Goal: Task Accomplishment & Management: Use online tool/utility

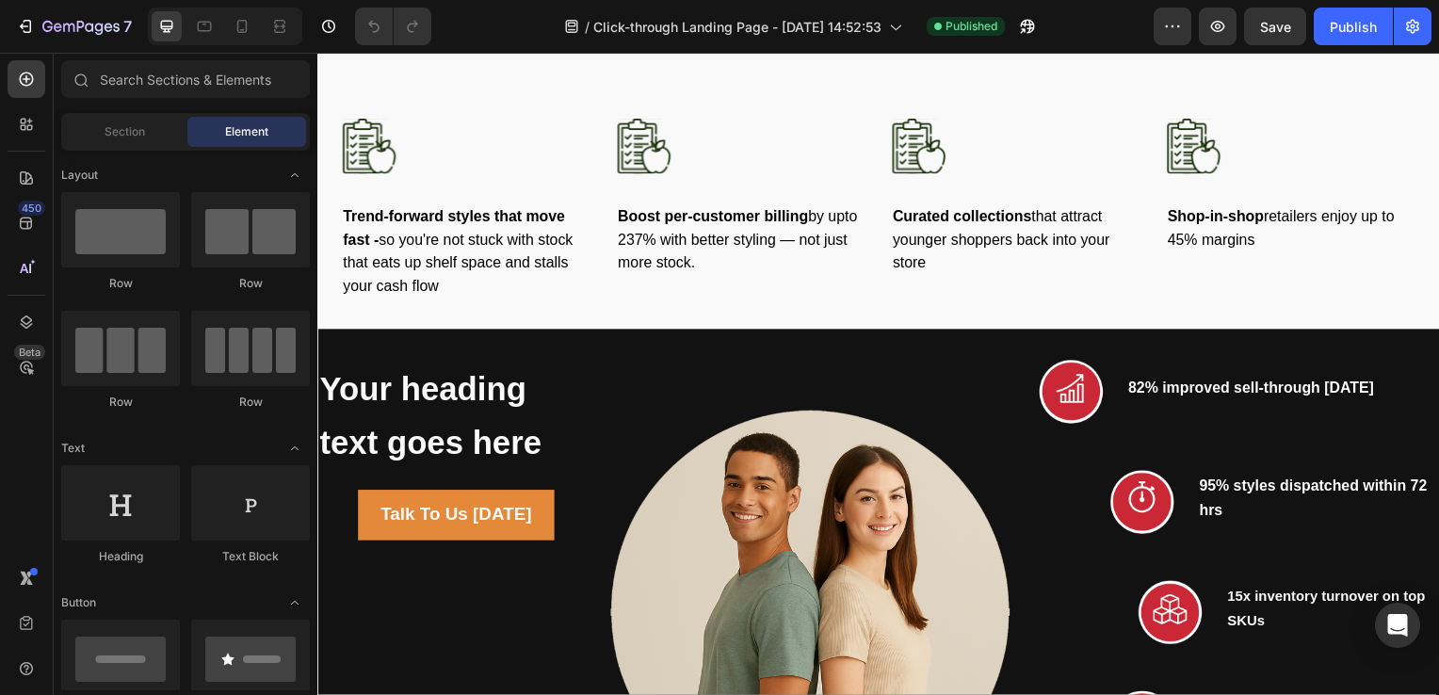
scroll to position [2189, 0]
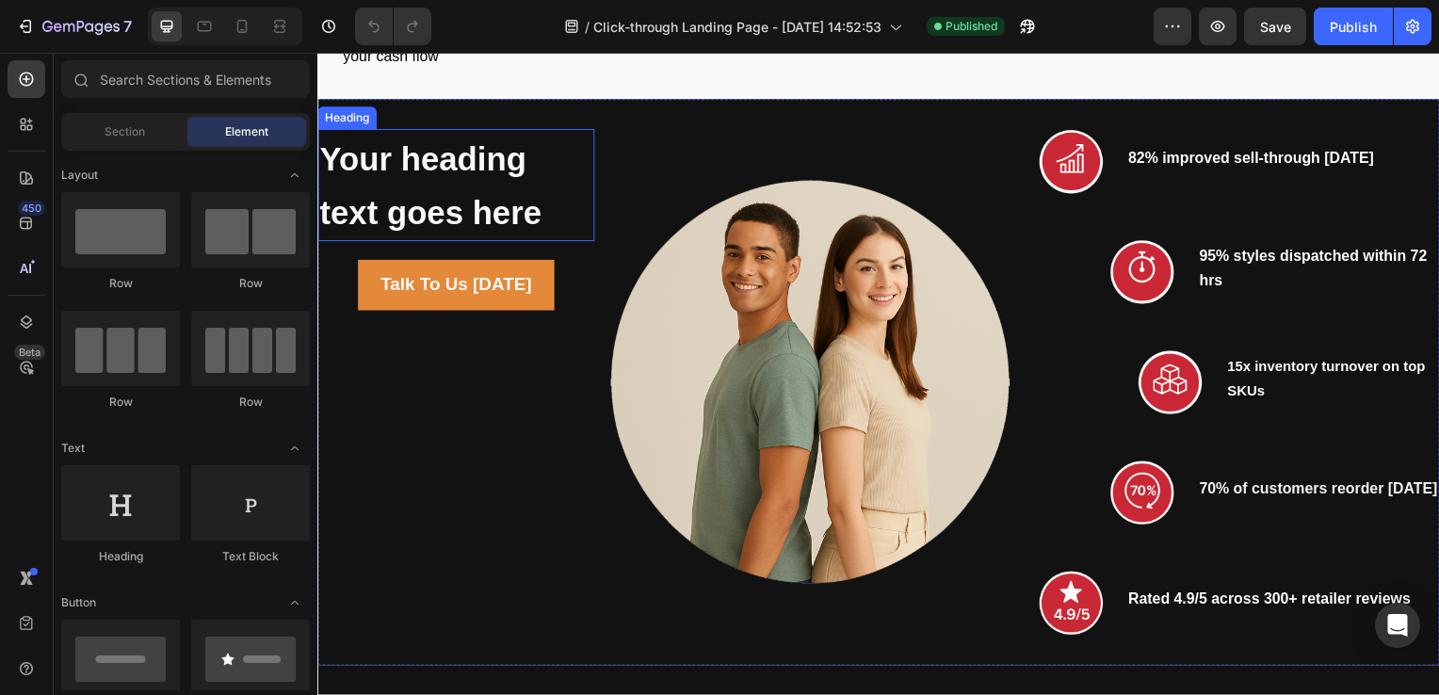
click at [418, 205] on strong "Your heading text goes here" at bounding box center [430, 186] width 223 height 91
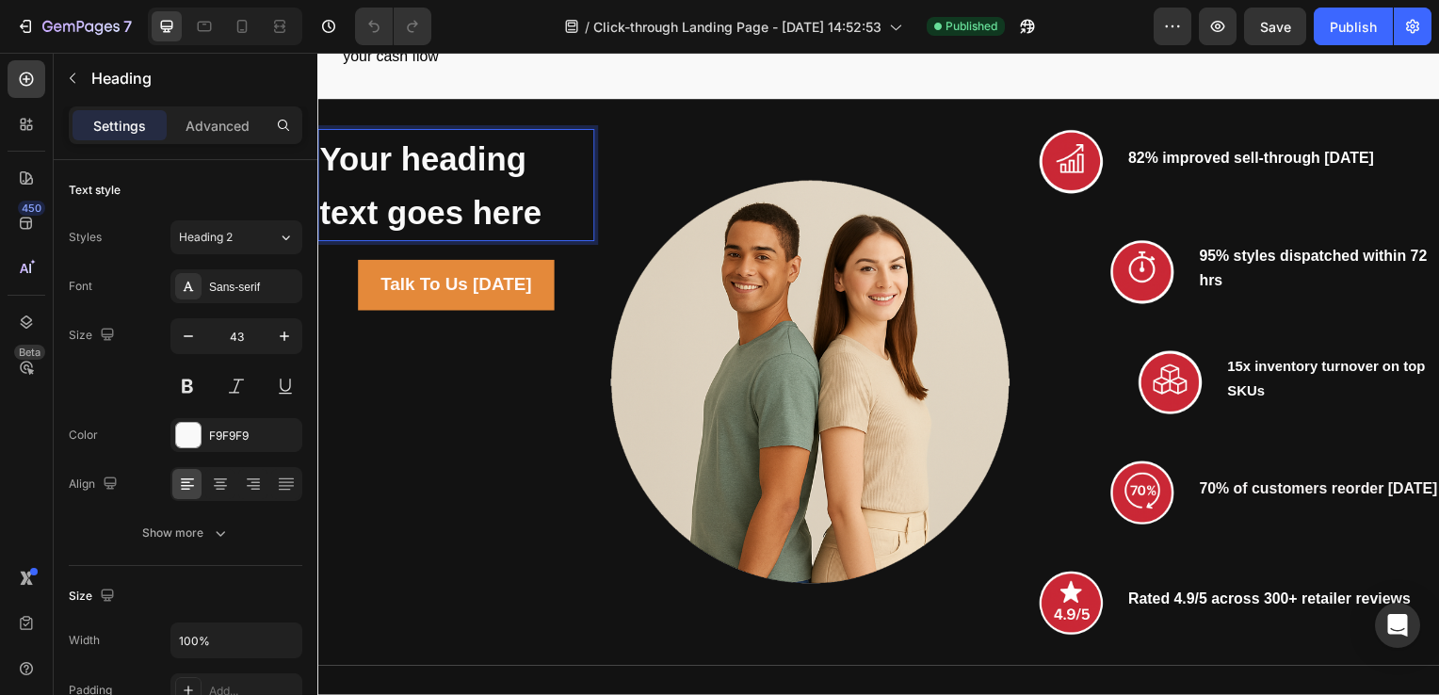
click at [531, 222] on strong "Your heading text goes here" at bounding box center [430, 186] width 223 height 91
click at [540, 222] on strong "Your heading text goes here" at bounding box center [430, 186] width 223 height 91
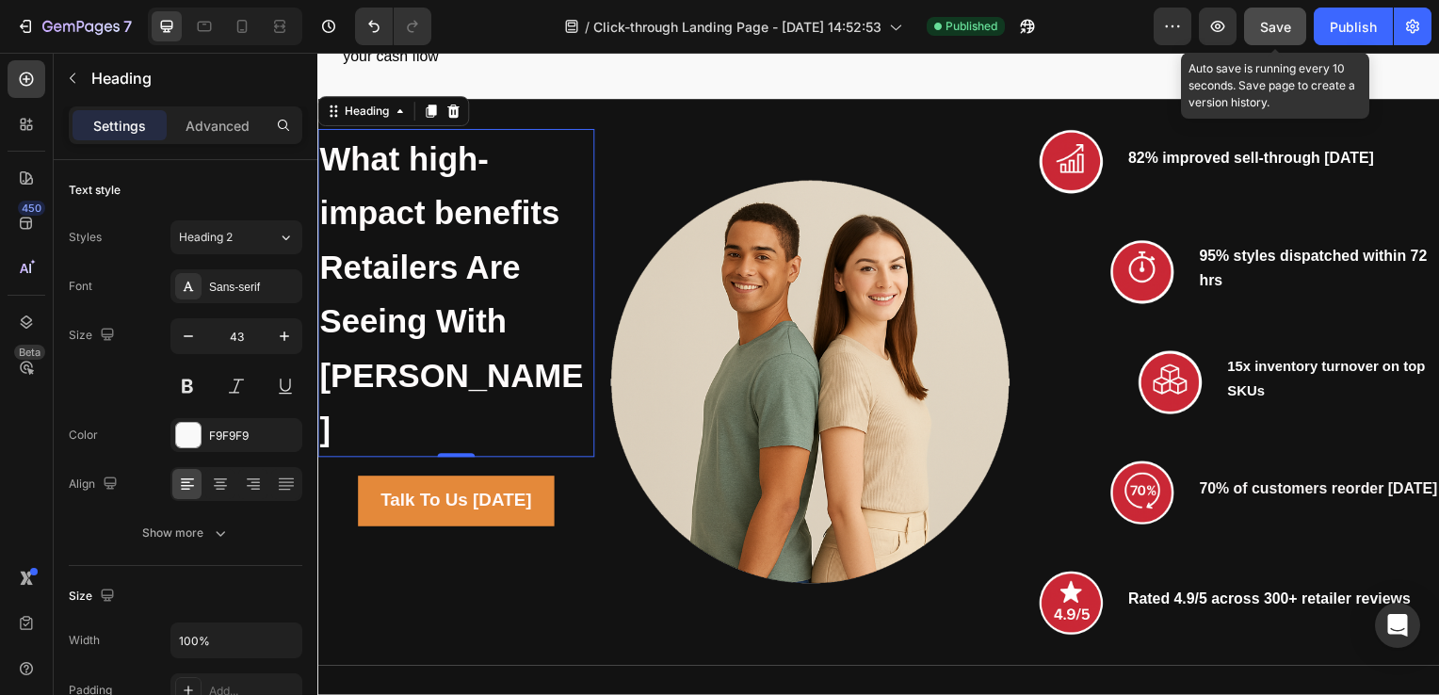
click at [1268, 21] on span "Save" at bounding box center [1275, 27] width 31 height 16
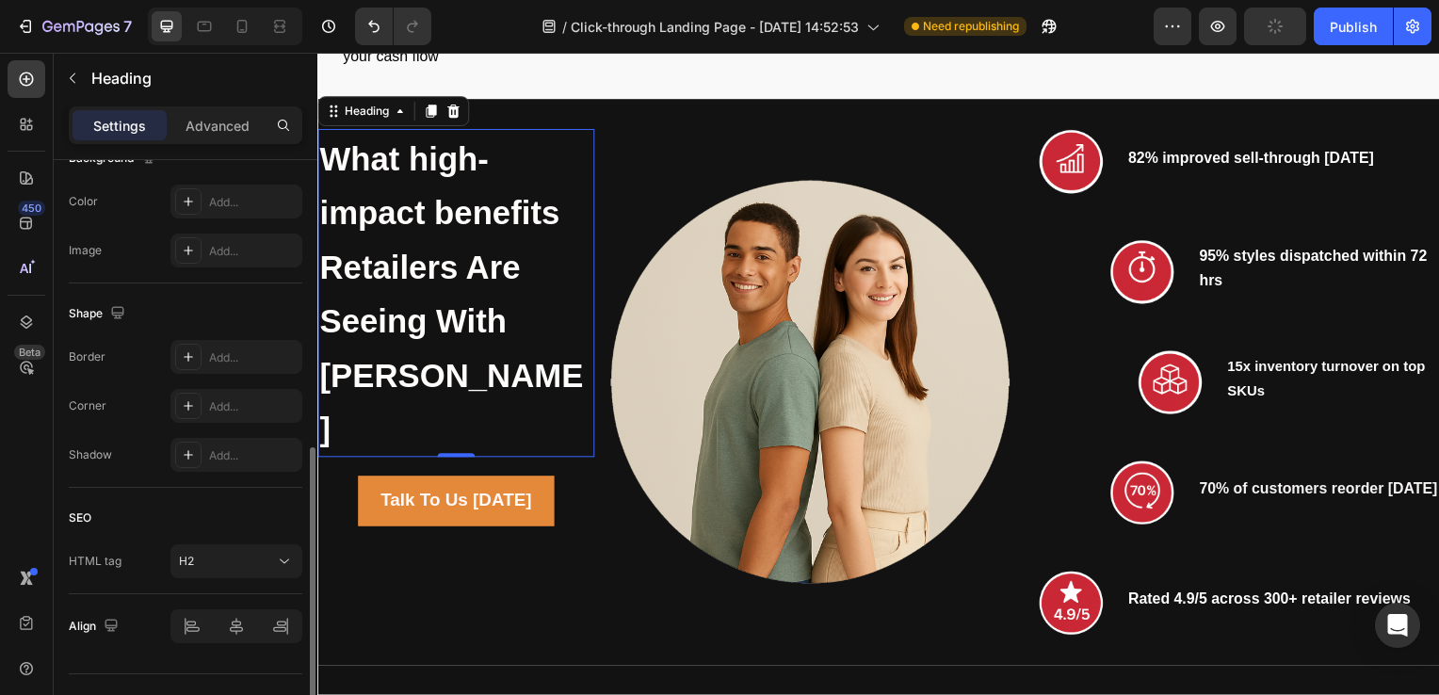
scroll to position [631, 0]
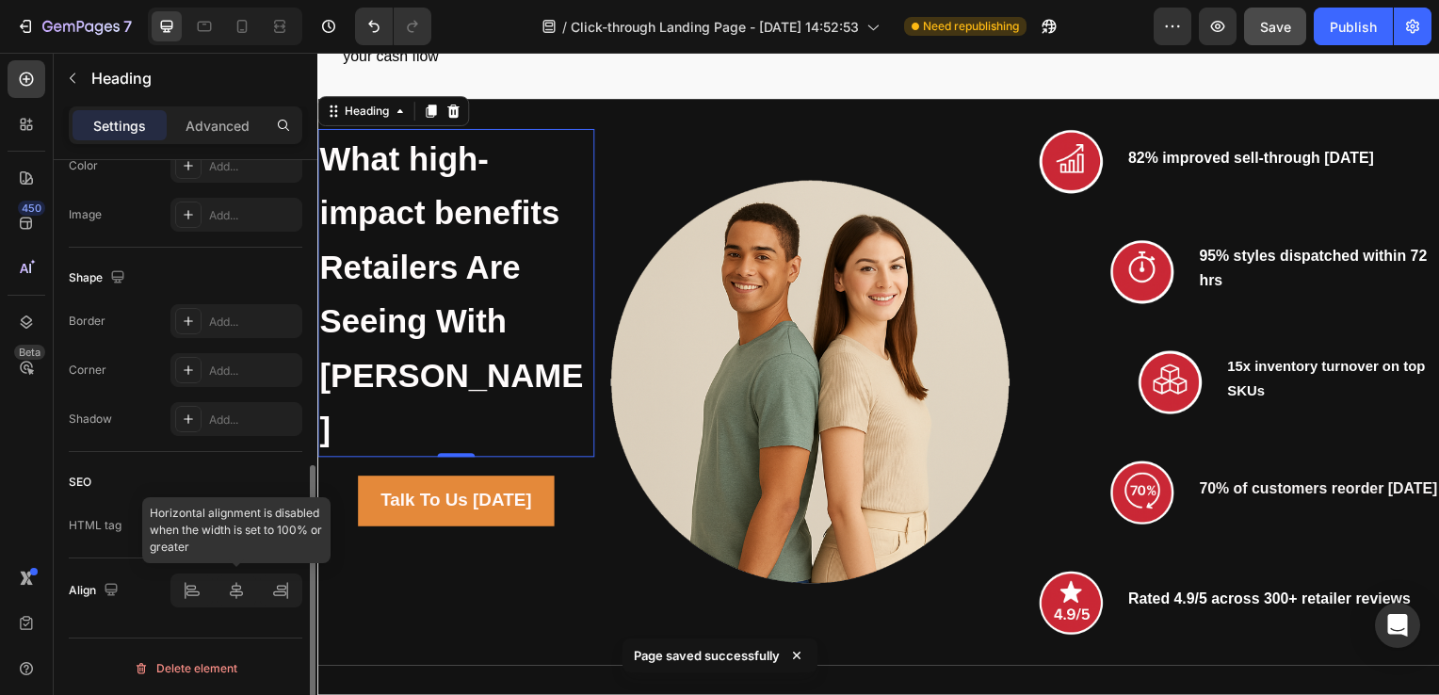
click at [252, 590] on div at bounding box center [236, 591] width 132 height 34
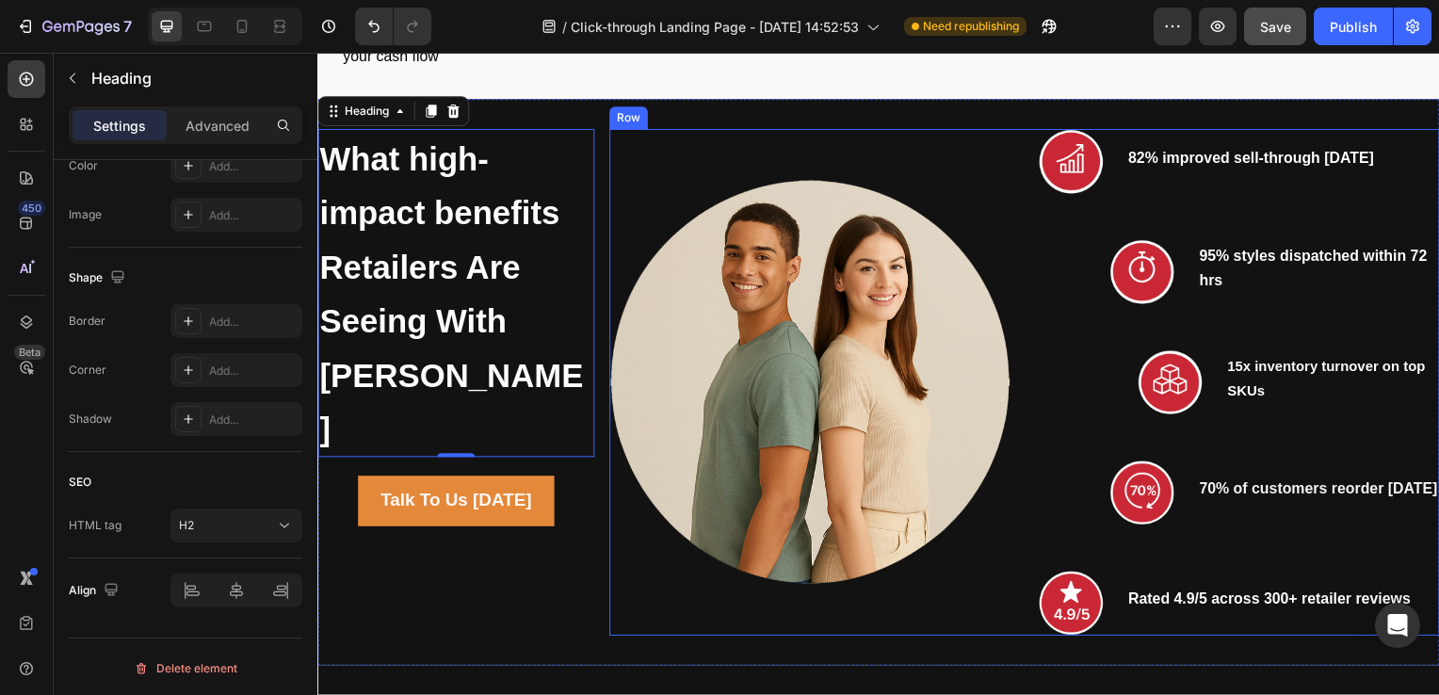
click at [656, 156] on div "Image" at bounding box center [813, 385] width 404 height 510
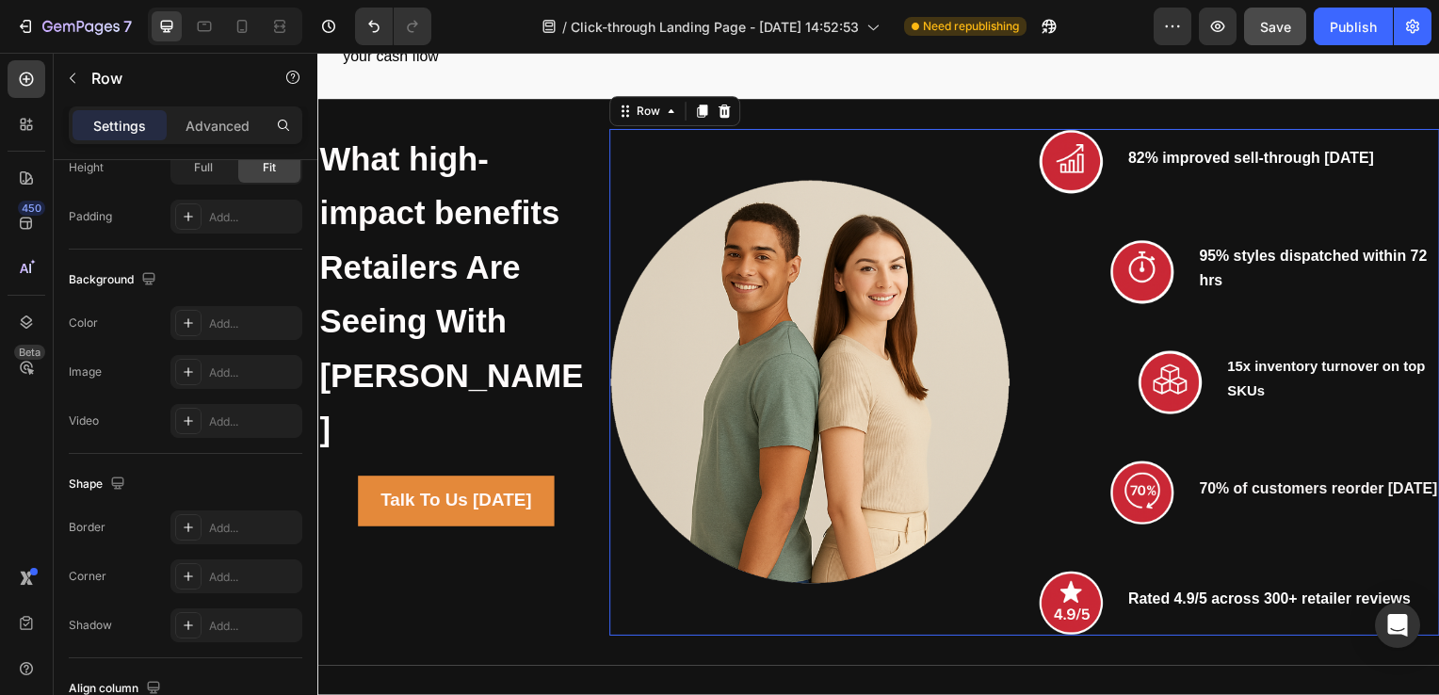
scroll to position [0, 0]
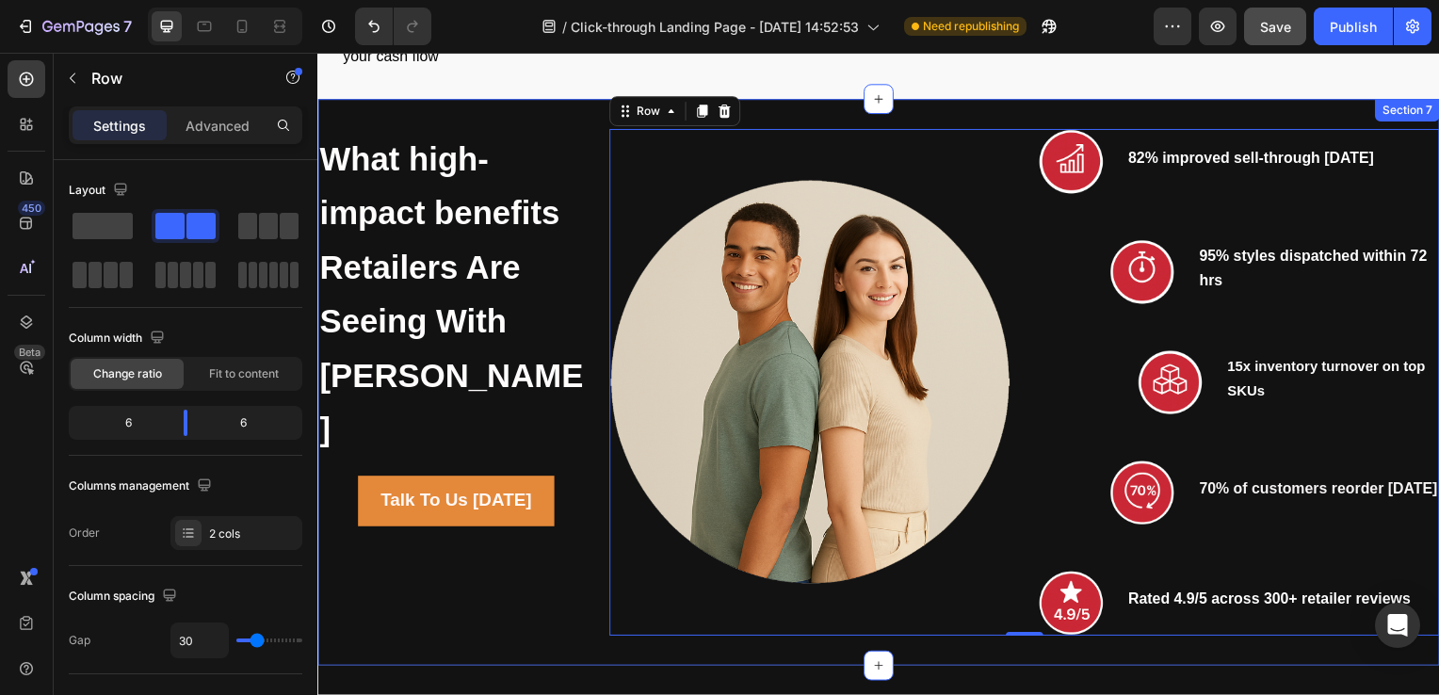
click at [473, 619] on div "⁠⁠⁠⁠⁠⁠⁠ What high-impact benefits Retailers Are Seeing With BONNATY Heading Tal…" at bounding box center [456, 385] width 279 height 510
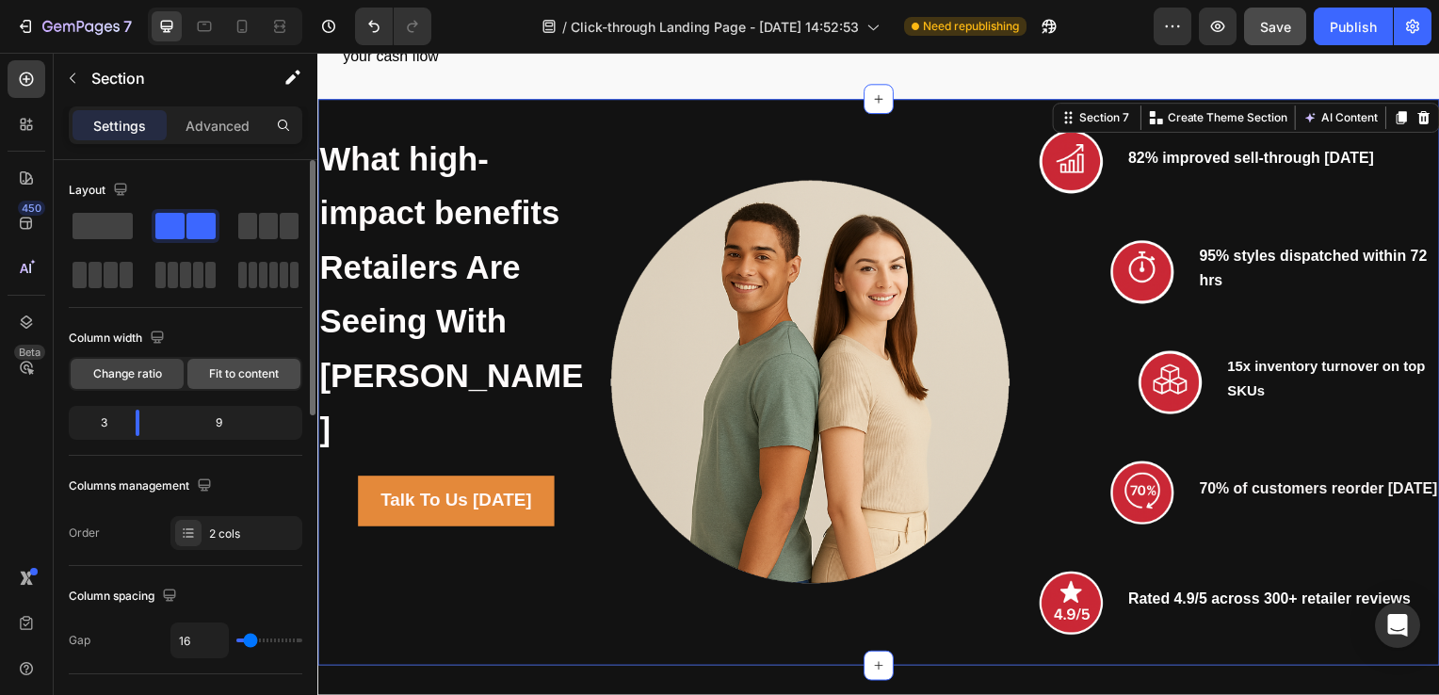
click at [258, 367] on span "Fit to content" at bounding box center [244, 373] width 70 height 17
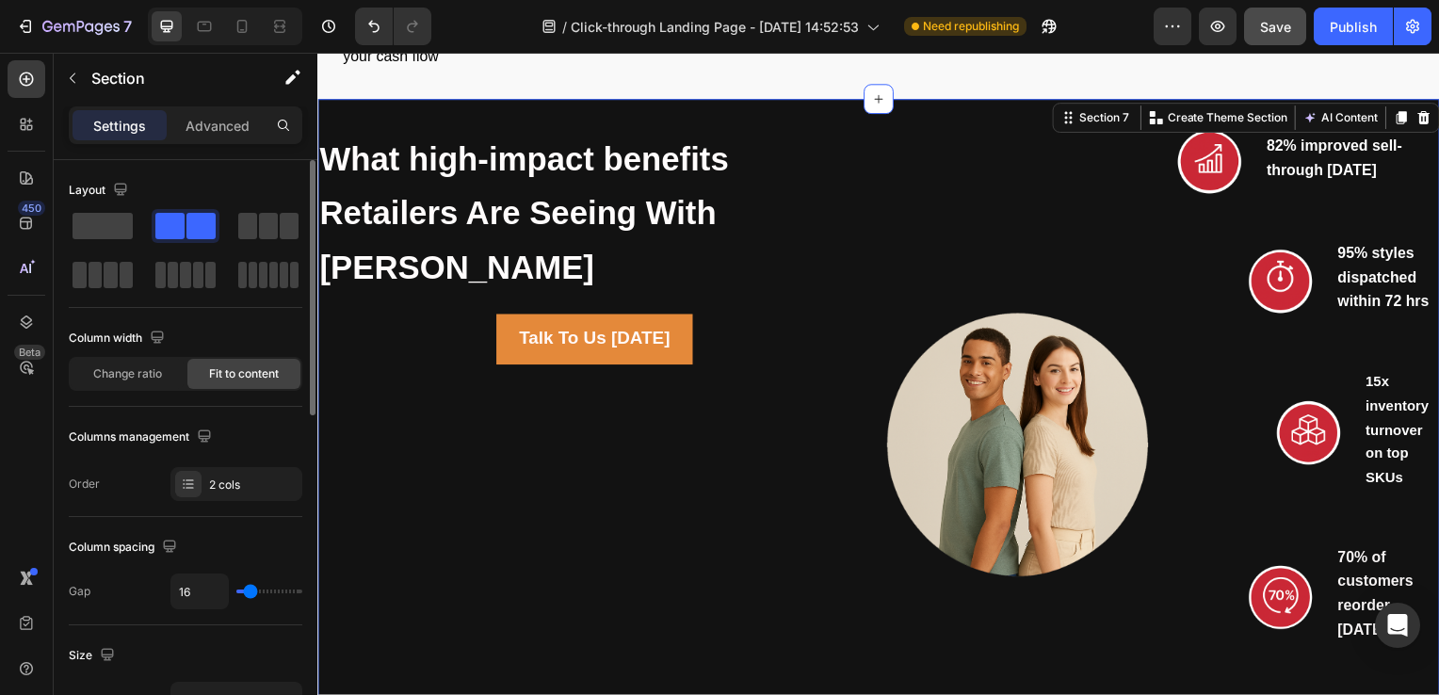
click at [136, 388] on div "Change ratio Fit to content" at bounding box center [186, 374] width 234 height 34
click at [110, 367] on span "Change ratio" at bounding box center [127, 373] width 69 height 17
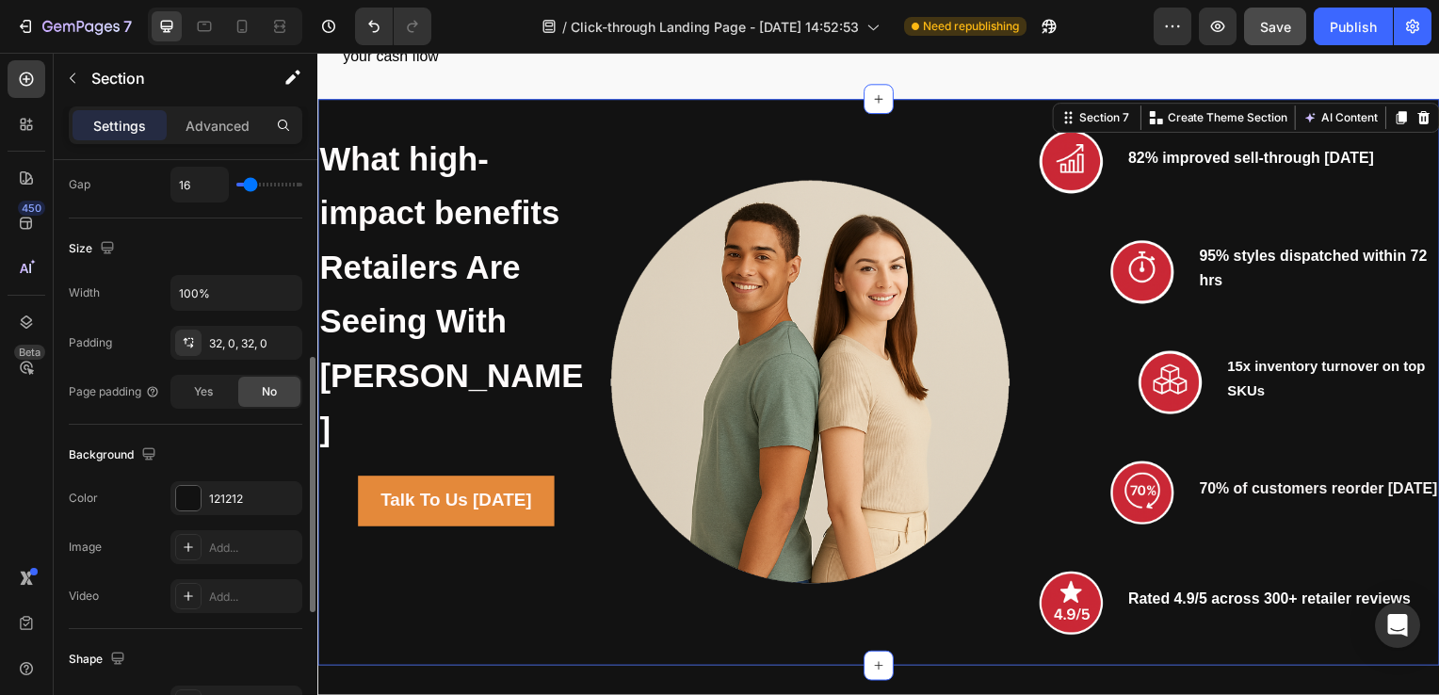
scroll to position [456, 0]
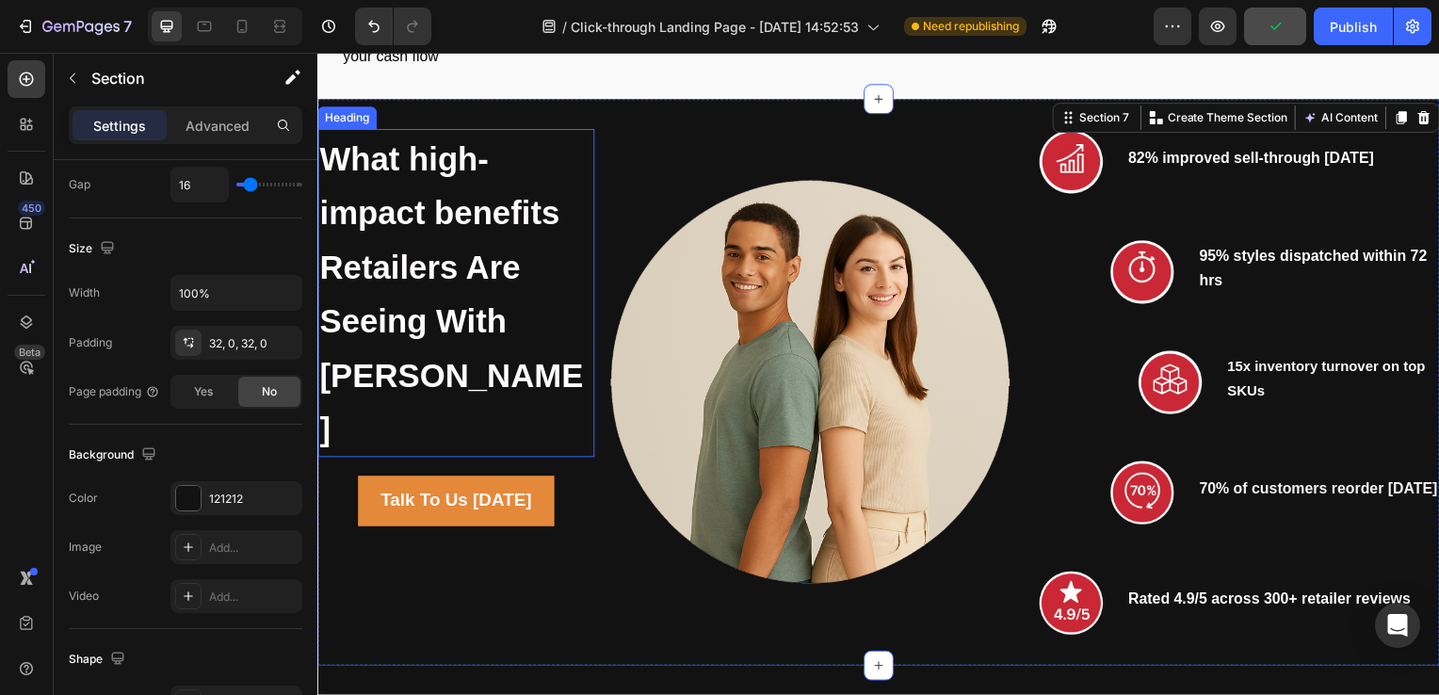
click at [430, 250] on strong "What high-impact benefits Retailers Are Seeing With [PERSON_NAME]" at bounding box center [452, 296] width 266 height 310
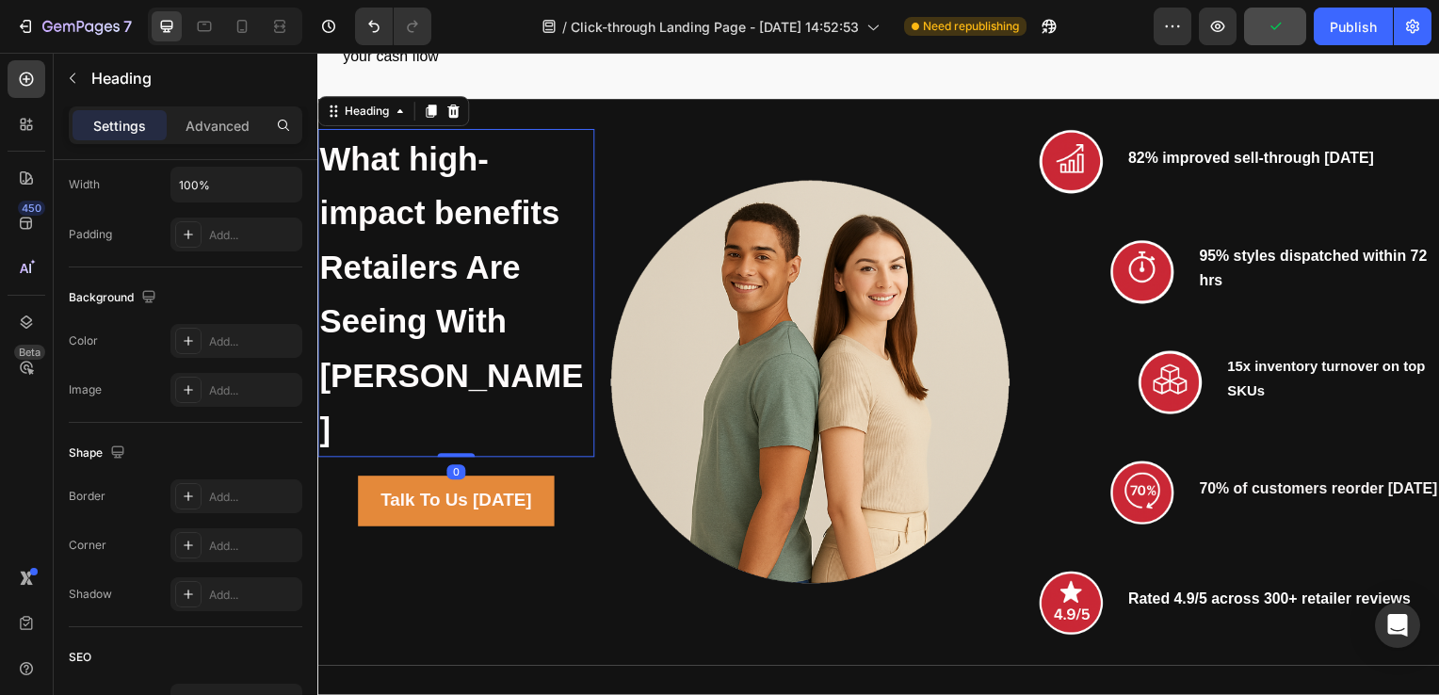
scroll to position [0, 0]
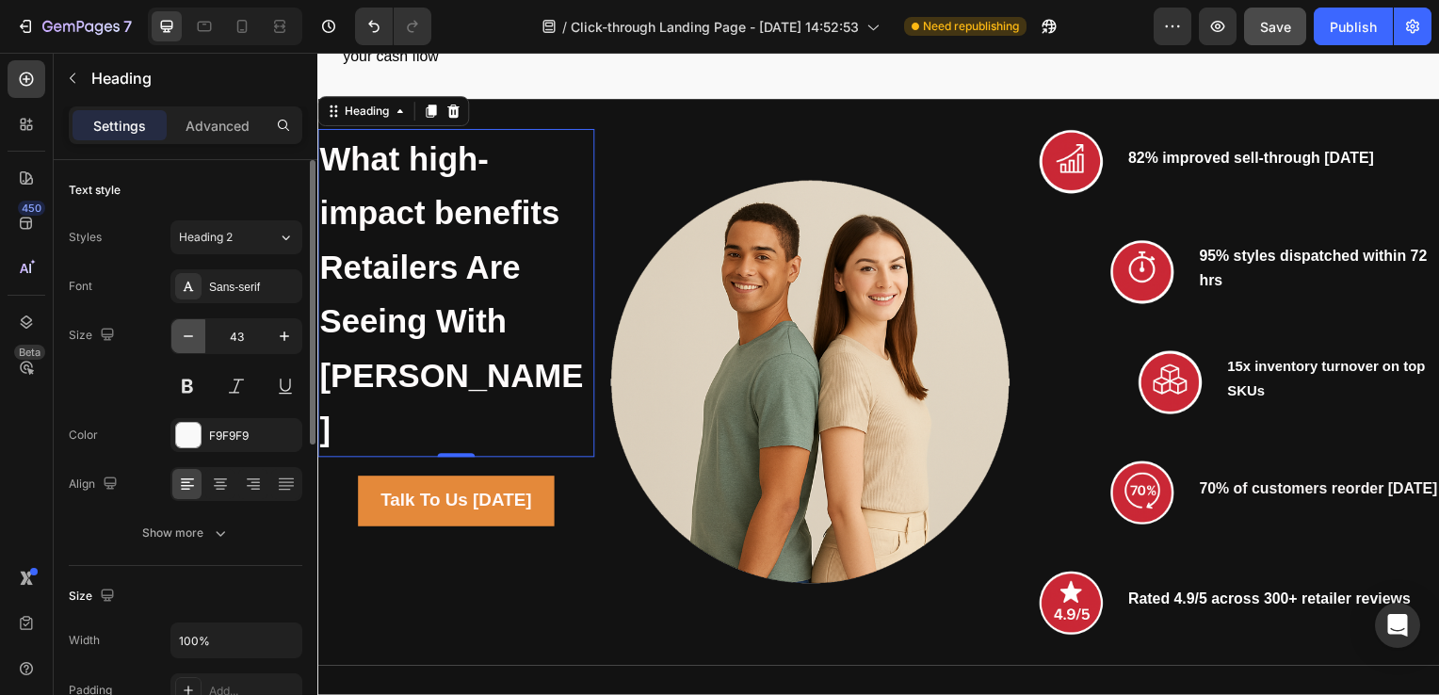
click at [184, 339] on icon "button" at bounding box center [188, 336] width 19 height 19
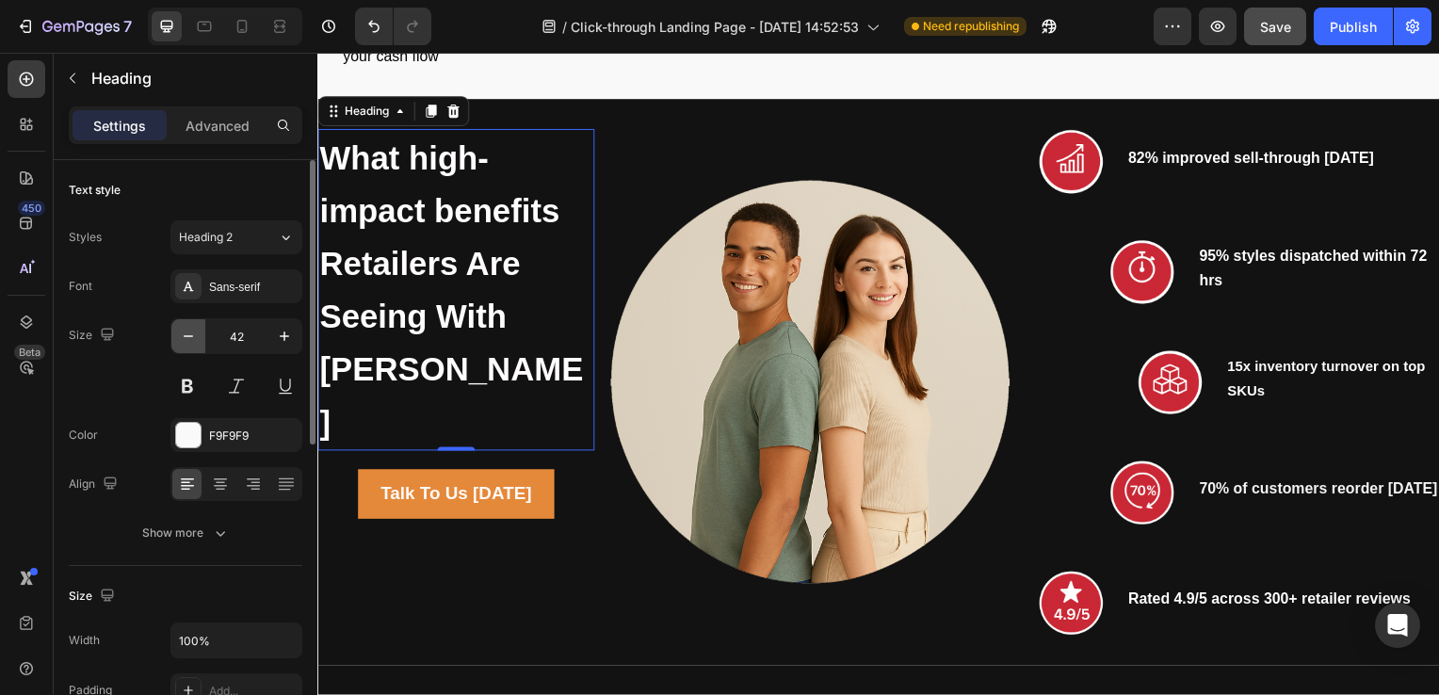
type input "41"
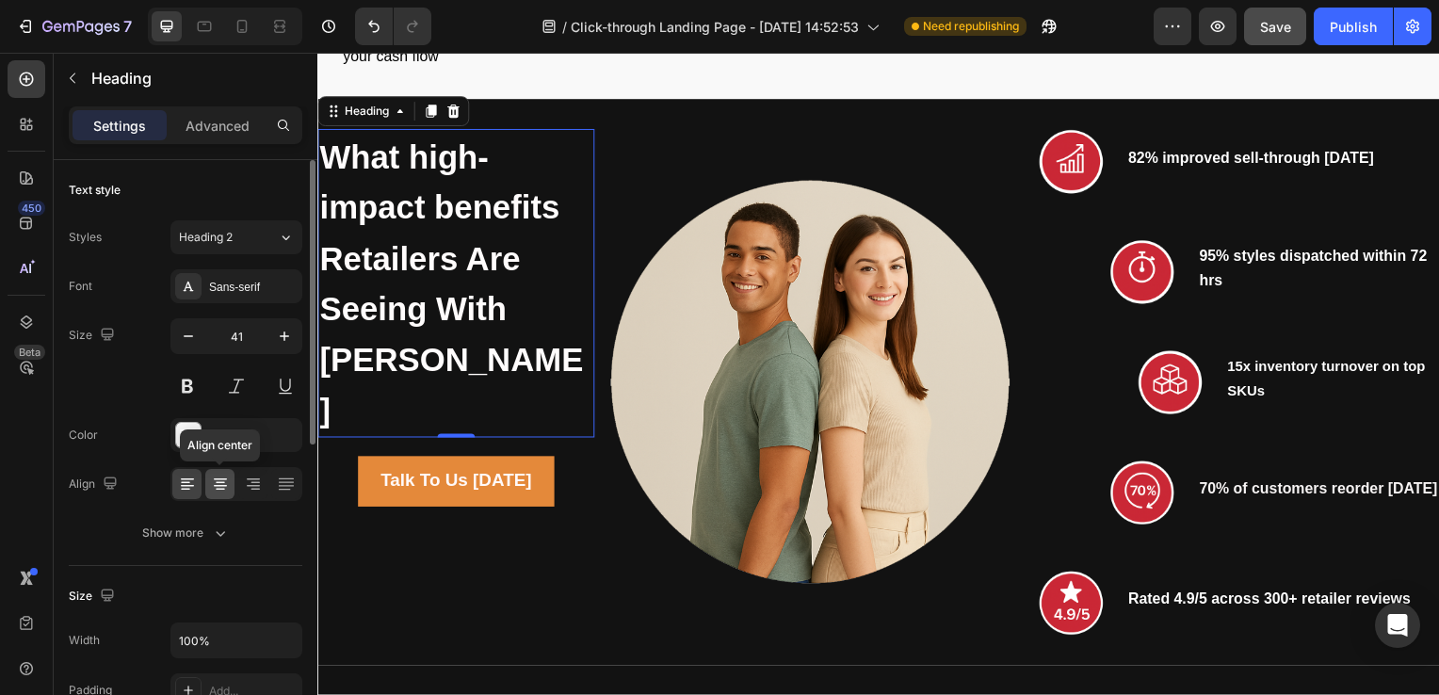
click at [220, 478] on icon at bounding box center [220, 479] width 13 height 2
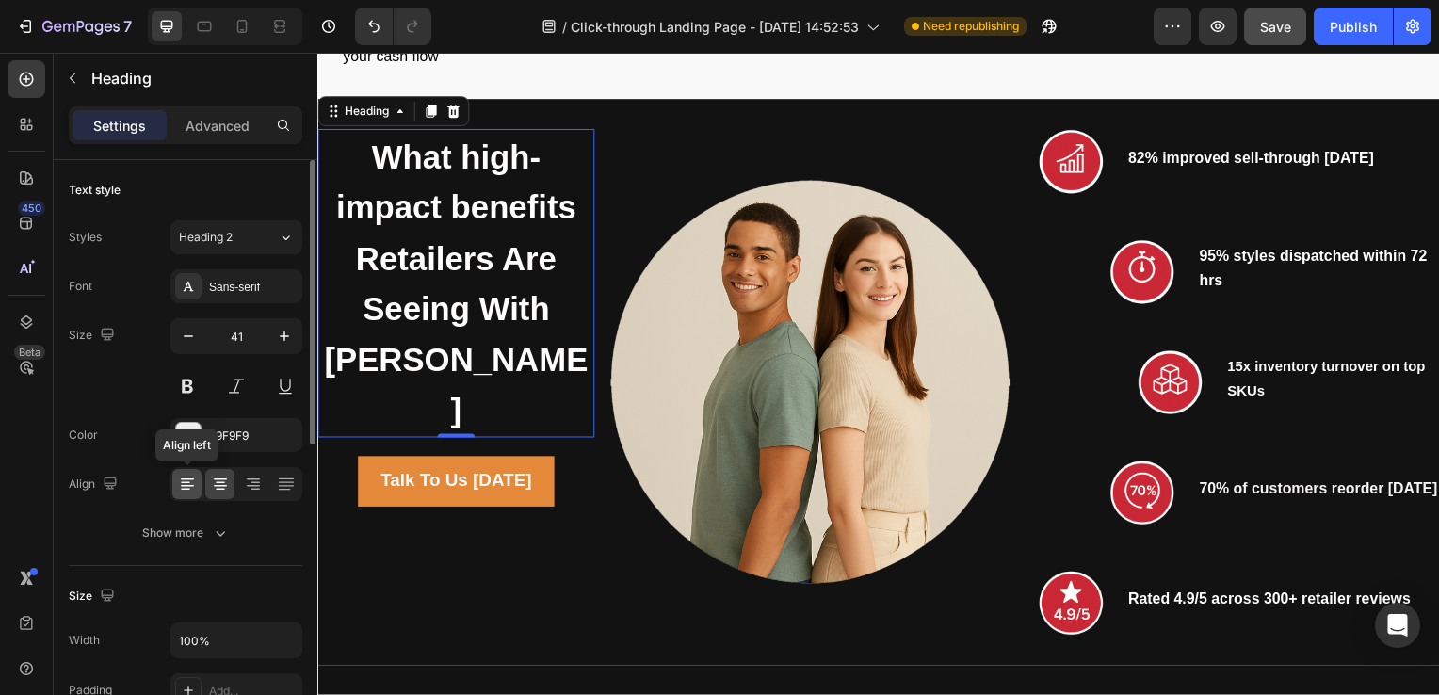
click at [190, 483] on icon at bounding box center [187, 484] width 19 height 19
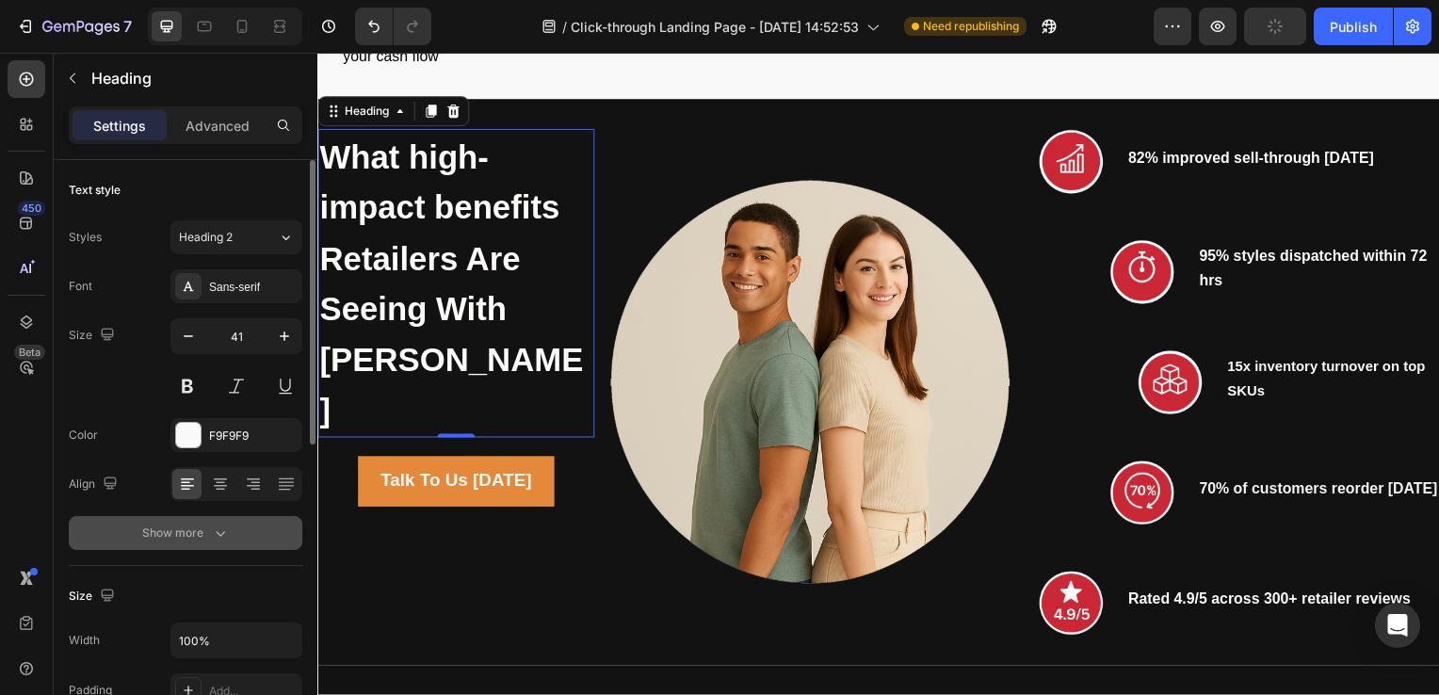
click at [223, 533] on icon "button" at bounding box center [220, 533] width 19 height 19
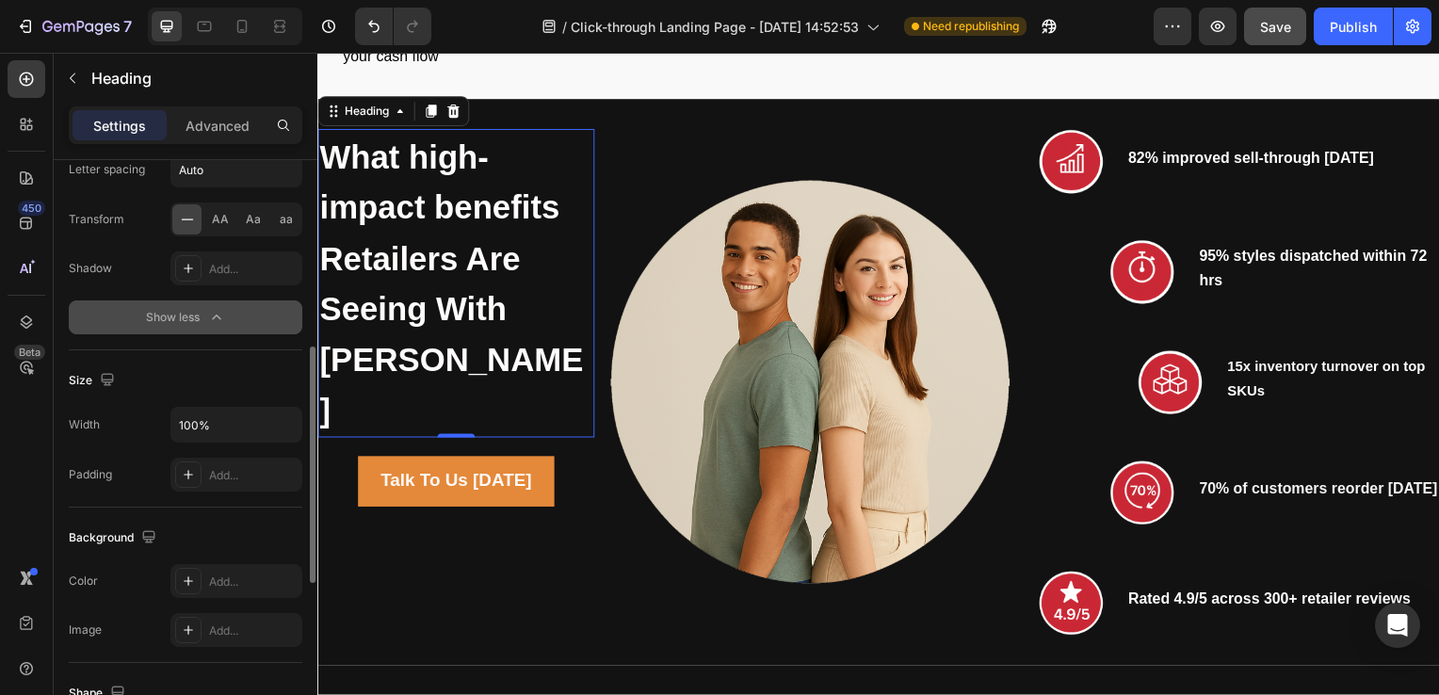
scroll to position [460, 0]
click at [206, 121] on p "Advanced" at bounding box center [218, 126] width 64 height 20
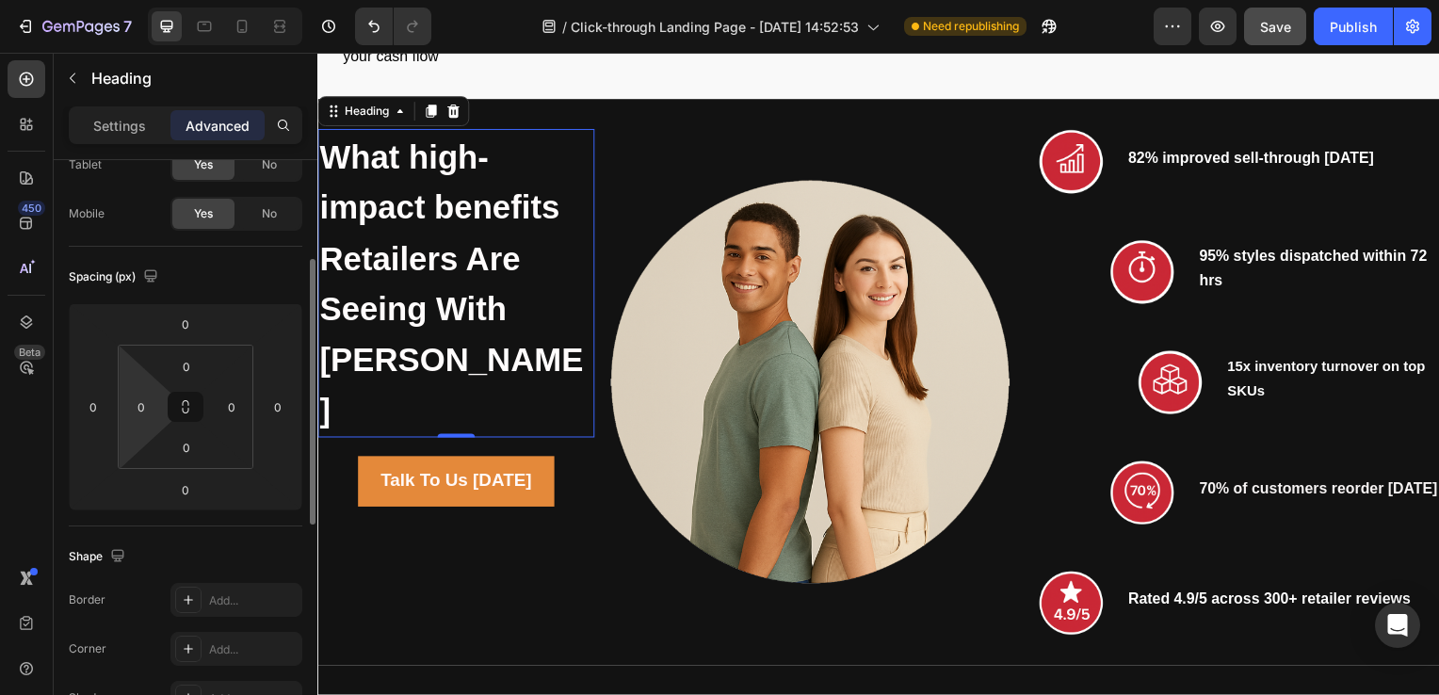
scroll to position [0, 0]
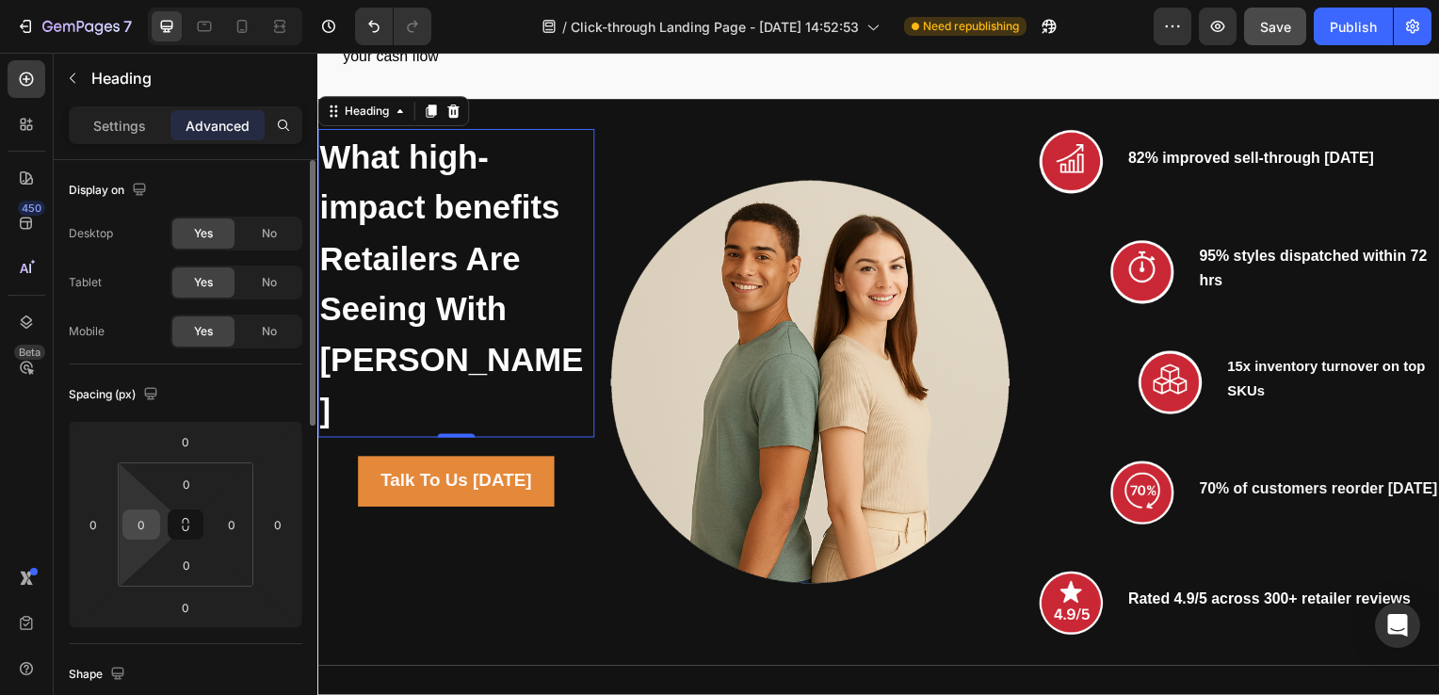
click at [137, 519] on input "0" at bounding box center [141, 524] width 28 height 28
click at [98, 529] on input "0" at bounding box center [93, 524] width 28 height 28
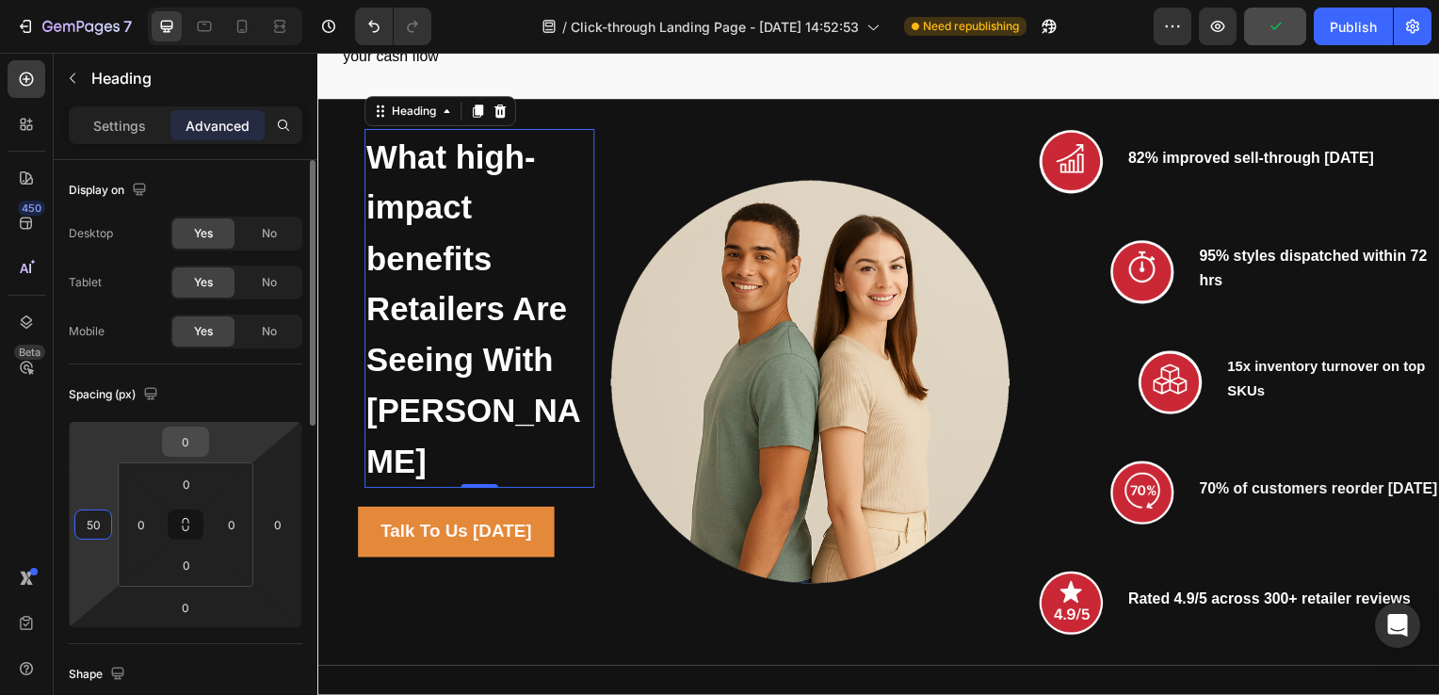
type input "50"
click at [191, 437] on input "0" at bounding box center [186, 442] width 38 height 28
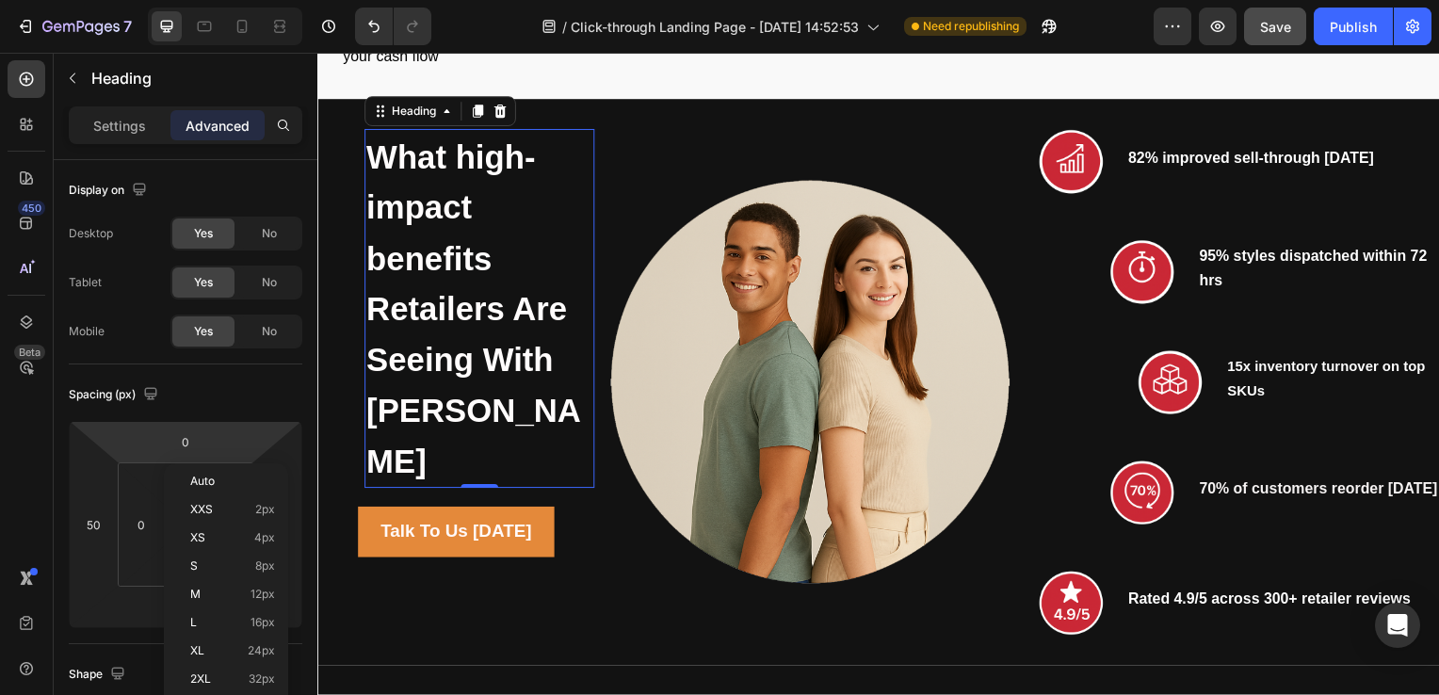
click at [164, 480] on div "Auto XXS 2px XS 4px S 8px M 12px L 16px XL 24px 2XL 32px 3XL 48px 4XL 80px 5XL …" at bounding box center [226, 637] width 124 height 348
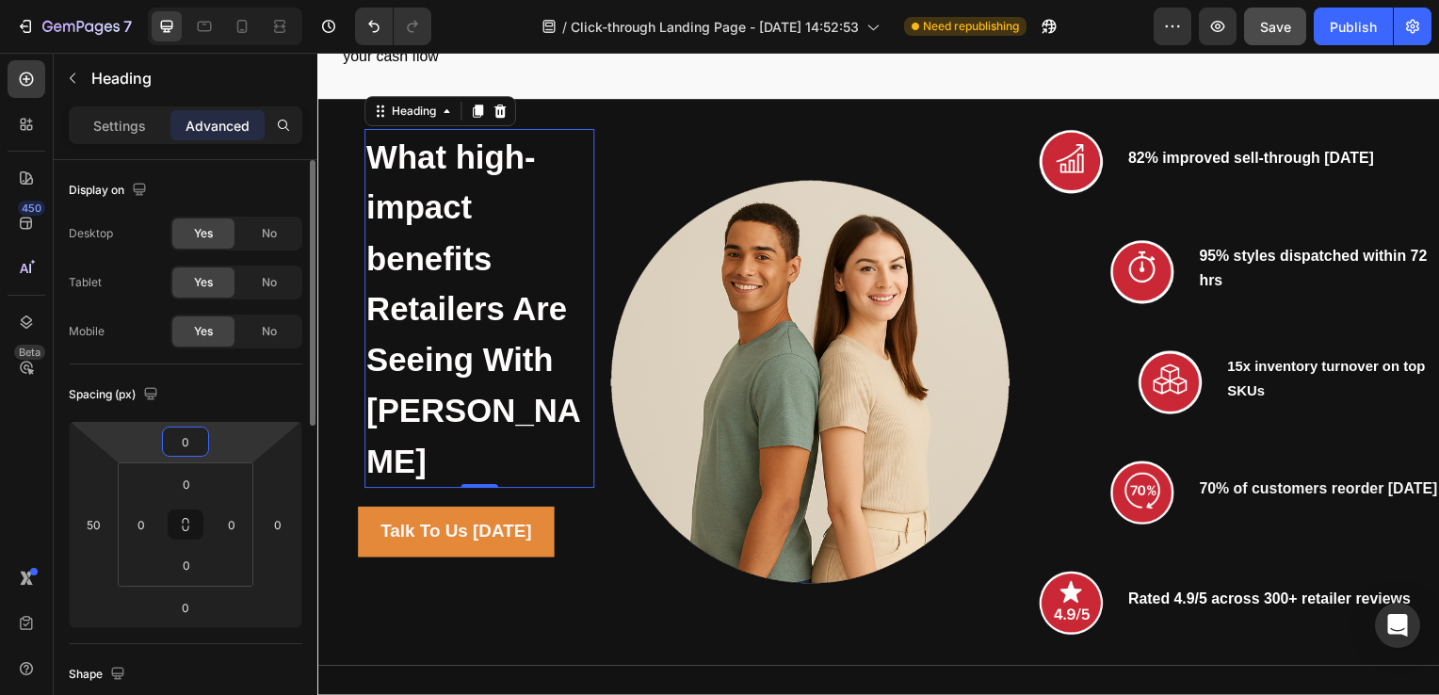
click at [192, 436] on input "0" at bounding box center [186, 442] width 38 height 28
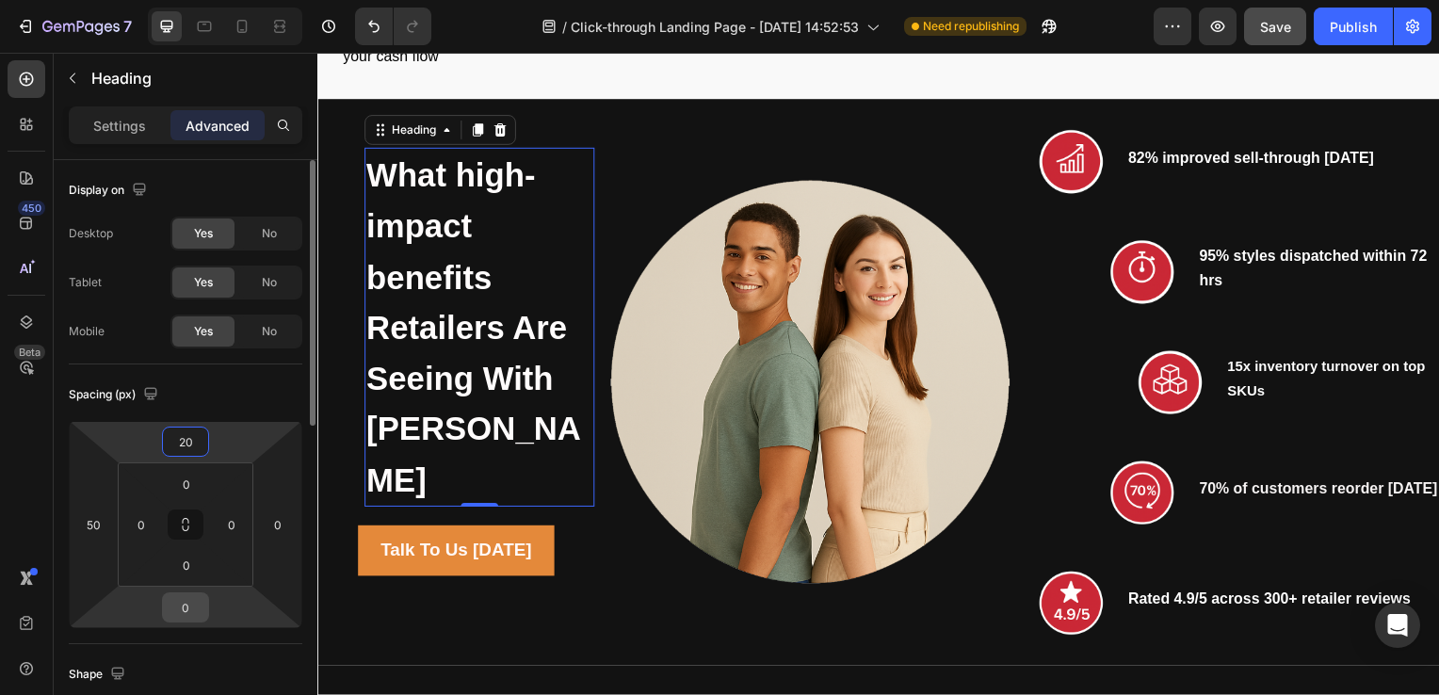
type input "20"
click at [187, 602] on input "0" at bounding box center [186, 607] width 38 height 28
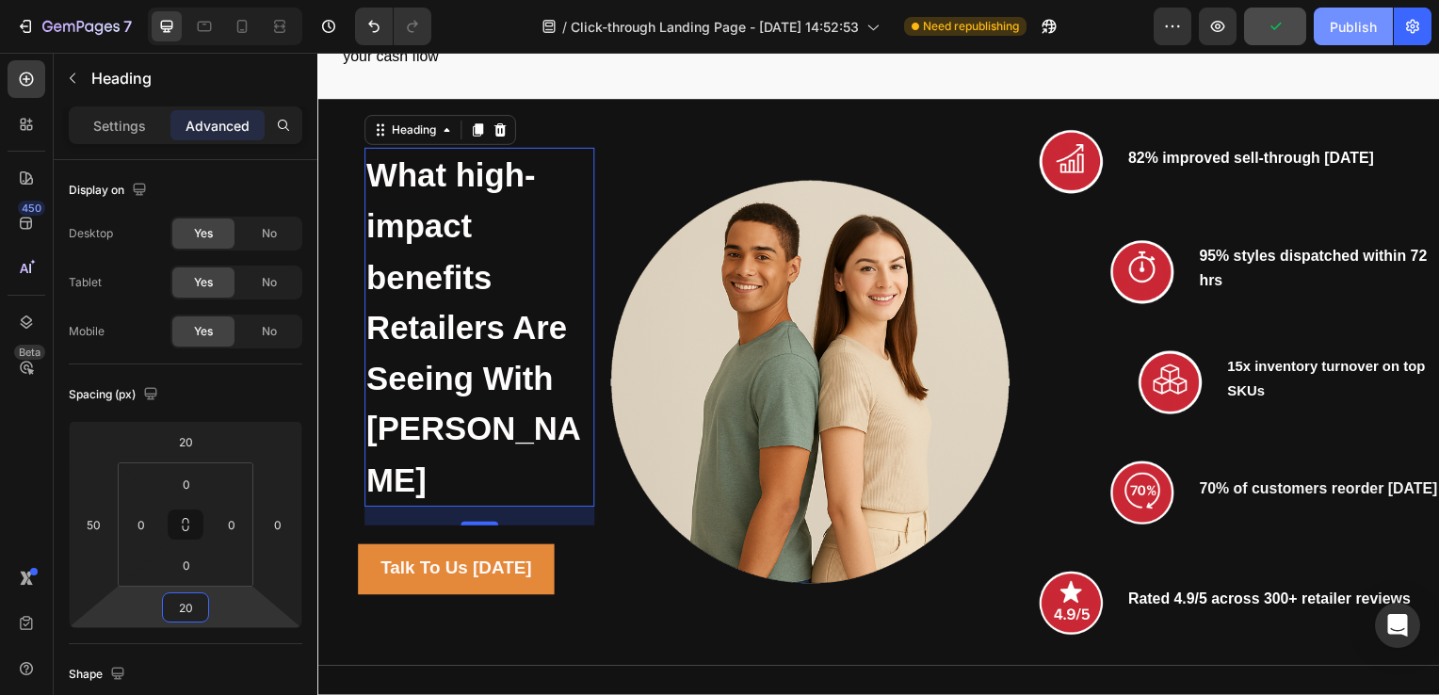
type input "20"
click at [1354, 9] on button "Publish" at bounding box center [1353, 27] width 79 height 38
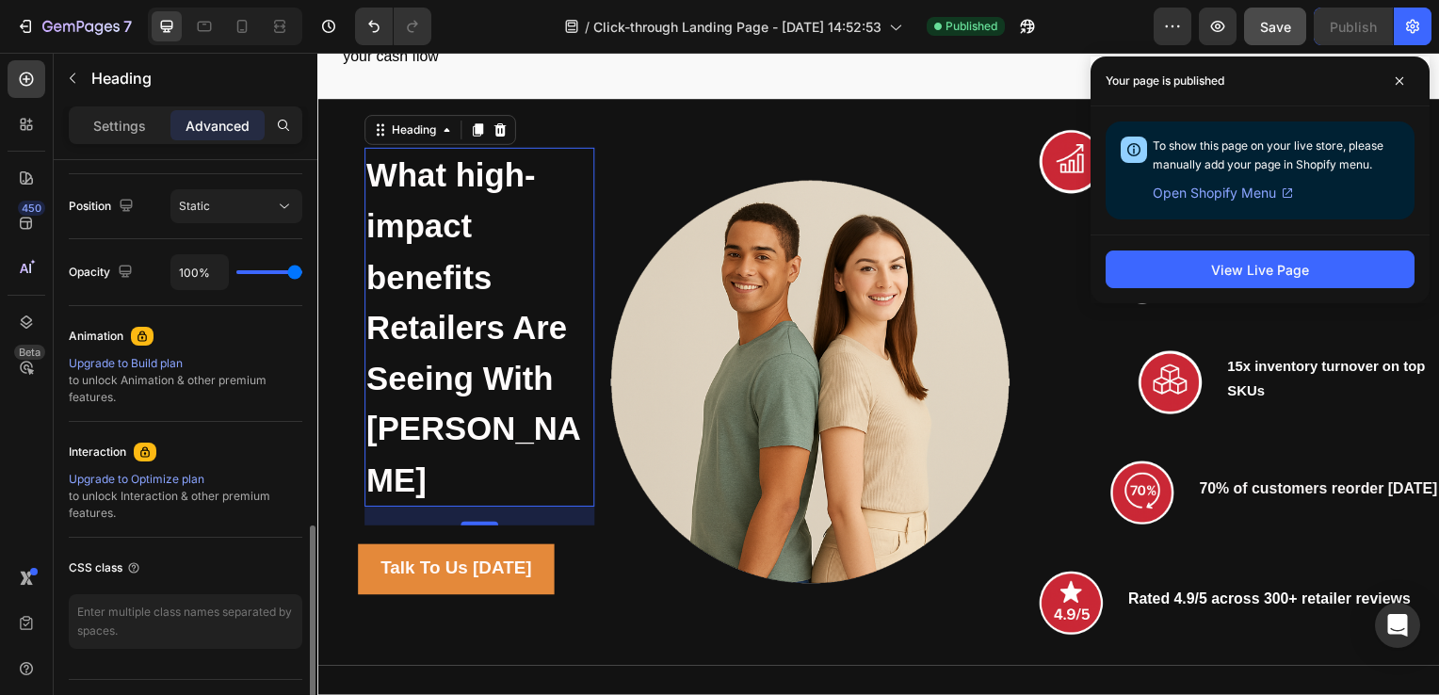
scroll to position [716, 0]
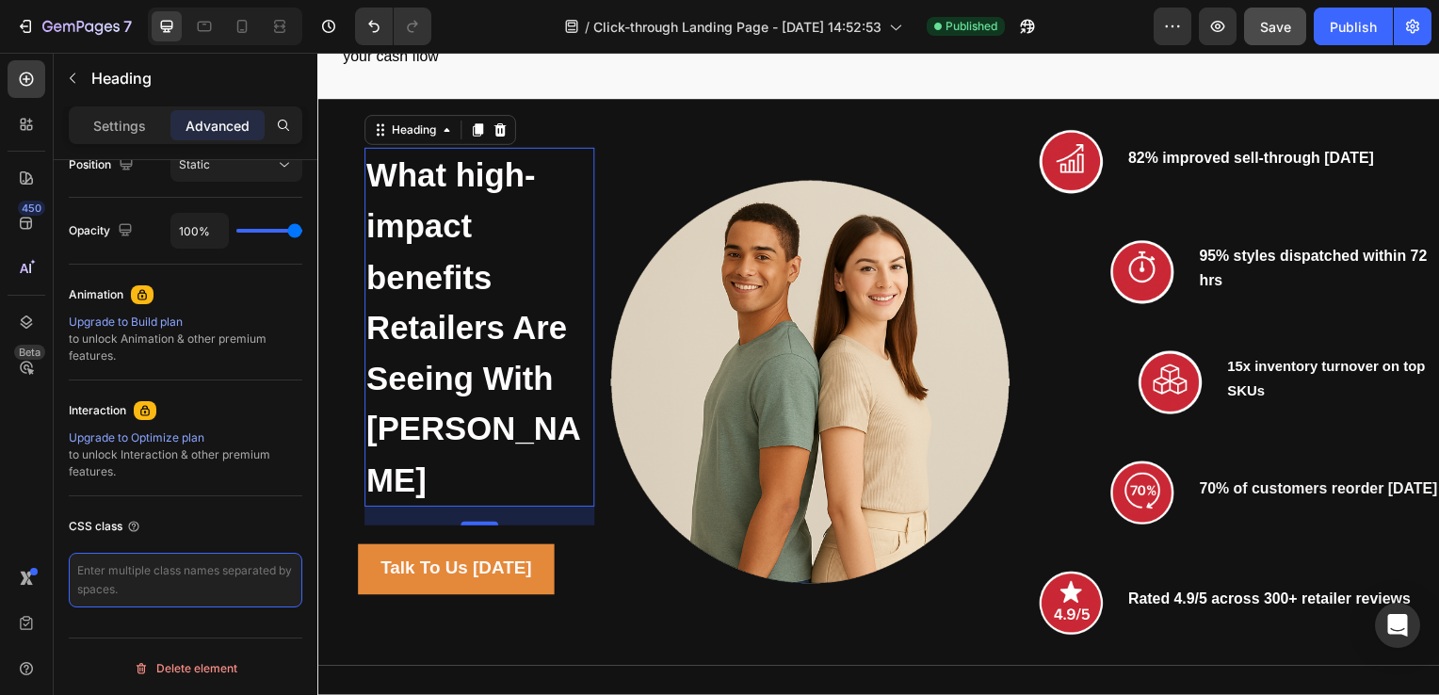
click at [134, 573] on textarea at bounding box center [186, 580] width 234 height 55
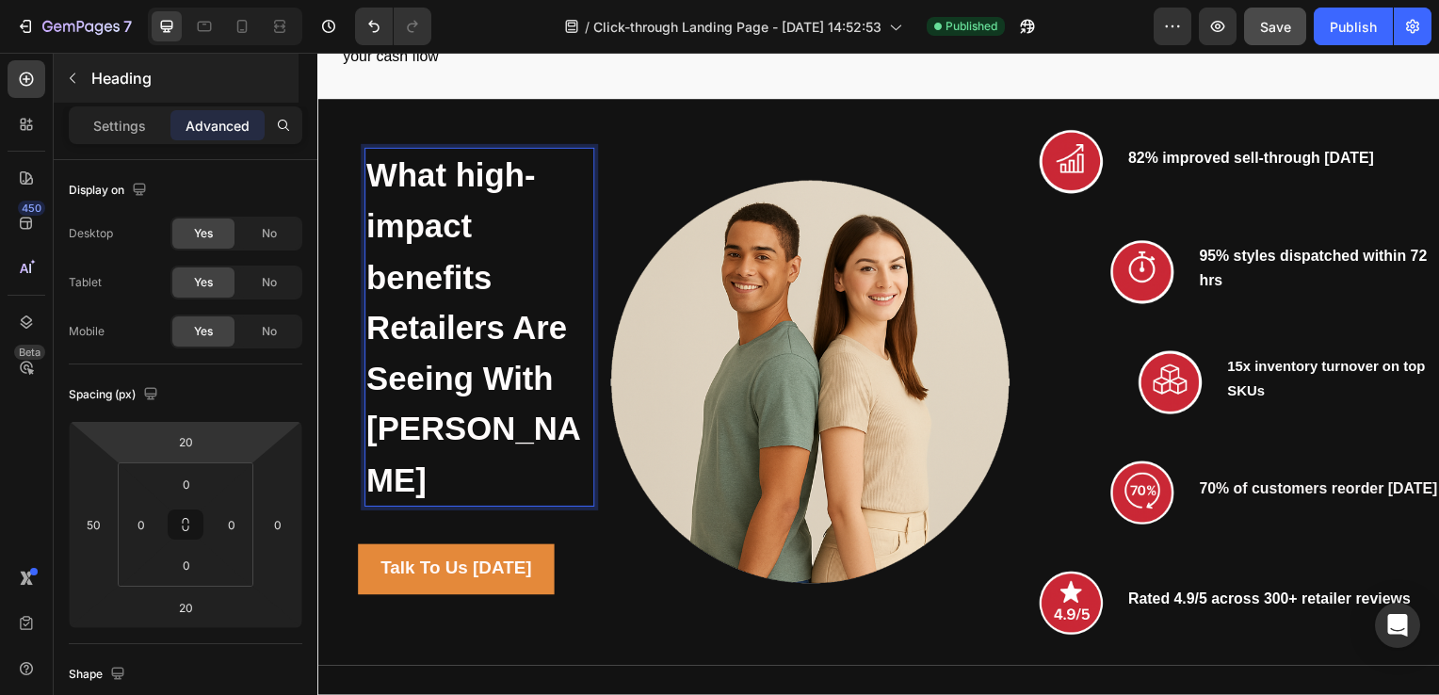
scroll to position [0, 0]
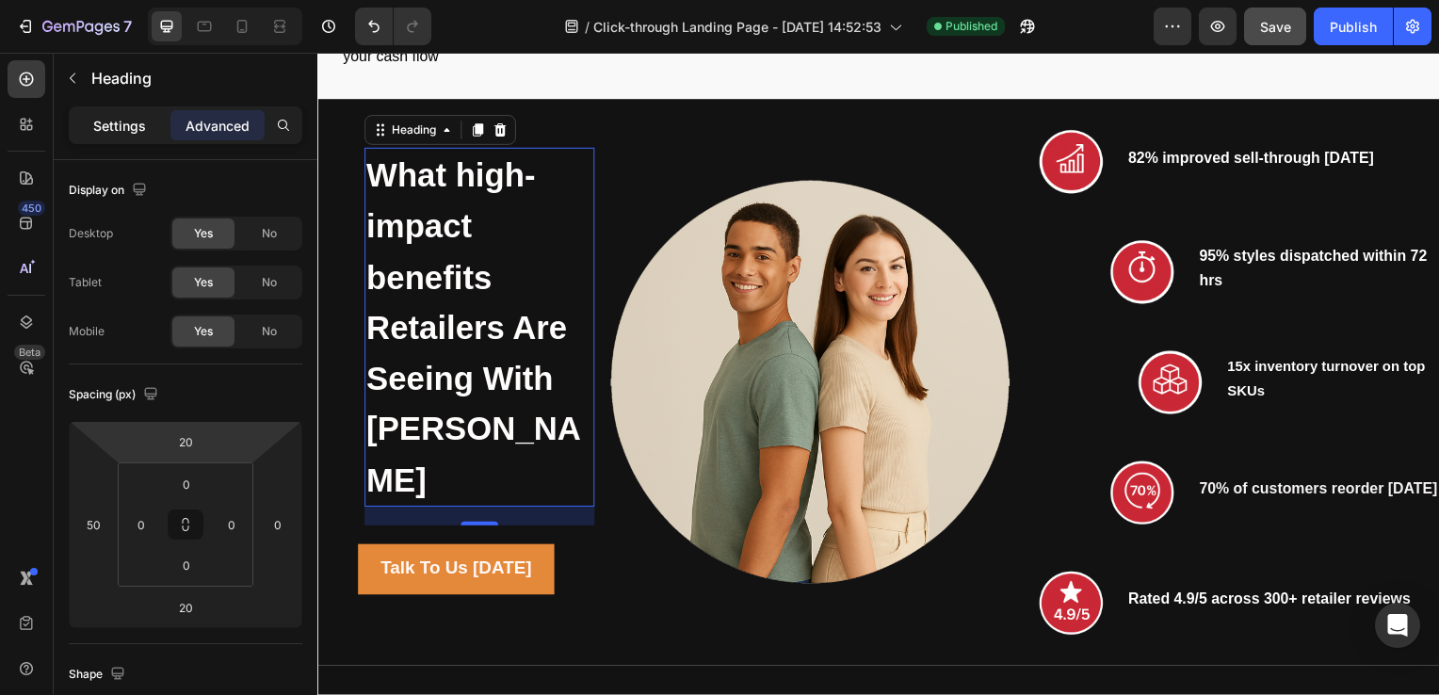
click at [111, 121] on p "Settings" at bounding box center [119, 126] width 53 height 20
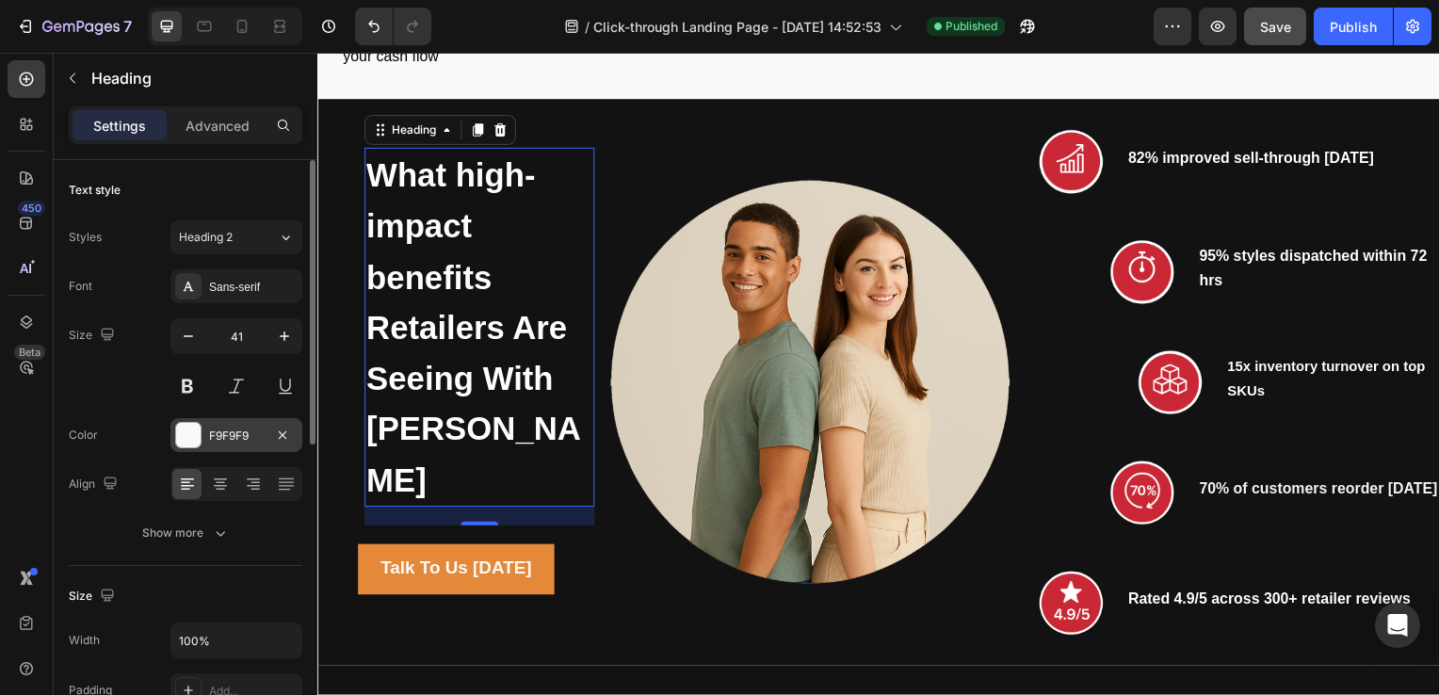
click at [231, 428] on div "F9F9F9" at bounding box center [236, 436] width 55 height 17
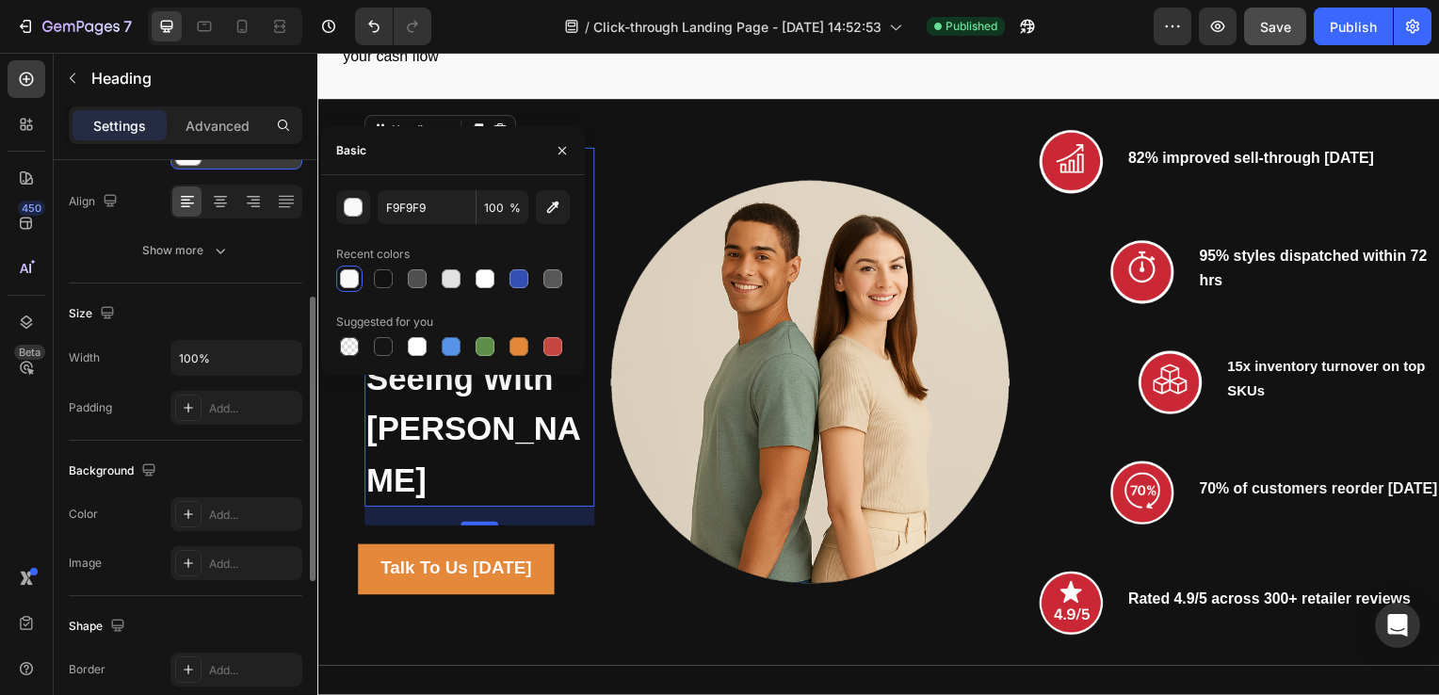
scroll to position [283, 0]
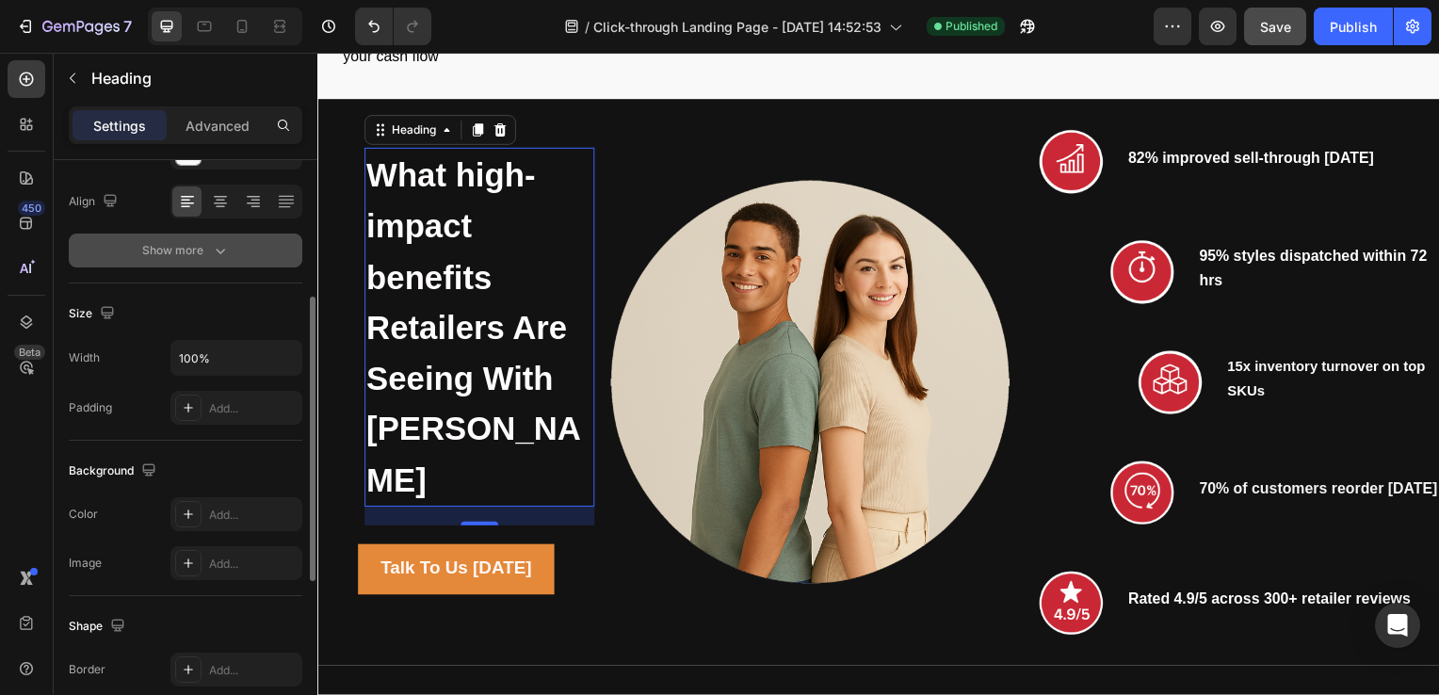
click at [208, 252] on div "Show more" at bounding box center [186, 250] width 88 height 19
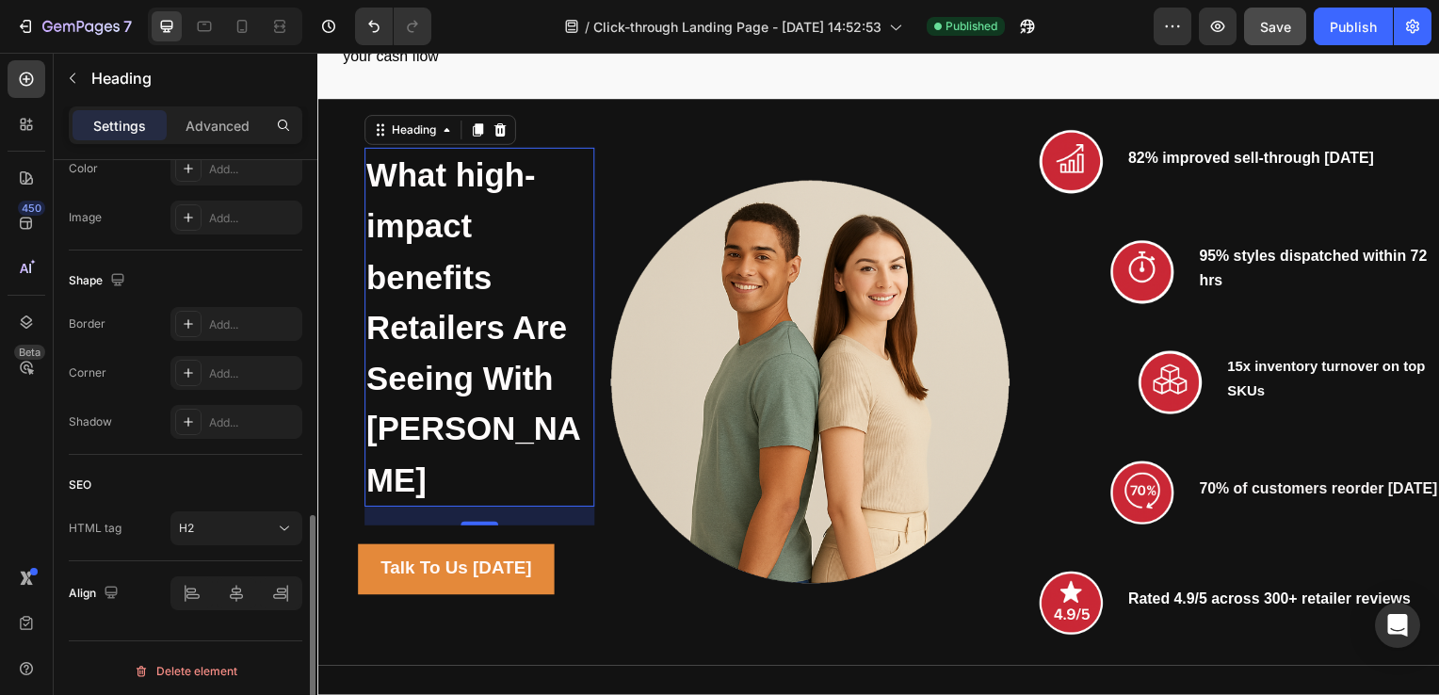
scroll to position [879, 0]
click at [332, 548] on div "Talk To Us [DATE] Button" at bounding box center [456, 573] width 279 height 51
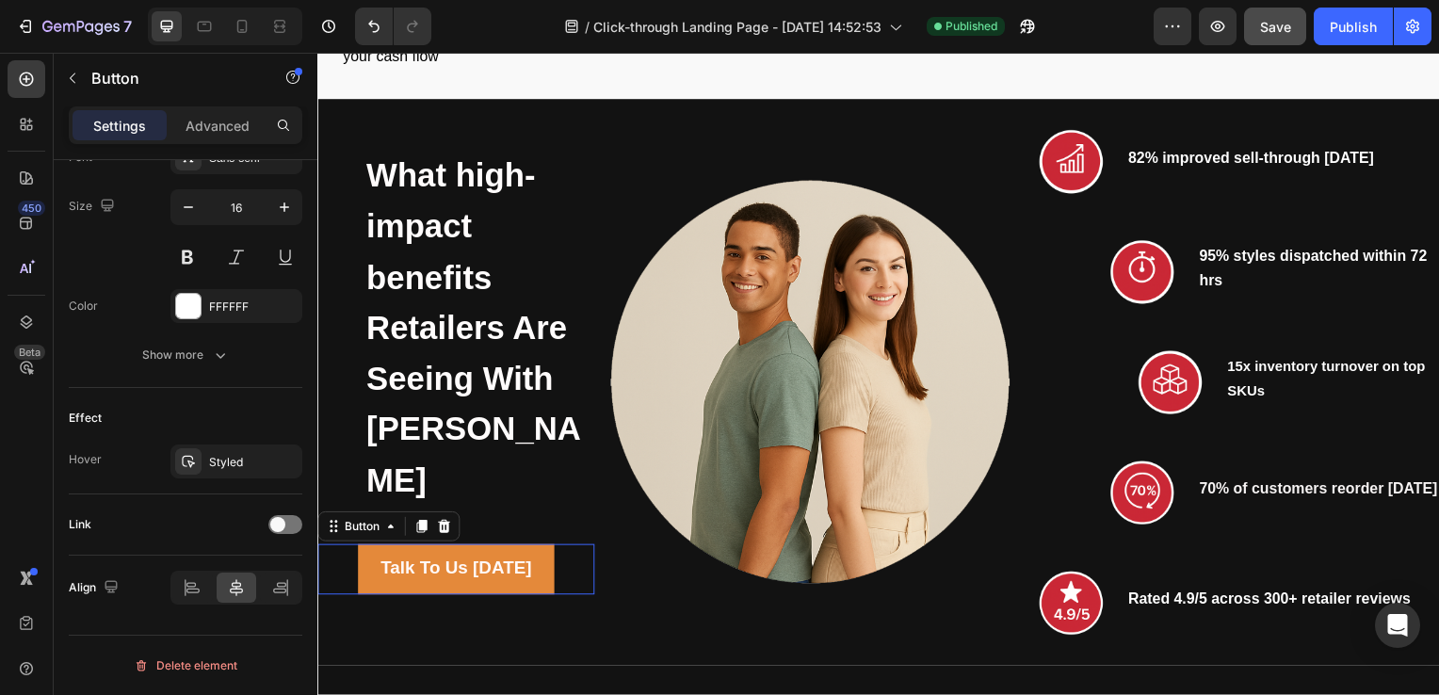
scroll to position [0, 0]
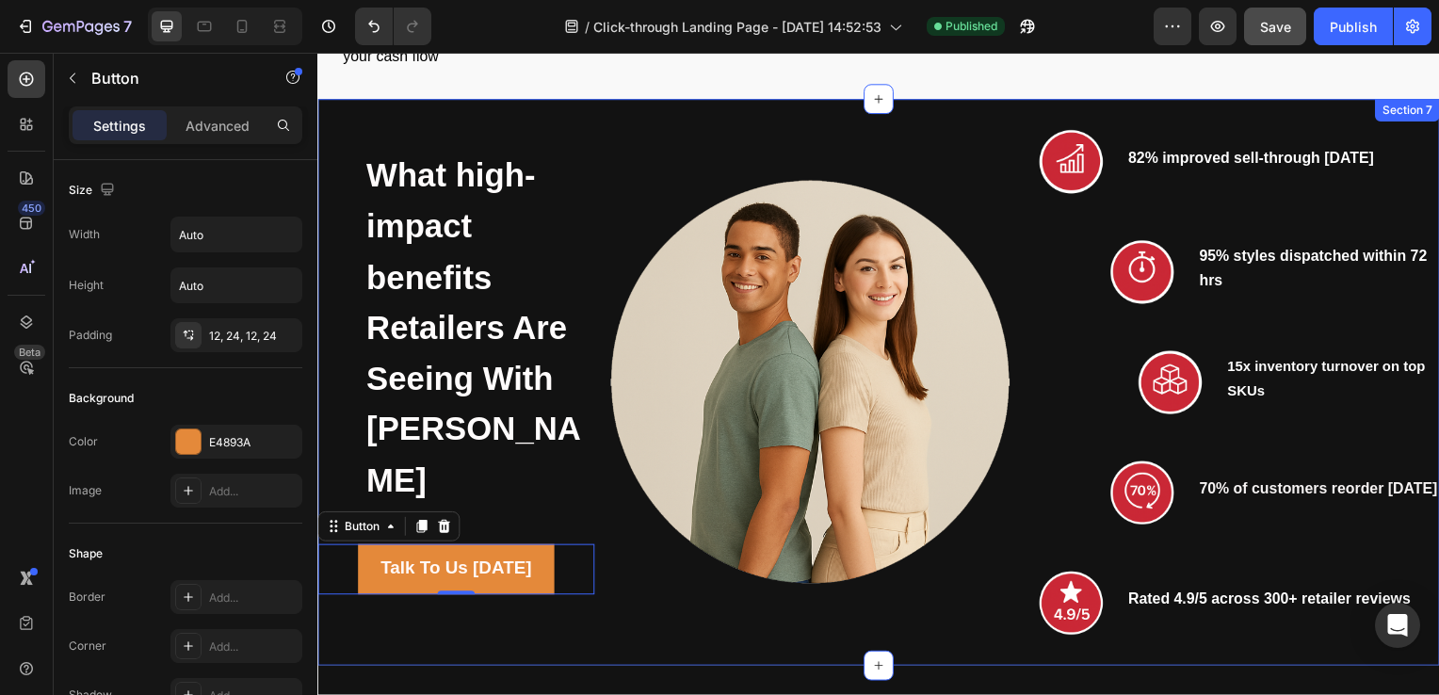
click at [595, 154] on div "⁠⁠⁠⁠⁠⁠⁠ What high-impact benefits Retailers Are Seeing With BONNATY Heading Tal…" at bounding box center [882, 385] width 1130 height 571
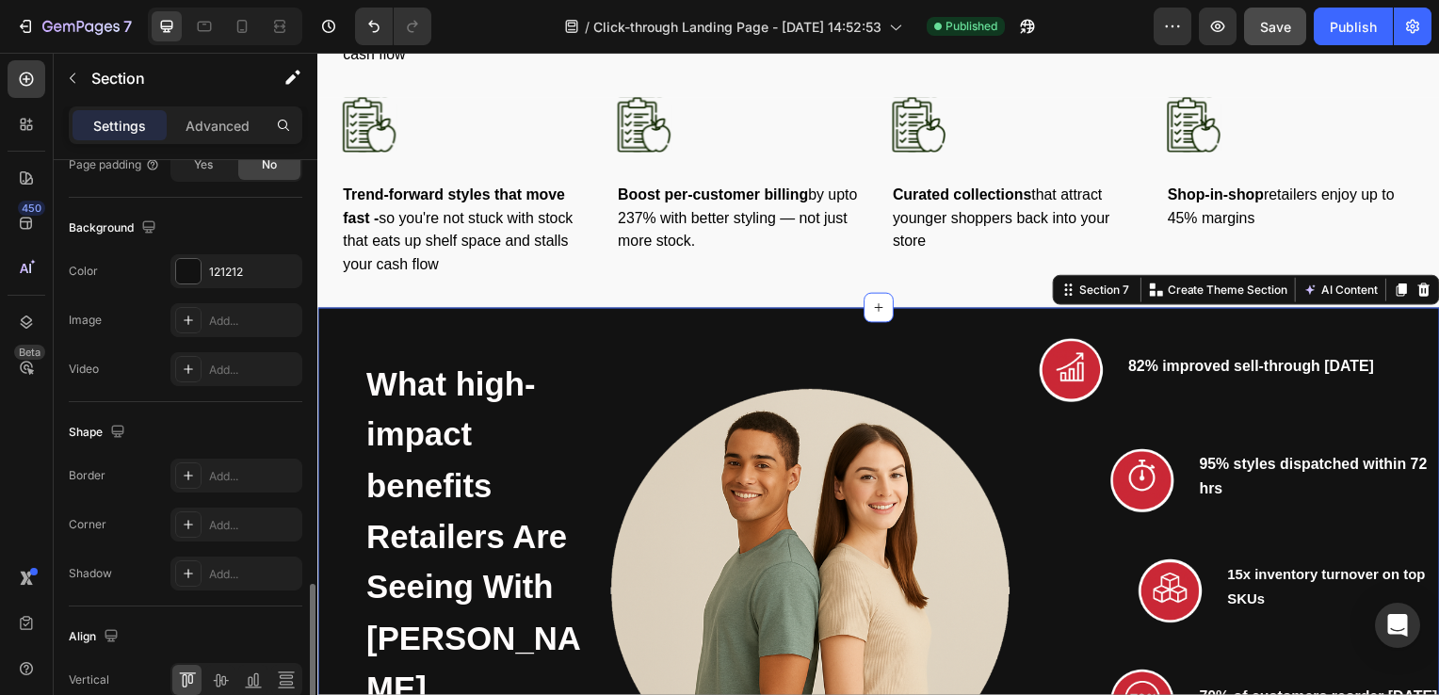
scroll to position [772, 0]
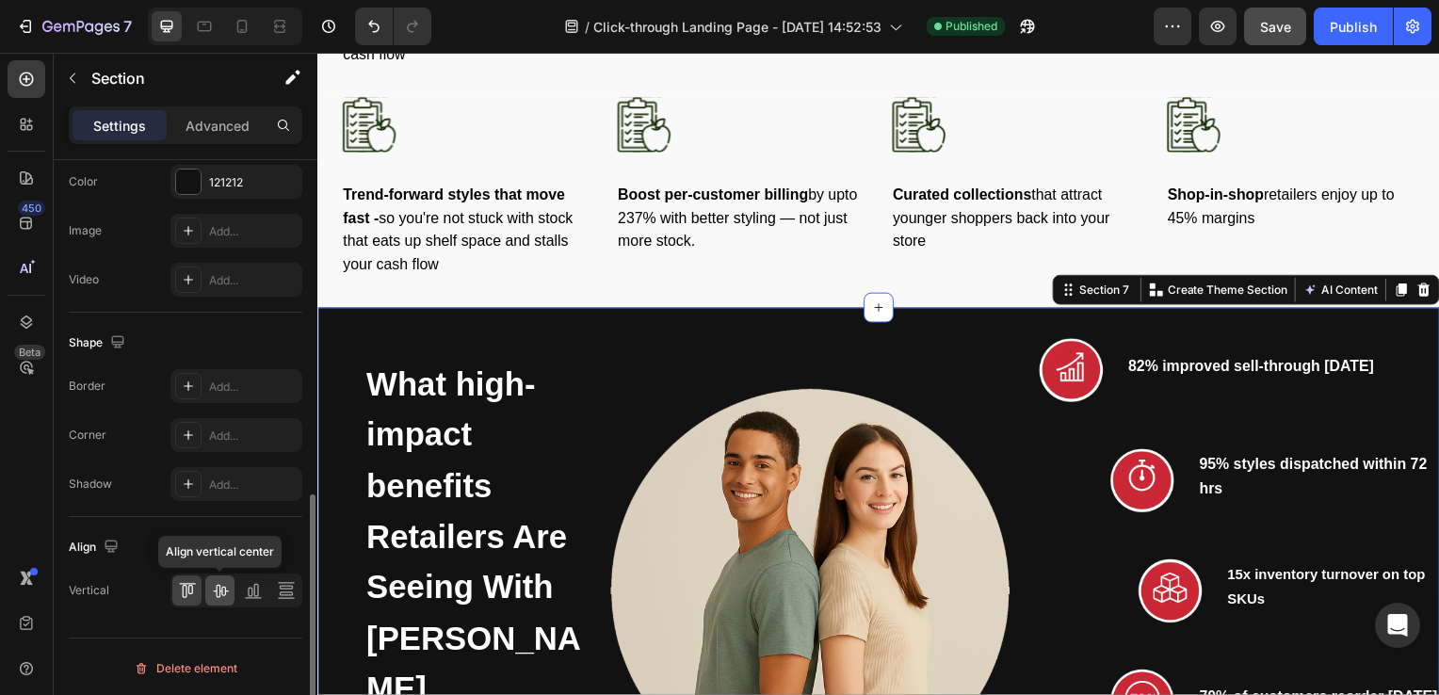
click at [220, 586] on icon at bounding box center [220, 590] width 19 height 19
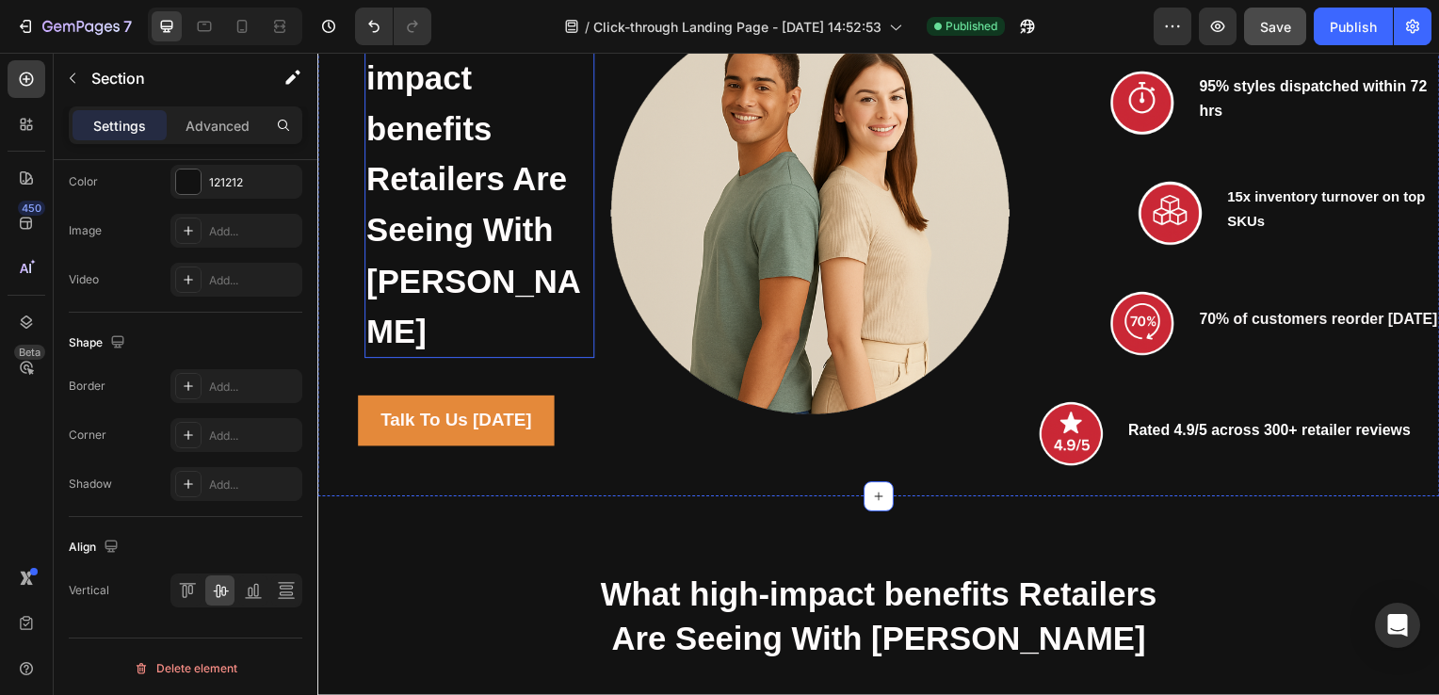
scroll to position [2309, 0]
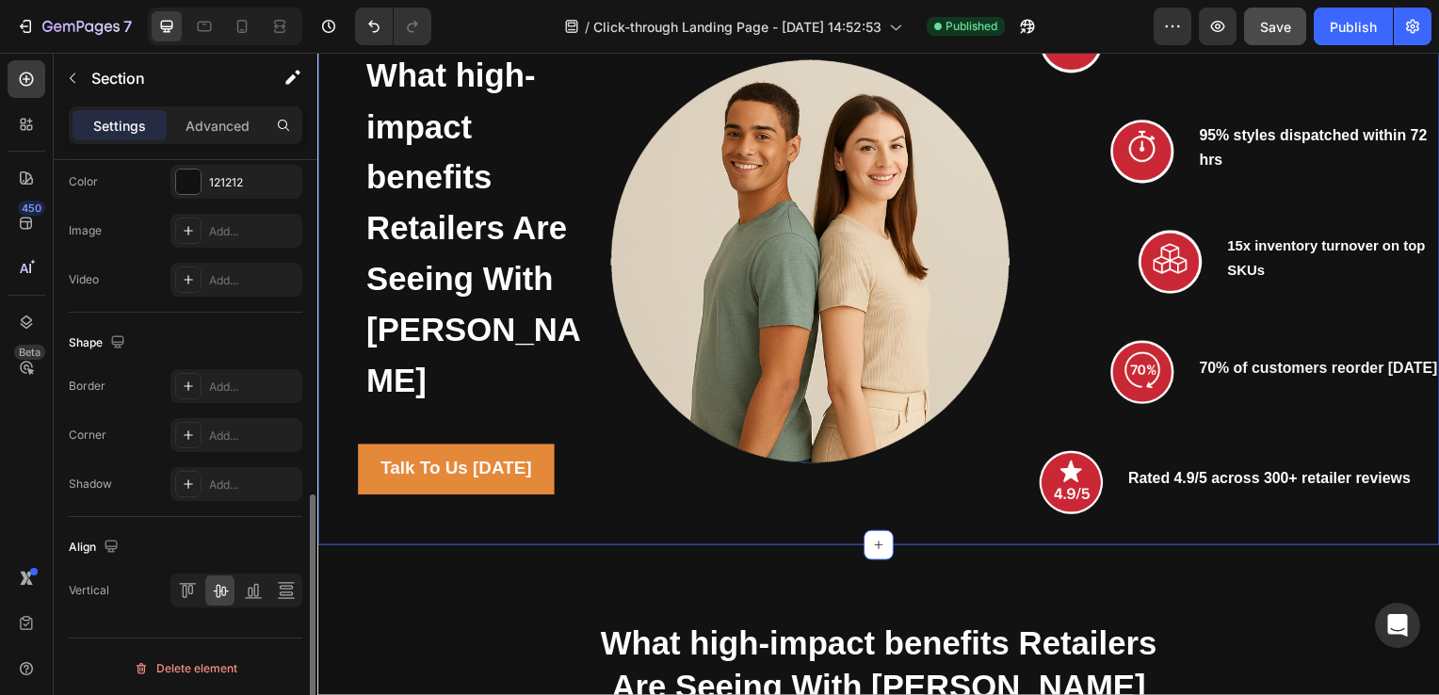
click at [191, 348] on div "Shape" at bounding box center [186, 343] width 234 height 30
drag, startPoint x: 615, startPoint y: 371, endPoint x: 482, endPoint y: 222, distance: 199.4
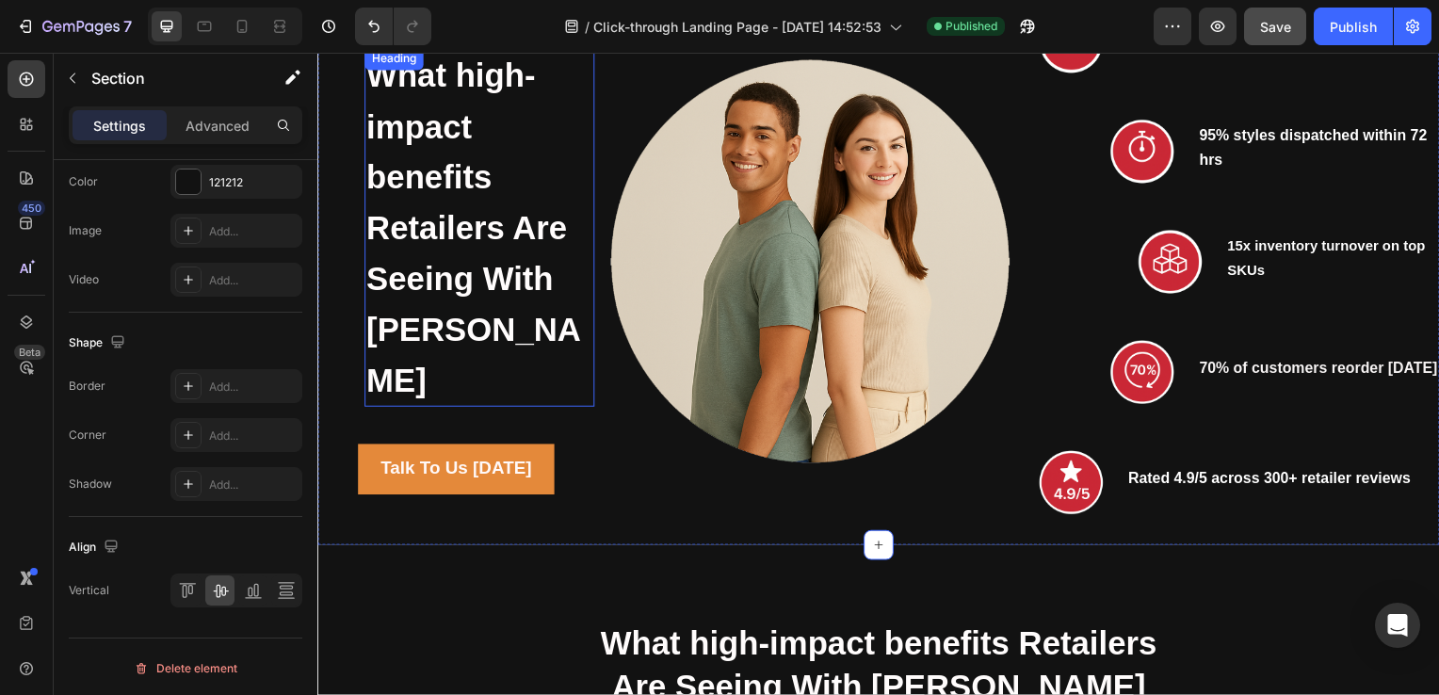
click at [868, 118] on div "⁠⁠⁠⁠⁠⁠⁠ What high-impact benefits Retailers Are Seeing With BONNATY Heading Tal…" at bounding box center [882, 263] width 1130 height 571
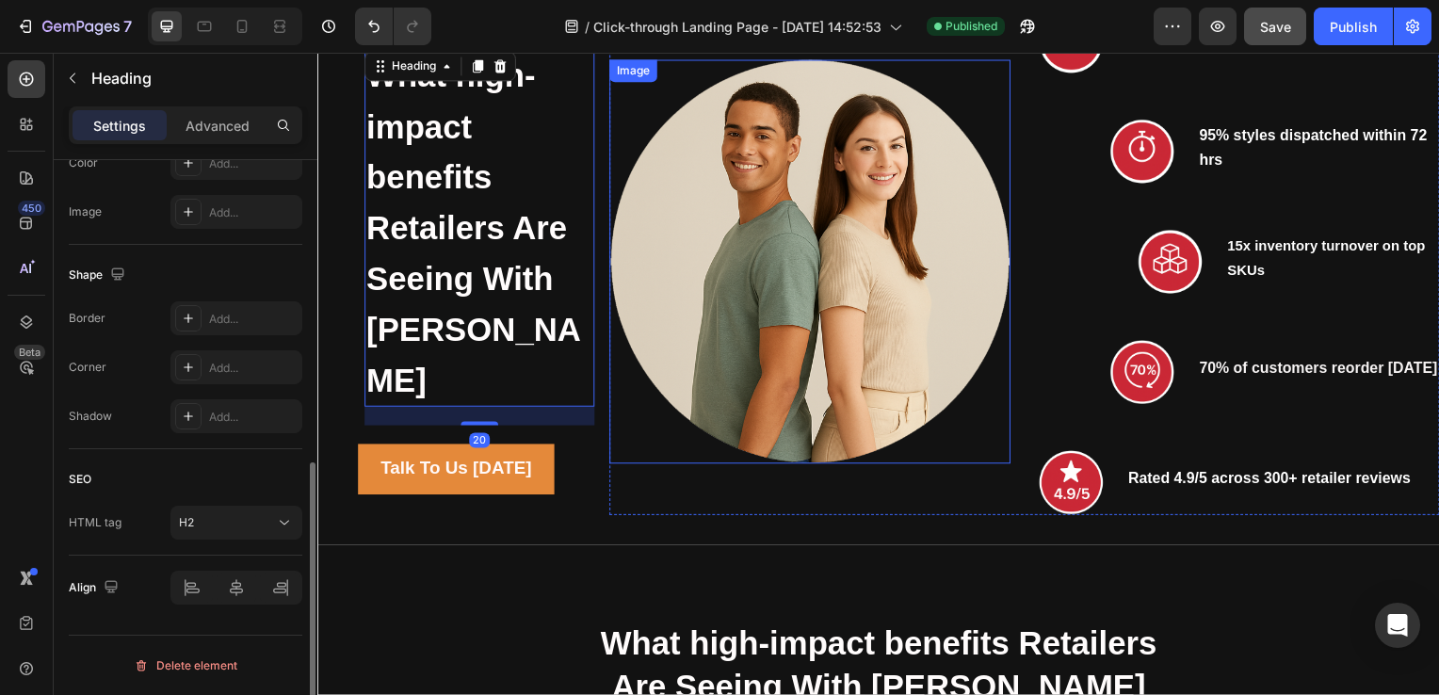
scroll to position [0, 0]
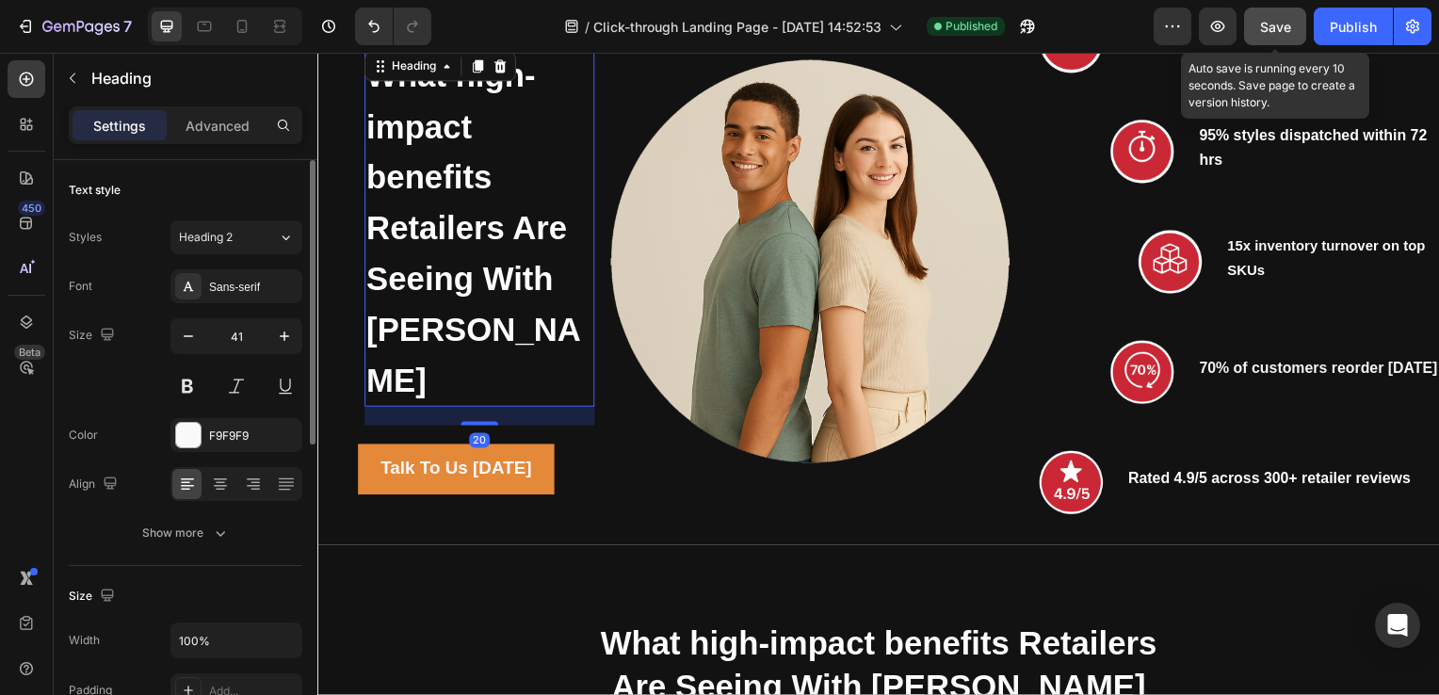
click at [1268, 27] on span "Save" at bounding box center [1275, 27] width 31 height 16
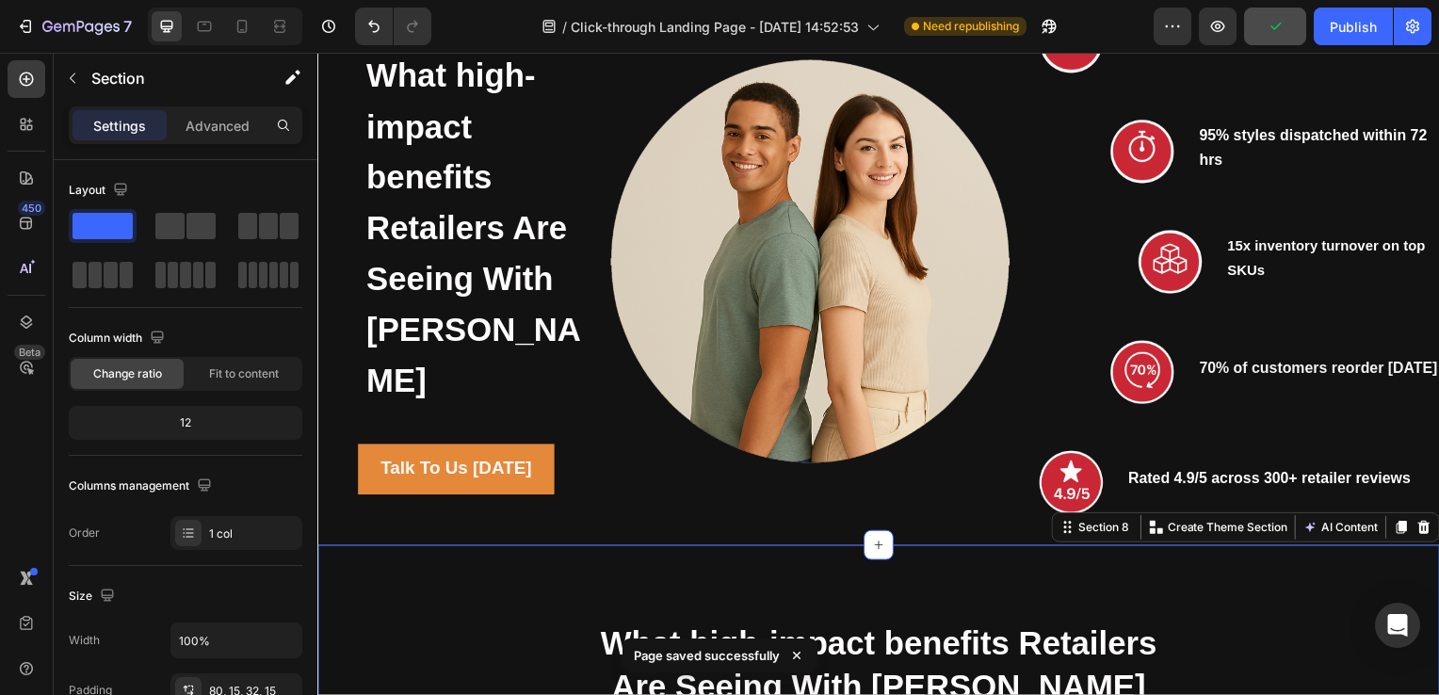
click at [1420, 540] on div at bounding box center [1431, 531] width 23 height 23
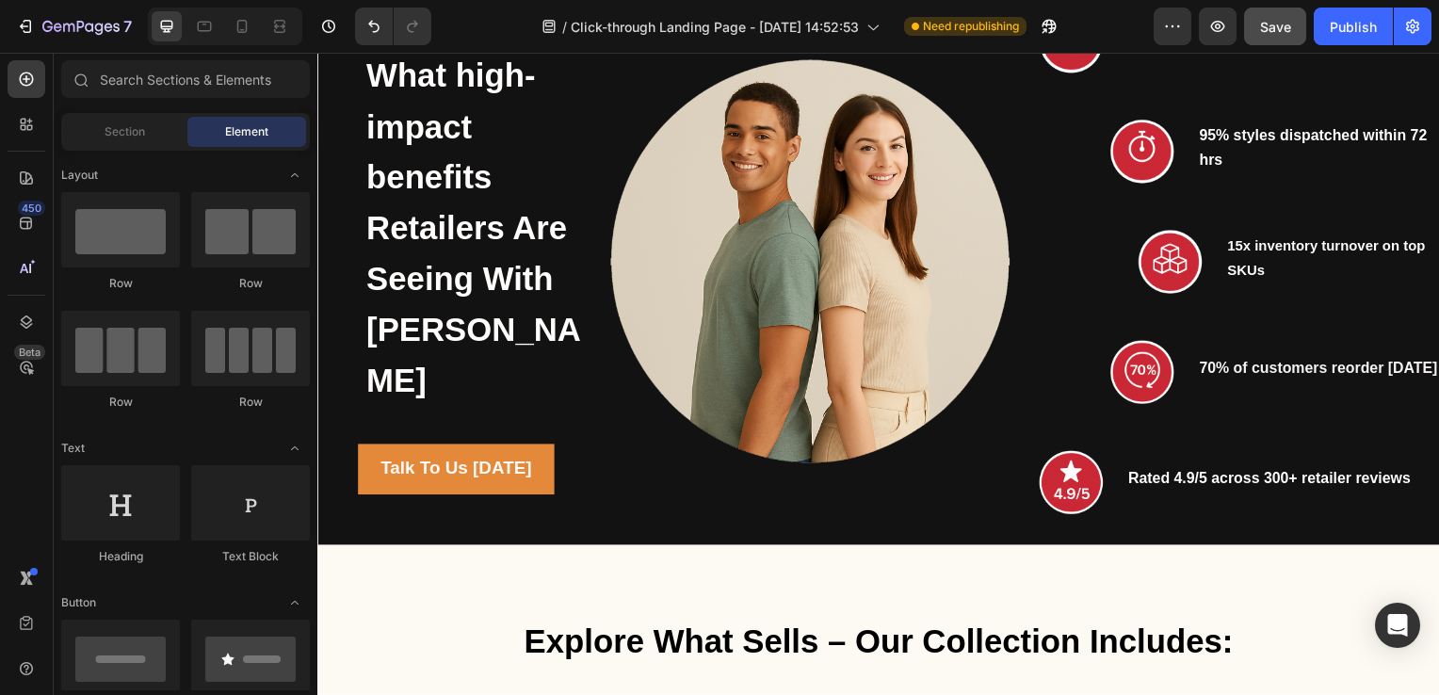
scroll to position [2661, 0]
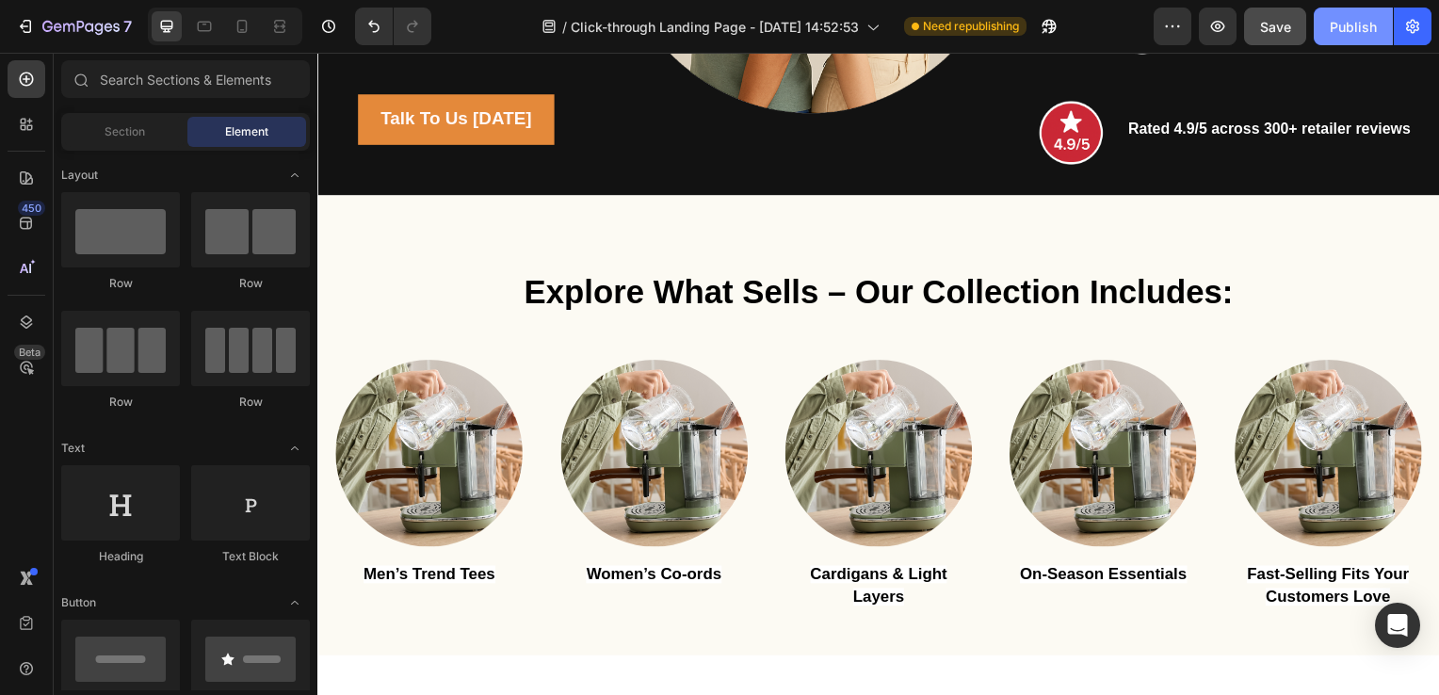
click at [1318, 36] on button "Publish" at bounding box center [1353, 27] width 79 height 38
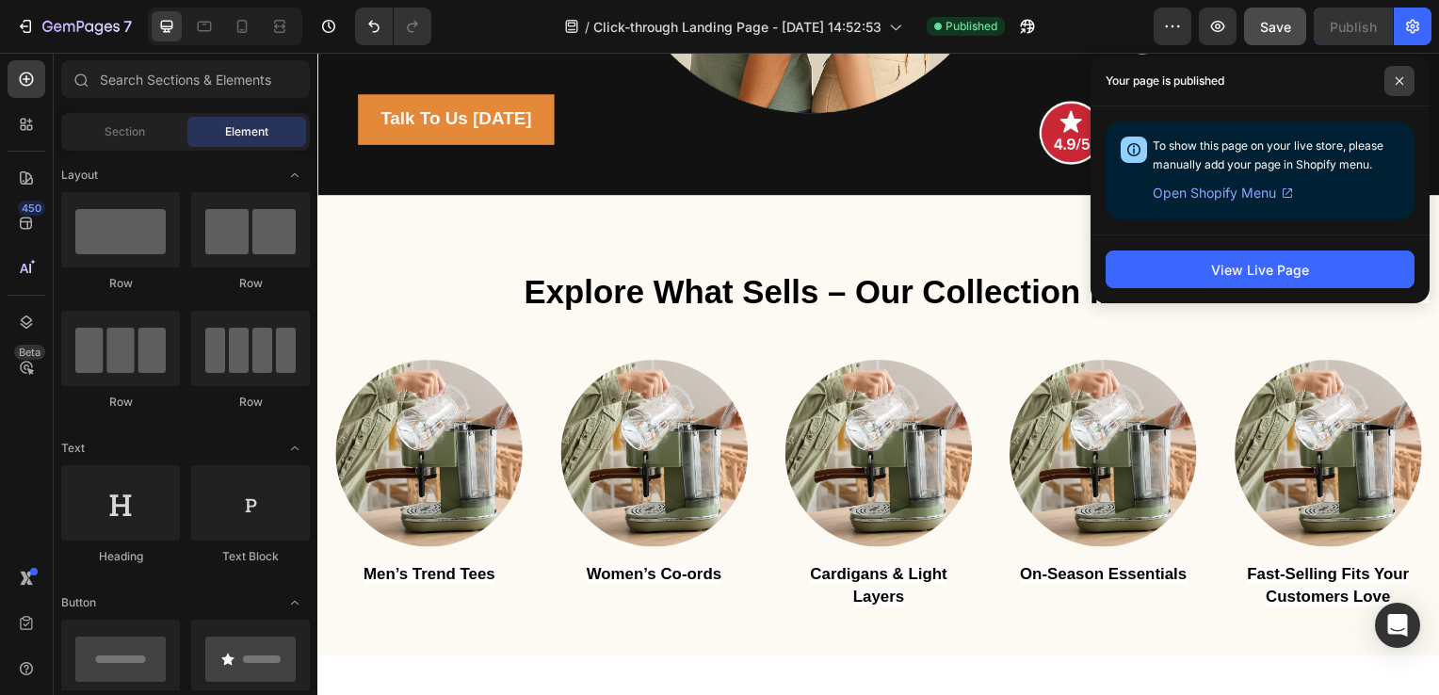
click at [1397, 88] on span at bounding box center [1399, 81] width 30 height 30
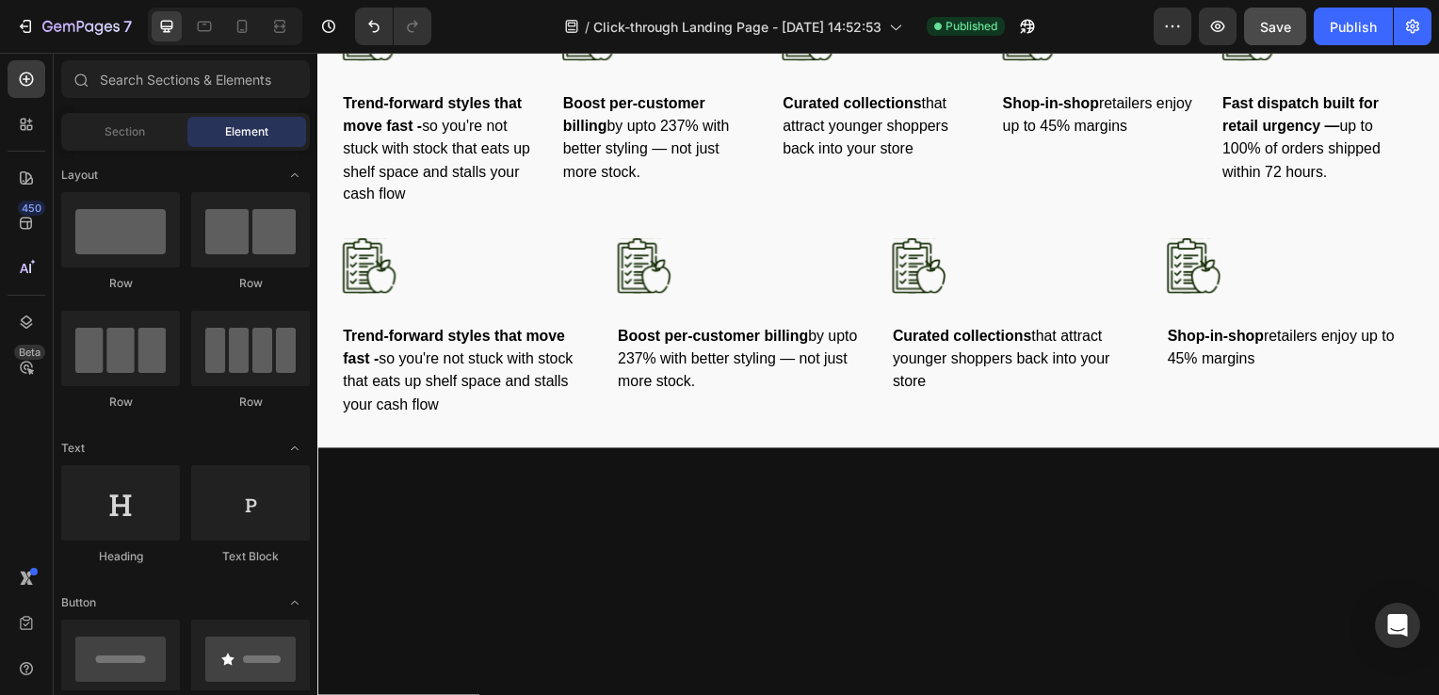
scroll to position [1576, 0]
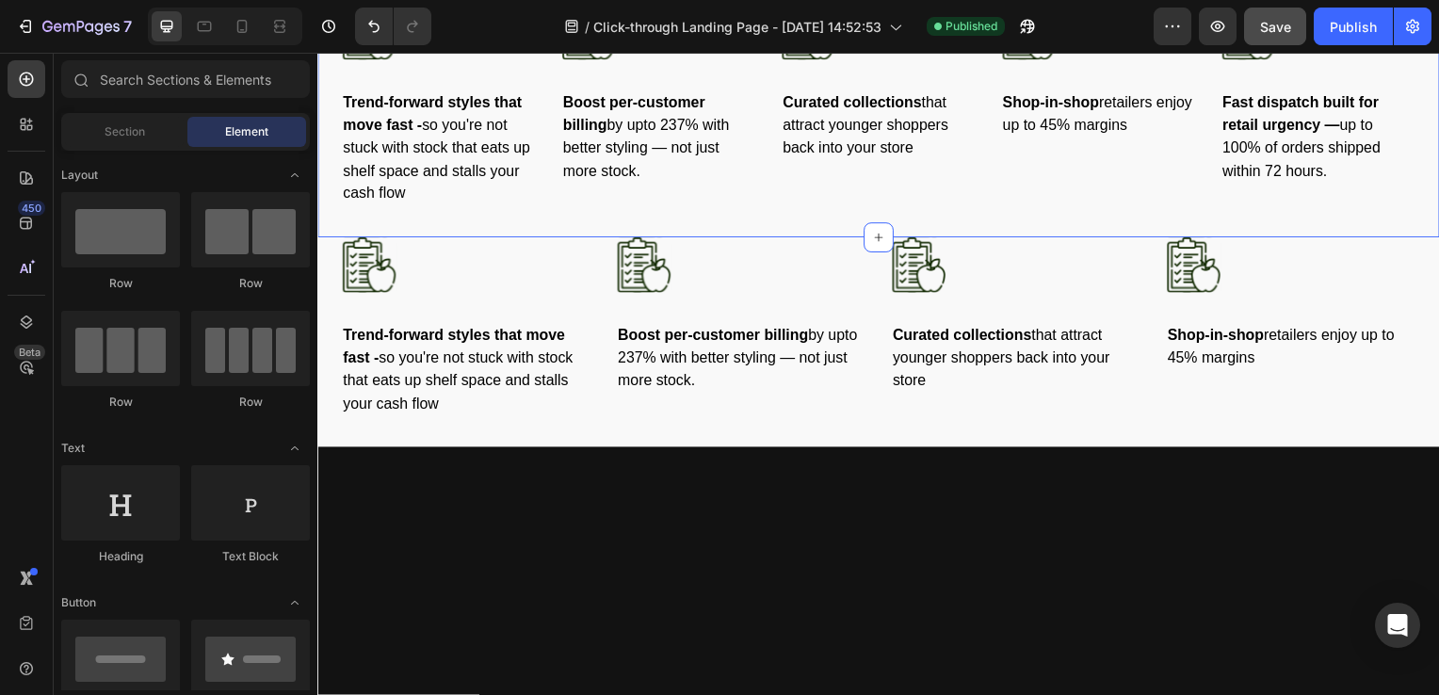
click at [747, 239] on div "Image Trend-forward styles that move fast - so you're not stuck with stock that…" at bounding box center [882, 107] width 1130 height 265
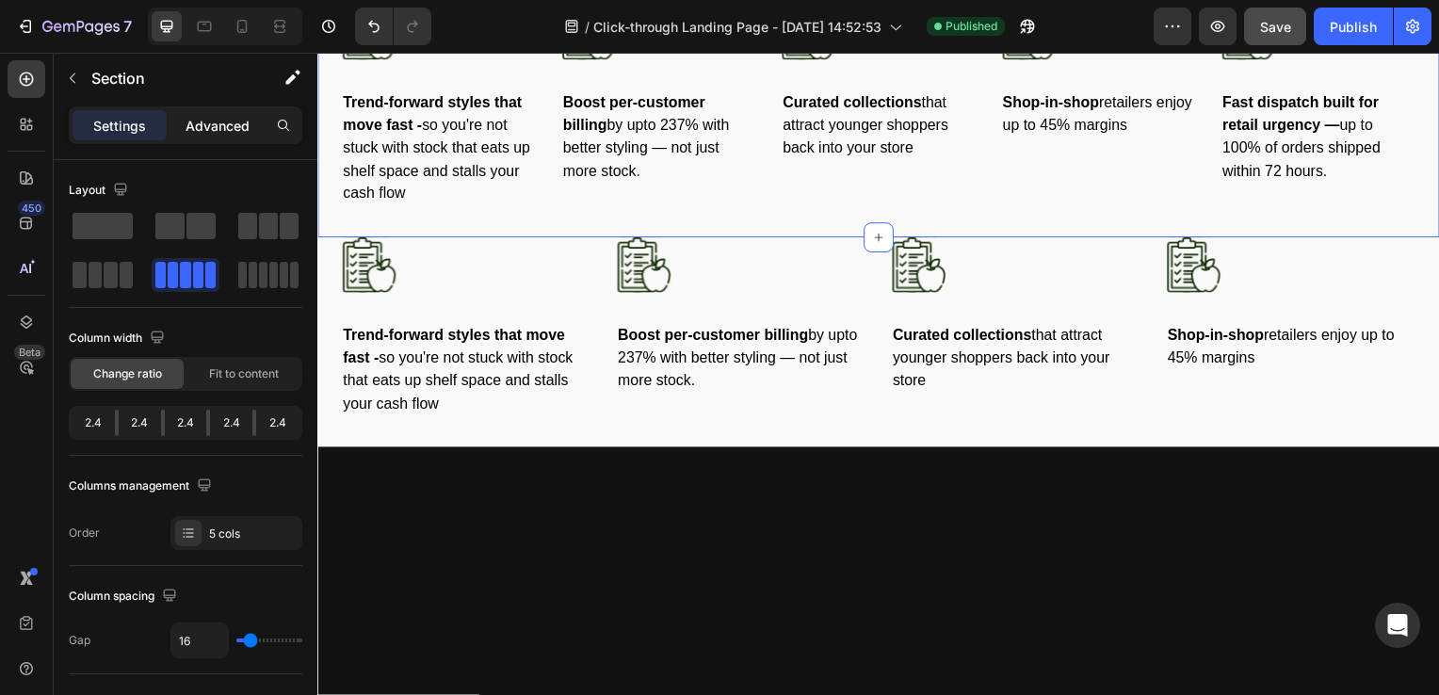
click at [234, 128] on p "Advanced" at bounding box center [218, 126] width 64 height 20
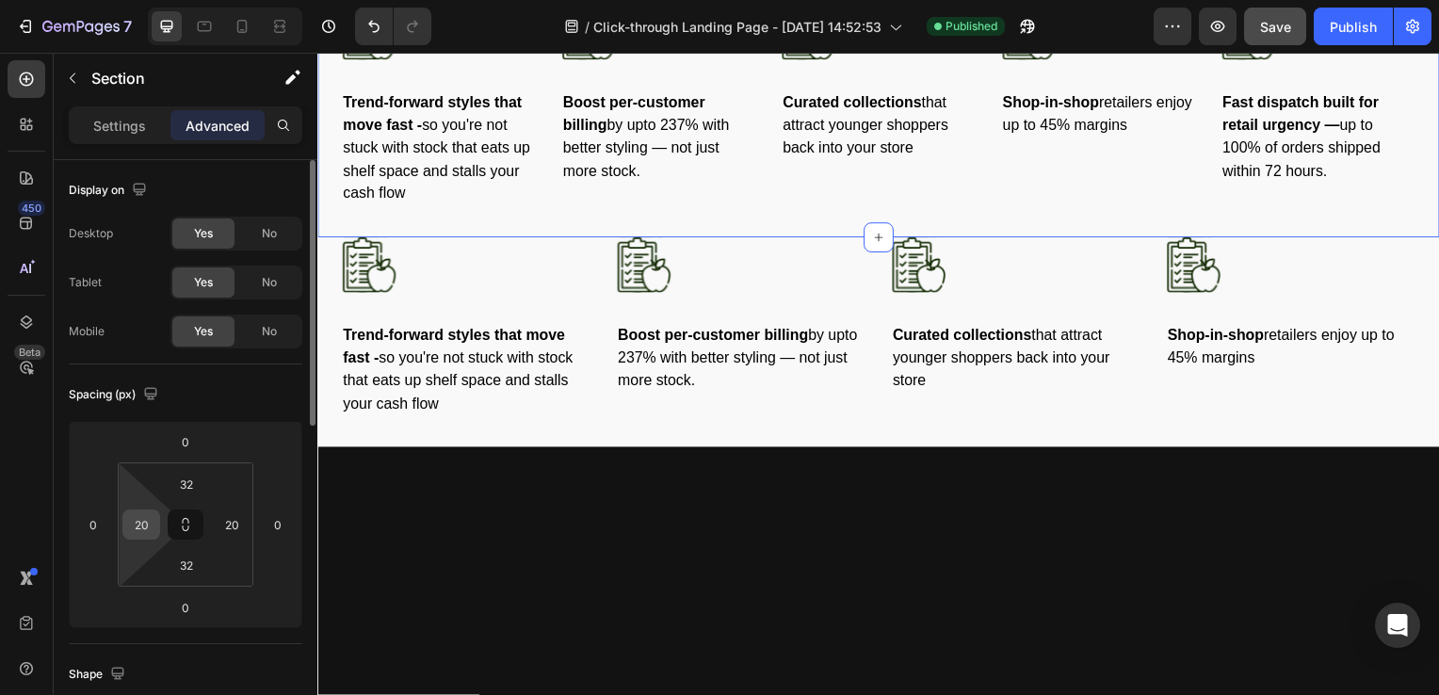
click at [141, 525] on input "20" at bounding box center [141, 524] width 28 height 28
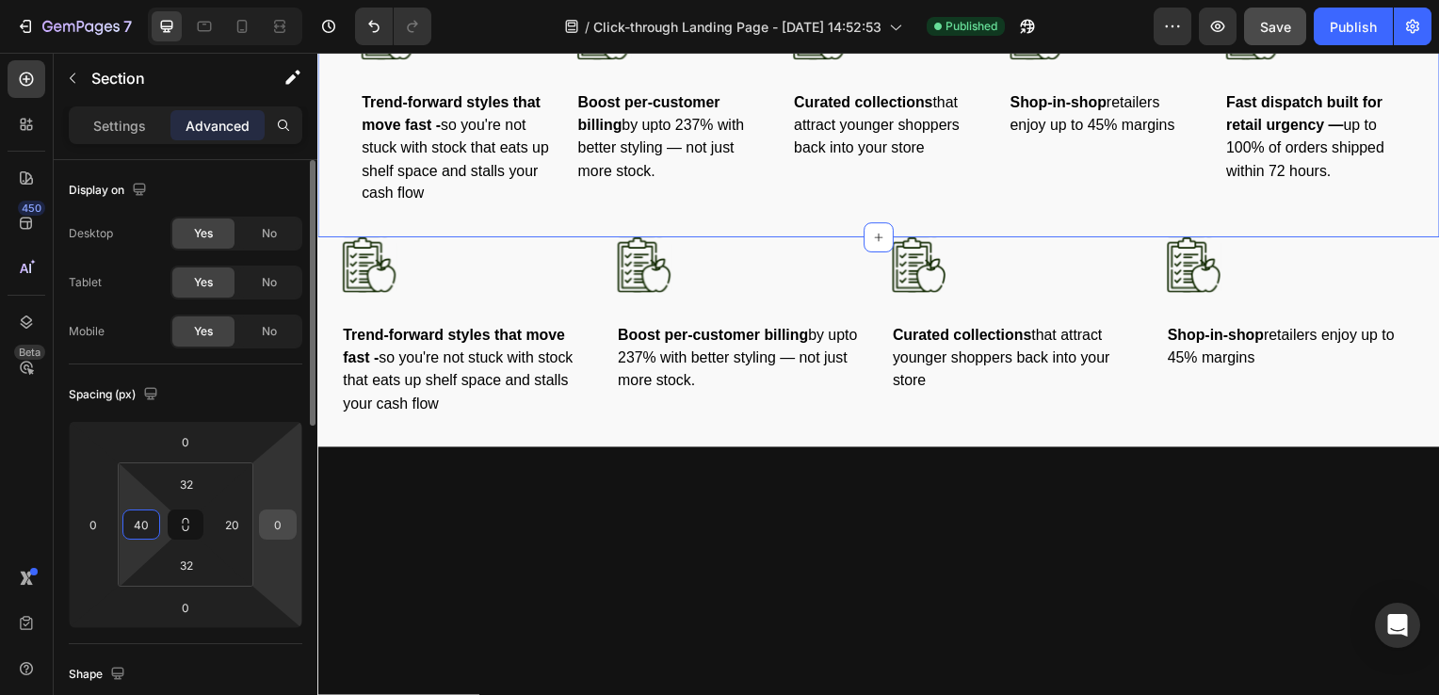
type input "40"
click at [275, 522] on input "0" at bounding box center [278, 524] width 28 height 28
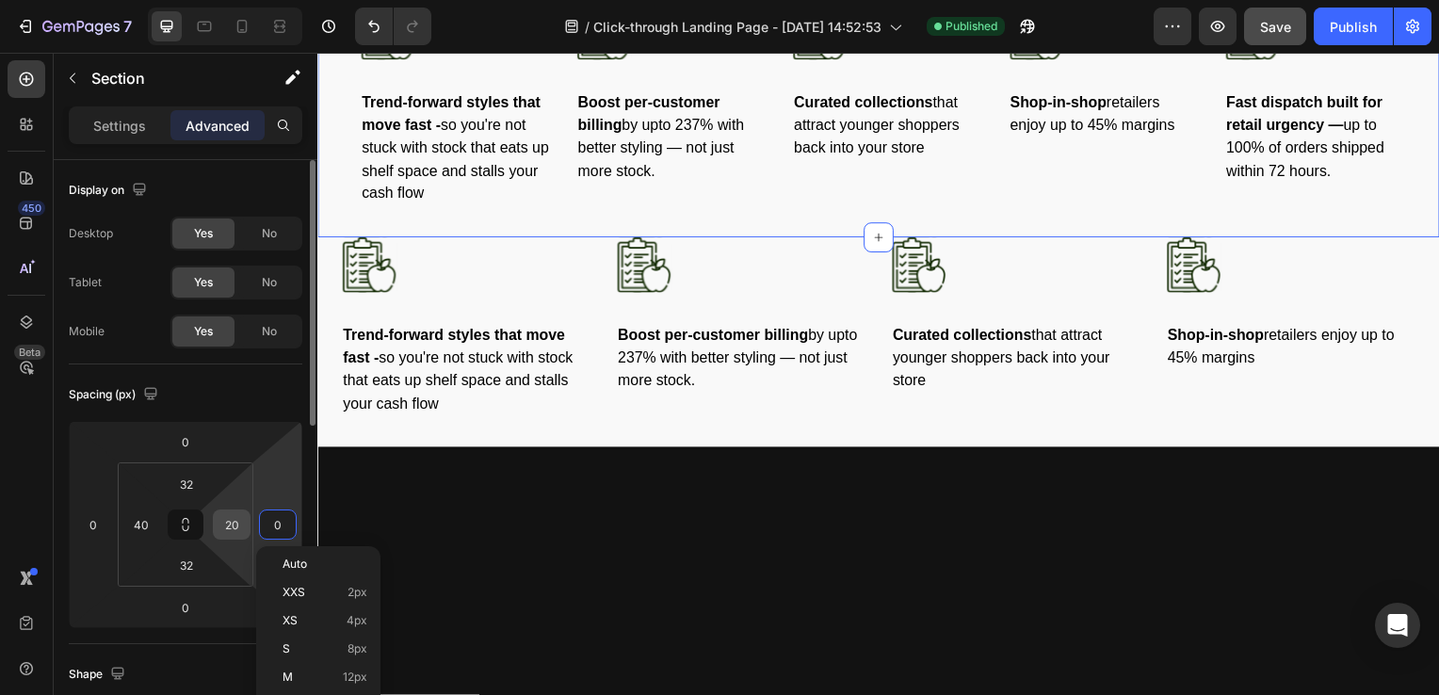
click at [228, 522] on input "20" at bounding box center [232, 524] width 28 height 28
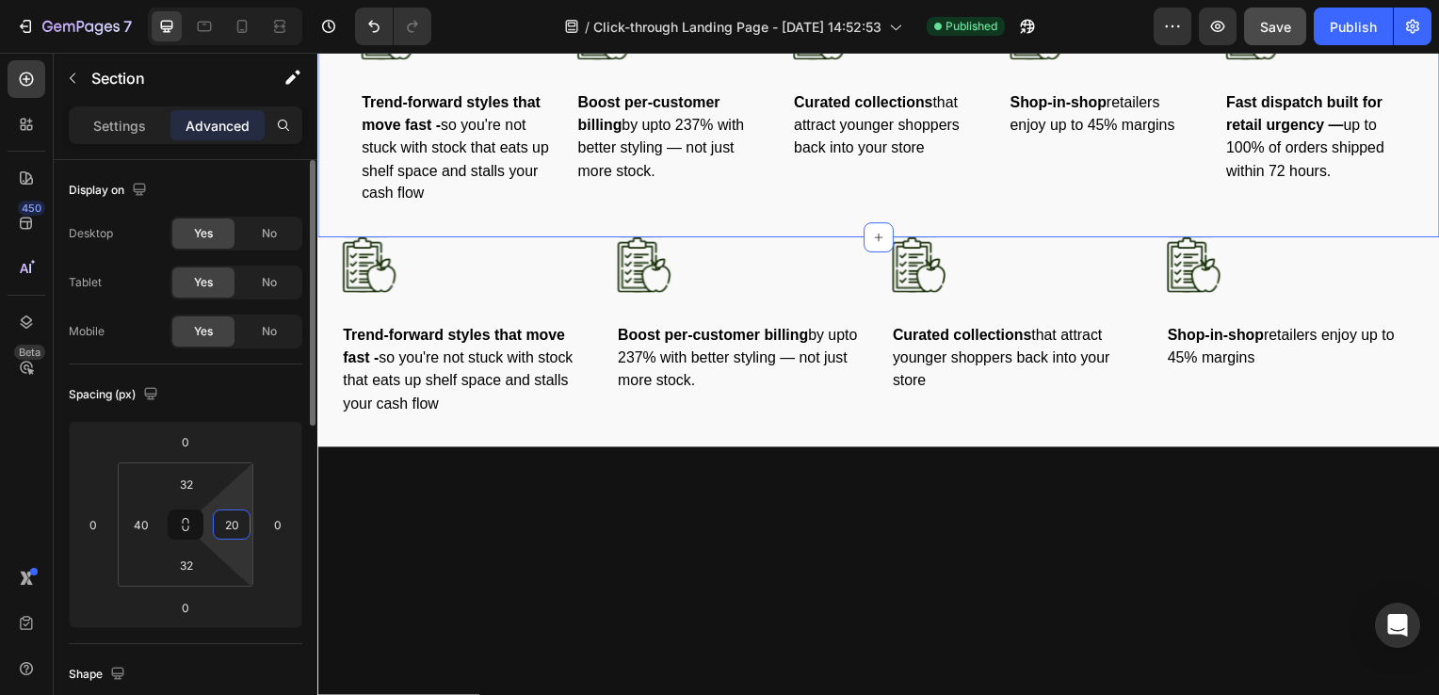
click at [229, 522] on input "20" at bounding box center [232, 524] width 28 height 28
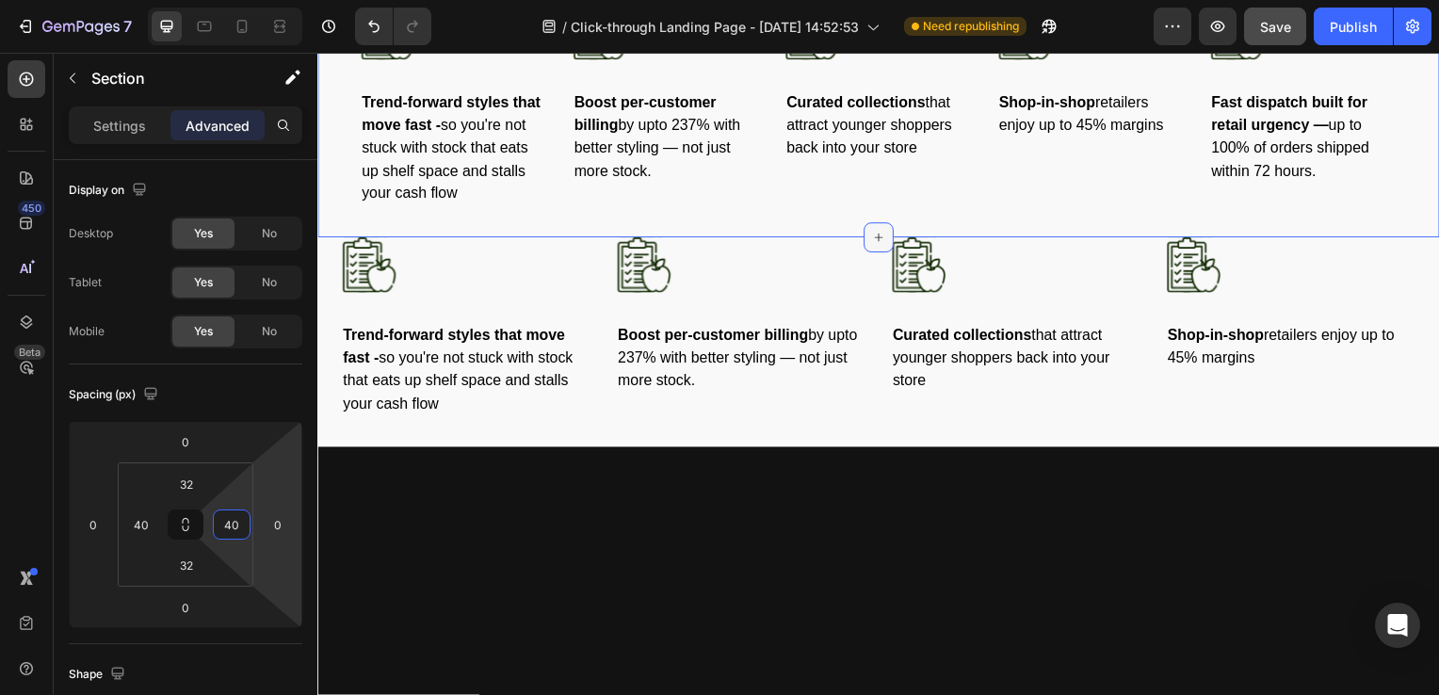
type input "40"
click at [885, 254] on div at bounding box center [882, 239] width 30 height 30
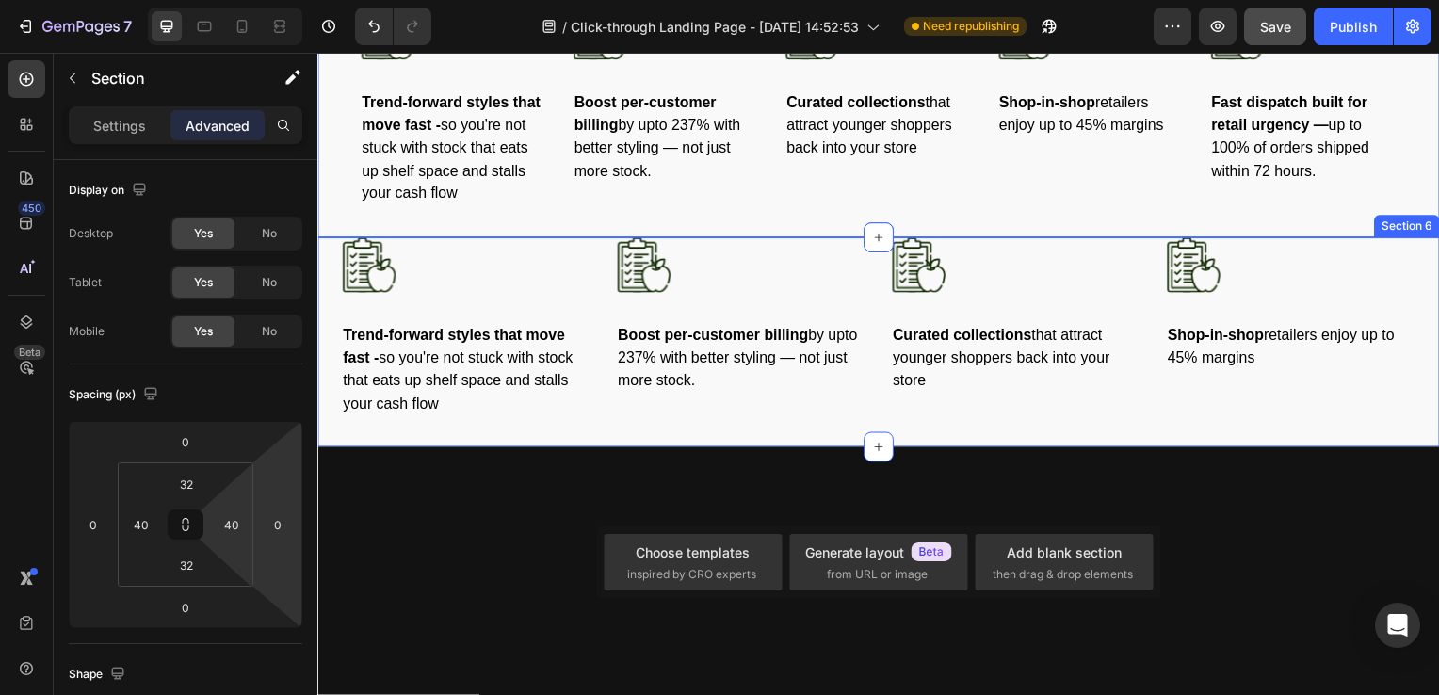
click at [320, 451] on div "Image Trend-forward styles that move fast - so you're not stuck with stock that…" at bounding box center [882, 345] width 1130 height 212
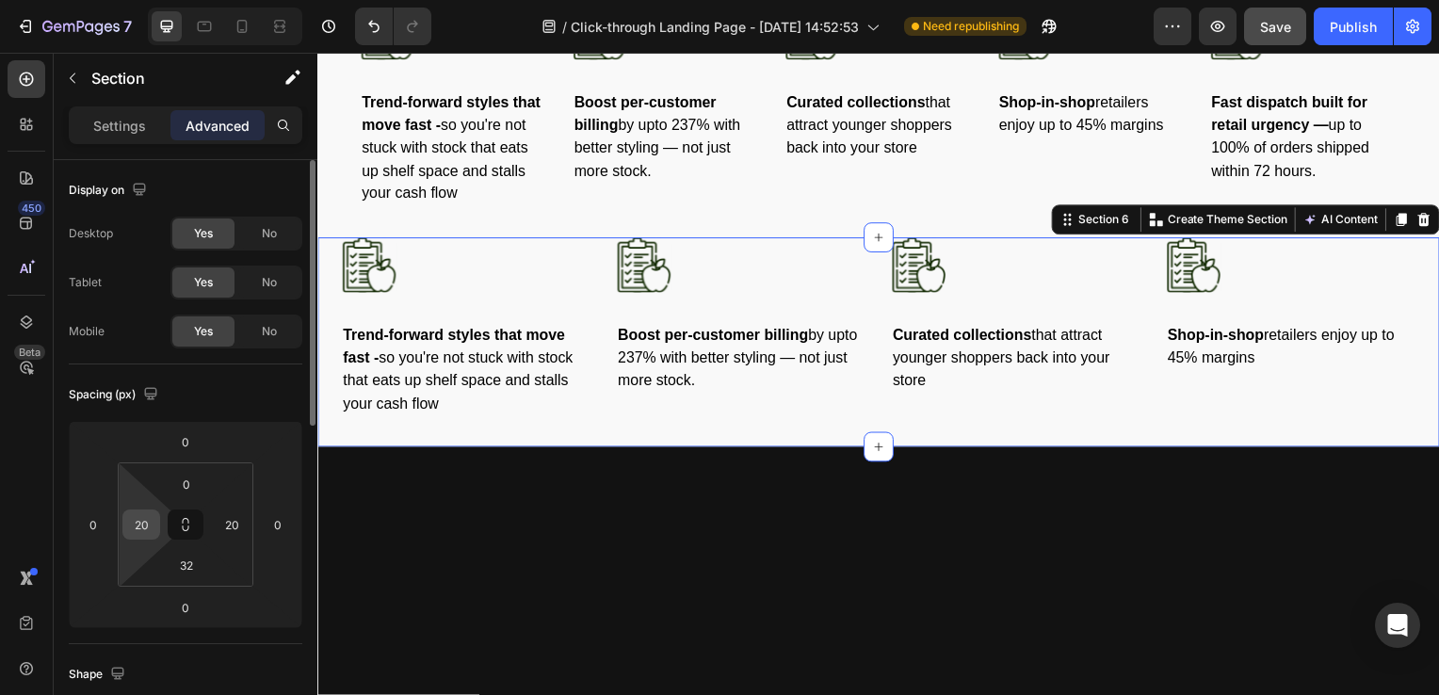
click at [140, 523] on input "20" at bounding box center [141, 524] width 28 height 28
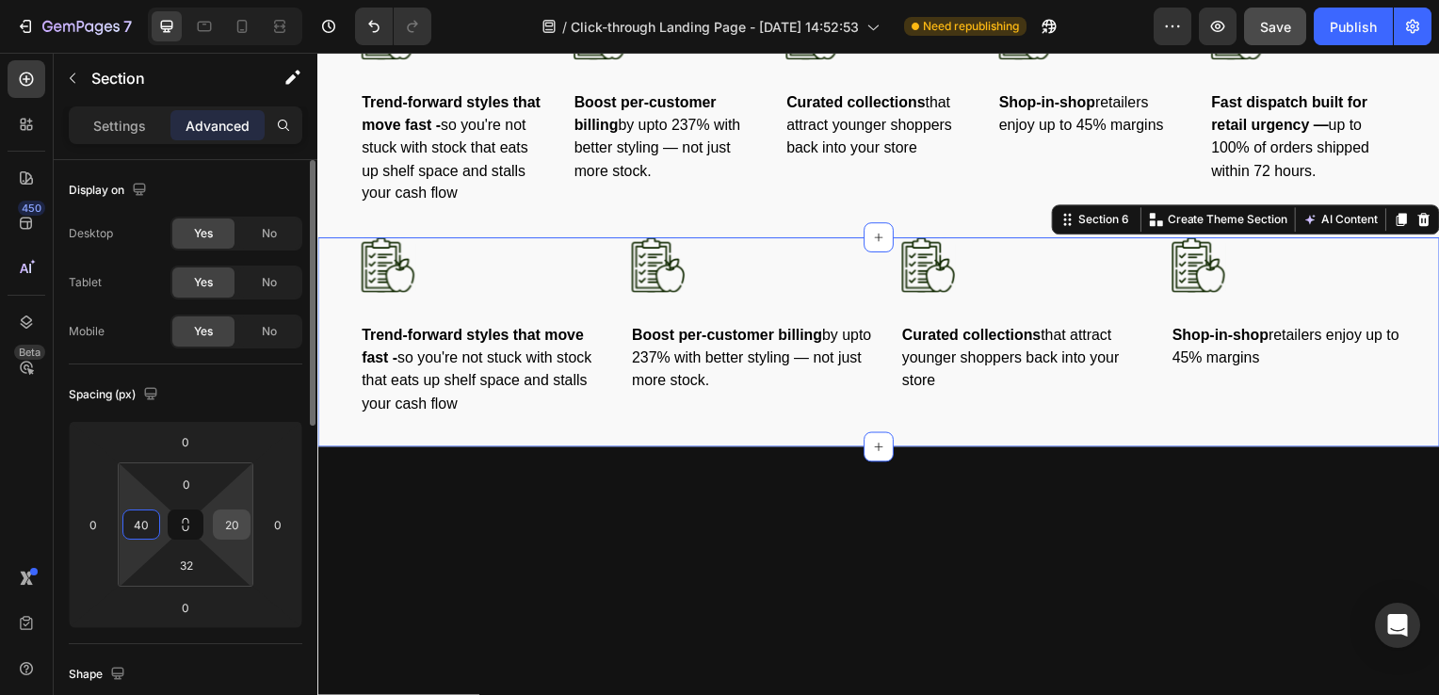
type input "40"
click at [231, 525] on input "20" at bounding box center [232, 524] width 28 height 28
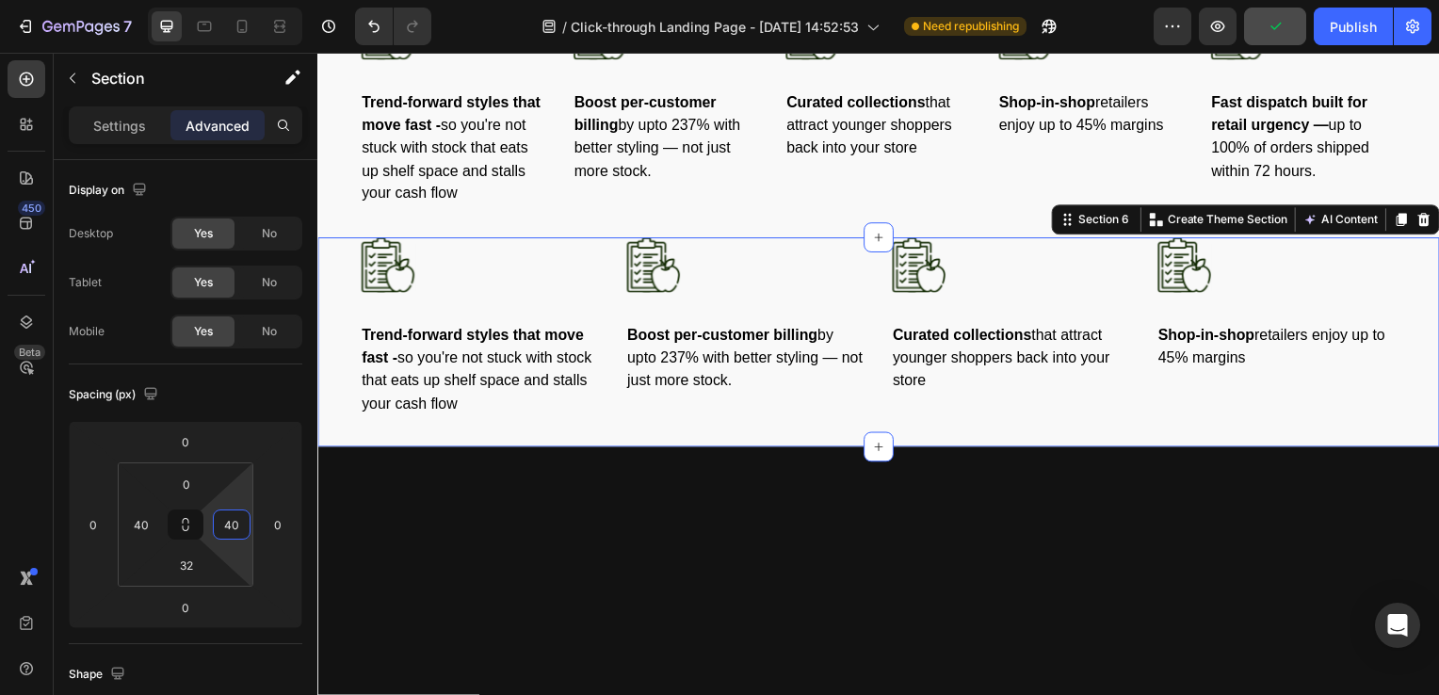
type input "40"
click at [1336, 49] on div "7 / Click-through Landing Page - [DATE] 14:52:53 Need republishing Preview Publ…" at bounding box center [719, 27] width 1439 height 54
click at [1360, 24] on div "Publish" at bounding box center [1353, 27] width 47 height 20
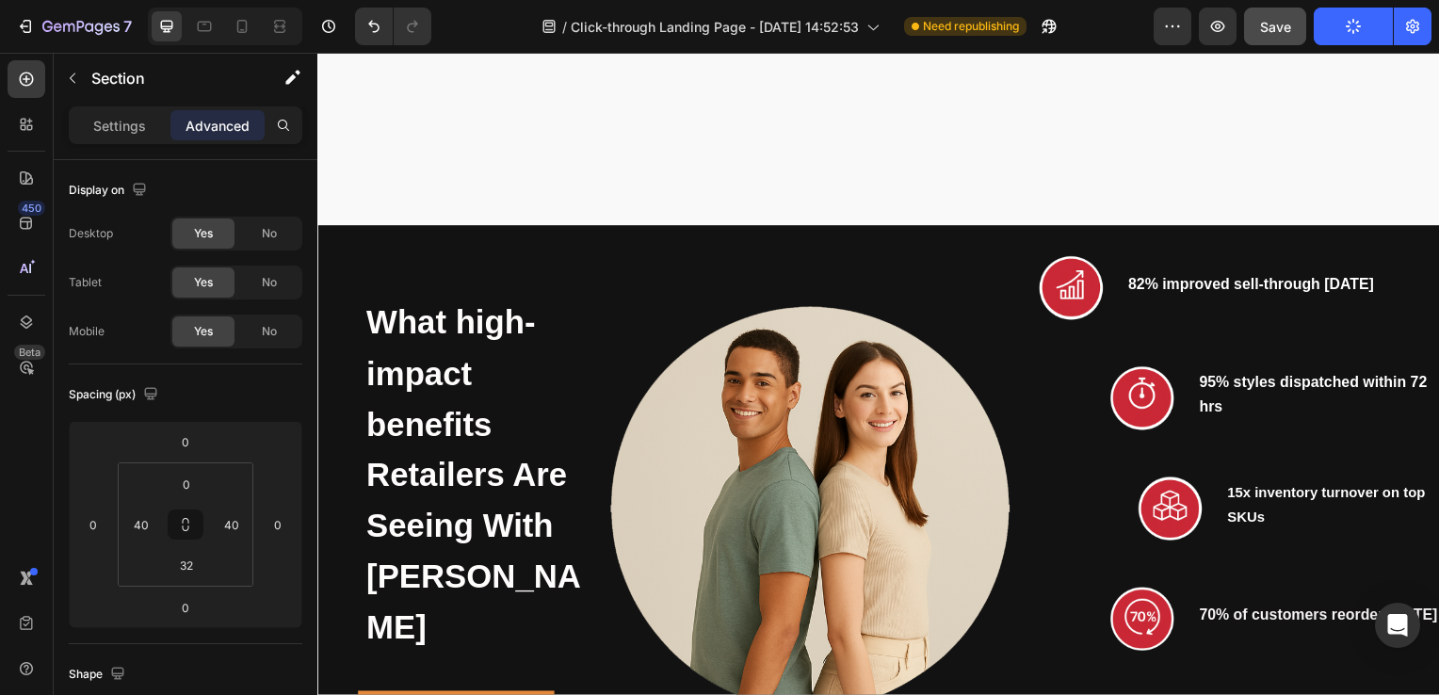
scroll to position [2299, 0]
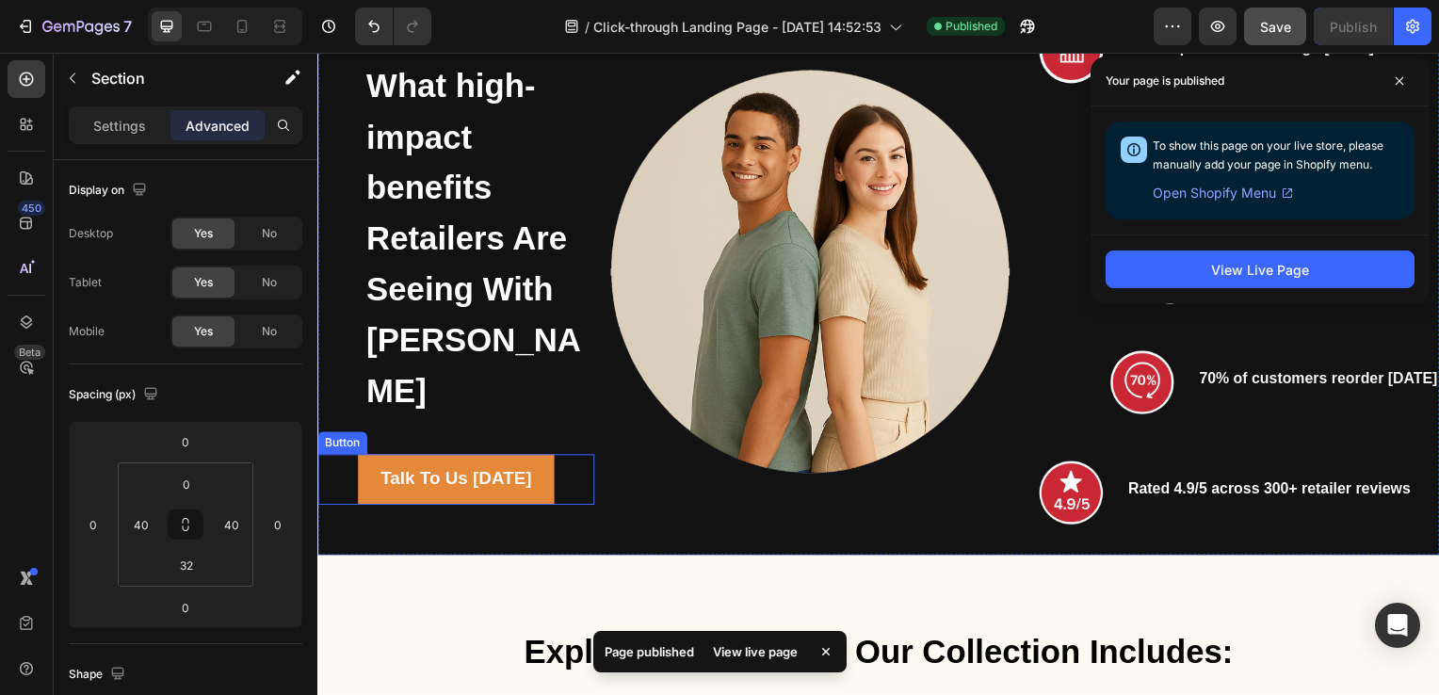
click at [575, 475] on div "Talk To Us [DATE] Button" at bounding box center [456, 483] width 279 height 51
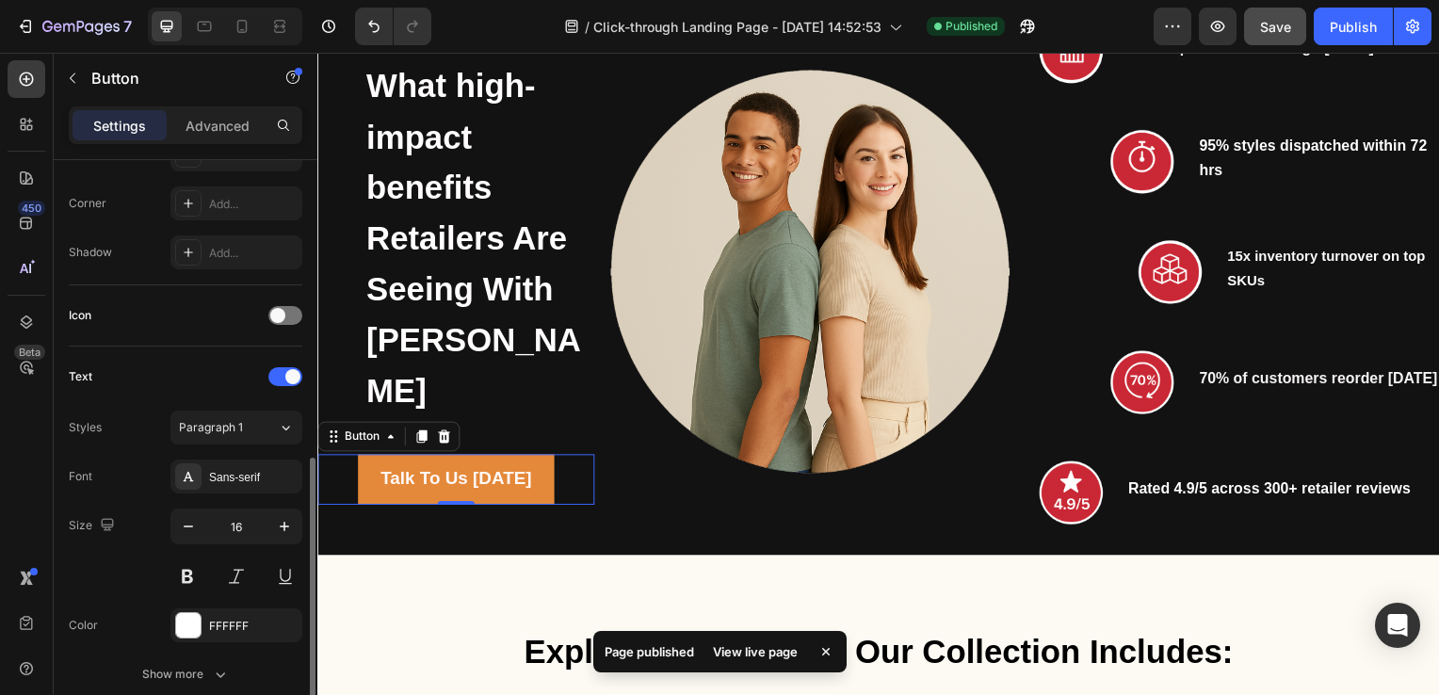
scroll to position [758, 0]
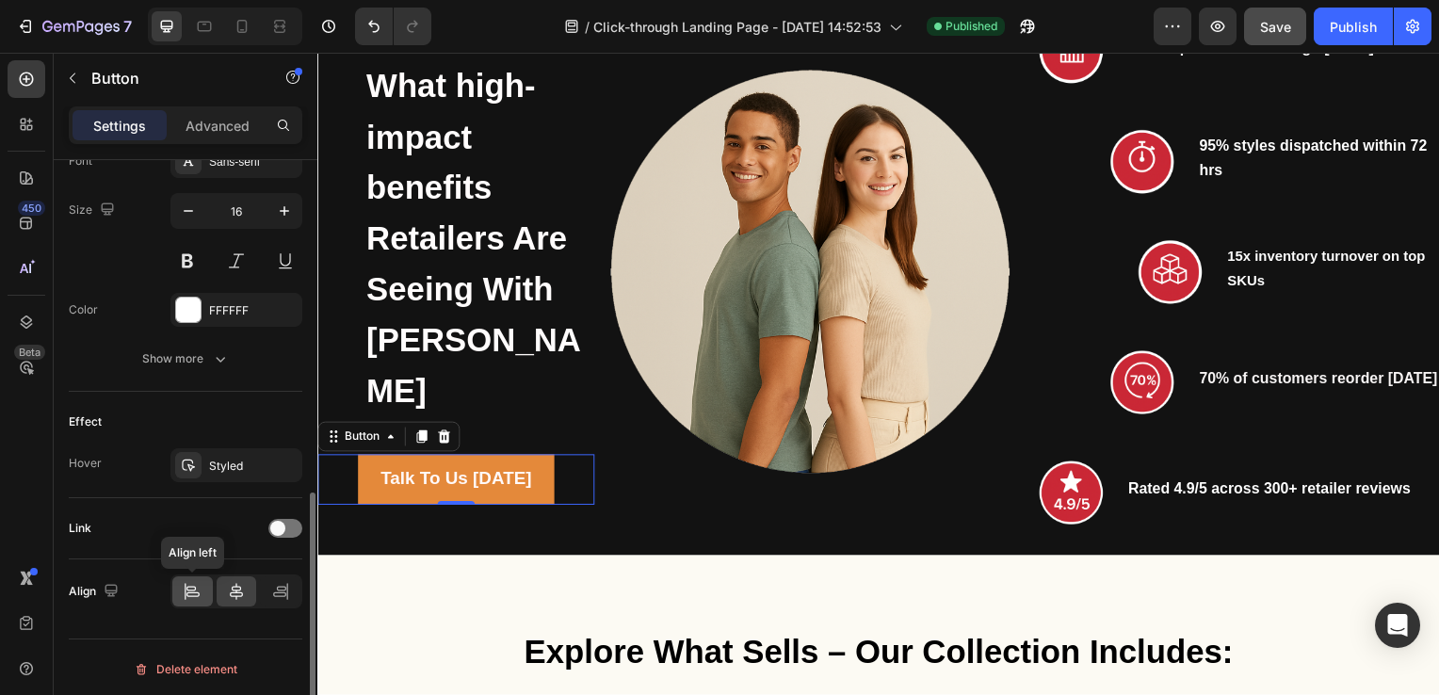
click at [186, 589] on icon at bounding box center [192, 591] width 19 height 19
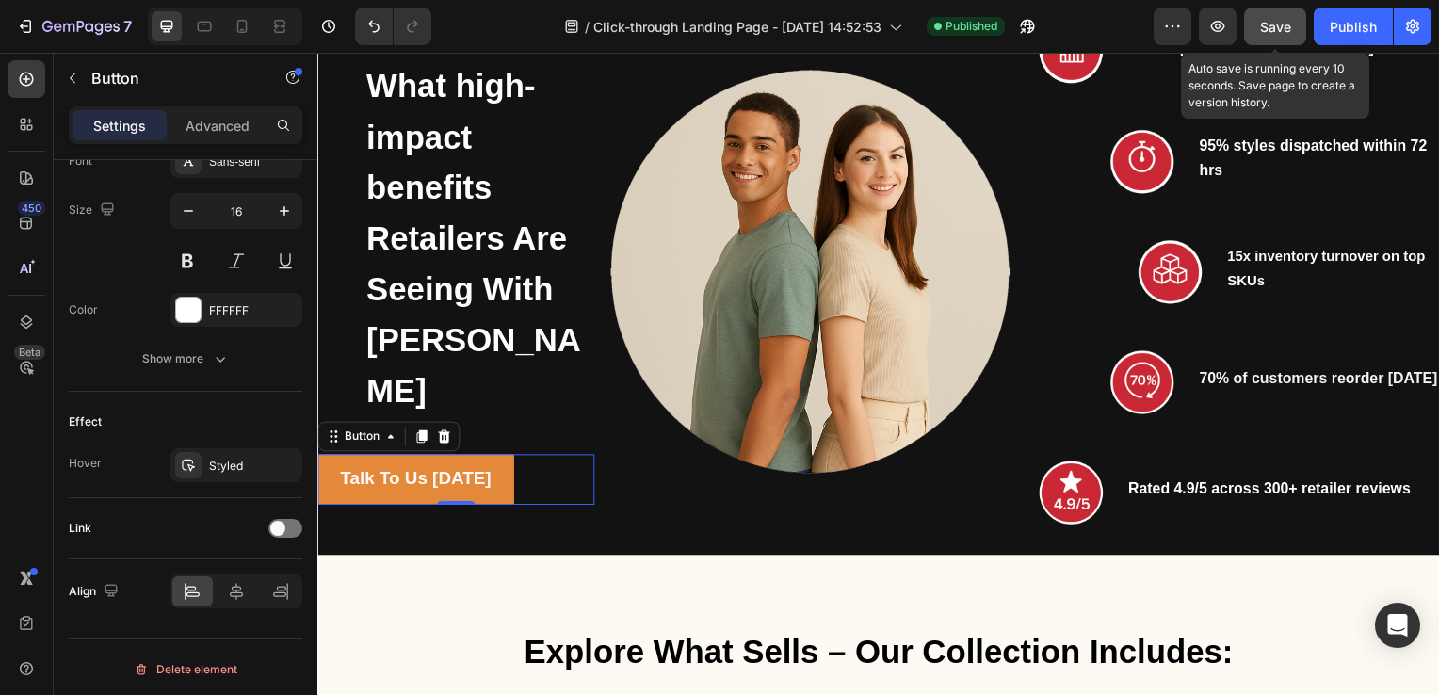
click at [1281, 27] on span "Save" at bounding box center [1275, 27] width 31 height 16
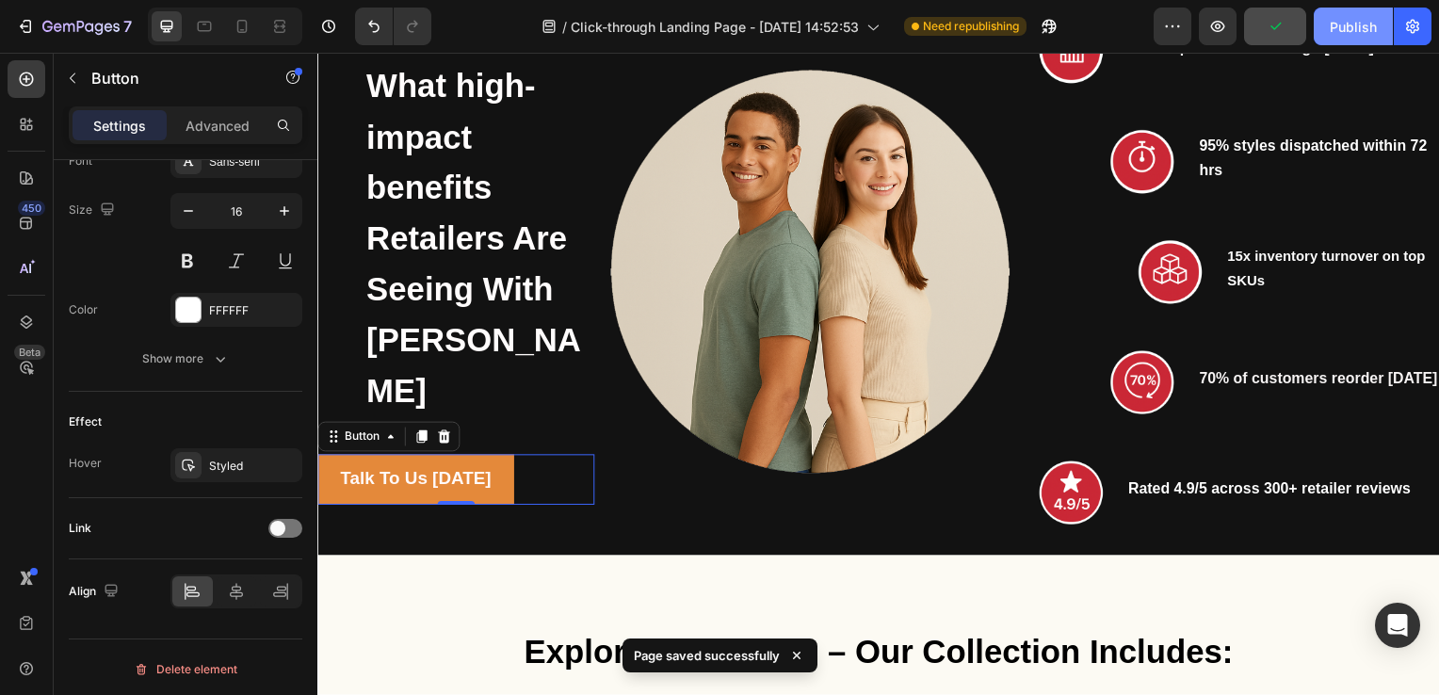
click at [1362, 21] on div "Publish" at bounding box center [1353, 27] width 47 height 20
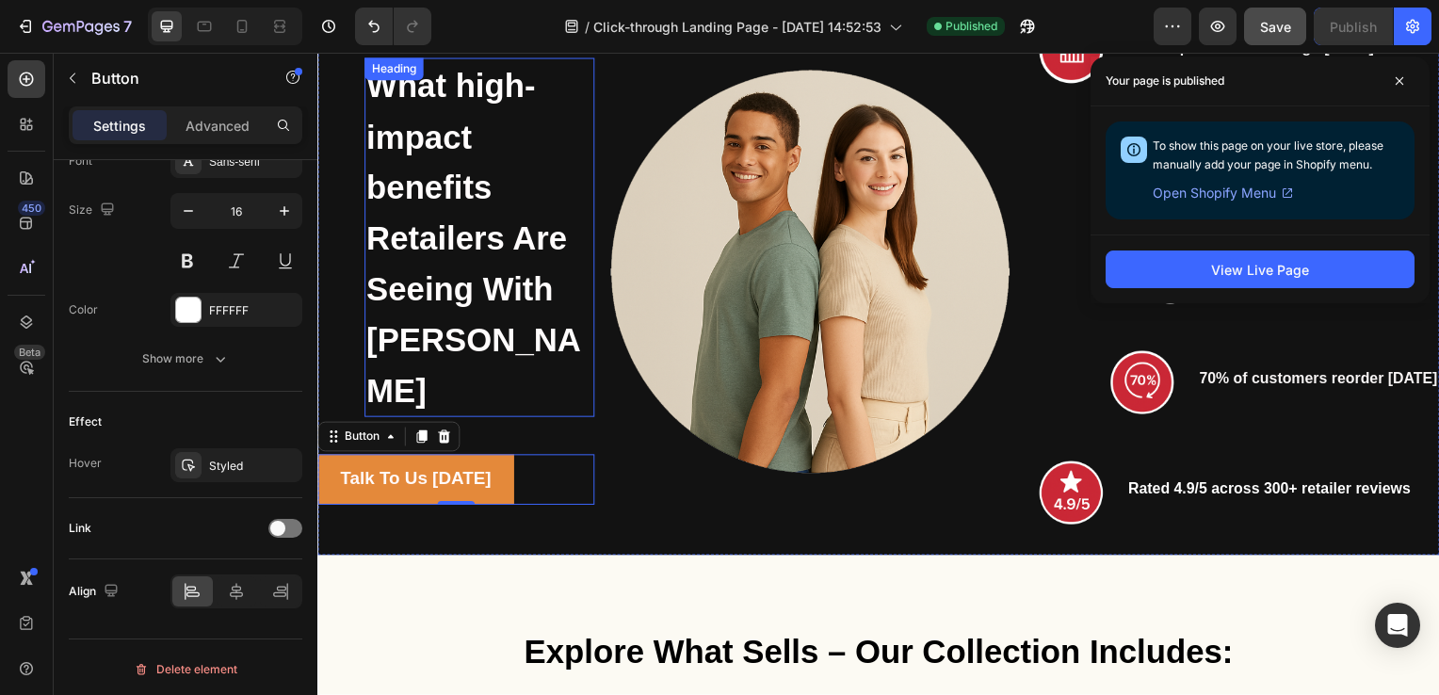
click at [444, 187] on h2 "What high-impact benefits Retailers Are Seeing With [PERSON_NAME]" at bounding box center [480, 239] width 232 height 362
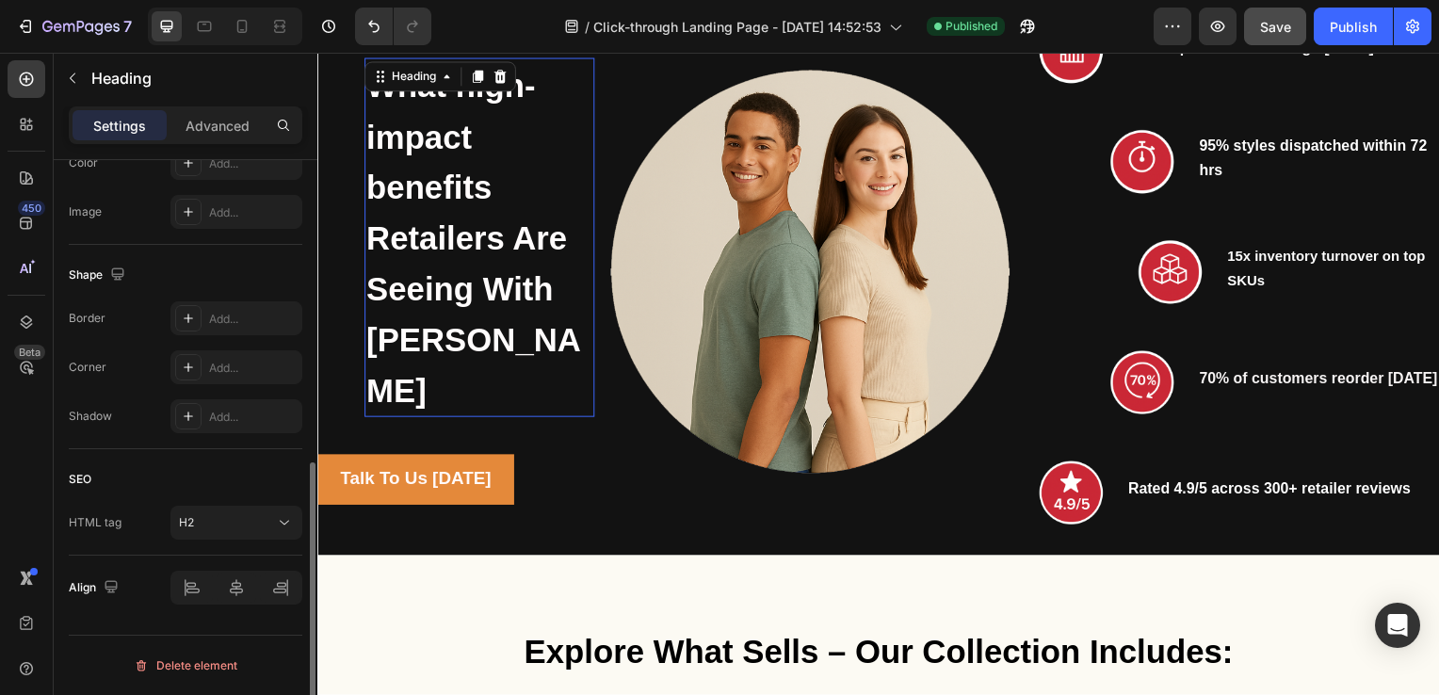
scroll to position [0, 0]
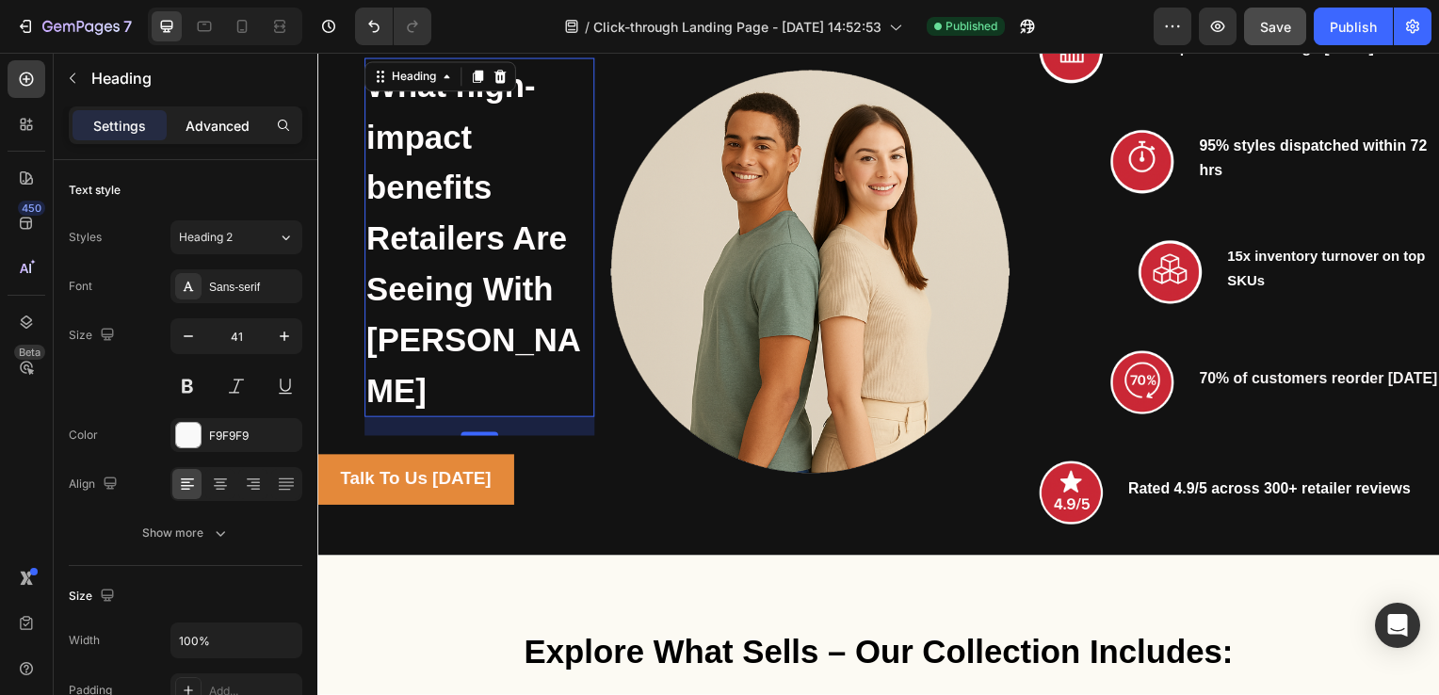
click at [225, 130] on p "Advanced" at bounding box center [218, 126] width 64 height 20
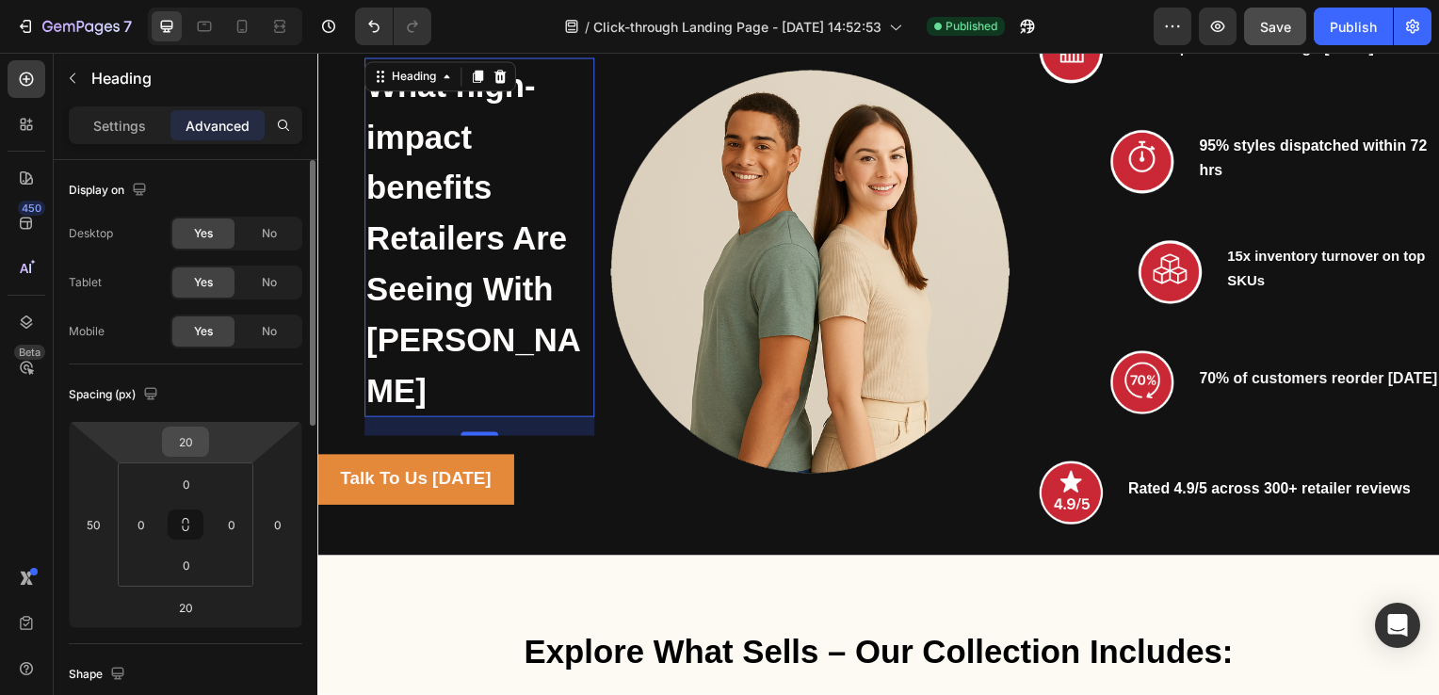
click at [200, 443] on input "20" at bounding box center [186, 442] width 38 height 28
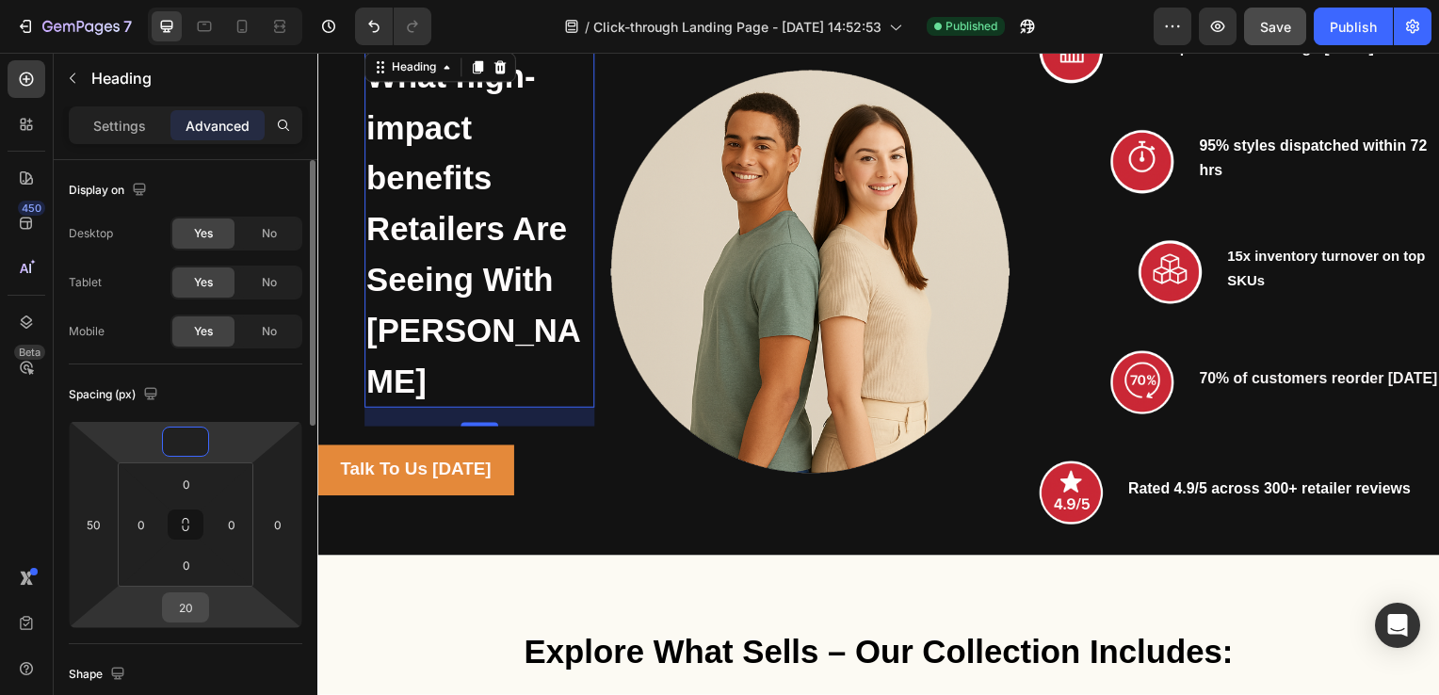
type input "0"
click at [198, 606] on input "20" at bounding box center [186, 607] width 38 height 28
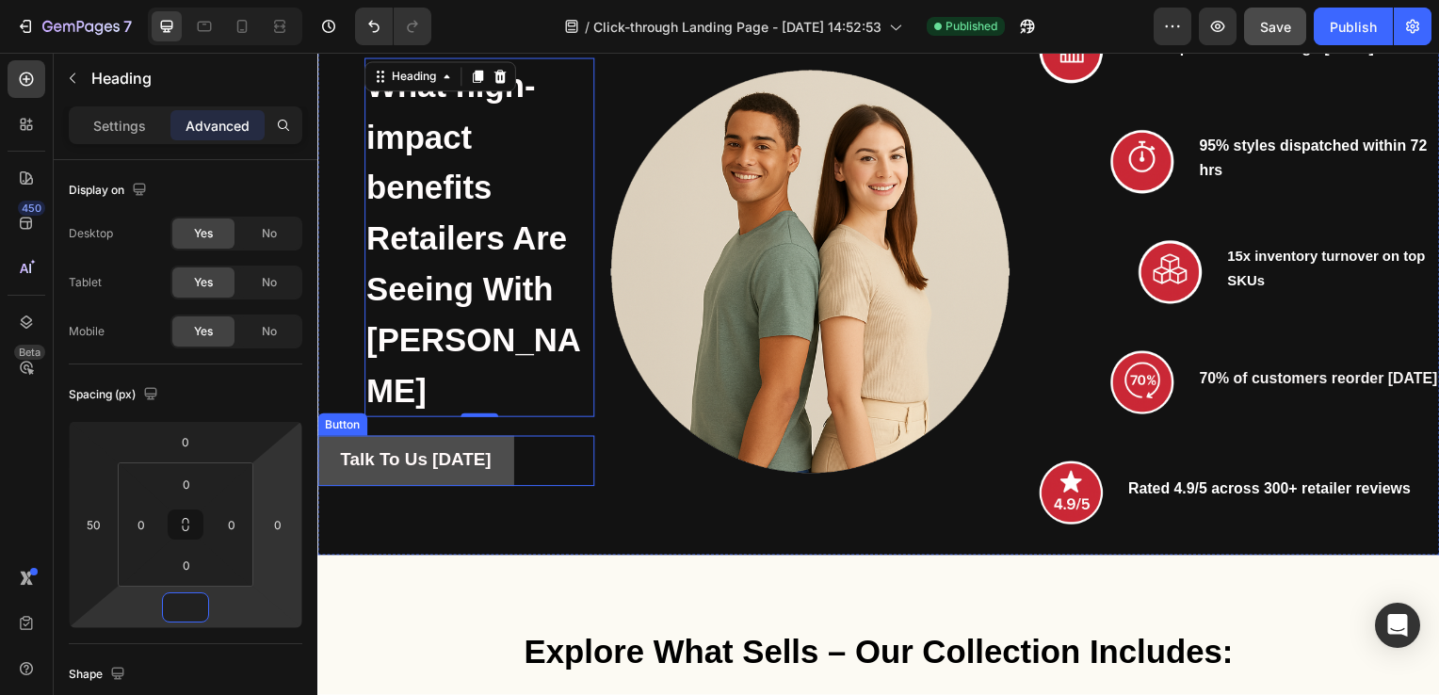
click at [488, 450] on button "Talk To Us [DATE]" at bounding box center [416, 464] width 198 height 51
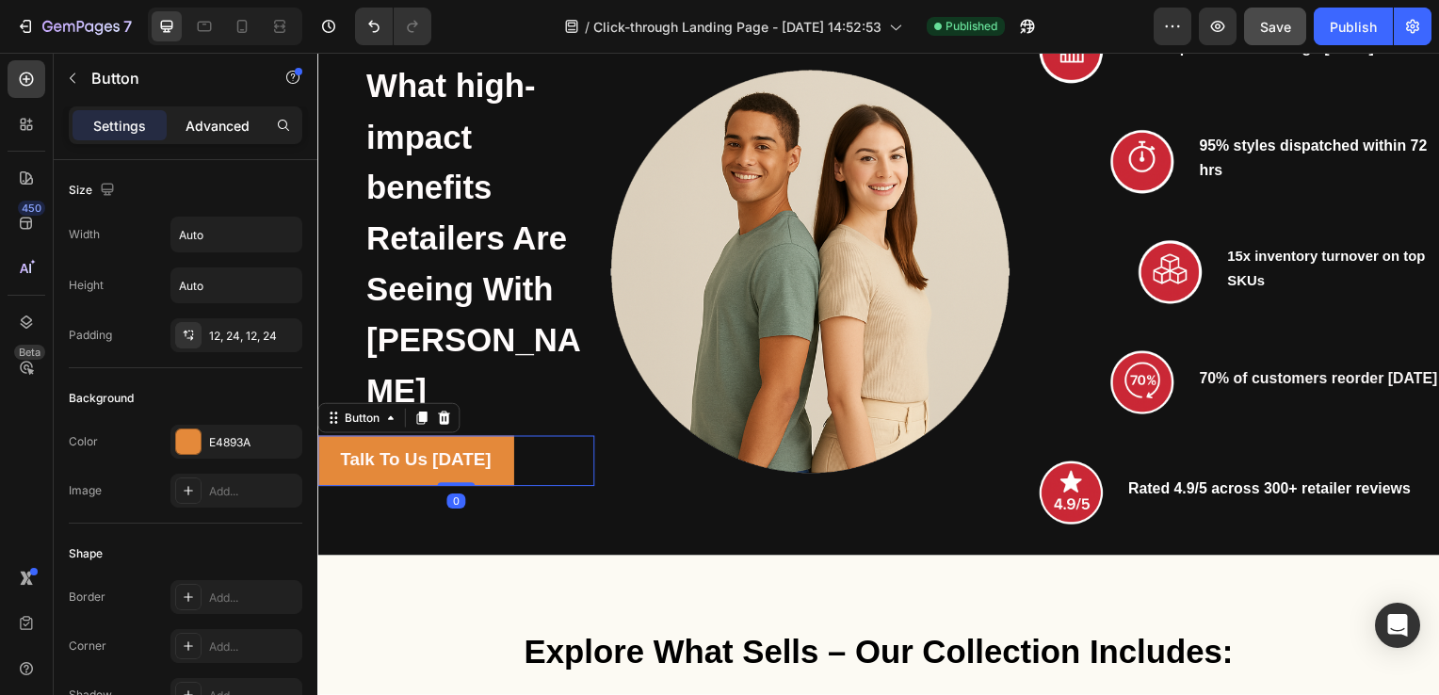
click at [233, 125] on p "Advanced" at bounding box center [218, 126] width 64 height 20
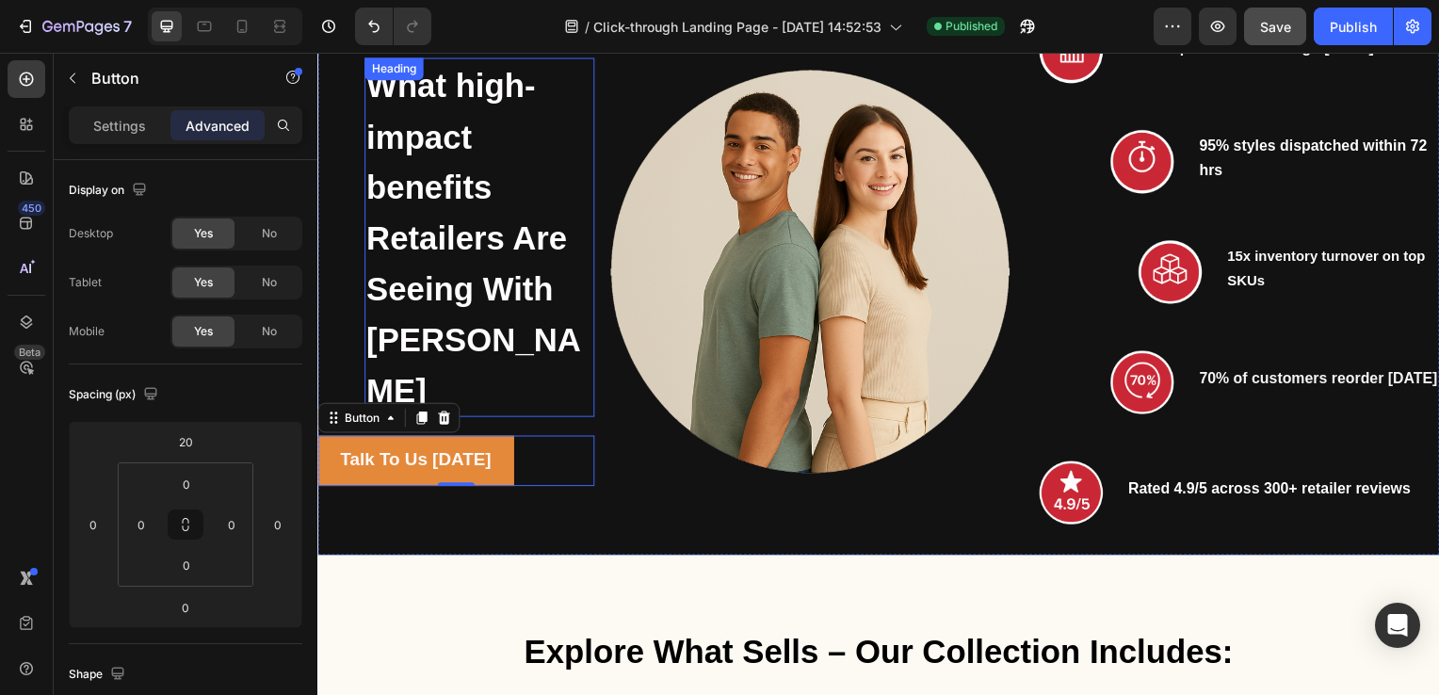
click at [405, 231] on strong "What high-impact benefits Retailers Are Seeing With [PERSON_NAME]" at bounding box center [474, 240] width 216 height 344
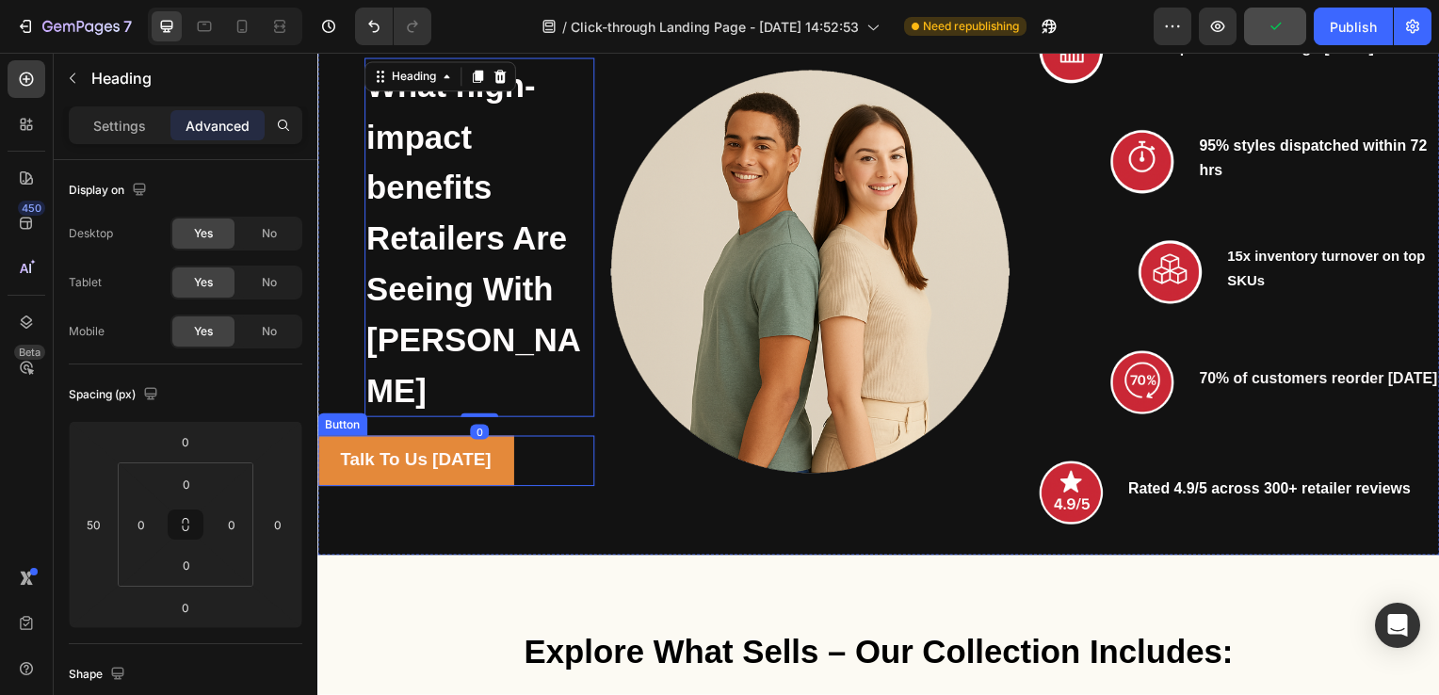
click at [551, 448] on div "Talk To Us [DATE] Button" at bounding box center [456, 464] width 279 height 51
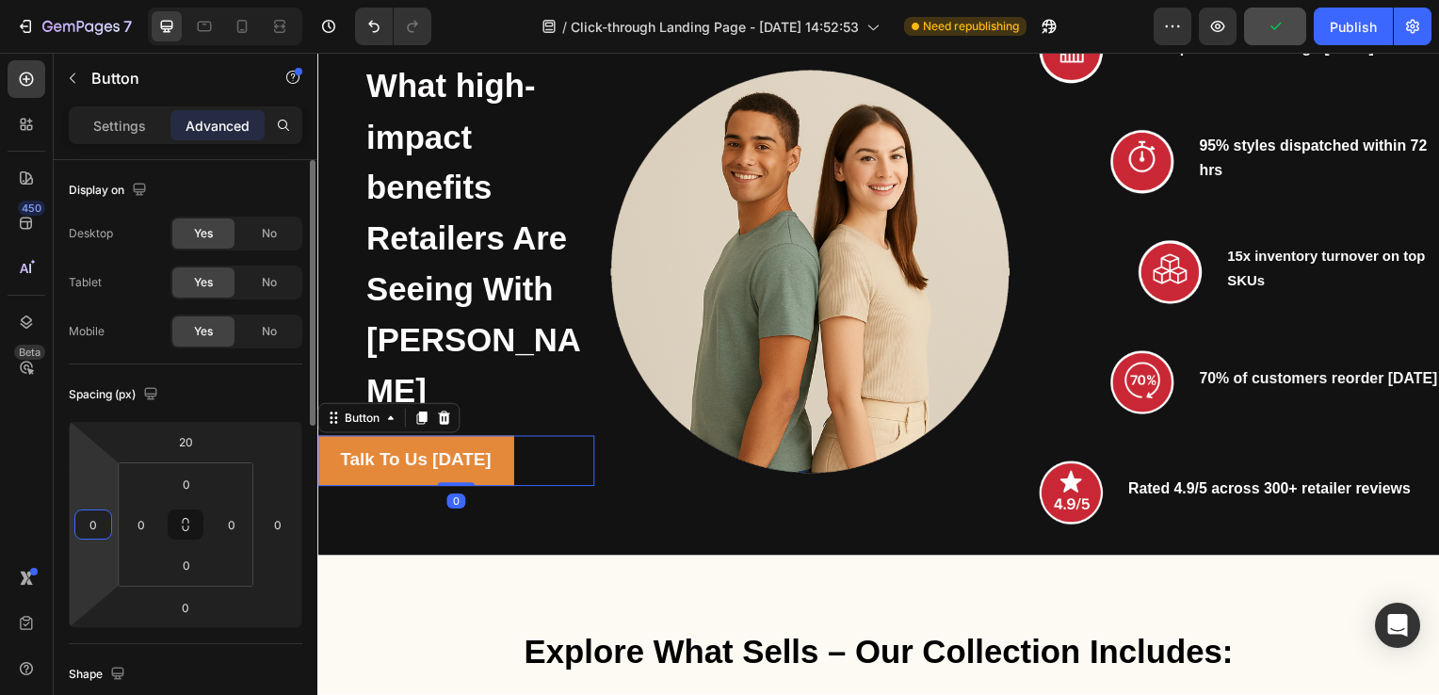
click at [101, 529] on input "0" at bounding box center [93, 524] width 28 height 28
type input "50"
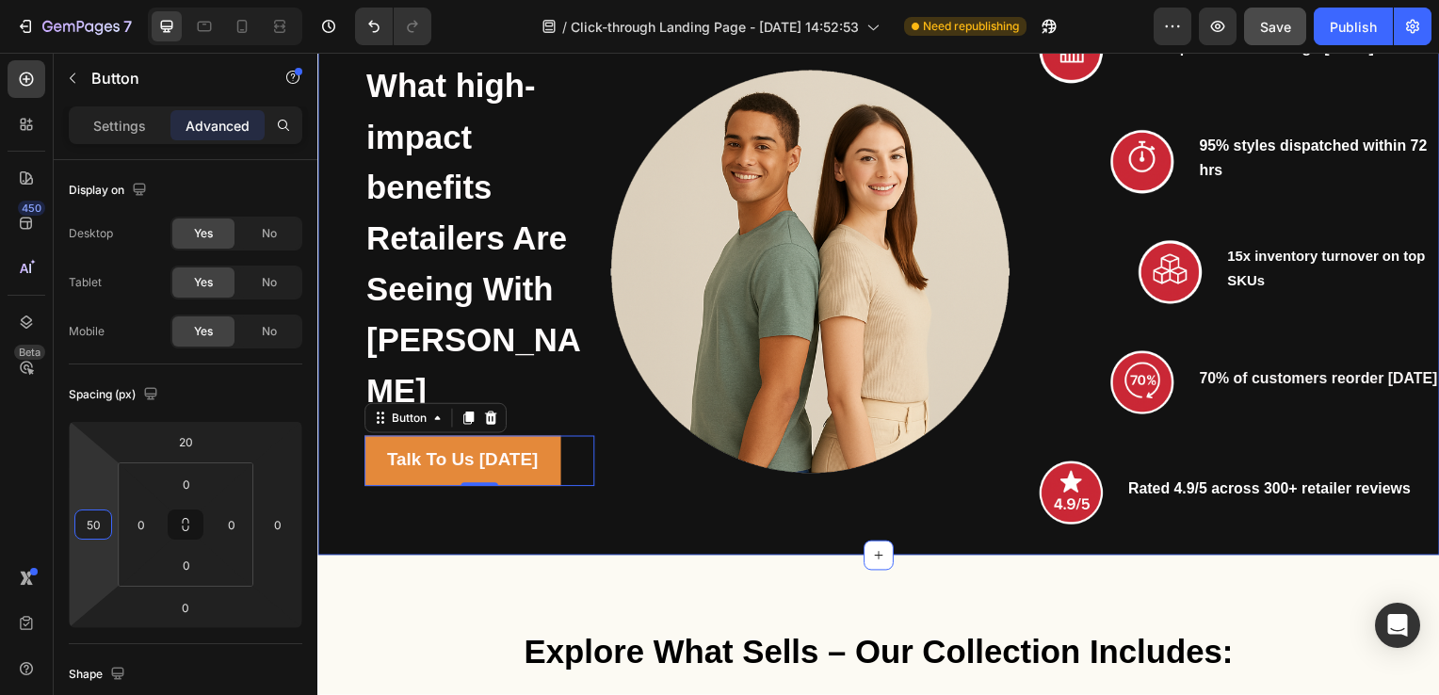
click at [514, 509] on div "What high-impact benefits Retailers Are Seeing With BONNATY Heading Talk To Us …" at bounding box center [456, 274] width 279 height 510
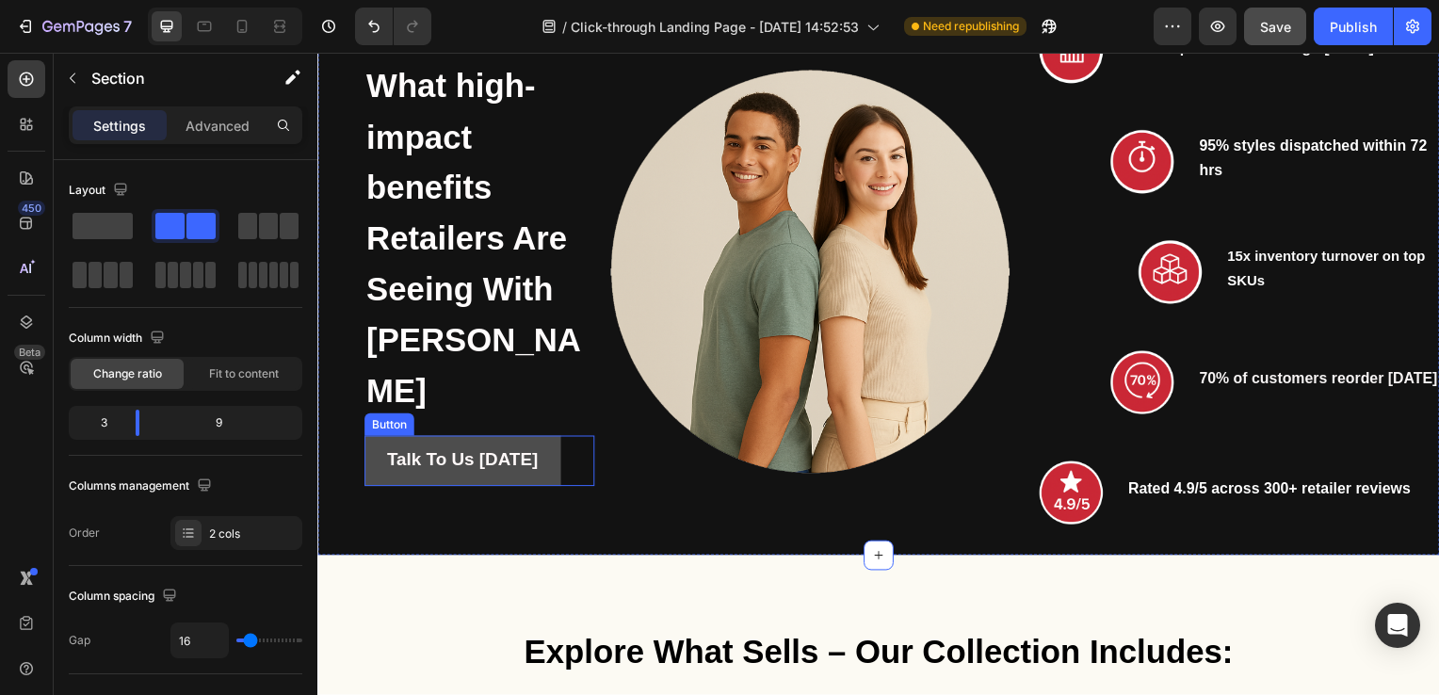
click at [550, 446] on button "Talk To Us [DATE]" at bounding box center [463, 464] width 198 height 51
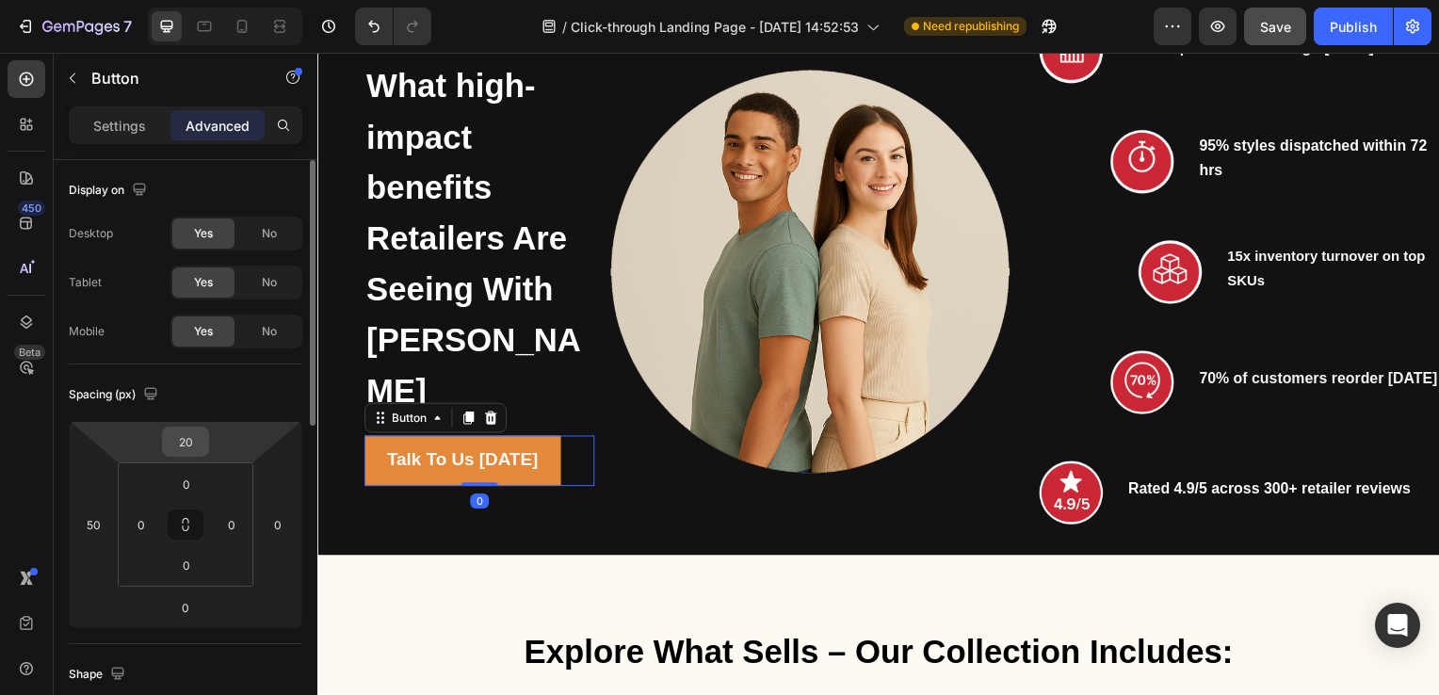
click at [185, 443] on input "20" at bounding box center [186, 442] width 38 height 28
click at [1362, 21] on div "Publish" at bounding box center [1353, 27] width 47 height 20
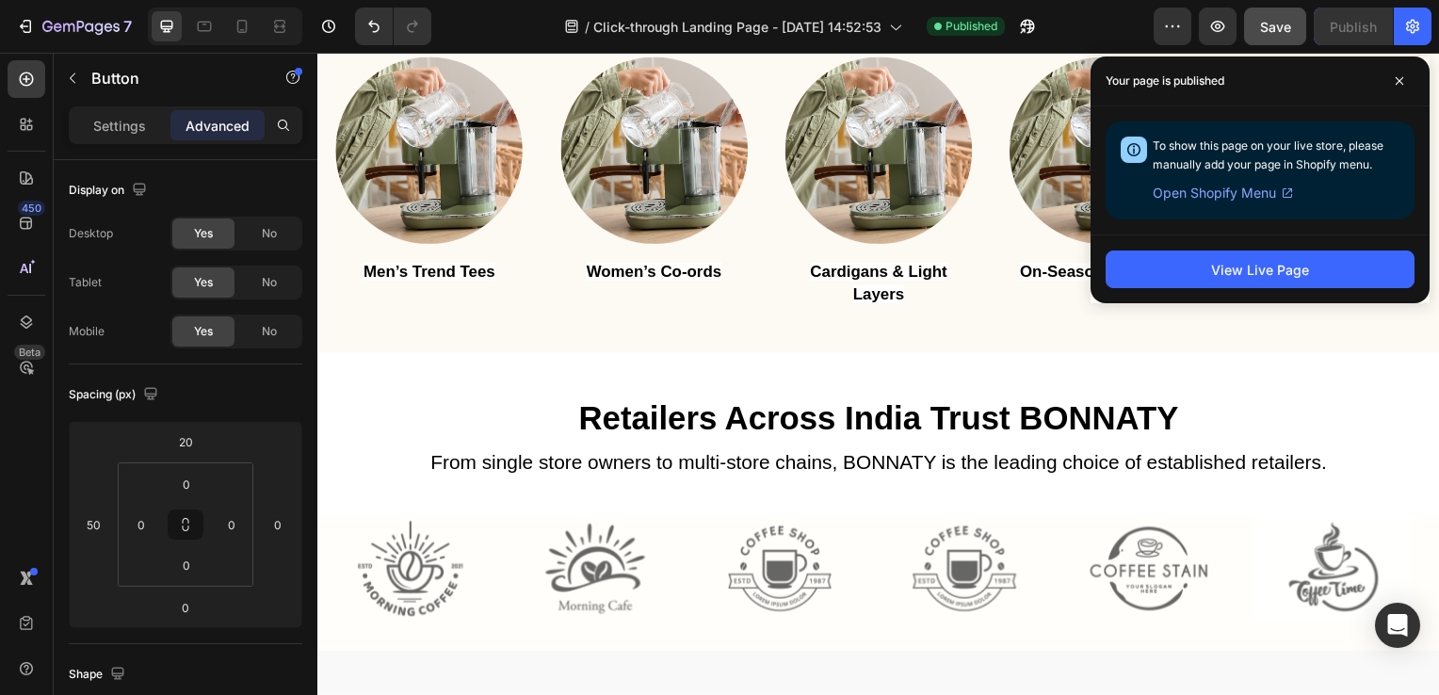
scroll to position [2973, 0]
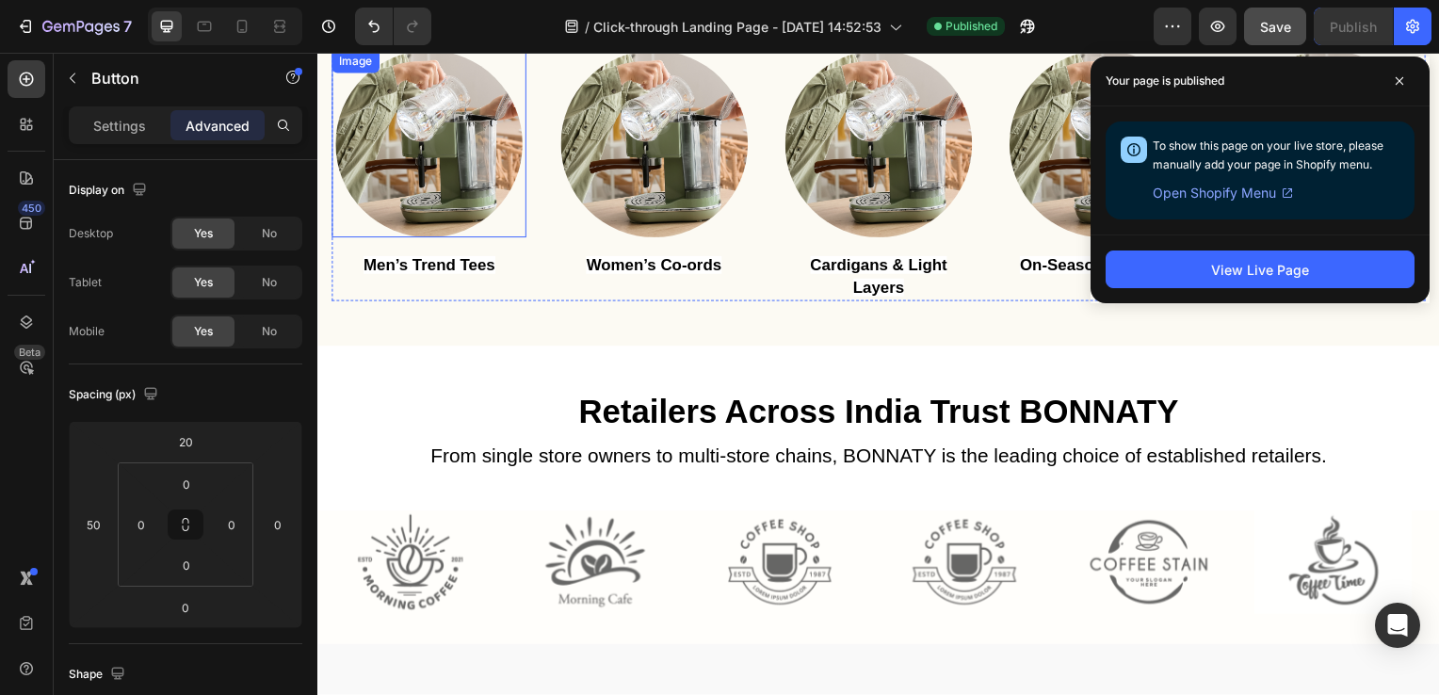
click at [432, 186] on img at bounding box center [429, 145] width 188 height 188
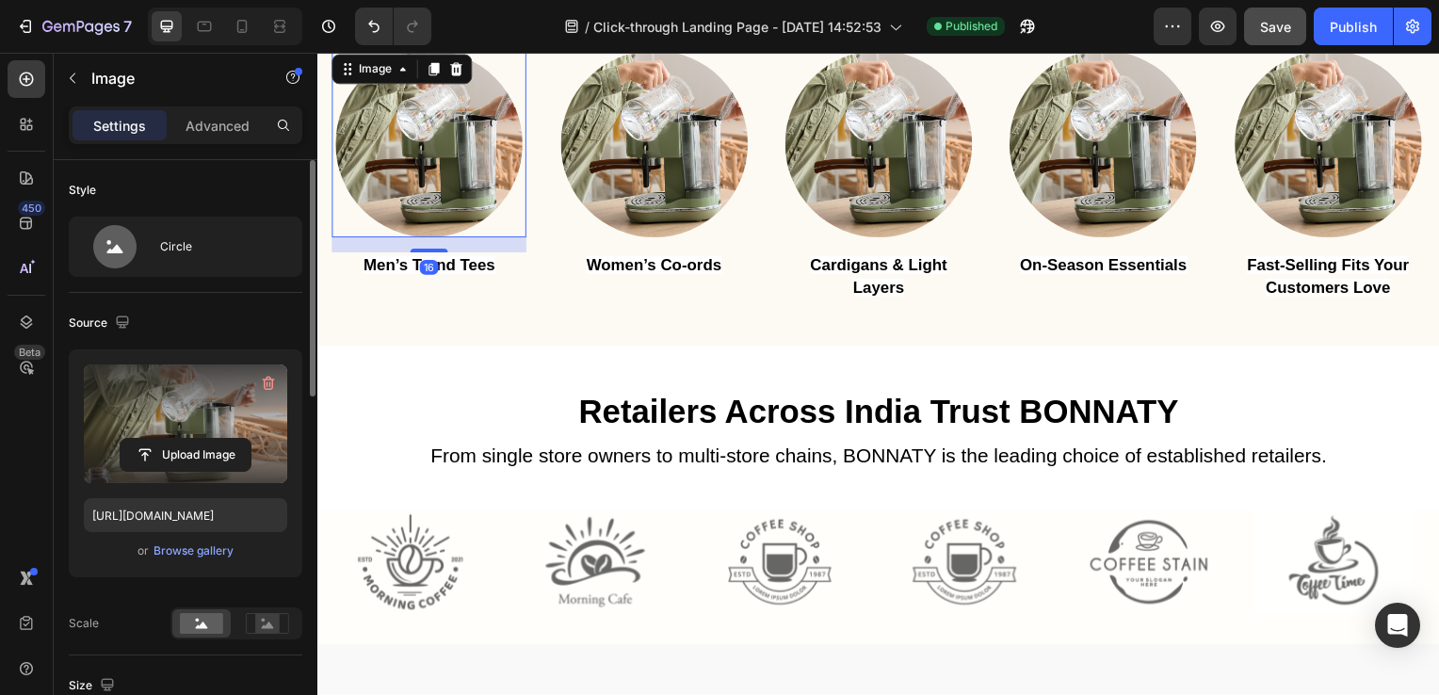
click at [203, 401] on label at bounding box center [185, 423] width 203 height 119
click at [203, 439] on input "file" at bounding box center [186, 455] width 130 height 32
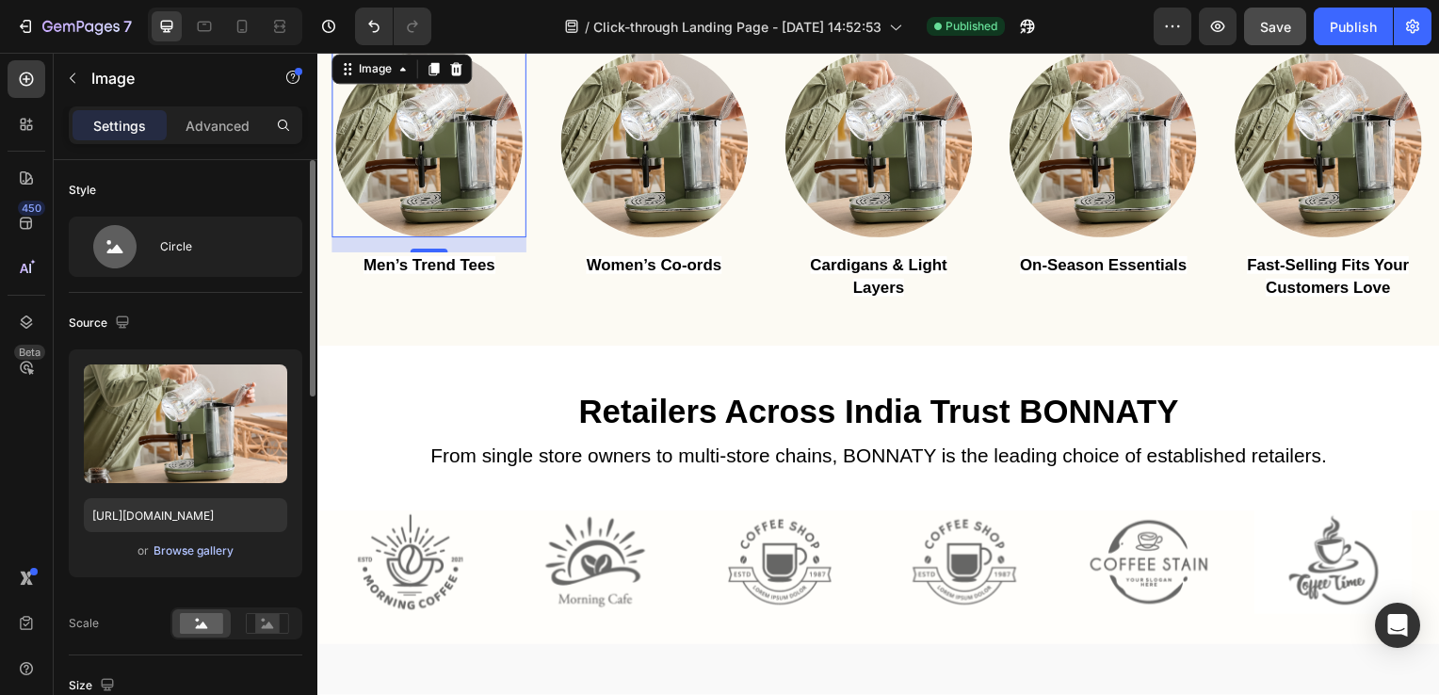
click at [210, 544] on div "Browse gallery" at bounding box center [194, 550] width 80 height 17
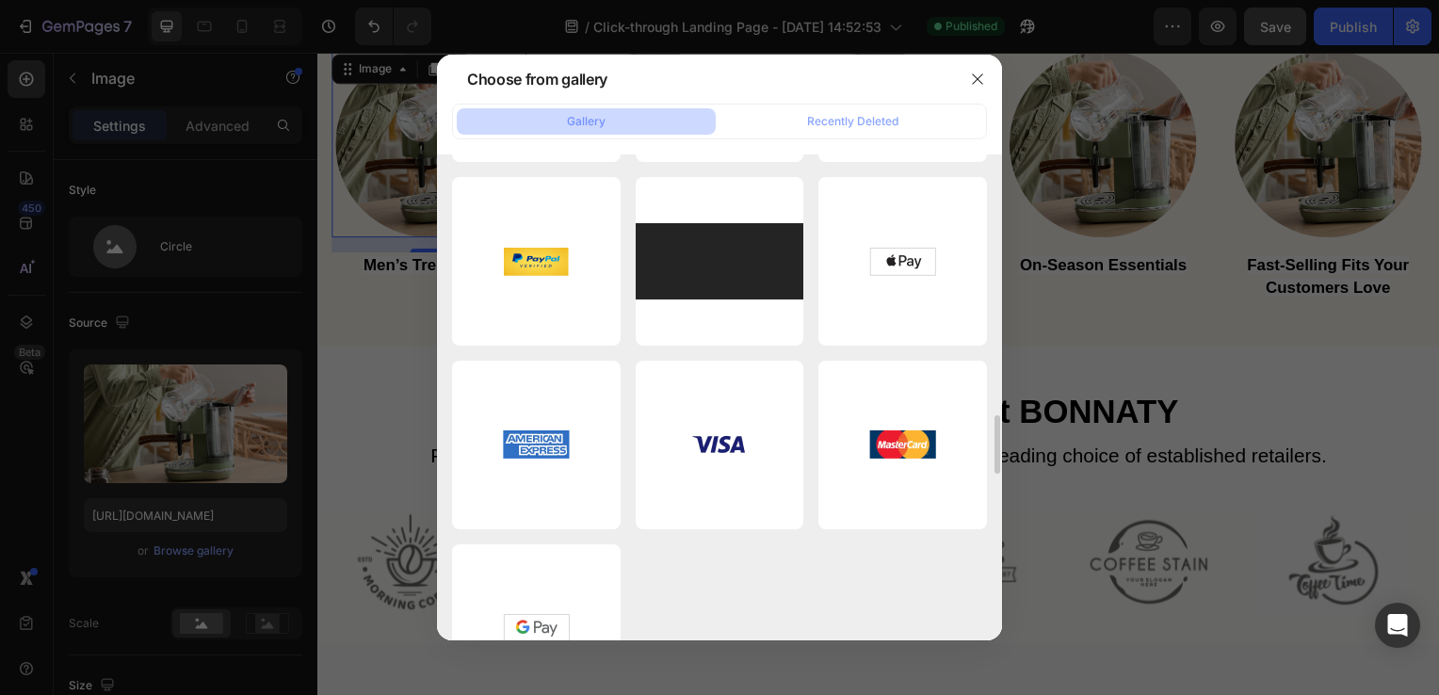
scroll to position [3561, 0]
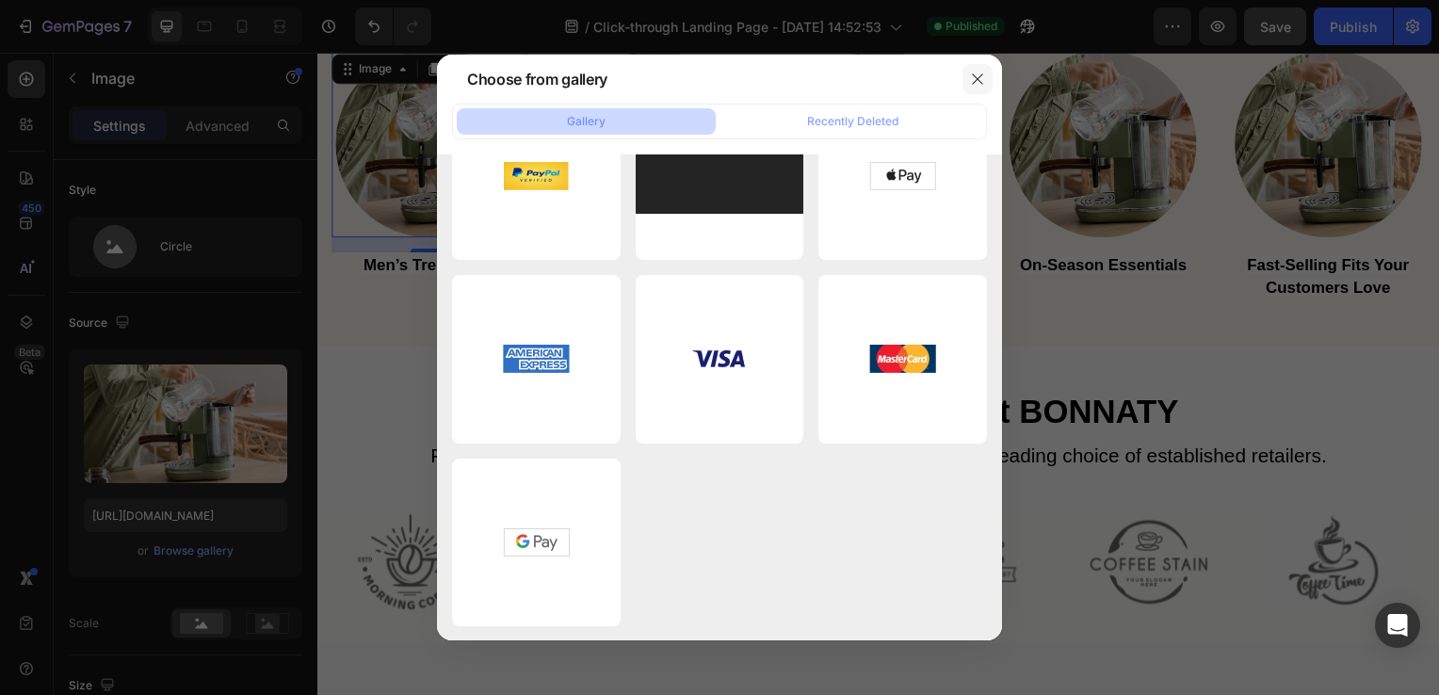
click at [970, 72] on icon "button" at bounding box center [977, 79] width 15 height 15
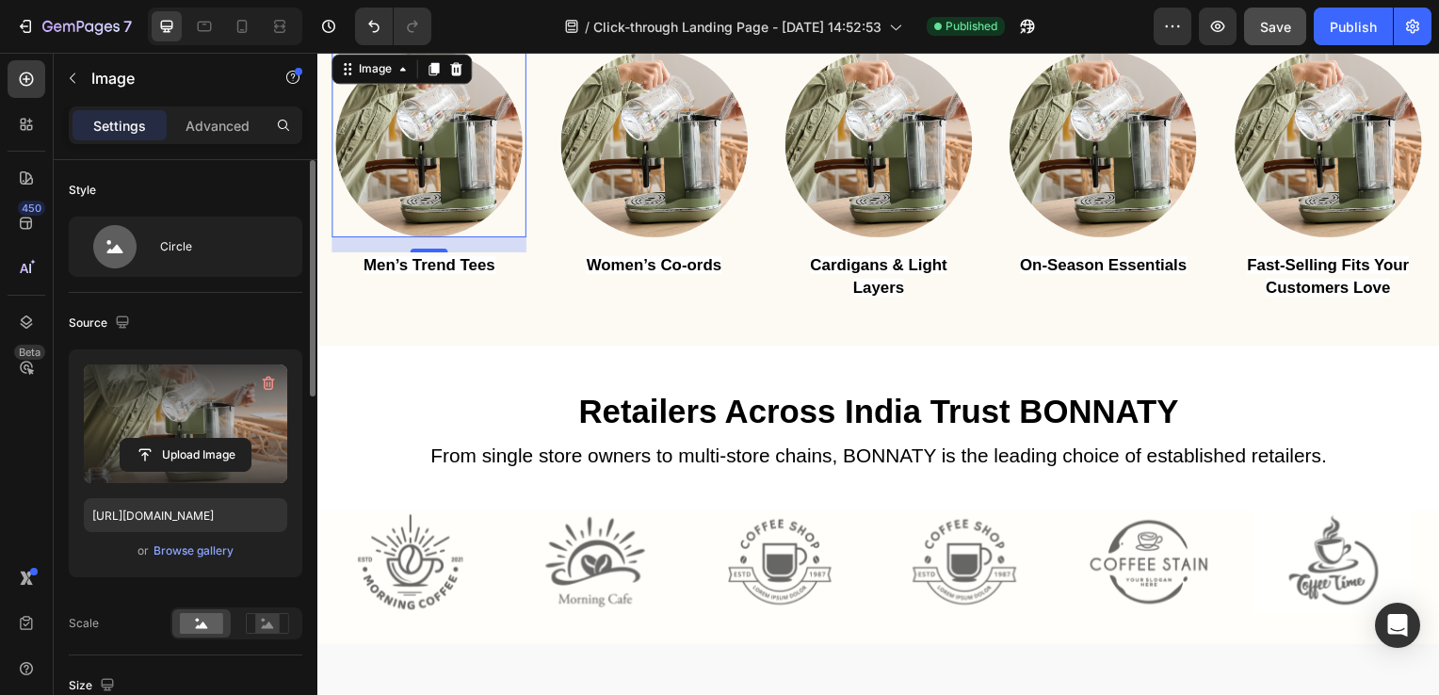
click at [148, 417] on label at bounding box center [185, 423] width 203 height 119
click at [148, 439] on input "file" at bounding box center [186, 455] width 130 height 32
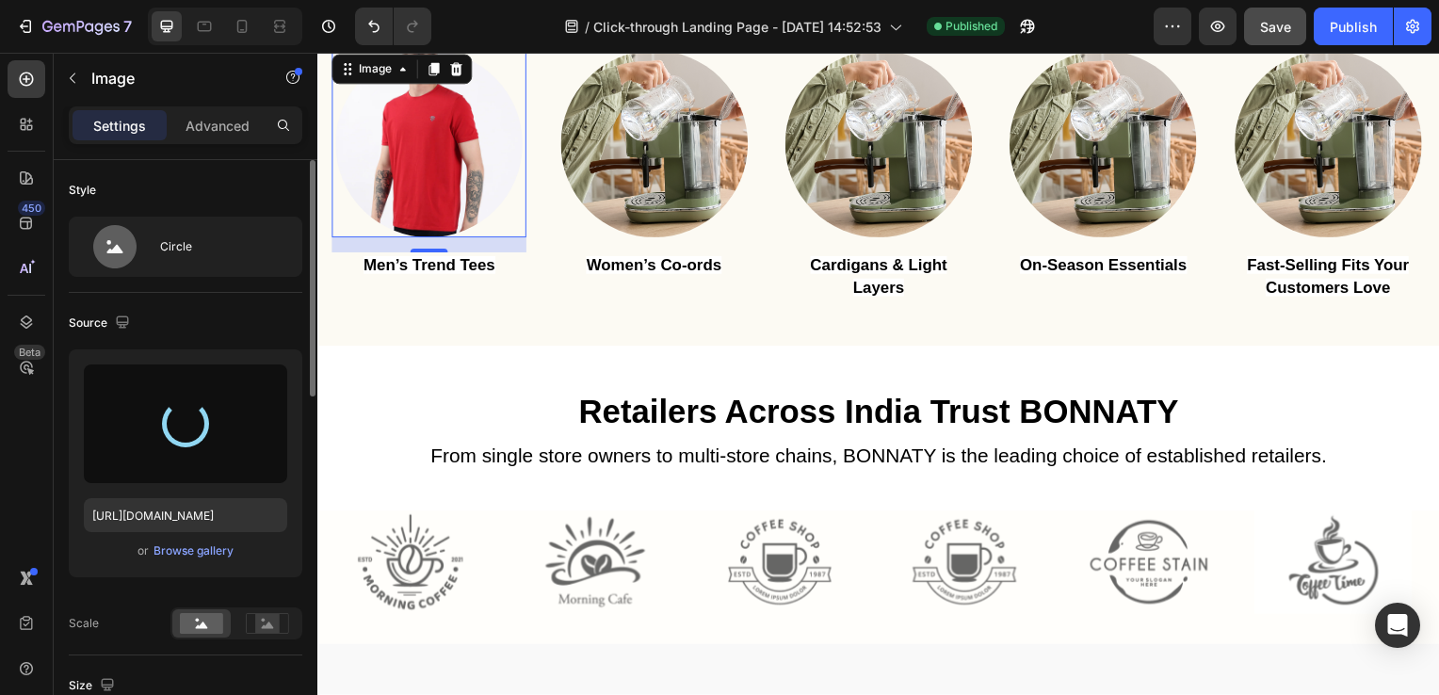
type input "[URL][DOMAIN_NAME]"
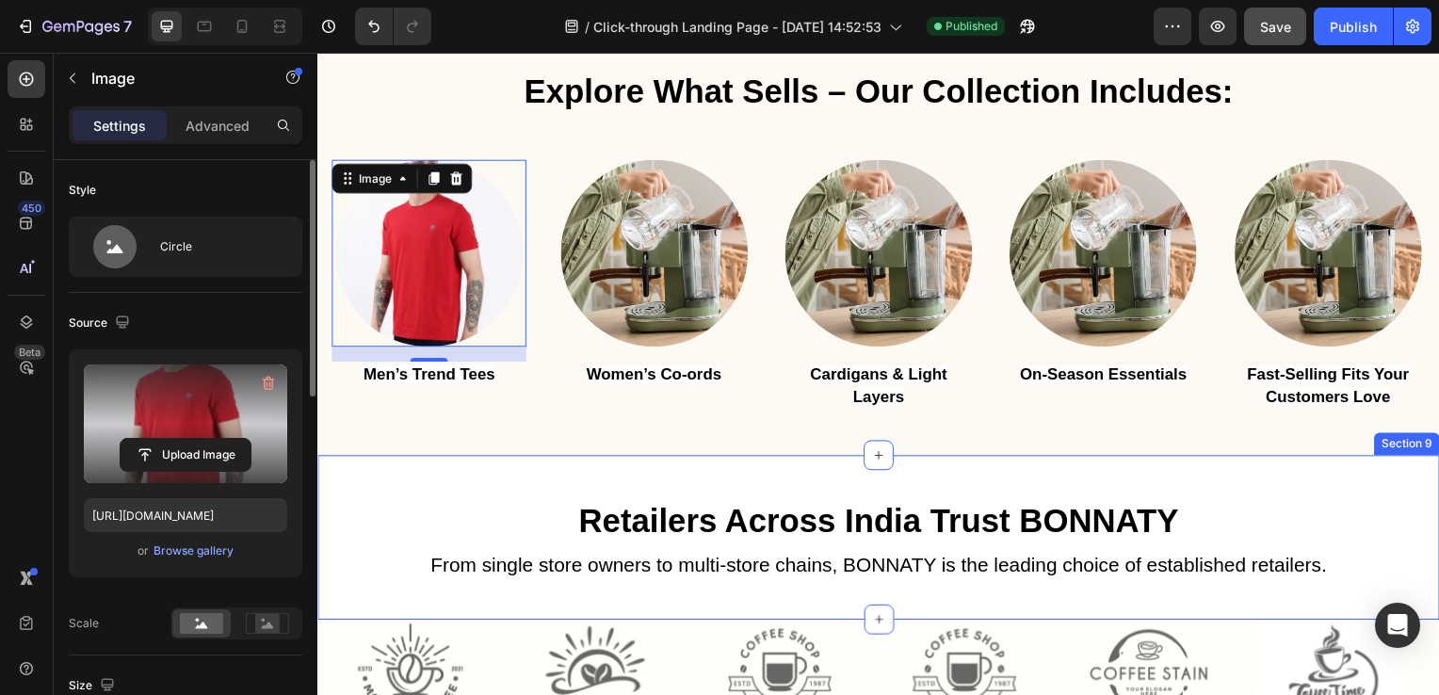
scroll to position [2864, 0]
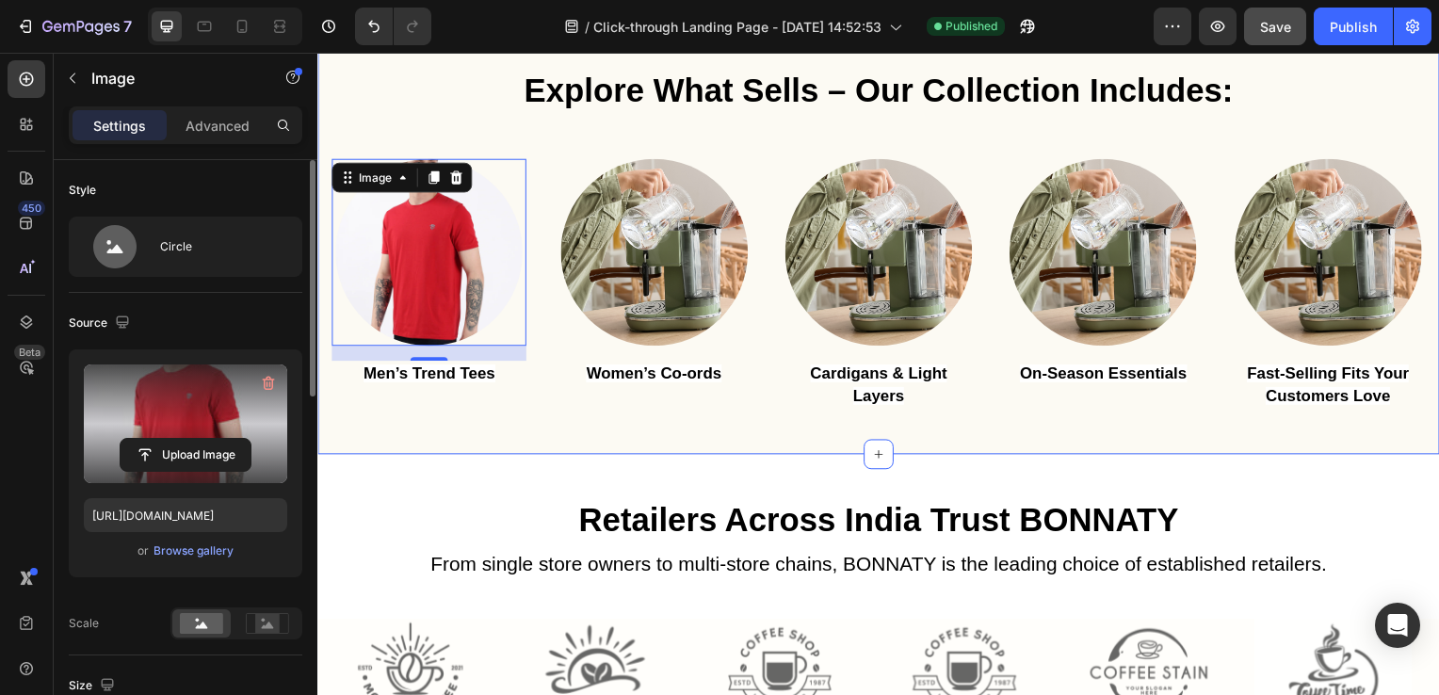
click at [531, 445] on div "Explore What Sells – Our Collection Includes: Heading Row Image 16 Men’s Trend …" at bounding box center [882, 225] width 1130 height 463
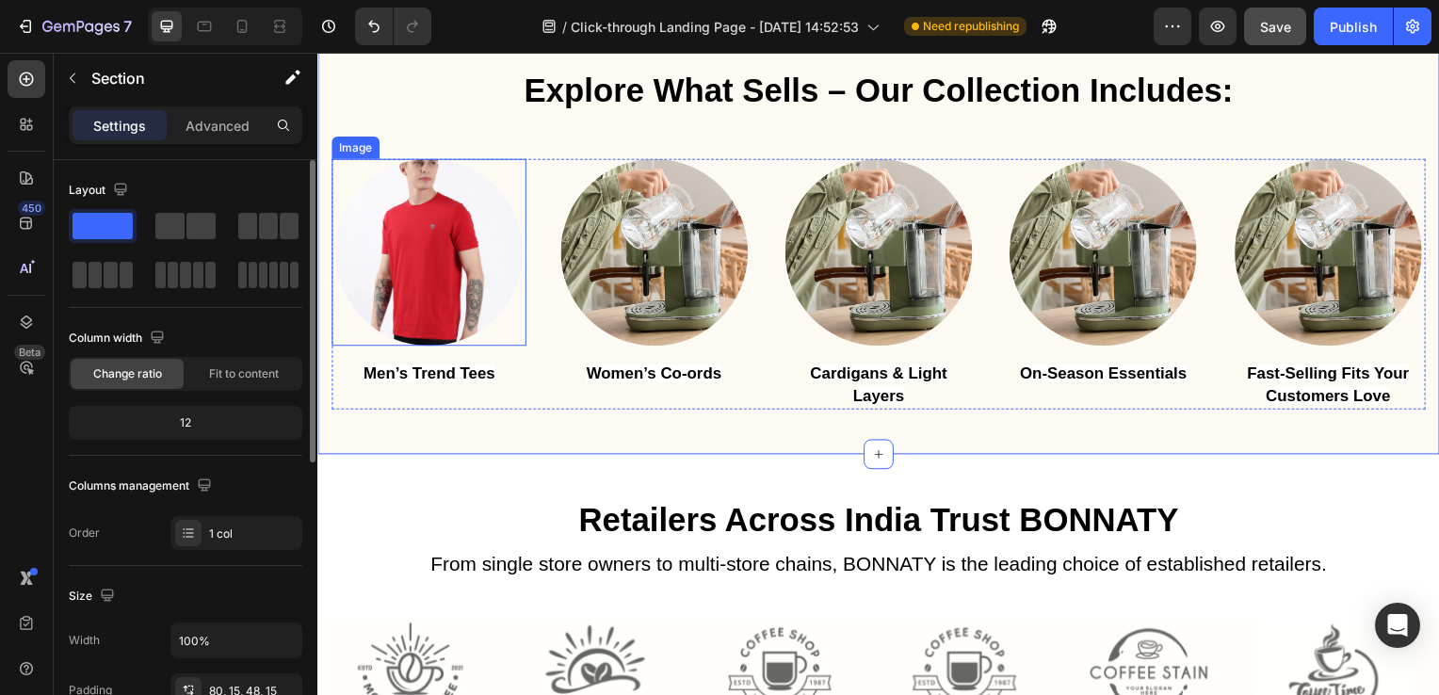
click at [418, 258] on img at bounding box center [429, 254] width 188 height 188
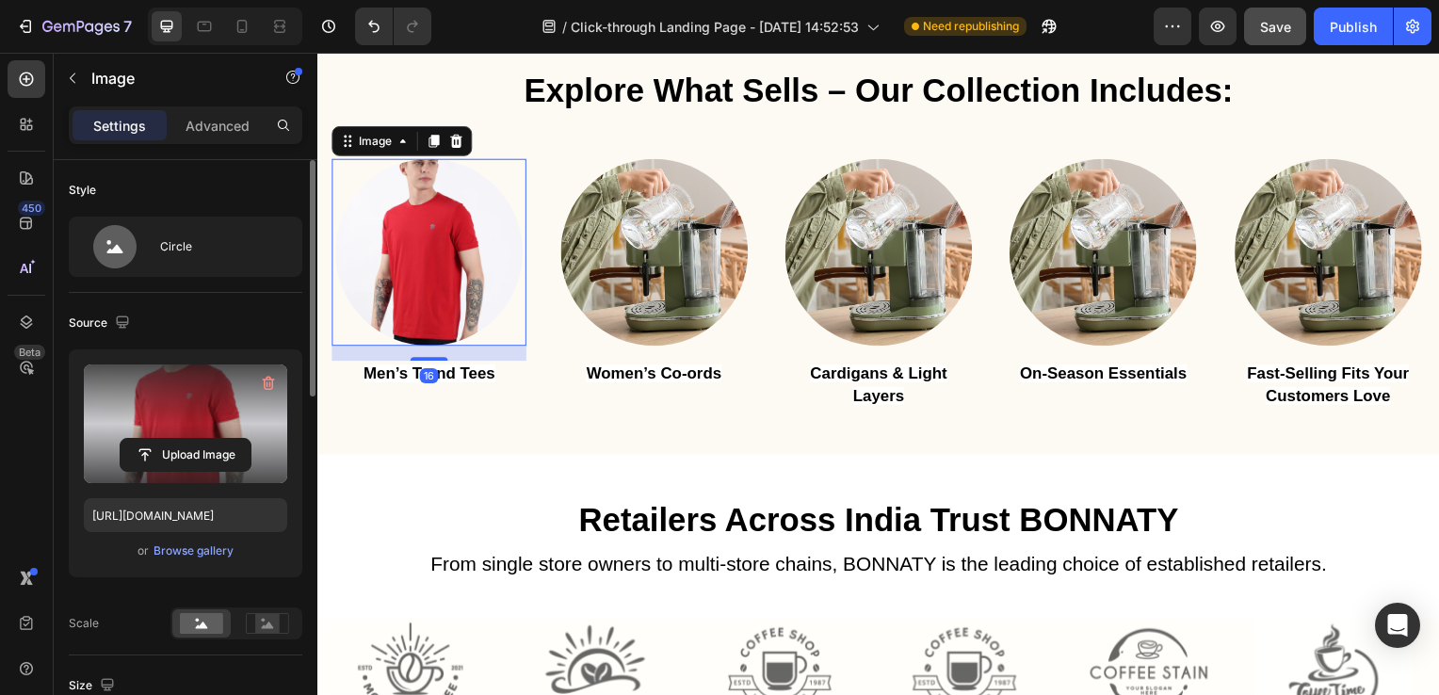
click at [120, 397] on label at bounding box center [185, 423] width 203 height 119
click at [121, 439] on input "file" at bounding box center [186, 455] width 130 height 32
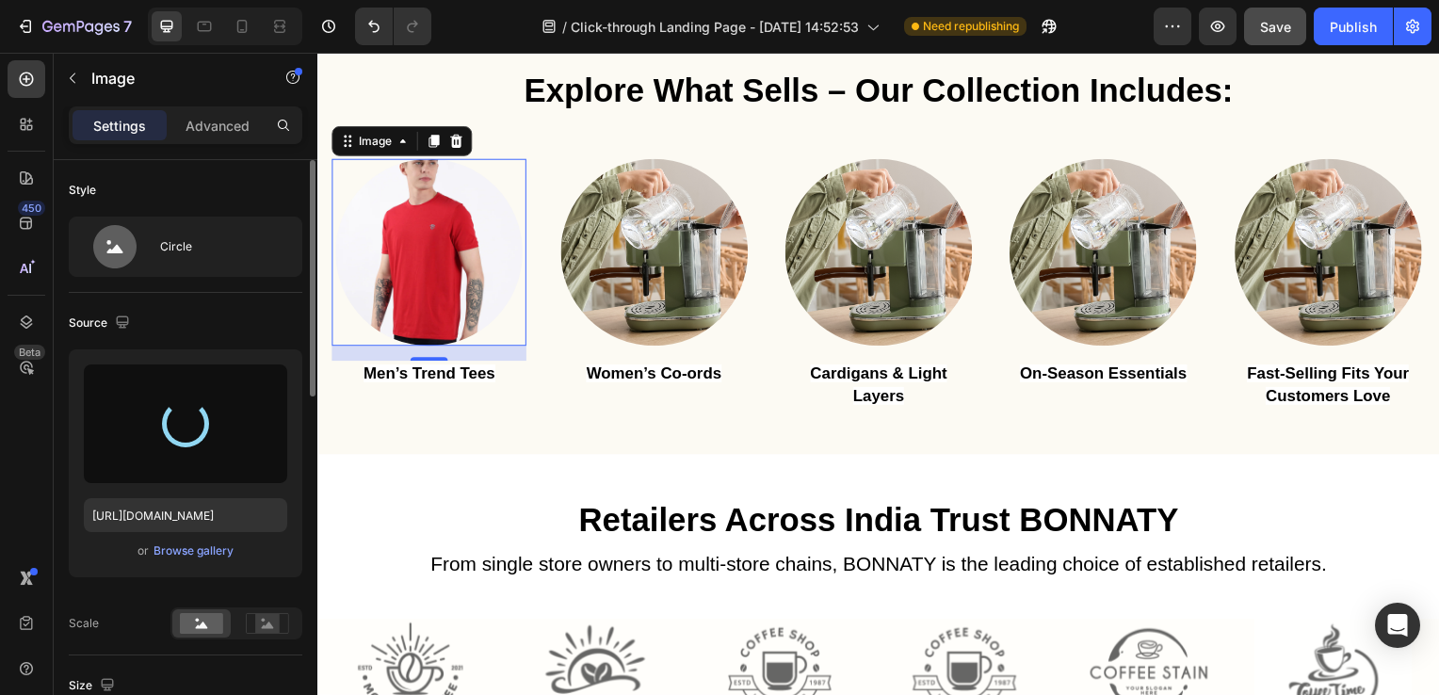
type input "[URL][DOMAIN_NAME]"
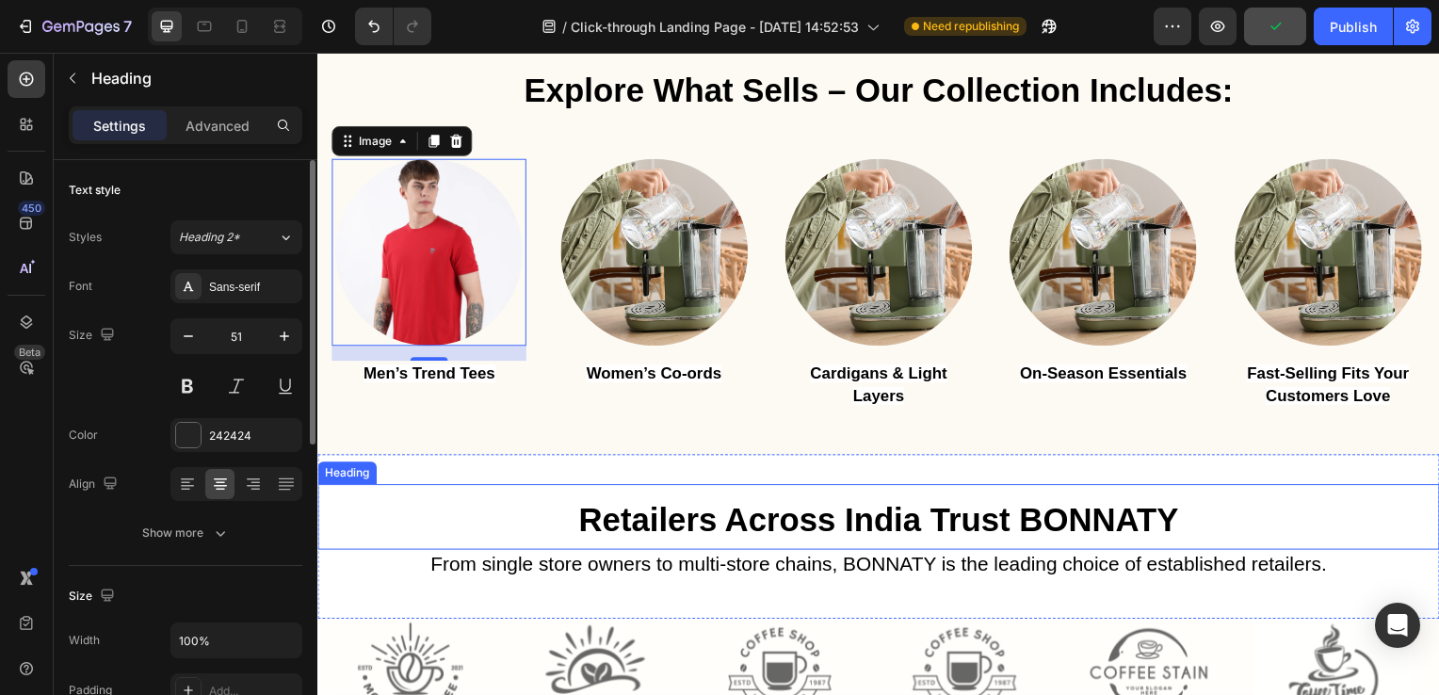
click at [366, 500] on h2 "Retailers Across India Trust BONNATY" at bounding box center [882, 521] width 1130 height 66
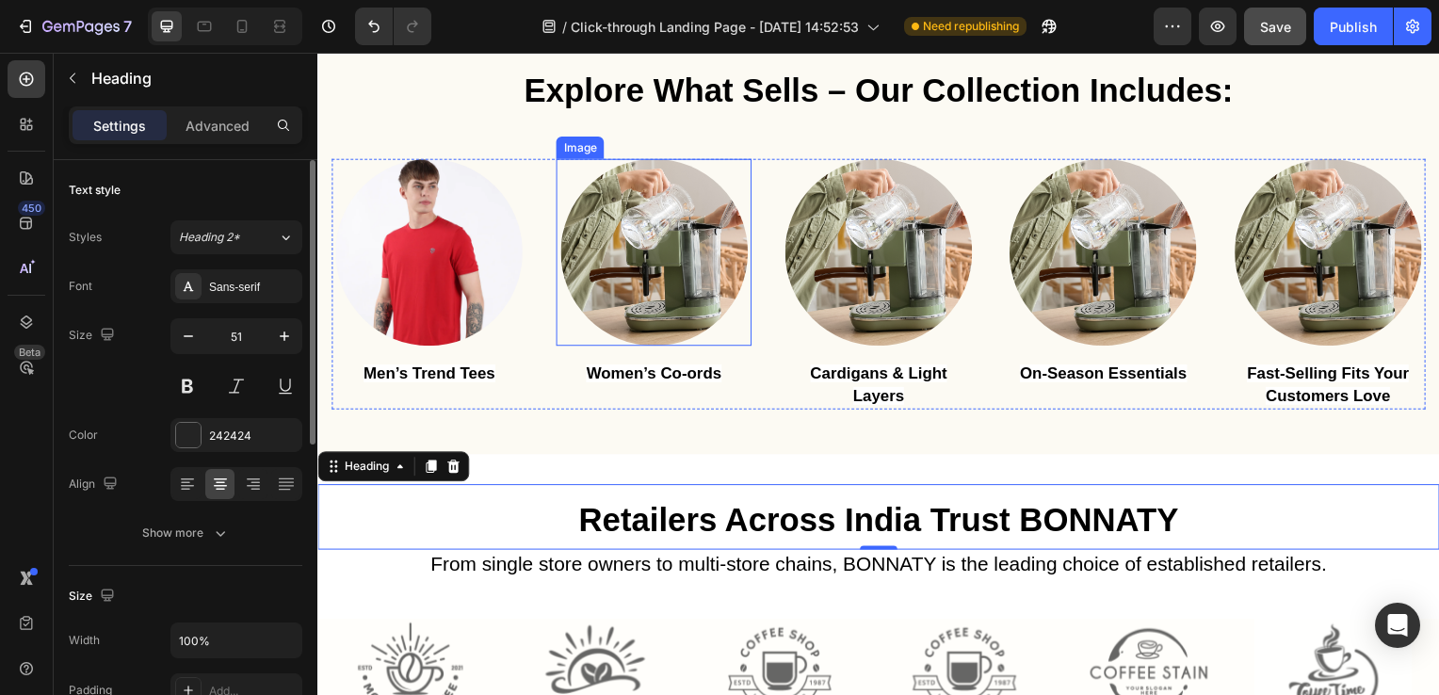
click at [710, 271] on img at bounding box center [656, 254] width 188 height 188
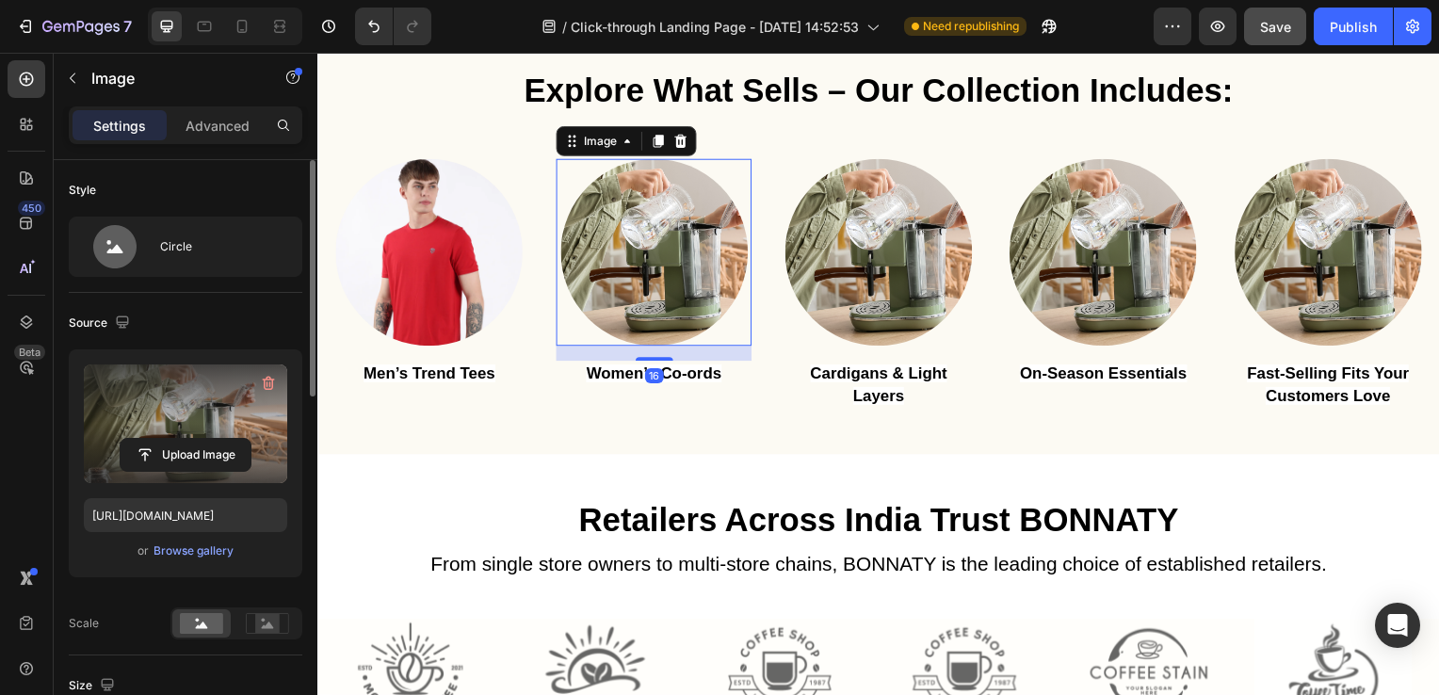
click at [157, 399] on label at bounding box center [185, 423] width 203 height 119
click at [157, 439] on input "file" at bounding box center [186, 455] width 130 height 32
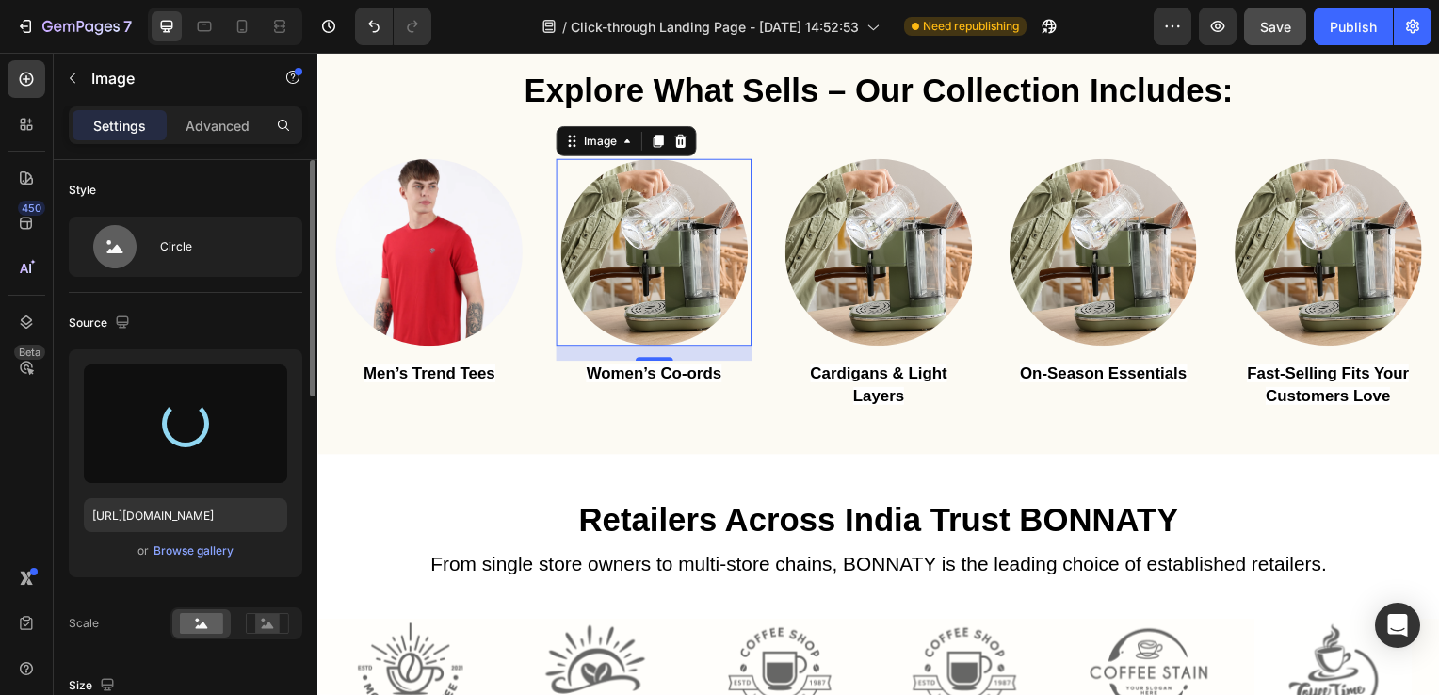
type input "[URL][DOMAIN_NAME]"
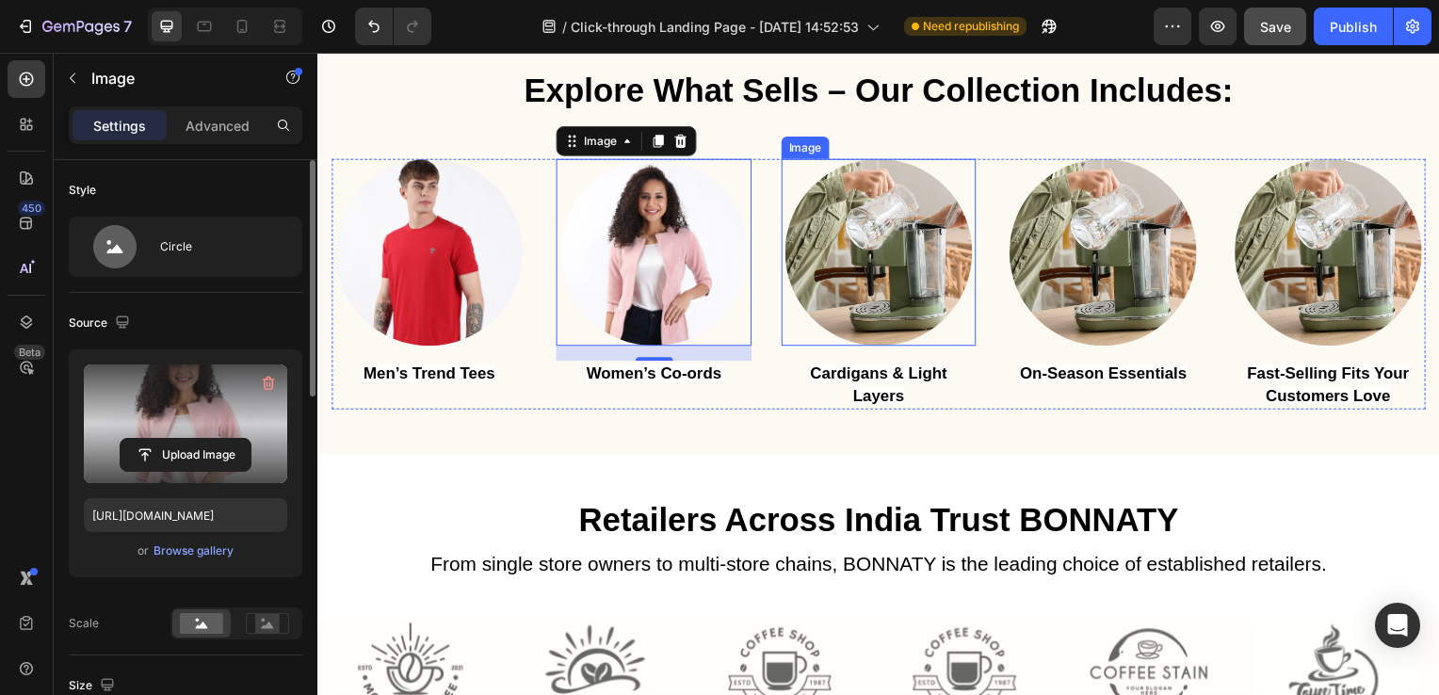
click at [872, 261] on img at bounding box center [882, 254] width 188 height 188
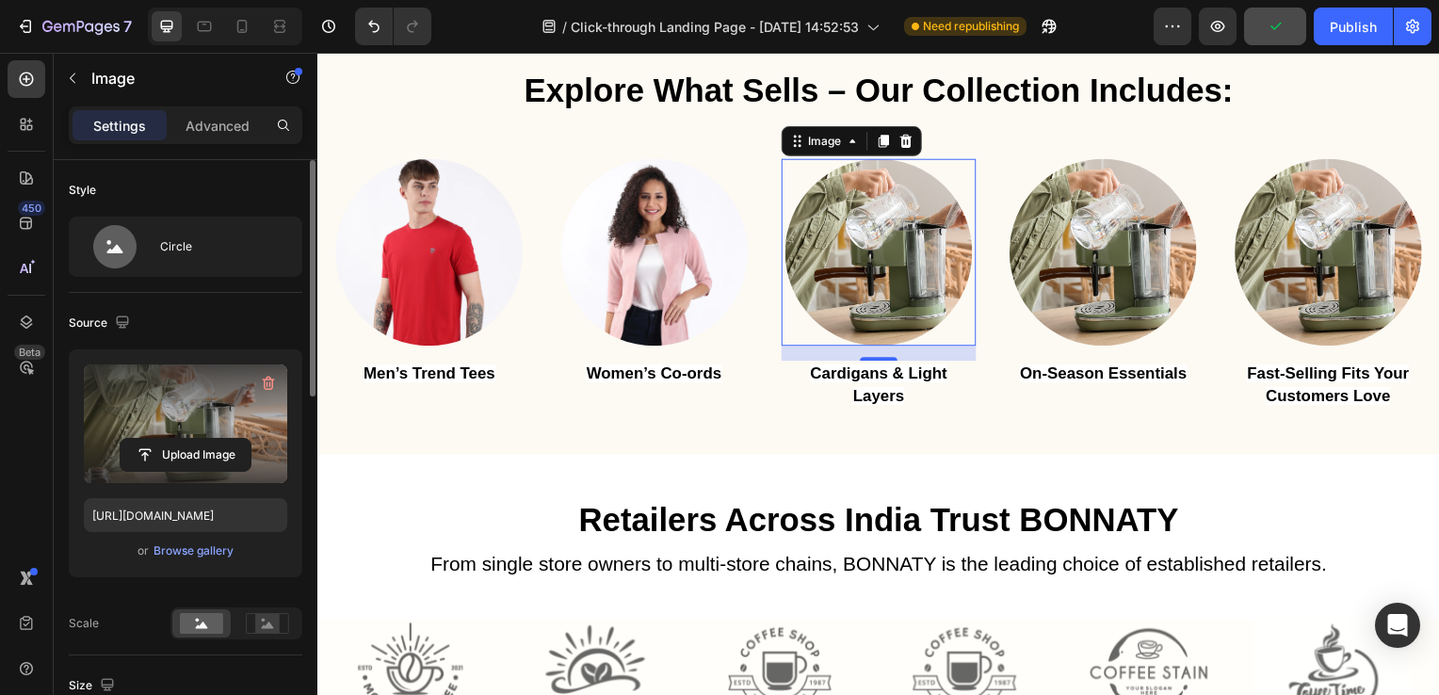
click at [193, 396] on label at bounding box center [185, 423] width 203 height 119
click at [193, 439] on input "file" at bounding box center [186, 455] width 130 height 32
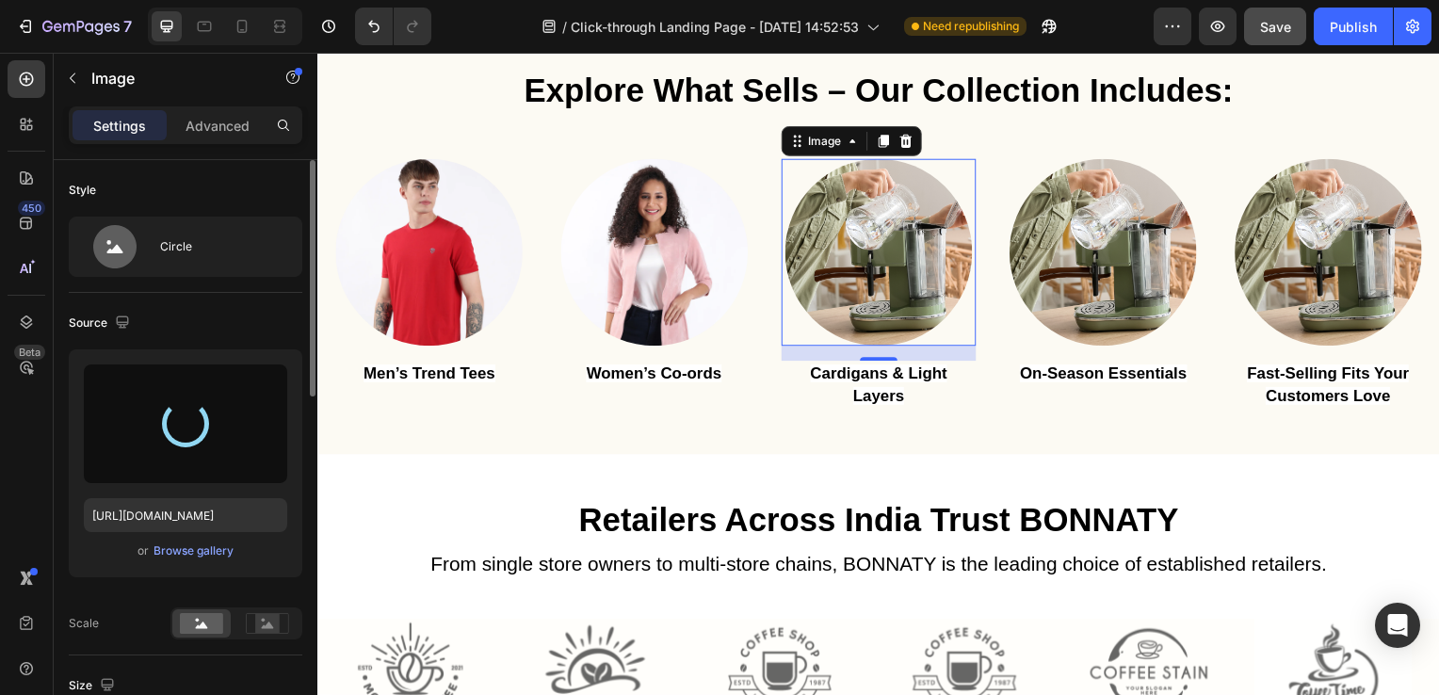
type input "[URL][DOMAIN_NAME]"
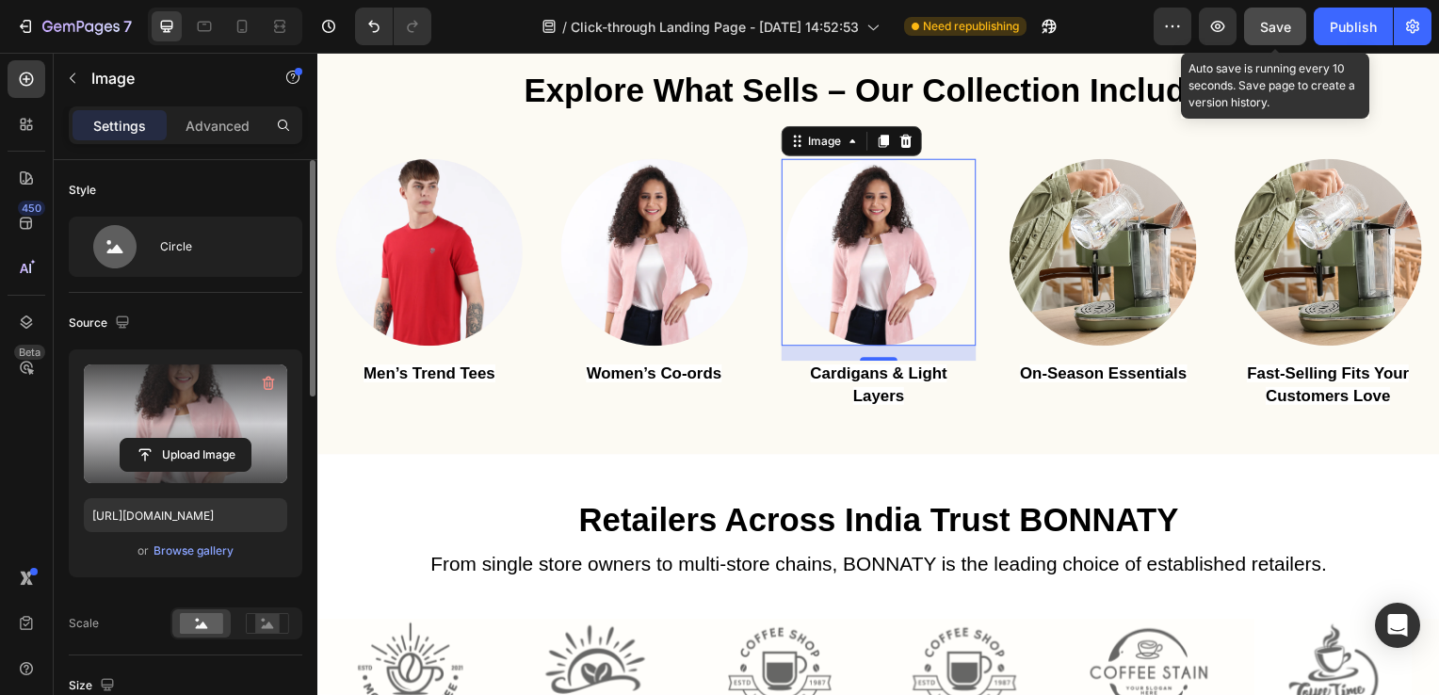
click at [1286, 19] on span "Save" at bounding box center [1275, 27] width 31 height 16
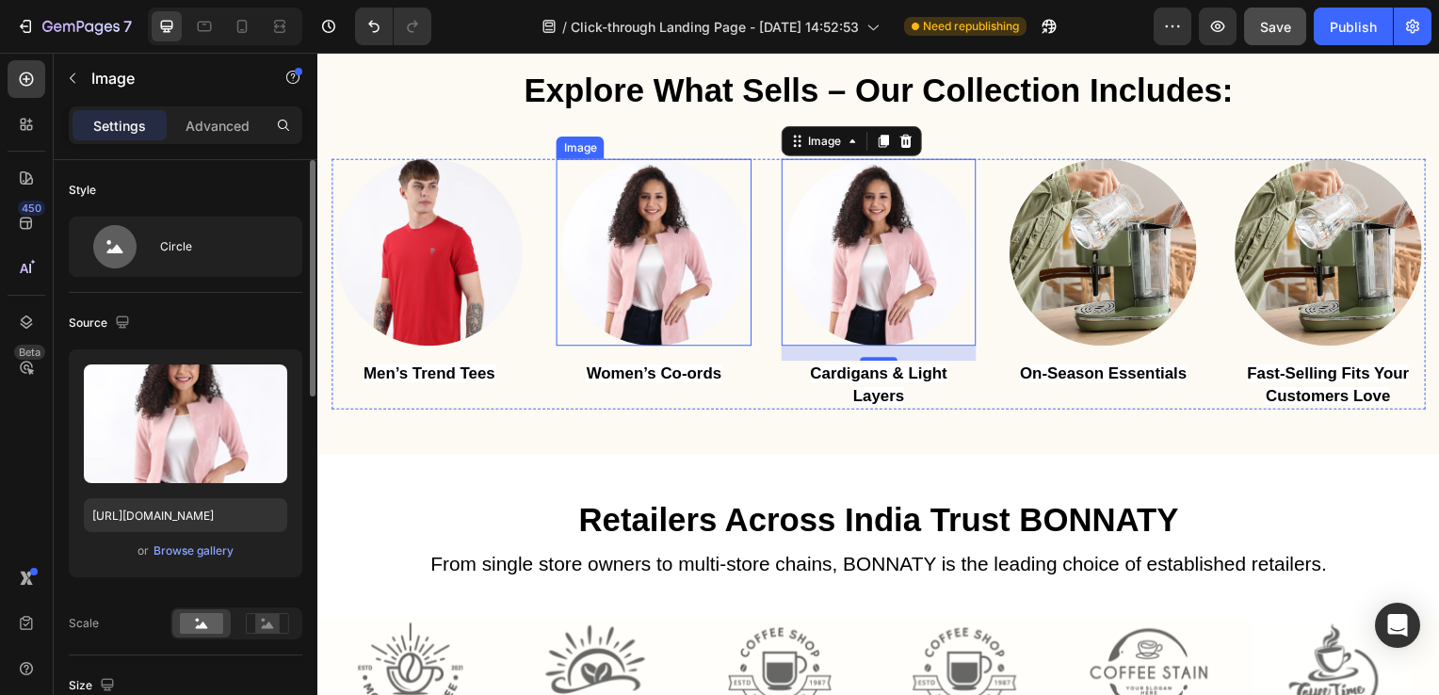
click at [628, 241] on img at bounding box center [656, 254] width 188 height 188
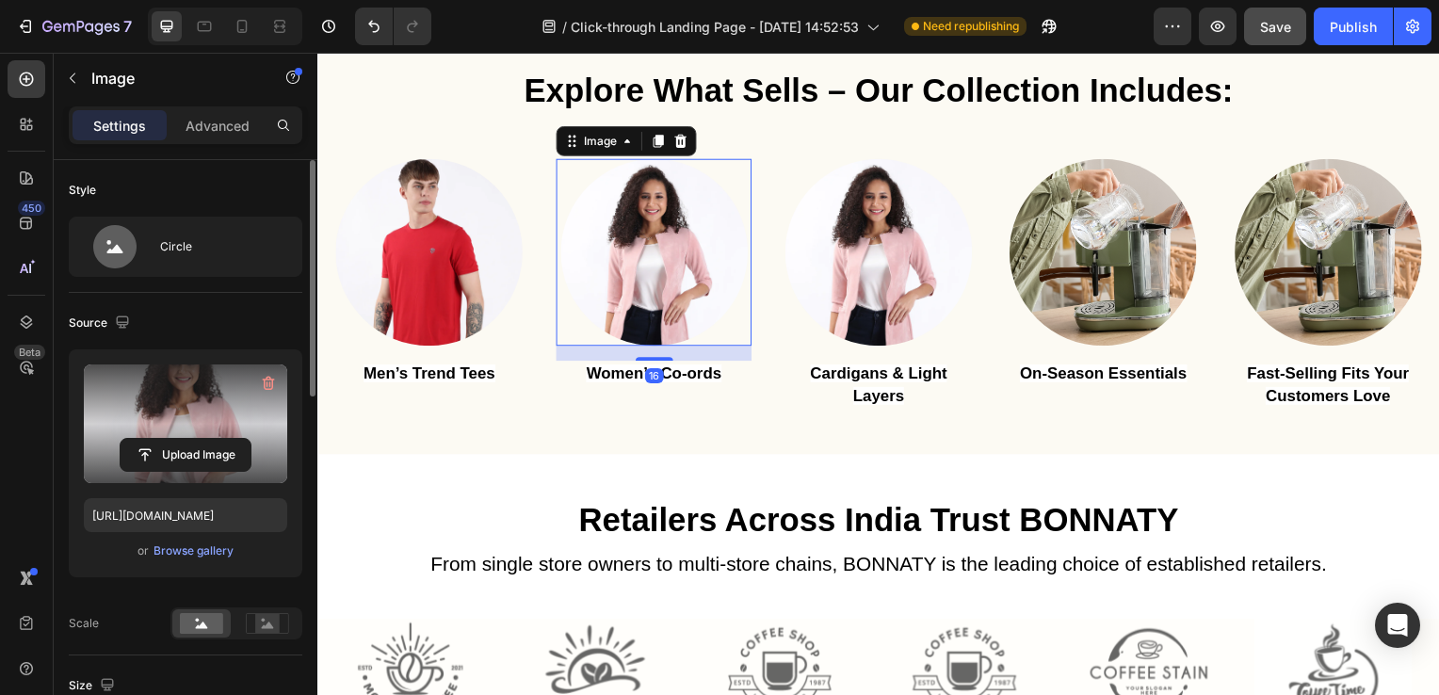
click at [222, 412] on label at bounding box center [185, 423] width 203 height 119
click at [222, 439] on input "file" at bounding box center [186, 455] width 130 height 32
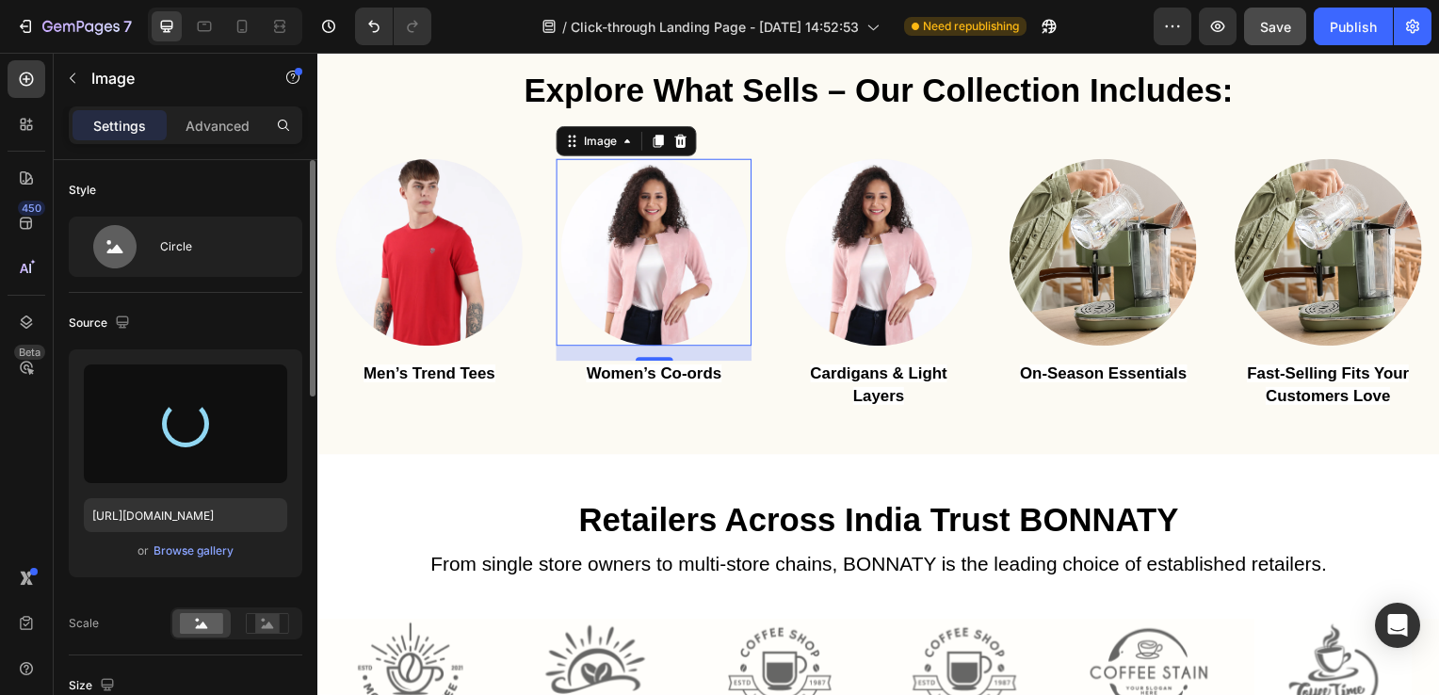
type input "[URL][DOMAIN_NAME]"
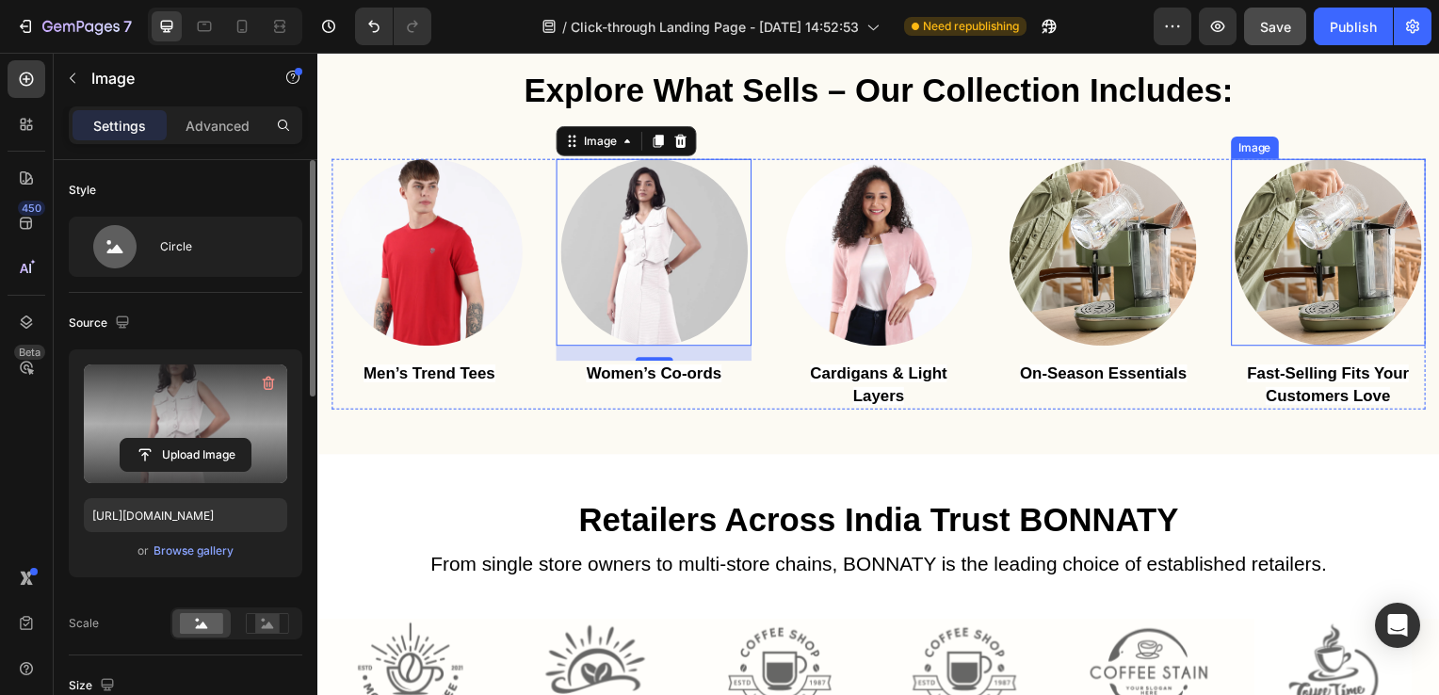
click at [1268, 262] on img at bounding box center [1335, 254] width 188 height 188
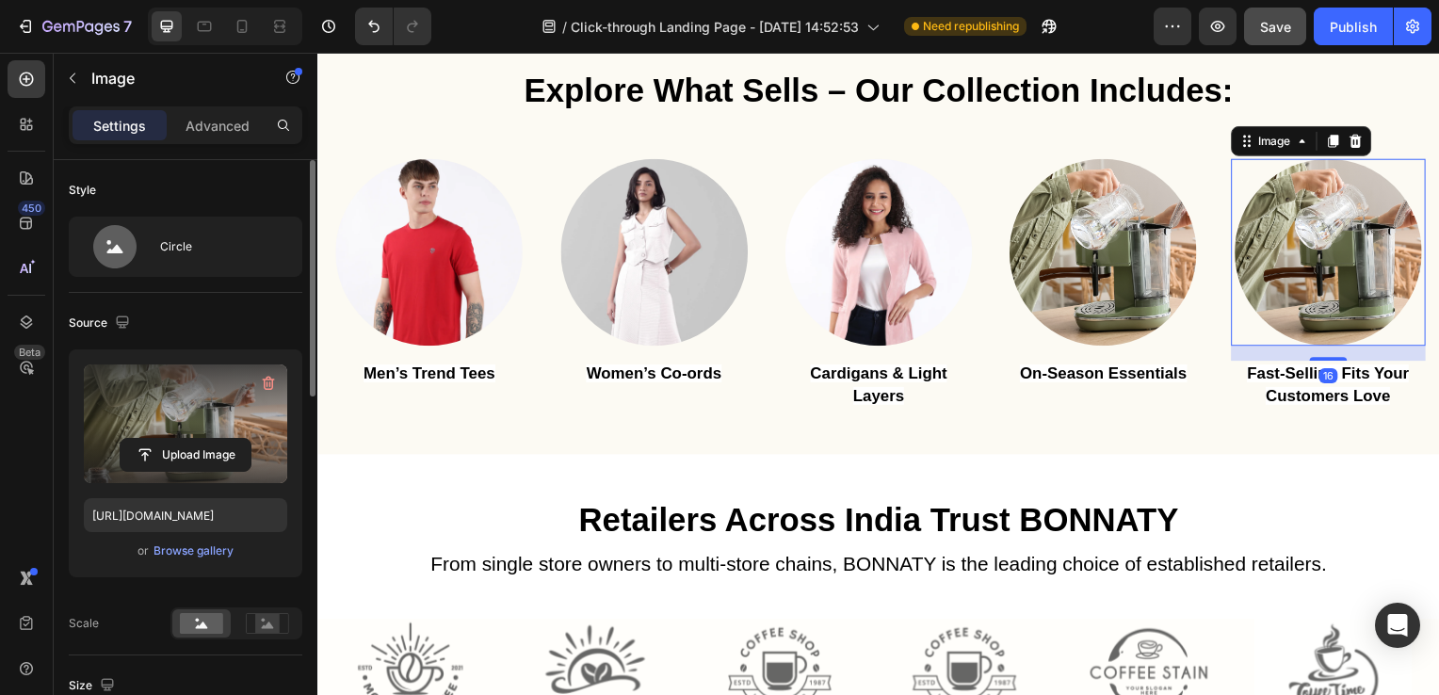
click at [241, 415] on label at bounding box center [185, 423] width 203 height 119
click at [241, 439] on input "file" at bounding box center [186, 455] width 130 height 32
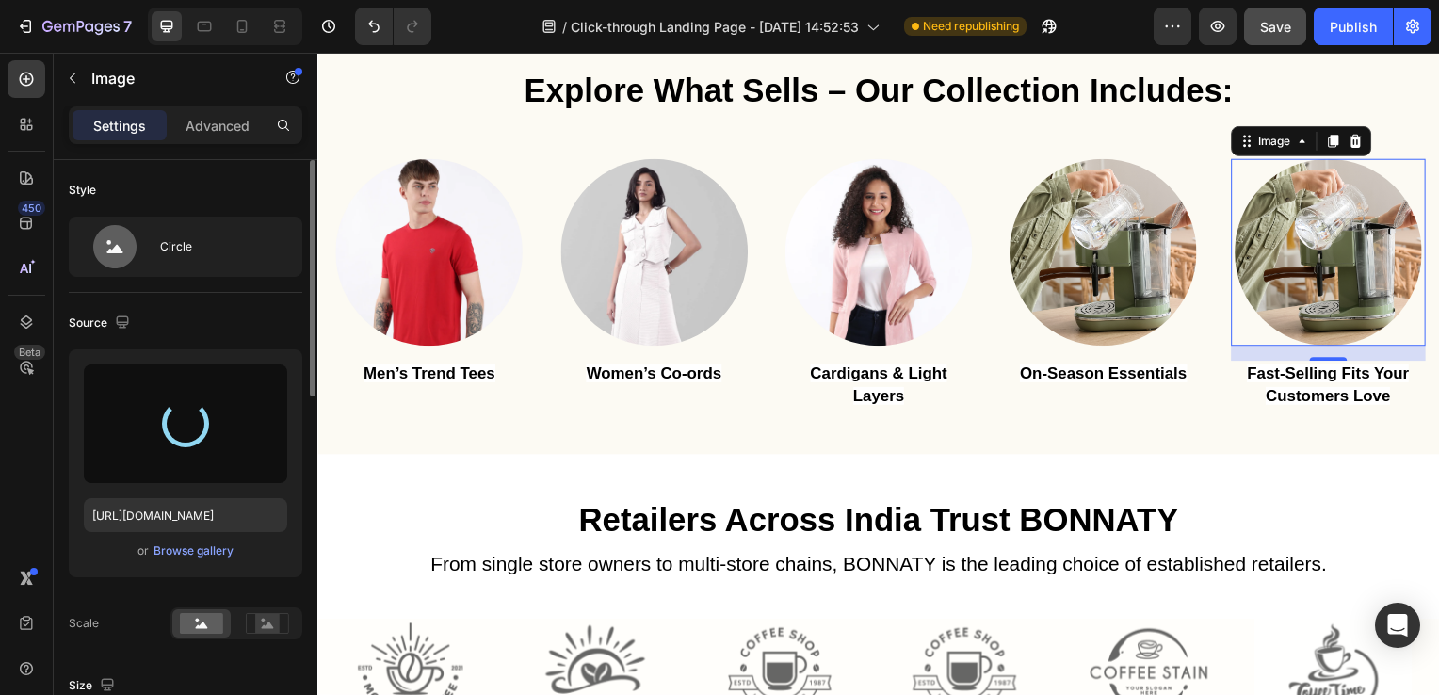
type input "[URL][DOMAIN_NAME]"
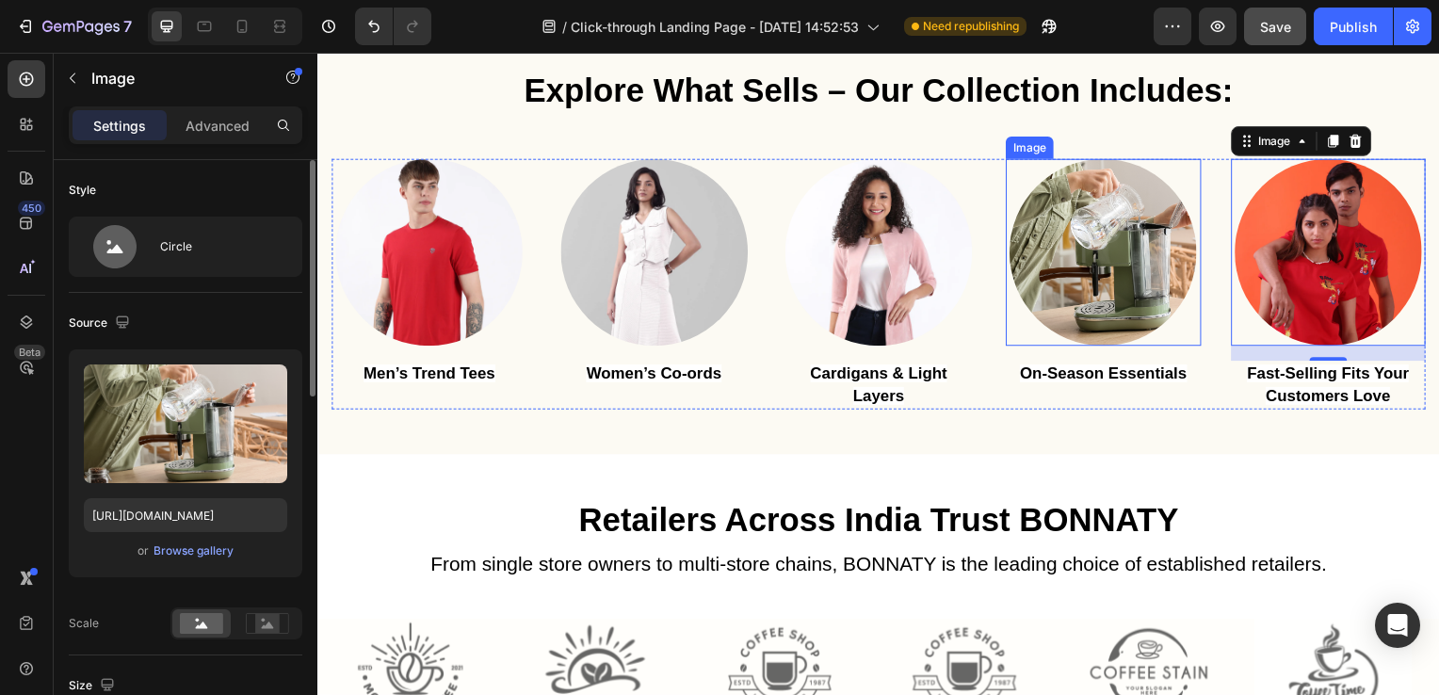
click at [1047, 224] on img at bounding box center [1108, 254] width 188 height 188
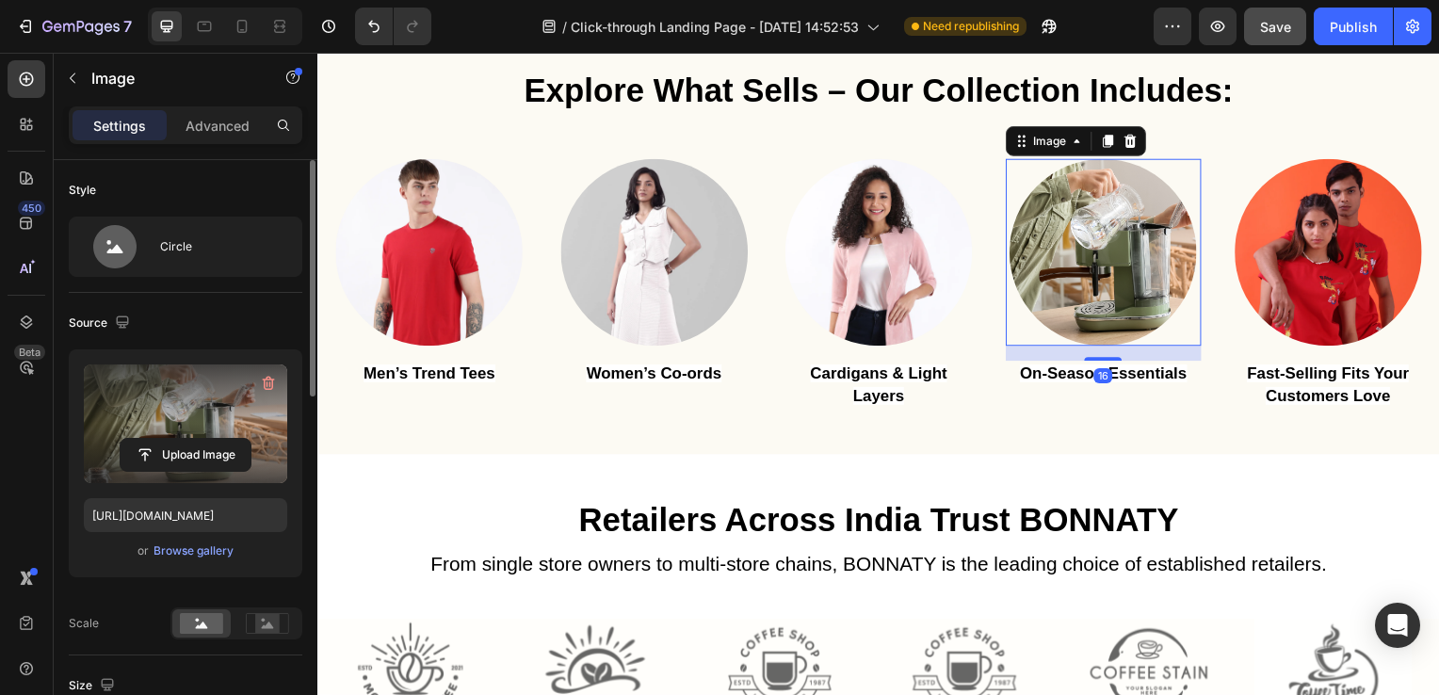
click at [146, 399] on label at bounding box center [185, 423] width 203 height 119
click at [146, 439] on input "file" at bounding box center [186, 455] width 130 height 32
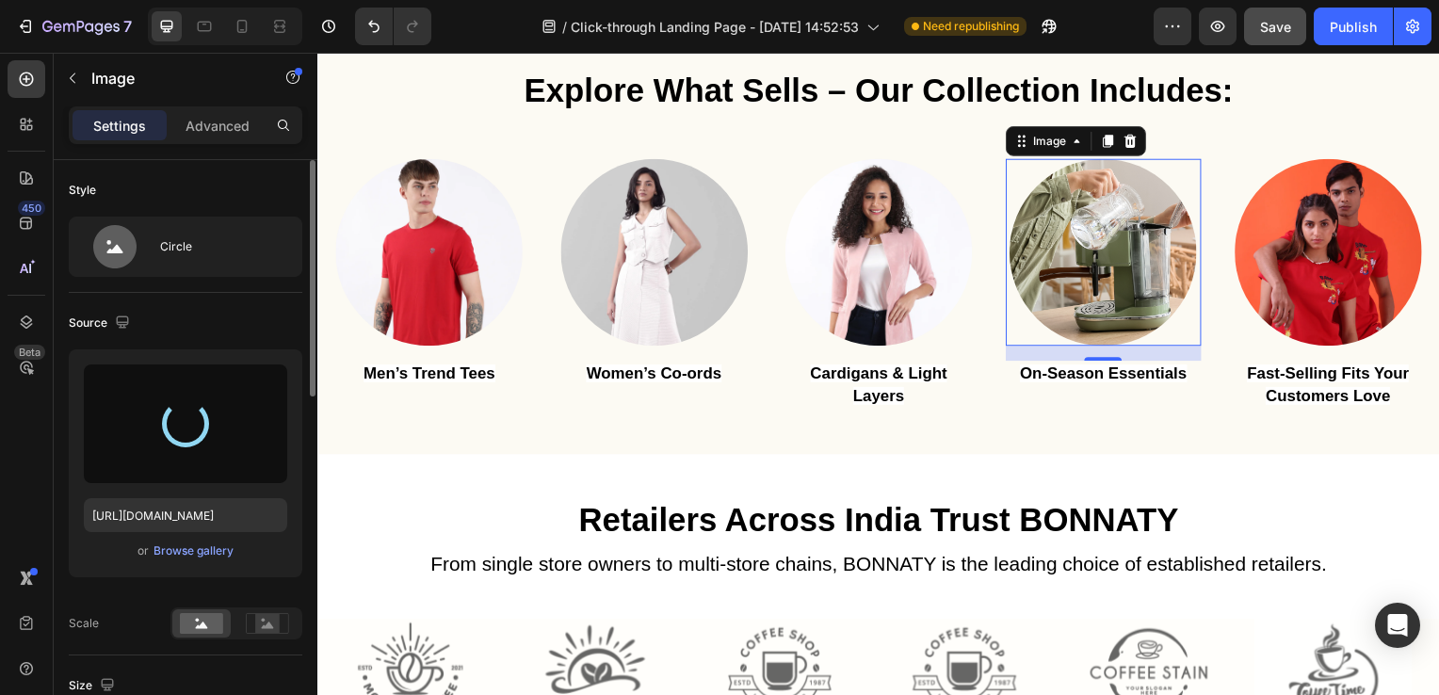
type input "[URL][DOMAIN_NAME]"
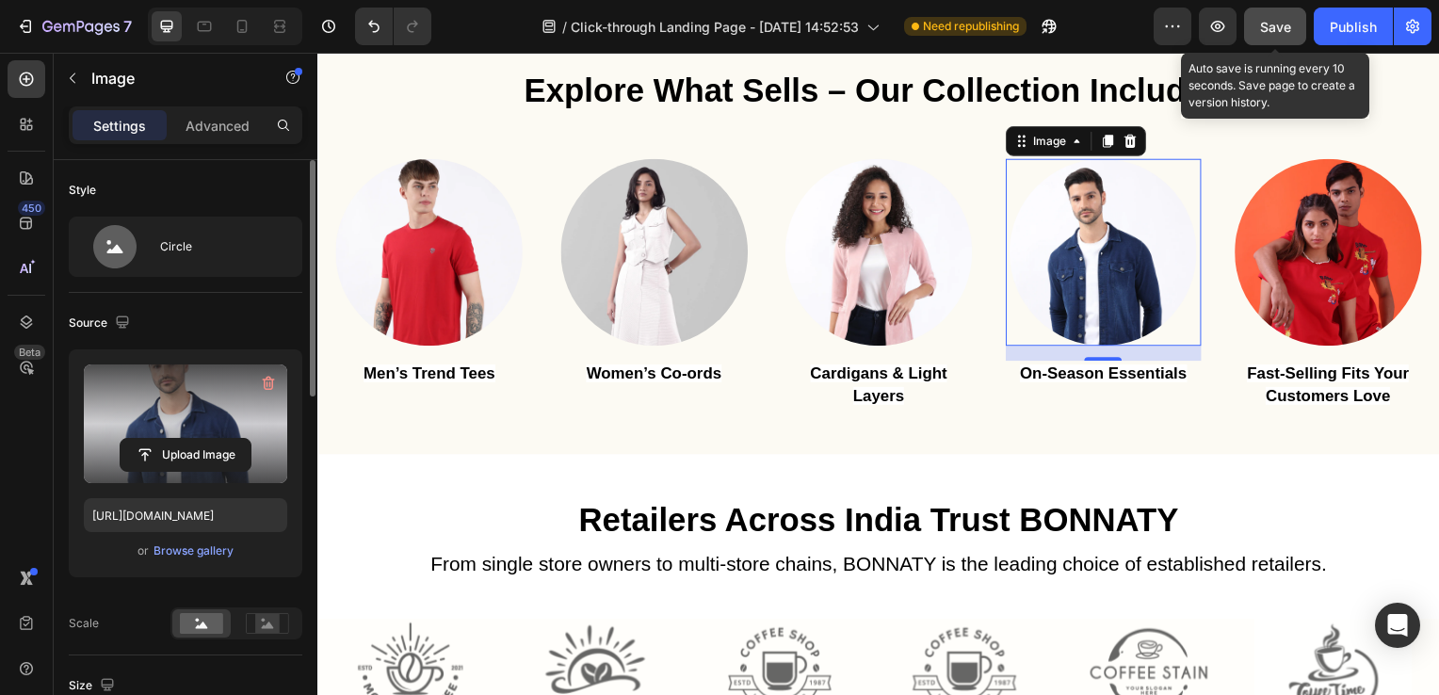
click at [1300, 24] on button "Save" at bounding box center [1275, 27] width 62 height 38
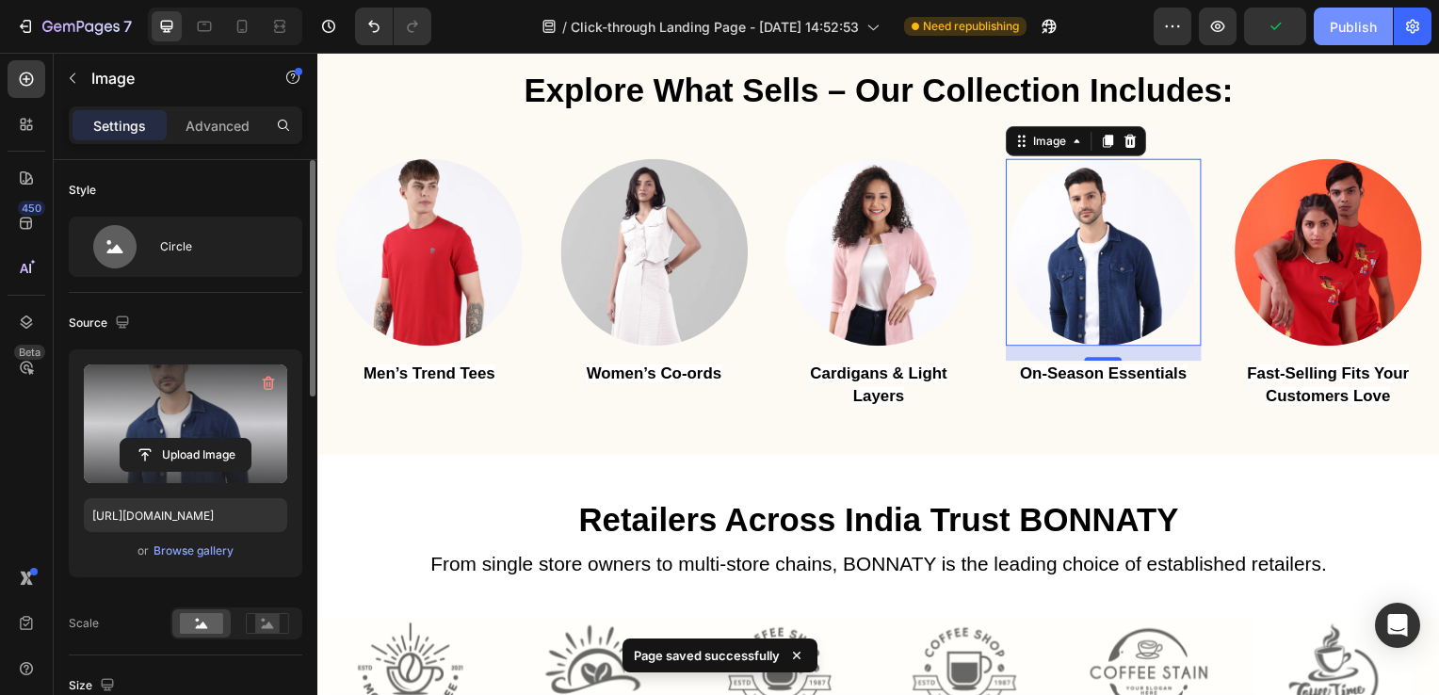
click at [1361, 35] on div "Publish" at bounding box center [1353, 27] width 47 height 20
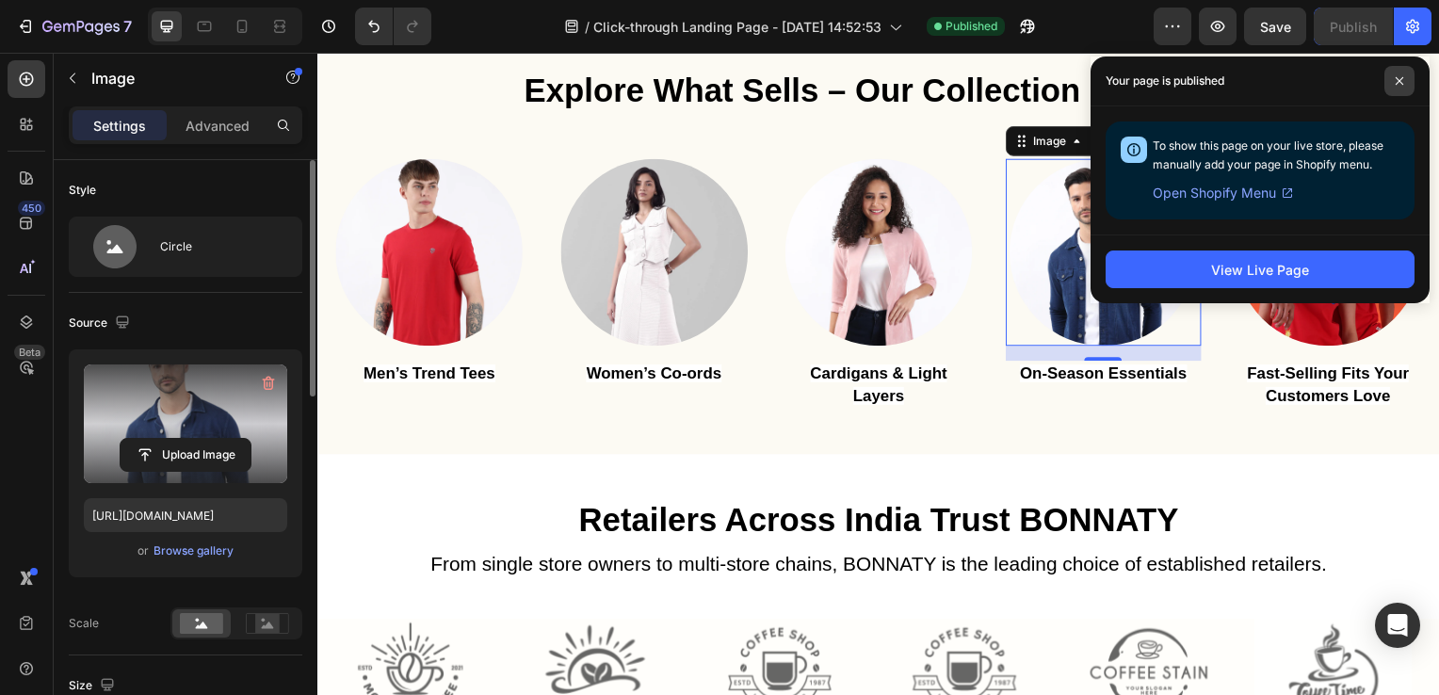
click at [1404, 84] on span at bounding box center [1399, 81] width 30 height 30
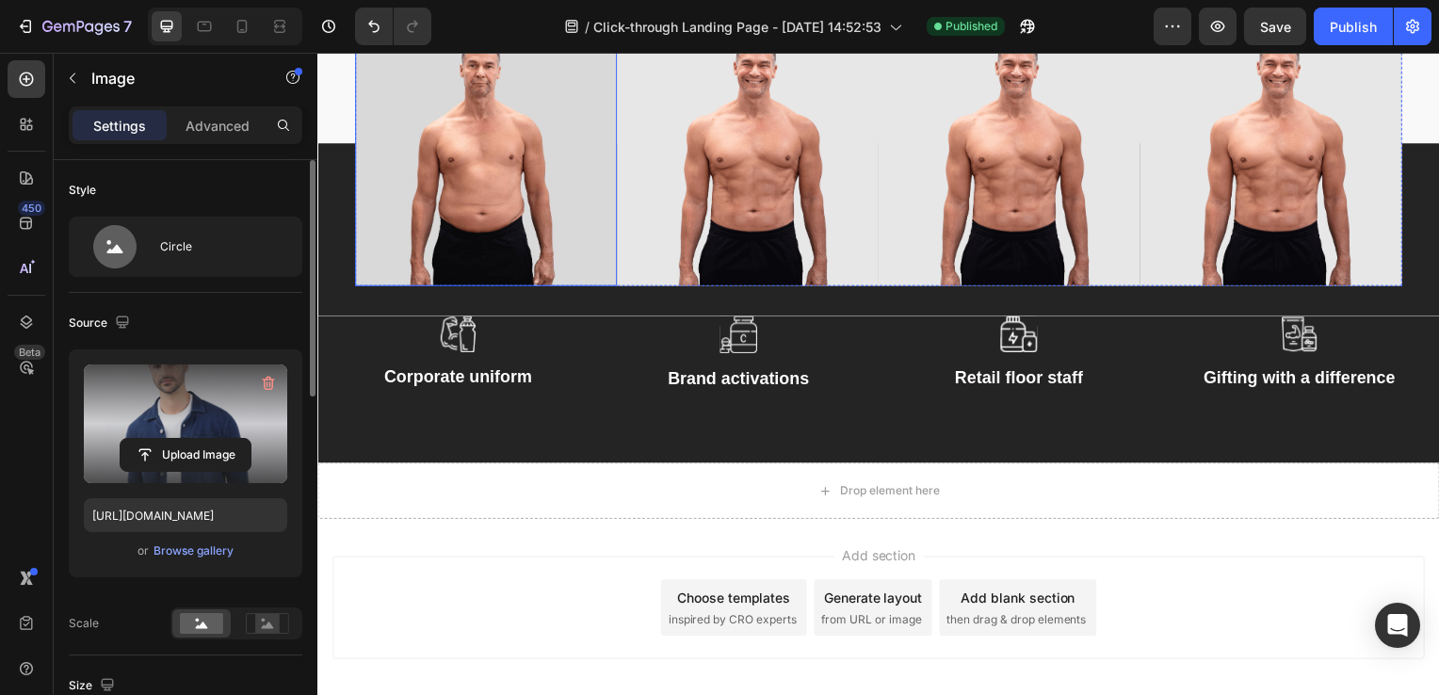
scroll to position [3831, 0]
click at [461, 337] on img at bounding box center [459, 336] width 38 height 37
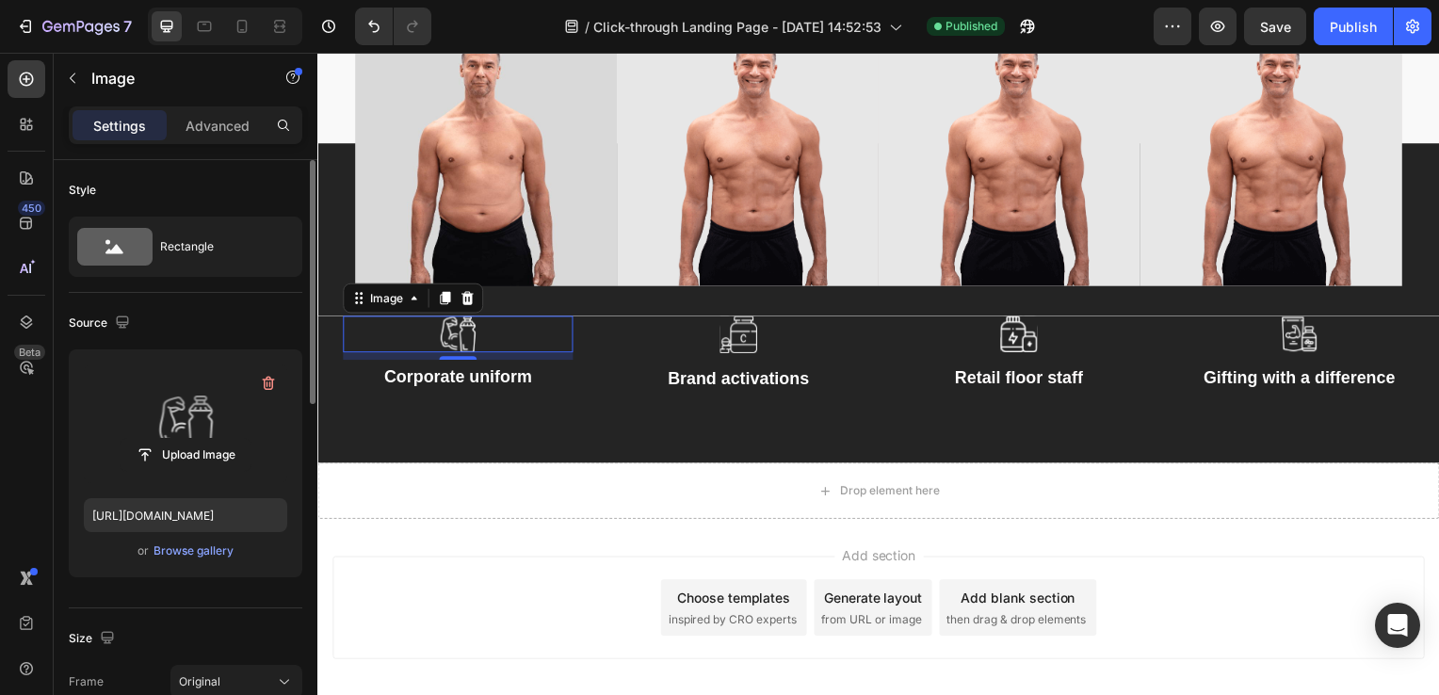
click at [197, 414] on label at bounding box center [185, 423] width 203 height 119
click at [197, 439] on input "file" at bounding box center [186, 455] width 130 height 32
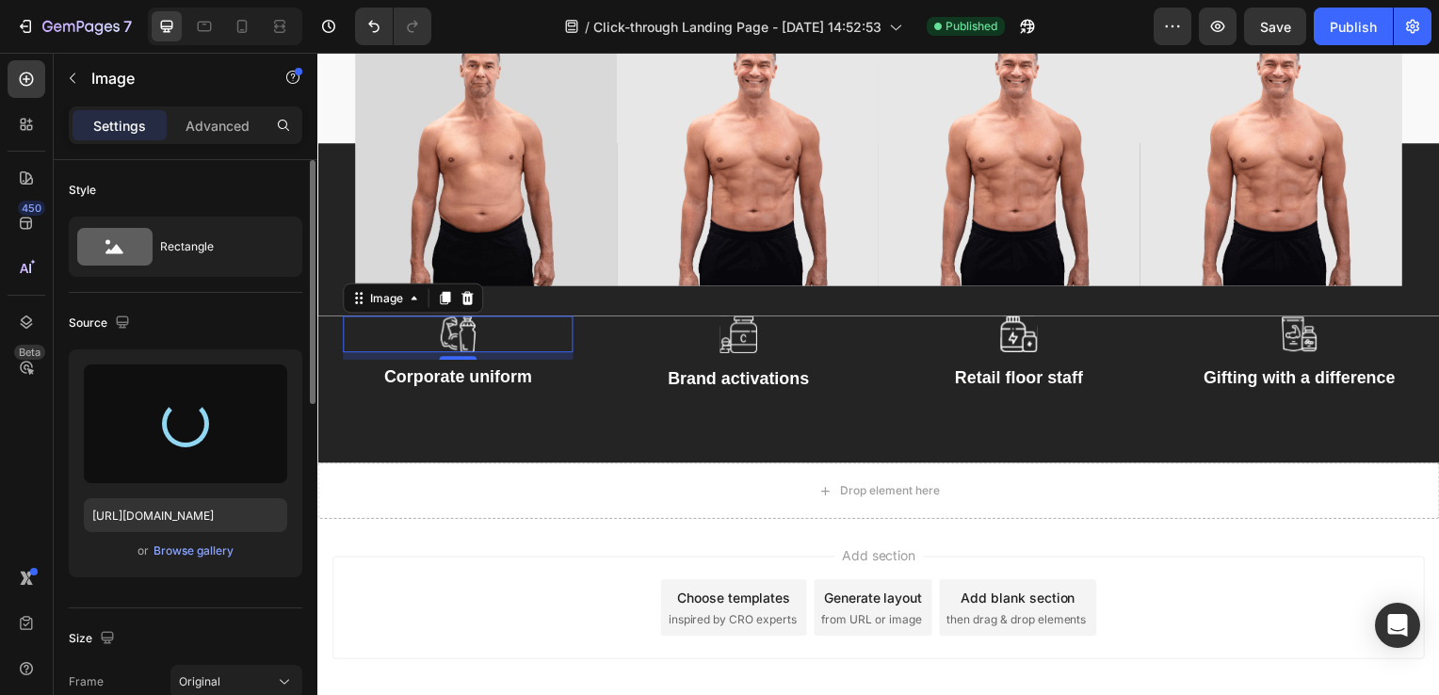
type input "[URL][DOMAIN_NAME]"
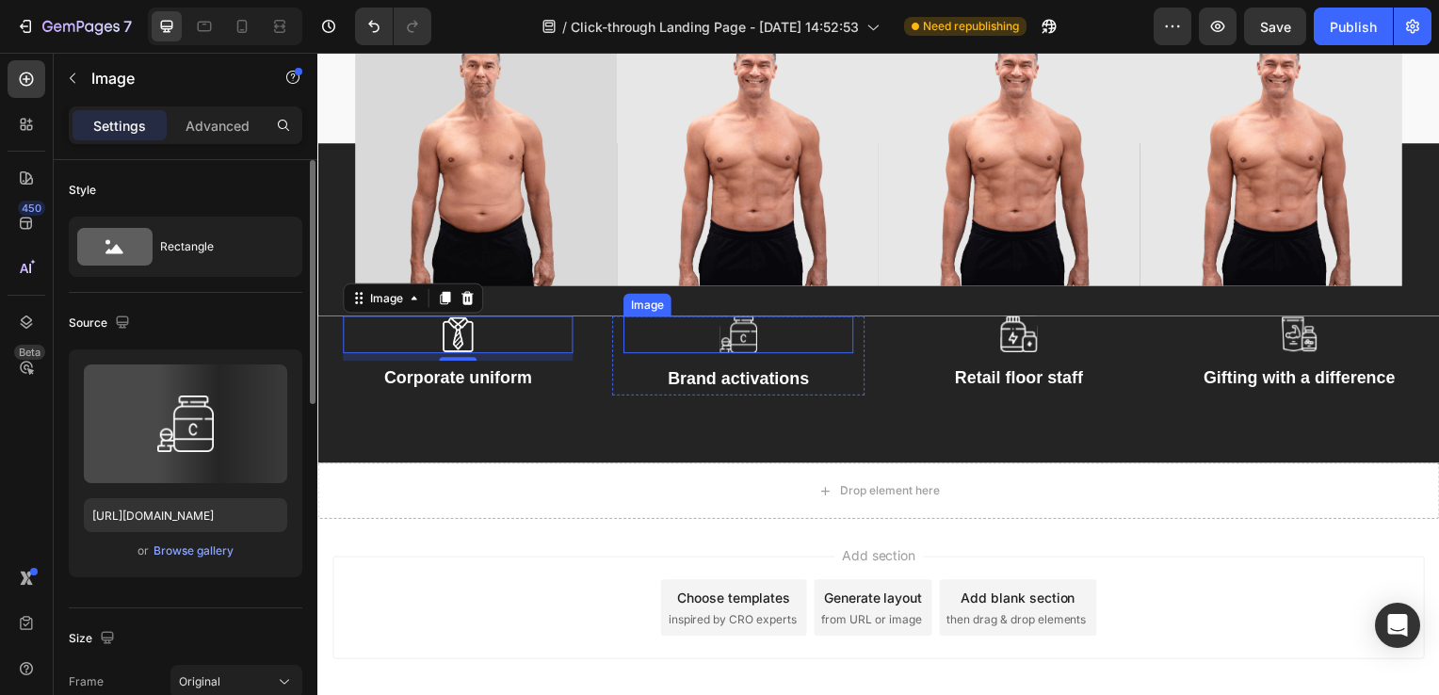
click at [746, 339] on img at bounding box center [741, 337] width 38 height 38
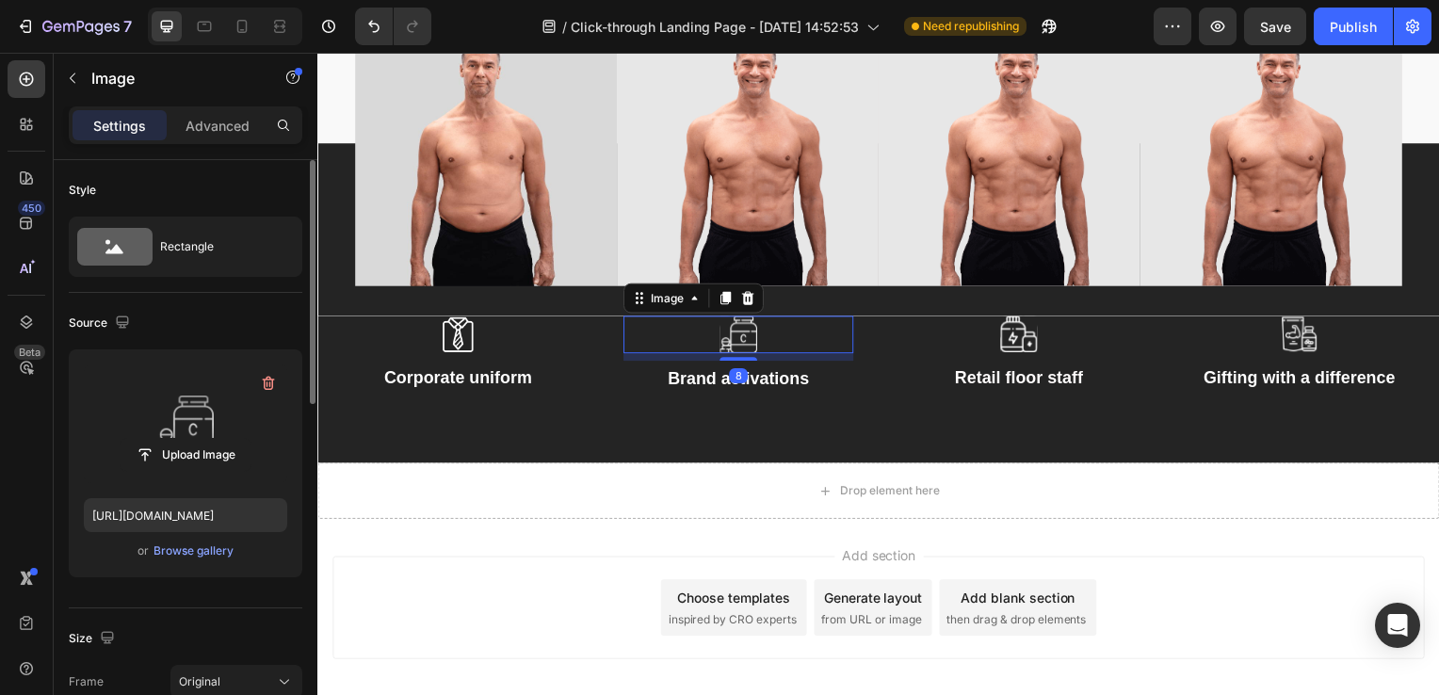
click at [139, 402] on label at bounding box center [185, 423] width 203 height 119
click at [139, 439] on input "file" at bounding box center [186, 455] width 130 height 32
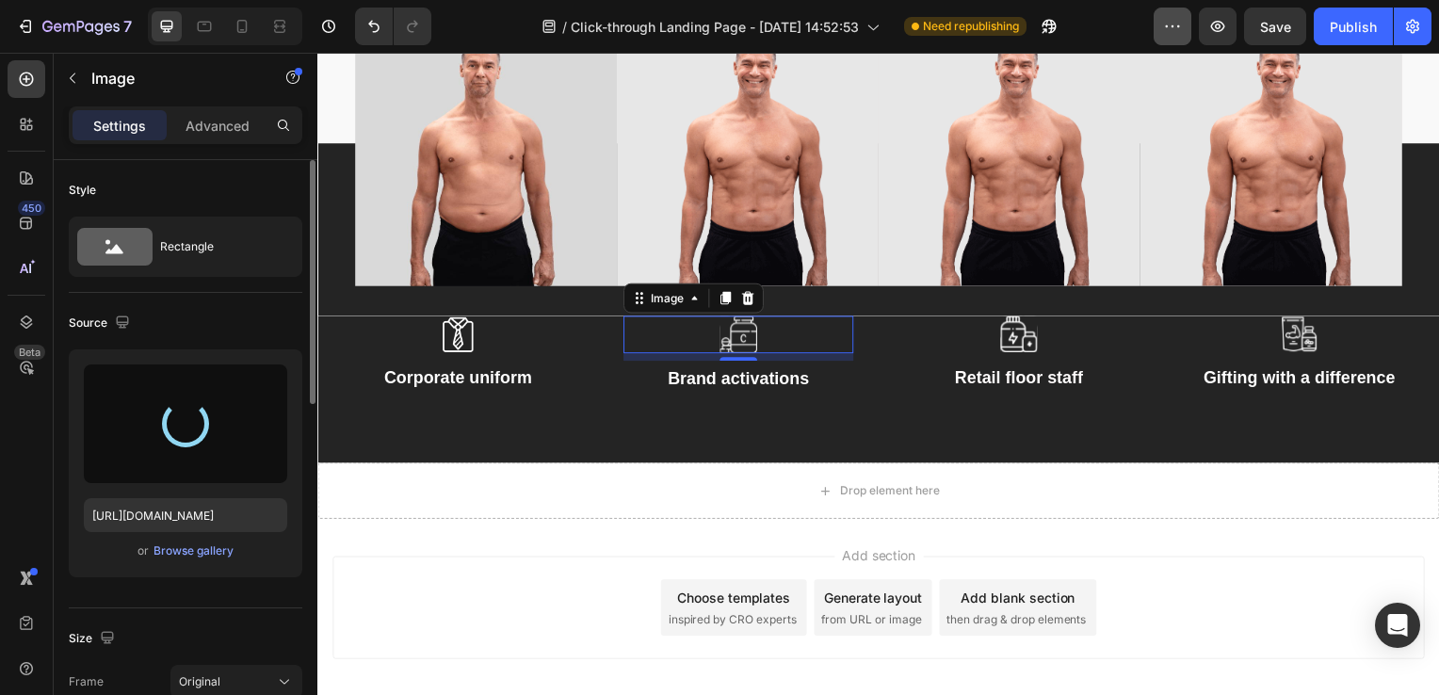
type input "[URL][DOMAIN_NAME]"
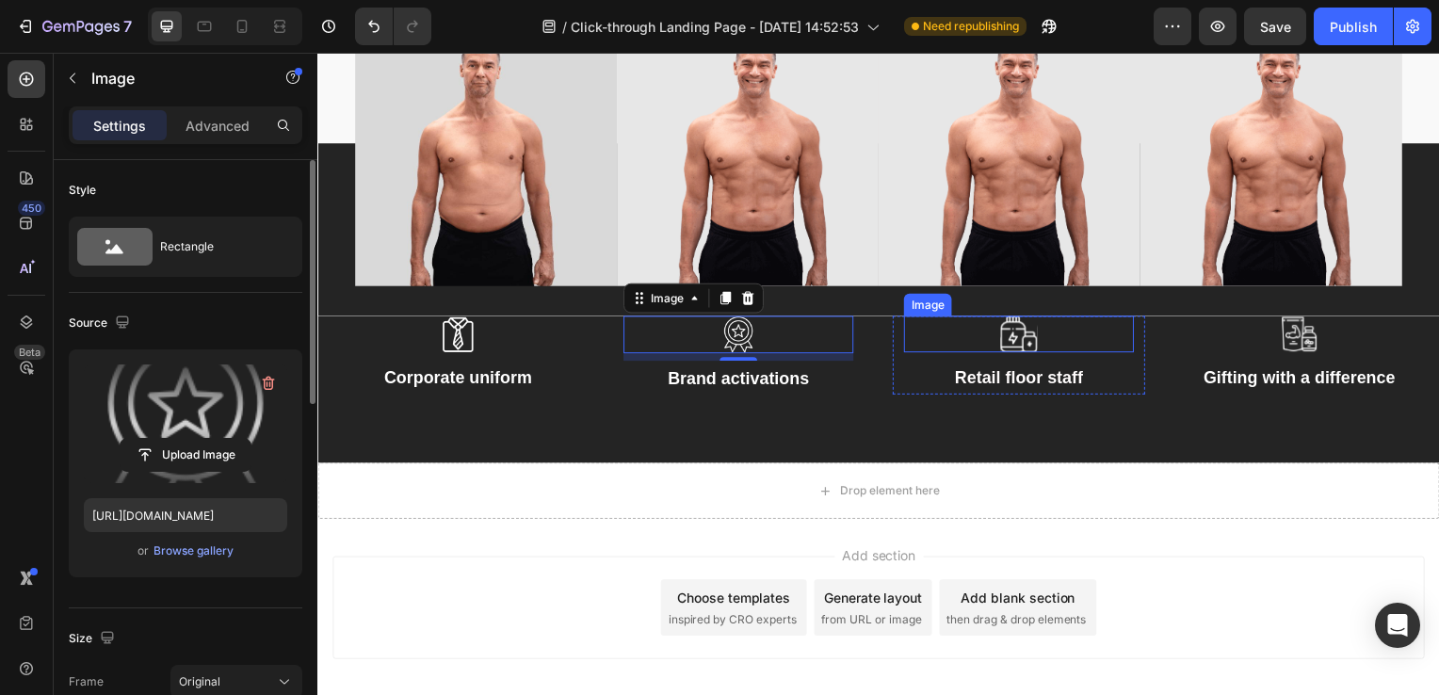
click at [1012, 340] on img at bounding box center [1024, 336] width 38 height 37
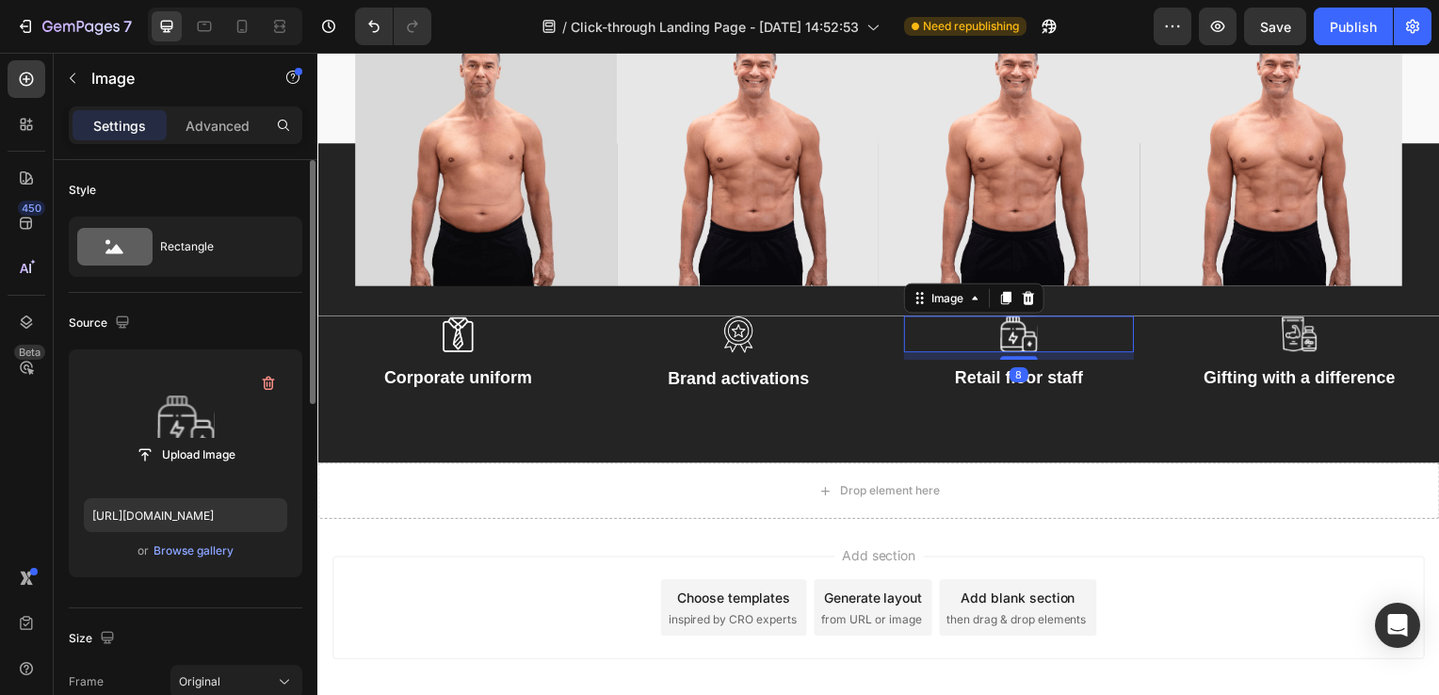
click at [166, 414] on label at bounding box center [185, 423] width 203 height 119
click at [166, 439] on input "file" at bounding box center [186, 455] width 130 height 32
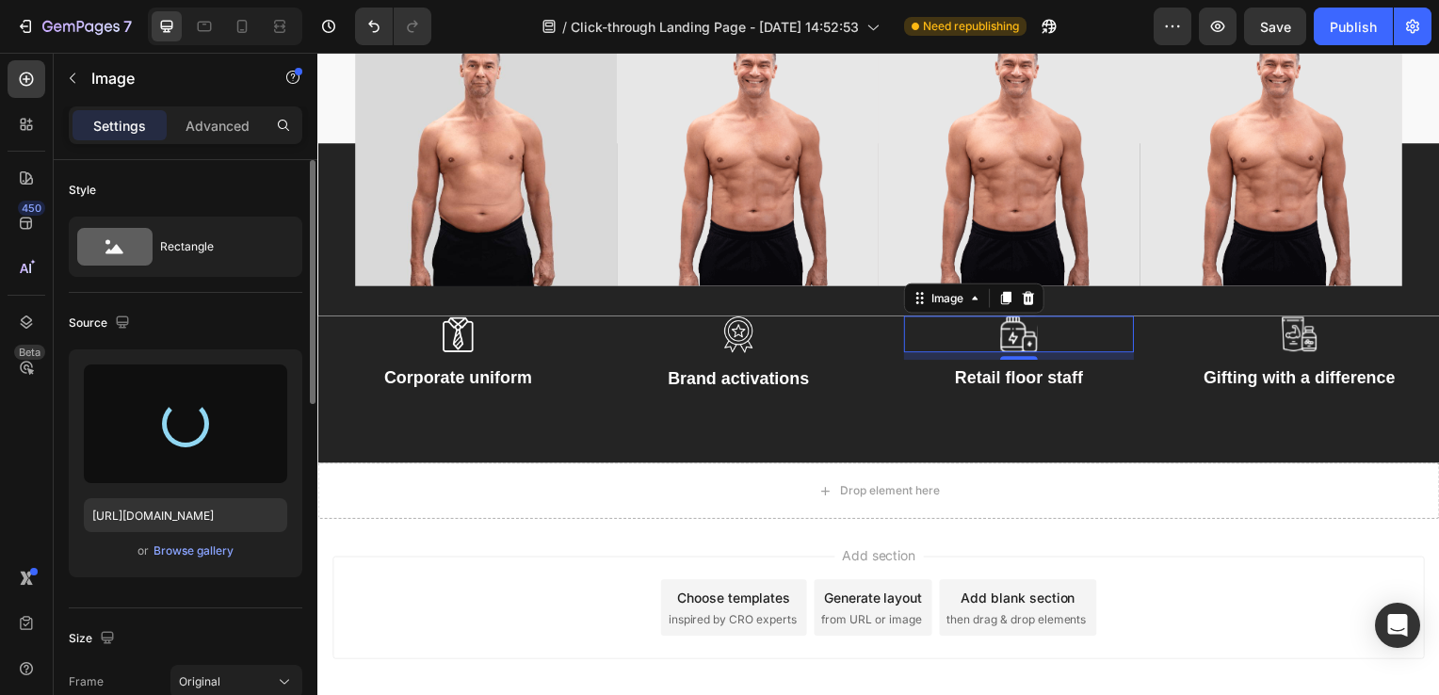
type input "[URL][DOMAIN_NAME]"
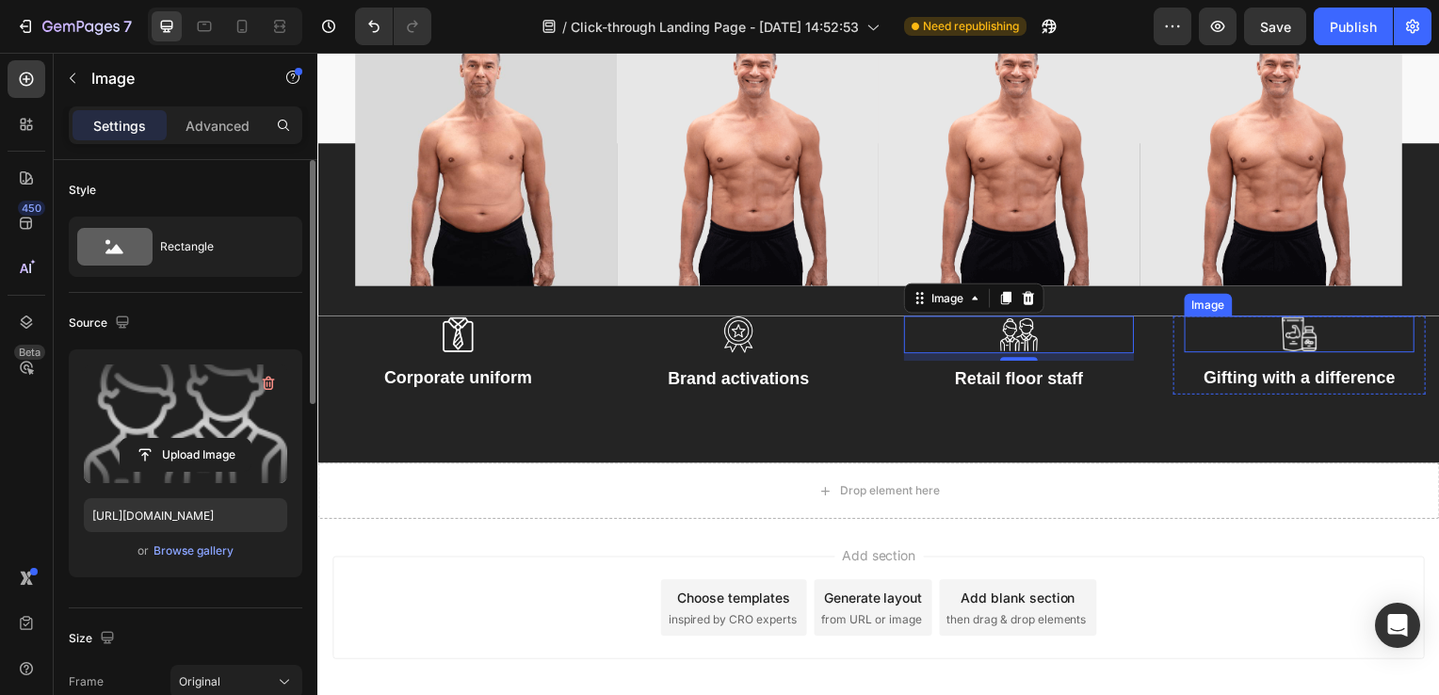
click at [1299, 348] on img at bounding box center [1306, 336] width 38 height 37
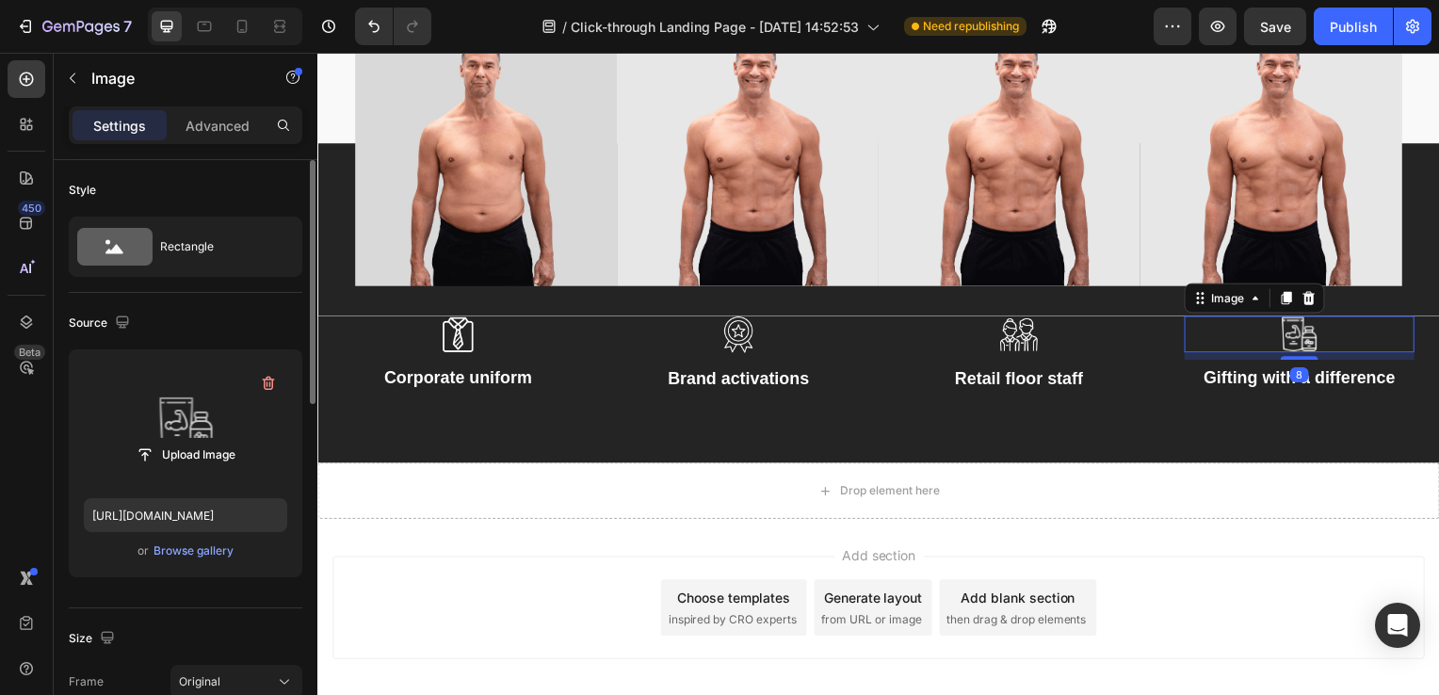
click at [150, 421] on label at bounding box center [185, 423] width 203 height 119
click at [150, 439] on input "file" at bounding box center [186, 455] width 130 height 32
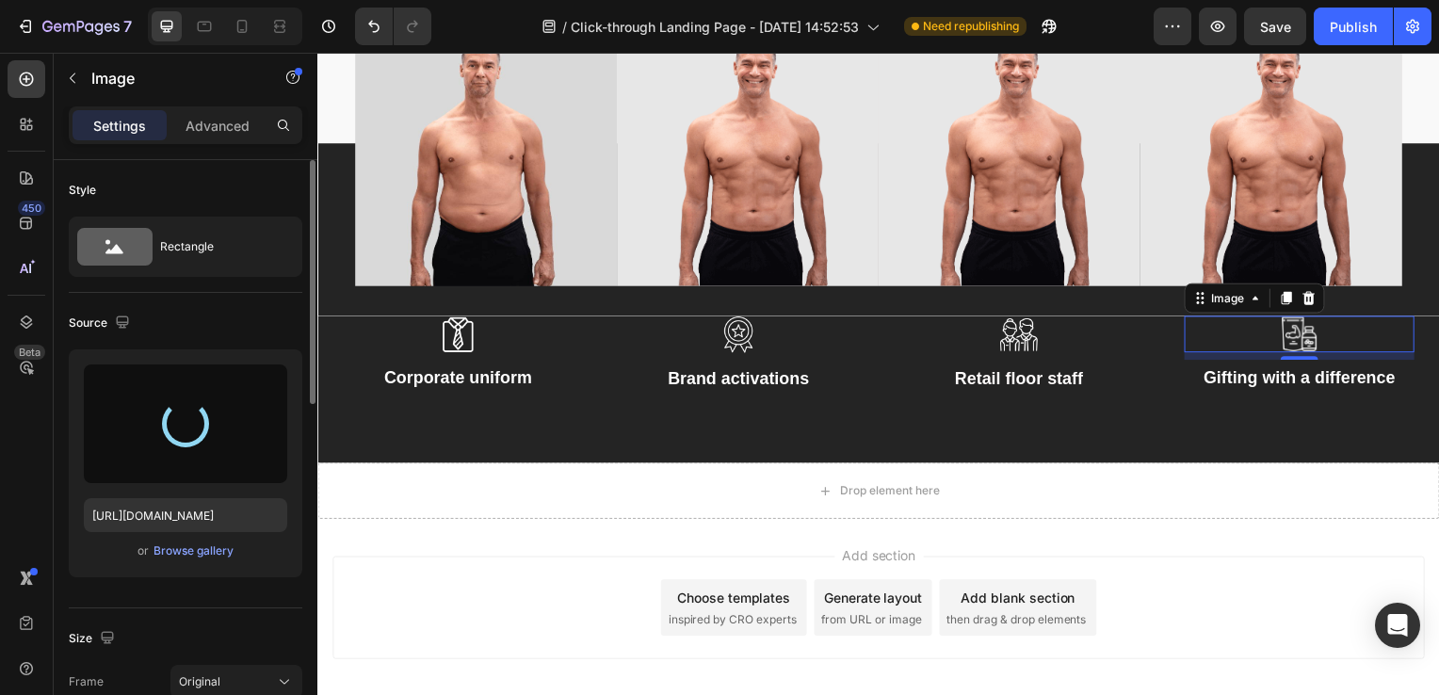
type input "[URL][DOMAIN_NAME]"
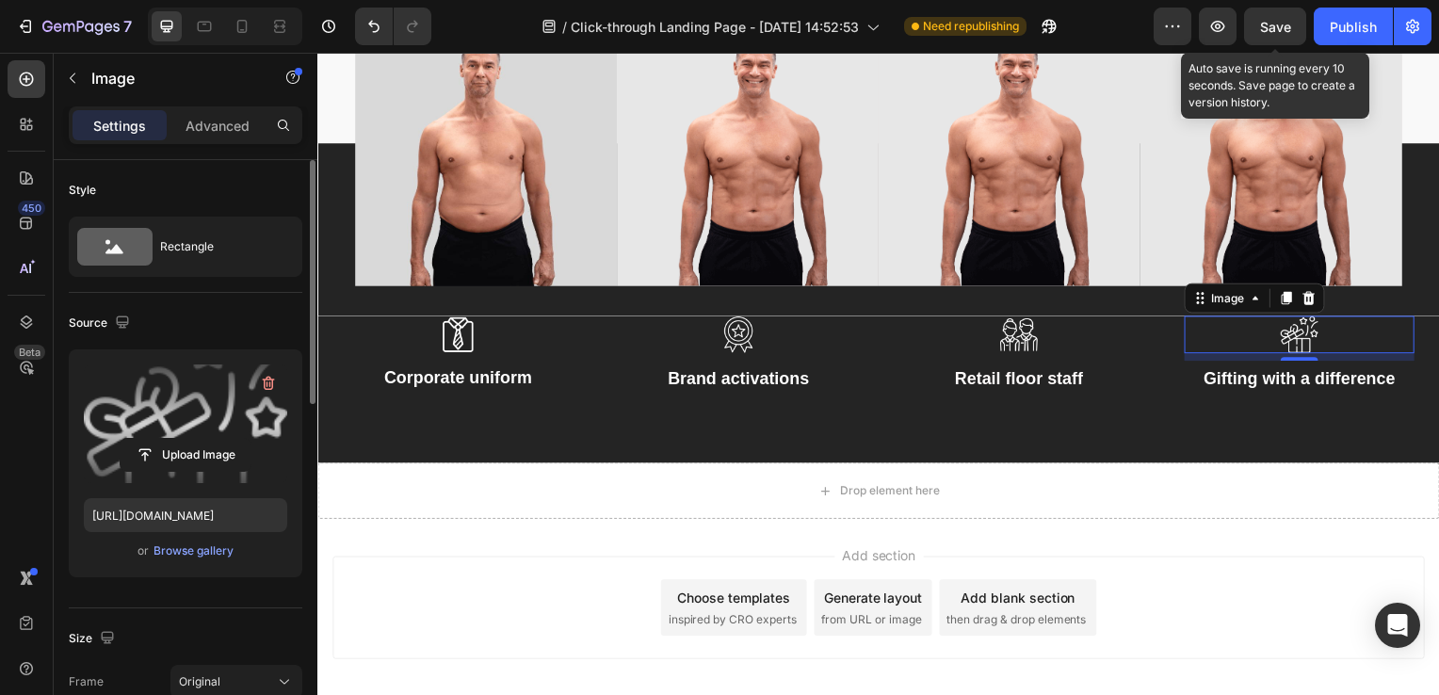
click at [1266, 25] on span "Save" at bounding box center [1275, 27] width 31 height 16
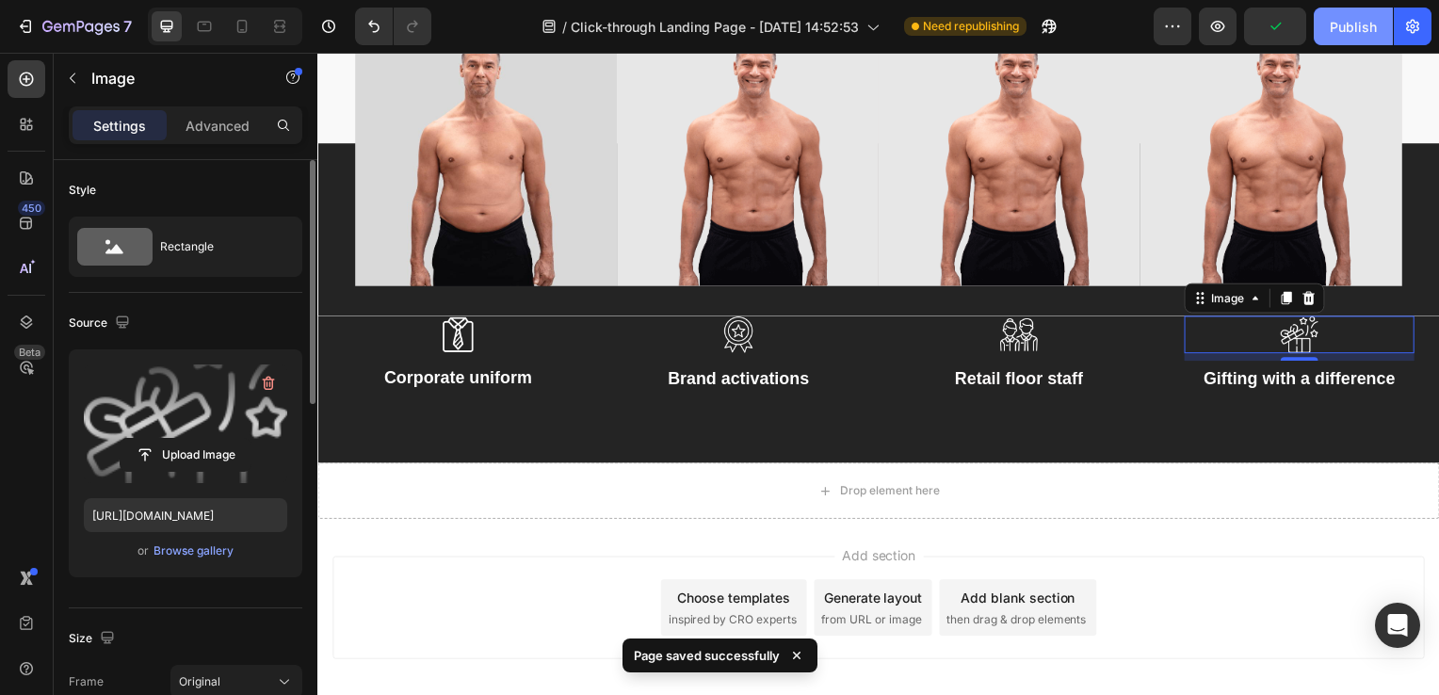
click at [1360, 28] on div "Publish" at bounding box center [1353, 27] width 47 height 20
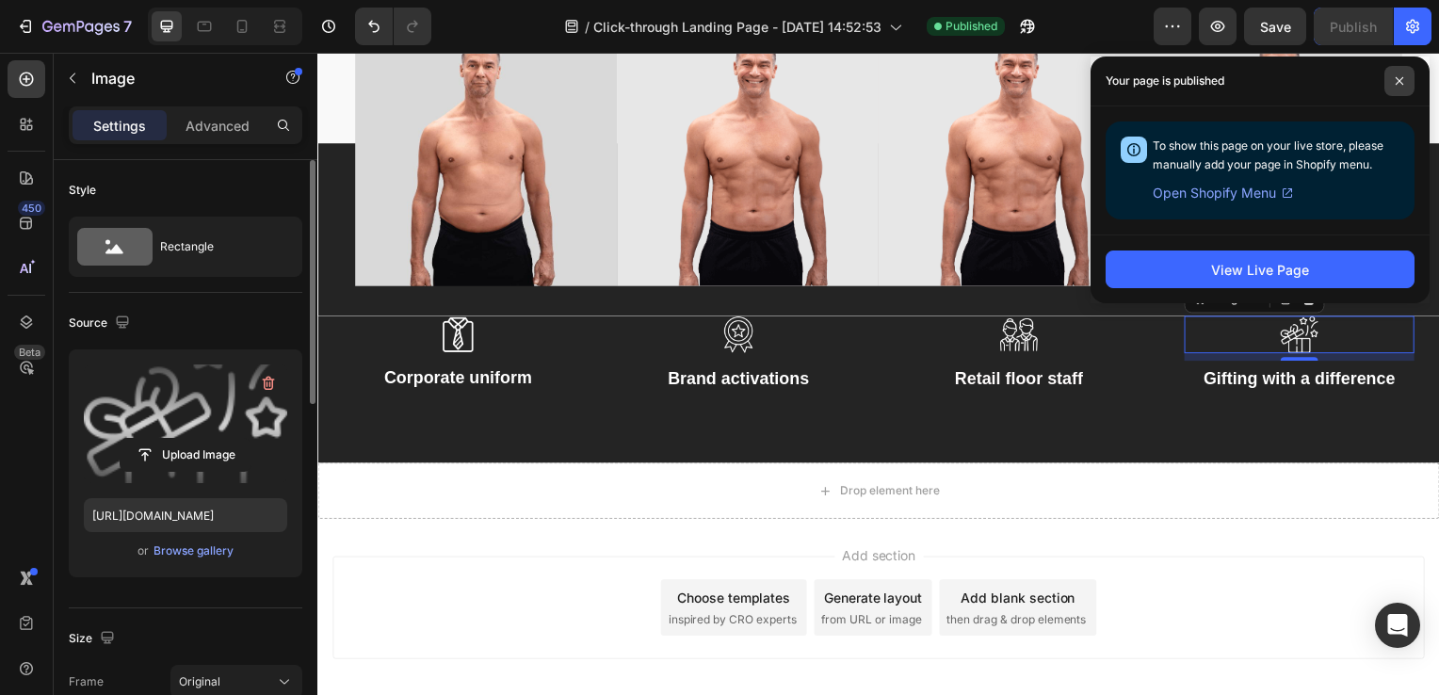
click at [1399, 79] on icon at bounding box center [1399, 80] width 9 height 9
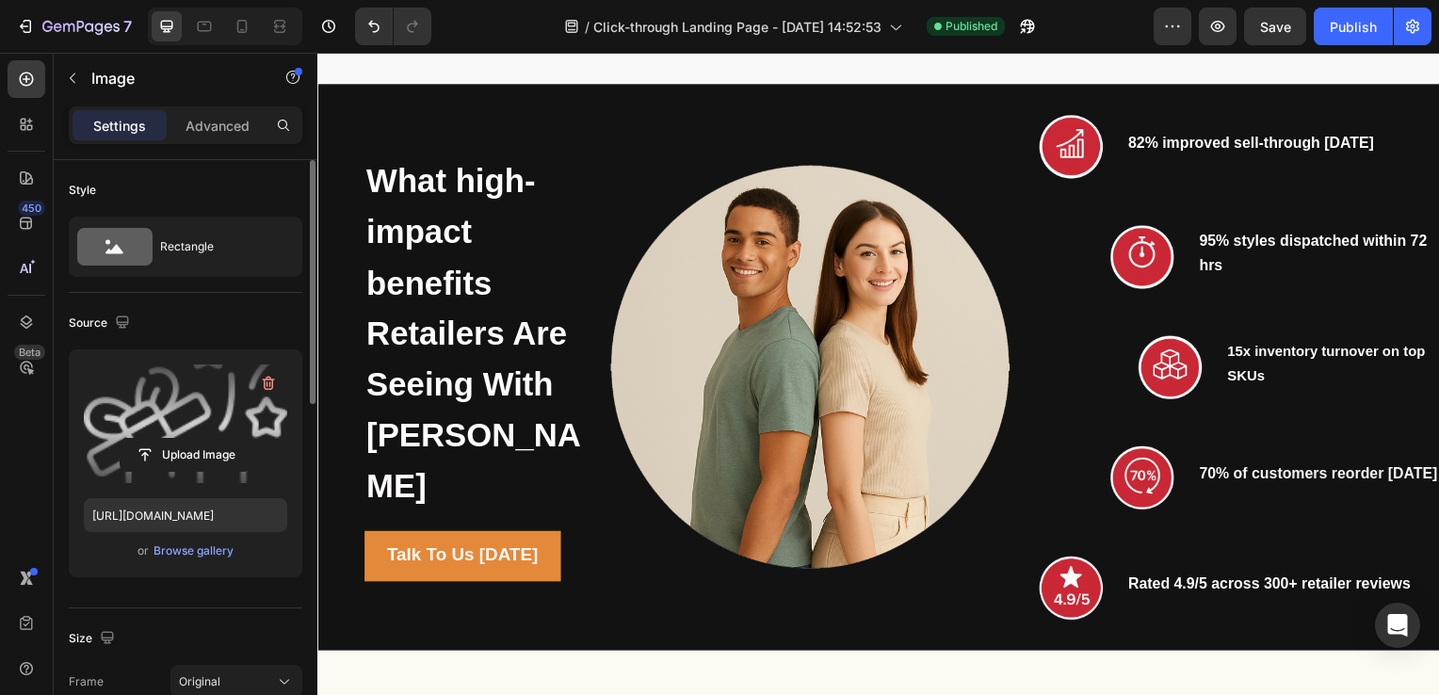
scroll to position [2207, 0]
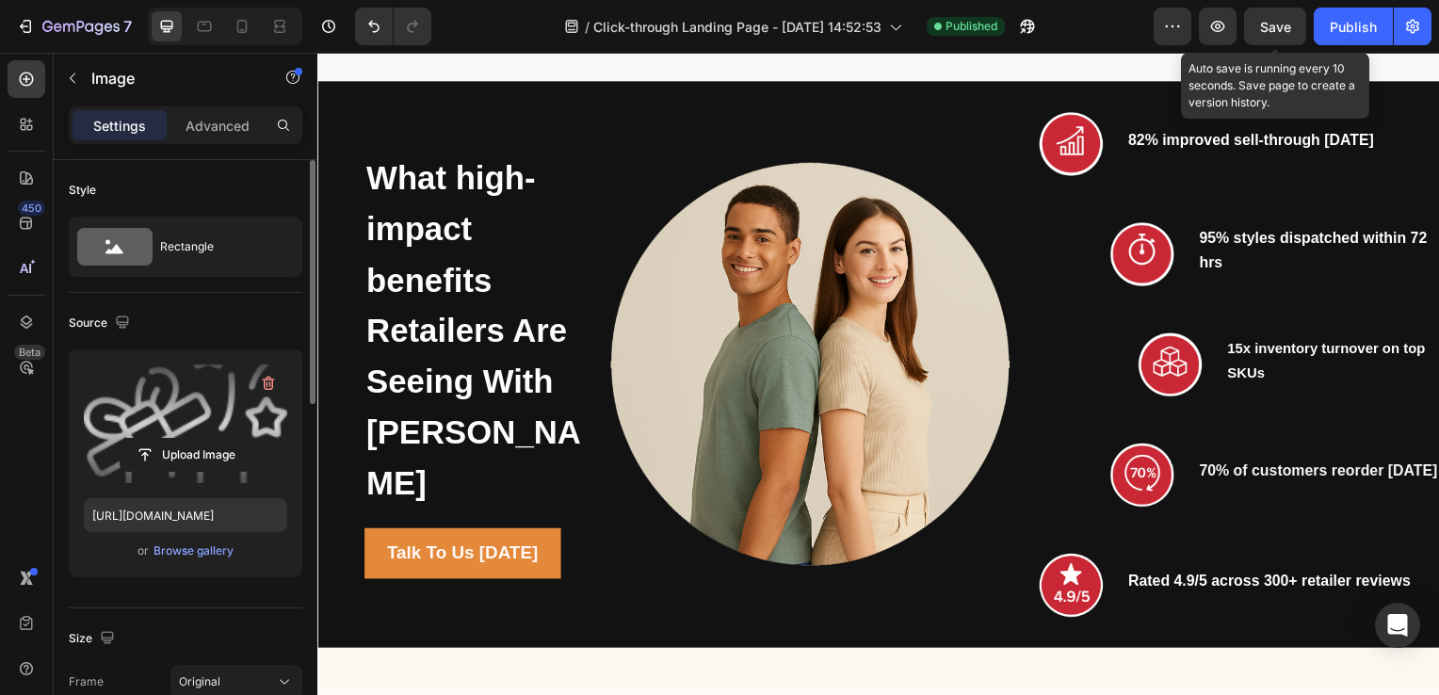
click at [1269, 21] on span "Save" at bounding box center [1275, 27] width 31 height 16
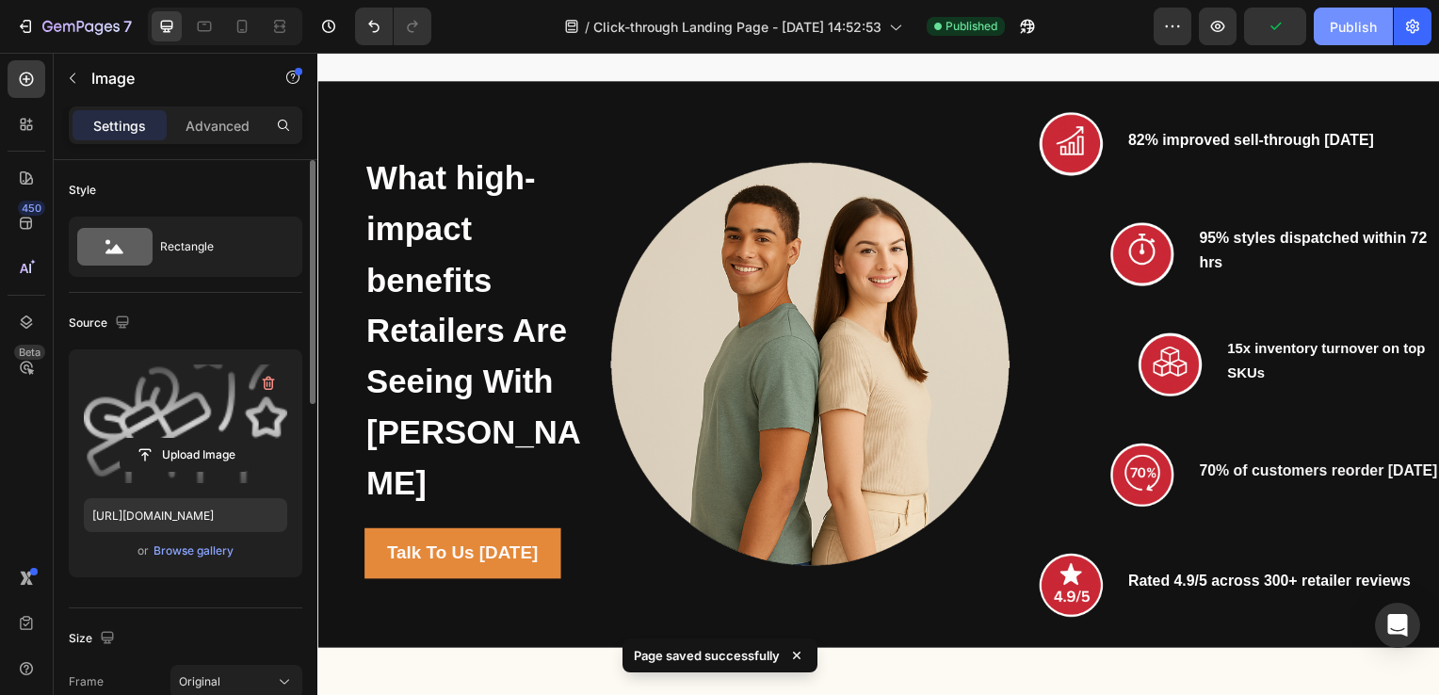
click at [1351, 24] on div "Publish" at bounding box center [1353, 27] width 47 height 20
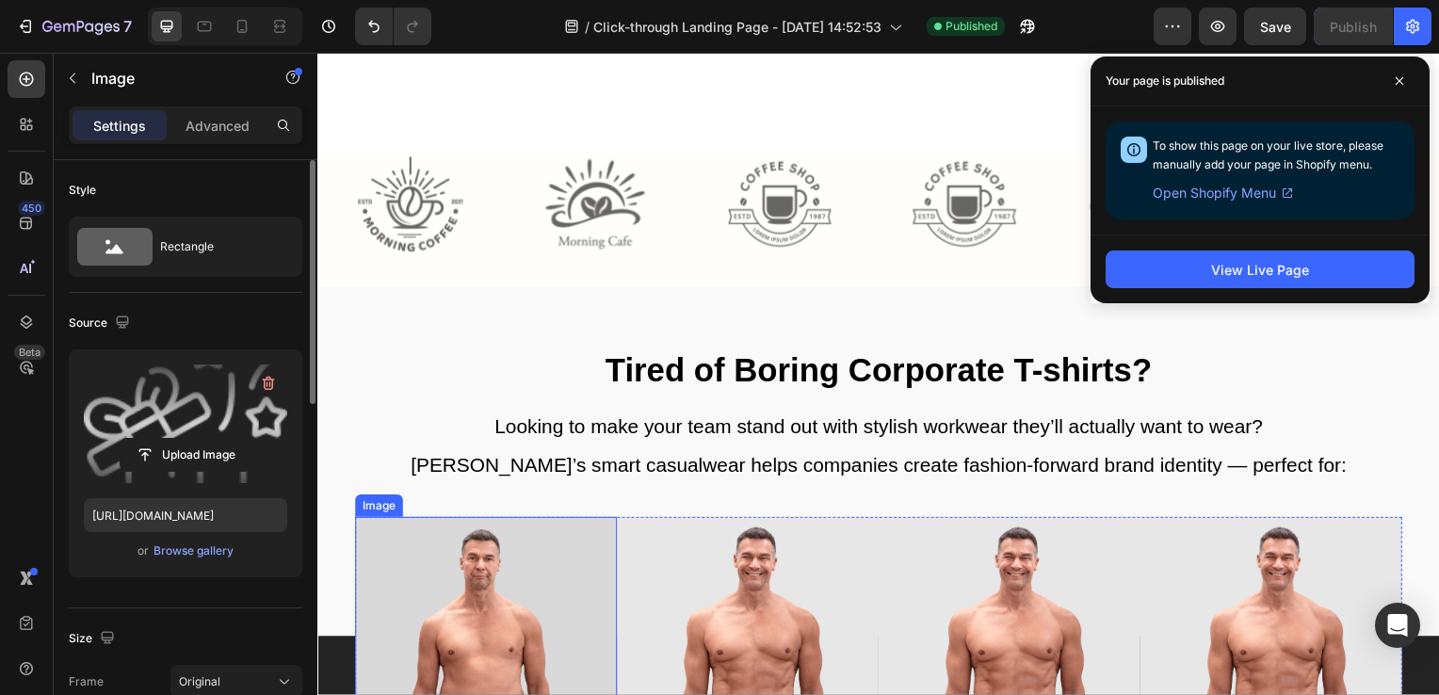
scroll to position [3622, 0]
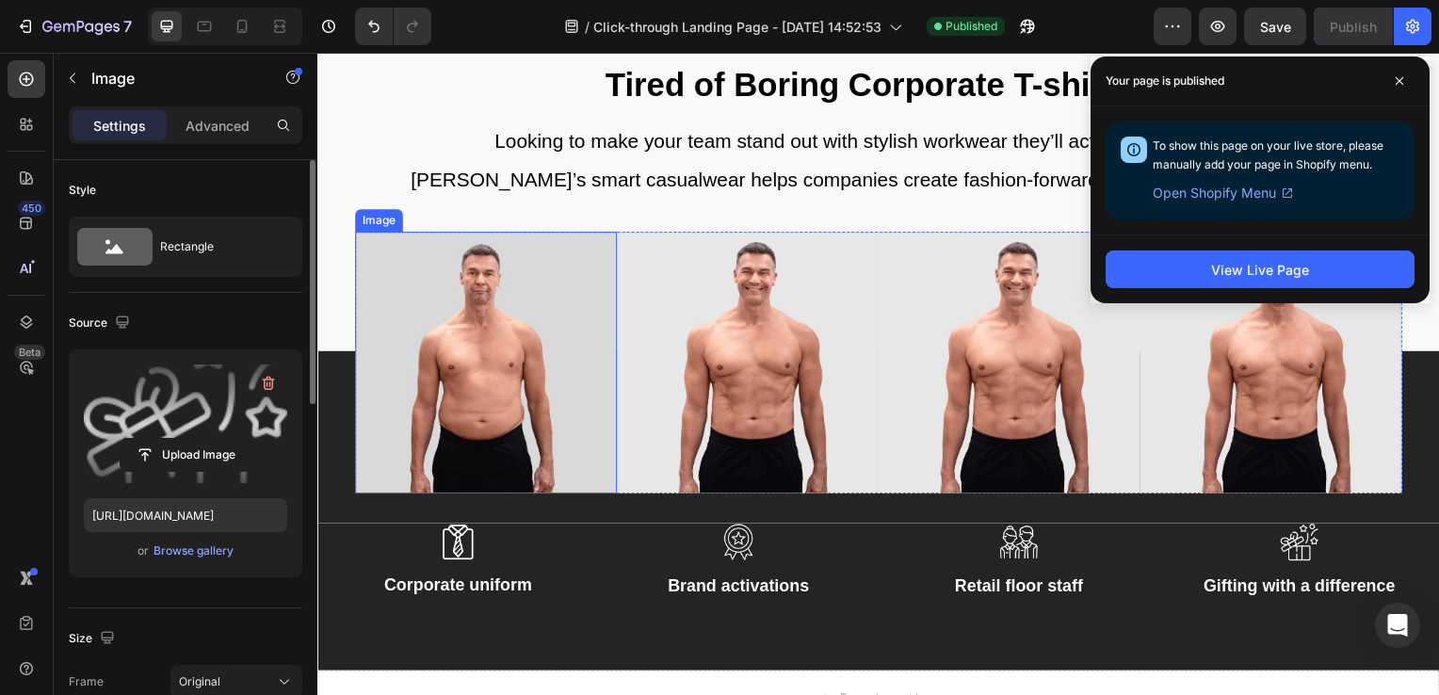
click at [494, 429] on img at bounding box center [487, 366] width 264 height 264
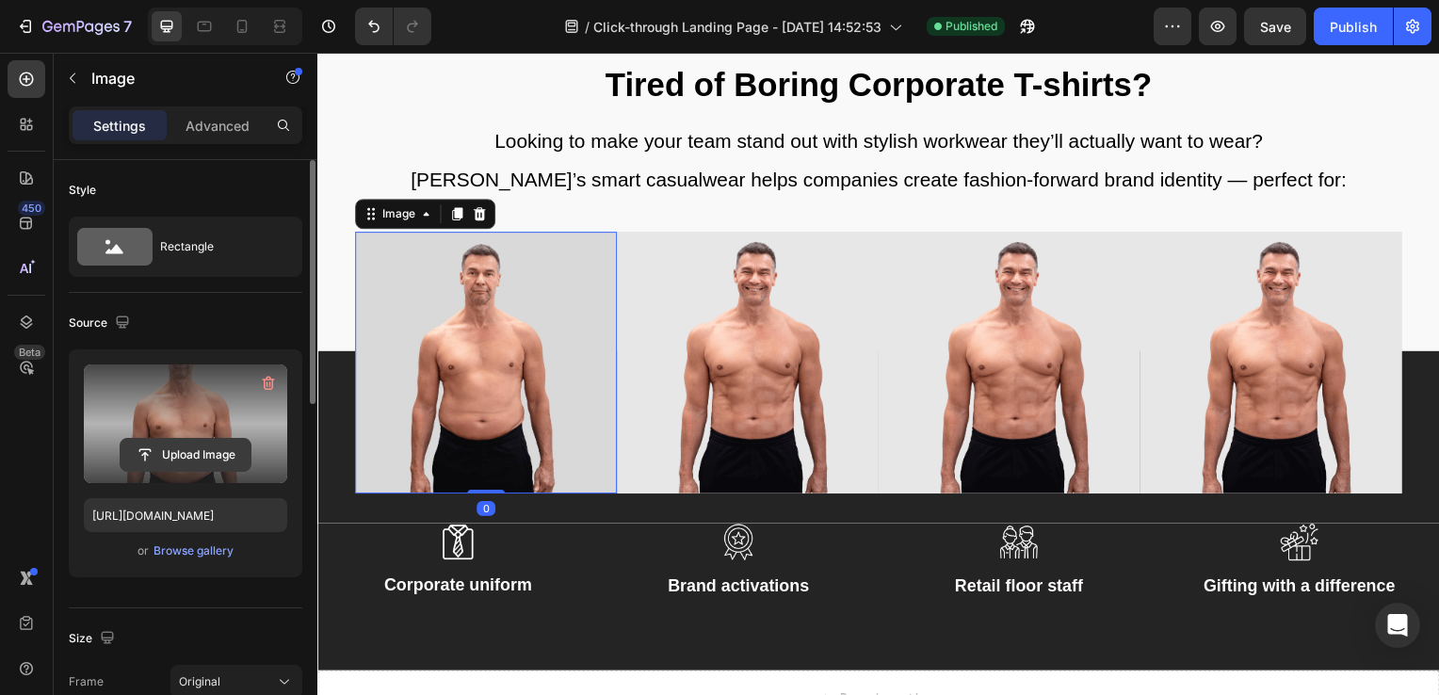
click at [151, 443] on input "file" at bounding box center [186, 455] width 130 height 32
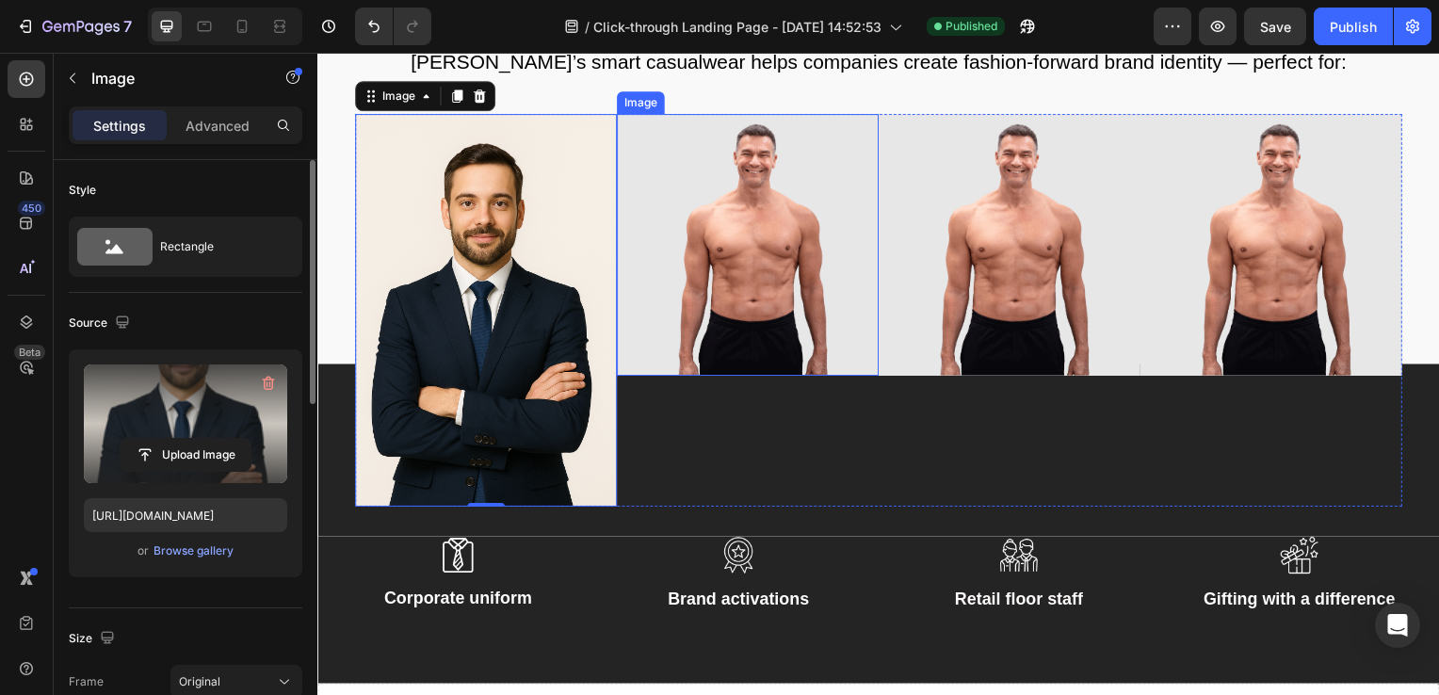
scroll to position [3739, 0]
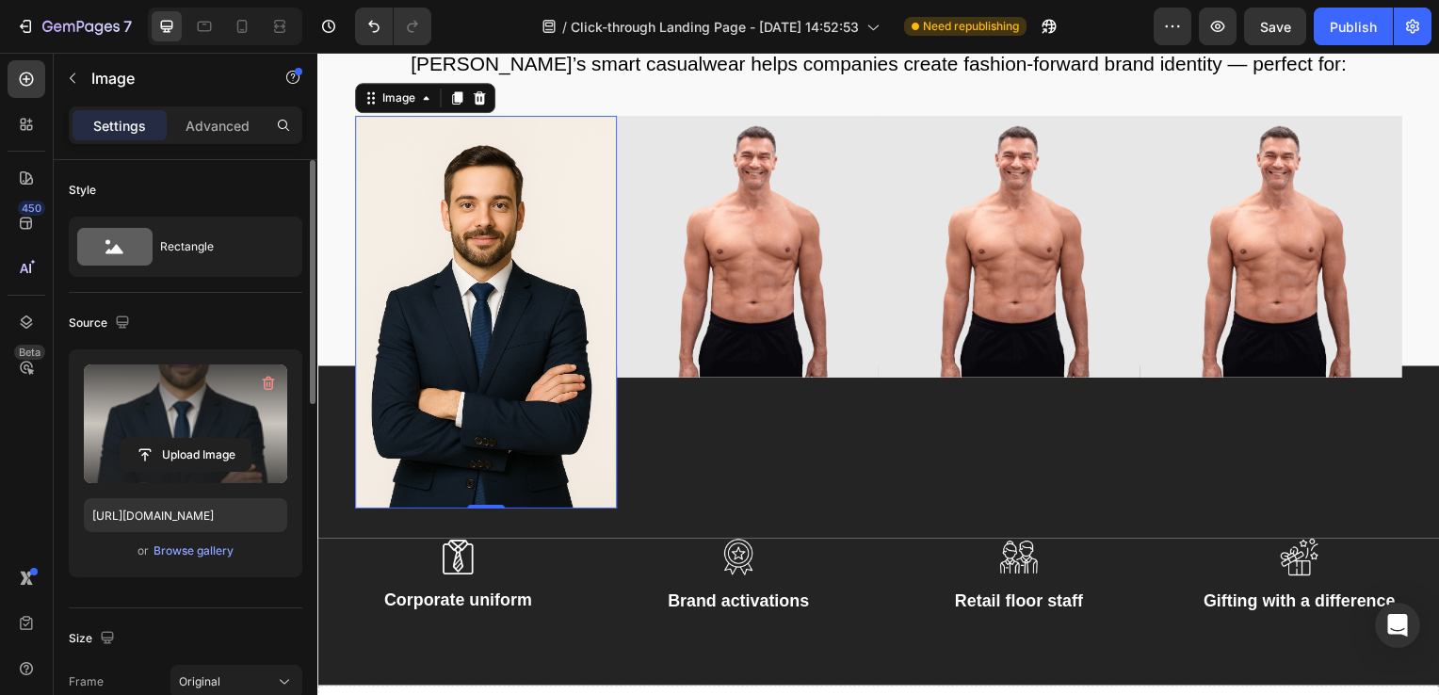
click at [223, 416] on label at bounding box center [185, 423] width 203 height 119
click at [223, 439] on input "file" at bounding box center [186, 455] width 130 height 32
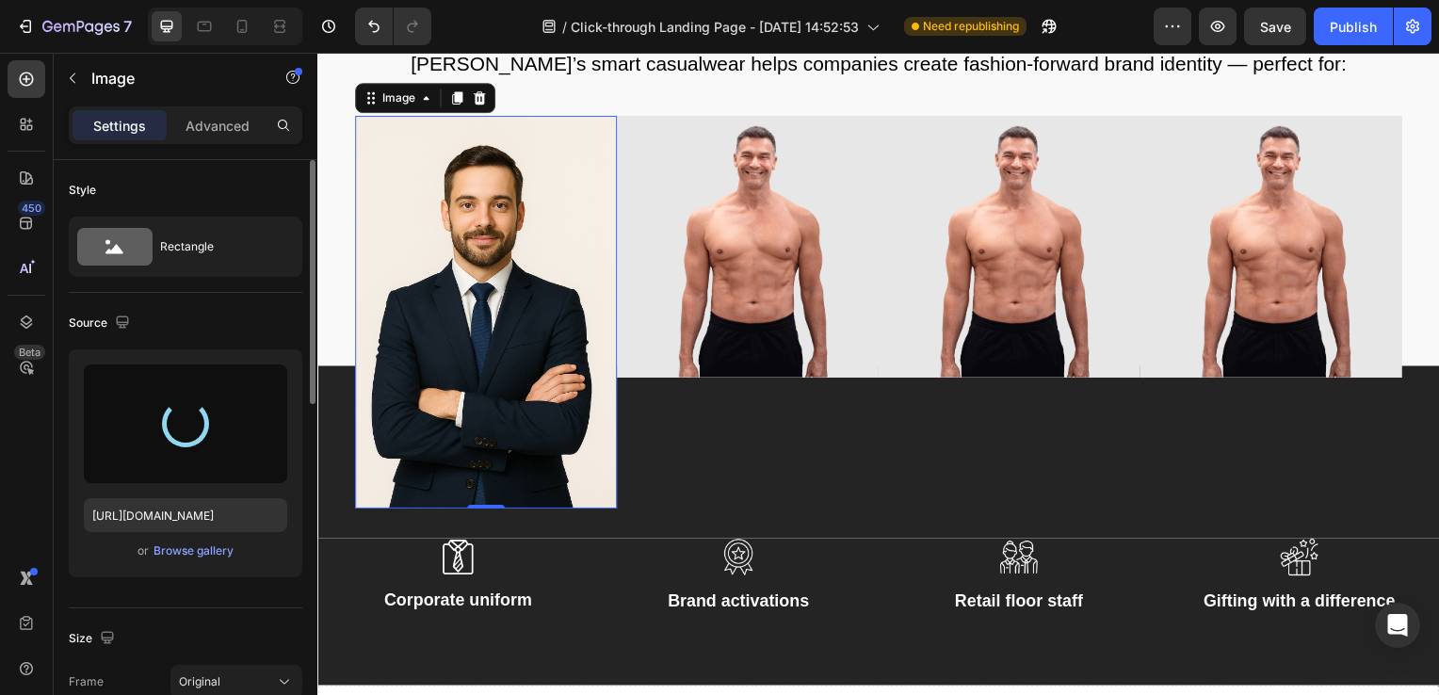
type input "[URL][DOMAIN_NAME]"
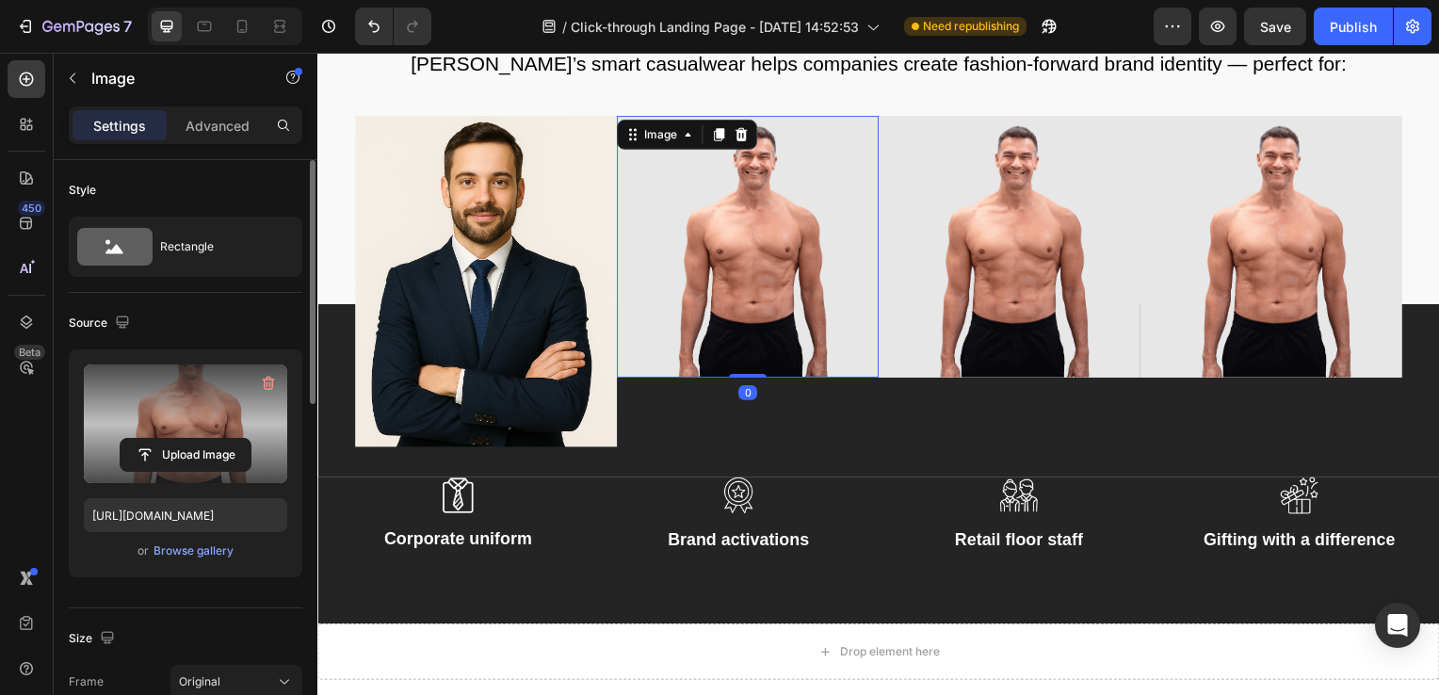
click at [194, 394] on label at bounding box center [185, 423] width 203 height 119
click at [194, 439] on input "file" at bounding box center [186, 455] width 130 height 32
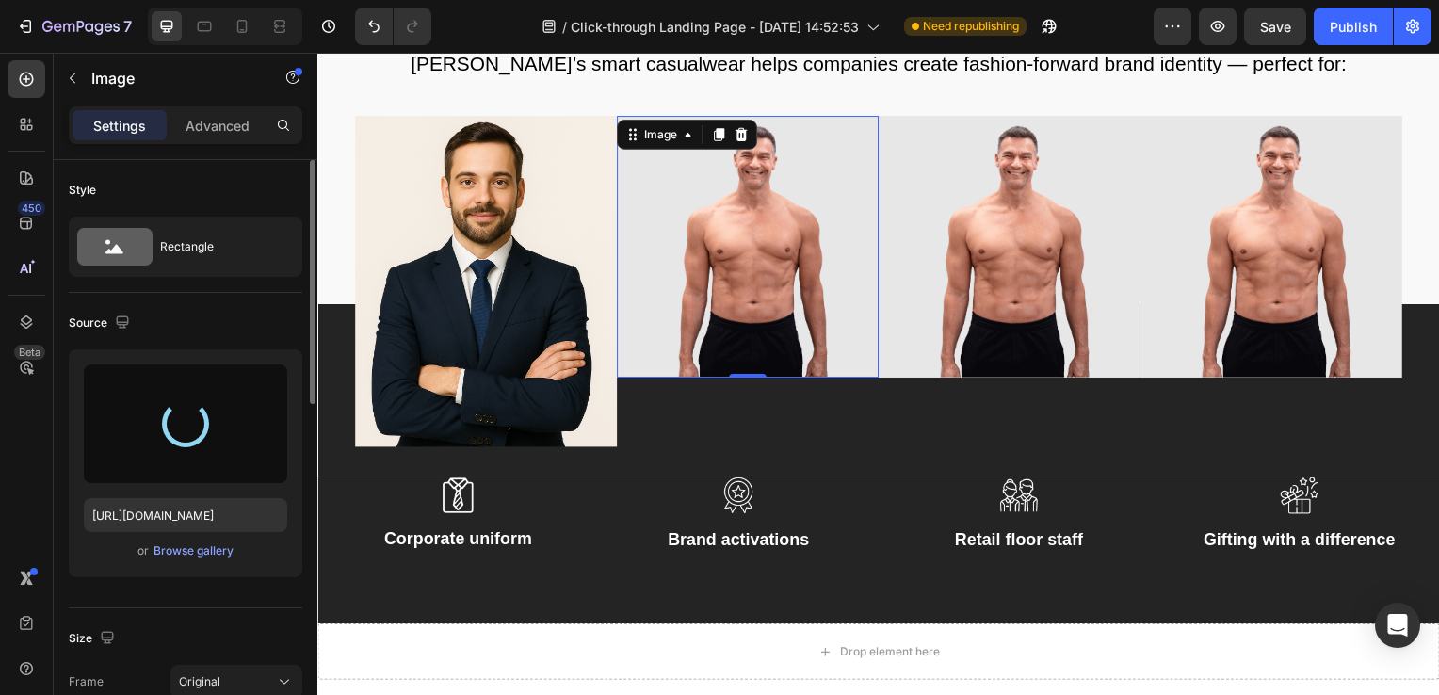
type input "[URL][DOMAIN_NAME]"
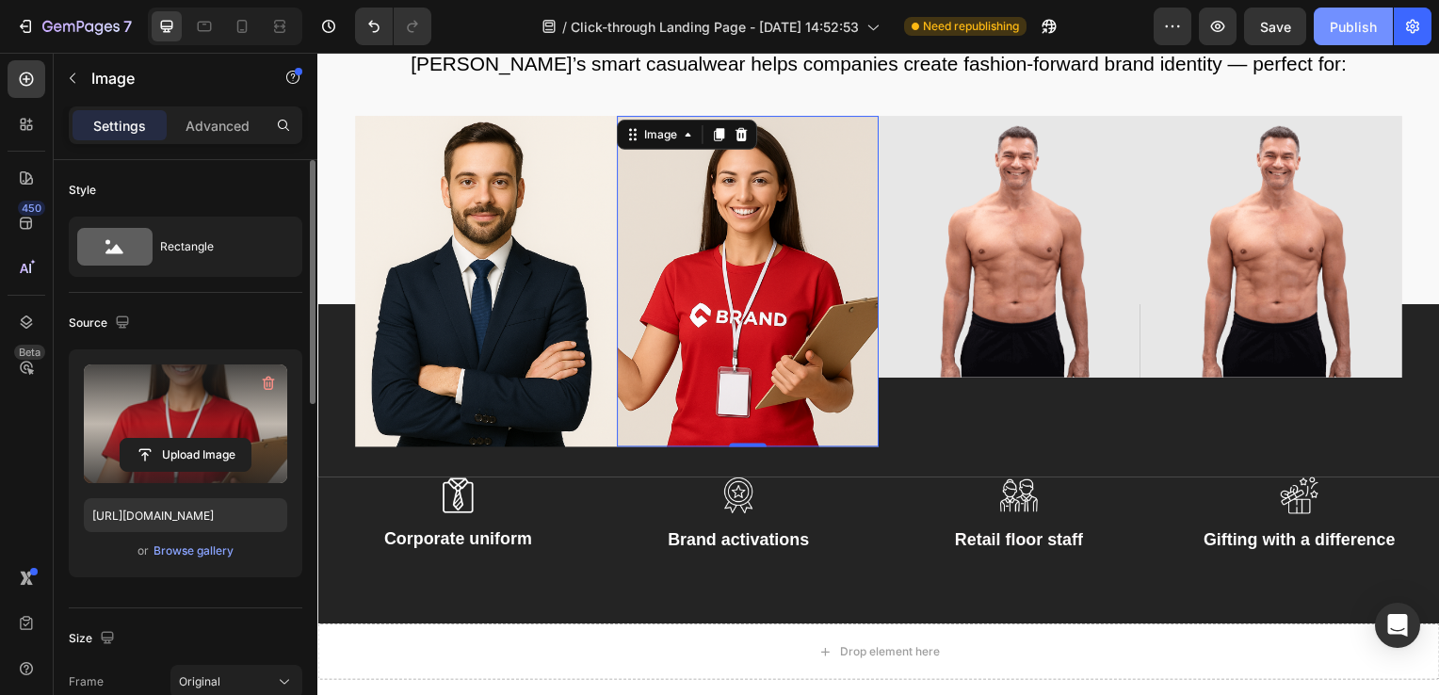
click at [1369, 12] on button "Publish" at bounding box center [1353, 27] width 79 height 38
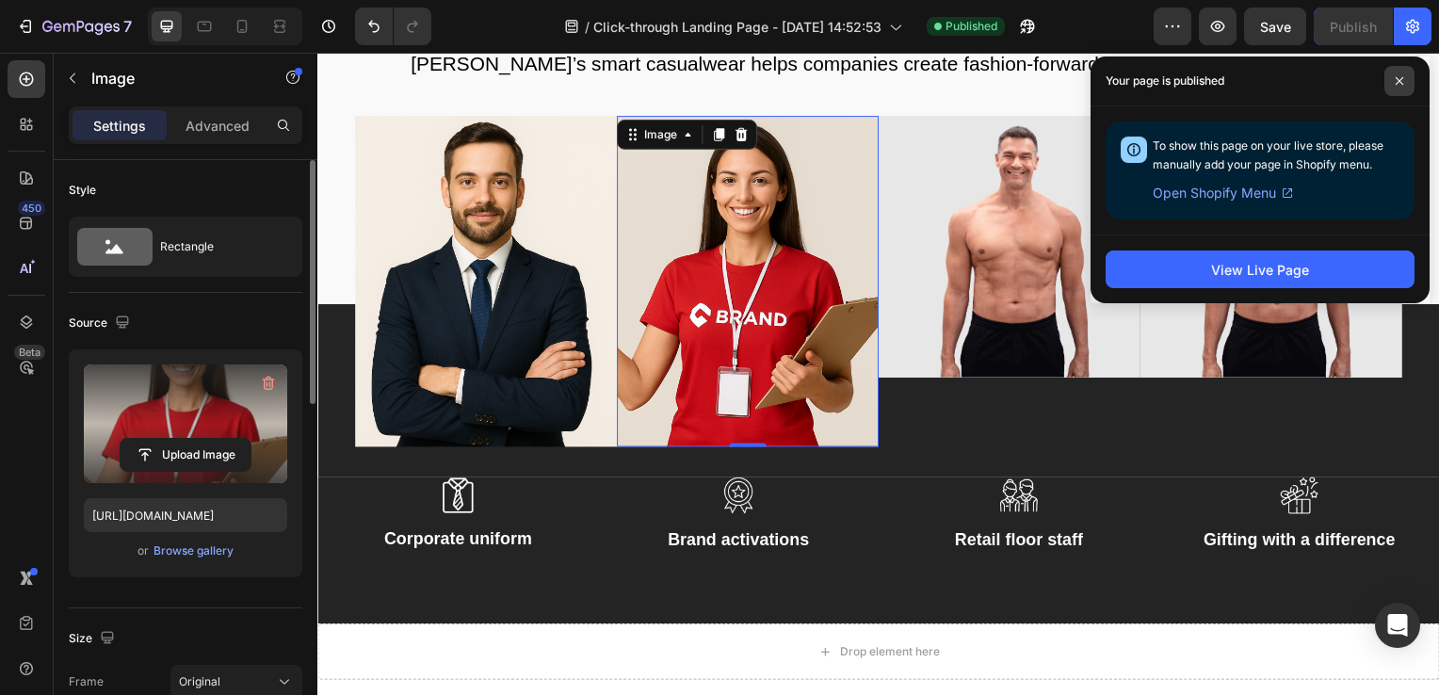
click at [1404, 77] on span at bounding box center [1399, 81] width 30 height 30
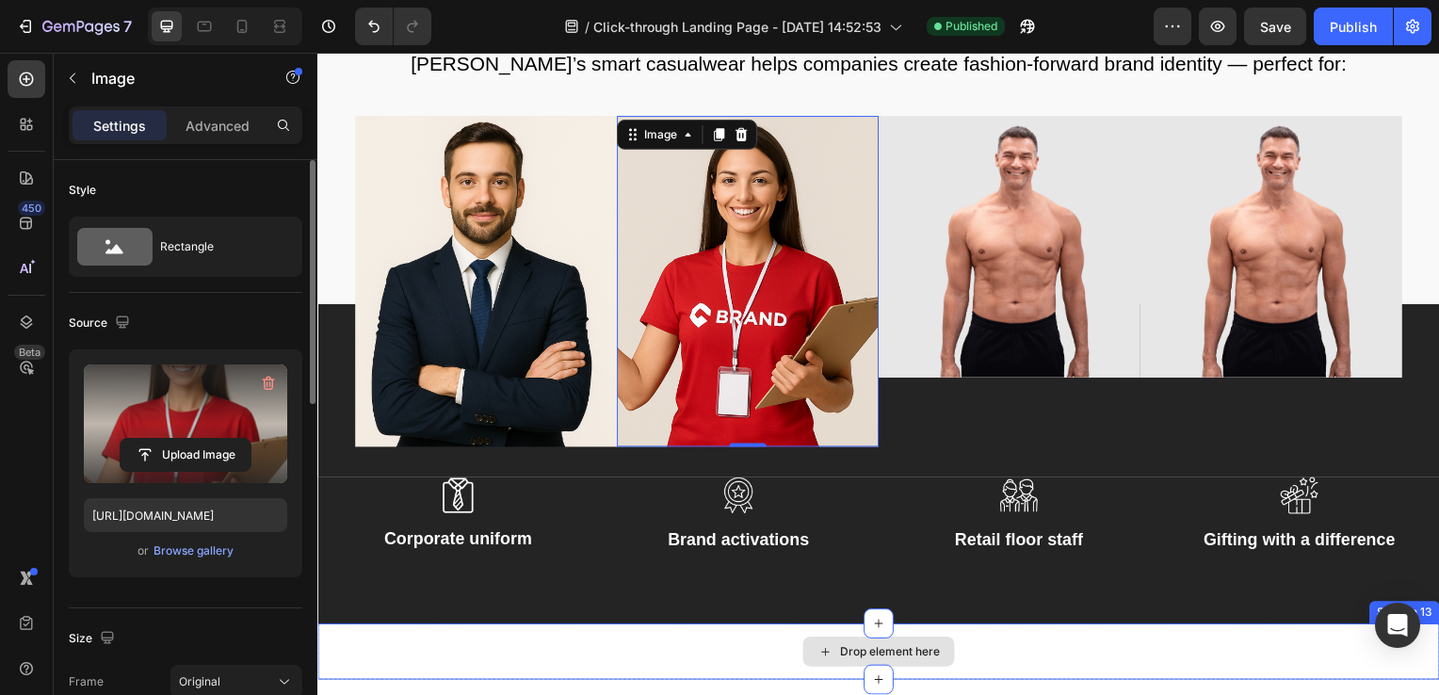
scroll to position [3992, 0]
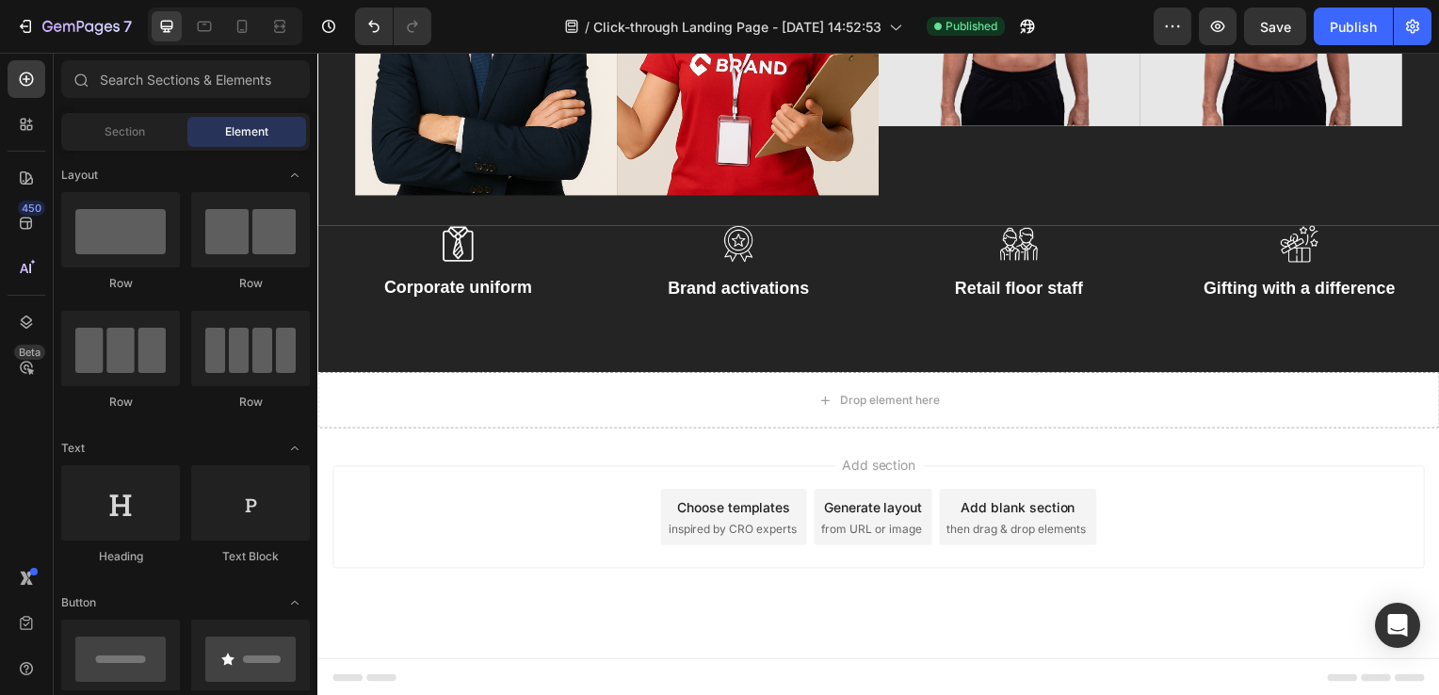
click at [707, 525] on span "inspired by CRO experts" at bounding box center [735, 533] width 129 height 17
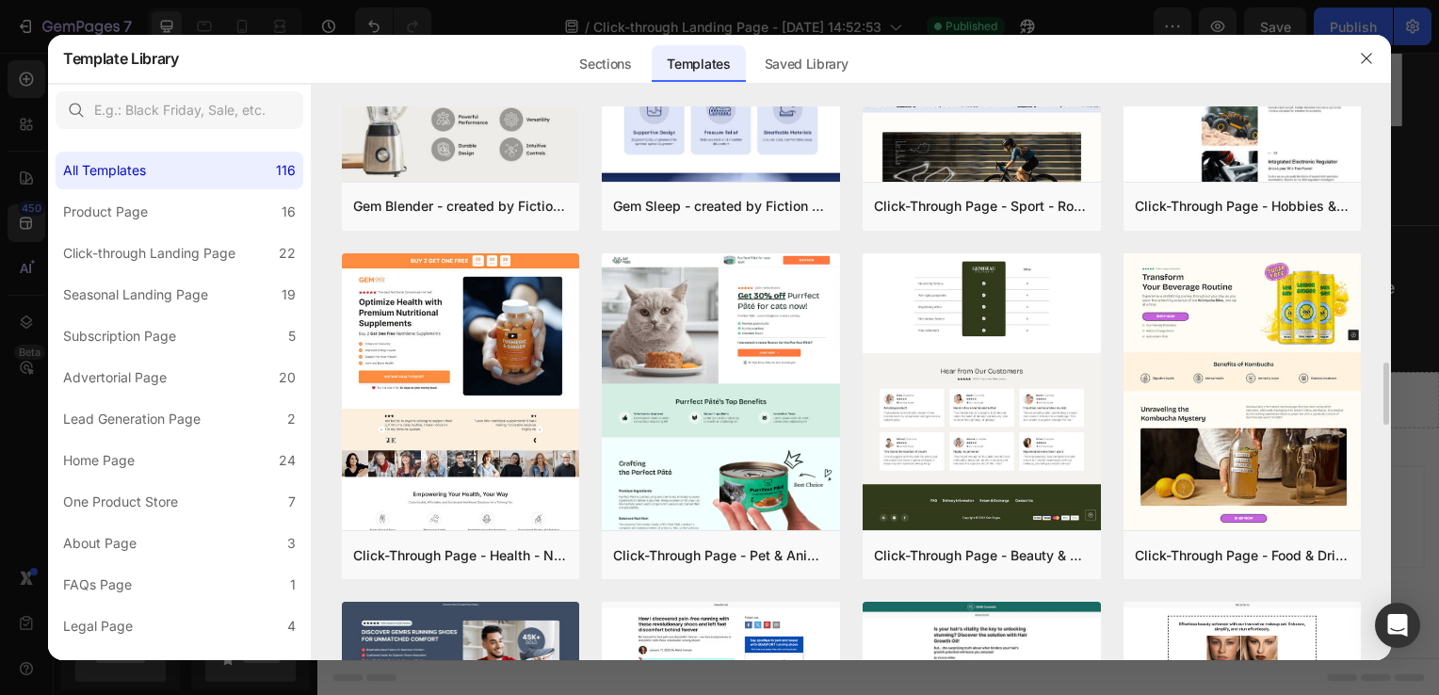
scroll to position [2277, 0]
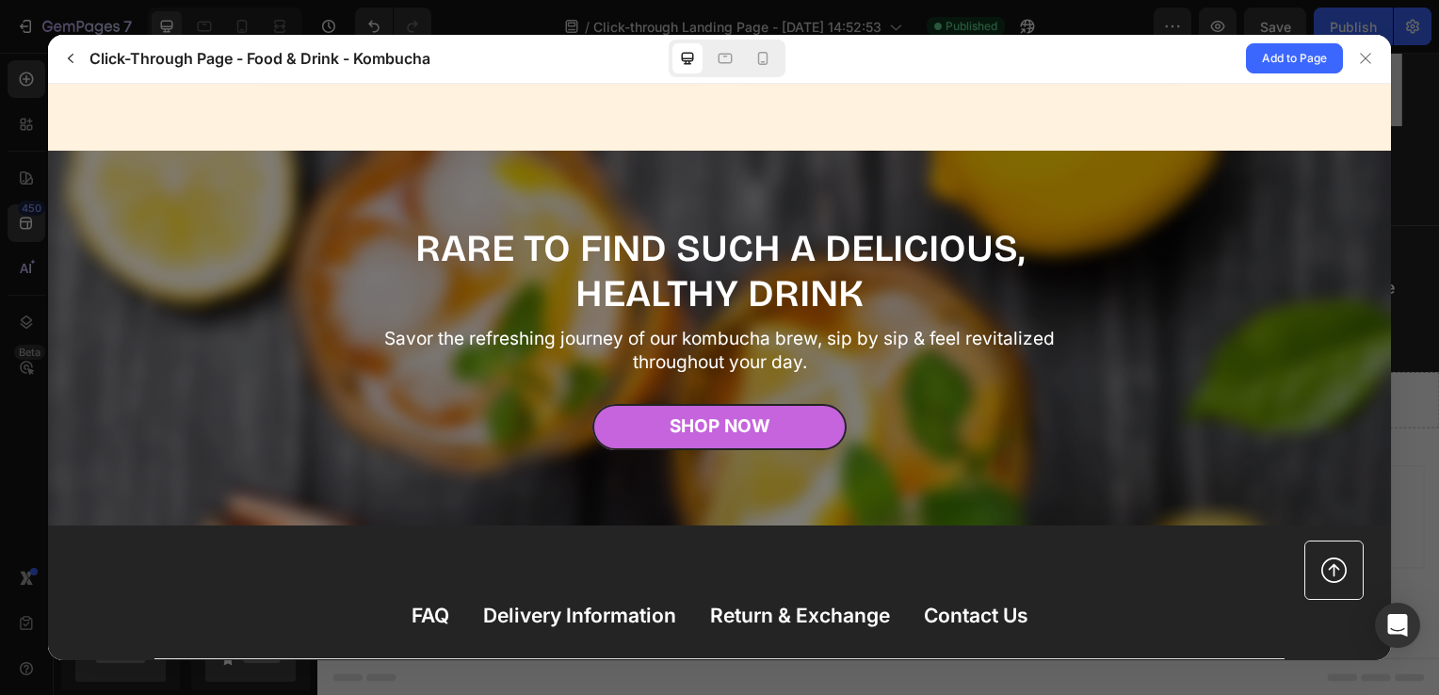
scroll to position [8641, 0]
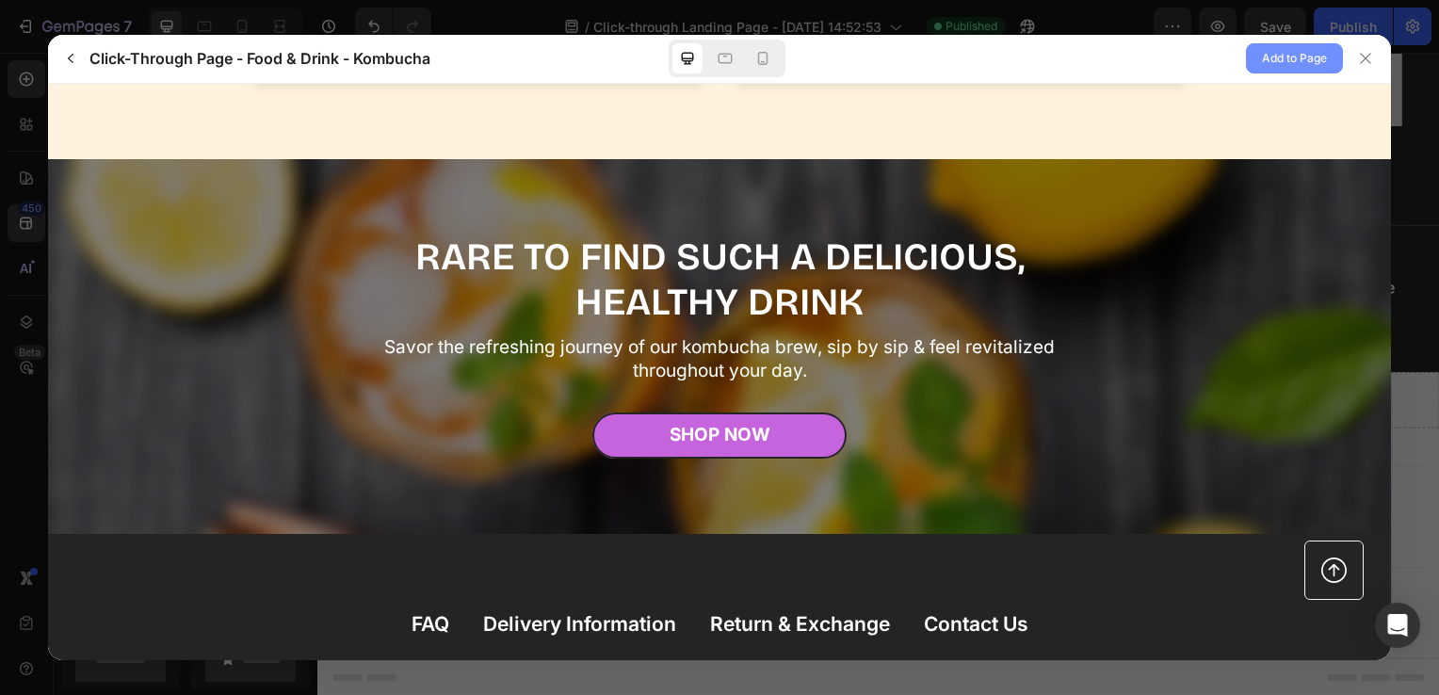
click at [1293, 55] on span "Add to Page" at bounding box center [1294, 58] width 65 height 23
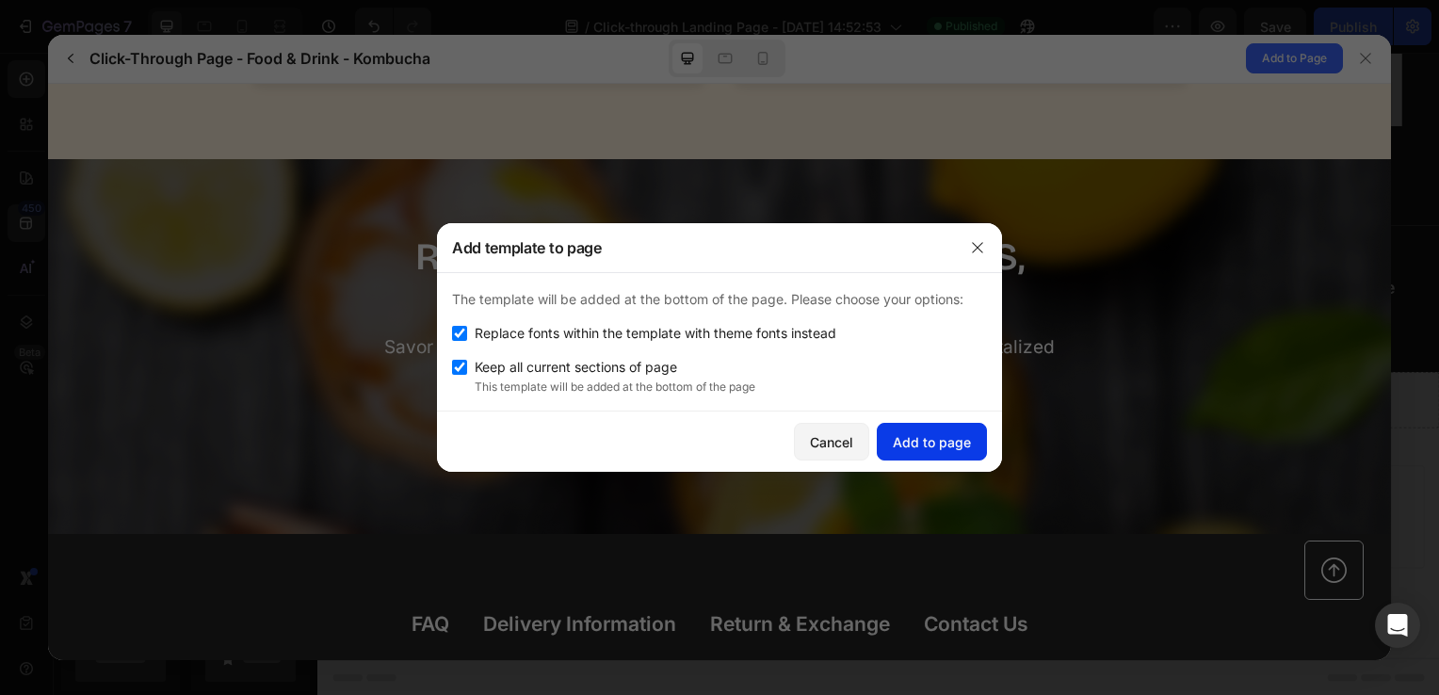
click at [950, 435] on div "Add to page" at bounding box center [932, 442] width 78 height 20
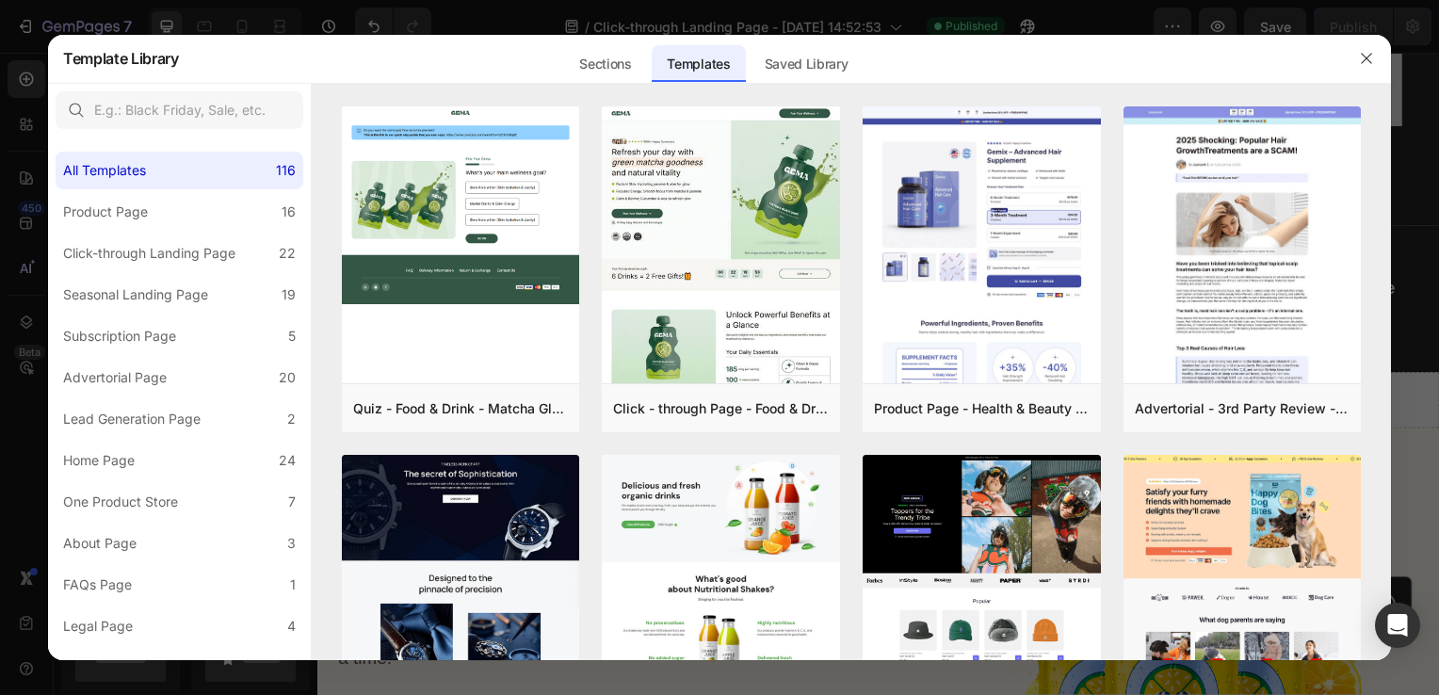
select select "L"
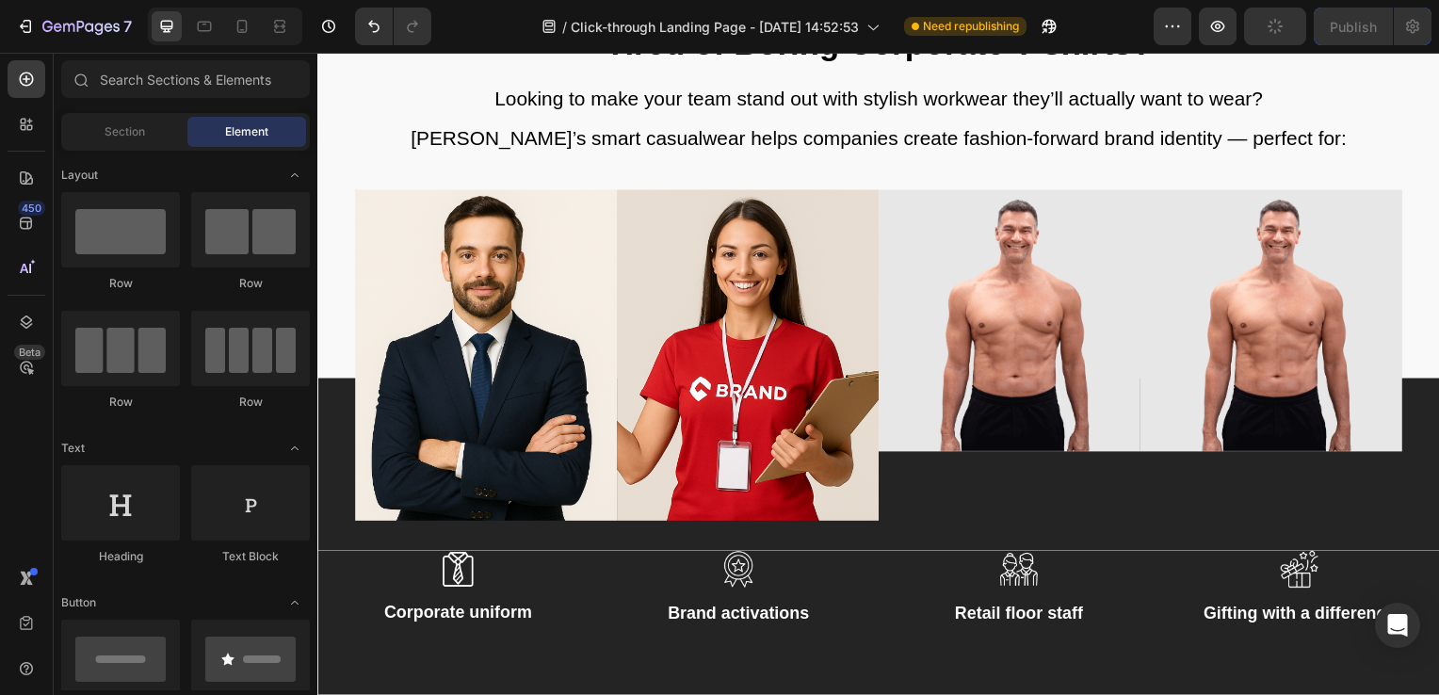
scroll to position [3749, 0]
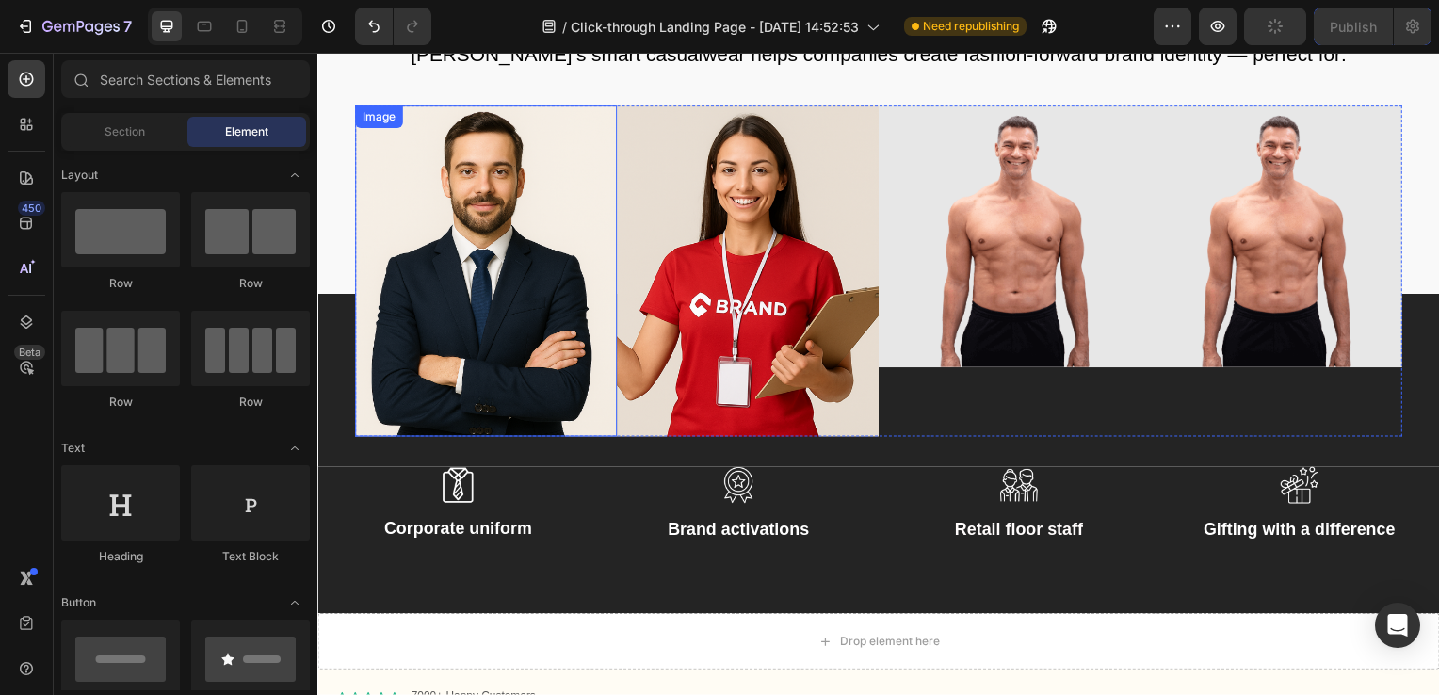
click at [508, 160] on img at bounding box center [487, 272] width 264 height 333
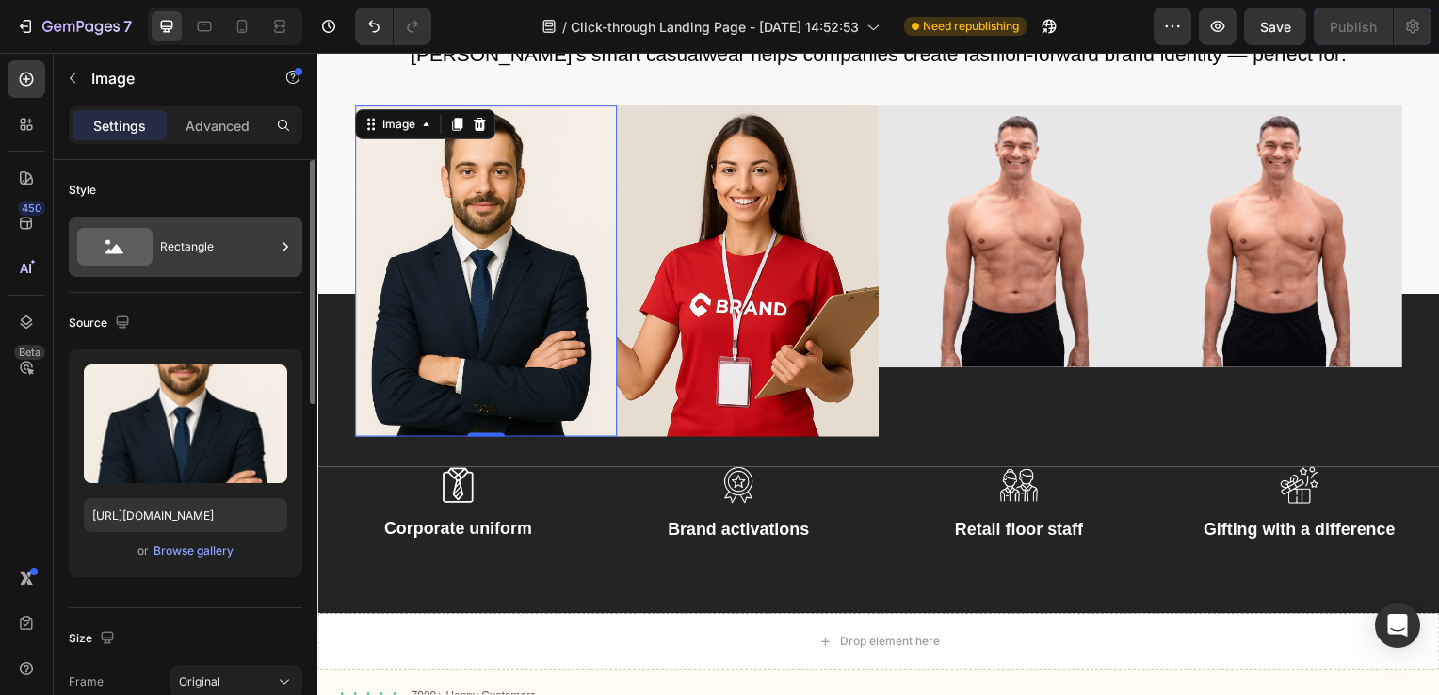
click at [261, 245] on div "Rectangle" at bounding box center [217, 246] width 115 height 43
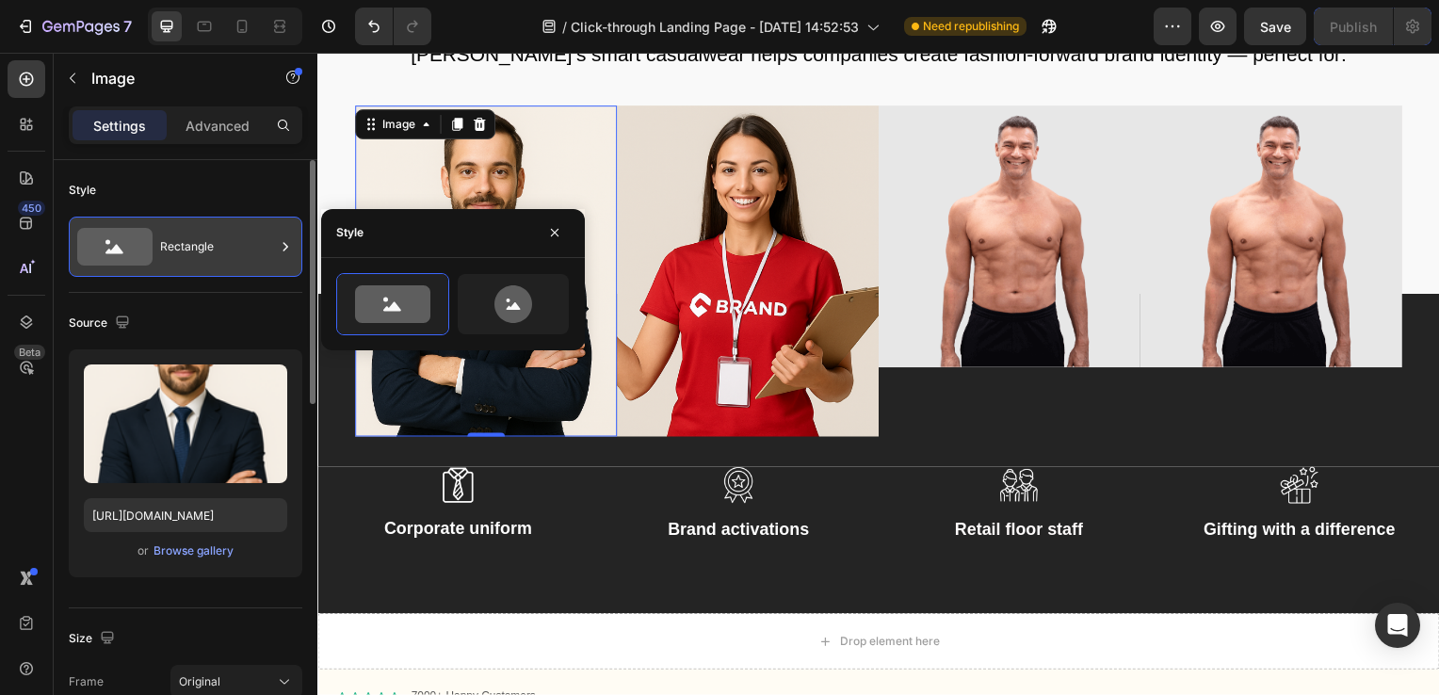
click at [261, 245] on div "Rectangle" at bounding box center [217, 246] width 115 height 43
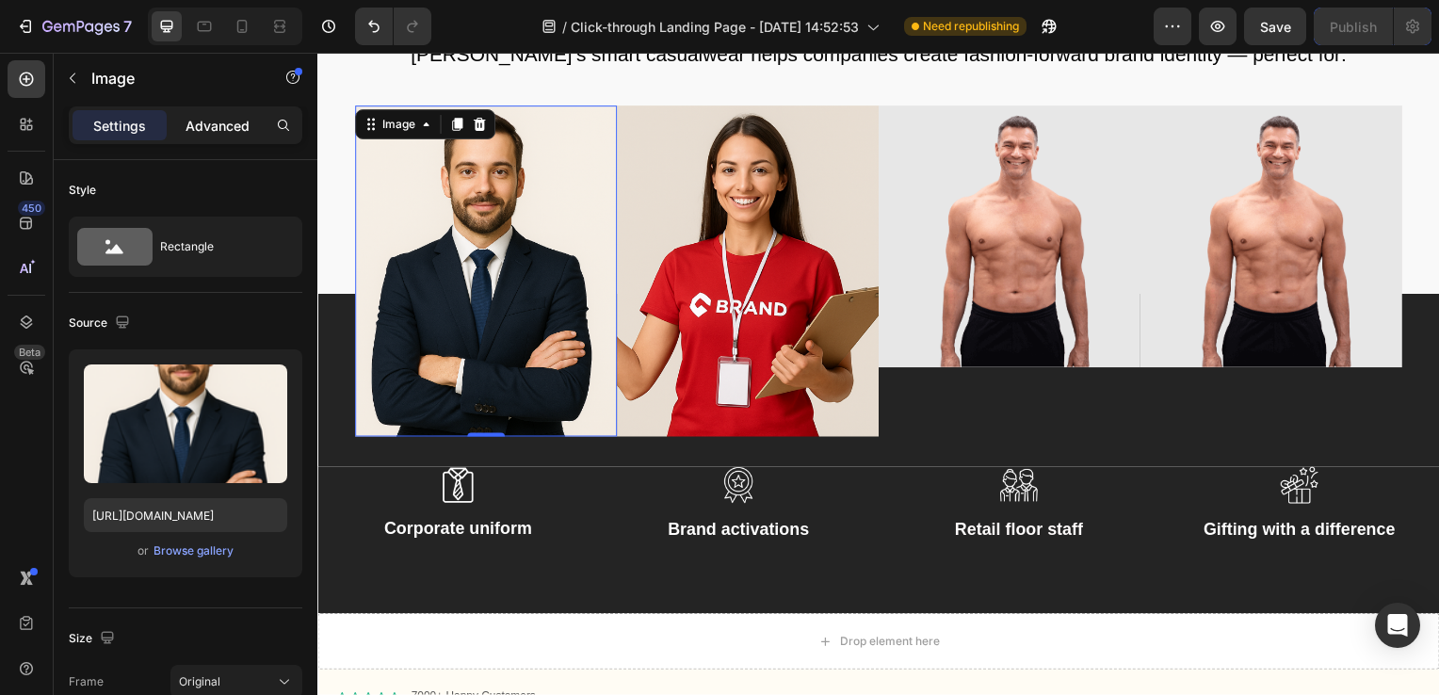
click at [237, 134] on p "Advanced" at bounding box center [218, 126] width 64 height 20
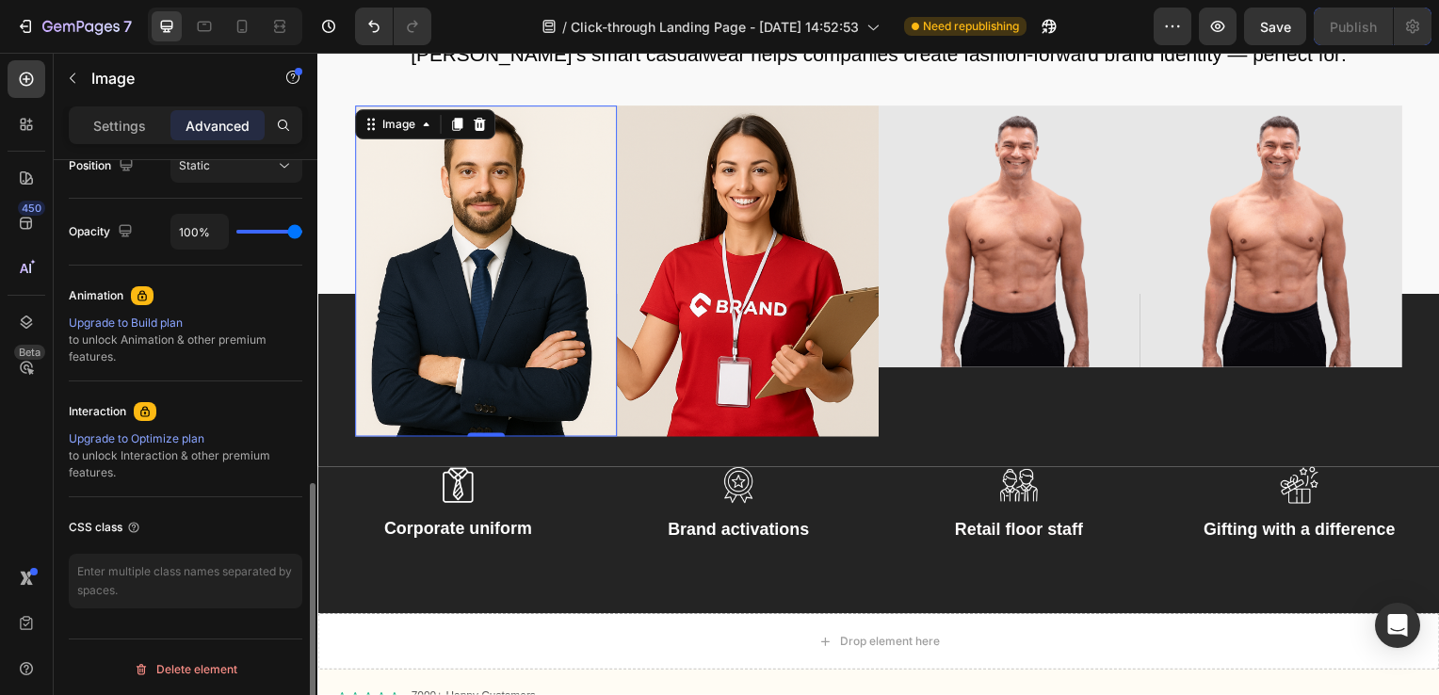
scroll to position [467, 0]
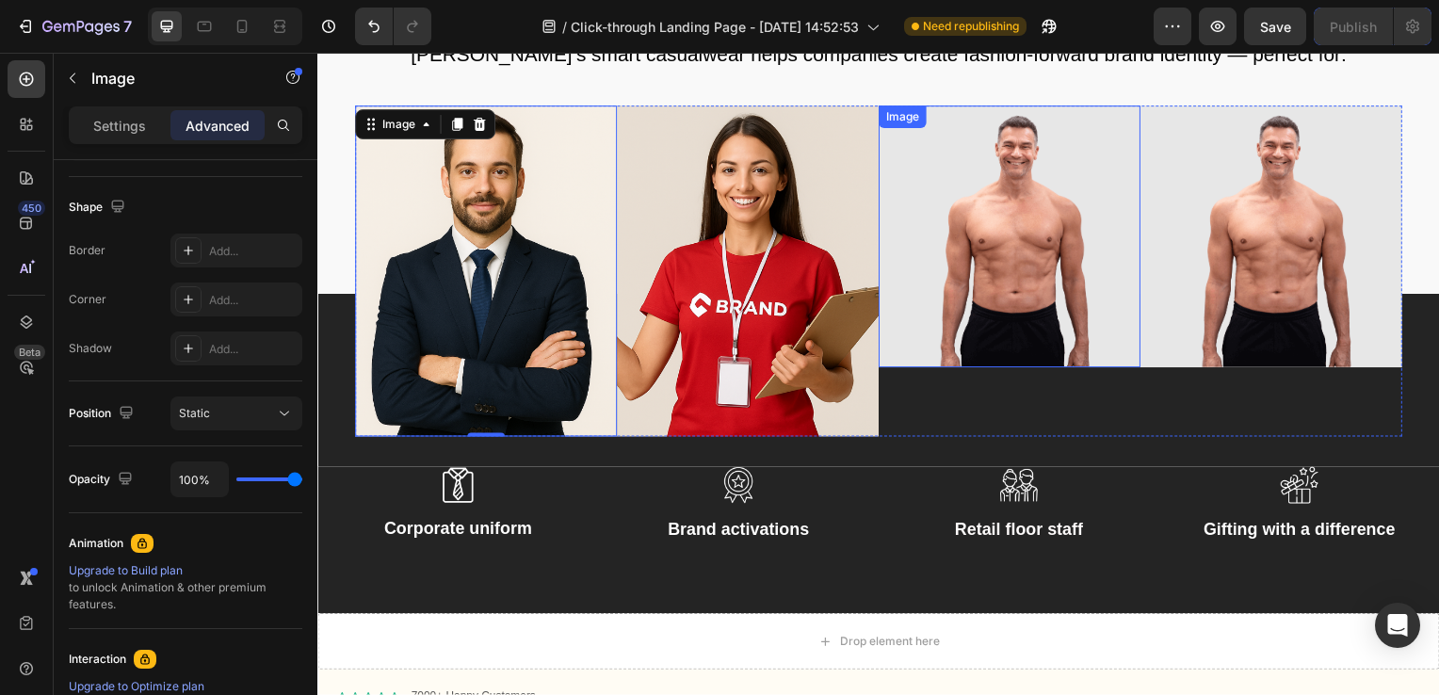
click at [1046, 282] on img at bounding box center [1014, 238] width 264 height 264
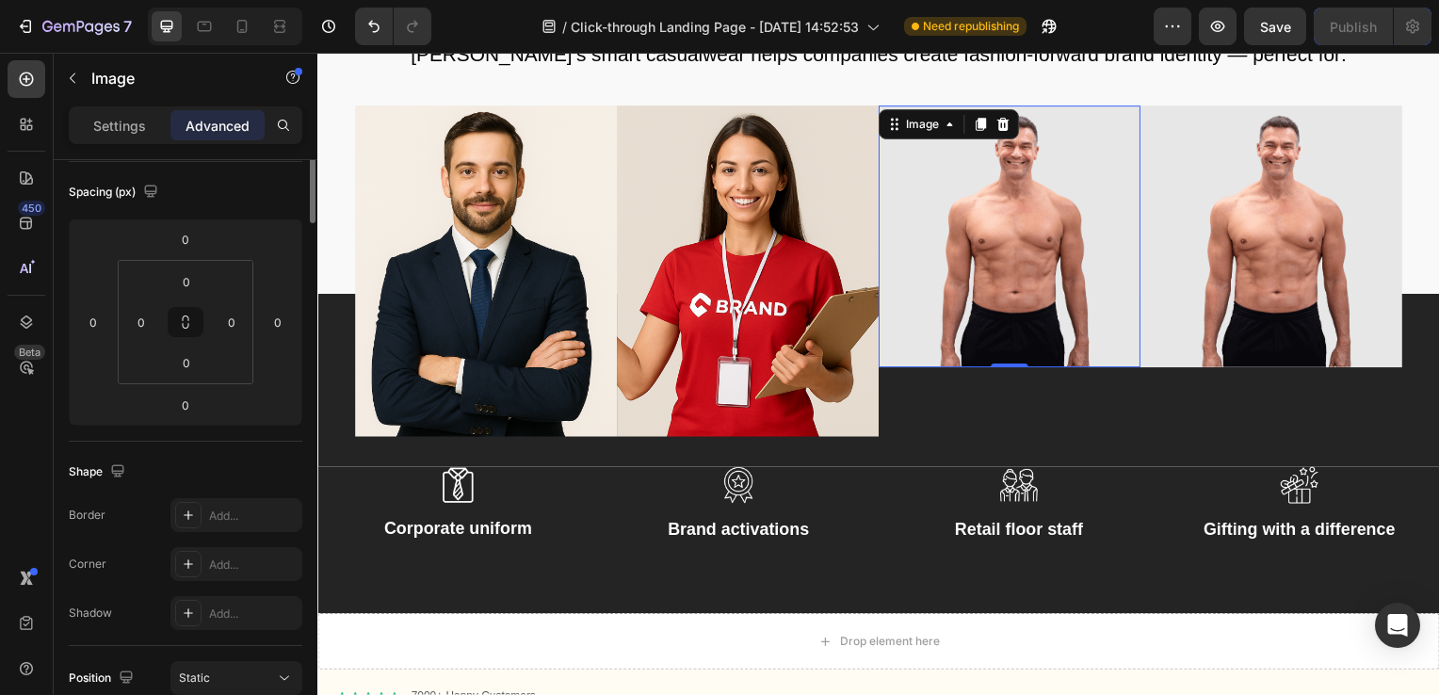
scroll to position [0, 0]
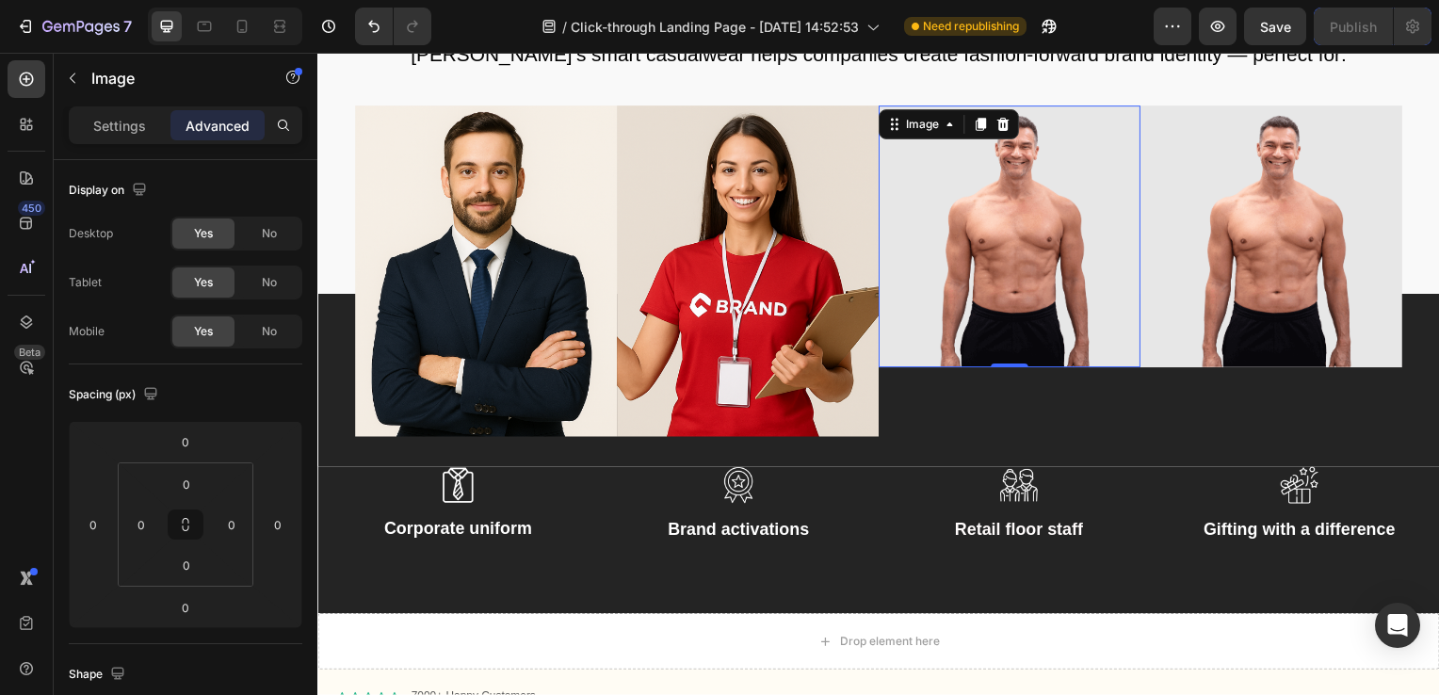
click at [1002, 188] on img at bounding box center [1014, 238] width 264 height 264
click at [115, 120] on p "Settings" at bounding box center [119, 126] width 53 height 20
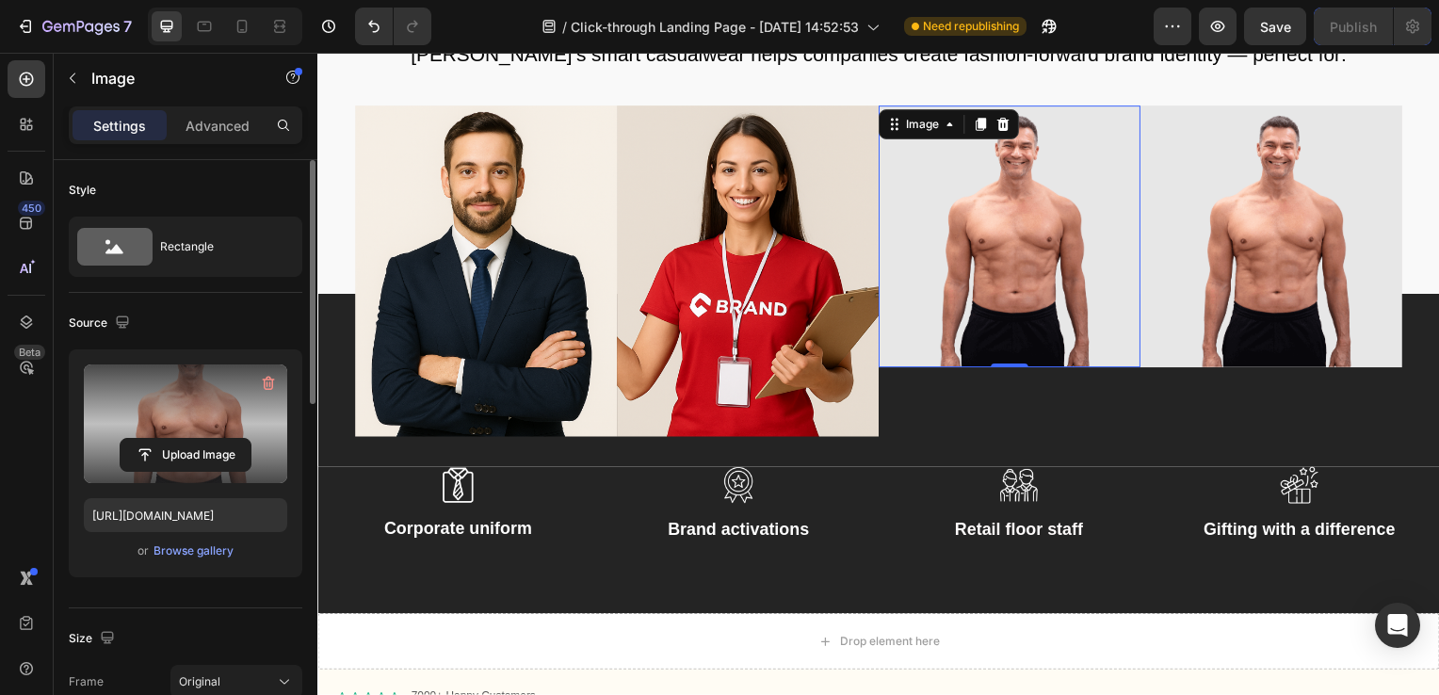
click at [173, 405] on label at bounding box center [185, 423] width 203 height 119
click at [173, 439] on input "file" at bounding box center [186, 455] width 130 height 32
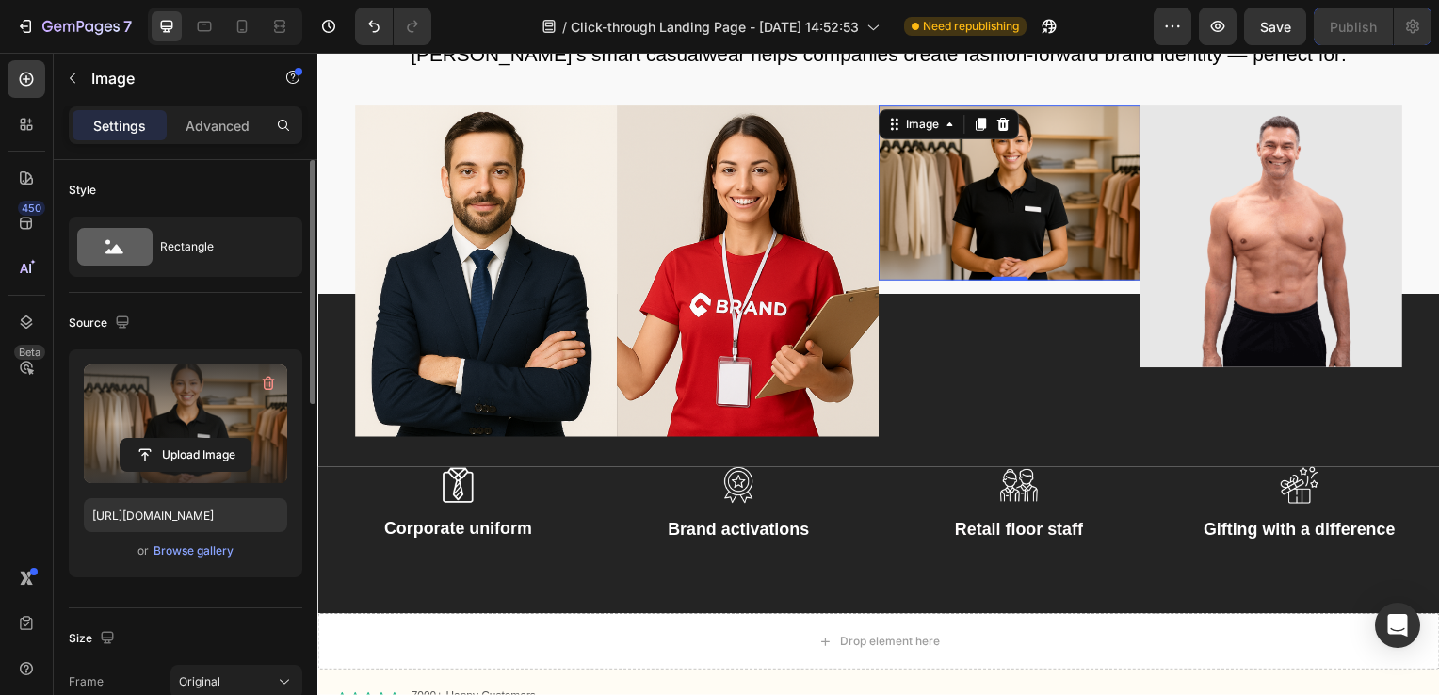
click at [168, 393] on label at bounding box center [185, 423] width 203 height 119
click at [168, 439] on input "file" at bounding box center [186, 455] width 130 height 32
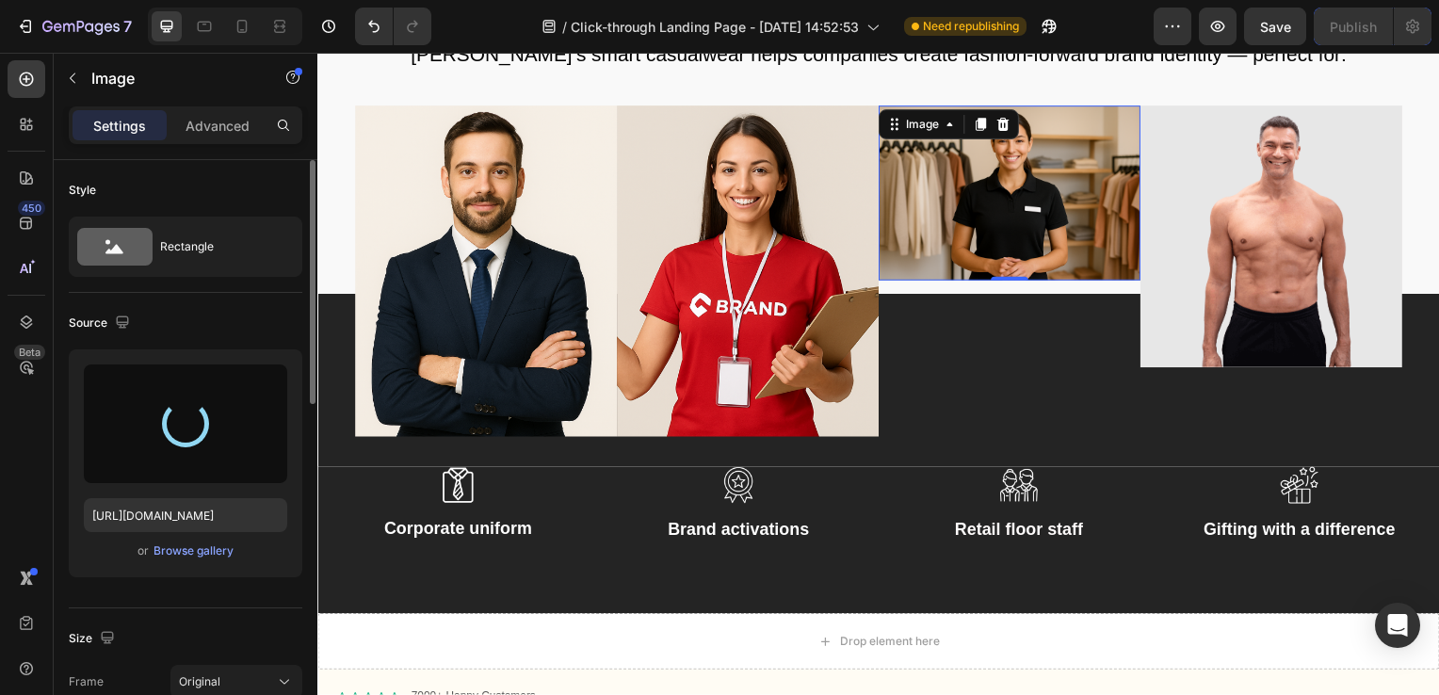
type input "[URL][DOMAIN_NAME]"
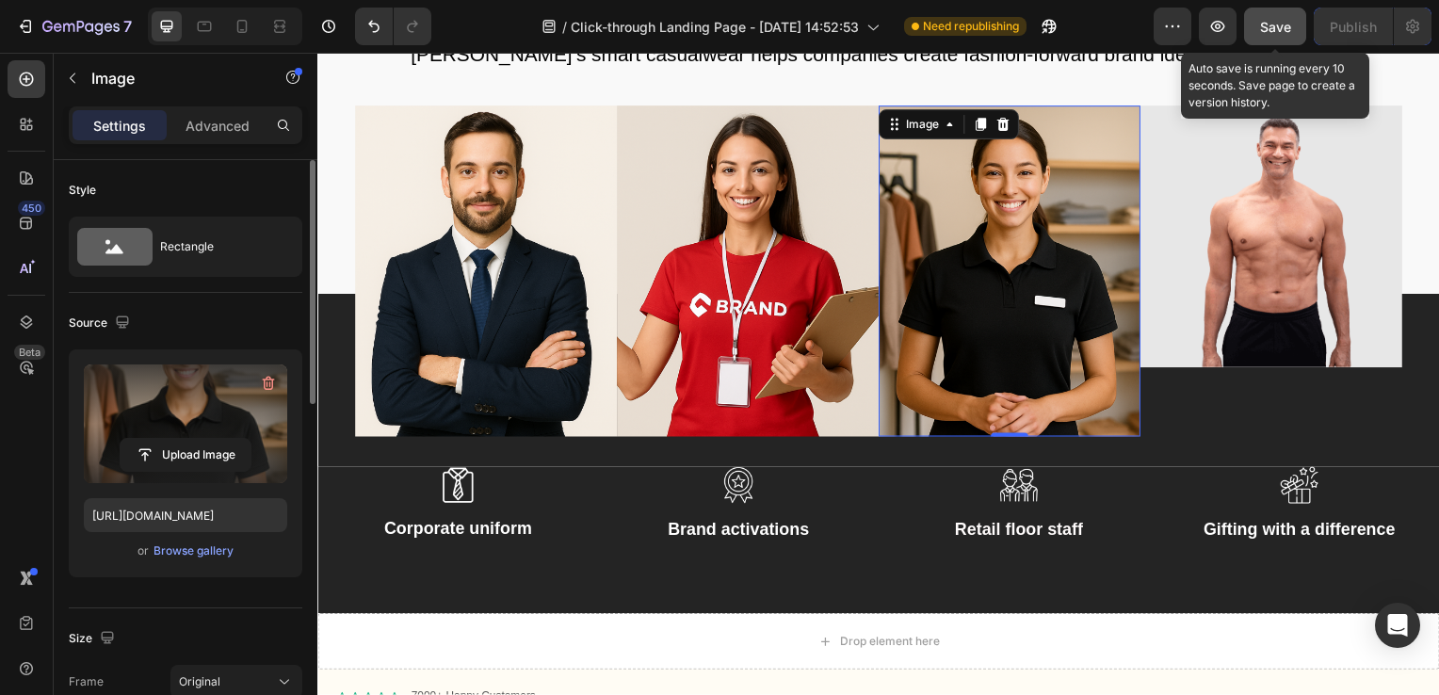
click at [1287, 13] on button "Save" at bounding box center [1275, 27] width 62 height 38
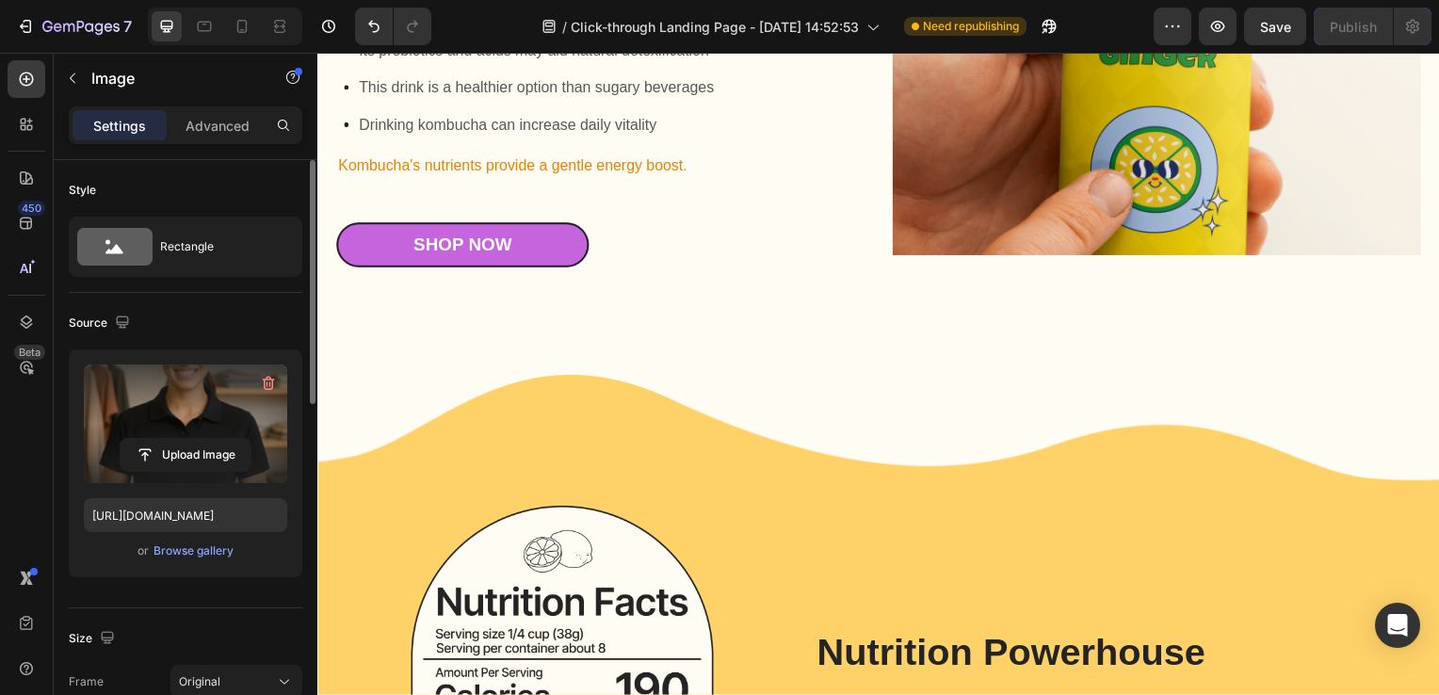
scroll to position [7639, 0]
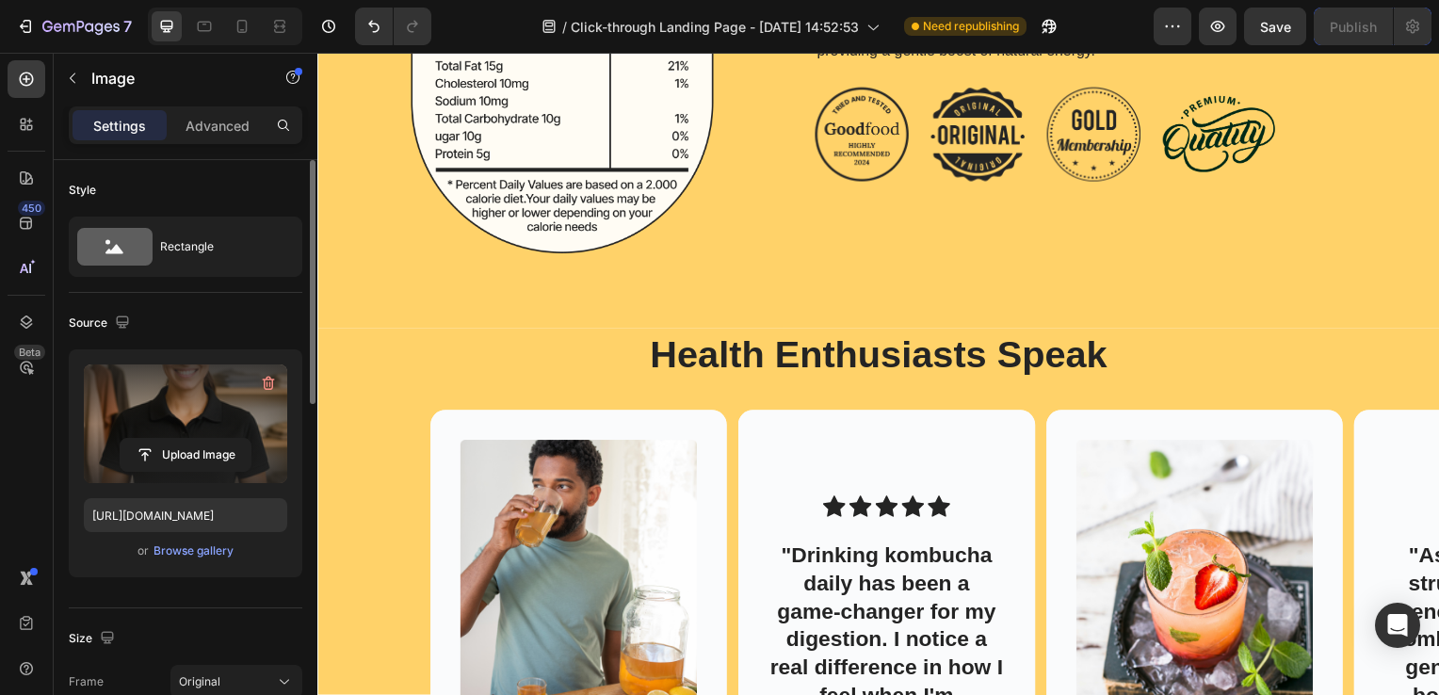
select select "L"
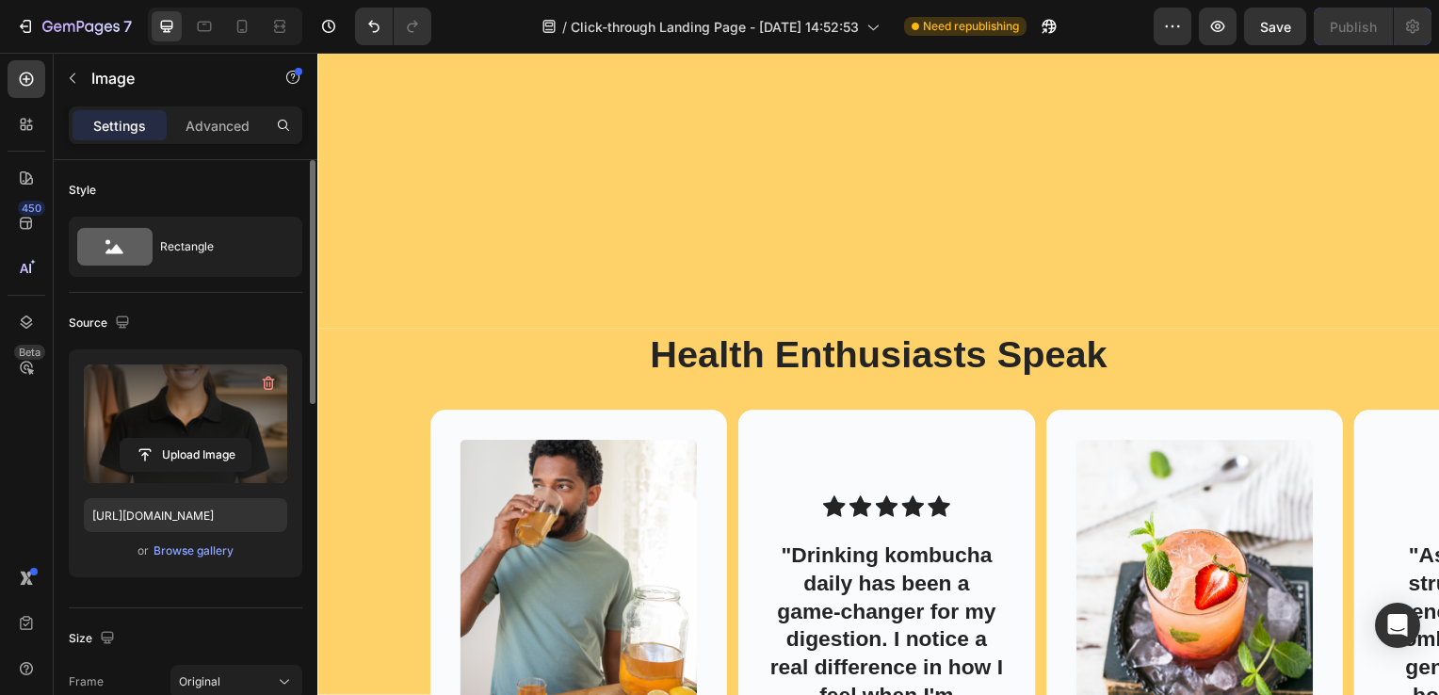
scroll to position [8337, 0]
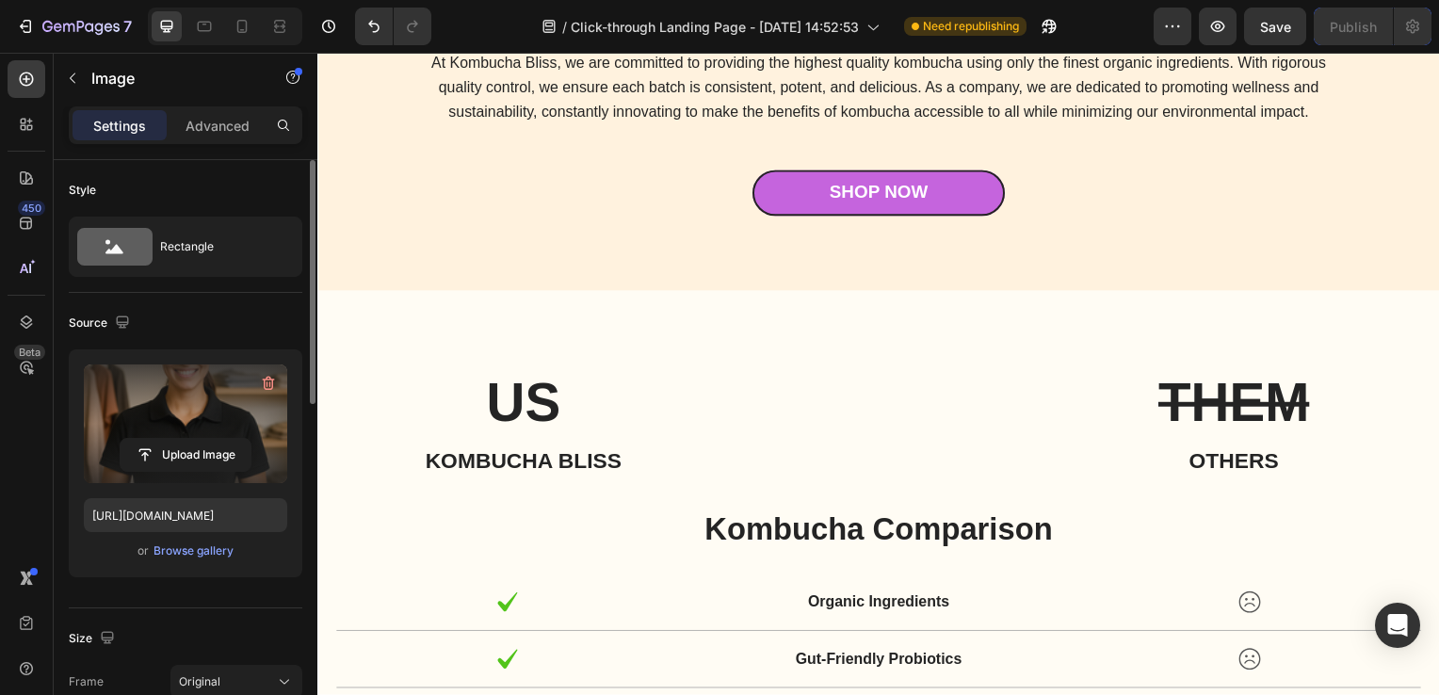
select select "L"
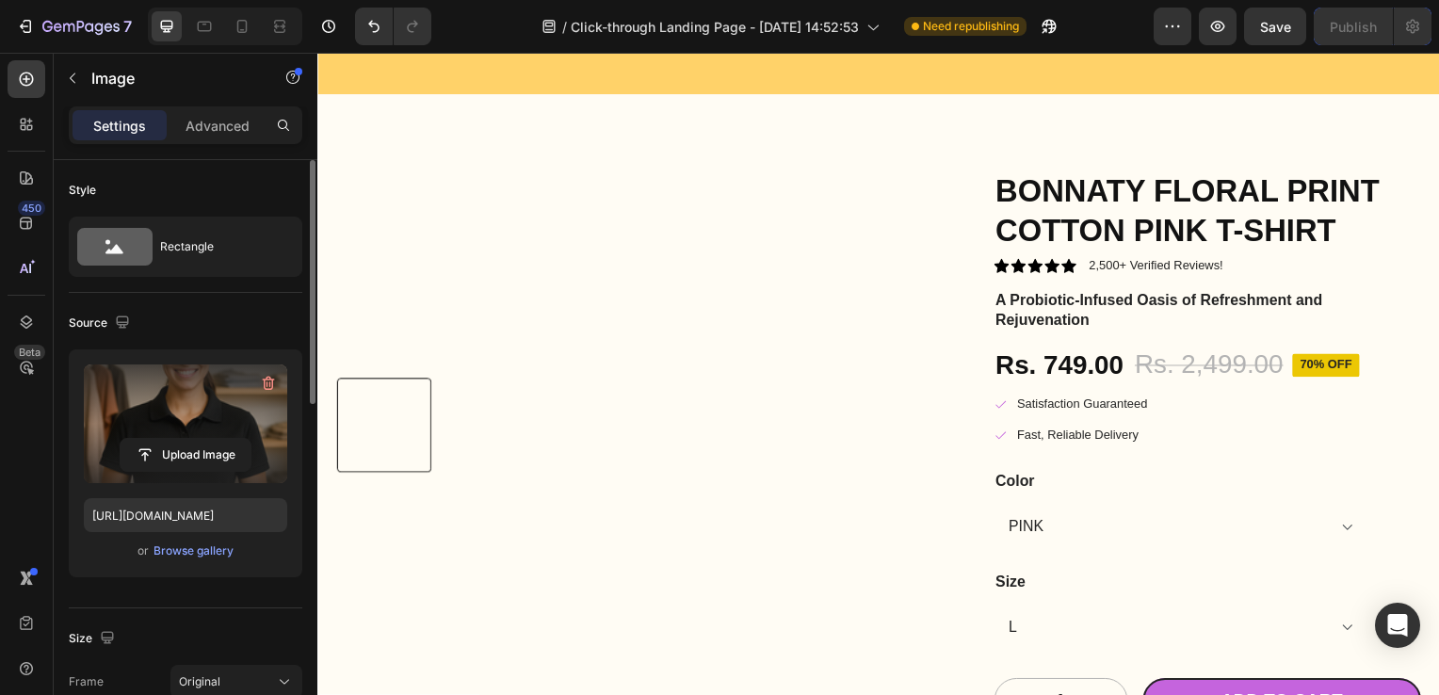
scroll to position [8406, 0]
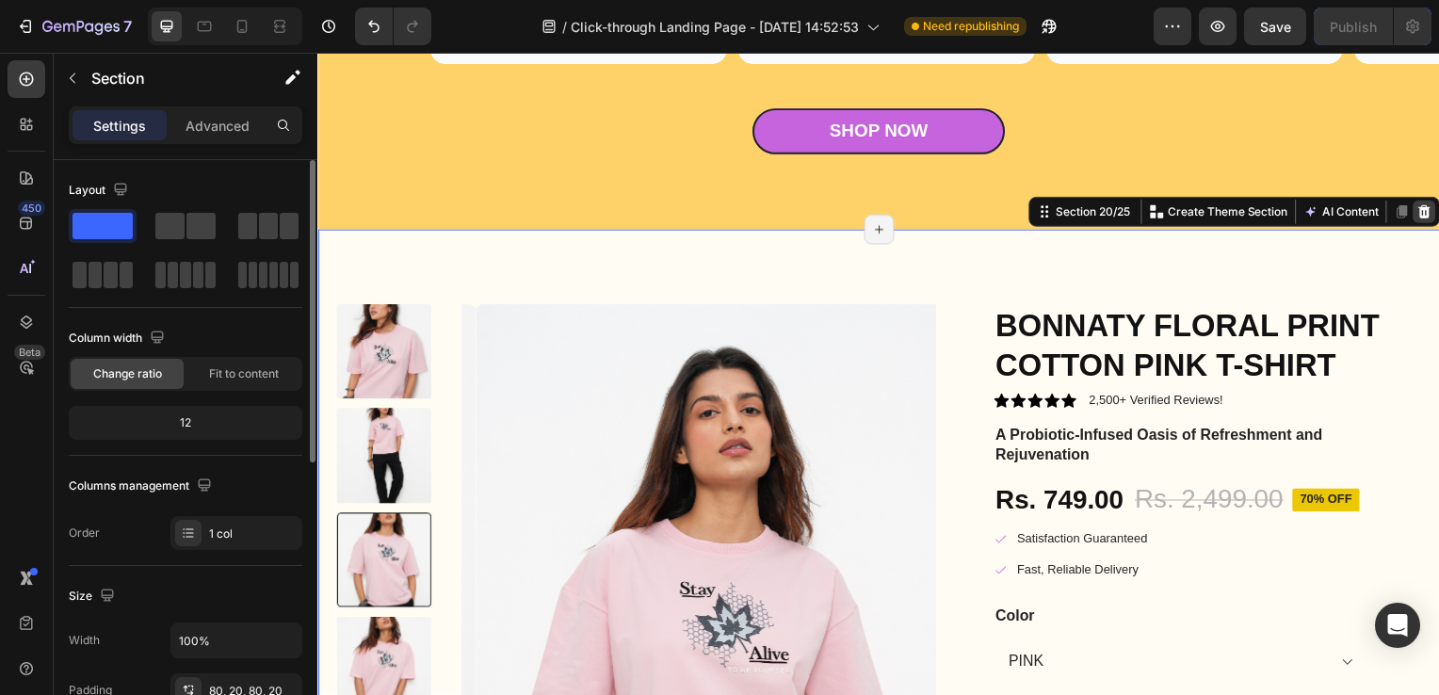
click at [1426, 216] on icon at bounding box center [1432, 212] width 12 height 13
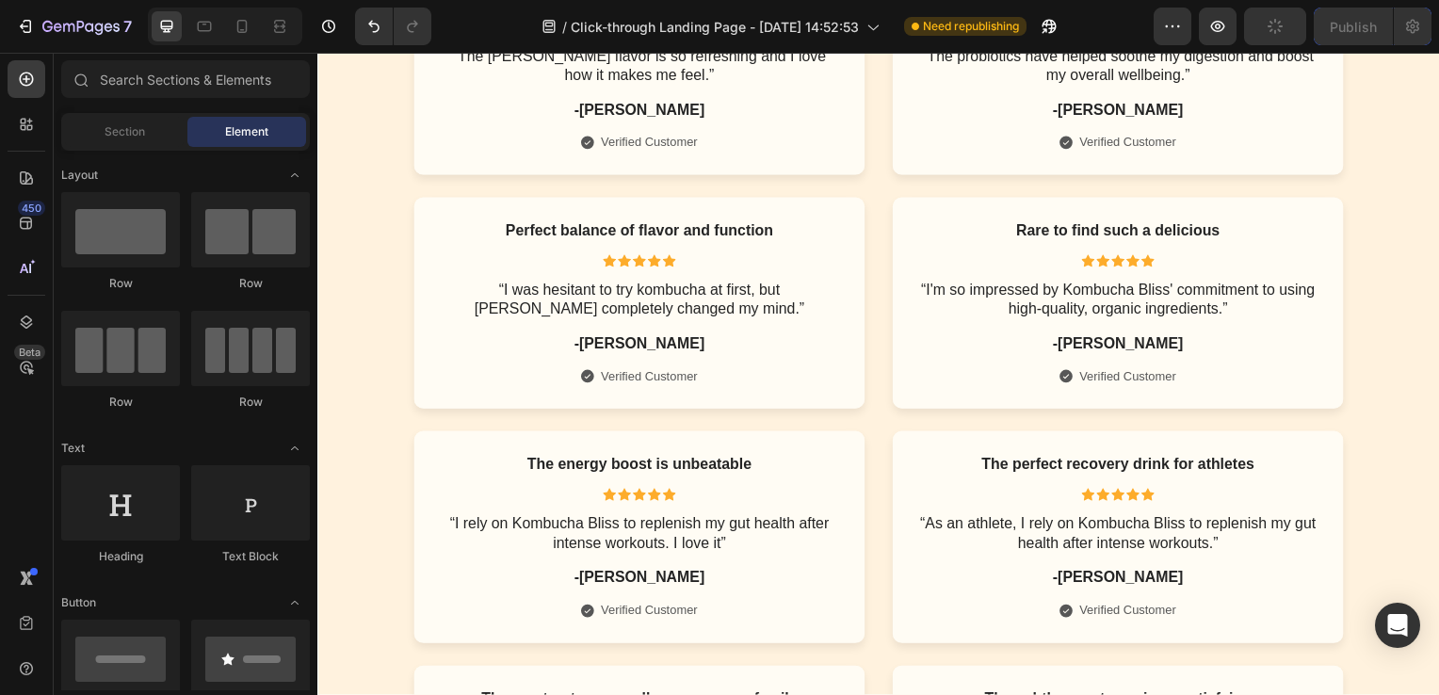
scroll to position [10505, 0]
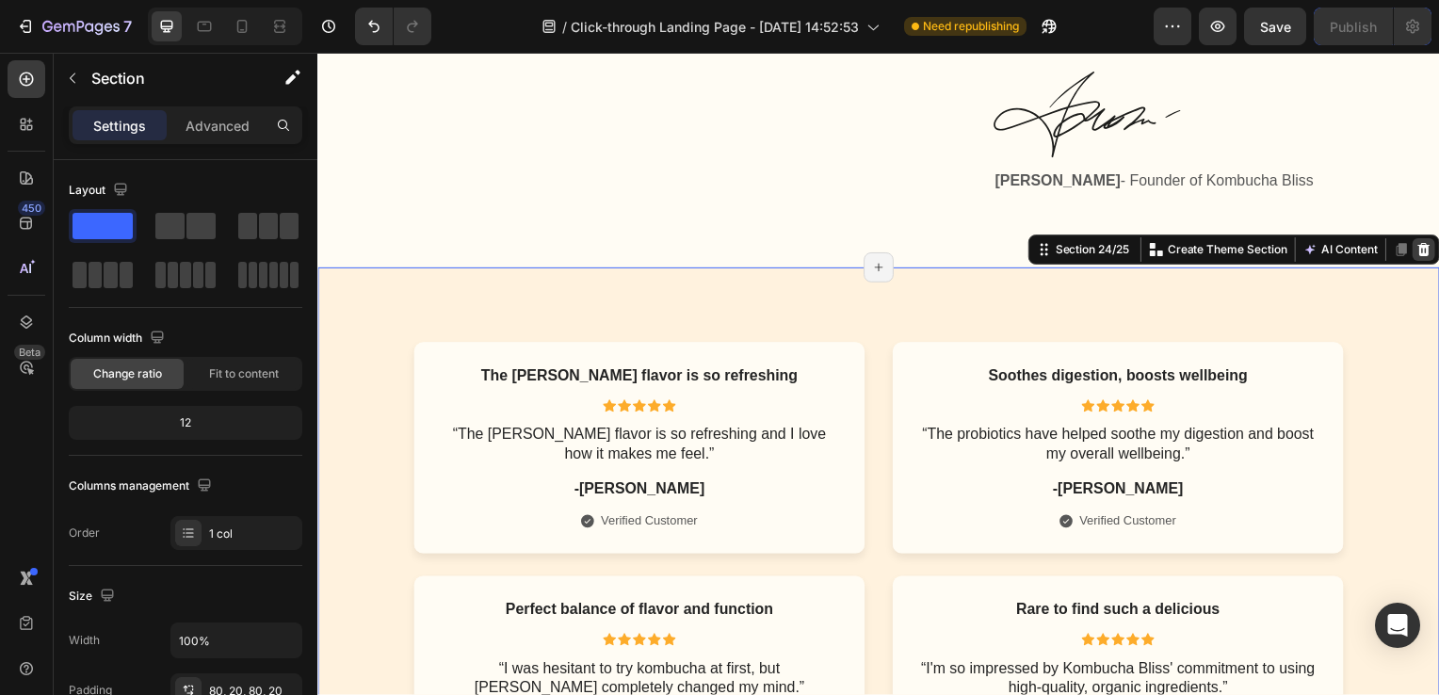
click at [1426, 258] on icon at bounding box center [1432, 251] width 12 height 13
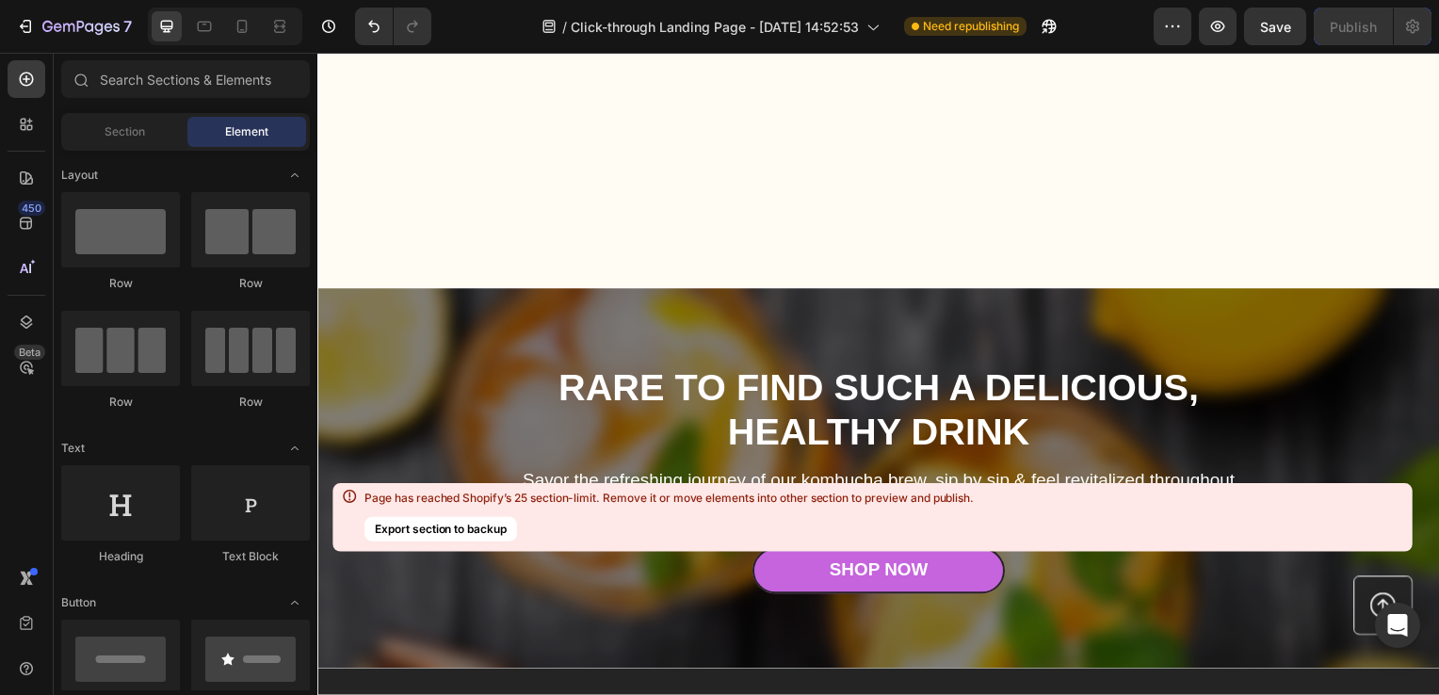
scroll to position [10958, 0]
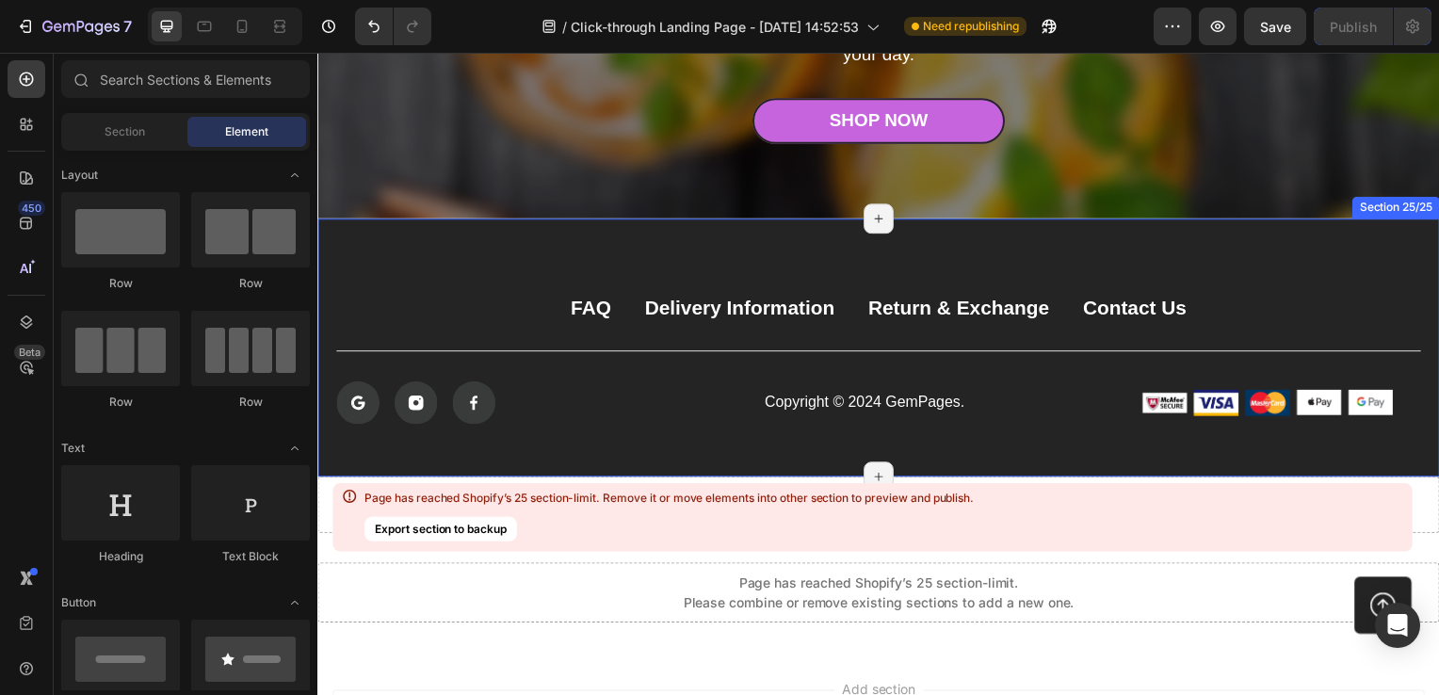
click at [904, 245] on div "FAQ Button Delivery Information Button Return & Exchange Button Contact Us Butt…" at bounding box center [882, 350] width 1130 height 260
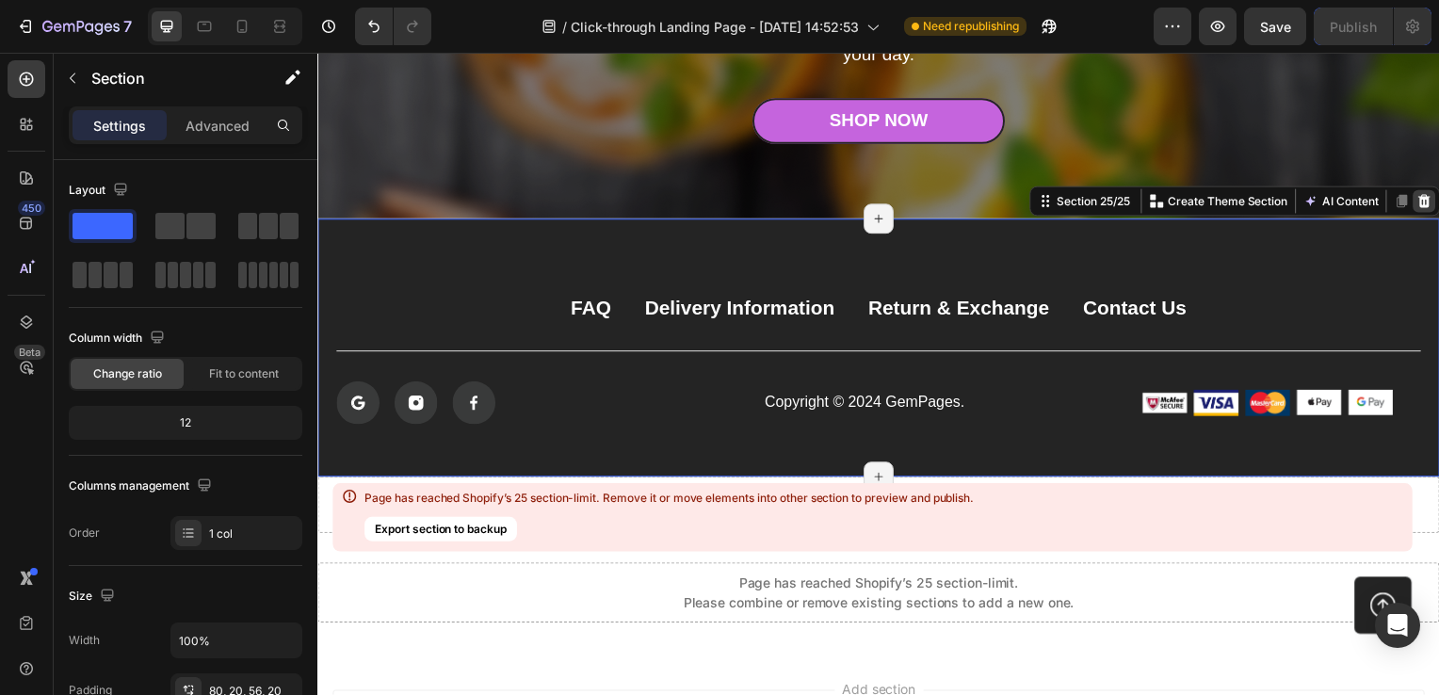
click at [1426, 207] on icon at bounding box center [1432, 201] width 12 height 13
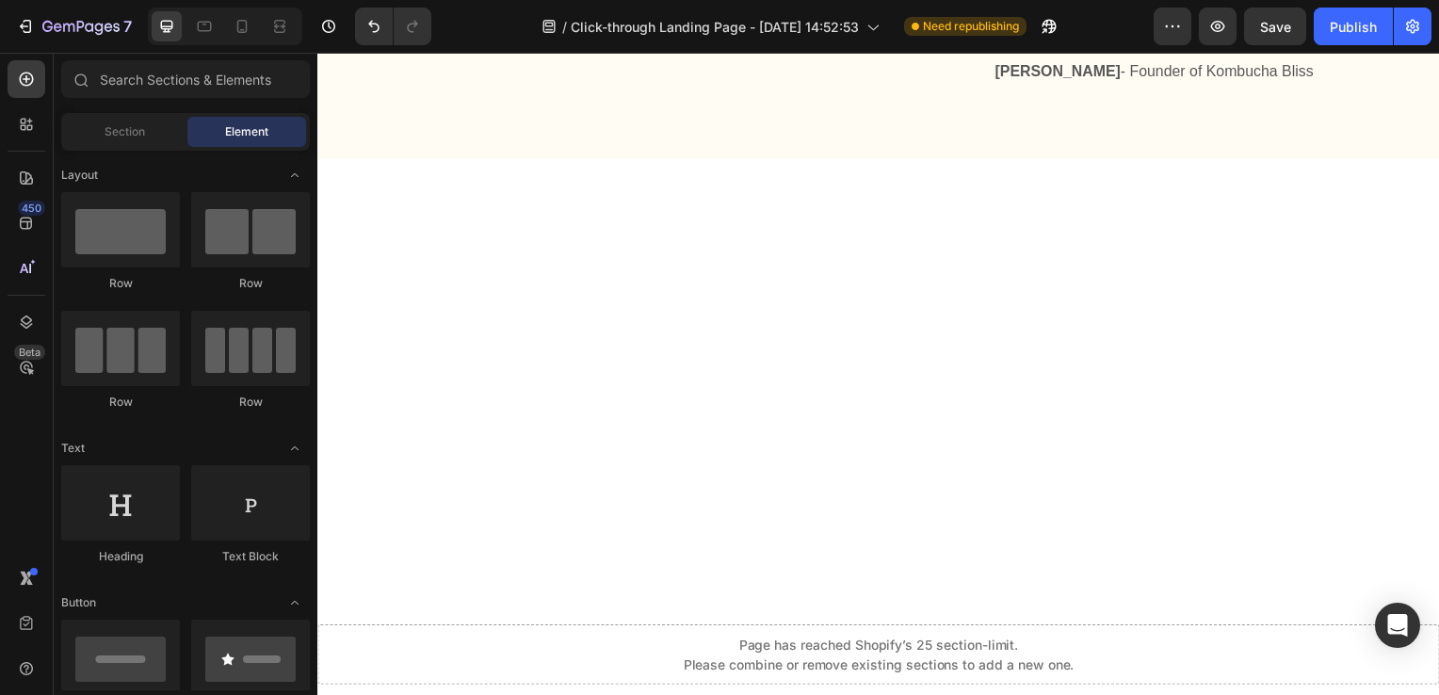
scroll to position [9852, 0]
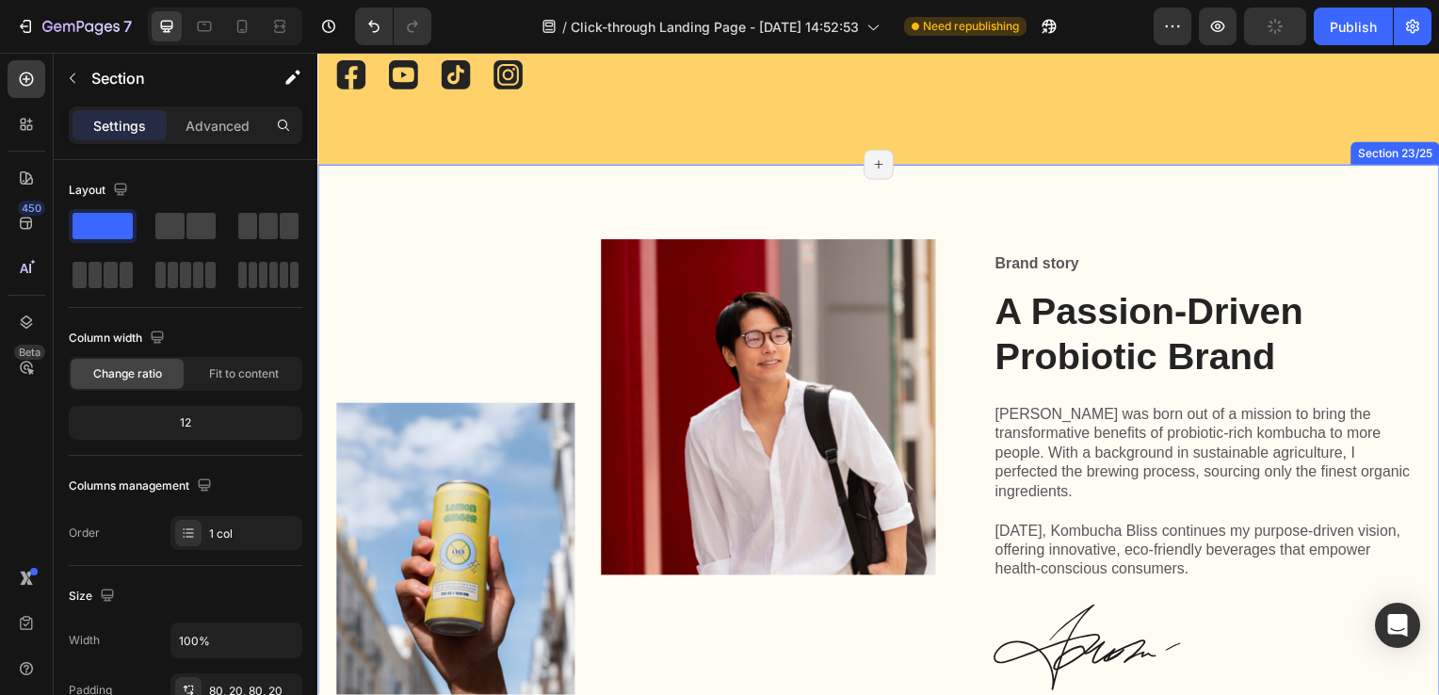
click at [900, 324] on div "Image Image Row Brand story Text Block A Passion-Driven Probiotic Brand Heading…" at bounding box center [882, 492] width 1130 height 653
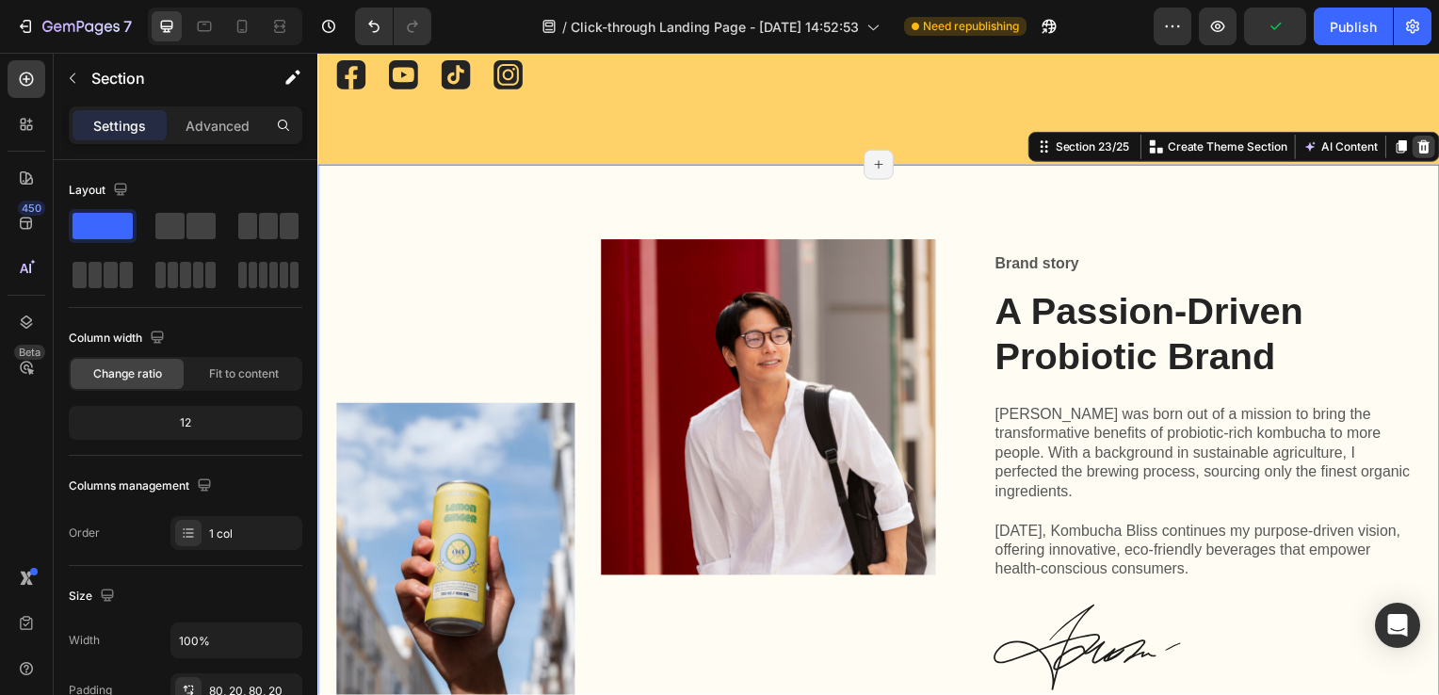
click at [1424, 155] on icon at bounding box center [1431, 147] width 15 height 15
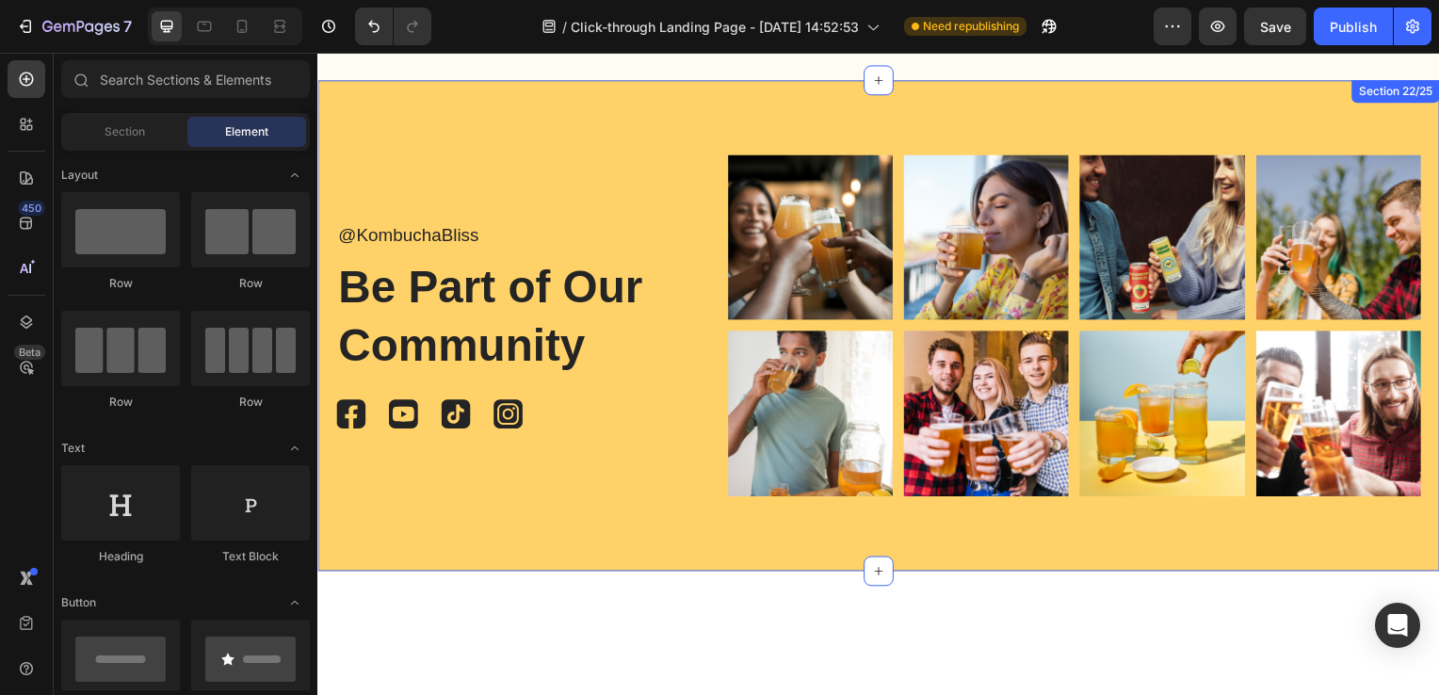
scroll to position [9411, 0]
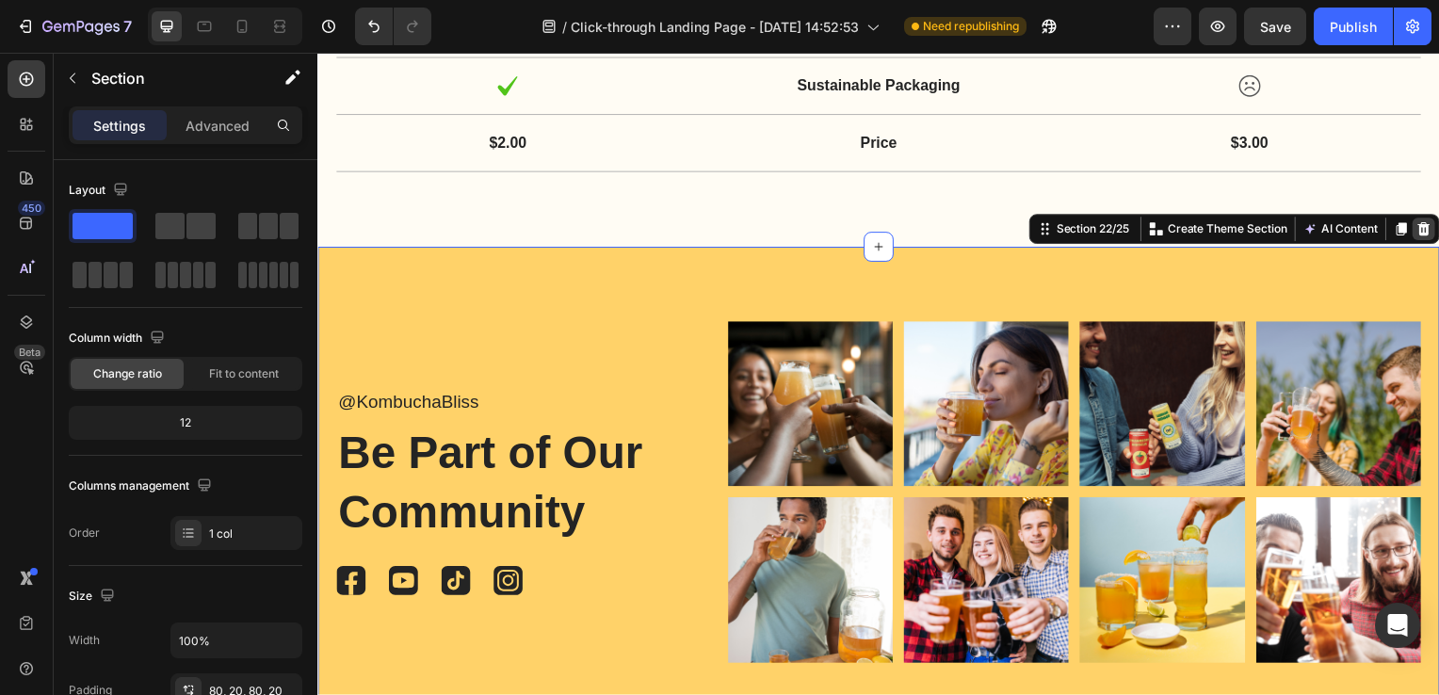
click at [1424, 227] on icon at bounding box center [1431, 230] width 15 height 15
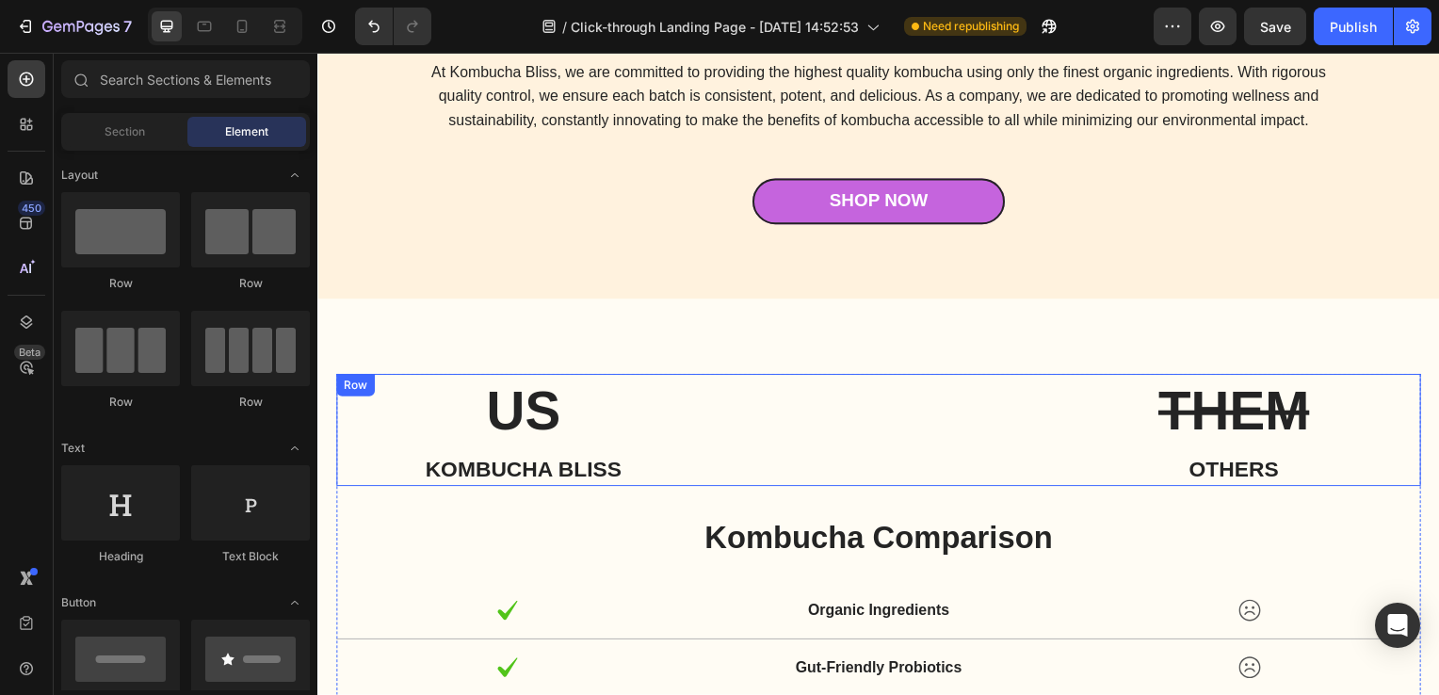
scroll to position [8652, 0]
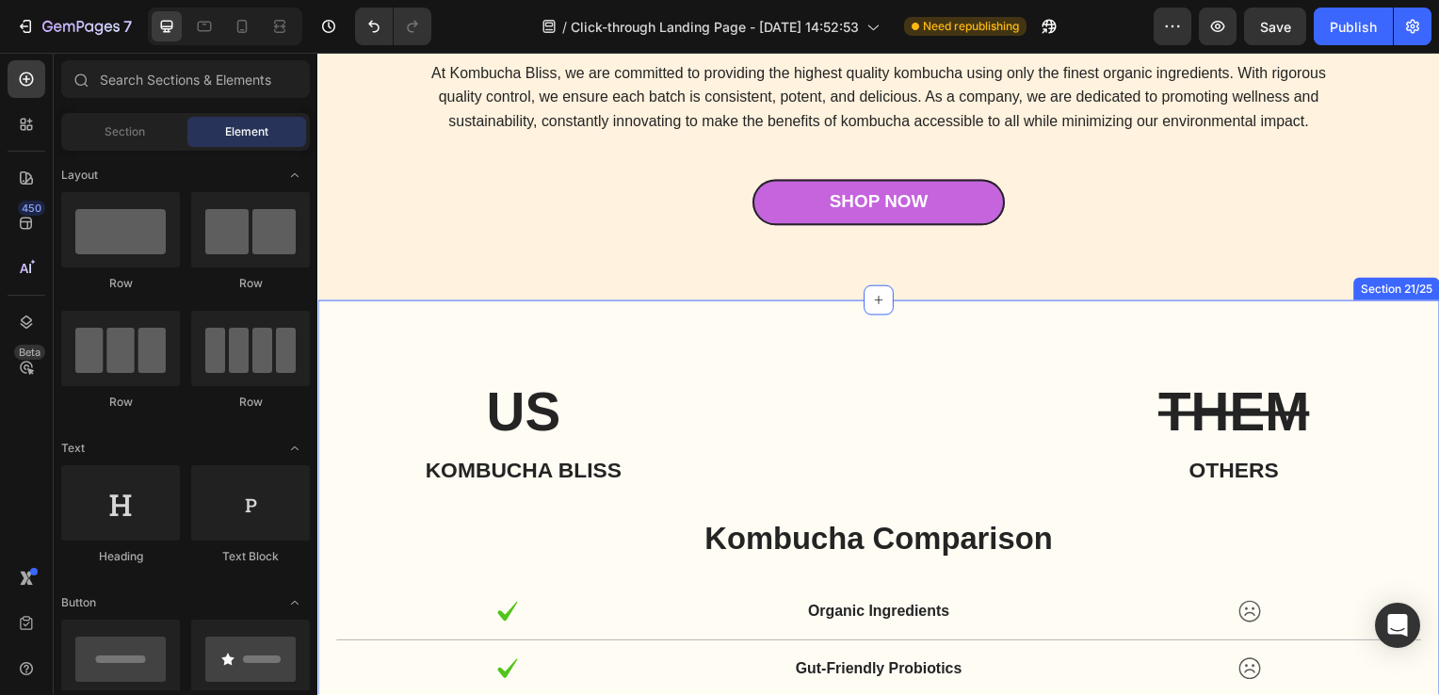
click at [955, 303] on div "US Heading Kombucha bliss Heading THEM Heading others Heading Row Kombucha Comp…" at bounding box center [882, 654] width 1130 height 705
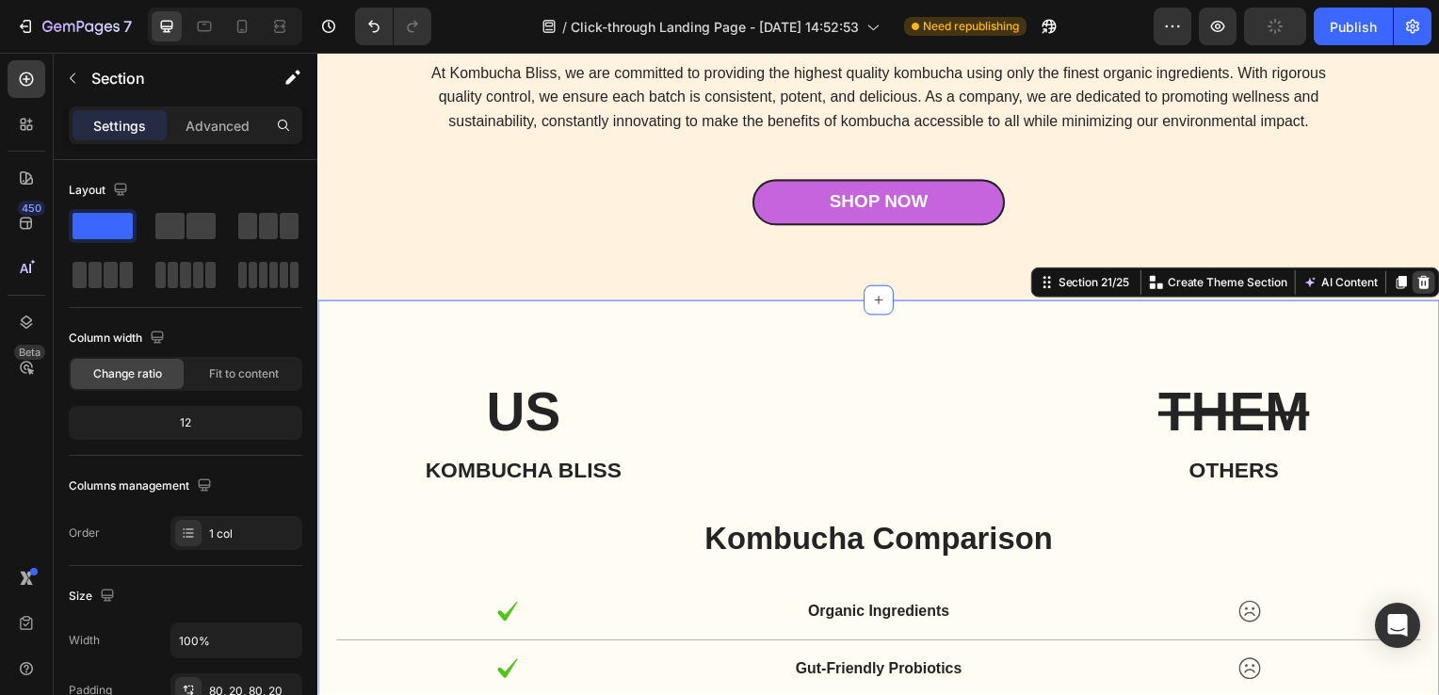
click at [1426, 283] on icon at bounding box center [1432, 284] width 12 height 13
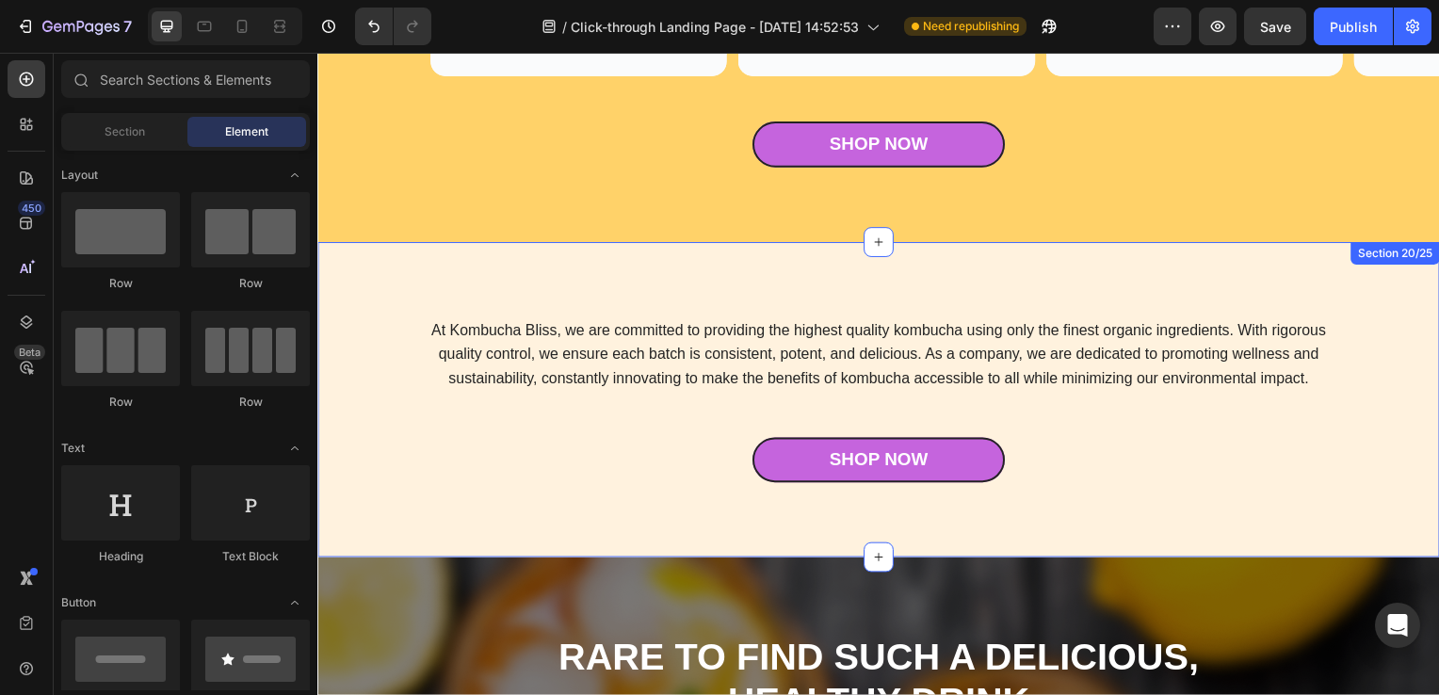
scroll to position [8470, 0]
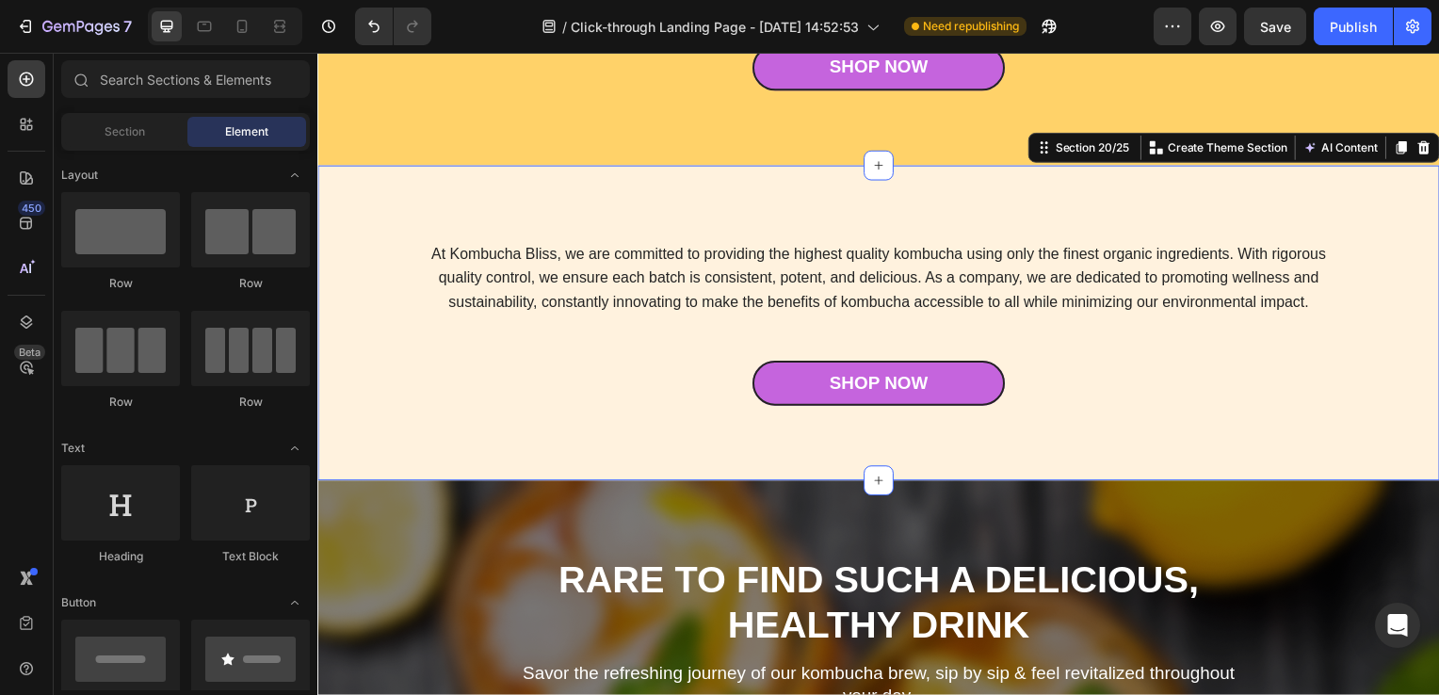
click at [1157, 185] on div "At Kombucha Bliss, we are committed to providing the highest quality kombucha u…" at bounding box center [882, 325] width 1130 height 317
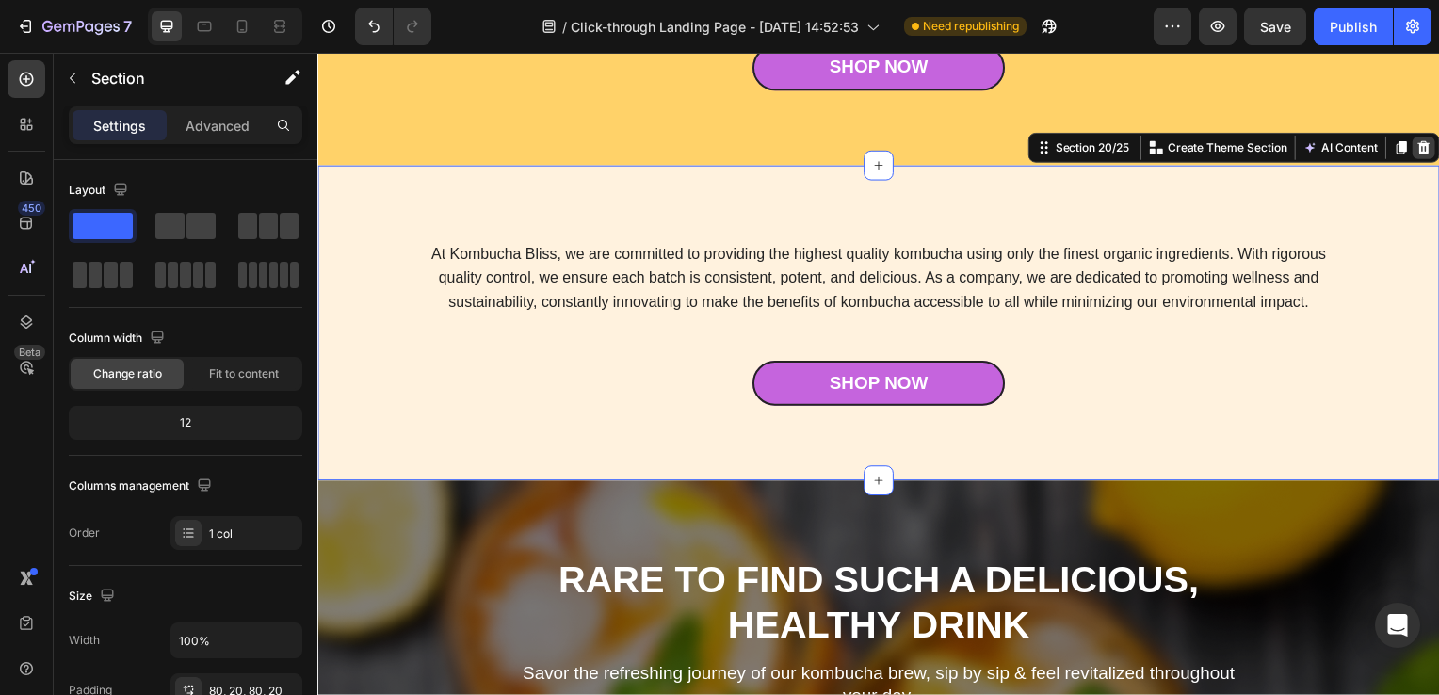
click at [1424, 154] on icon at bounding box center [1431, 148] width 15 height 15
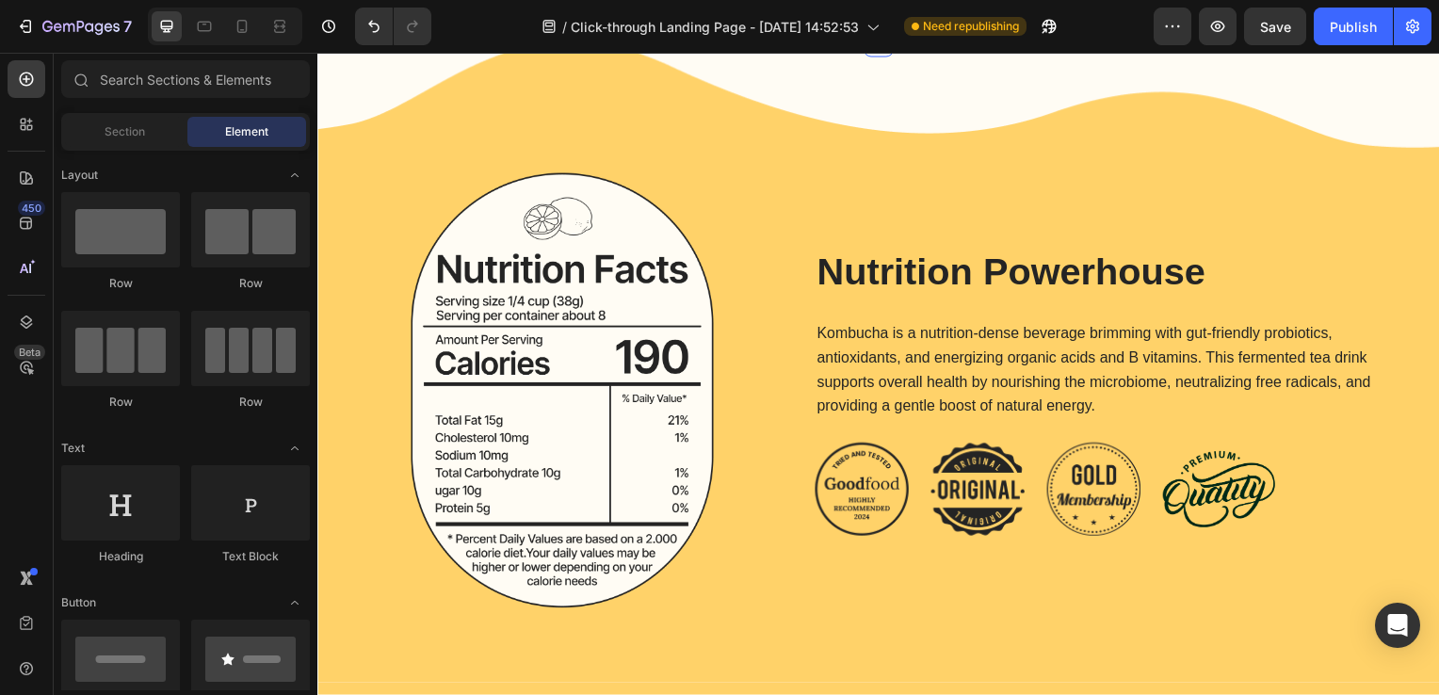
scroll to position [6981, 0]
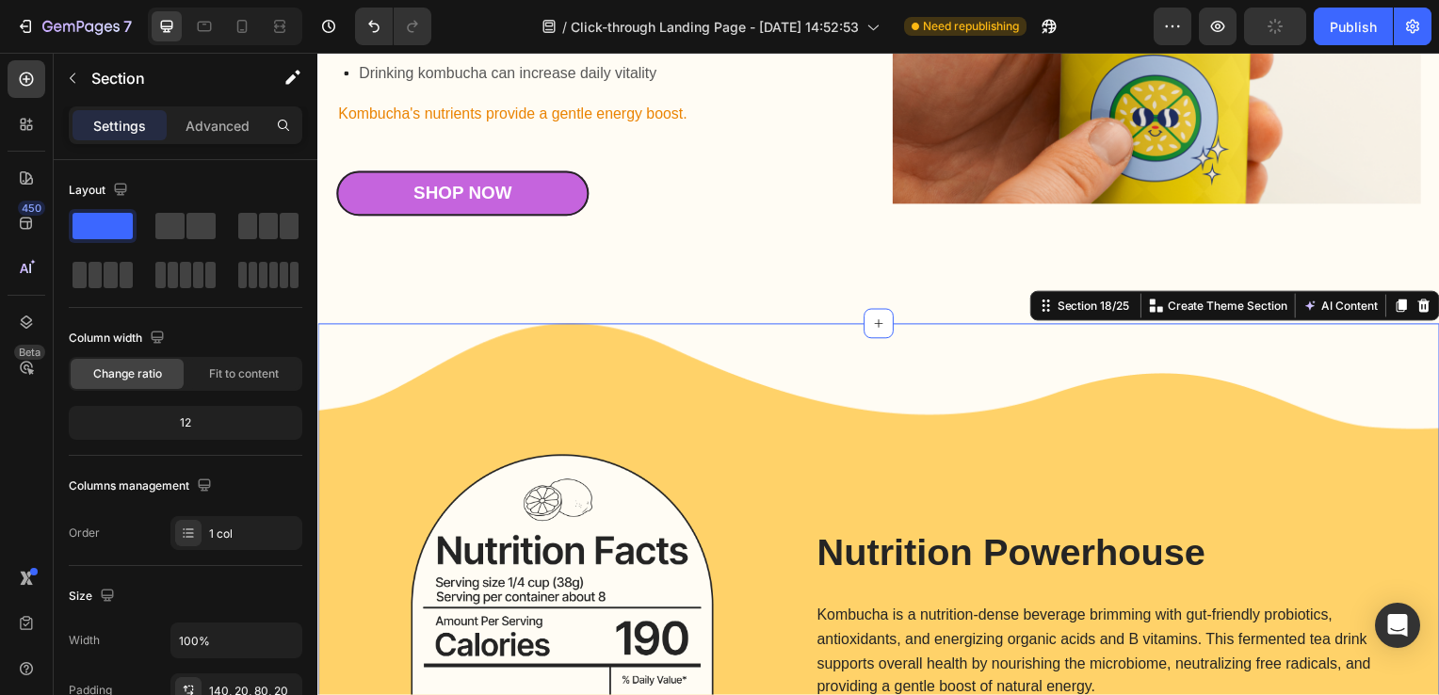
click at [1012, 381] on div "Image Nutrition Powerhouse Heading Kombucha is a nutrition-dense beverage brimm…" at bounding box center [882, 648] width 1130 height 645
click at [1424, 315] on icon at bounding box center [1431, 307] width 15 height 15
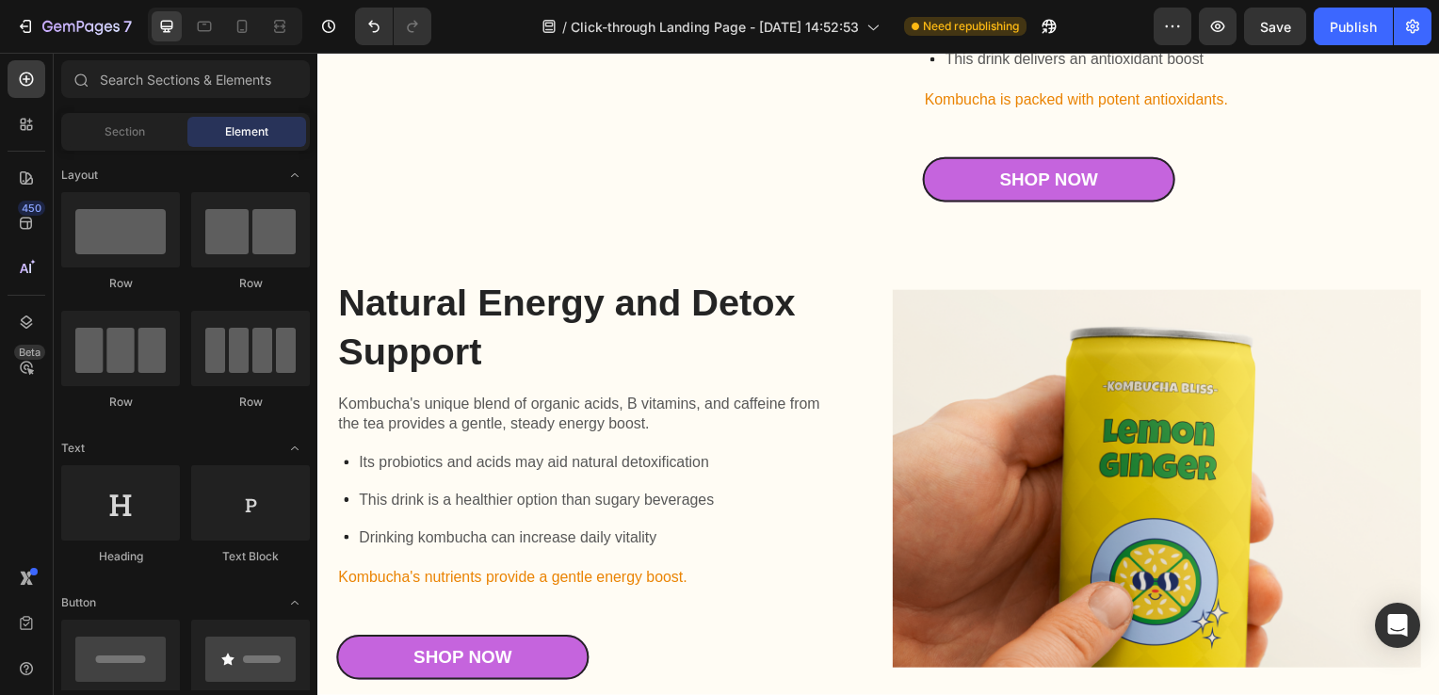
scroll to position [6512, 0]
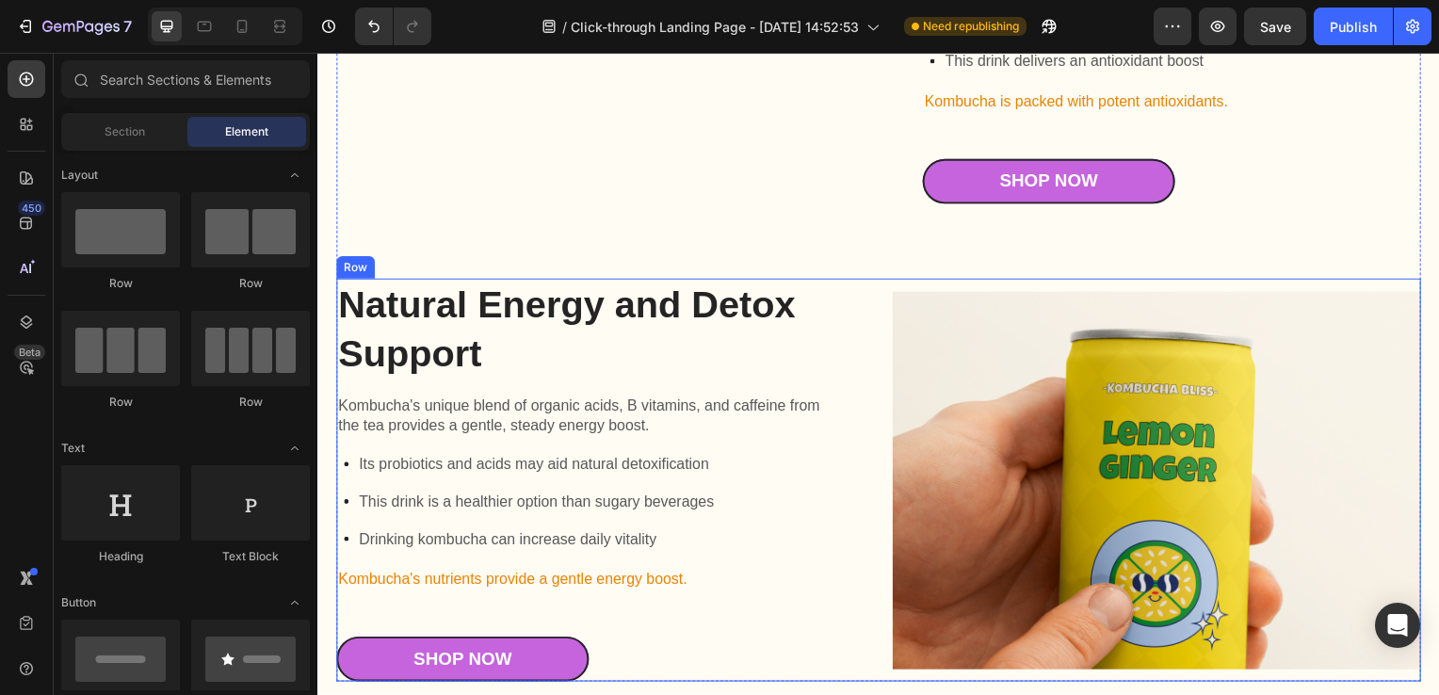
click at [878, 300] on div "Natural Energy and Detox Support Heading Kombucha's unique blend of organic aci…" at bounding box center [882, 484] width 1092 height 406
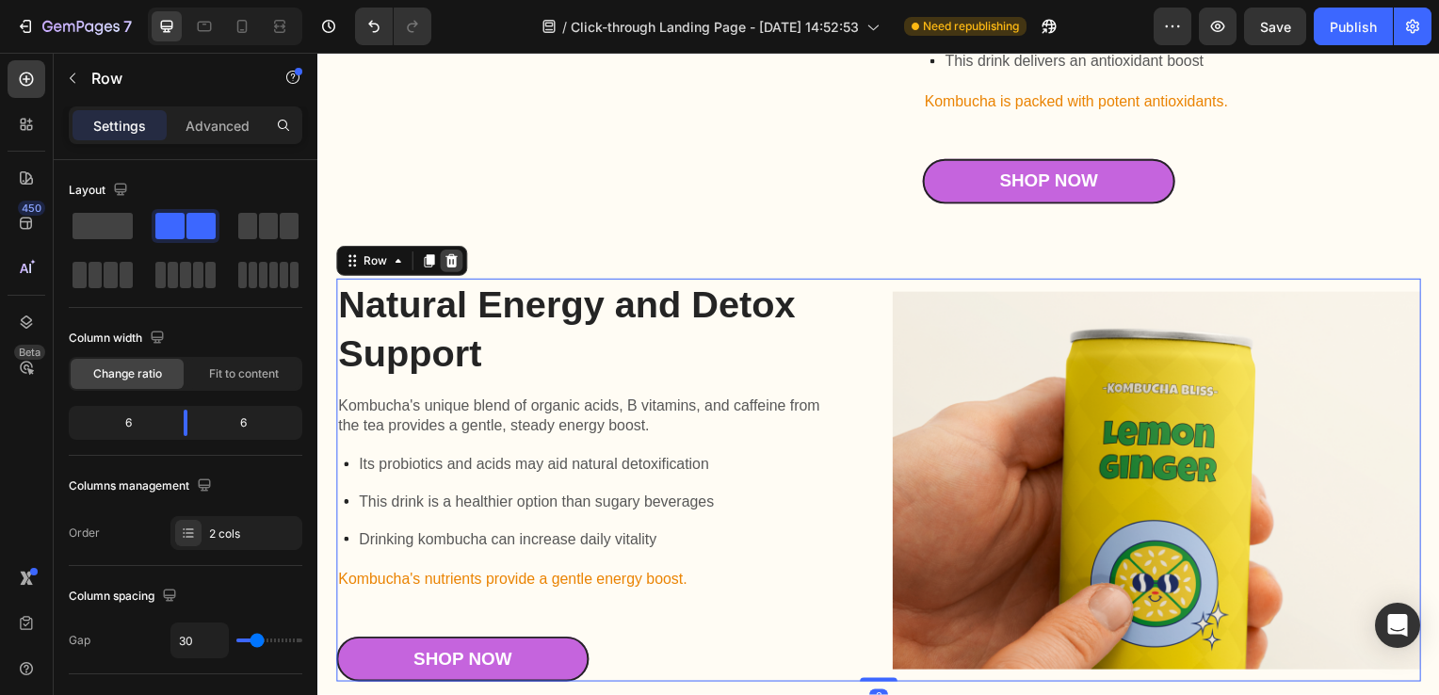
click at [453, 270] on icon at bounding box center [452, 262] width 15 height 15
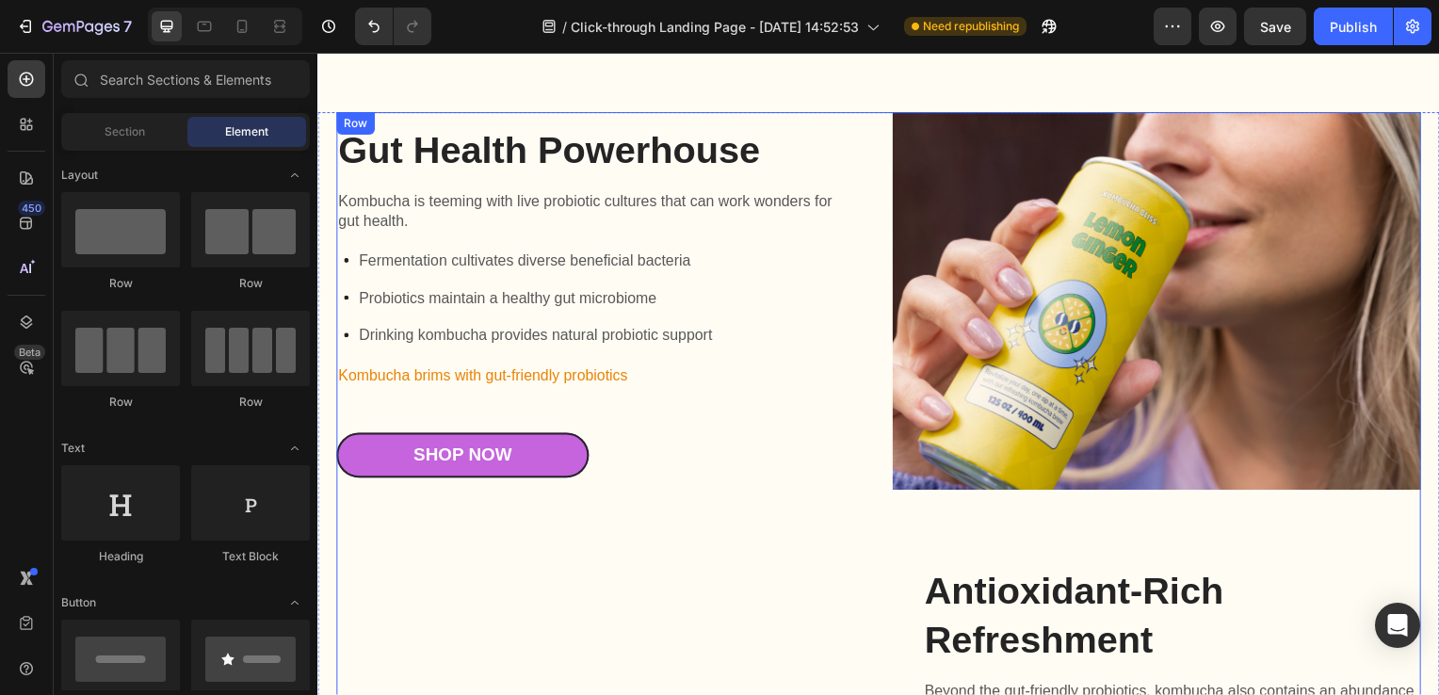
scroll to position [5699, 0]
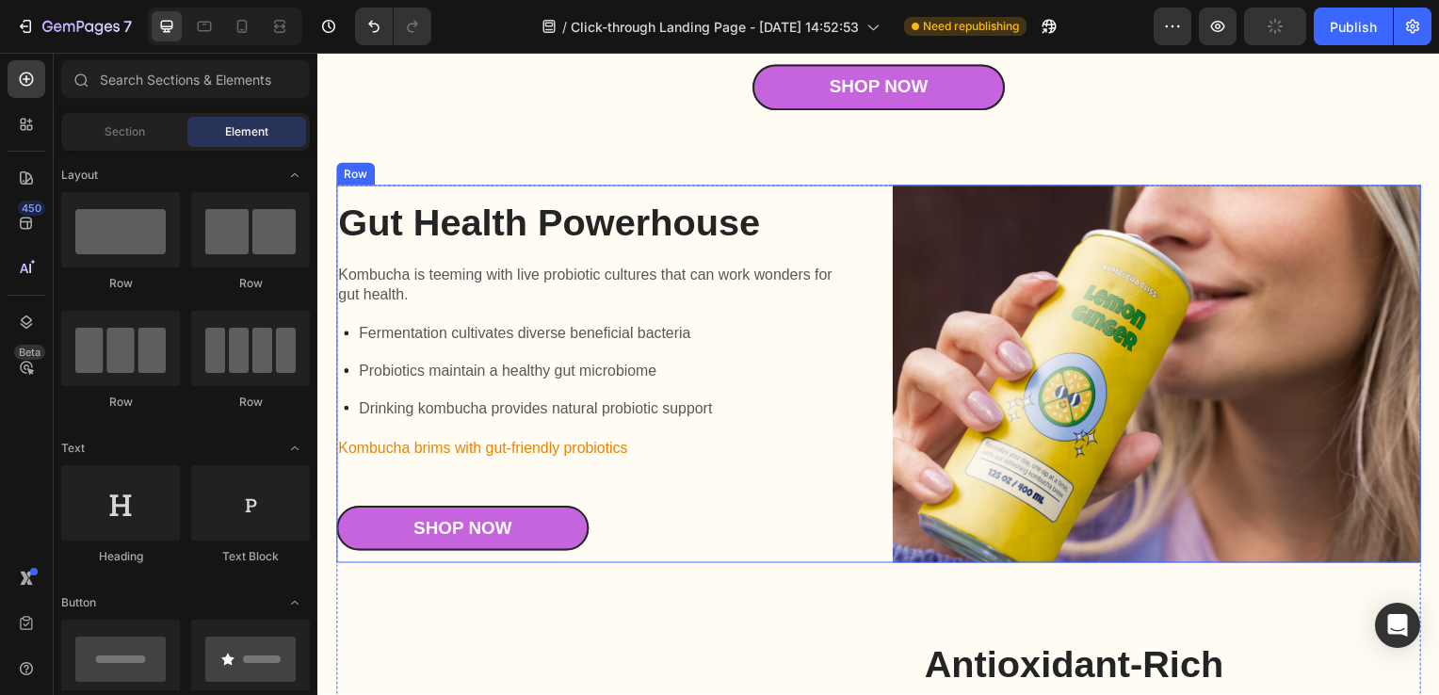
click at [790, 187] on div "Gut Health Powerhouse Heading Kombucha is teeming with live probiotic cultures …" at bounding box center [602, 376] width 532 height 380
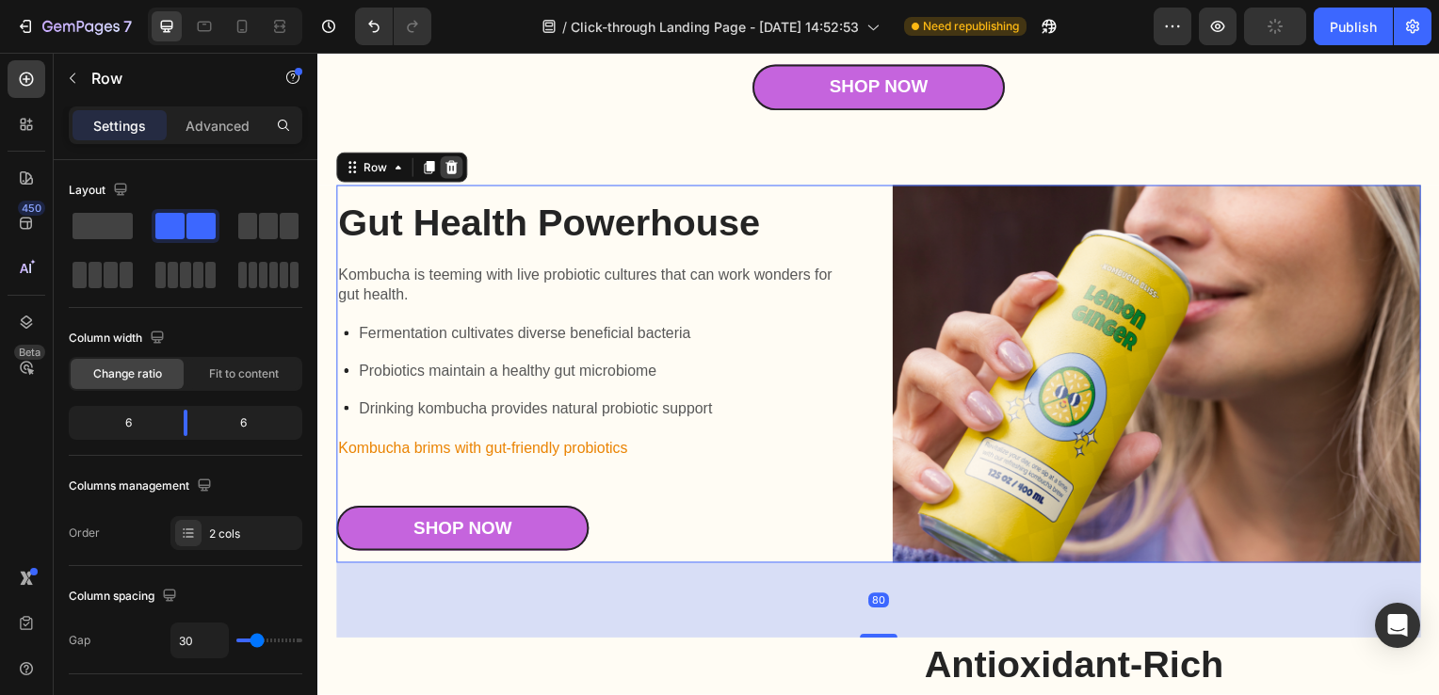
click at [457, 165] on icon at bounding box center [452, 168] width 15 height 15
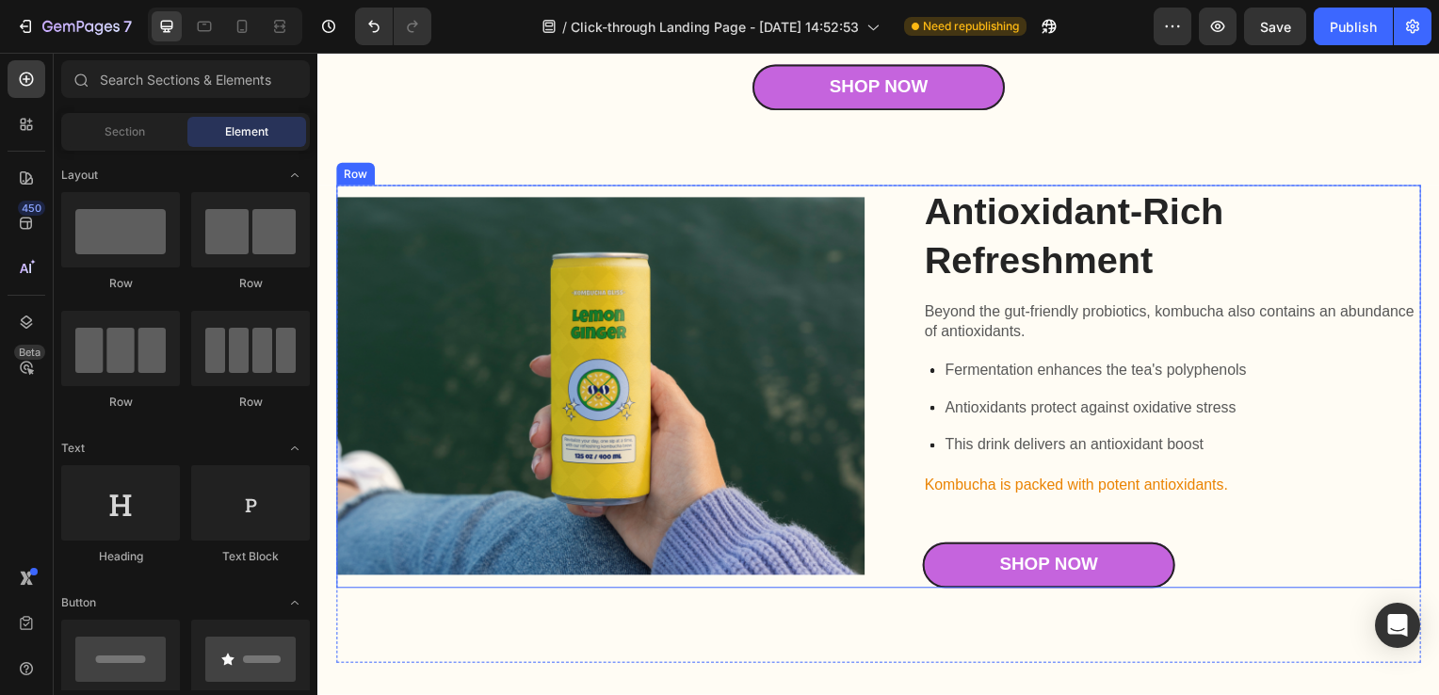
click at [882, 192] on div "Antioxidant-Rich Refreshment Heading Beyond the gut-friendly probiotics, kombuc…" at bounding box center [882, 389] width 1092 height 406
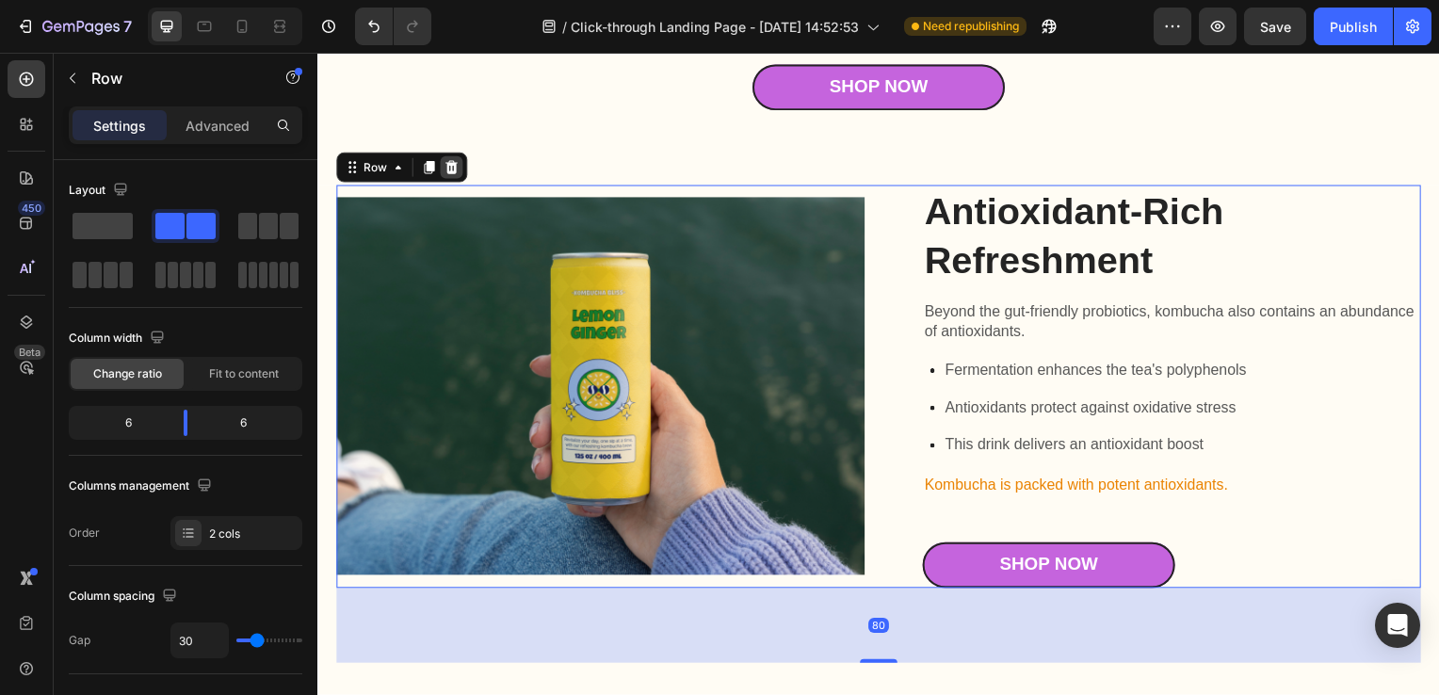
click at [448, 170] on div at bounding box center [452, 168] width 23 height 23
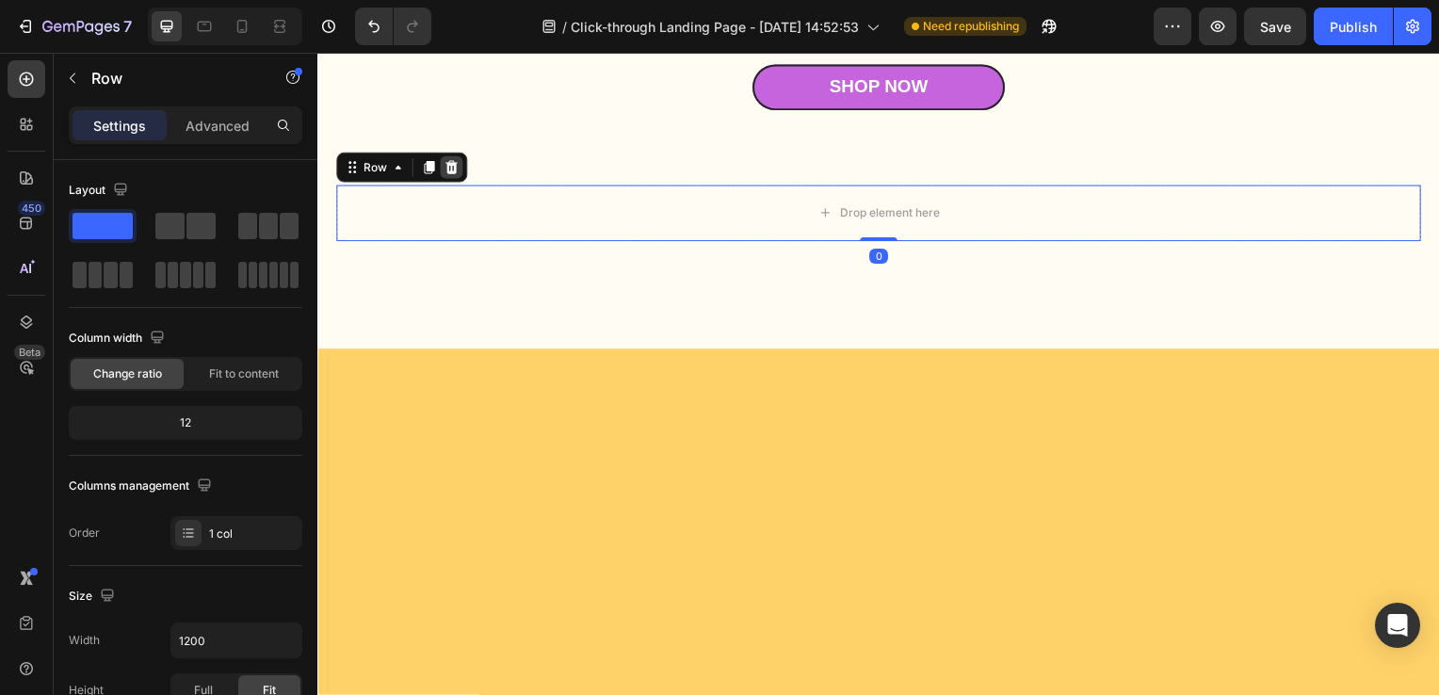
click at [445, 169] on icon at bounding box center [452, 168] width 15 height 15
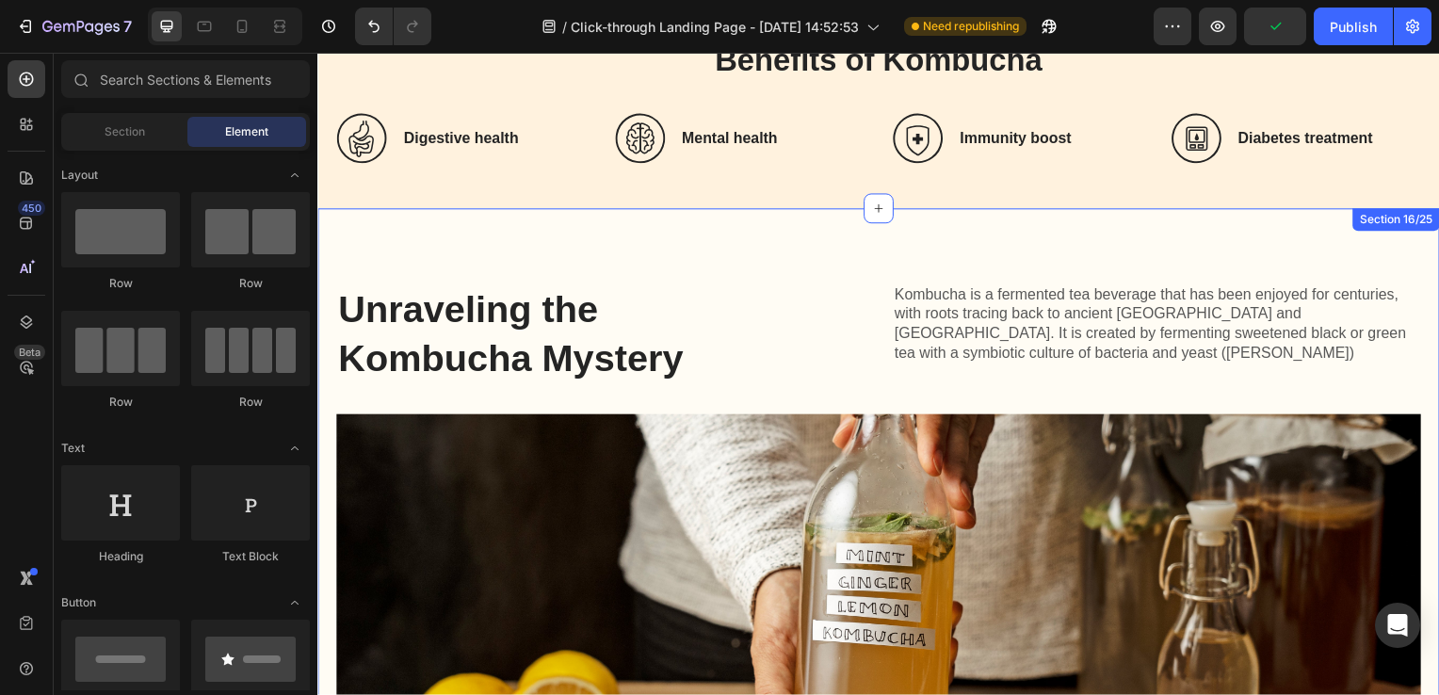
scroll to position [4889, 0]
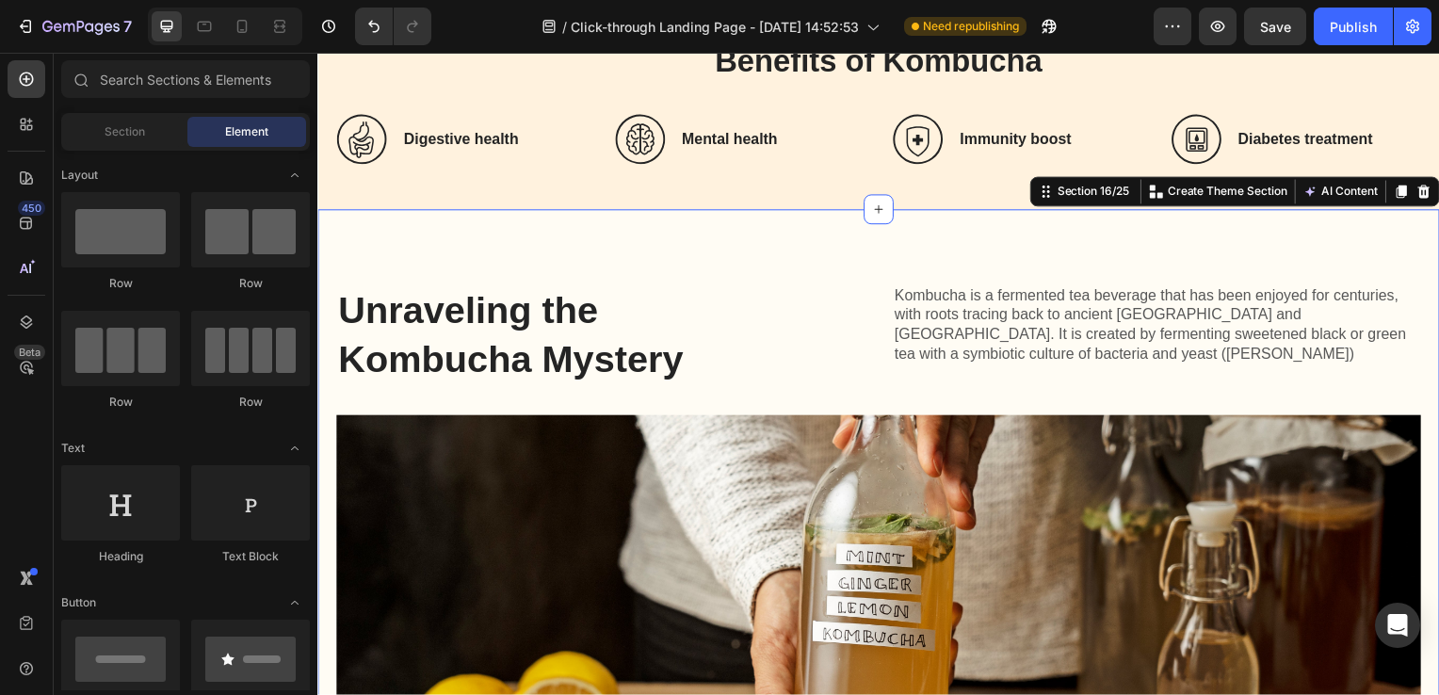
click at [828, 268] on div "Unraveling the Kombucha Mystery Heading Kombucha is a fermented tea beverage th…" at bounding box center [882, 603] width 1130 height 785
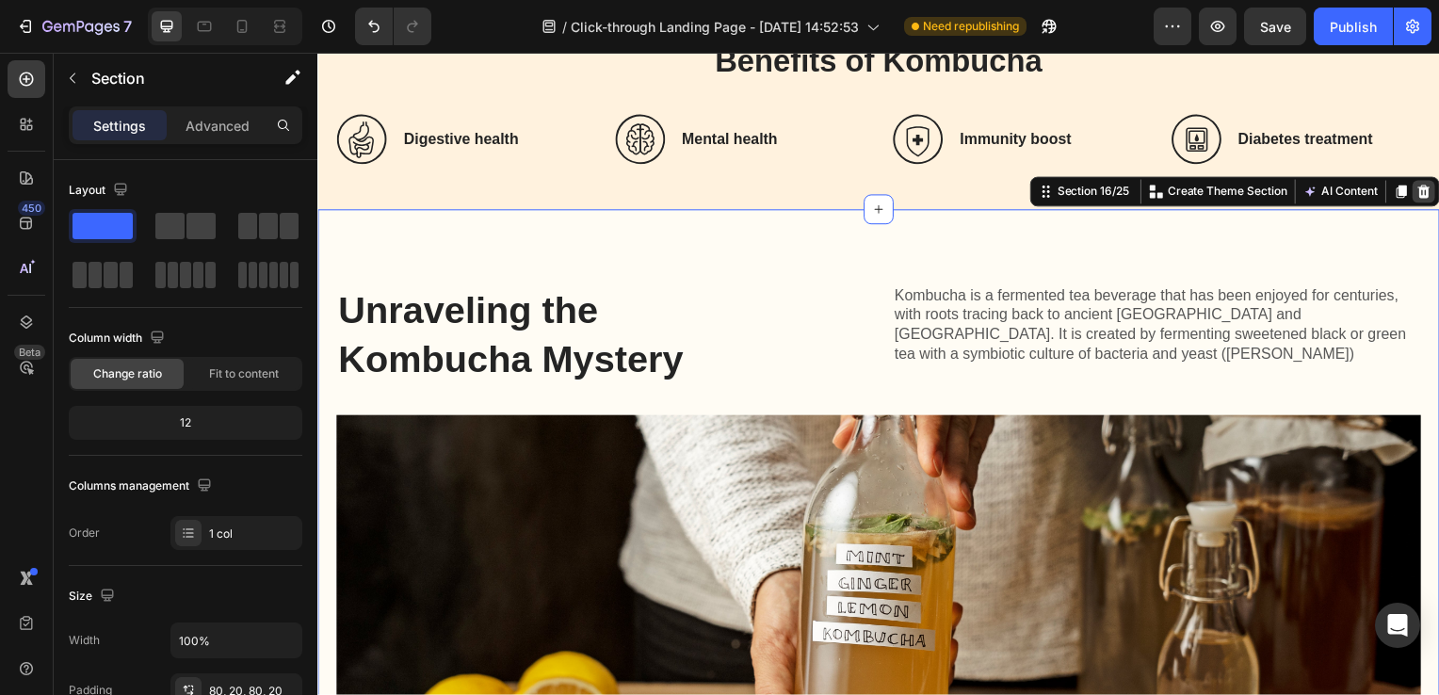
click at [1424, 186] on icon at bounding box center [1431, 193] width 15 height 15
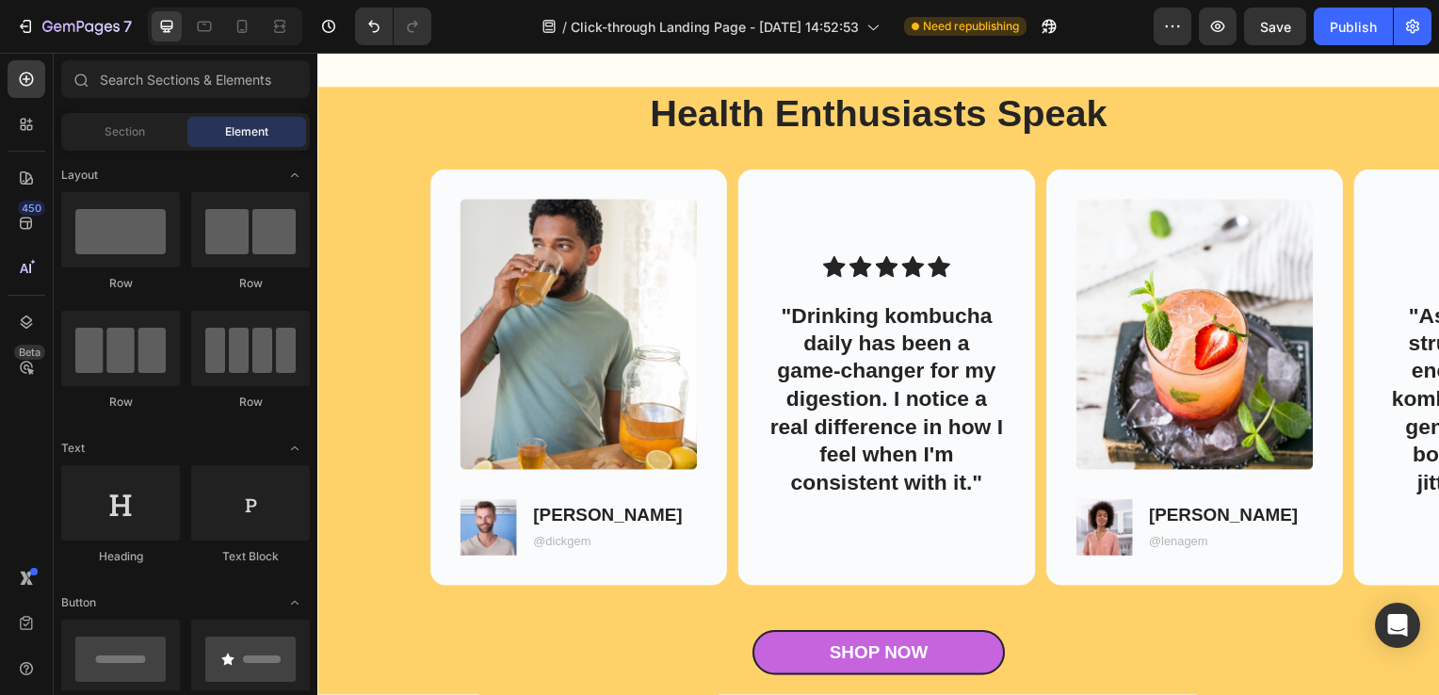
scroll to position [5036, 0]
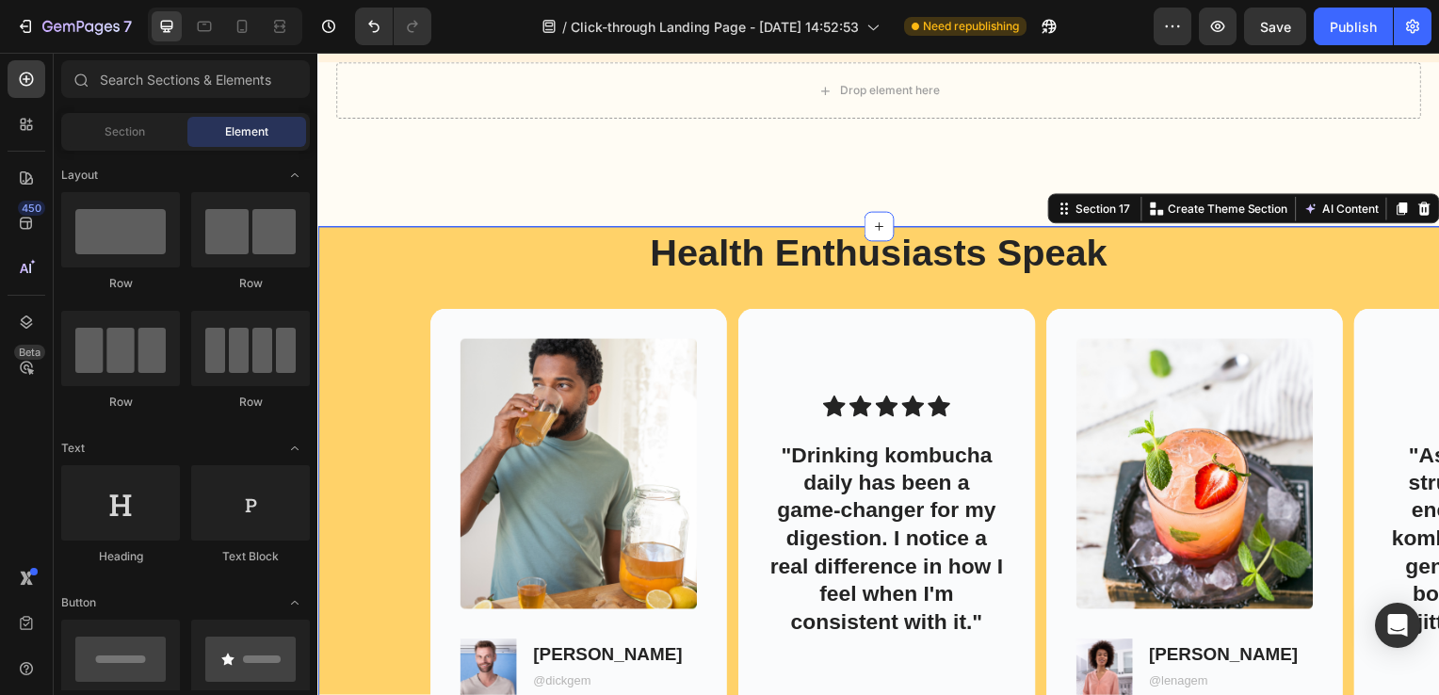
click at [1145, 306] on div "Health Enthusiasts Speak Heading Image Image [PERSON_NAME] Text Block @dickgem …" at bounding box center [882, 524] width 1130 height 592
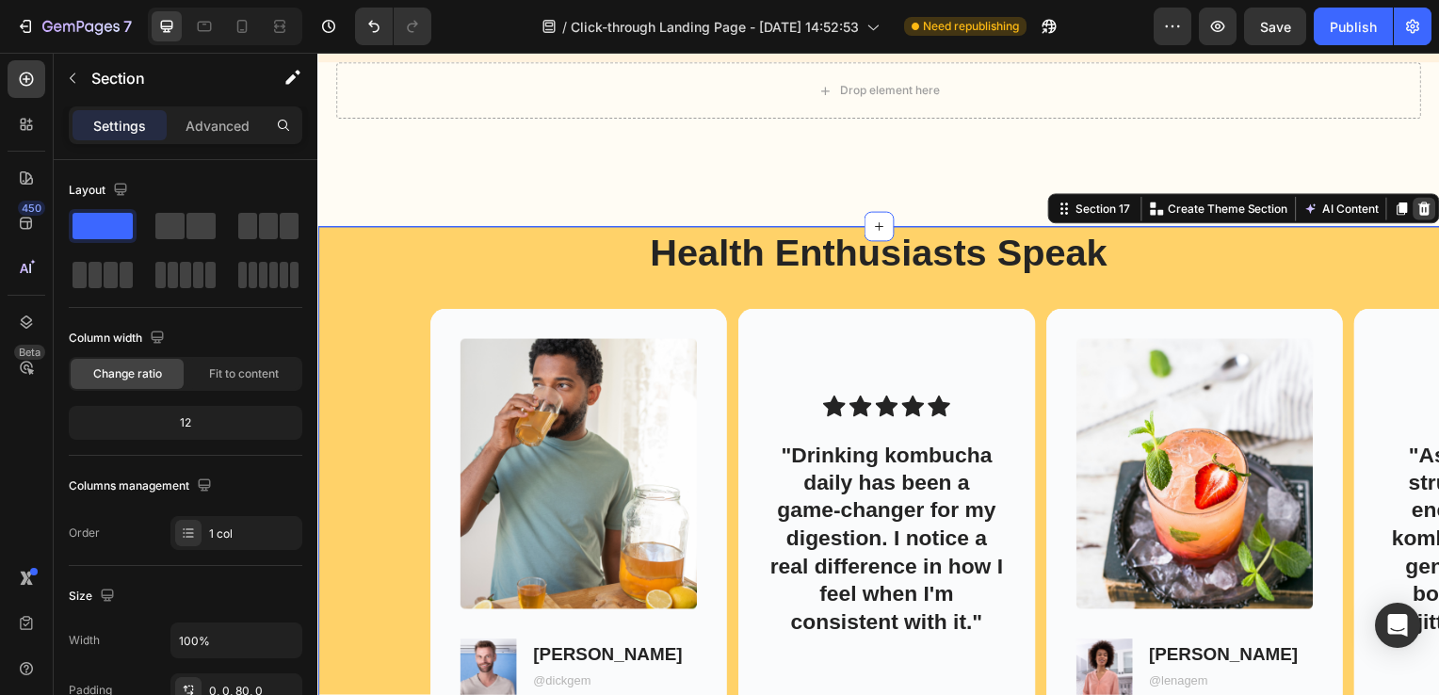
click at [1424, 212] on icon at bounding box center [1431, 209] width 15 height 15
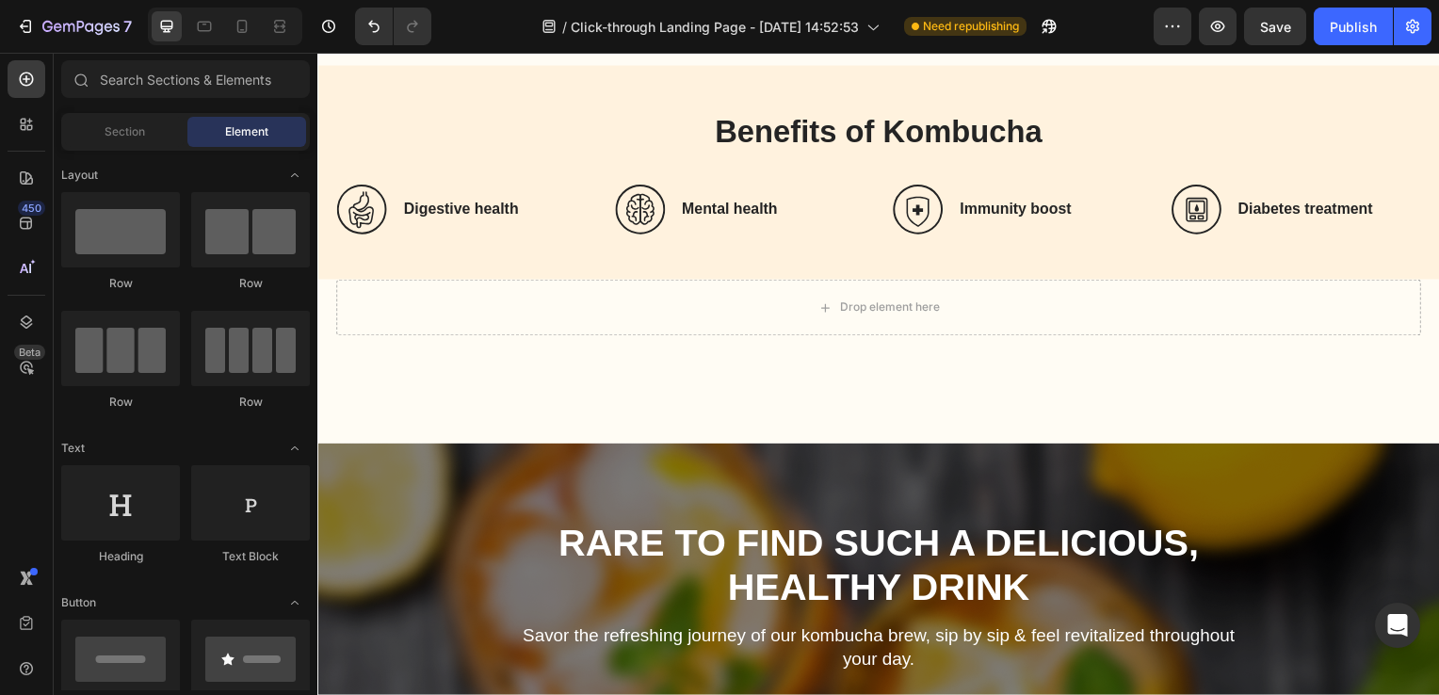
scroll to position [4818, 0]
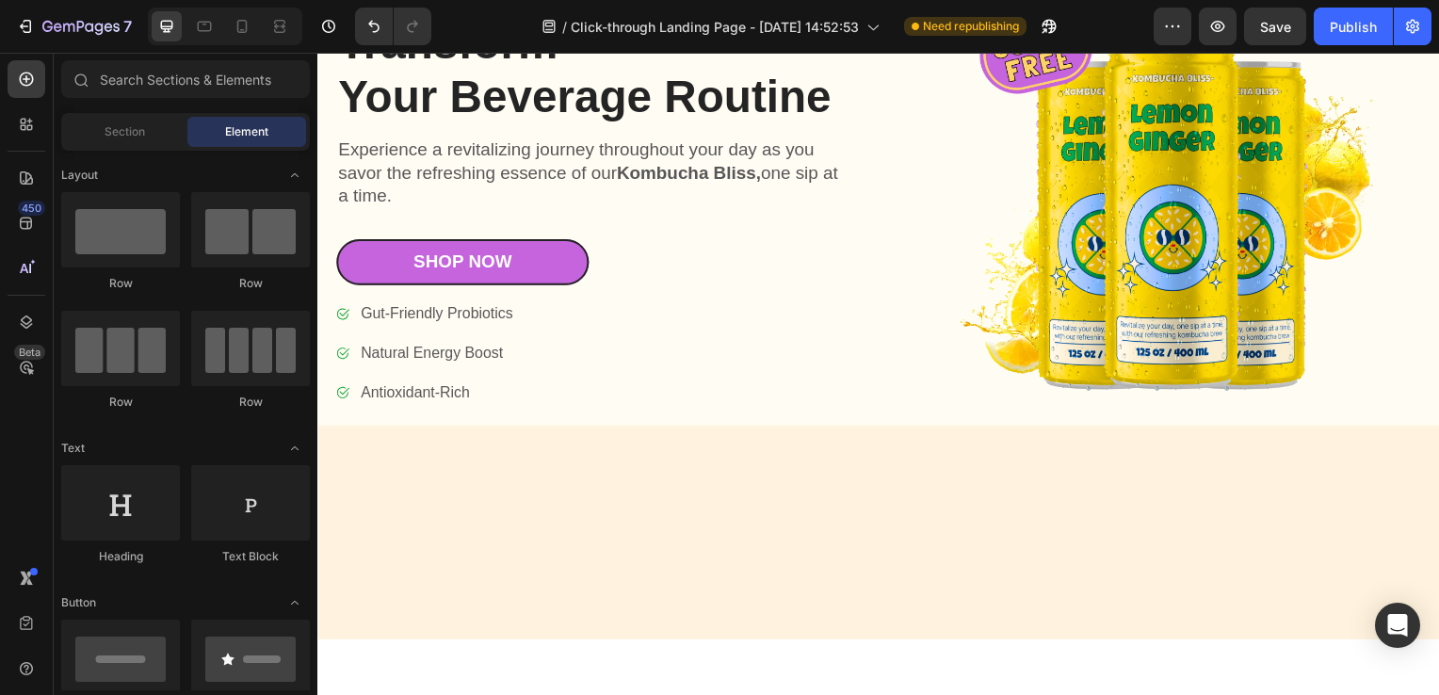
scroll to position [4086, 0]
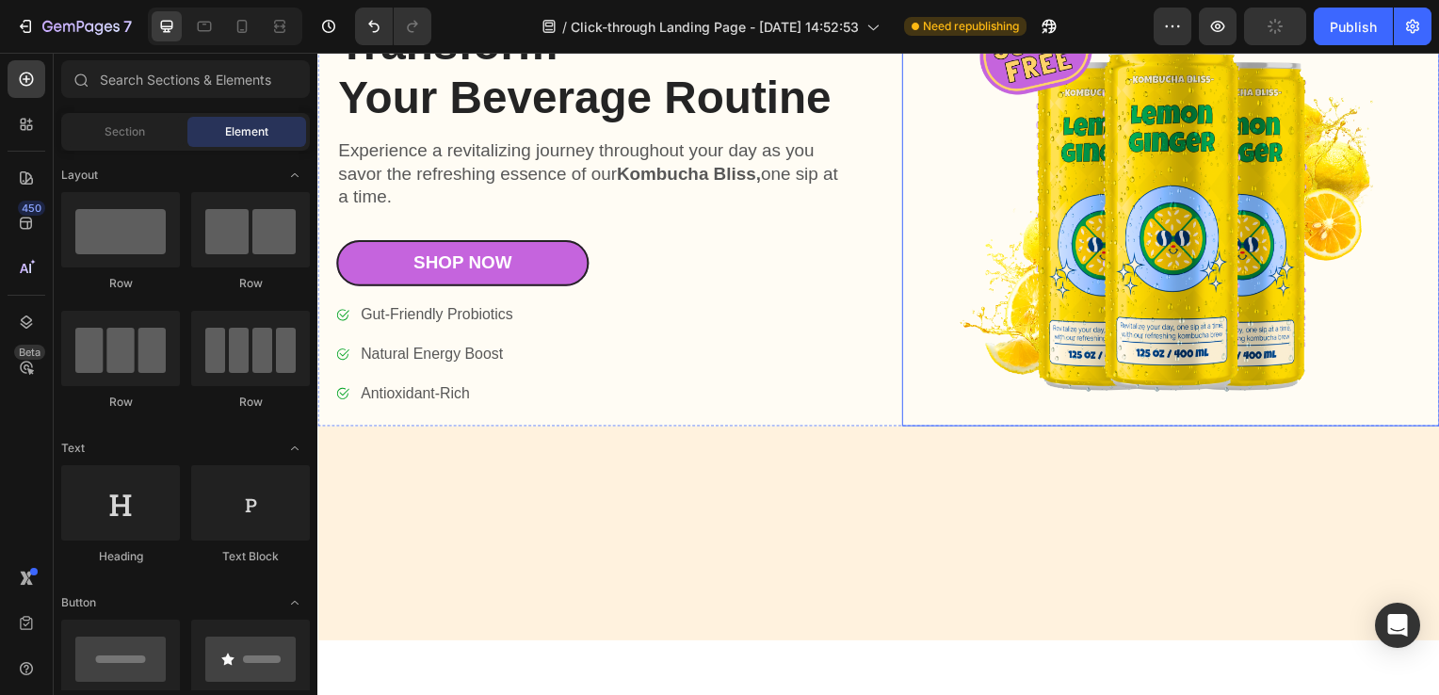
click at [955, 351] on img at bounding box center [1177, 198] width 542 height 462
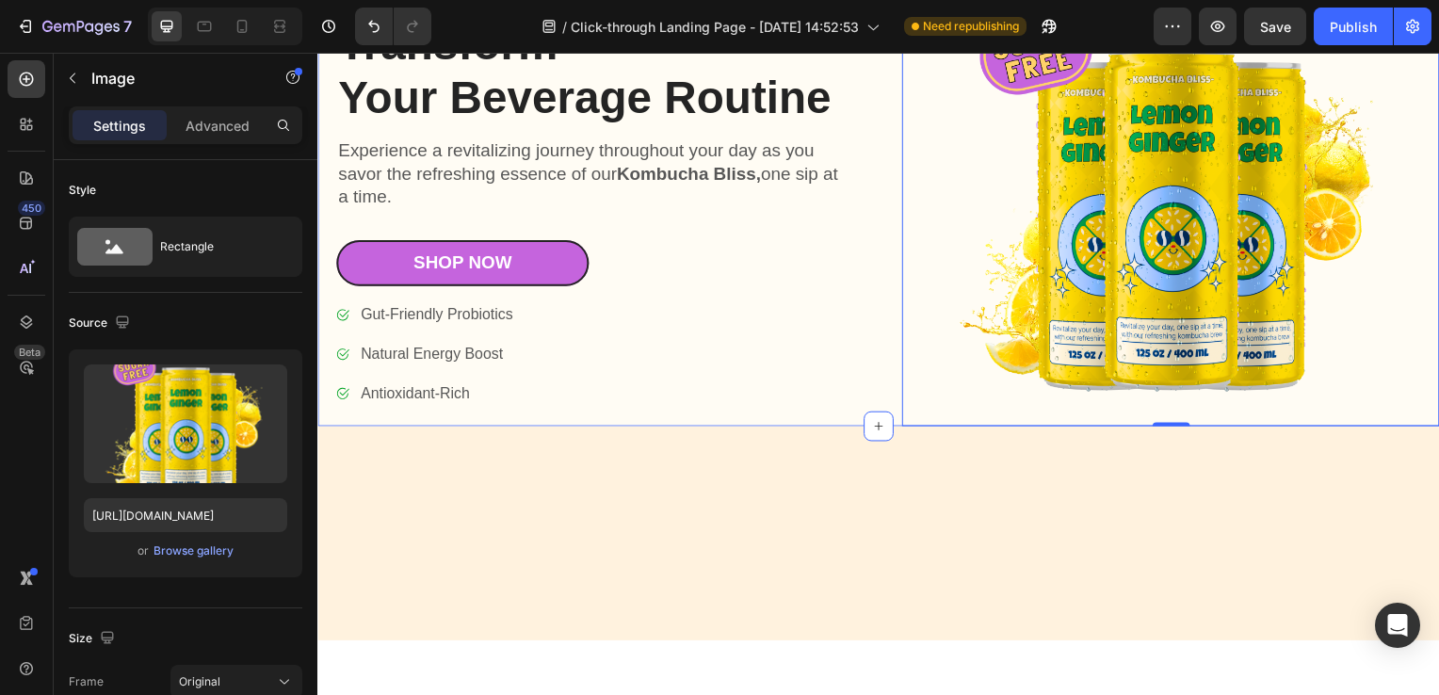
click at [873, 375] on div "Icon Icon Icon Icon Icon Icon List 7000+ Happy Customers Text Block Row Transfo…" at bounding box center [882, 197] width 1130 height 463
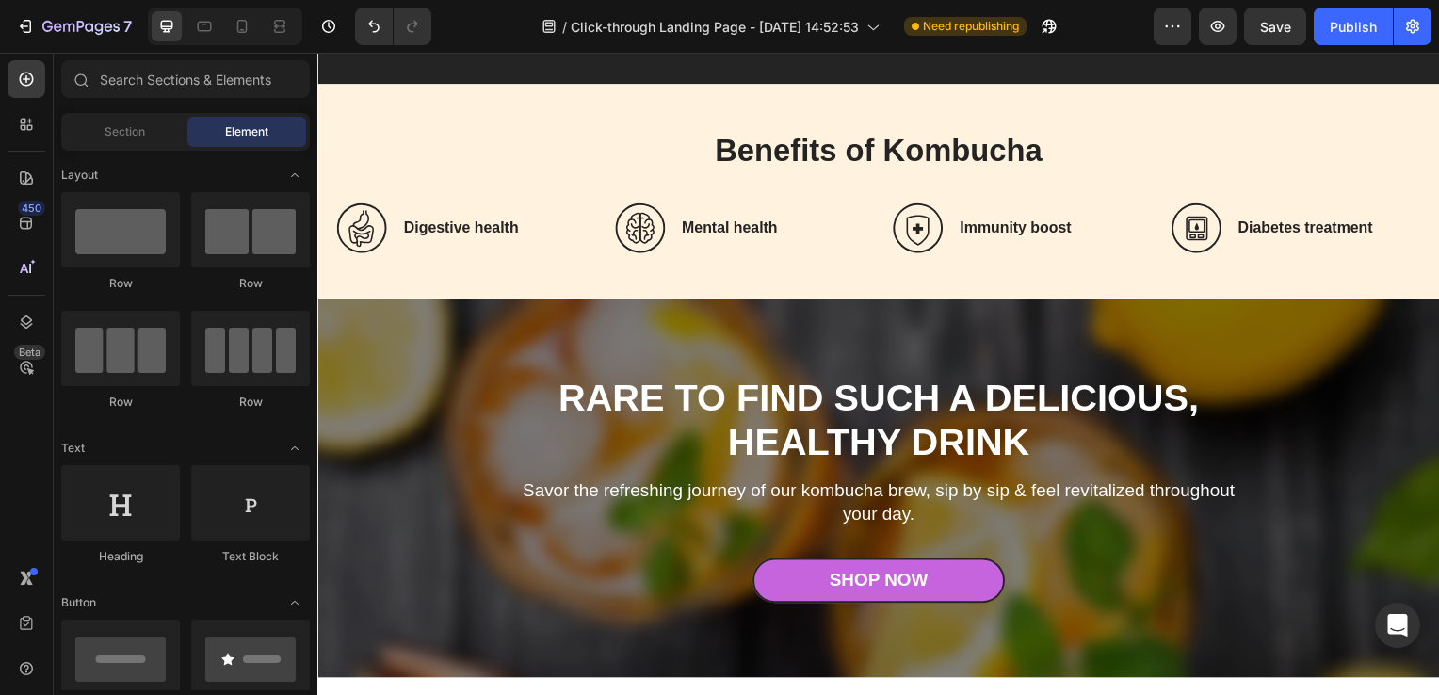
scroll to position [3912, 0]
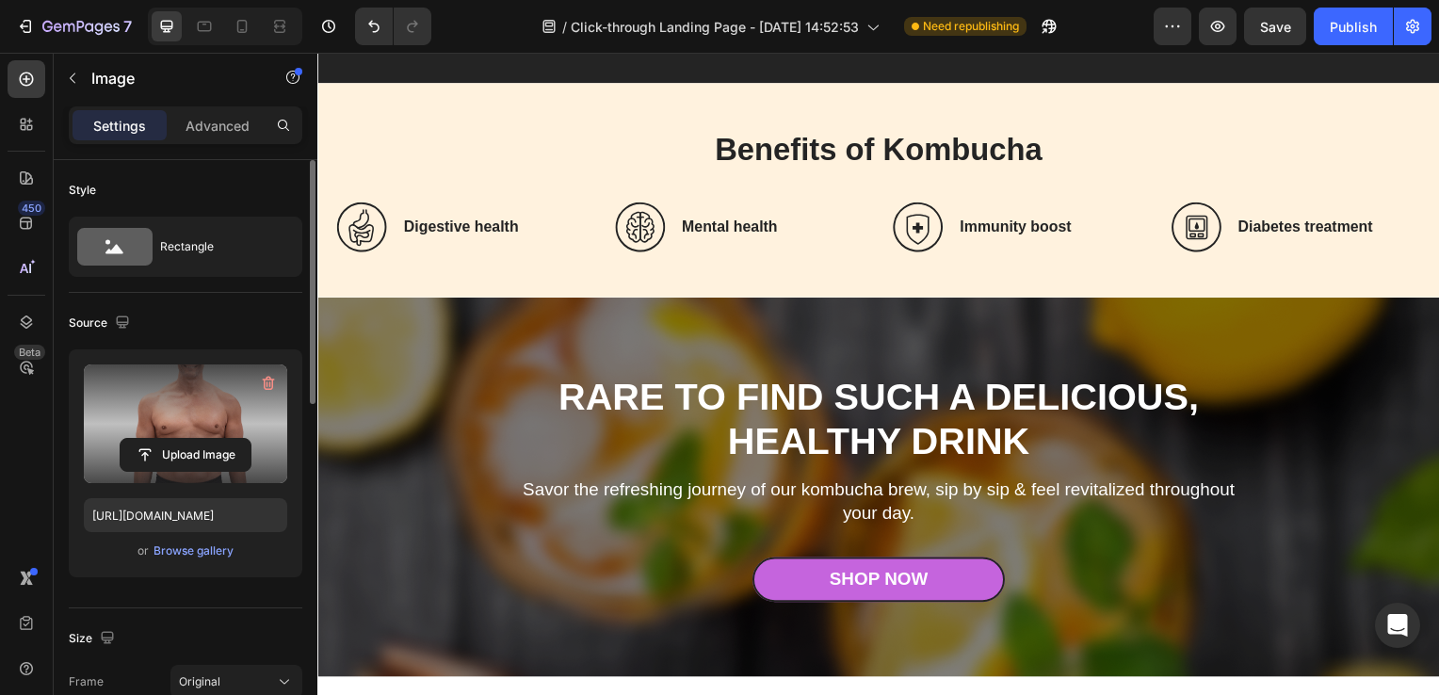
click at [232, 389] on label at bounding box center [185, 423] width 203 height 119
click at [232, 439] on input "file" at bounding box center [186, 455] width 130 height 32
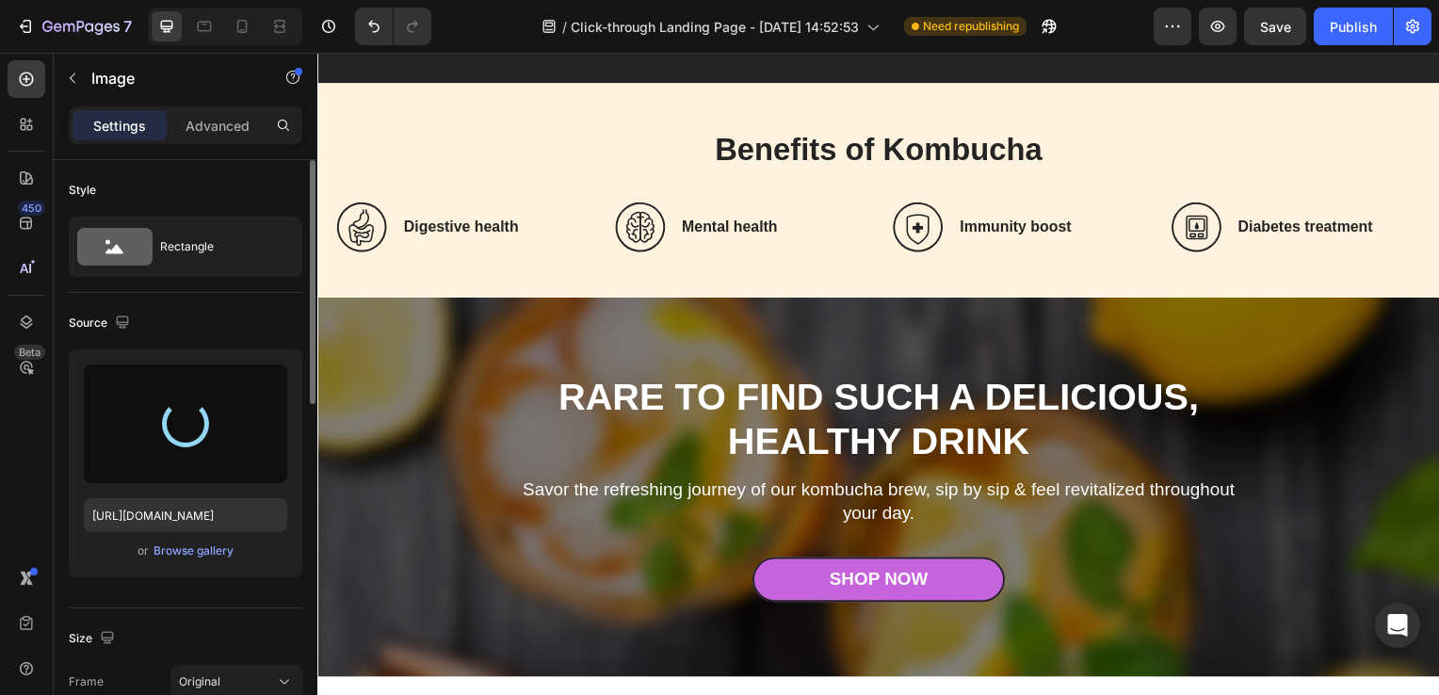
type input "https://cdn.shopify.com/s/files/1/0625/5565/2292/files/gempages_580744944566666…"
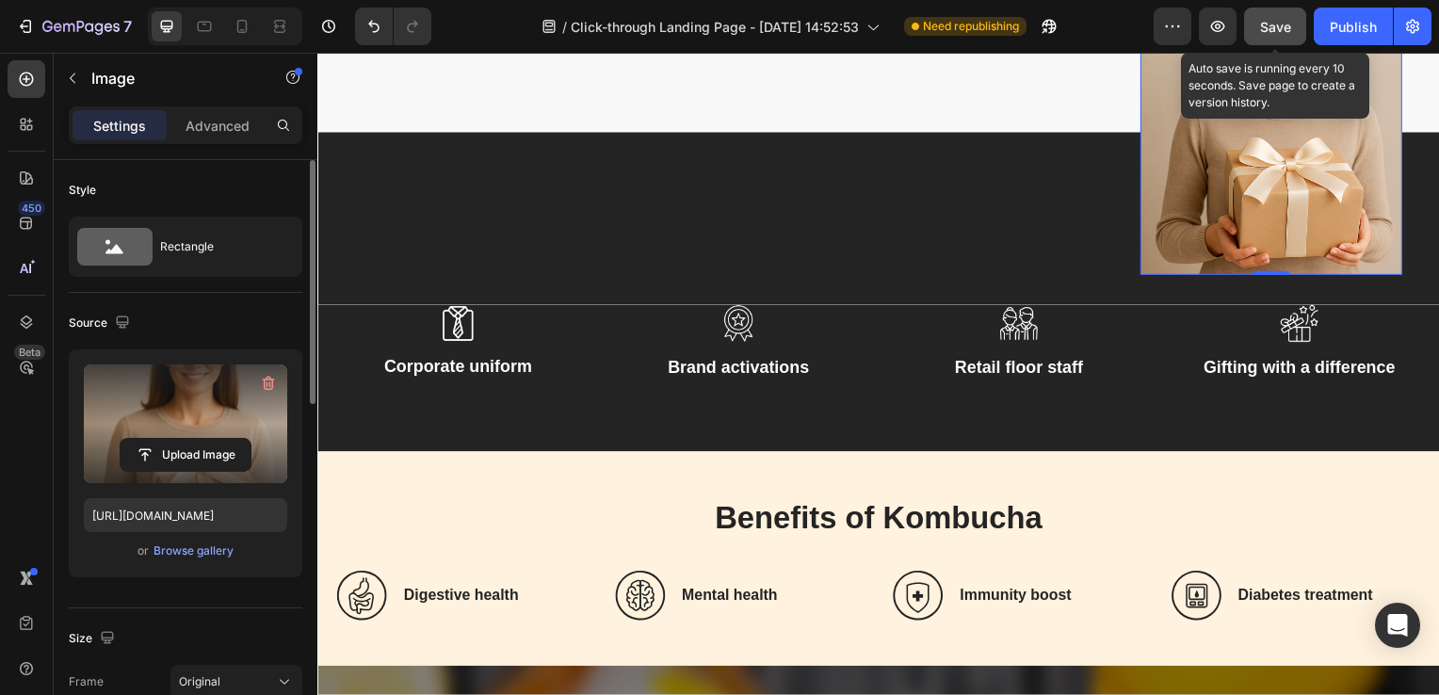
click at [1269, 23] on span "Save" at bounding box center [1275, 27] width 31 height 16
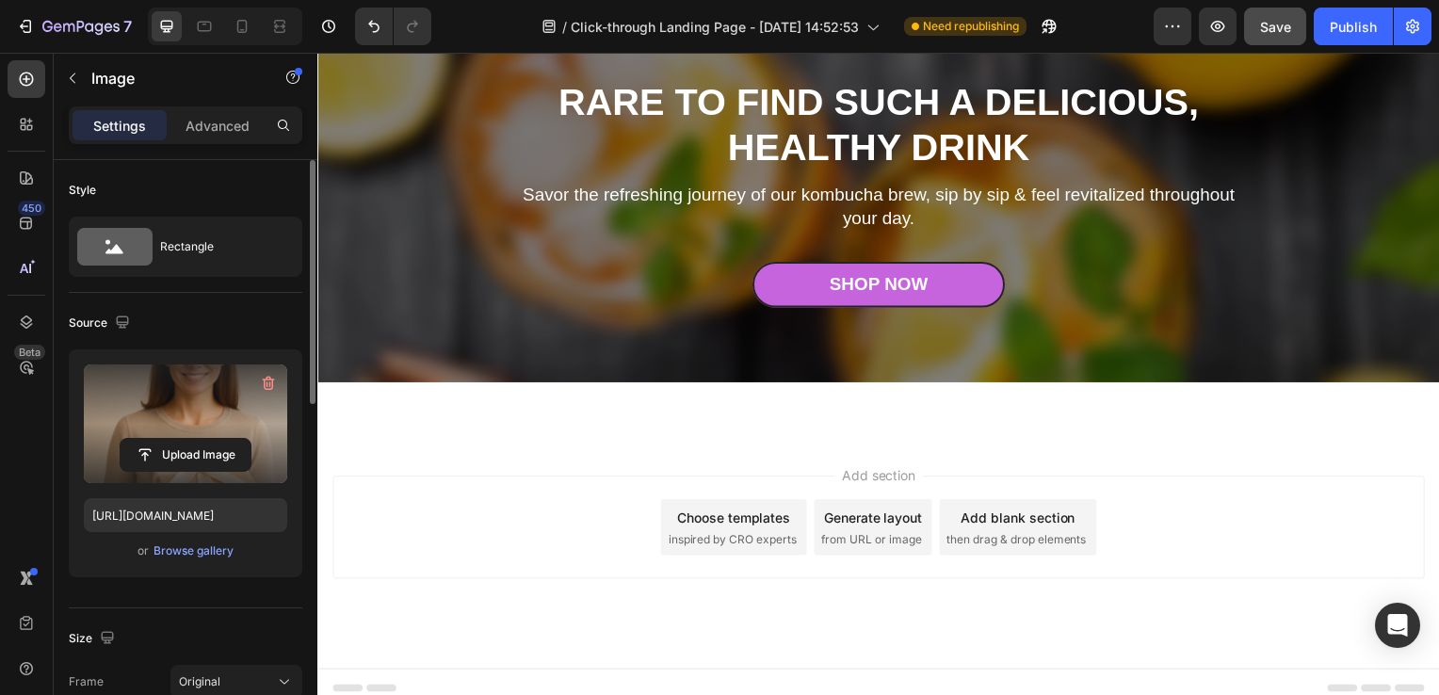
scroll to position [4244, 0]
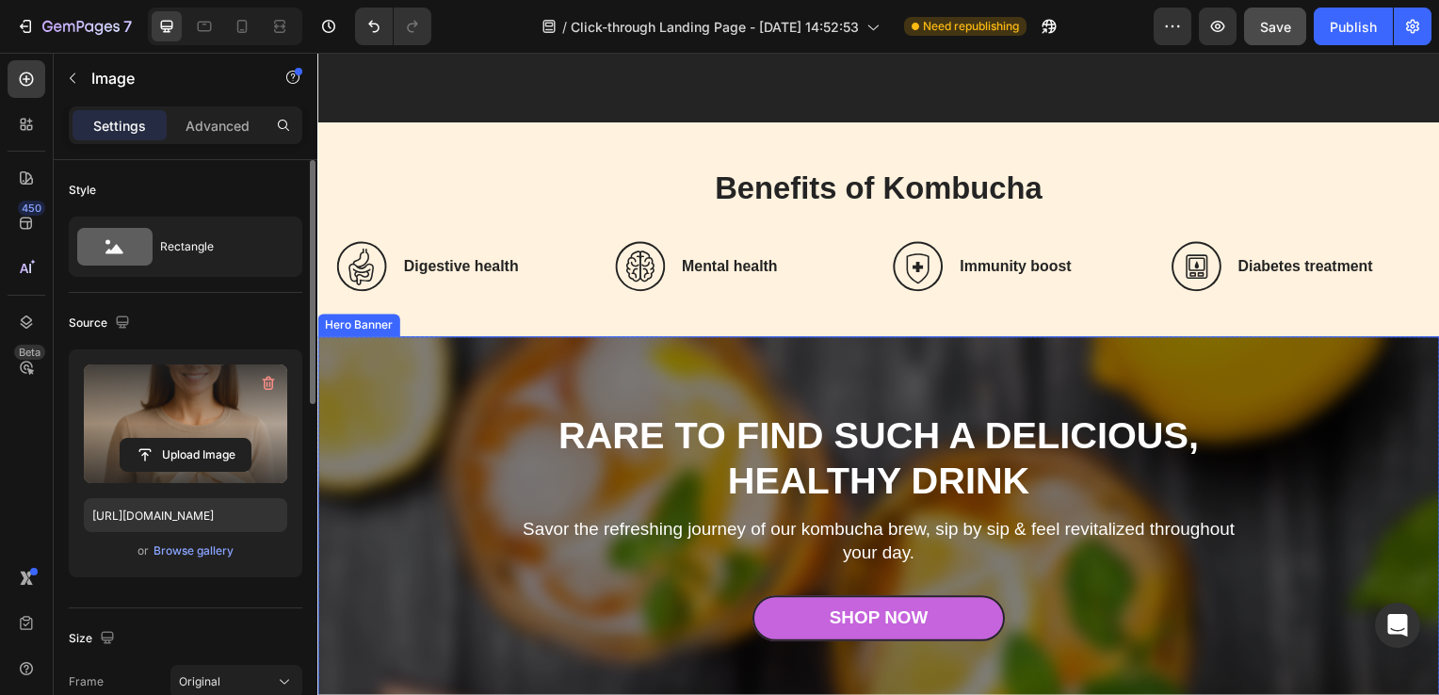
click at [1022, 379] on div "Rare to find such a delicious, healthy drink Heading Savor the refreshing journ…" at bounding box center [883, 530] width 782 height 382
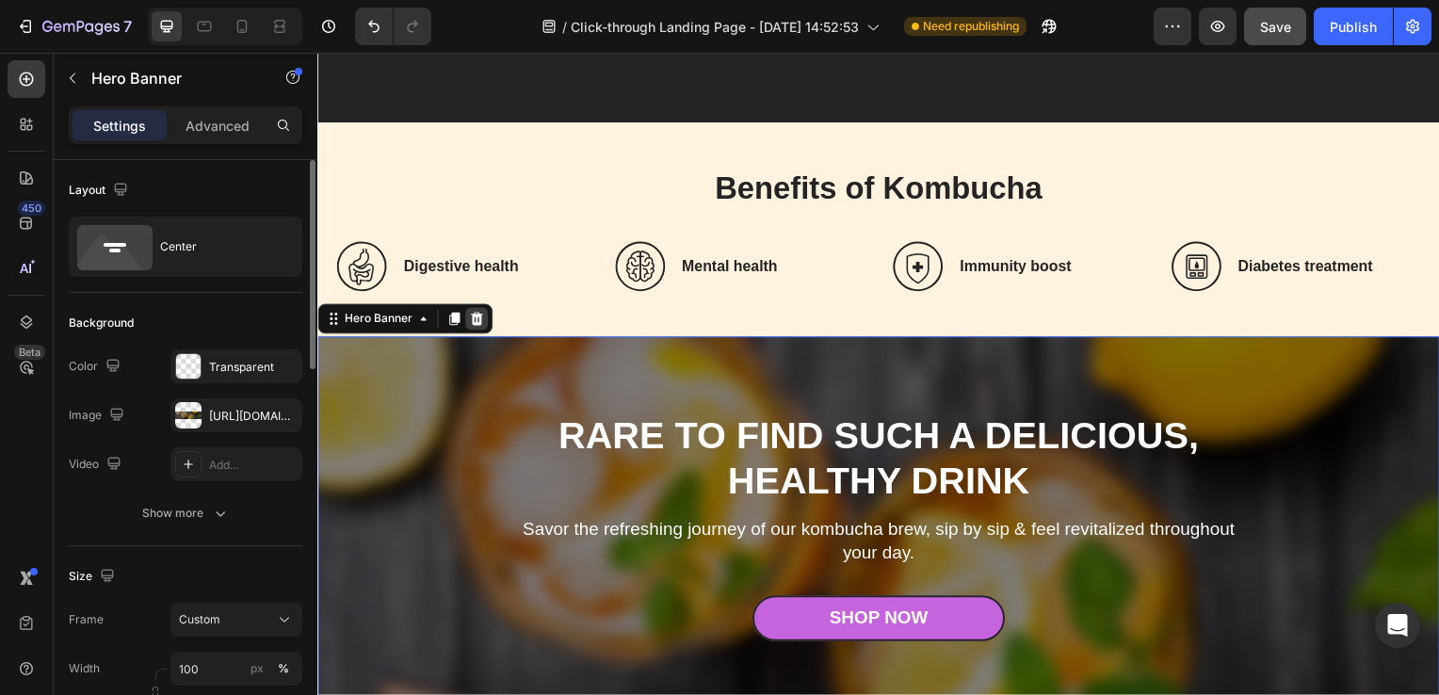
click at [485, 323] on div at bounding box center [477, 321] width 23 height 23
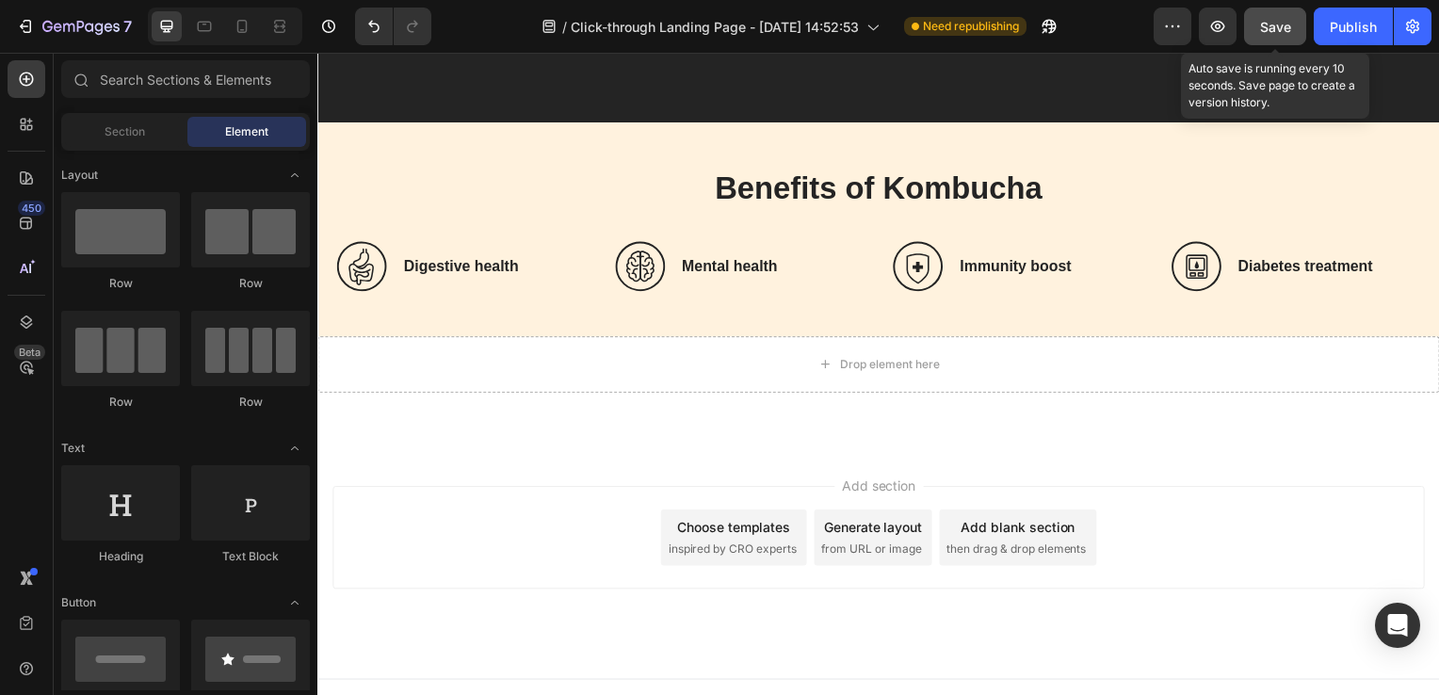
click at [1260, 22] on span "Save" at bounding box center [1275, 27] width 31 height 16
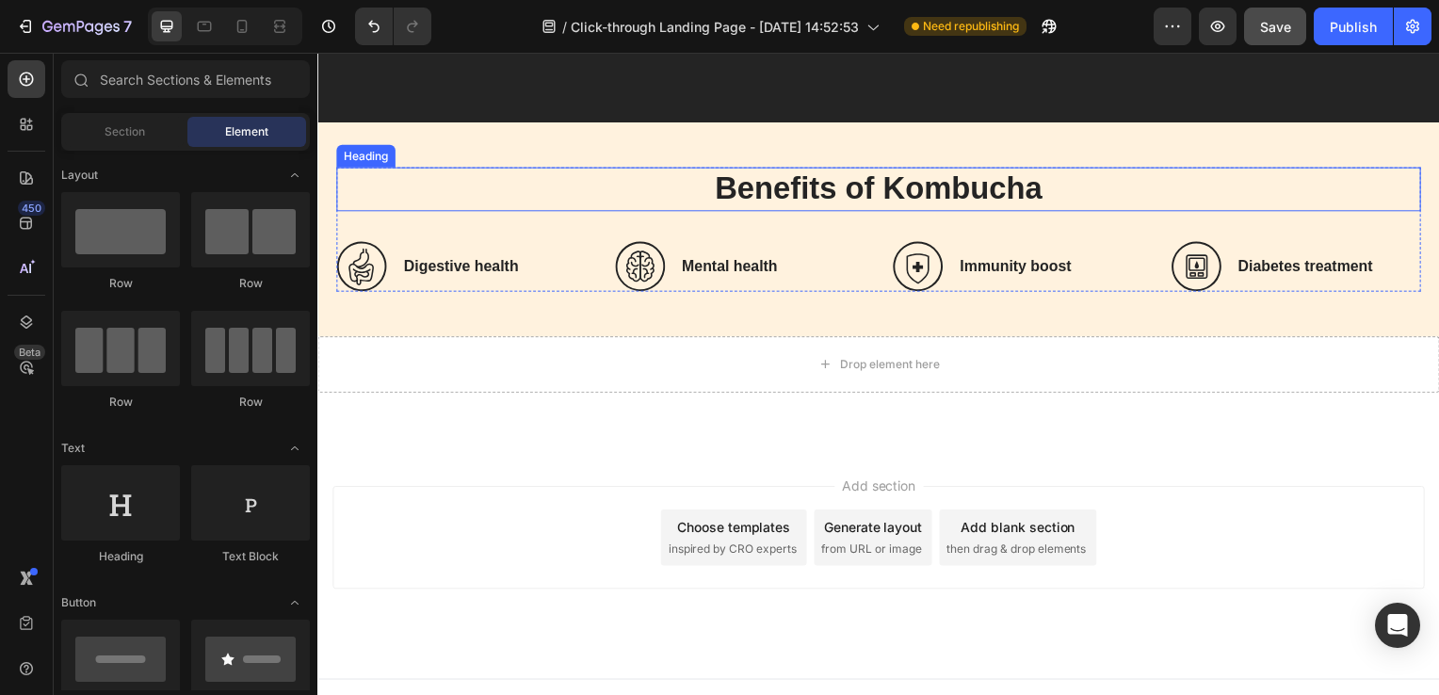
click at [848, 183] on h2 "Benefits of Kombucha" at bounding box center [882, 191] width 1092 height 44
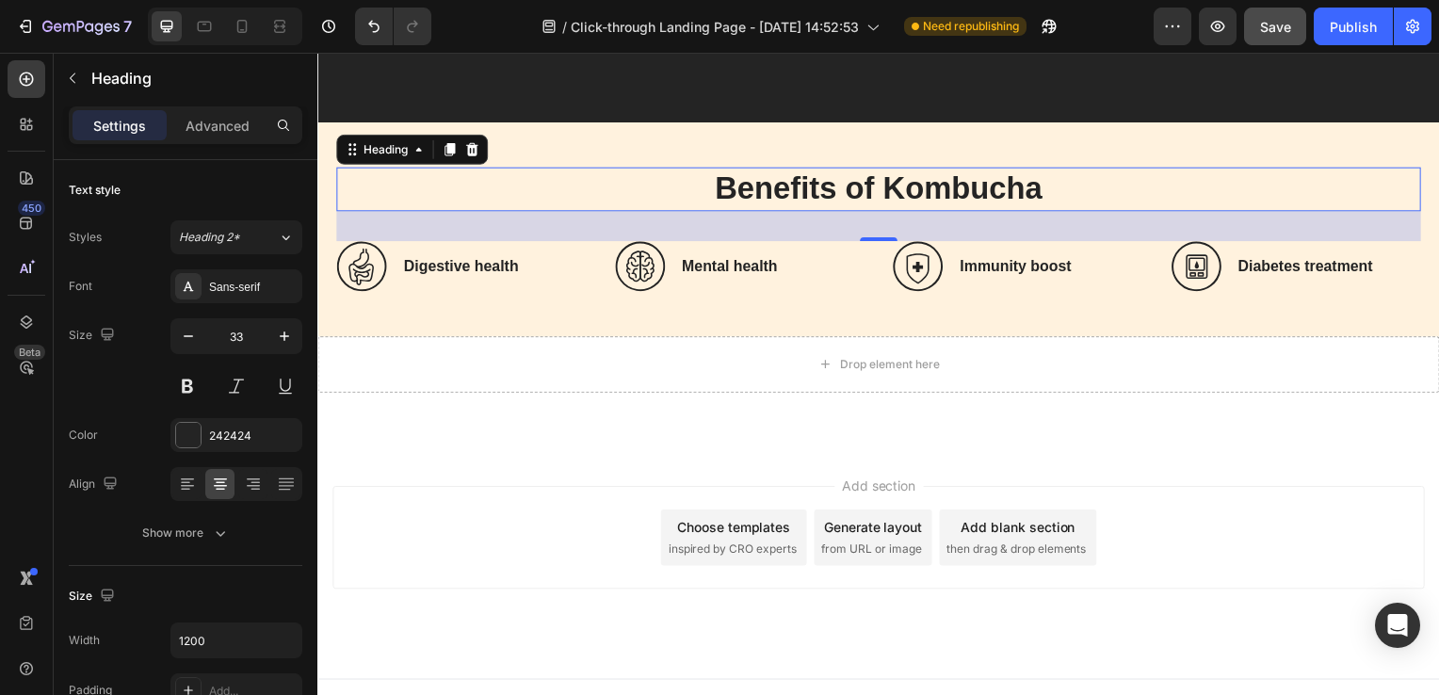
click at [790, 185] on h2 "Benefits of Kombucha" at bounding box center [882, 191] width 1092 height 44
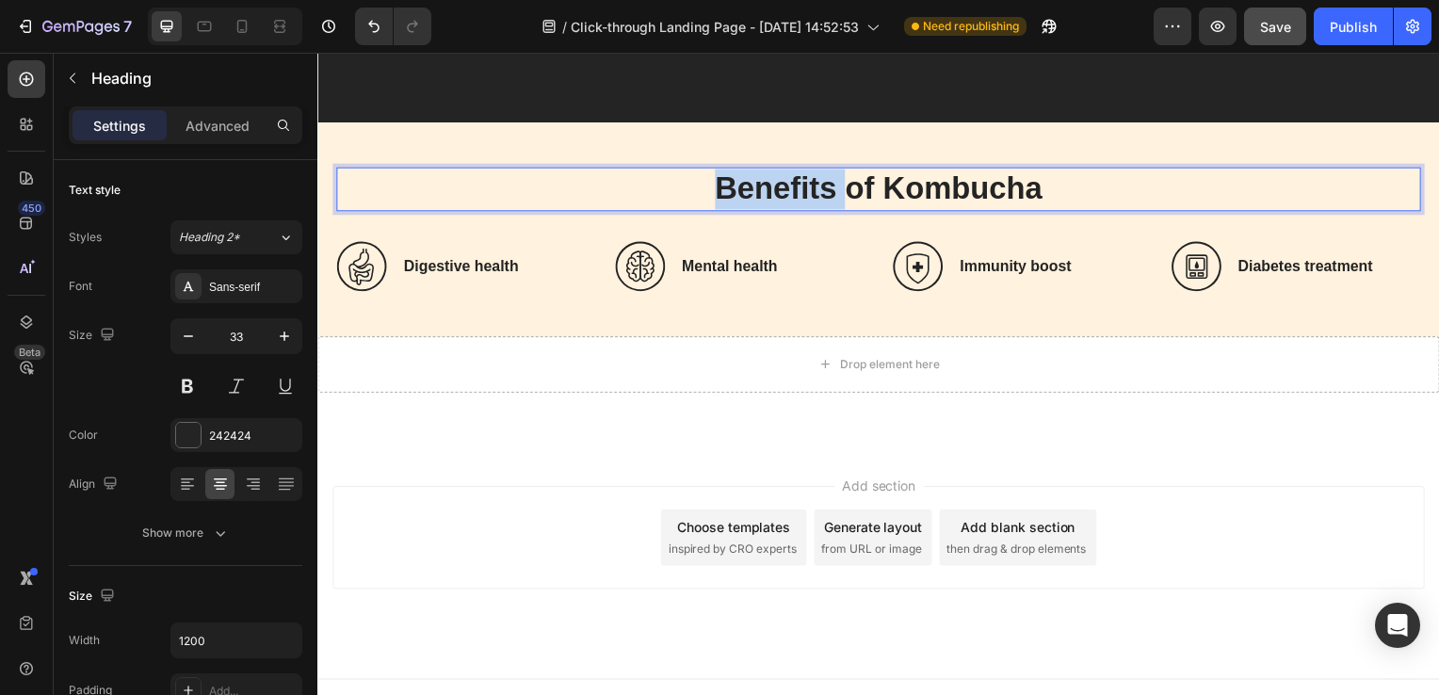
click at [790, 185] on p "Benefits of Kombucha" at bounding box center [882, 190] width 1089 height 40
click at [1072, 199] on p "Benefits of Kombucha" at bounding box center [882, 190] width 1089 height 40
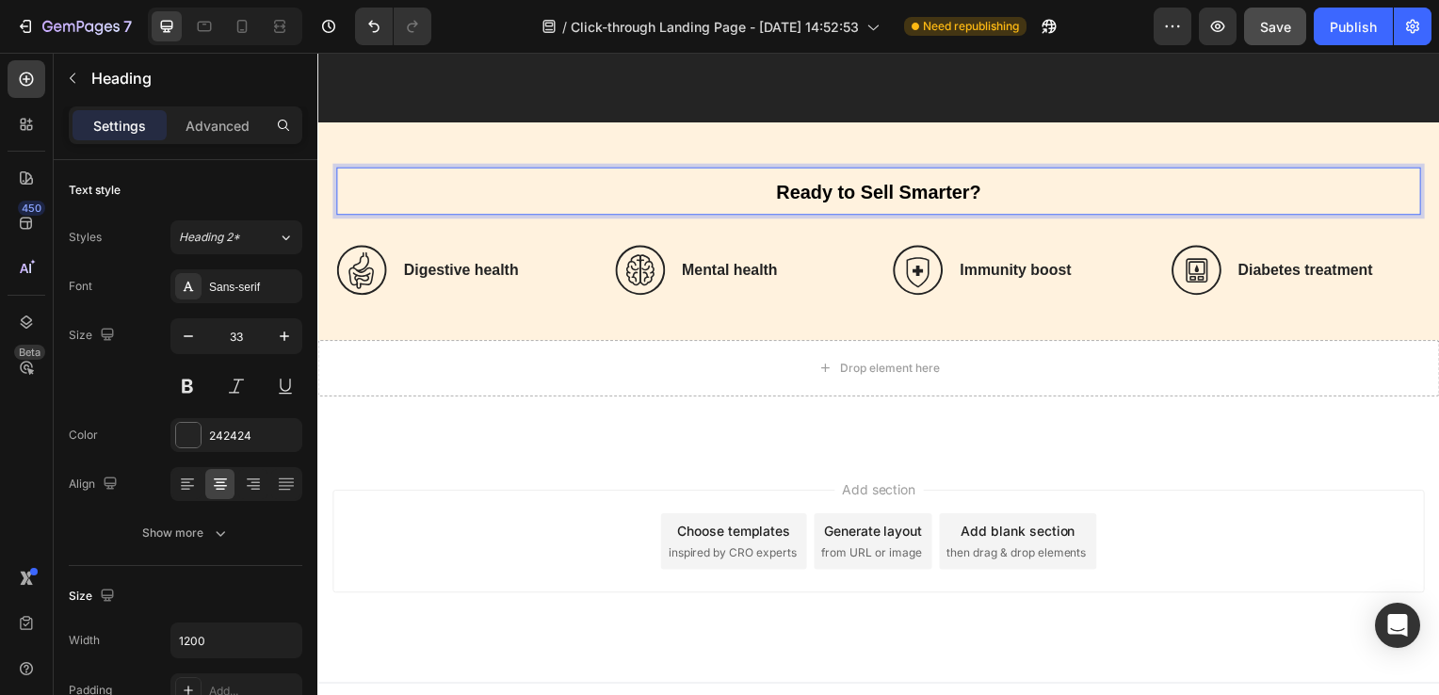
click at [838, 190] on span "Ready to Sell Smarter?" at bounding box center [883, 194] width 206 height 21
click at [961, 194] on span "Ready to Sell Smarter?" at bounding box center [883, 194] width 206 height 21
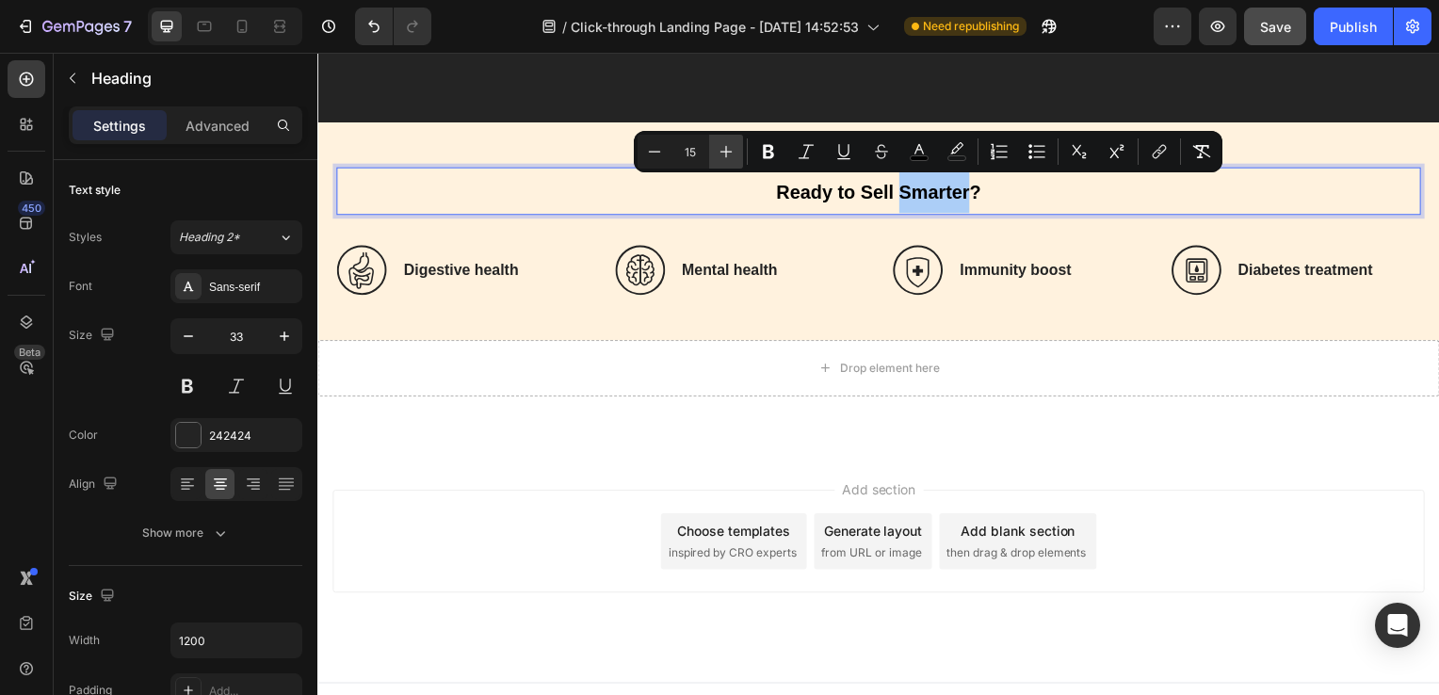
click at [719, 154] on icon "Editor contextual toolbar" at bounding box center [726, 151] width 19 height 19
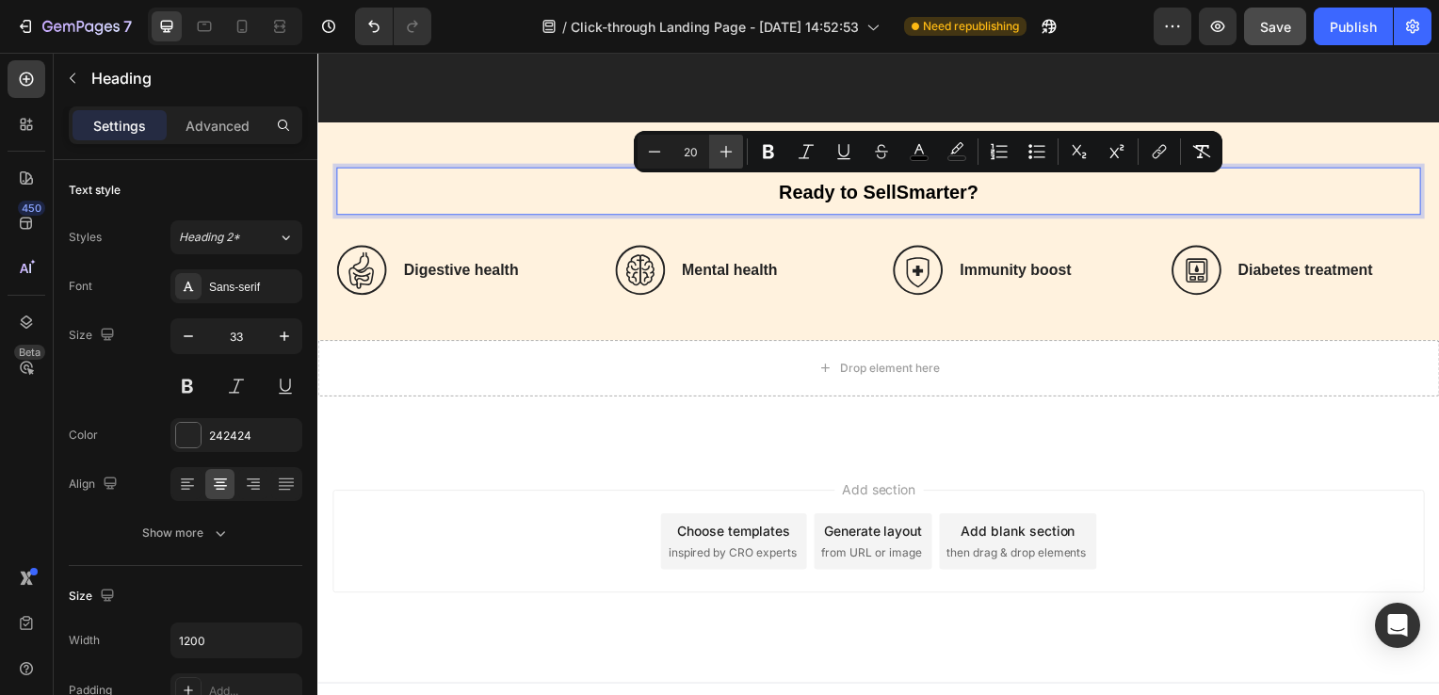
click at [719, 154] on icon "Editor contextual toolbar" at bounding box center [726, 151] width 19 height 19
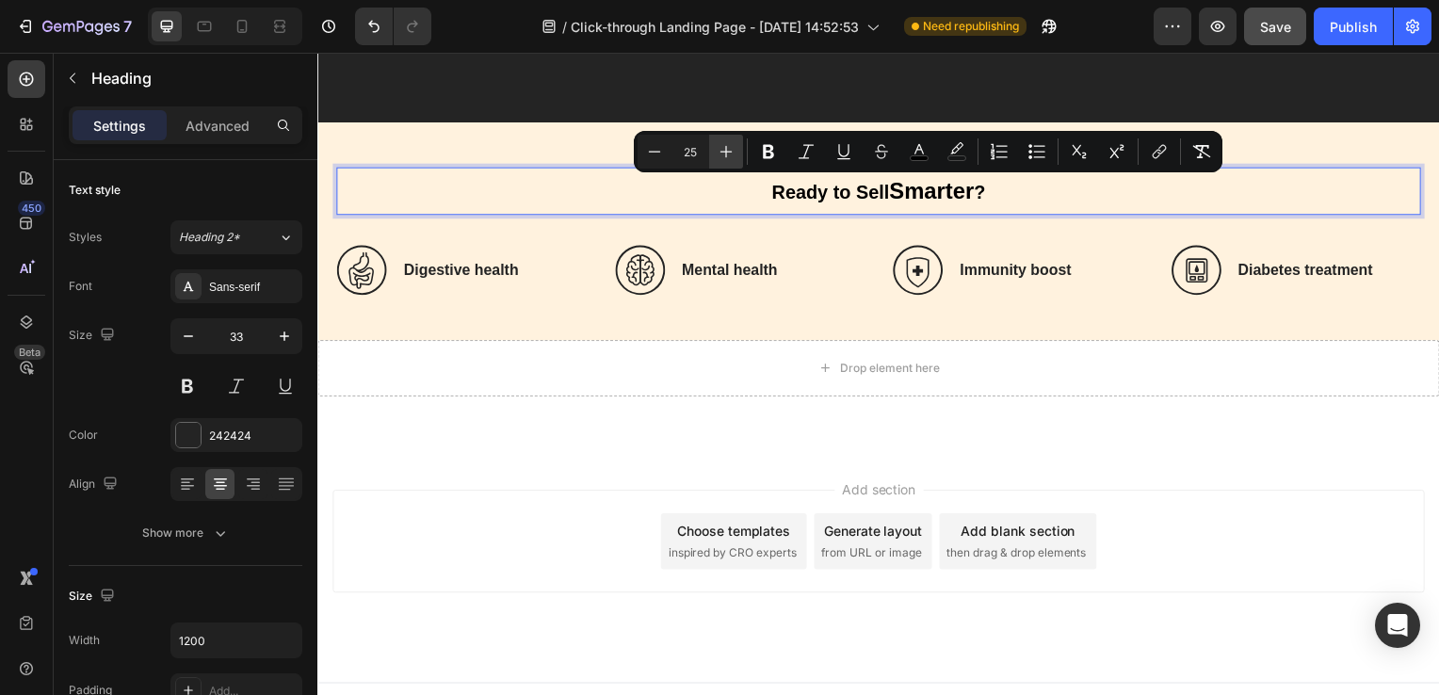
click at [719, 154] on icon "Editor contextual toolbar" at bounding box center [726, 151] width 19 height 19
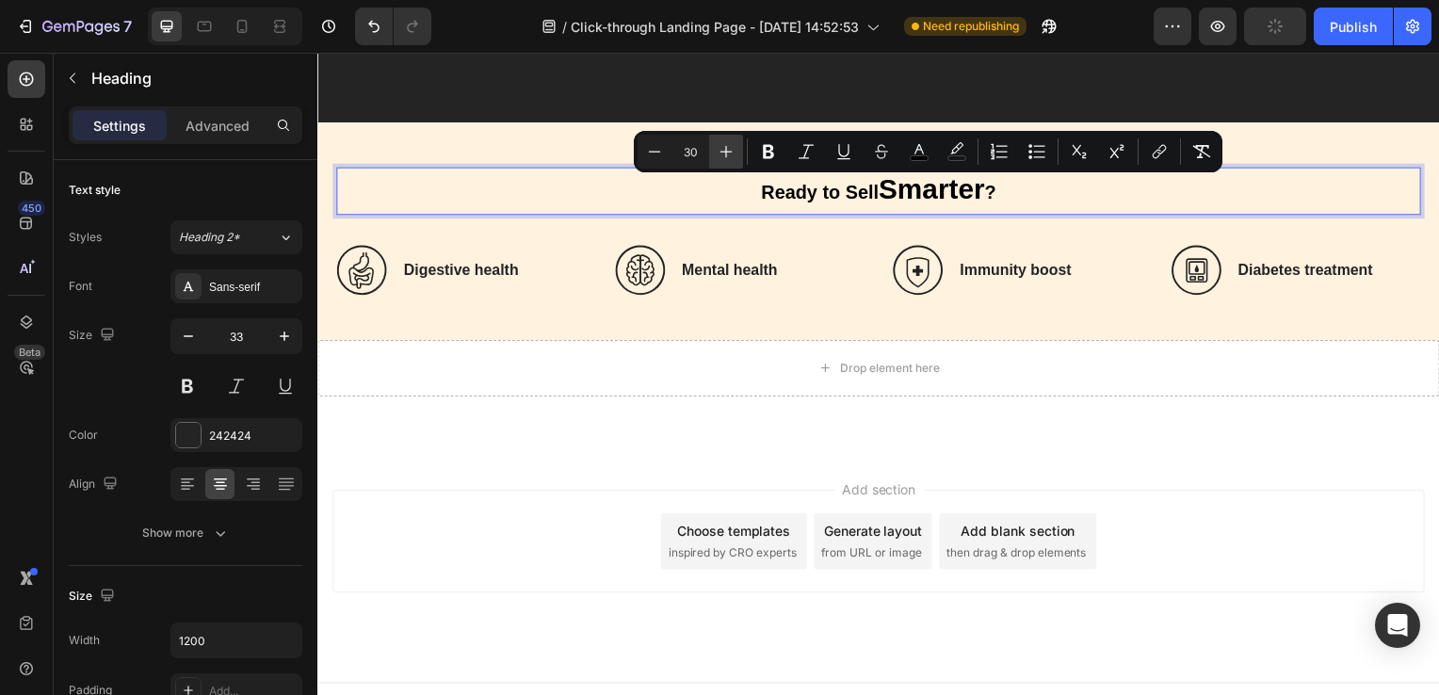
click at [719, 154] on icon "Editor contextual toolbar" at bounding box center [726, 151] width 19 height 19
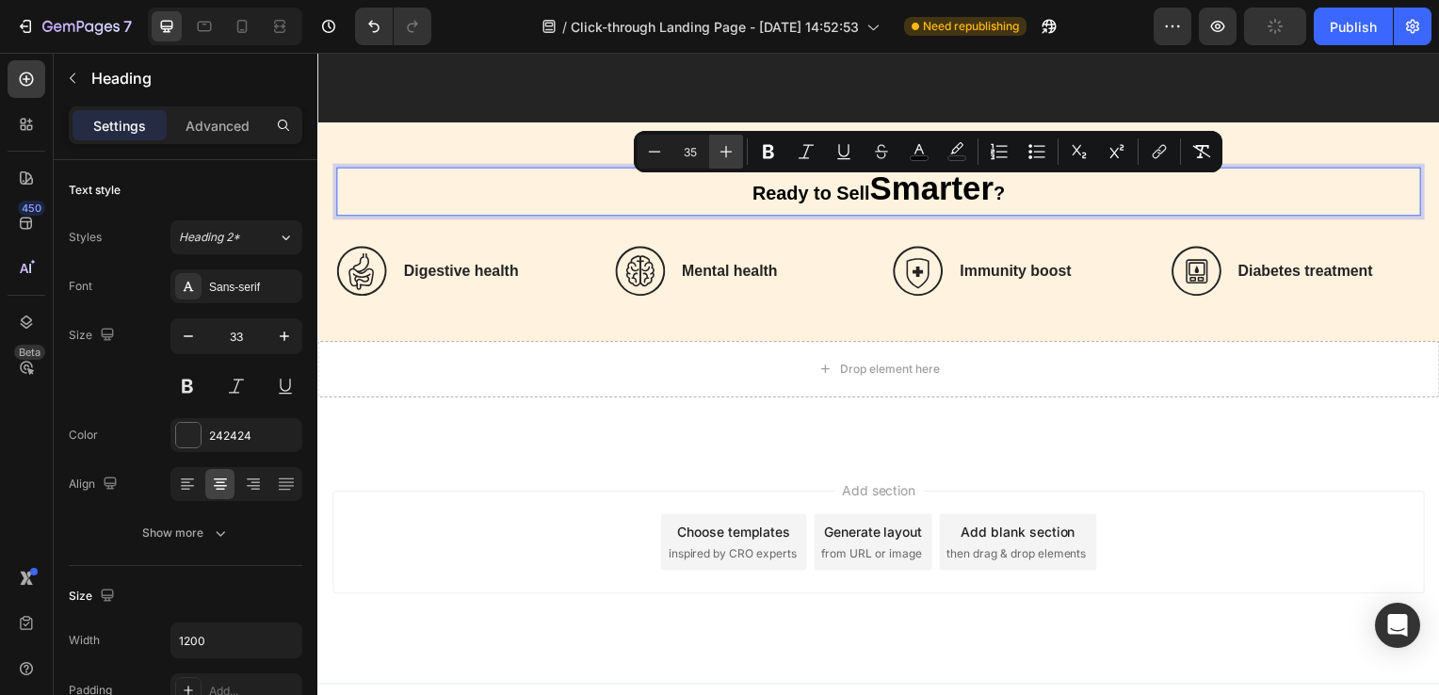
click at [719, 154] on icon "Editor contextual toolbar" at bounding box center [726, 151] width 19 height 19
type input "15"
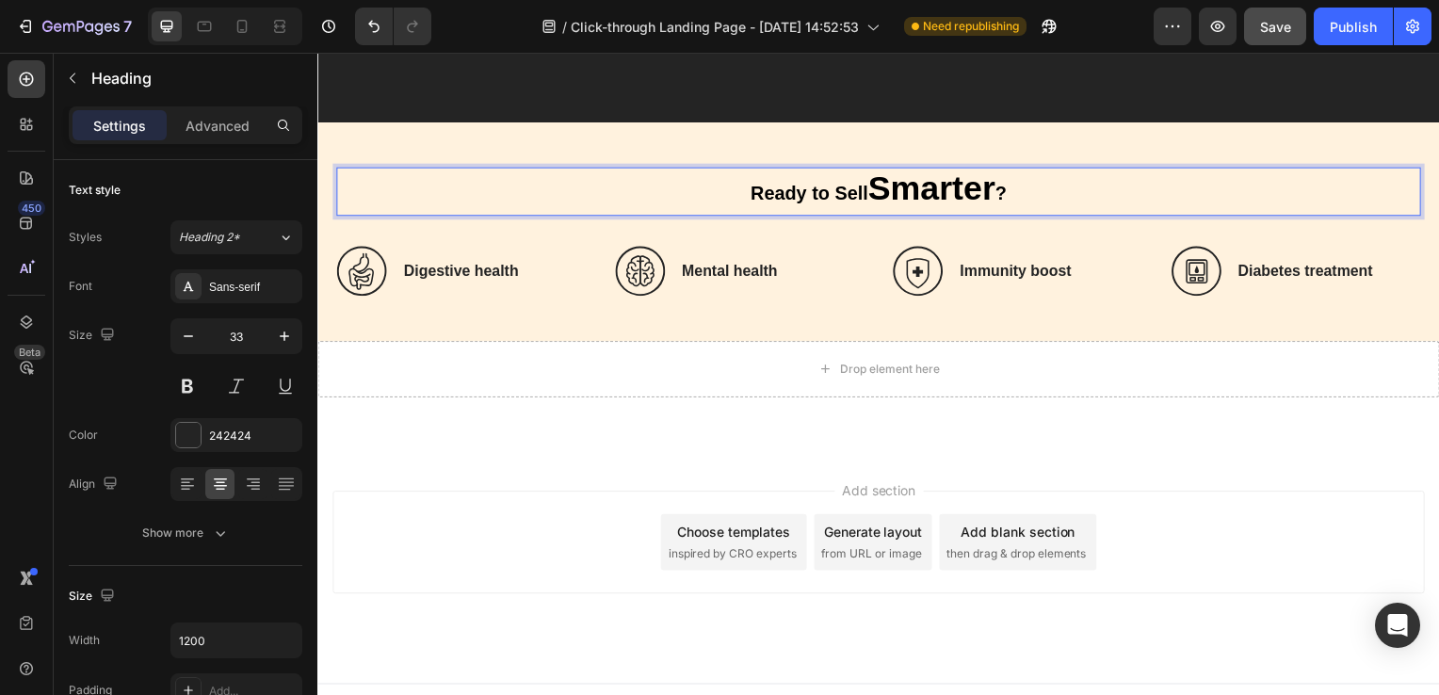
click at [753, 185] on span "Ready to Sell" at bounding box center [812, 195] width 119 height 21
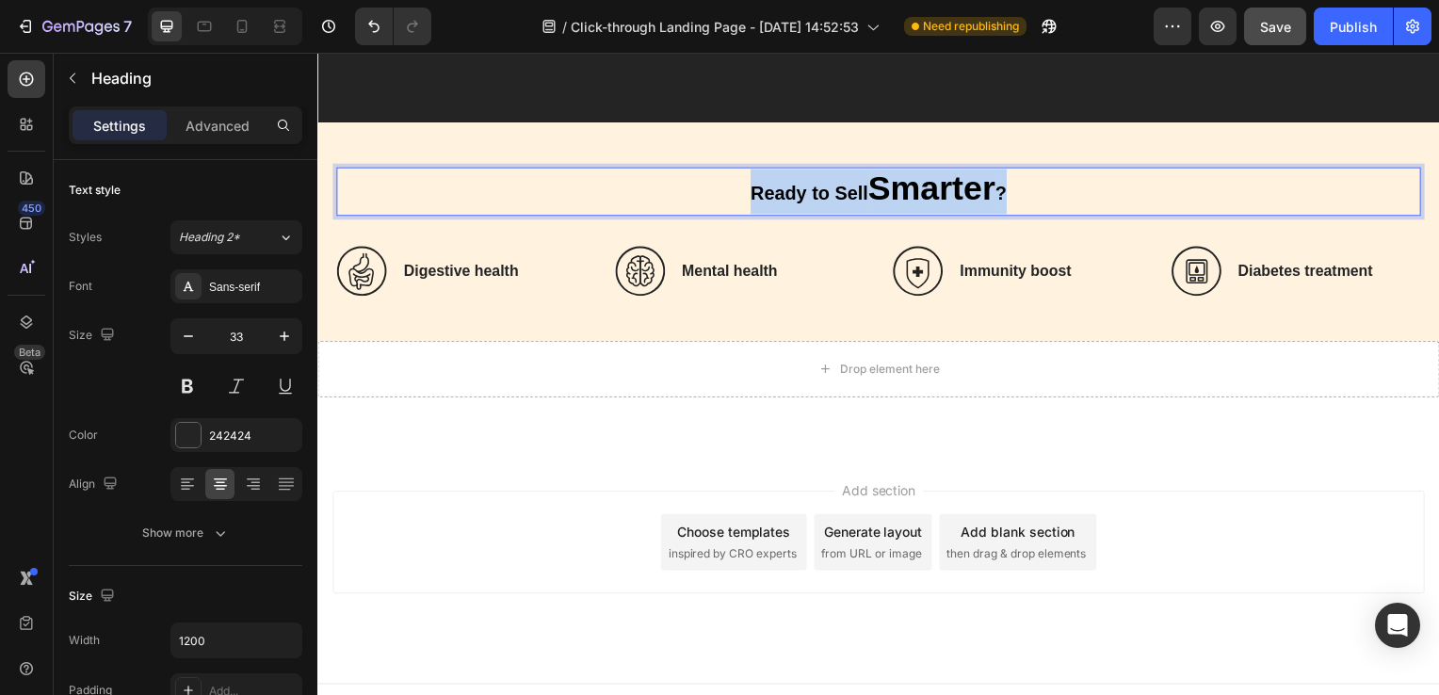
click at [753, 185] on span "Ready to Sell" at bounding box center [812, 195] width 119 height 21
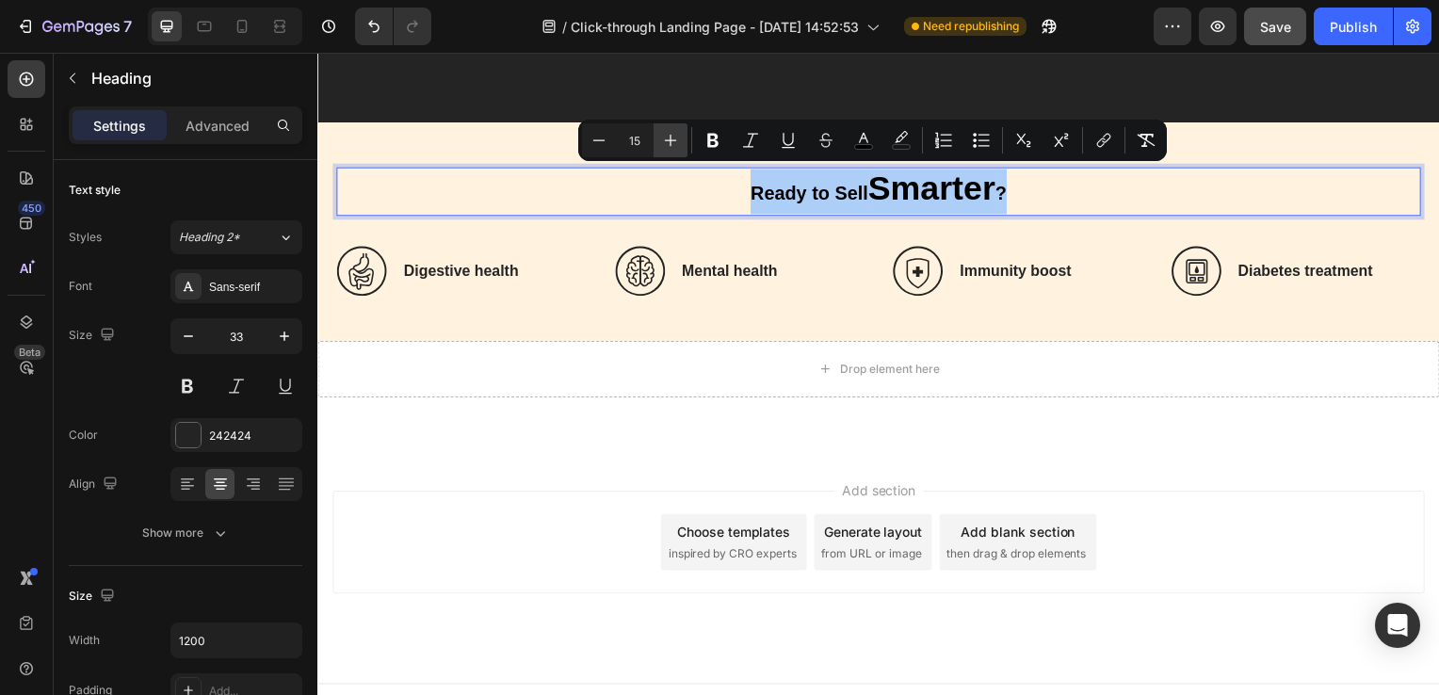
click at [669, 136] on icon "Editor contextual toolbar" at bounding box center [670, 140] width 19 height 19
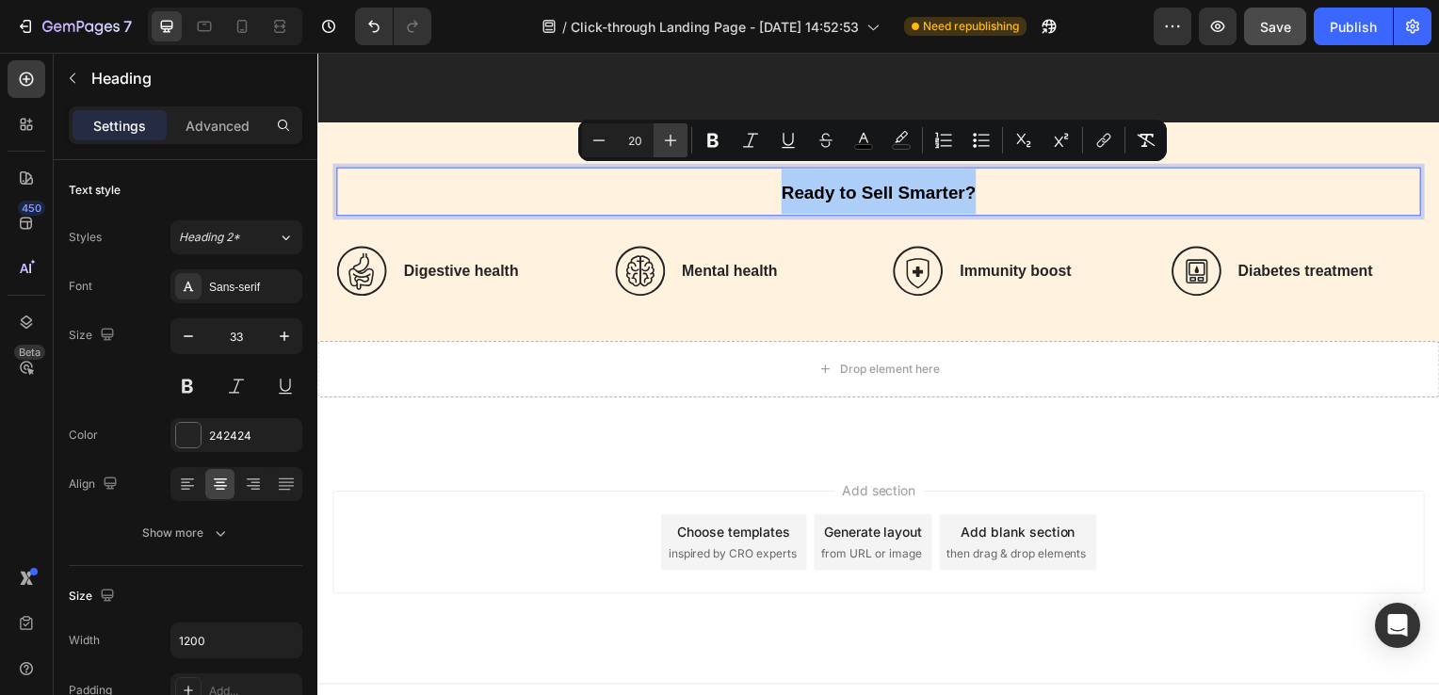
click at [669, 136] on icon "Editor contextual toolbar" at bounding box center [670, 140] width 19 height 19
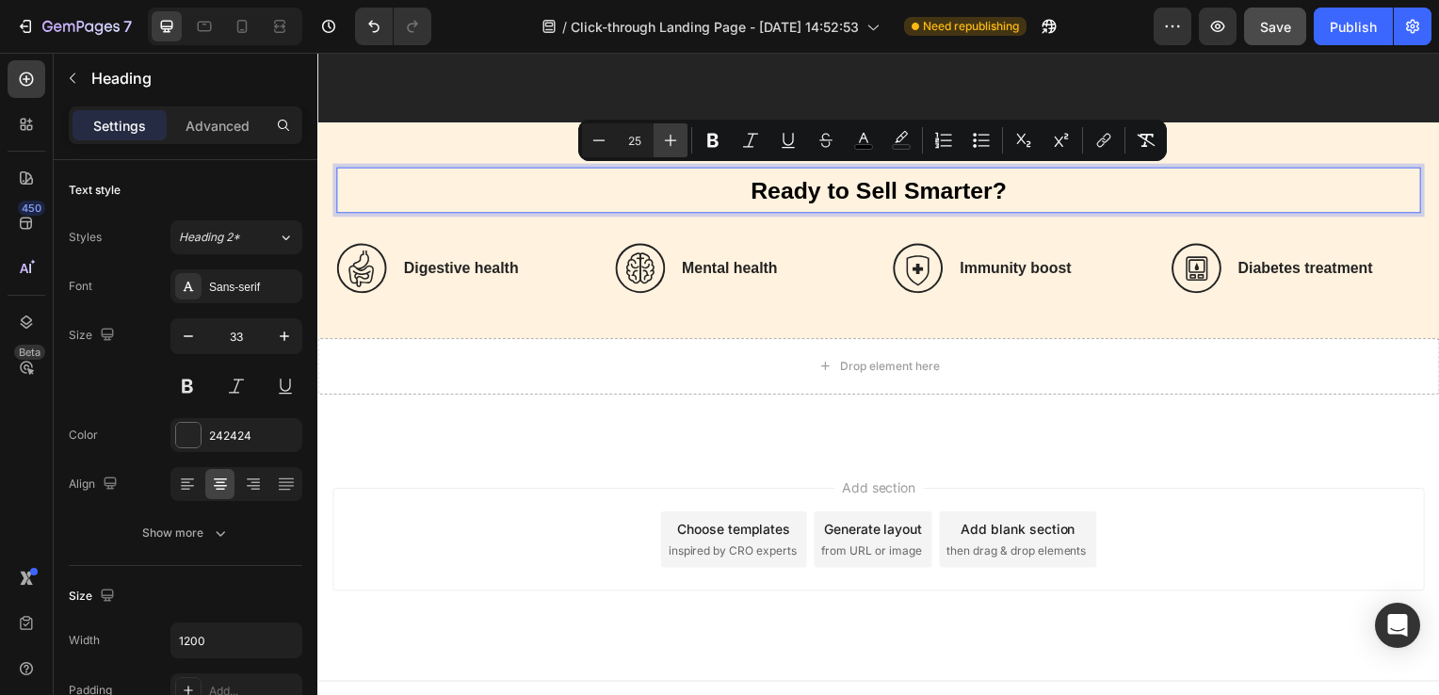
click at [669, 136] on icon "Editor contextual toolbar" at bounding box center [670, 140] width 19 height 19
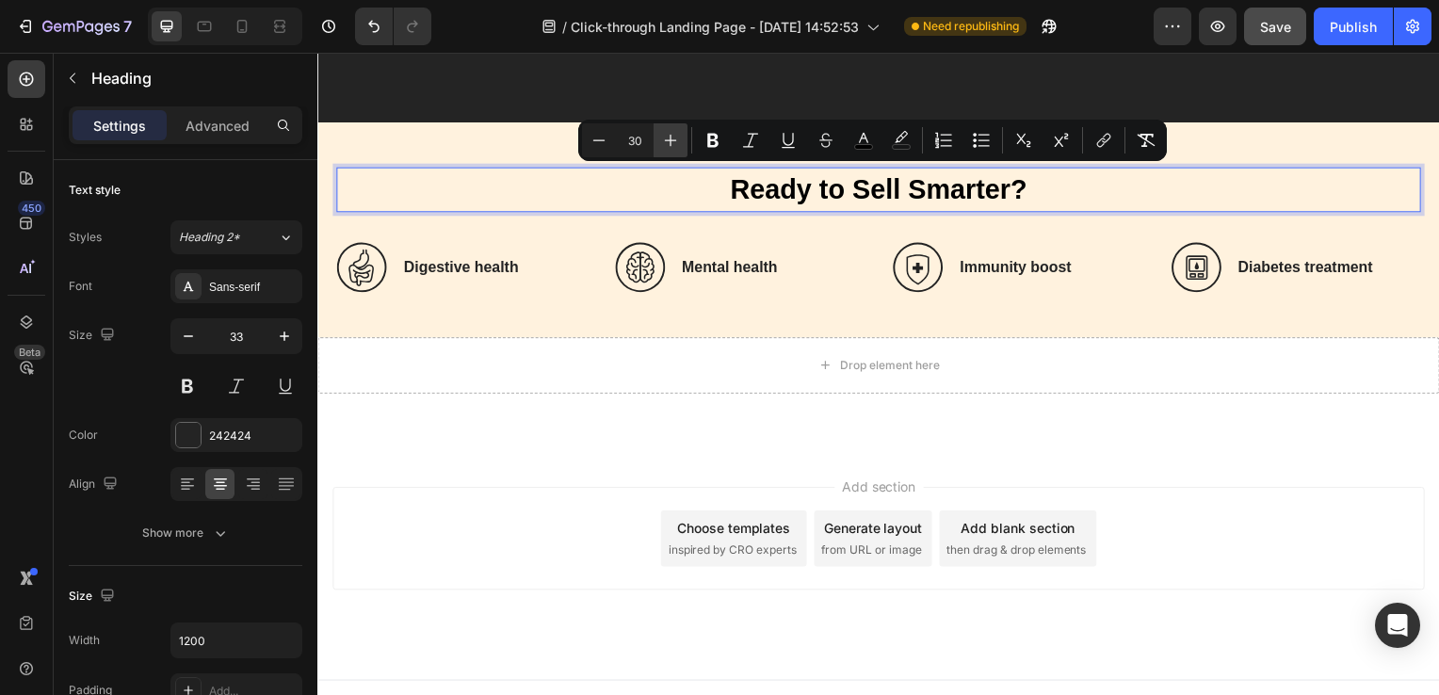
click at [669, 136] on icon "Editor contextual toolbar" at bounding box center [670, 140] width 19 height 19
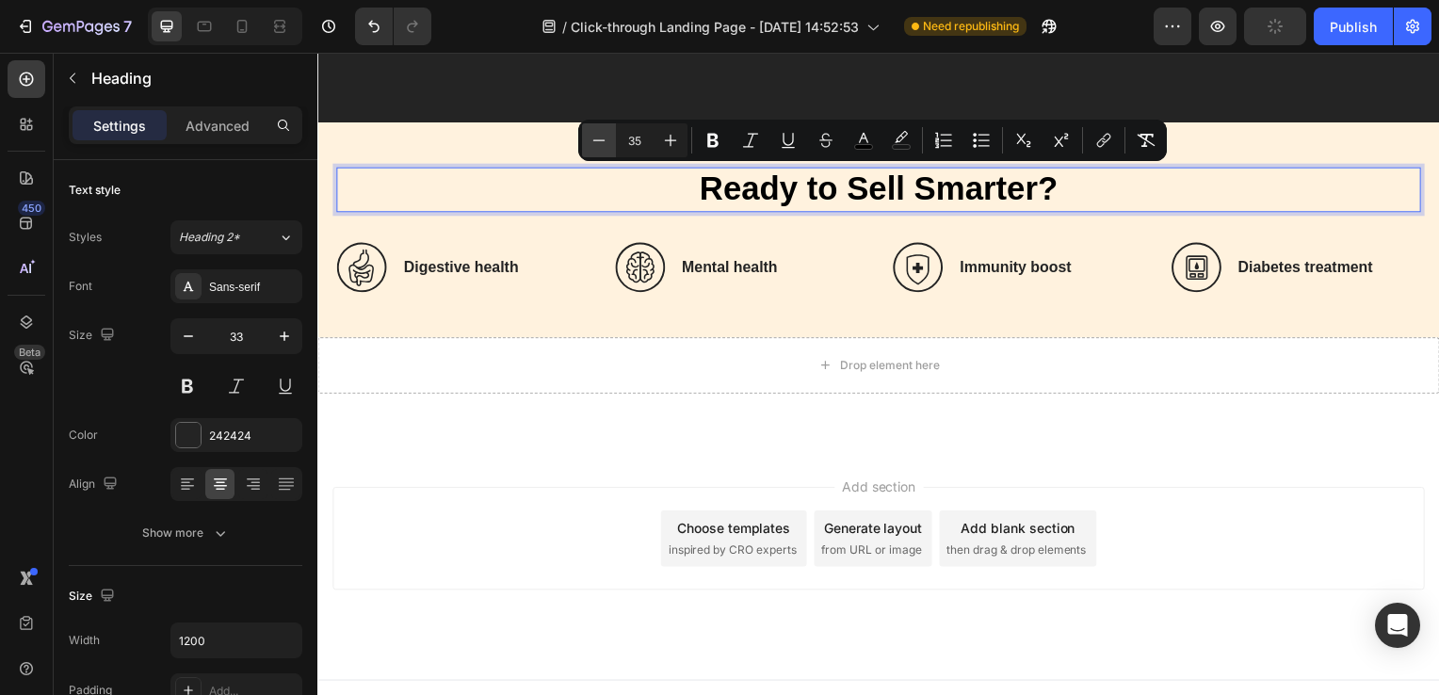
click at [608, 137] on button "Minus" at bounding box center [599, 140] width 34 height 34
type input "34"
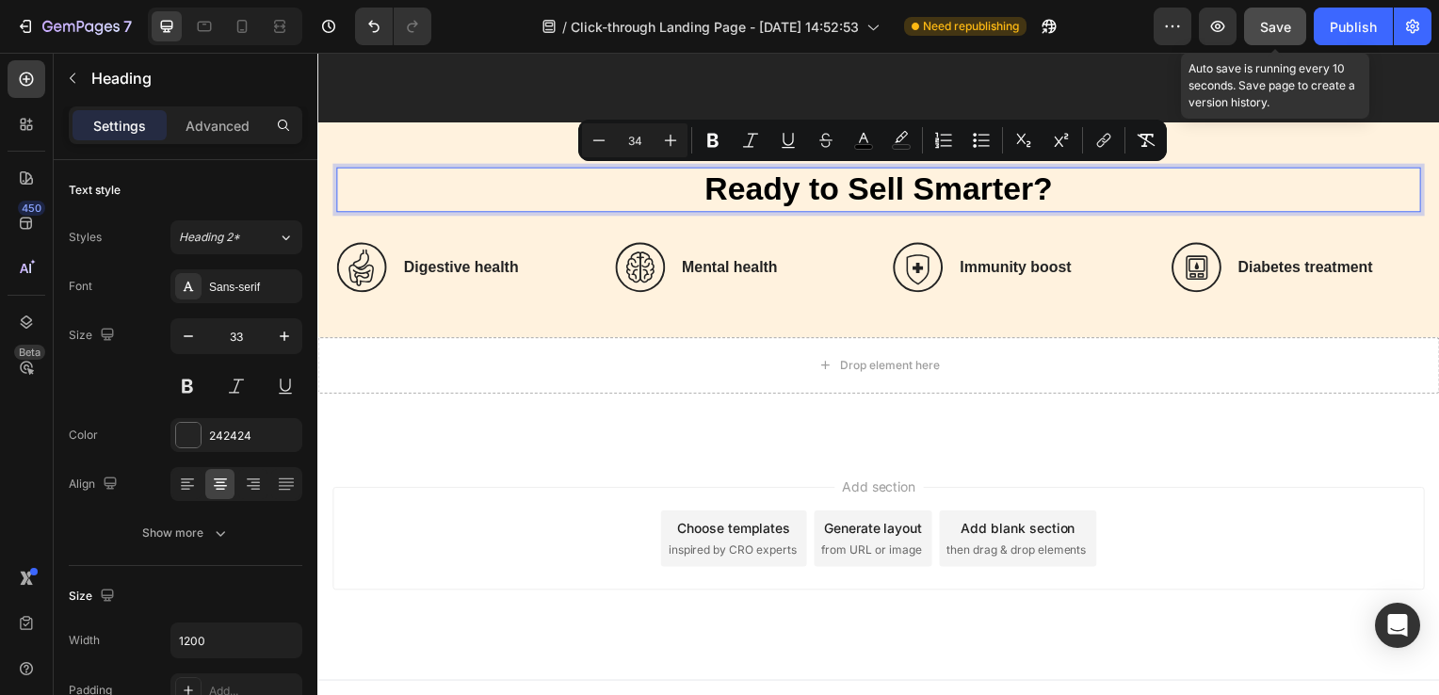
click at [1278, 38] on button "Save" at bounding box center [1275, 27] width 62 height 38
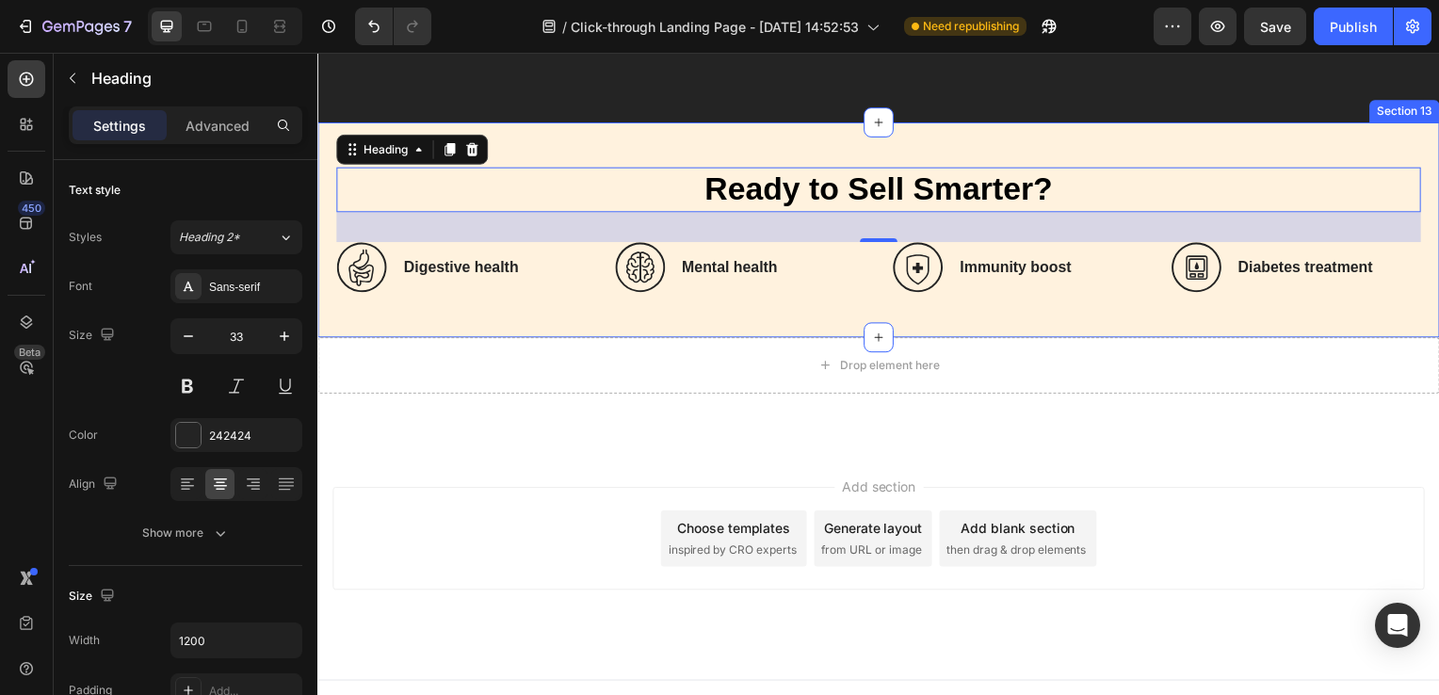
click at [561, 314] on div "⁠⁠⁠⁠⁠⁠⁠ Ready to Sell Smarter? Heading 32 Icon Digestive health Heading Row Ico…" at bounding box center [882, 231] width 1130 height 217
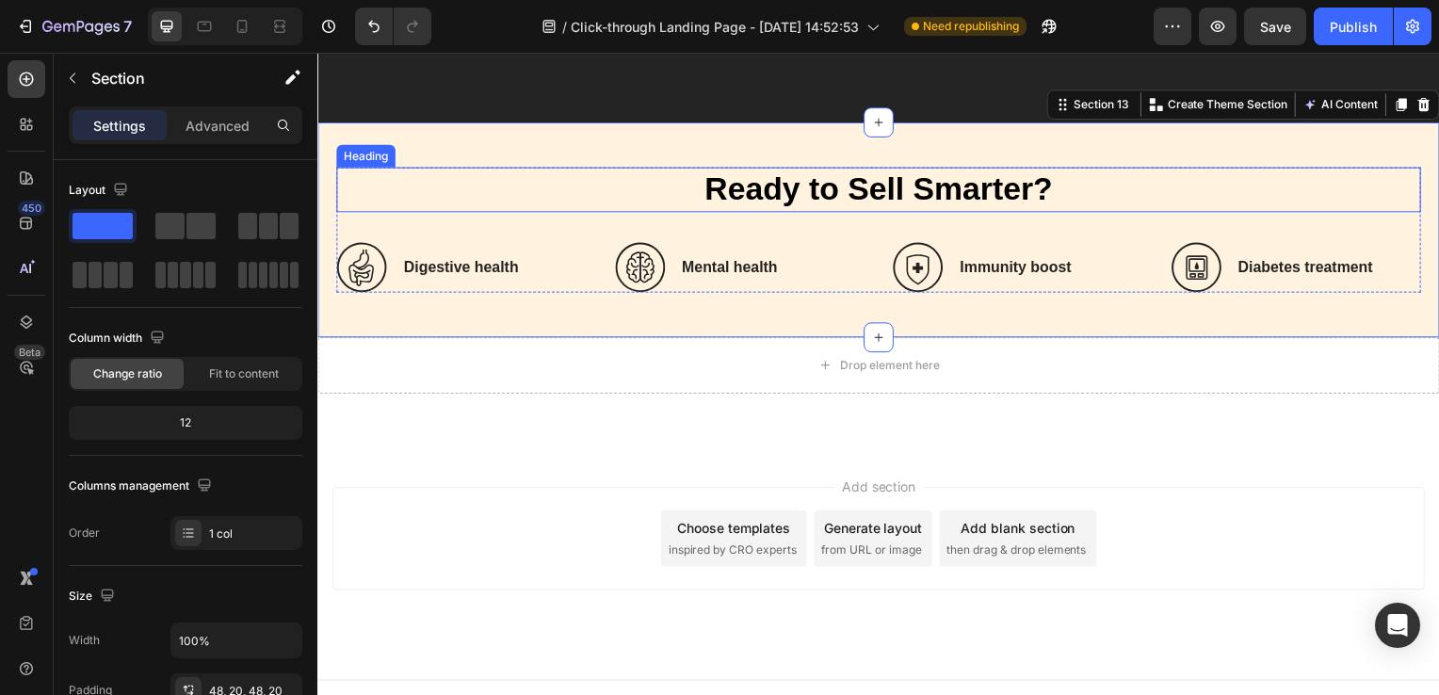
click at [810, 205] on span "Ready to Sell Smarter?" at bounding box center [882, 190] width 350 height 36
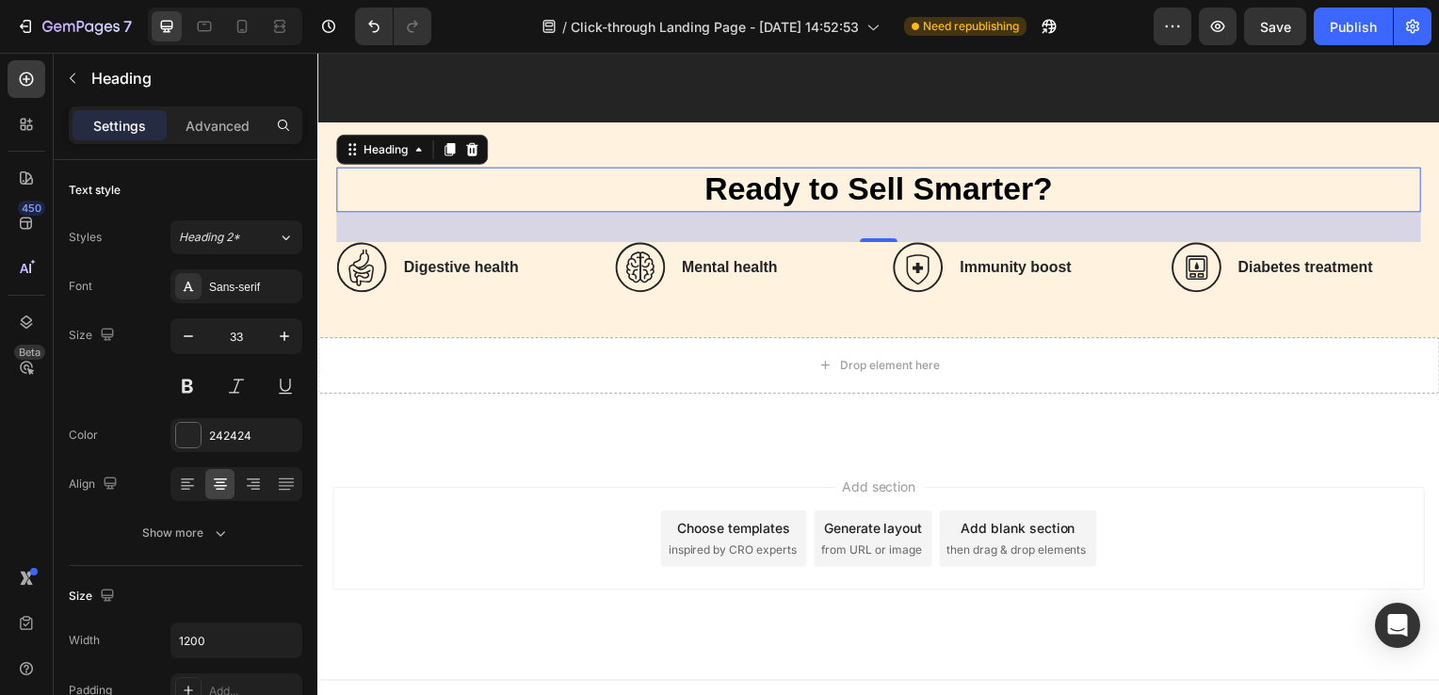
click at [822, 232] on div "32" at bounding box center [882, 229] width 1092 height 30
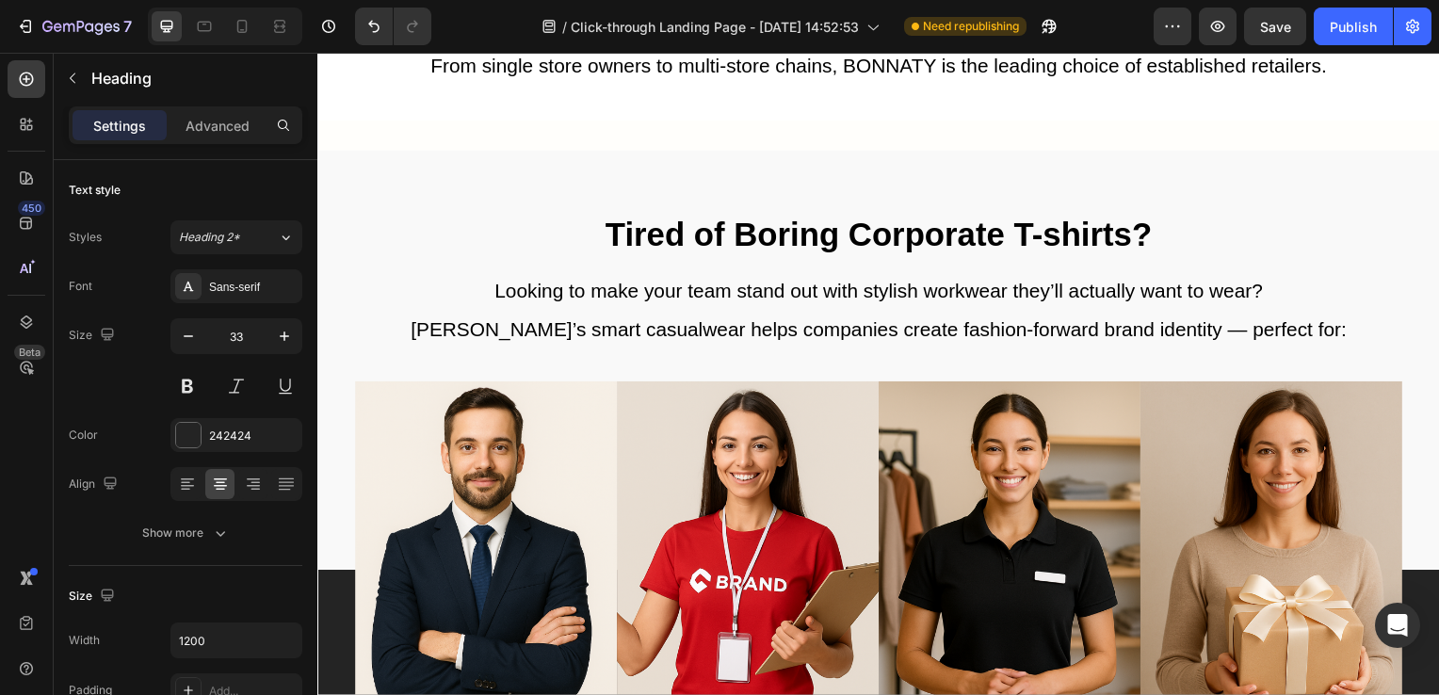
scroll to position [3203, 0]
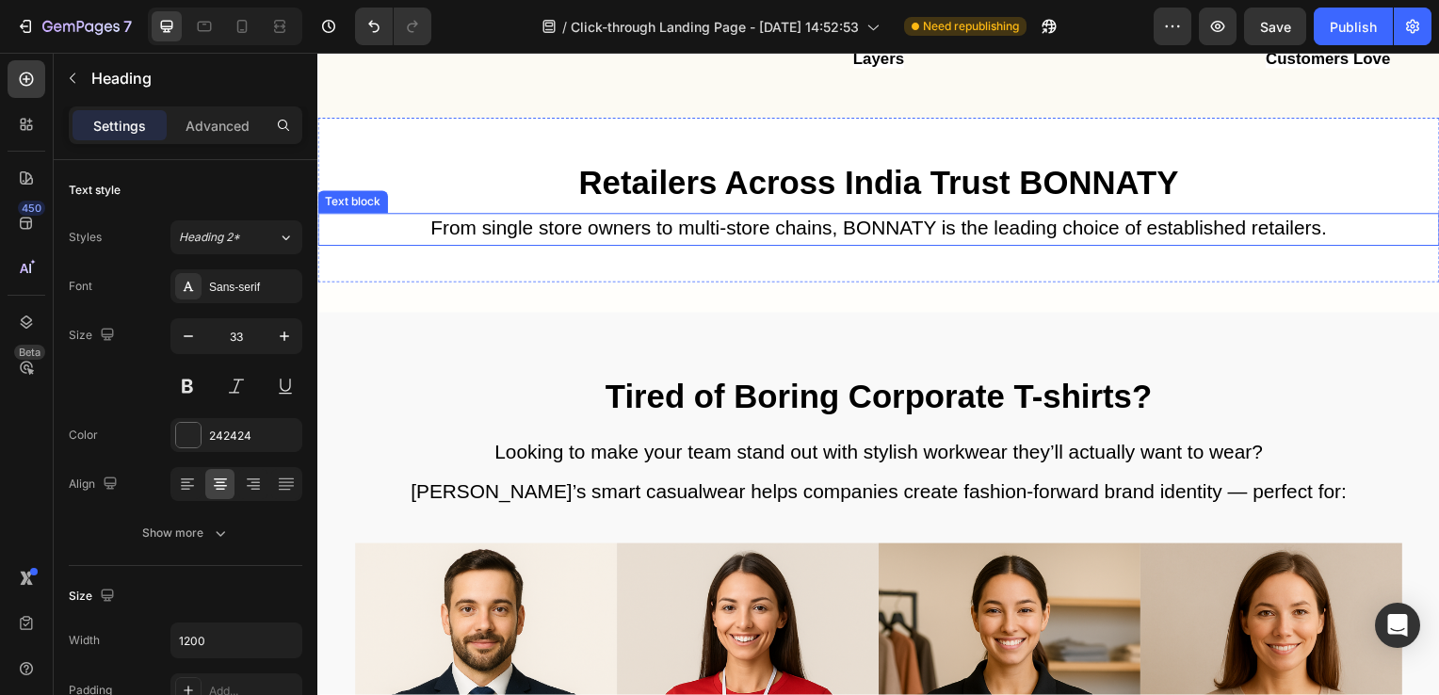
click at [610, 246] on div "From single store owners to multi-store chains, BONNATY is the leading choice o…" at bounding box center [882, 231] width 1130 height 33
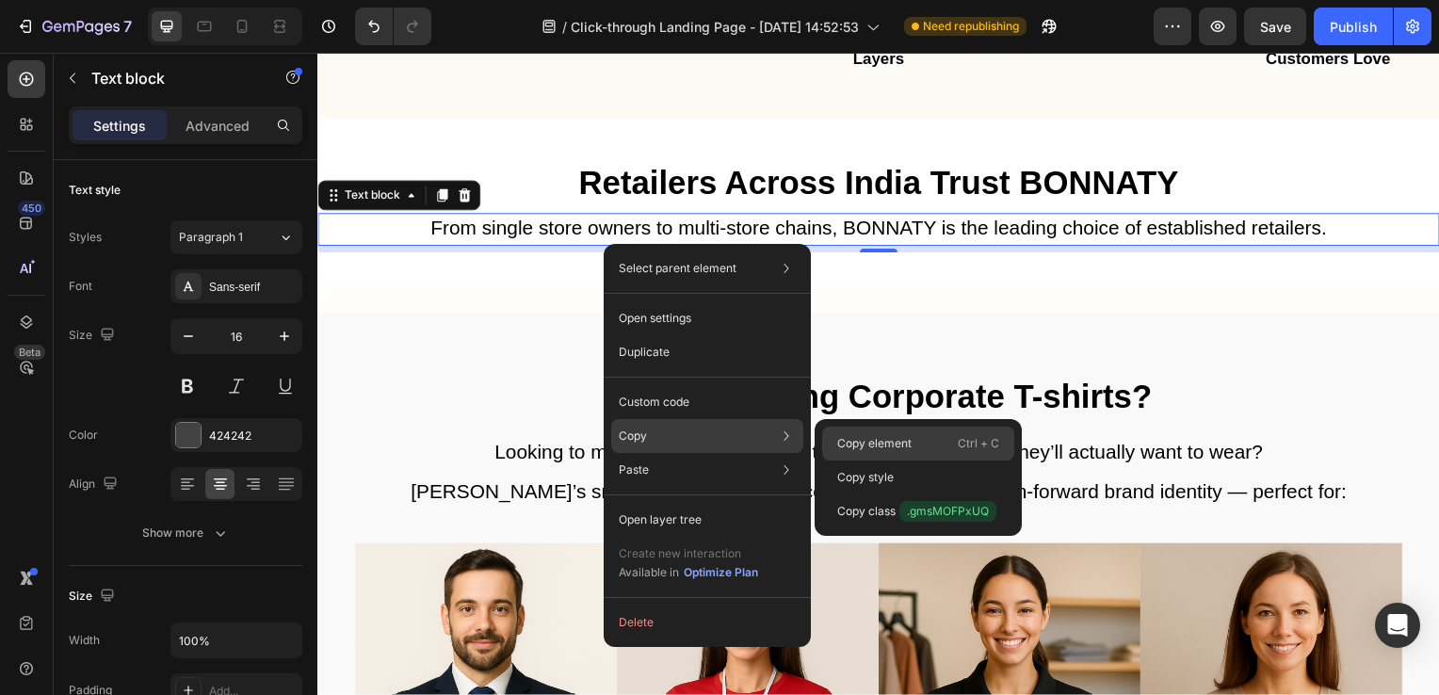
click at [860, 449] on p "Copy element" at bounding box center [874, 443] width 74 height 17
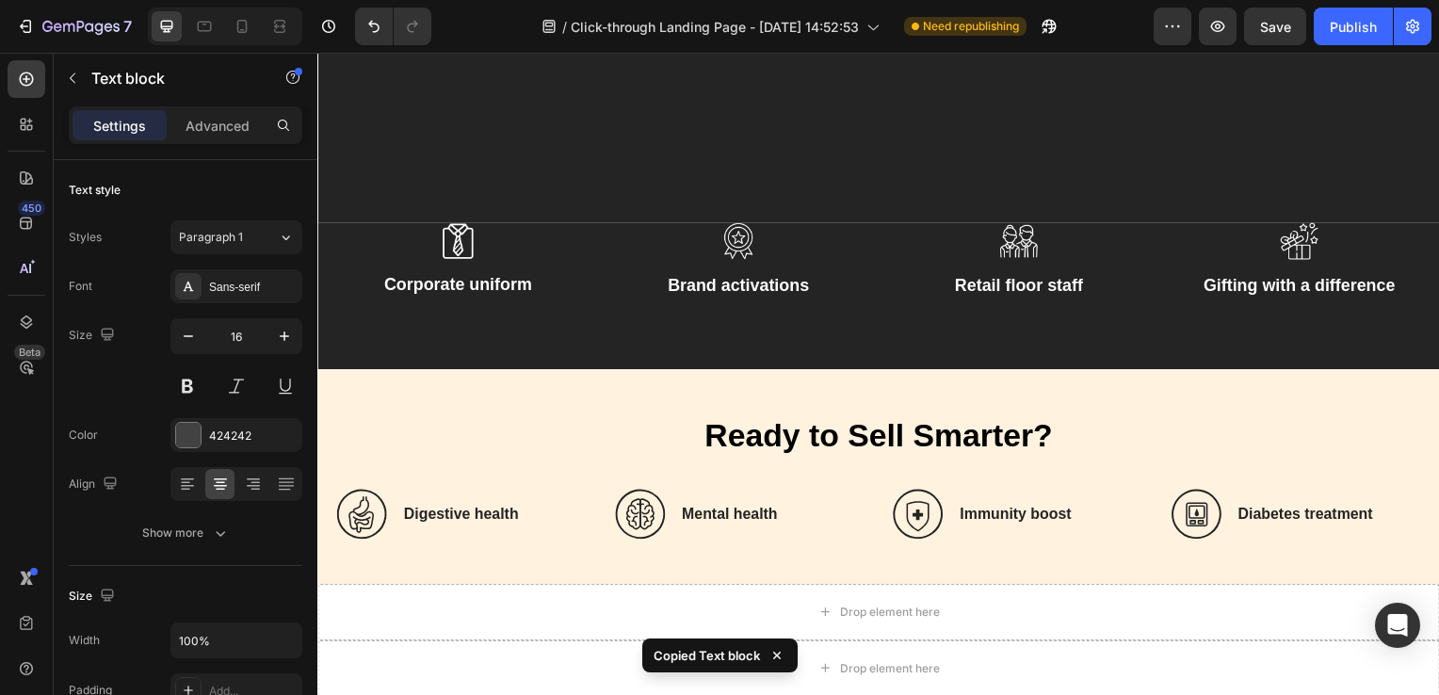
scroll to position [4189, 0]
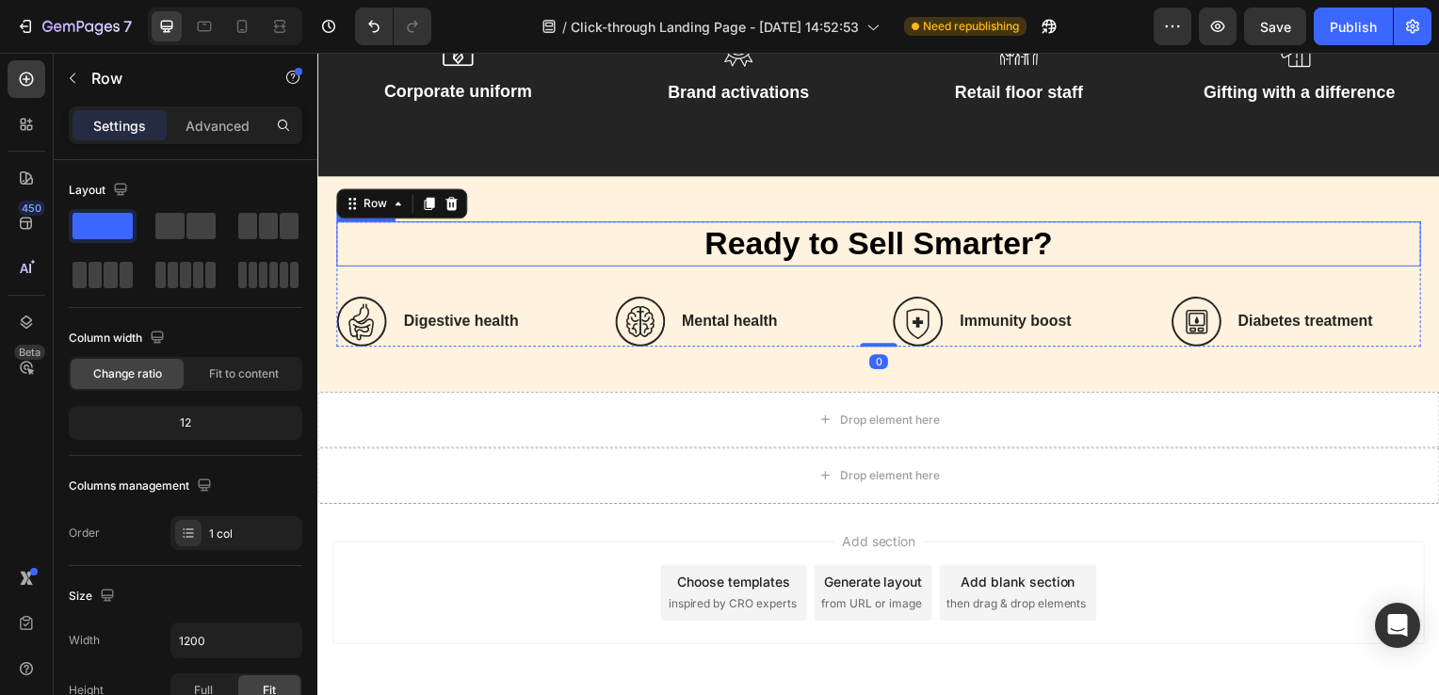
click at [844, 232] on span "Ready to Sell Smarter?" at bounding box center [882, 245] width 350 height 36
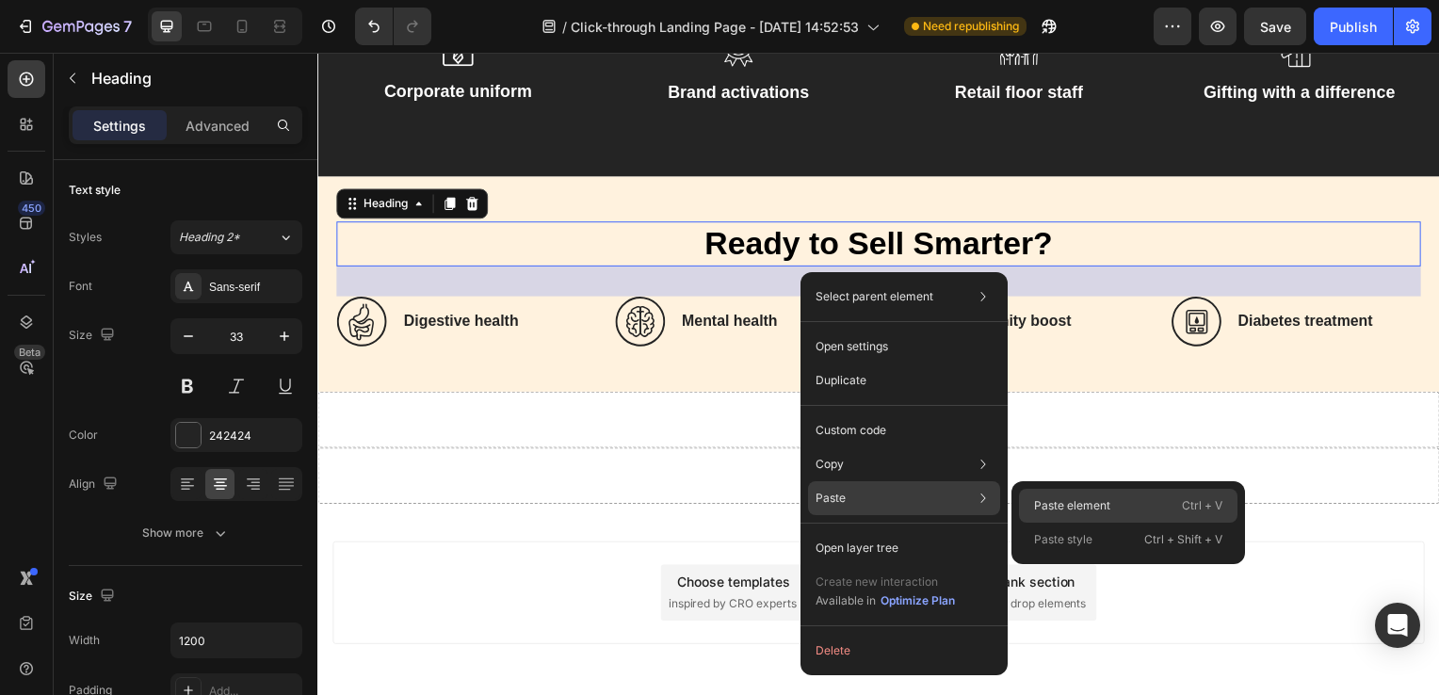
click at [1061, 507] on p "Paste element" at bounding box center [1072, 505] width 76 height 17
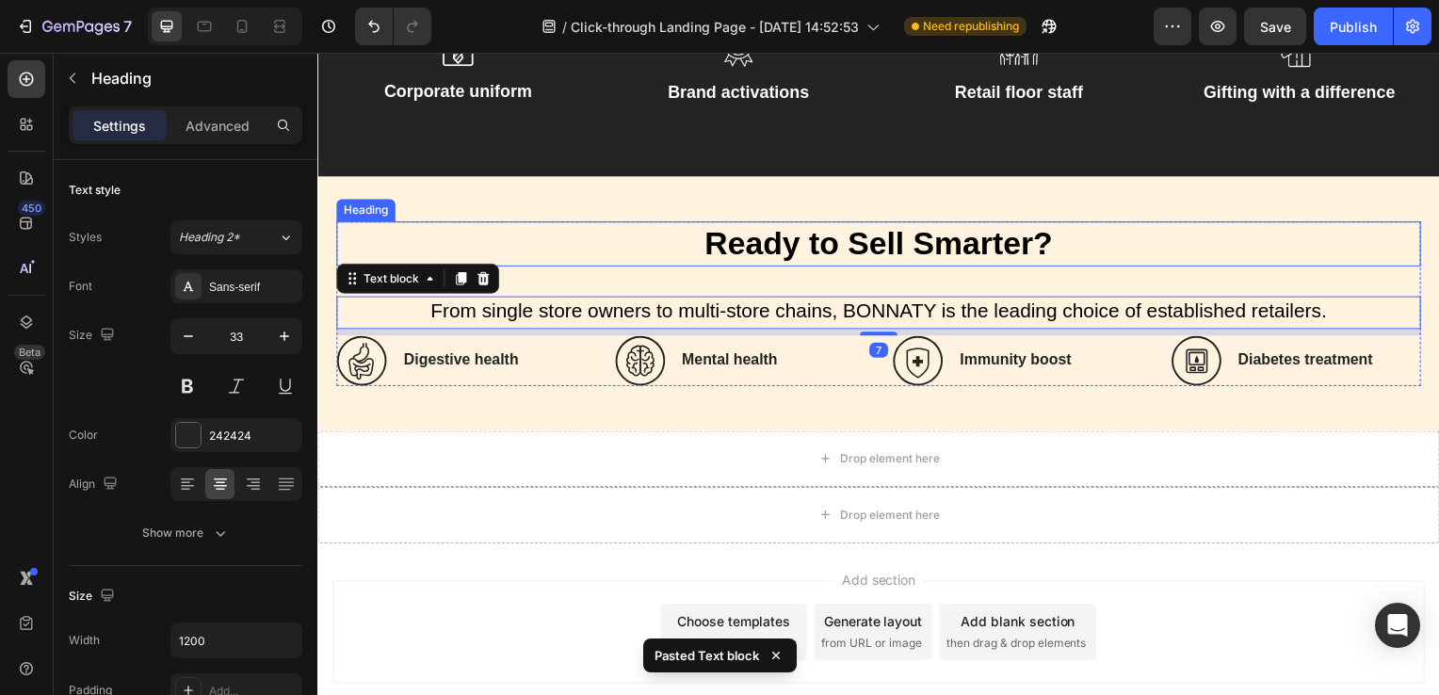
click at [868, 245] on span "Ready to Sell Smarter?" at bounding box center [882, 245] width 350 height 36
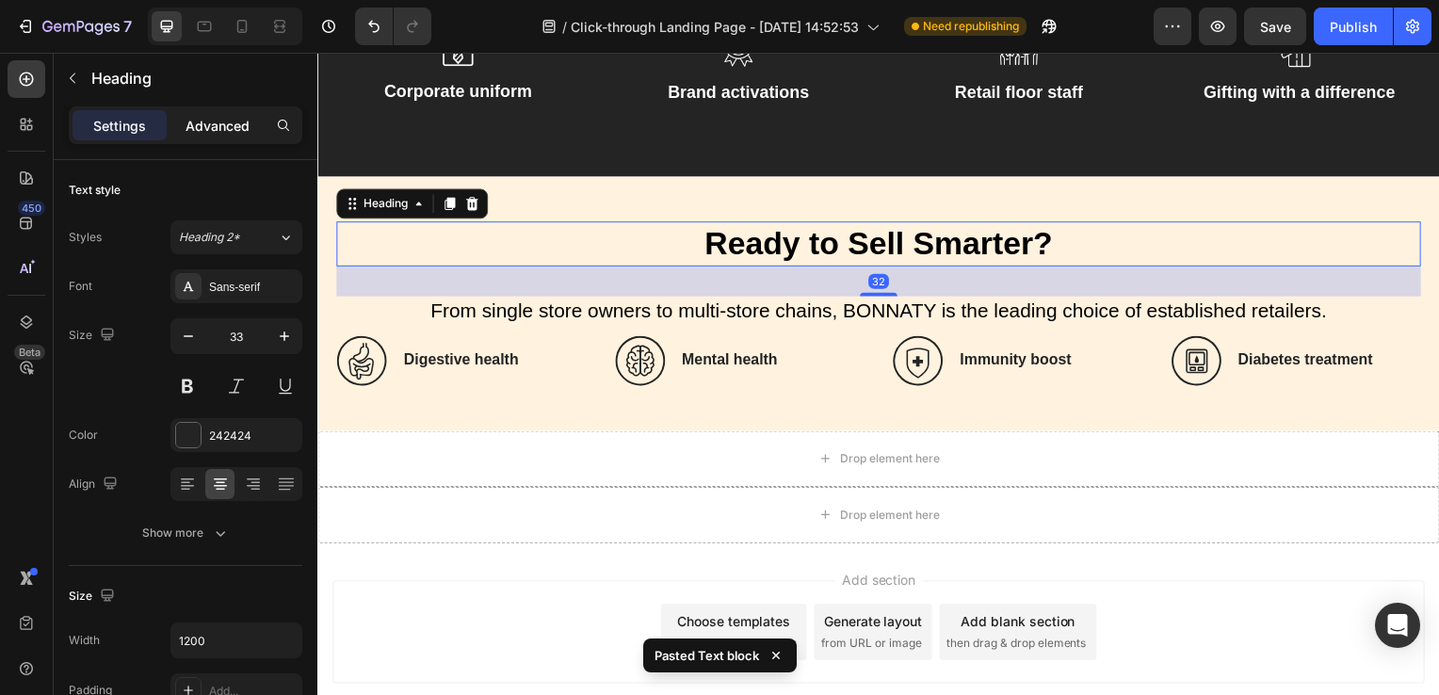
click at [220, 130] on p "Advanced" at bounding box center [218, 126] width 64 height 20
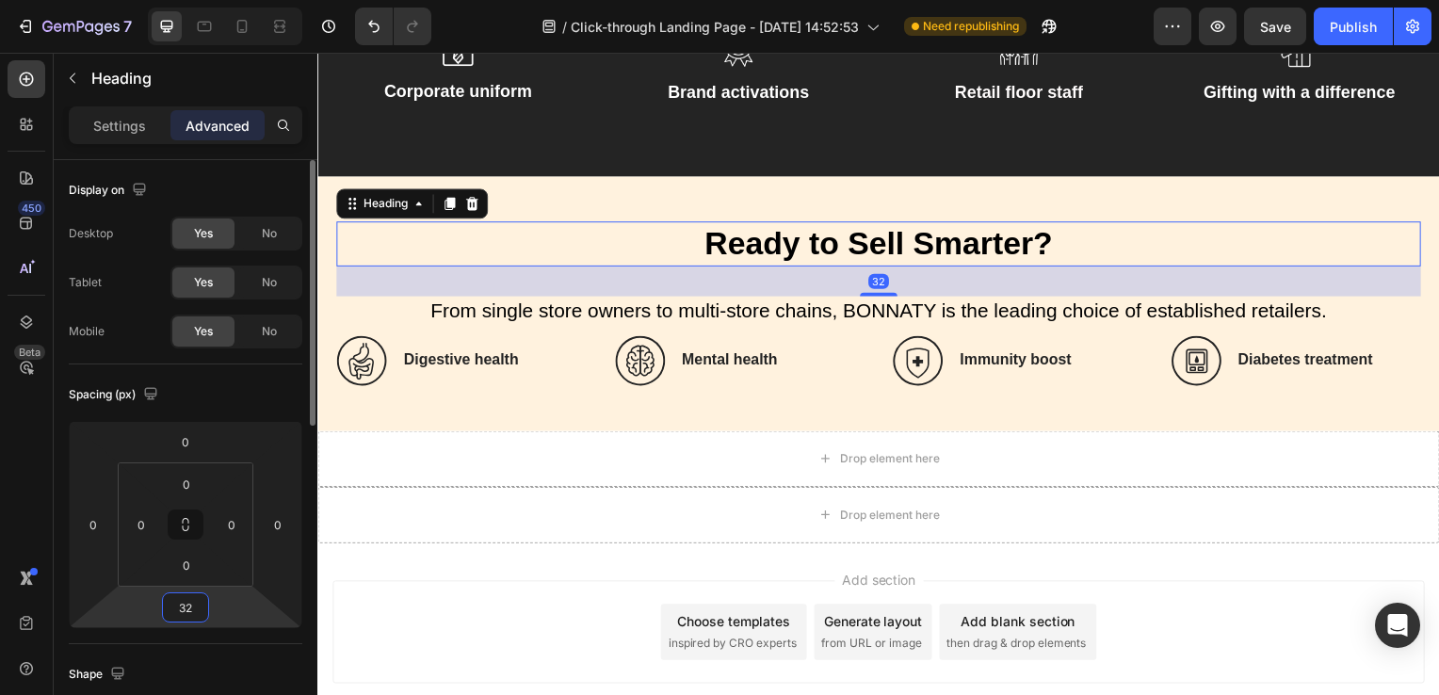
click at [198, 614] on input "32" at bounding box center [186, 607] width 38 height 28
type input "3"
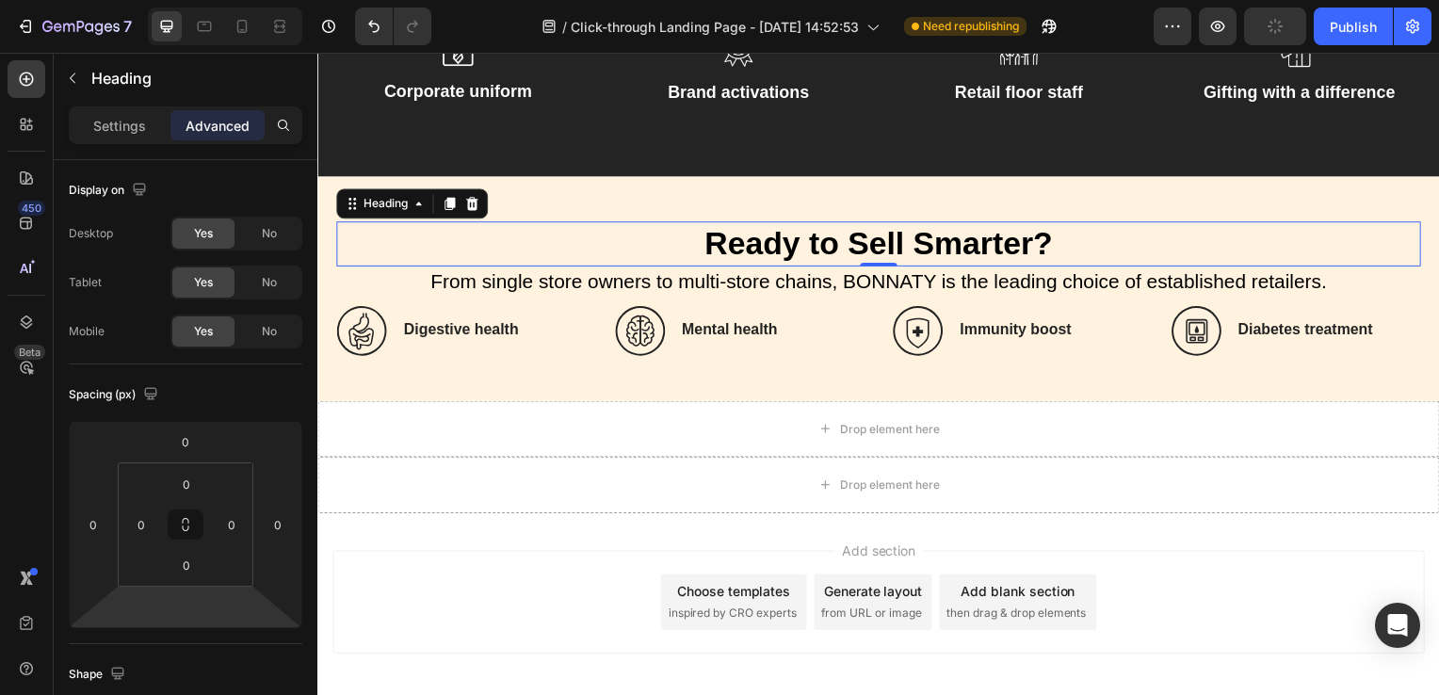
type input "0"
click at [443, 340] on h3 "Digestive health" at bounding box center [495, 333] width 186 height 24
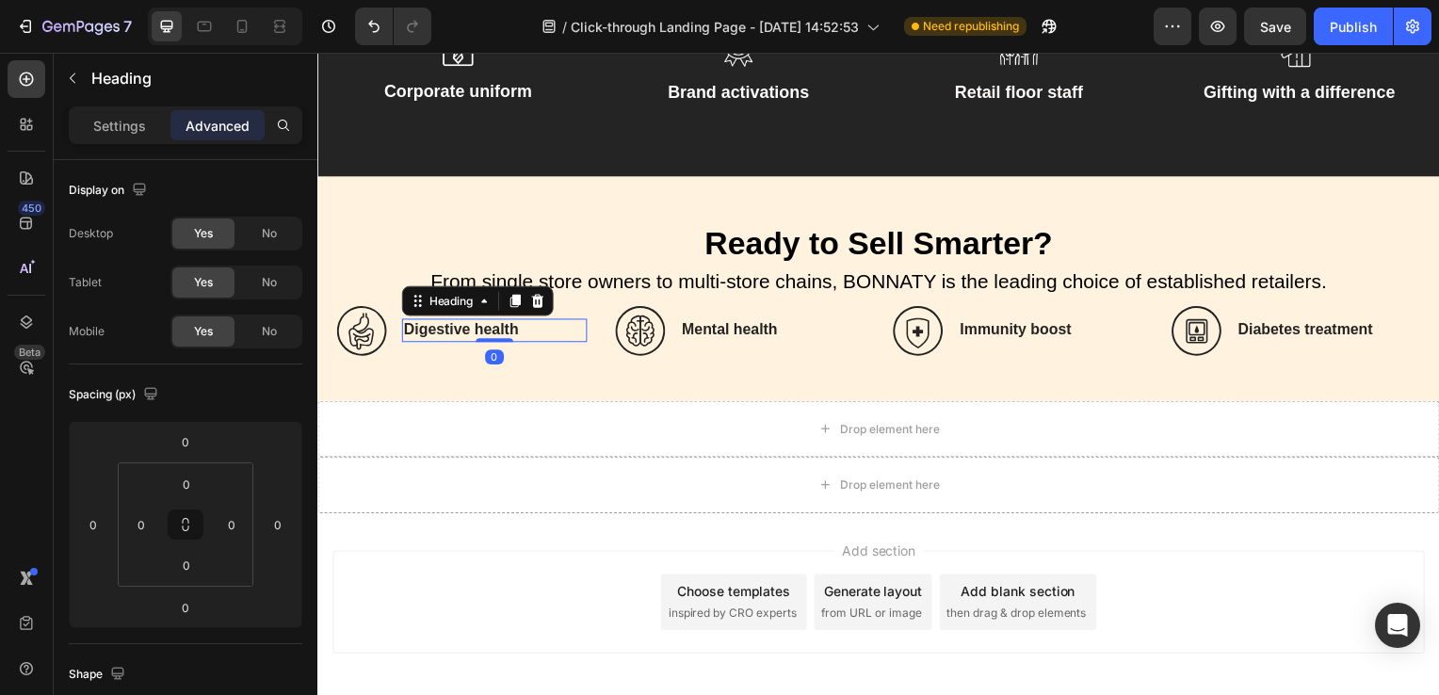
click at [461, 331] on h3 "Digestive health" at bounding box center [495, 333] width 186 height 24
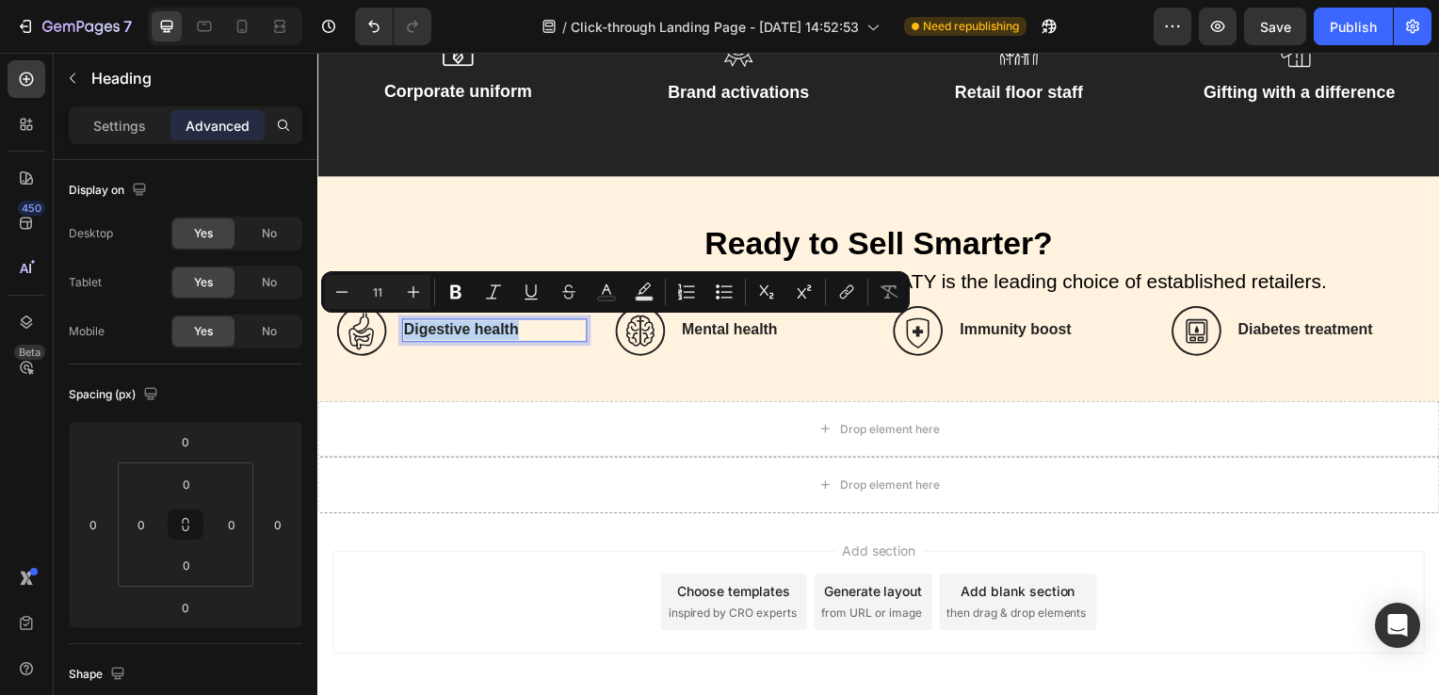
scroll to position [4178, 0]
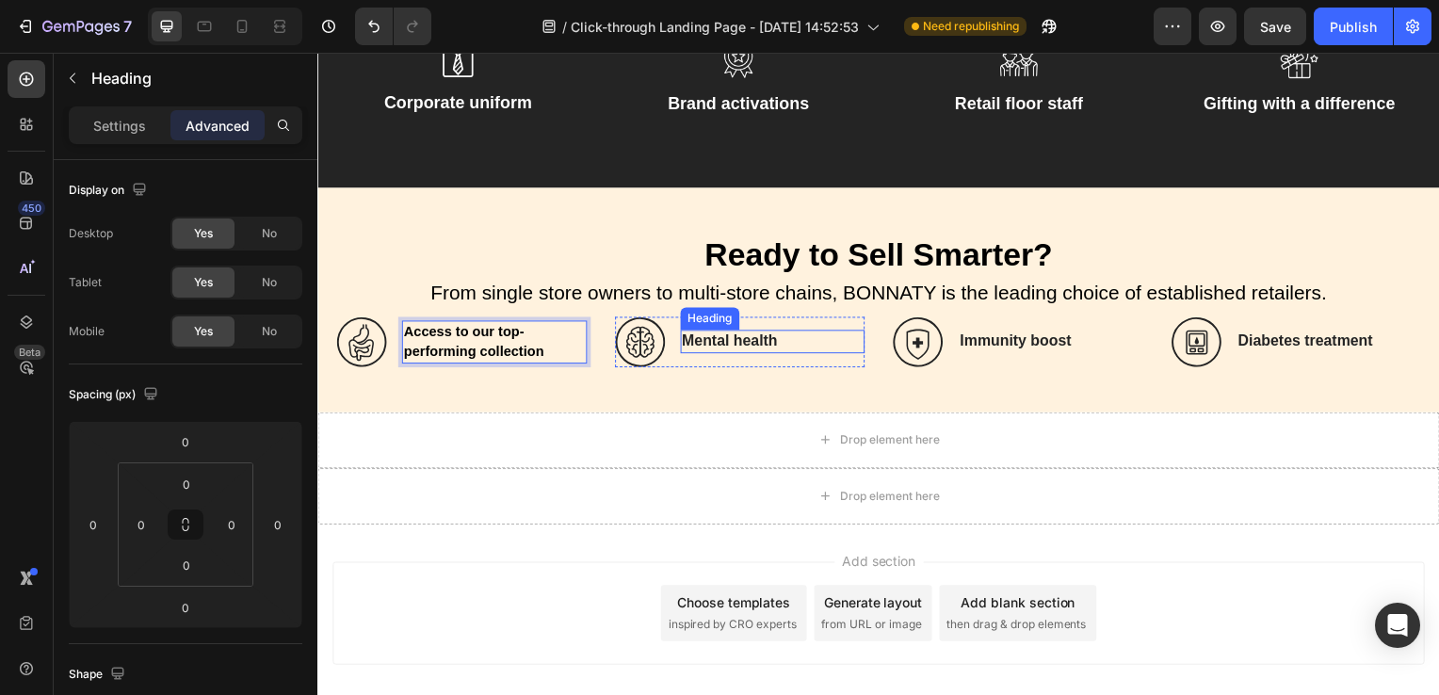
click at [749, 350] on h3 "Mental health" at bounding box center [776, 344] width 186 height 24
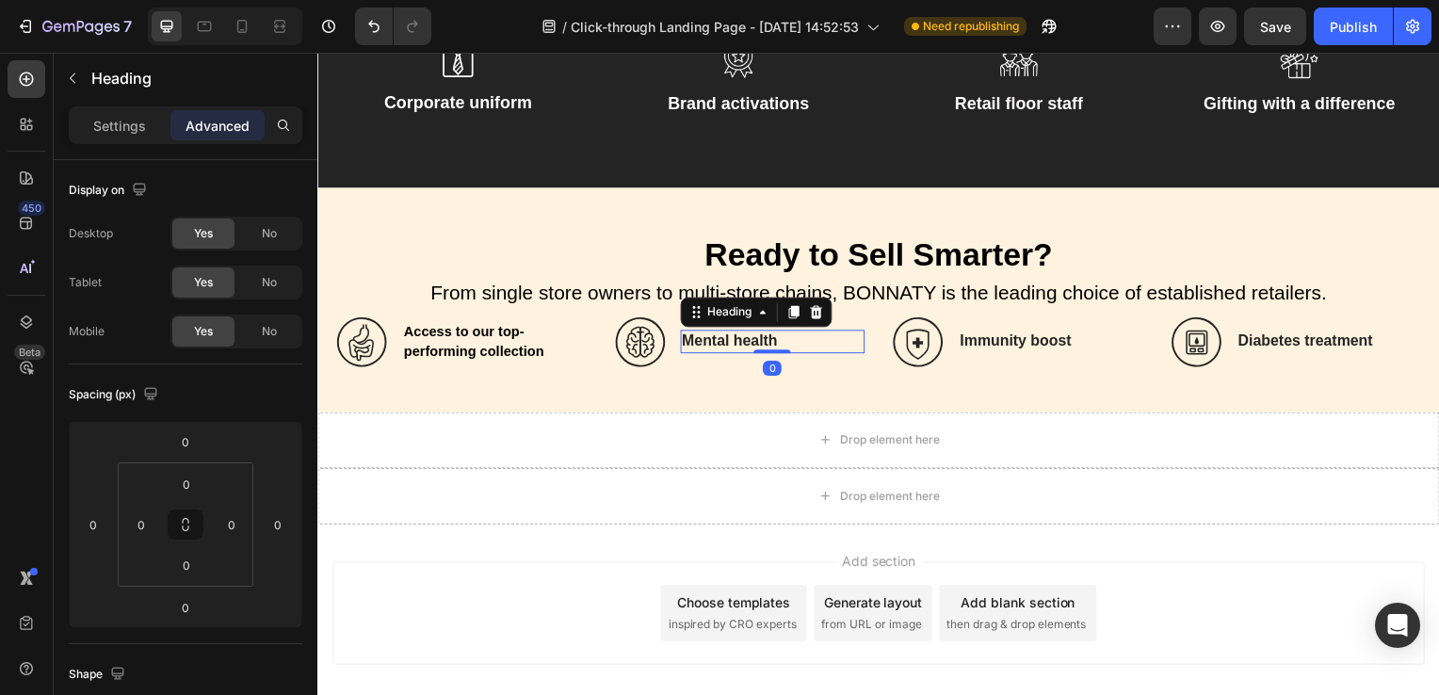
click at [749, 350] on h3 "Mental health" at bounding box center [776, 344] width 186 height 24
click at [749, 350] on p "Mental health" at bounding box center [776, 344] width 183 height 20
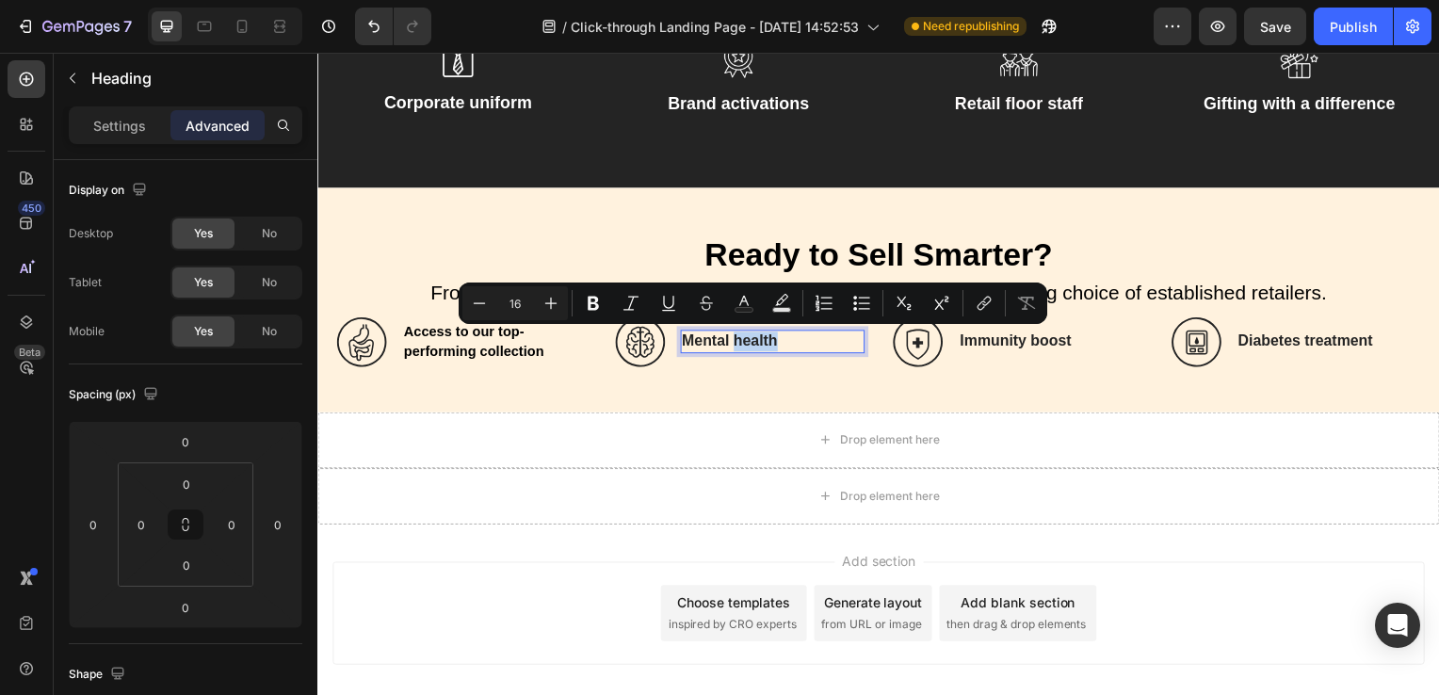
click at [711, 345] on p "Mental health" at bounding box center [776, 344] width 183 height 20
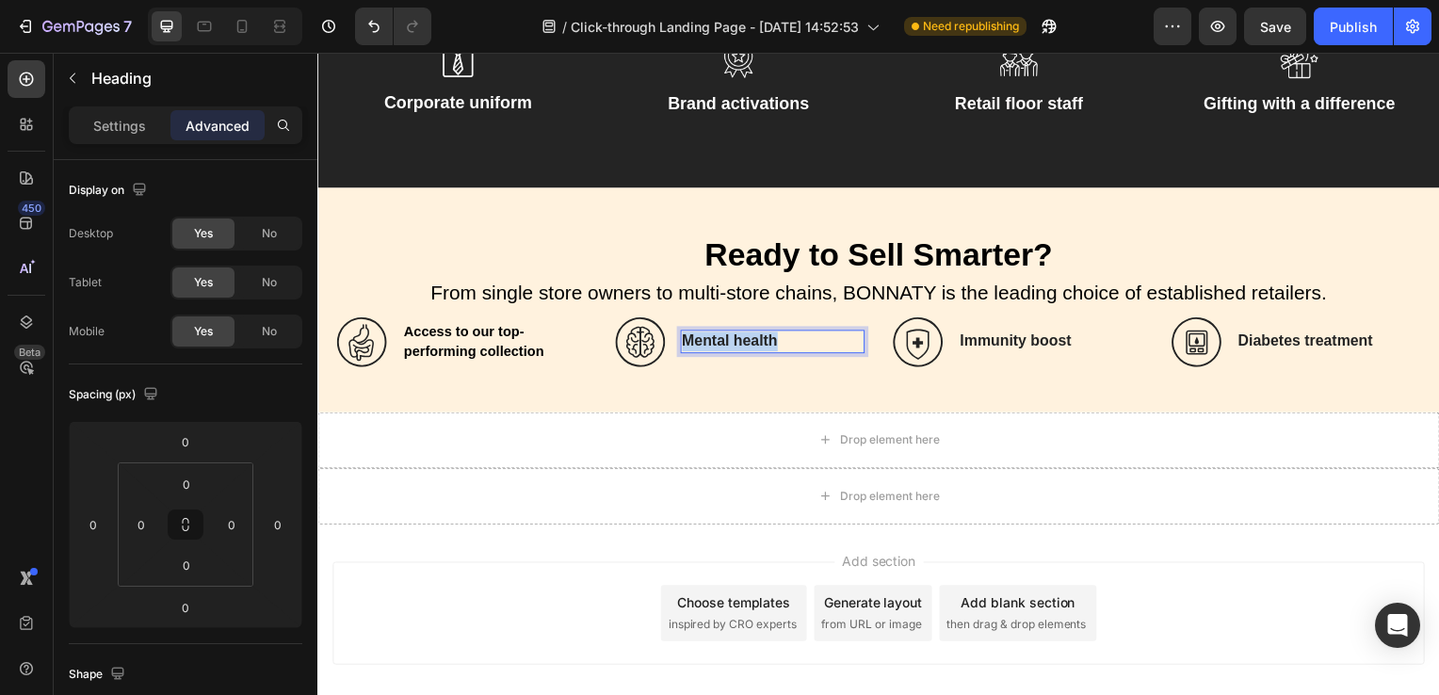
click at [711, 345] on p "Mental health" at bounding box center [776, 344] width 183 height 20
click at [1032, 338] on h3 "Immunity boost" at bounding box center [1055, 344] width 186 height 24
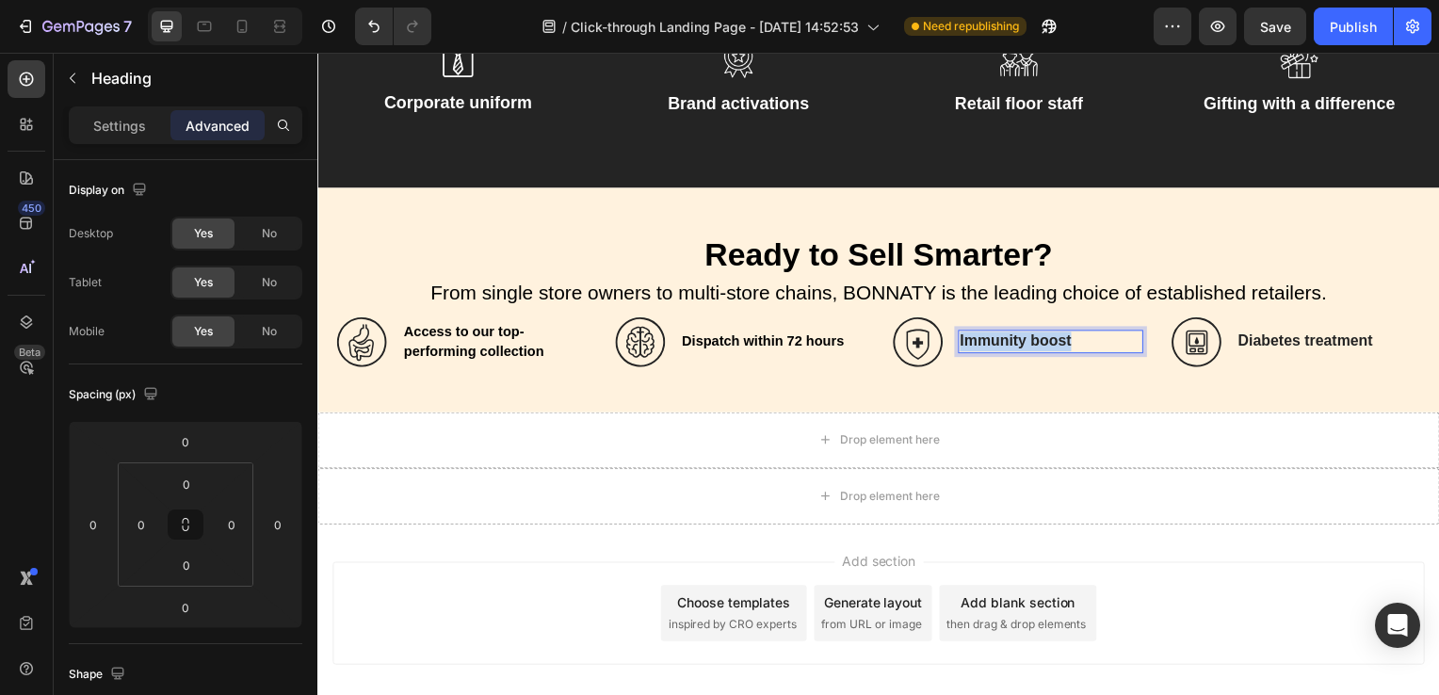
click at [1032, 338] on p "Immunity boost" at bounding box center [1055, 344] width 183 height 20
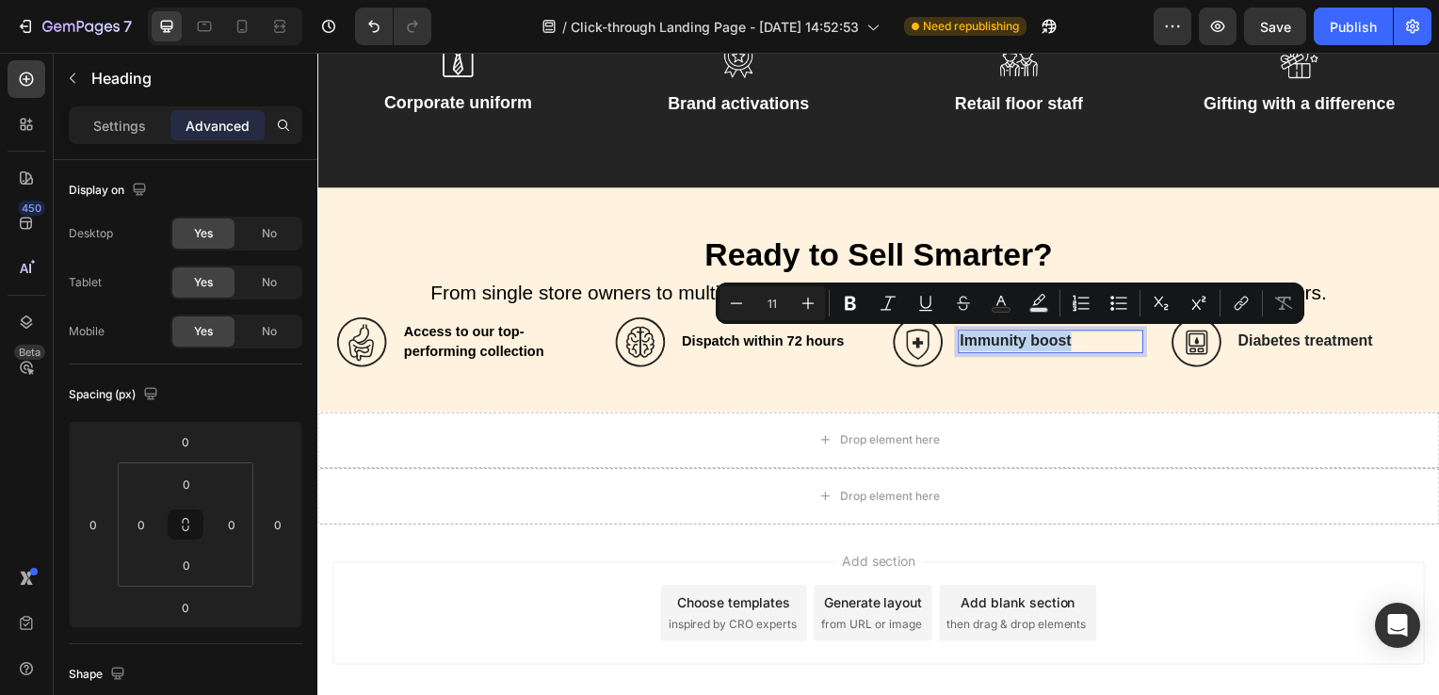
scroll to position [4167, 0]
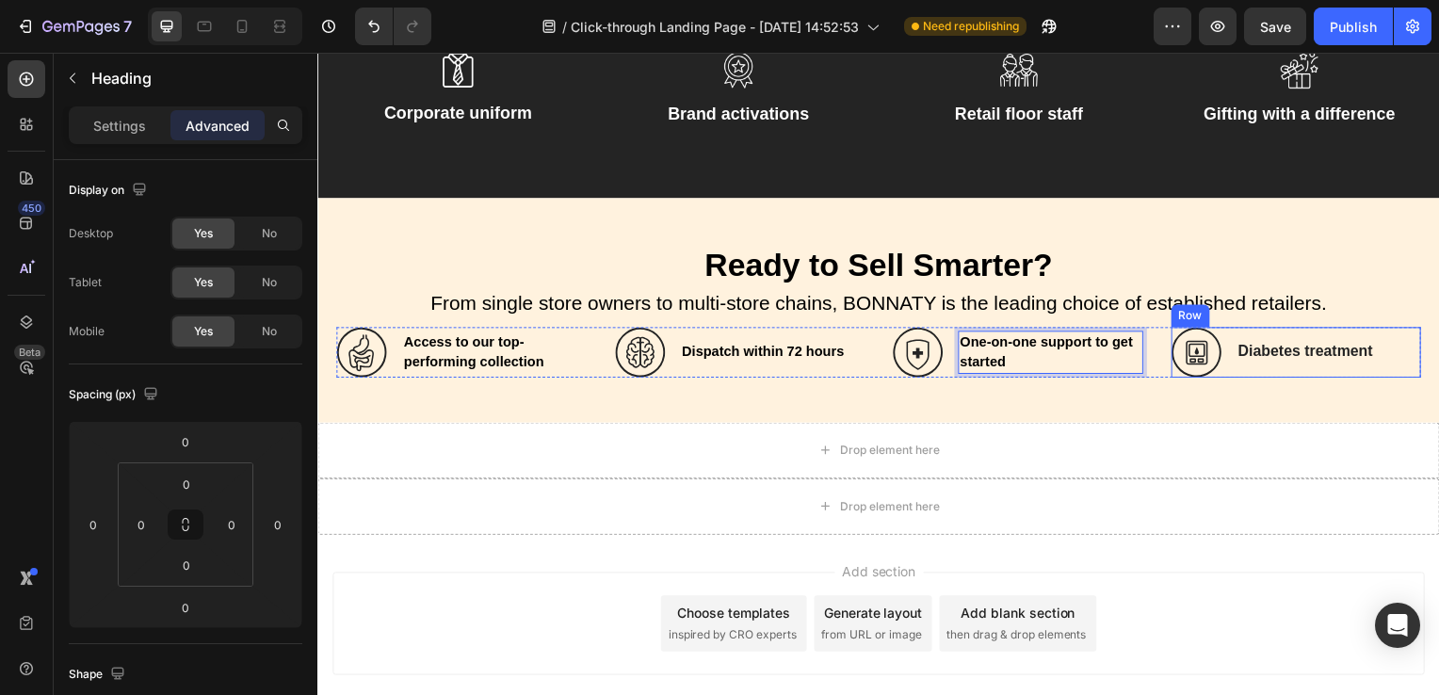
click at [1266, 373] on div "Diabetes treatment Heading" at bounding box center [1336, 355] width 186 height 51
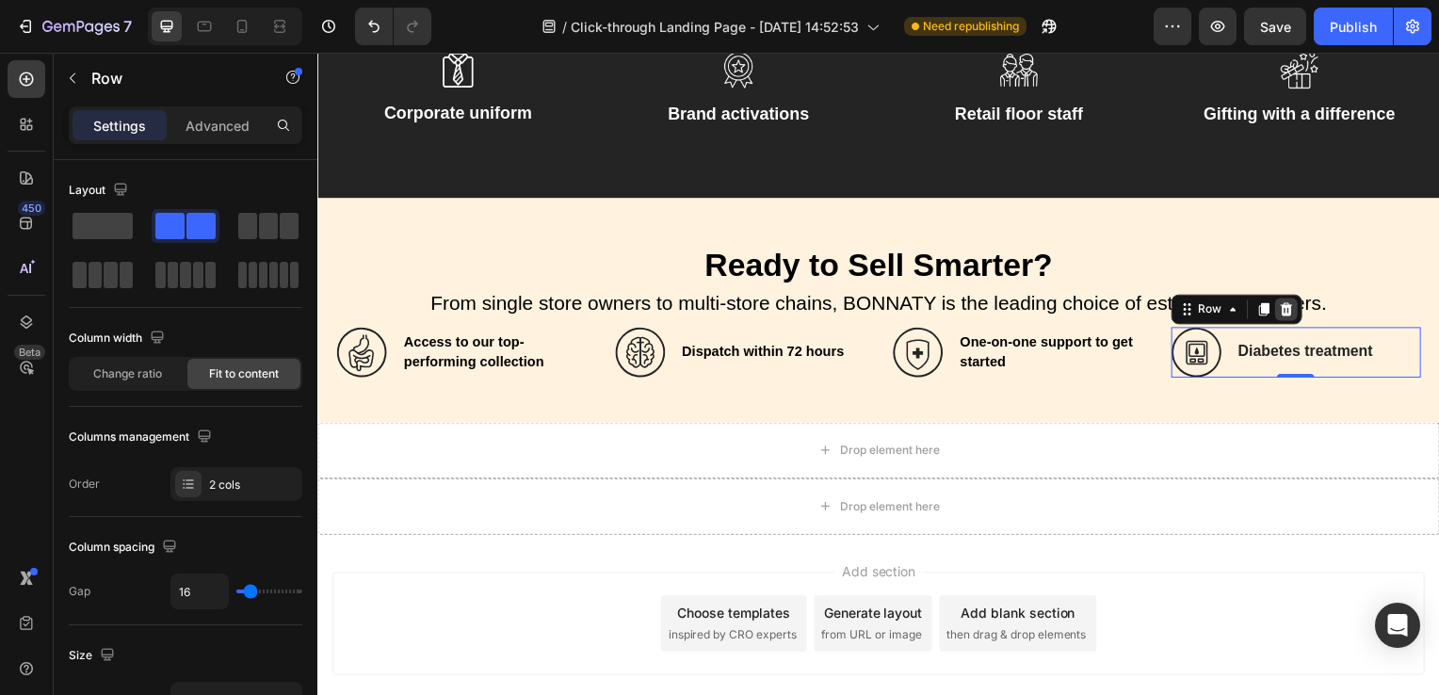
click at [1286, 306] on icon at bounding box center [1292, 311] width 12 height 13
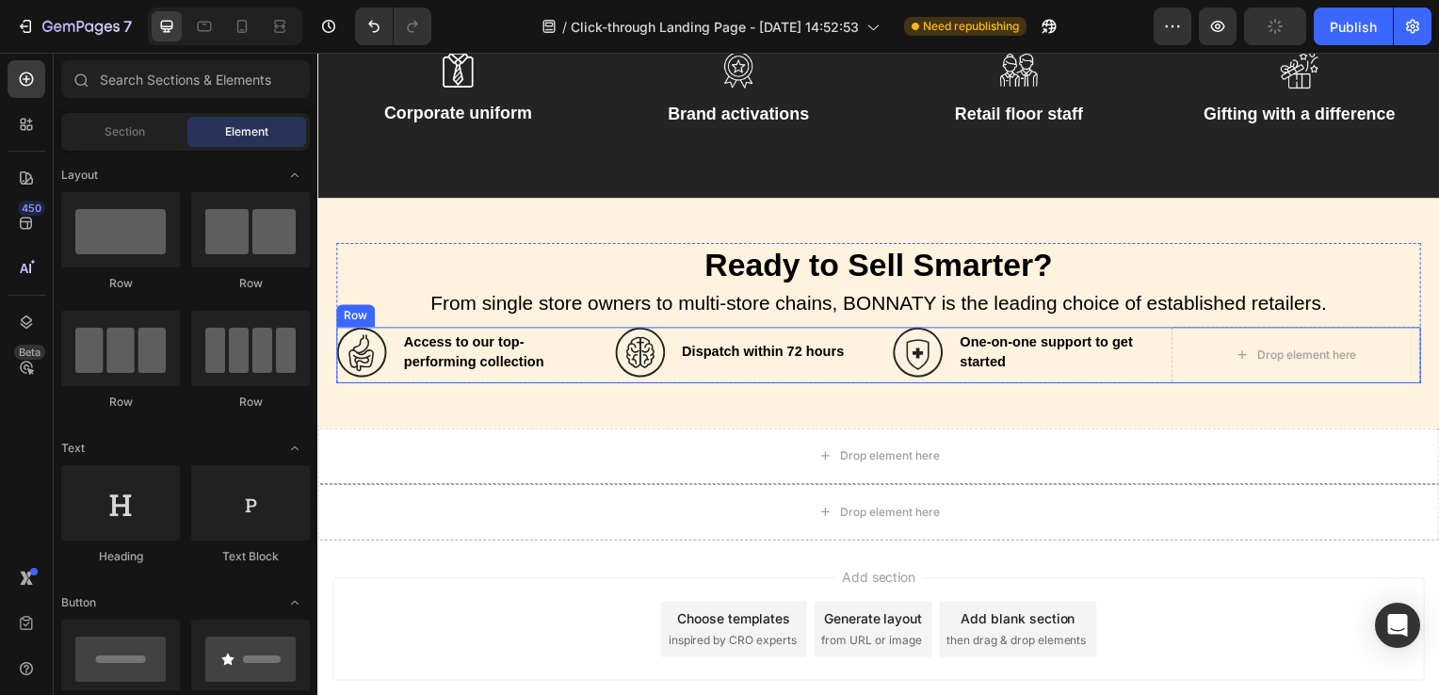
click at [878, 337] on div "Icon ⁠⁠⁠⁠⁠⁠⁠ Access to our top-performing collection Heading Row Icon ⁠⁠⁠⁠⁠⁠⁠ D…" at bounding box center [882, 358] width 1092 height 57
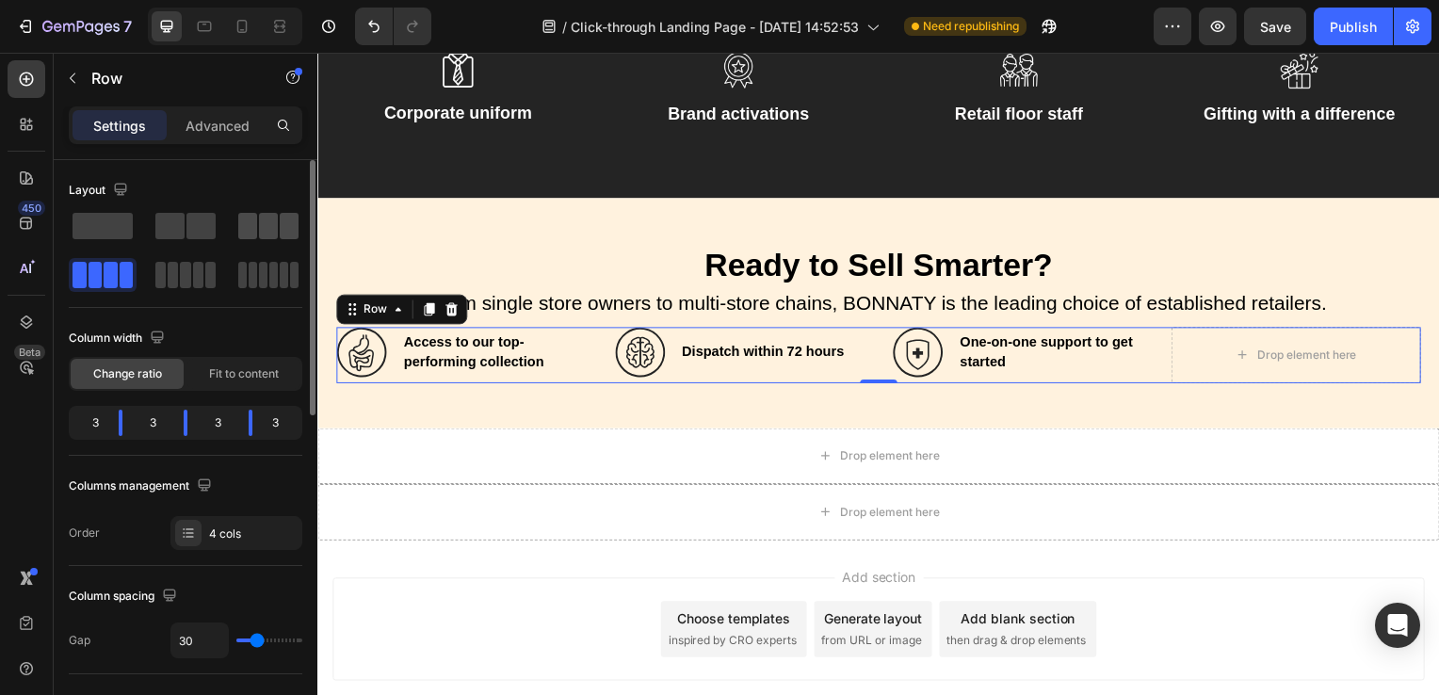
click at [275, 229] on span at bounding box center [268, 226] width 19 height 26
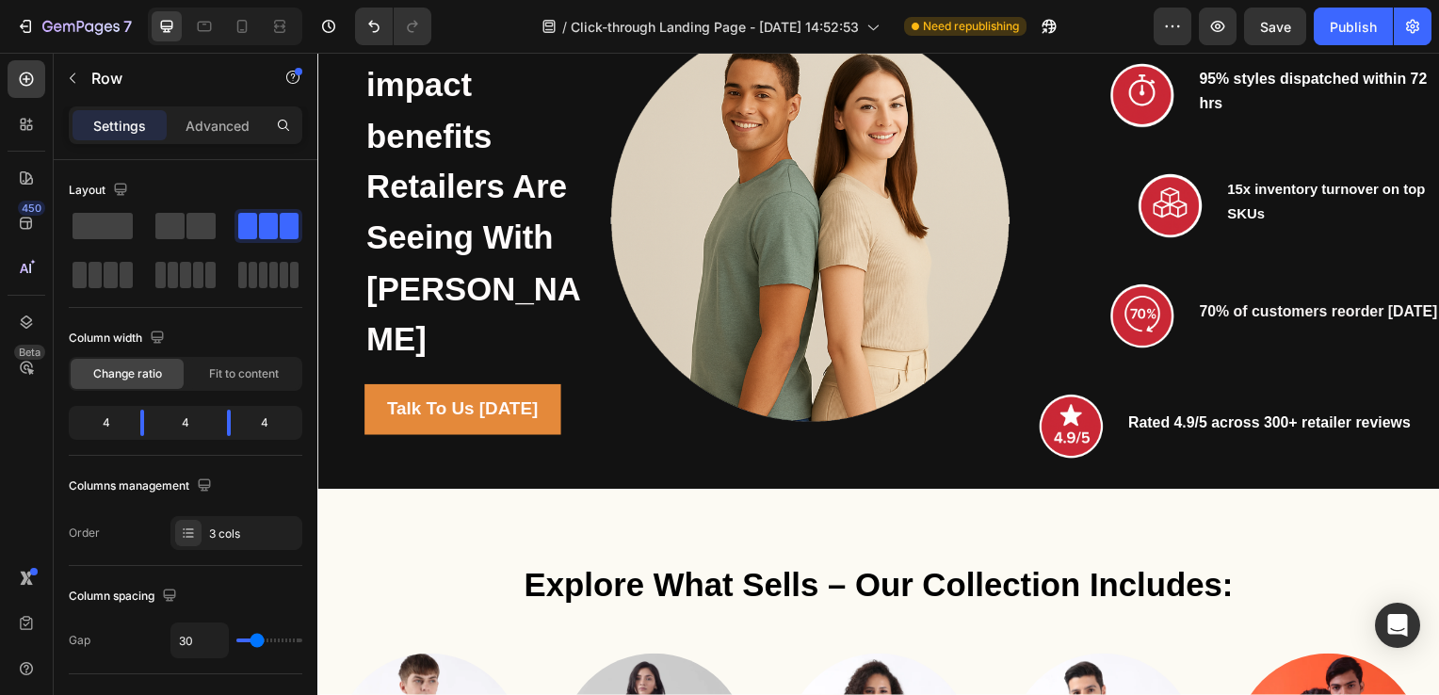
scroll to position [2305, 0]
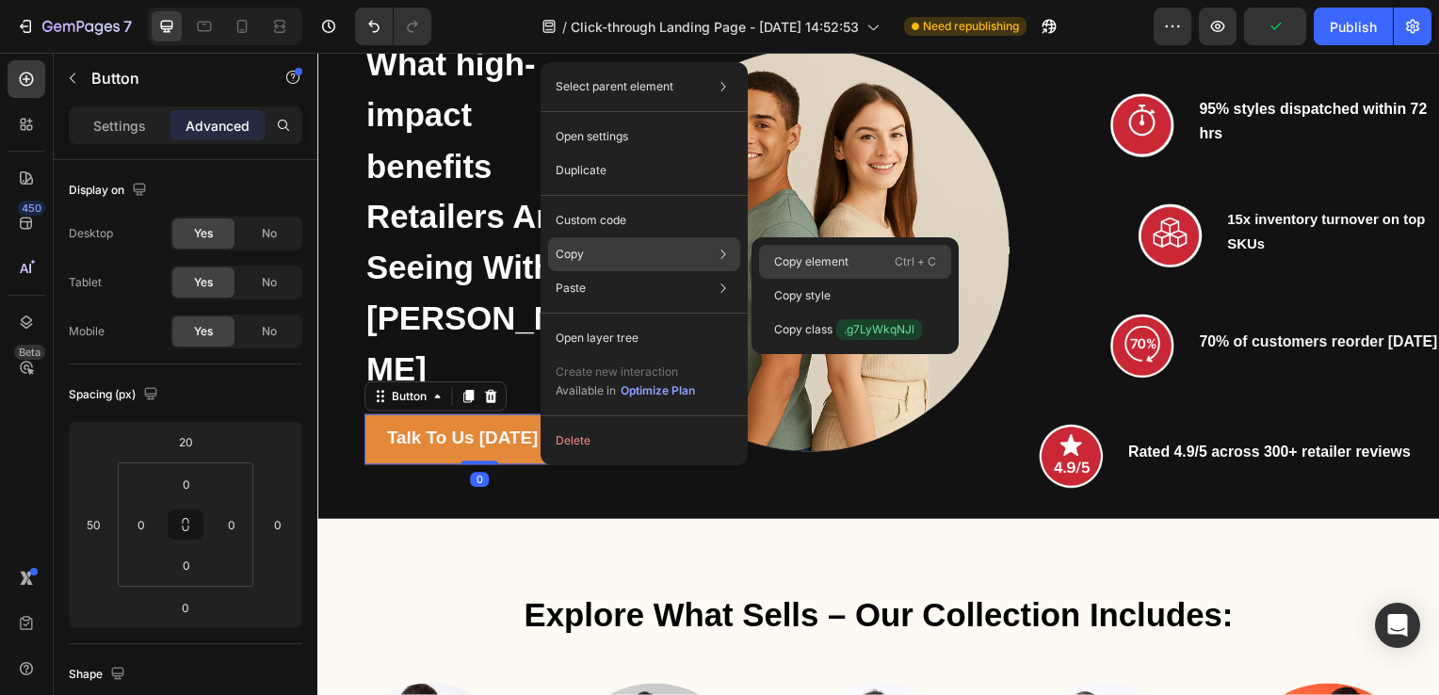
click at [775, 267] on p "Copy element" at bounding box center [811, 261] width 74 height 17
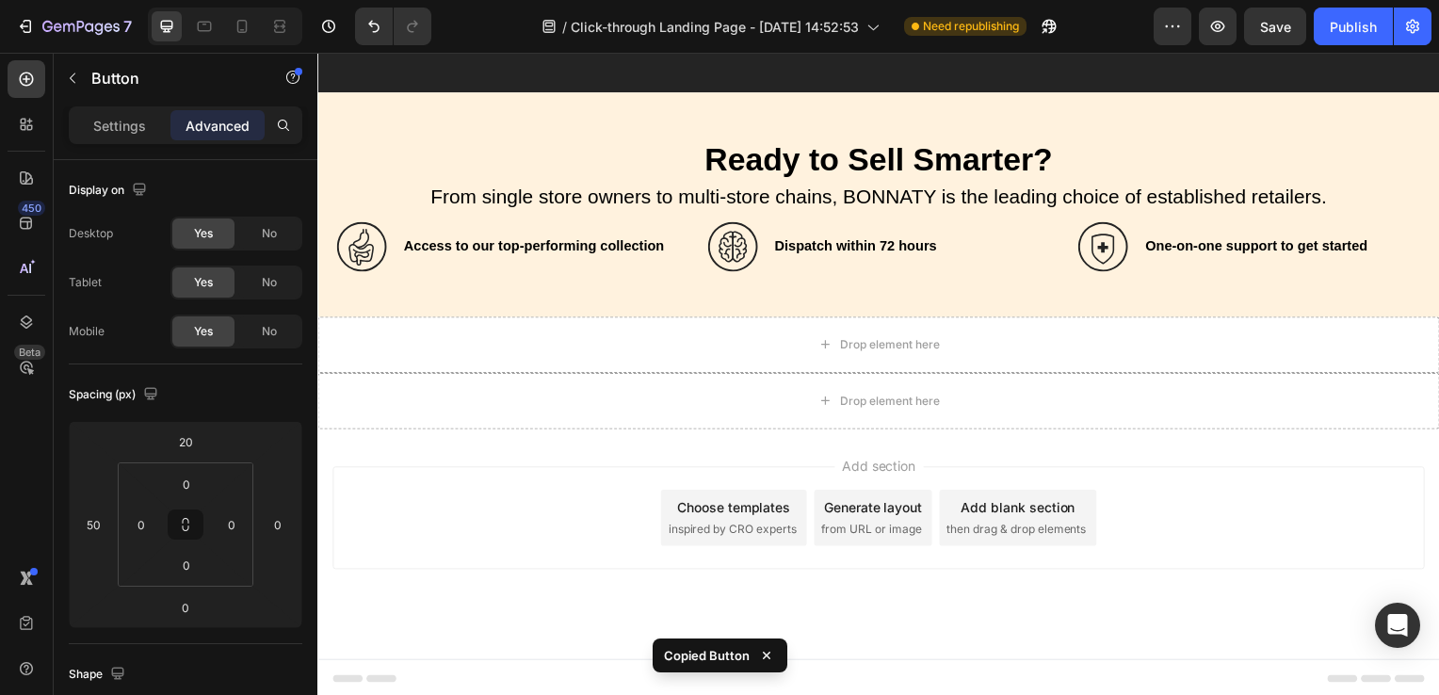
scroll to position [4273, 0]
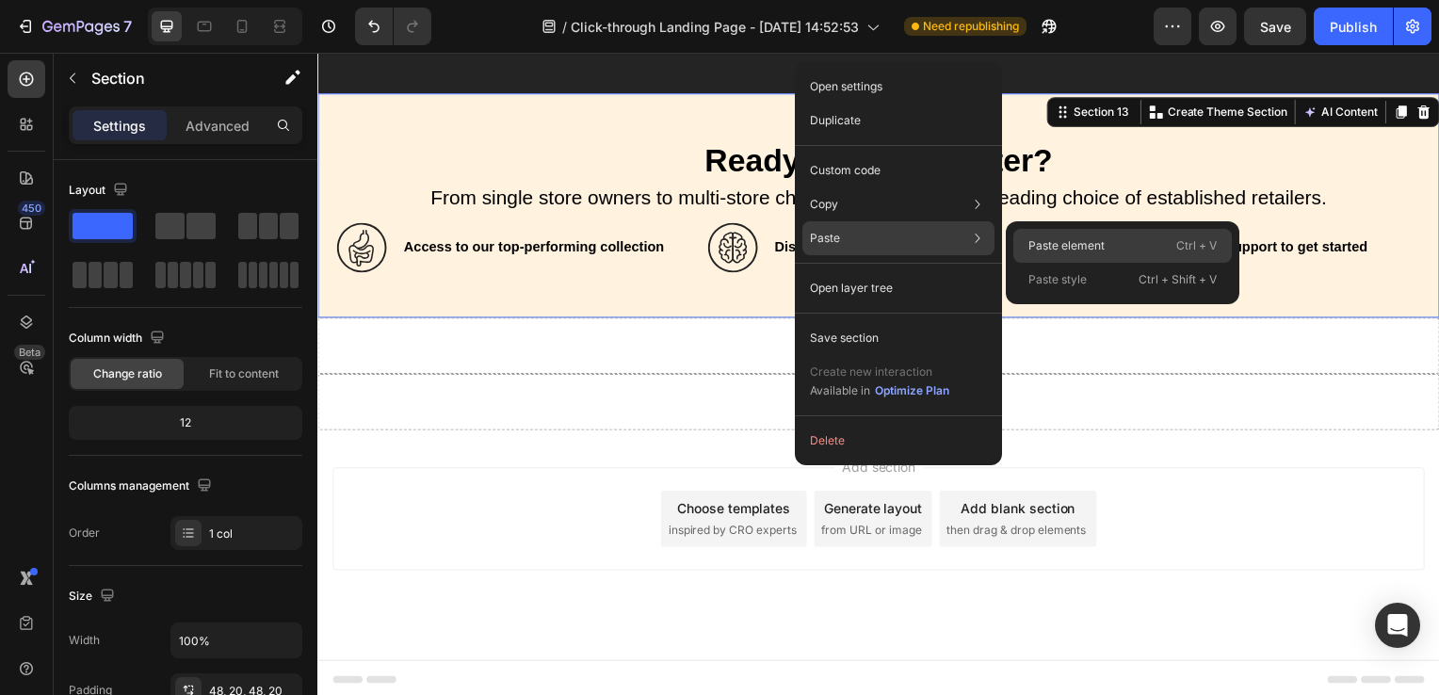
click at [1057, 250] on p "Paste element" at bounding box center [1066, 245] width 76 height 17
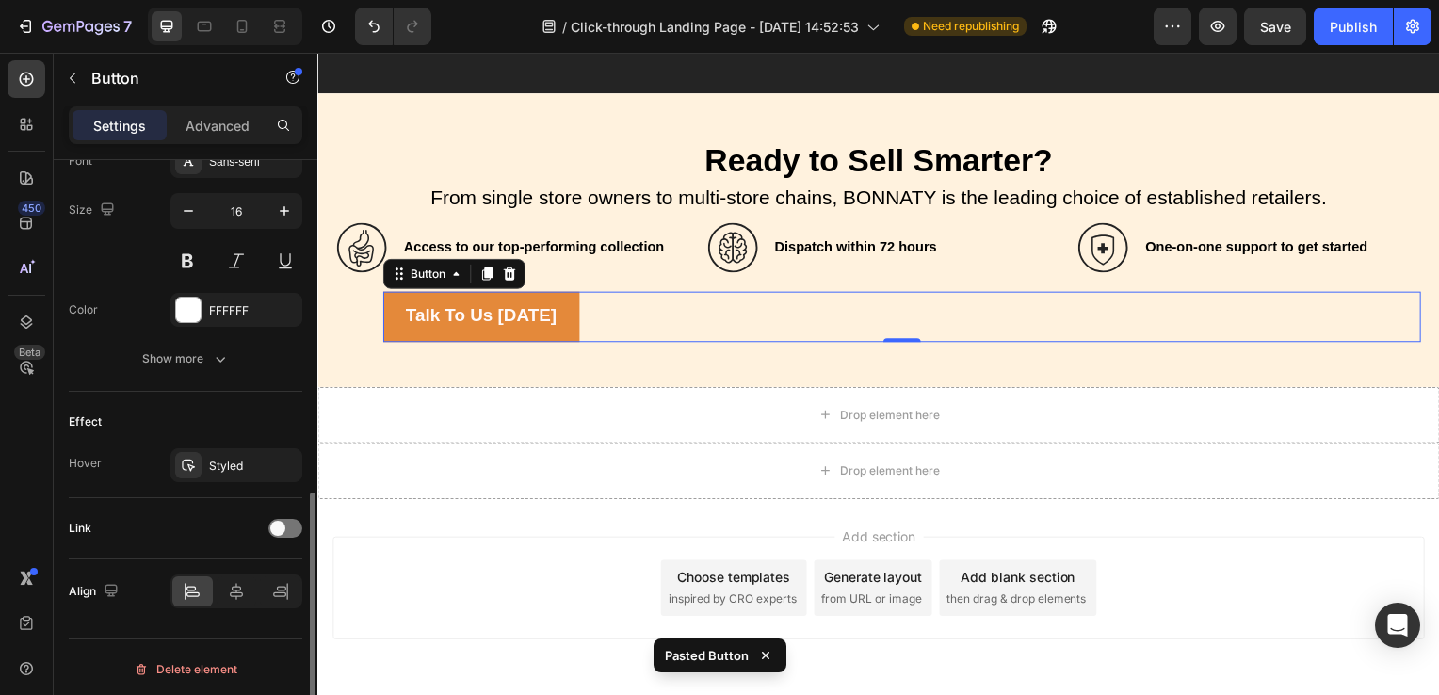
scroll to position [757, 0]
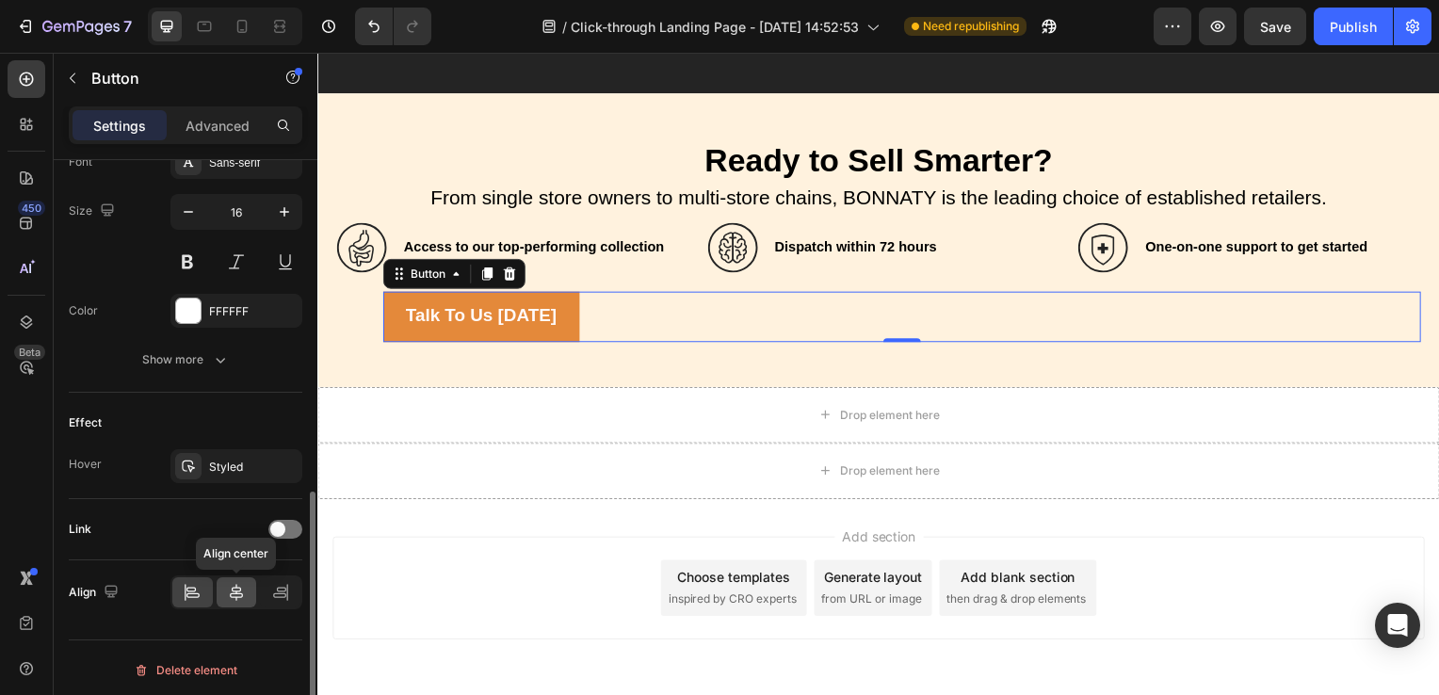
click at [236, 597] on icon at bounding box center [236, 592] width 19 height 19
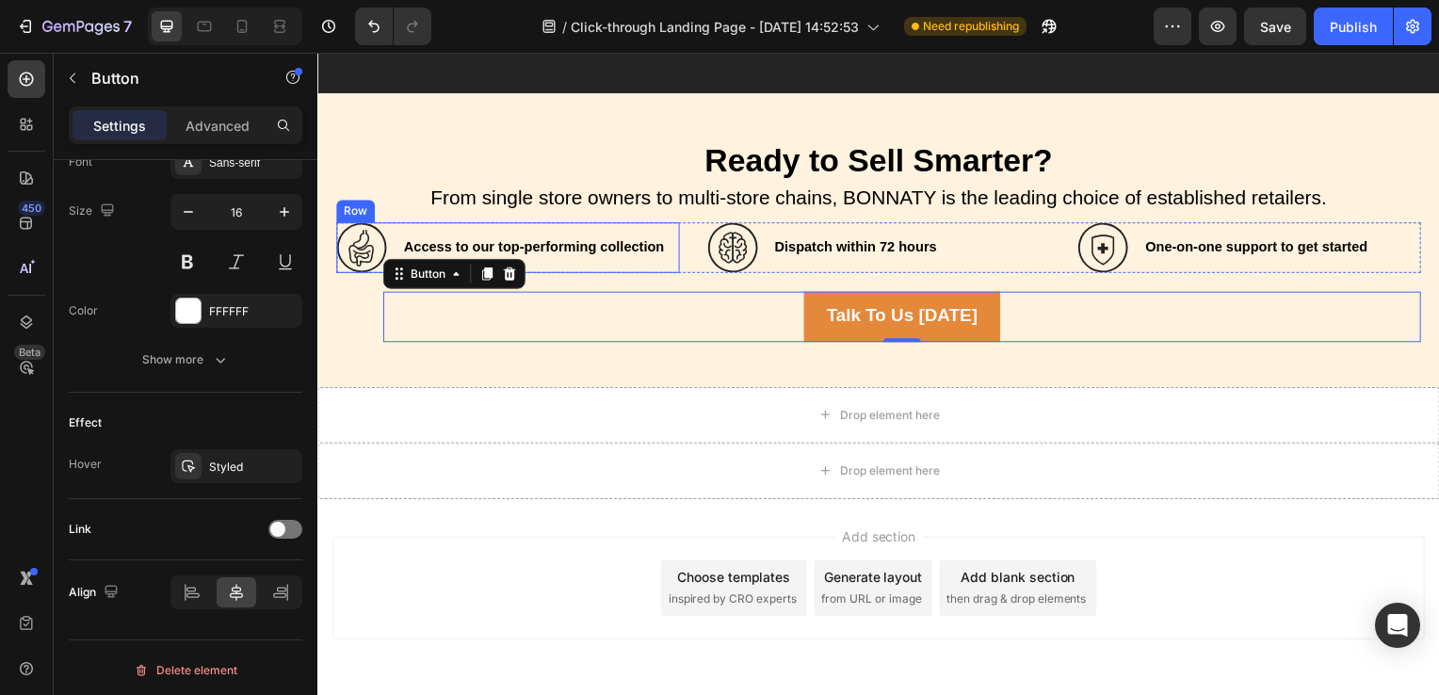
click at [396, 226] on div "Icon Access to our top-performing collection Heading Row" at bounding box center [509, 249] width 346 height 51
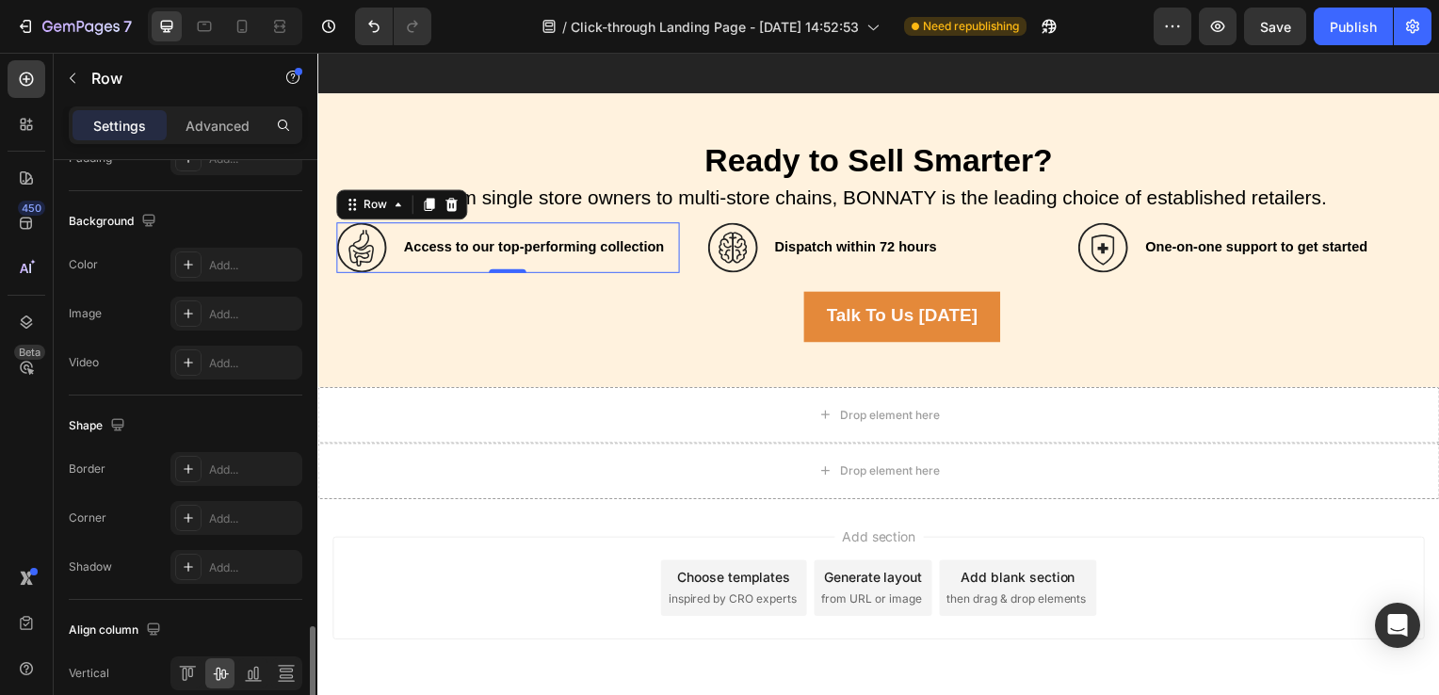
scroll to position [772, 0]
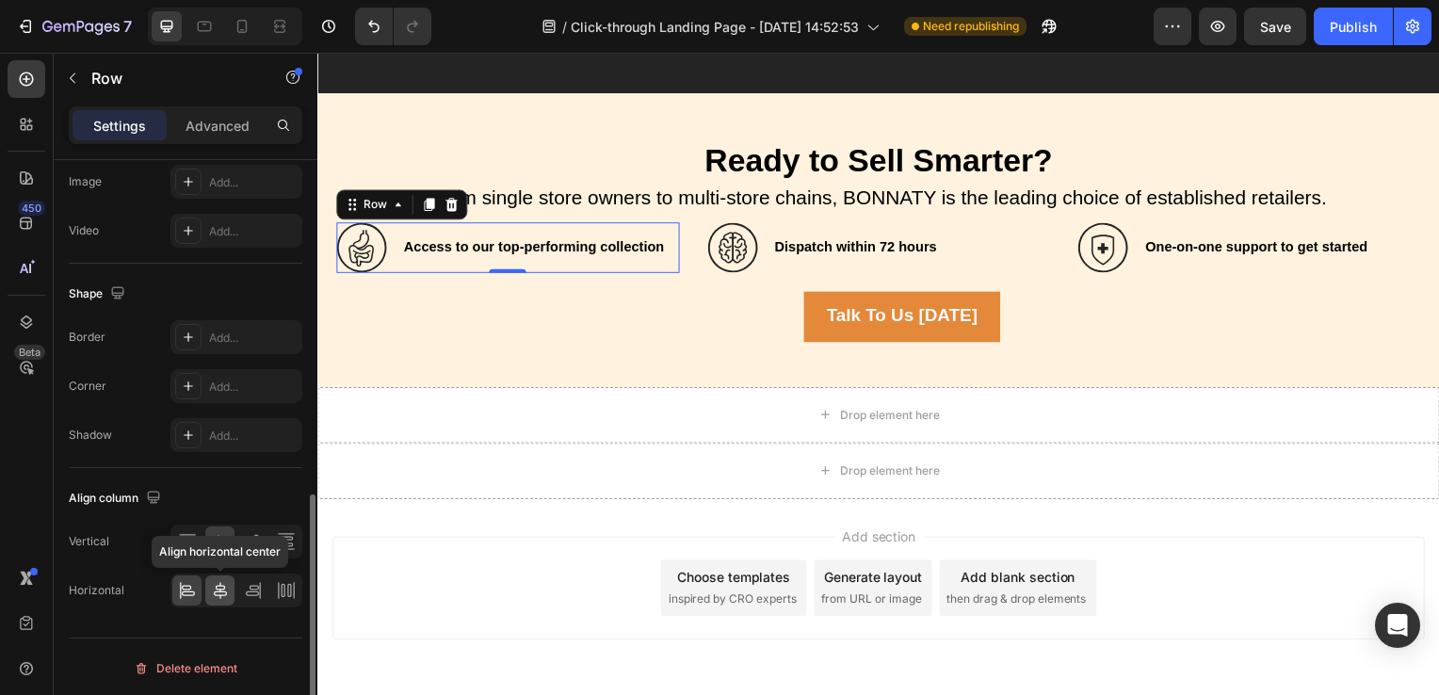
click at [211, 595] on icon at bounding box center [220, 590] width 19 height 19
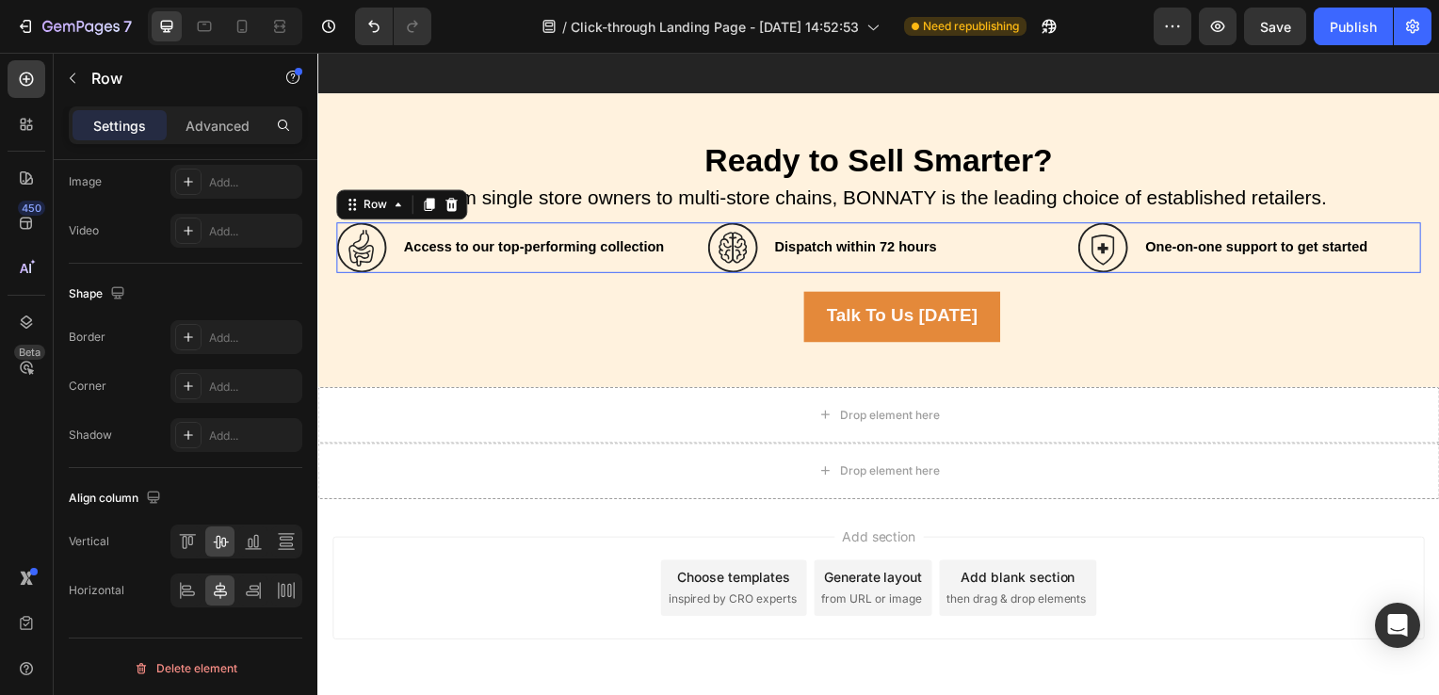
click at [688, 254] on div "Icon Access to our top-performing collection Heading Row Icon Dispatch within 7…" at bounding box center [882, 249] width 1092 height 51
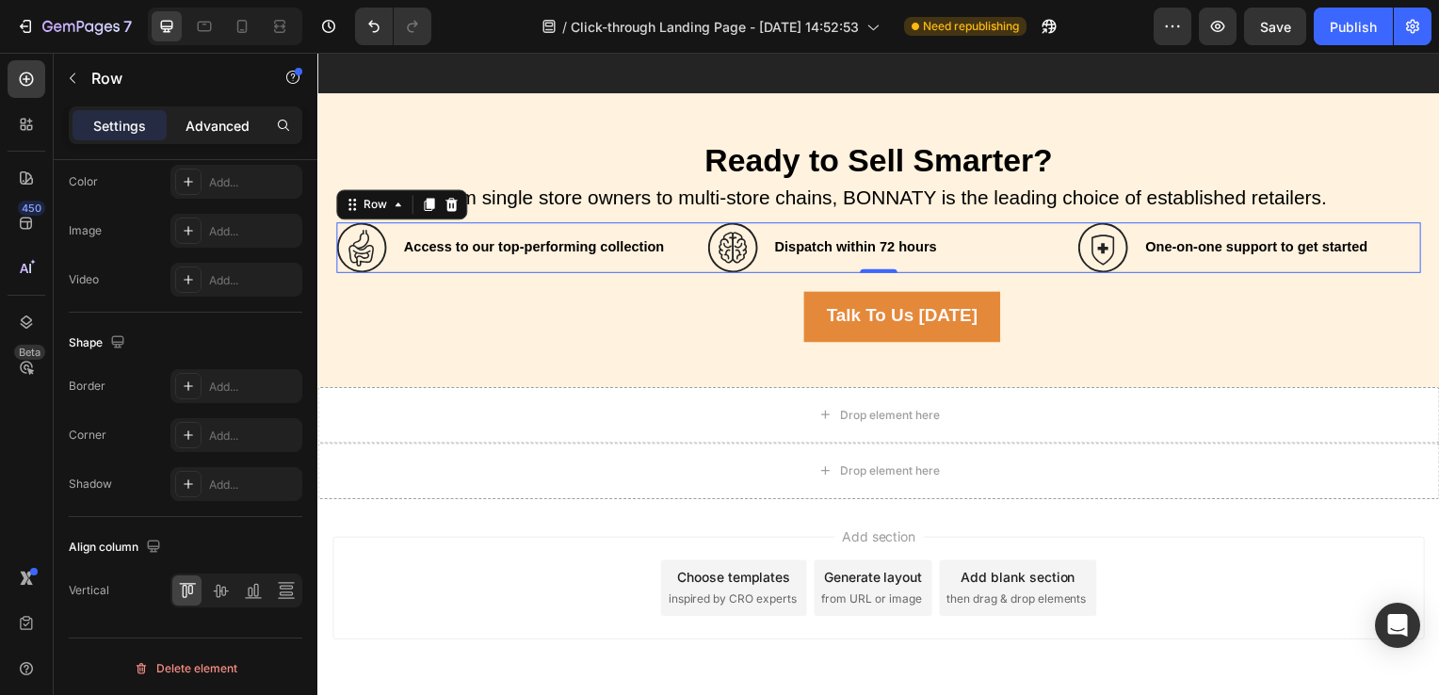
click at [237, 123] on p "Advanced" at bounding box center [218, 126] width 64 height 20
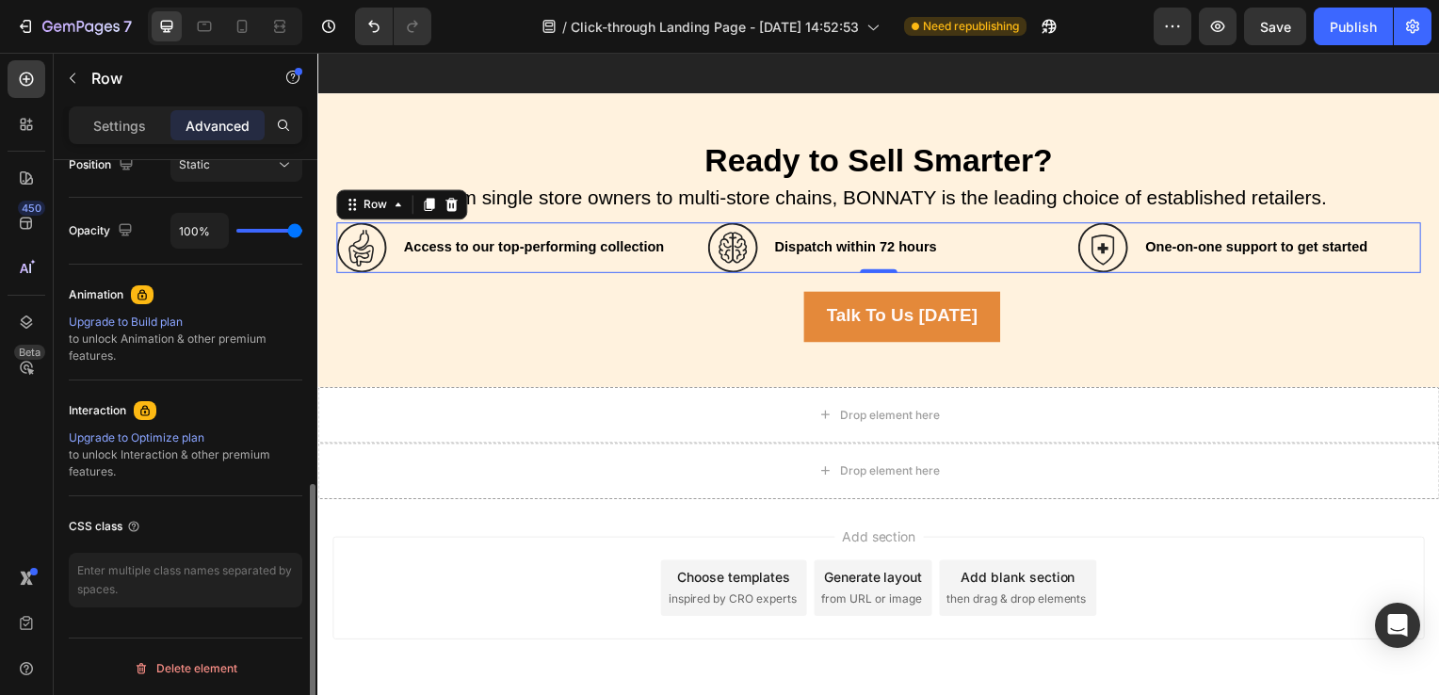
scroll to position [716, 0]
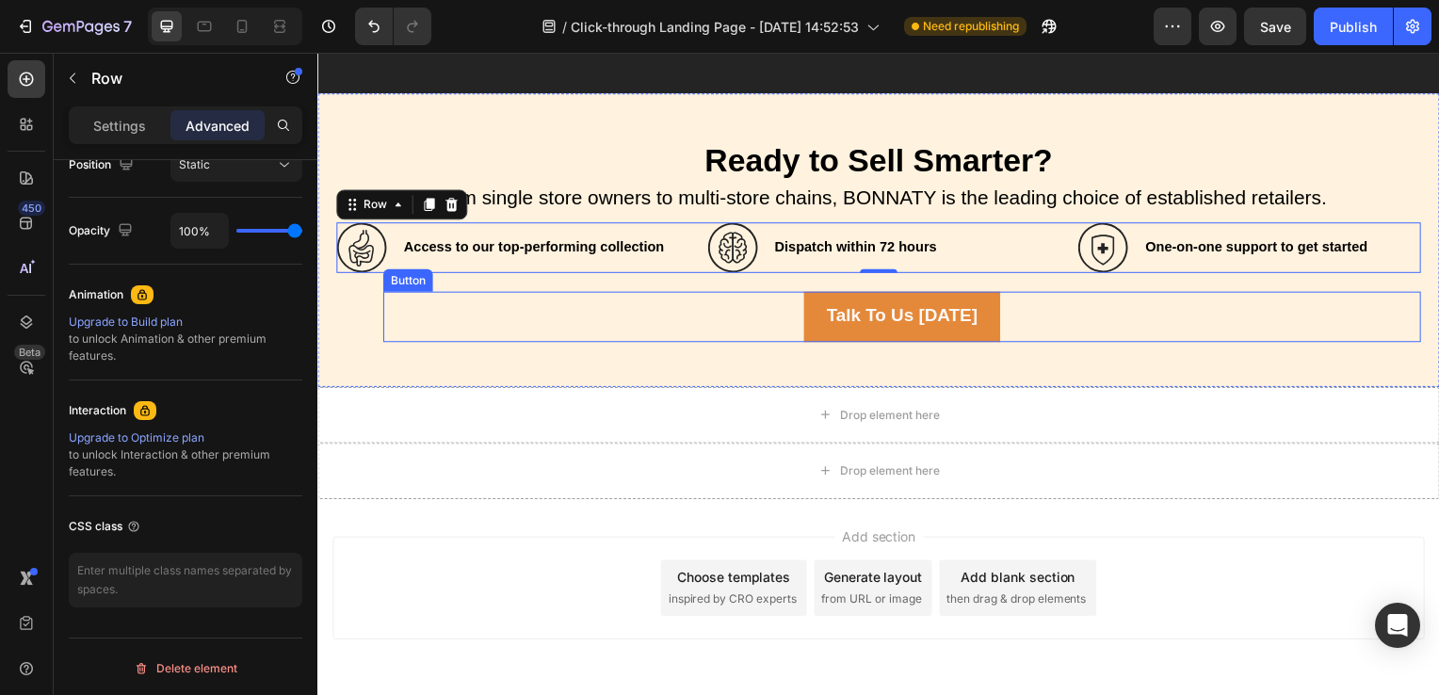
click at [772, 318] on div "Talk To Us [DATE] Button" at bounding box center [905, 319] width 1045 height 51
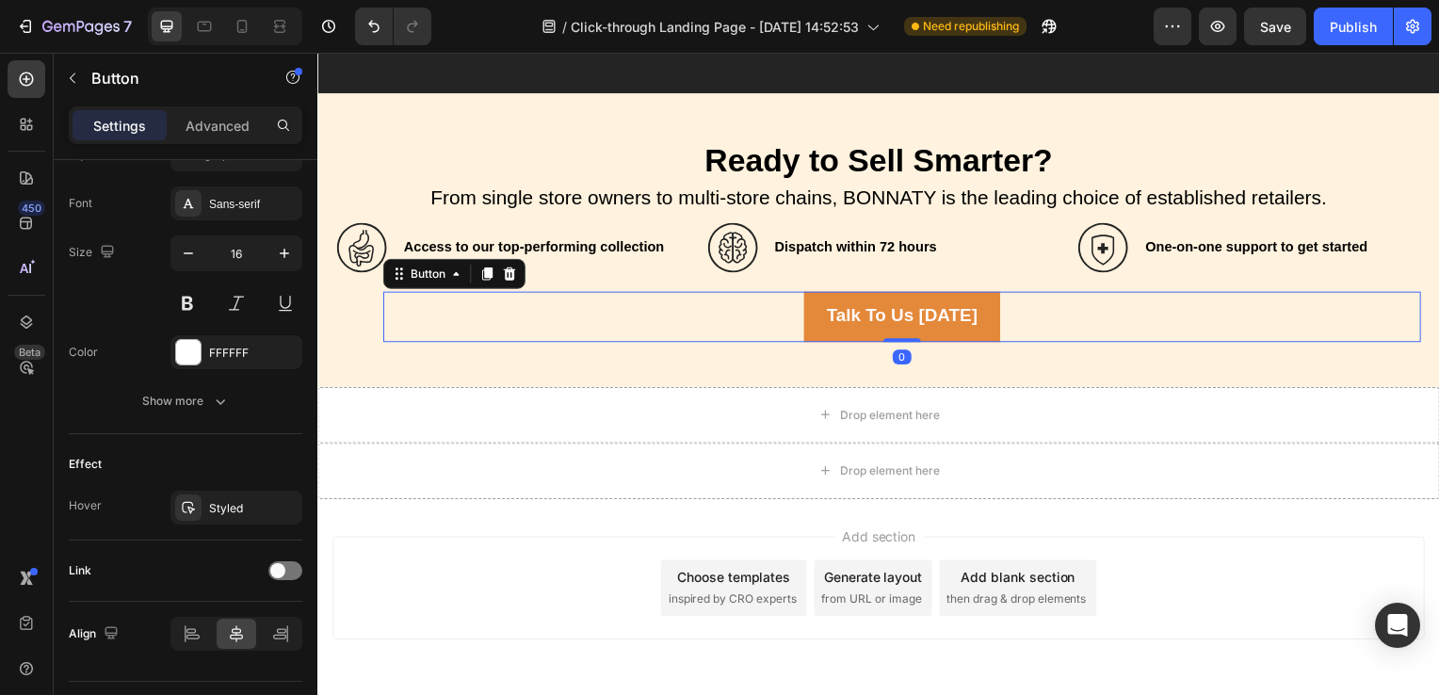
scroll to position [0, 0]
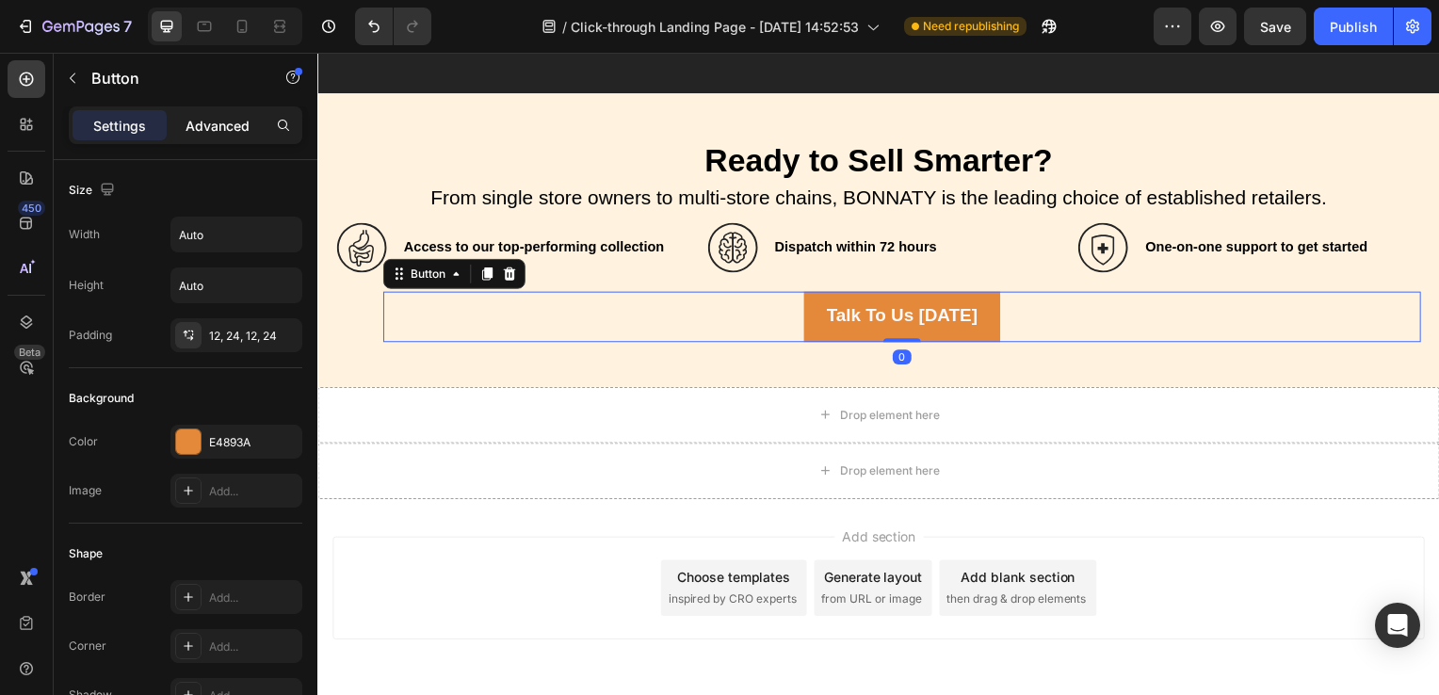
click at [202, 137] on div "Advanced" at bounding box center [217, 125] width 94 height 30
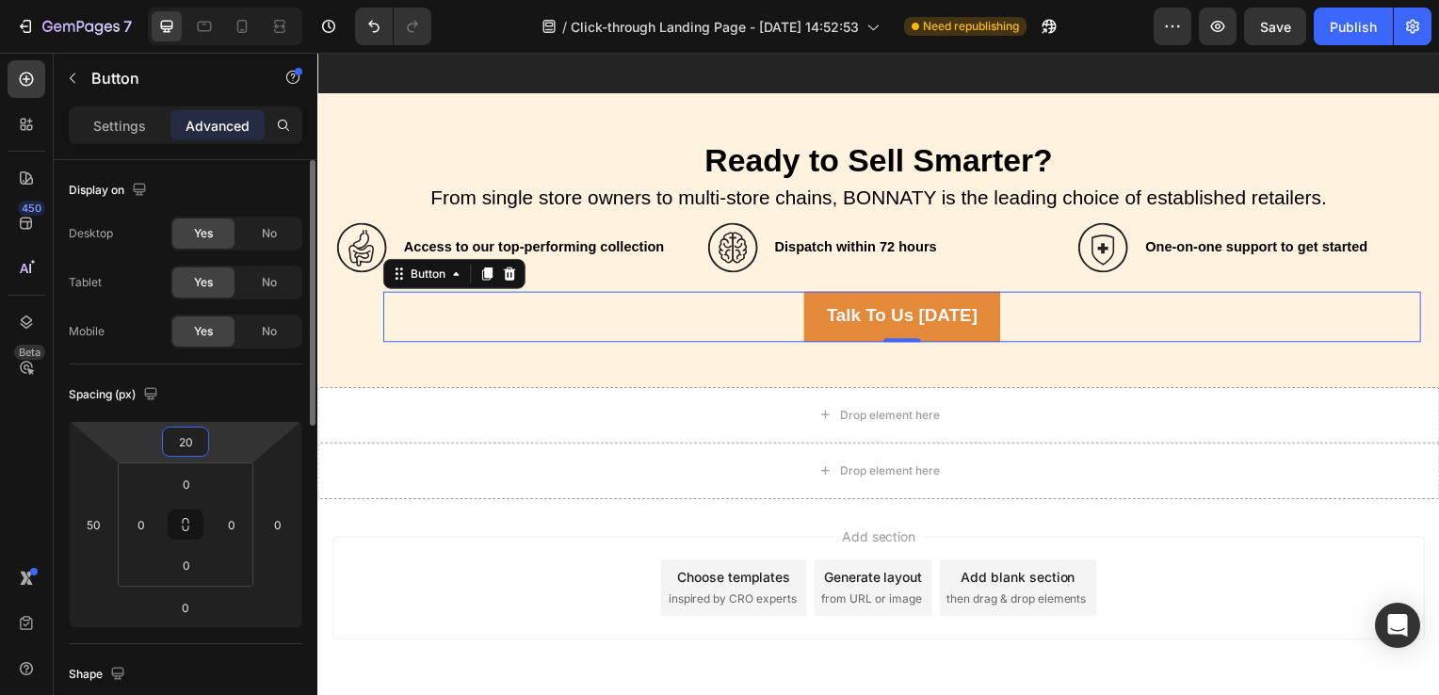
click at [185, 441] on input "20" at bounding box center [186, 442] width 38 height 28
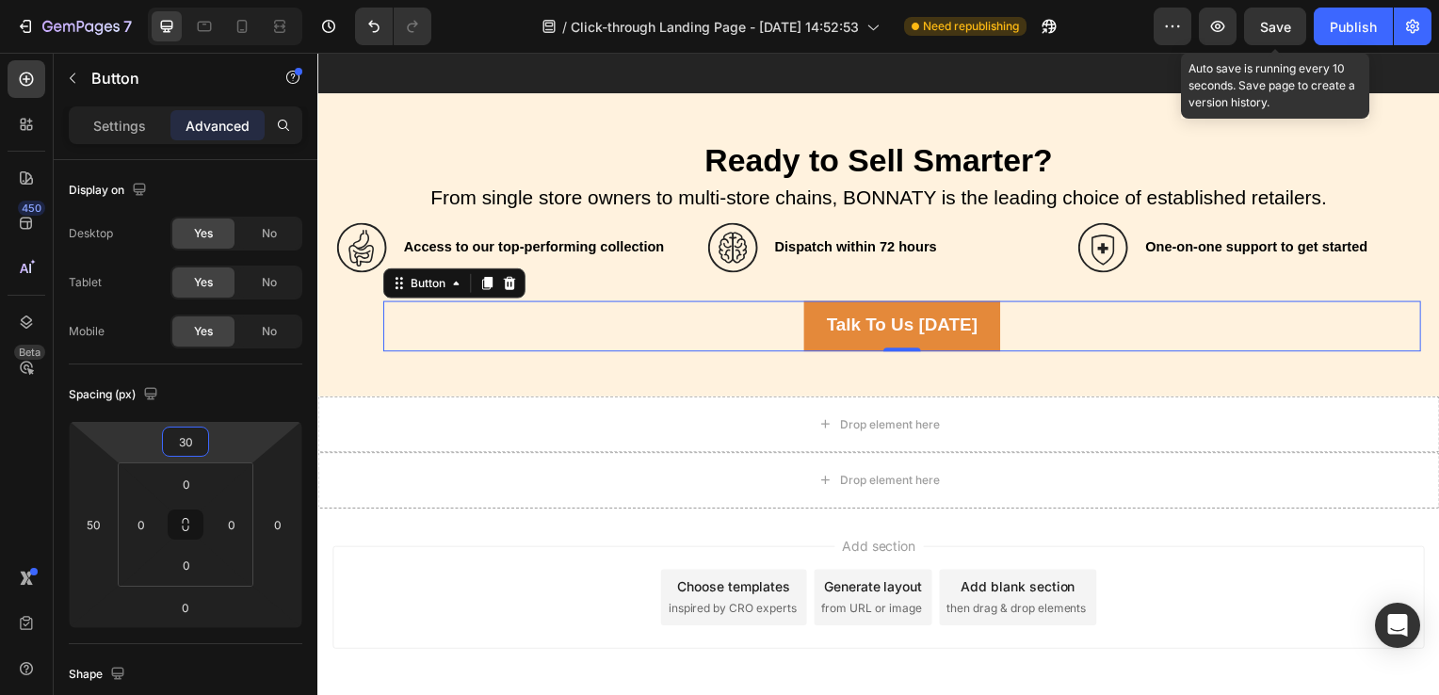
type input "30"
click at [1285, 31] on span "Save" at bounding box center [1275, 27] width 31 height 16
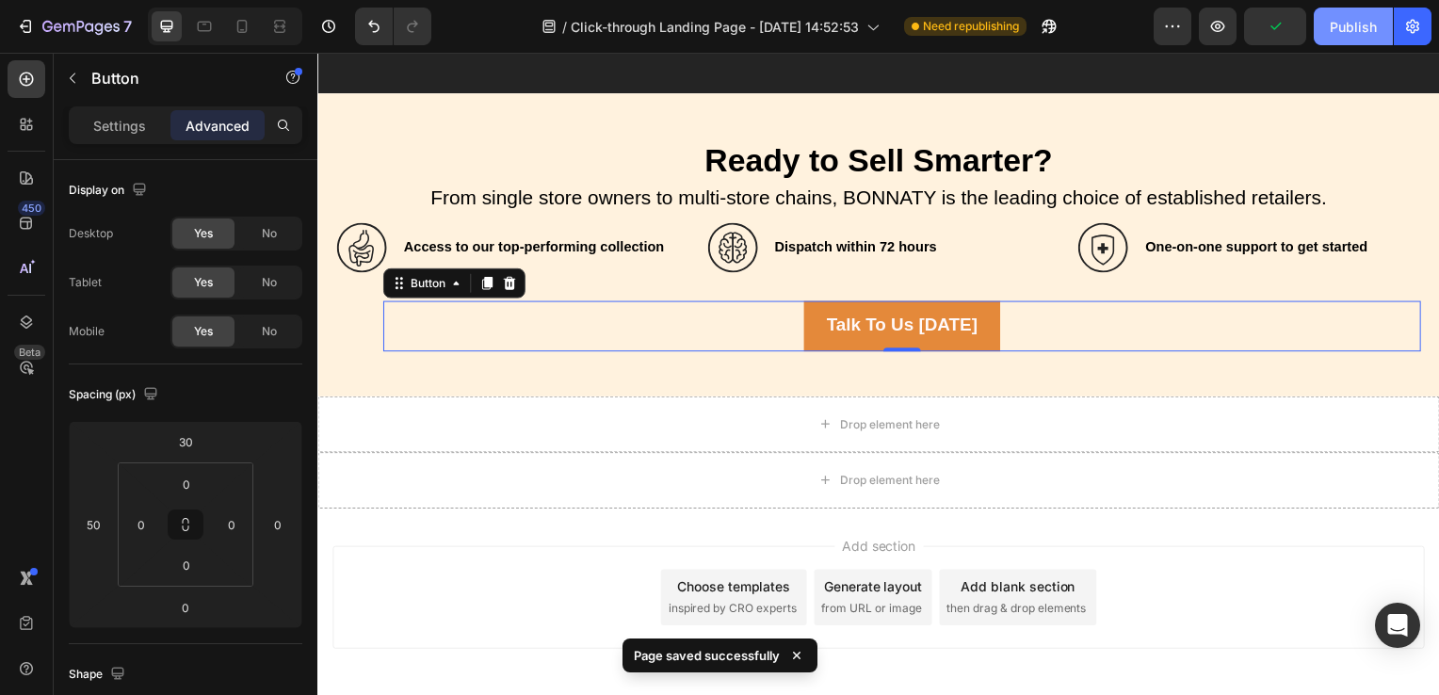
click at [1360, 26] on div "Publish" at bounding box center [1353, 27] width 47 height 20
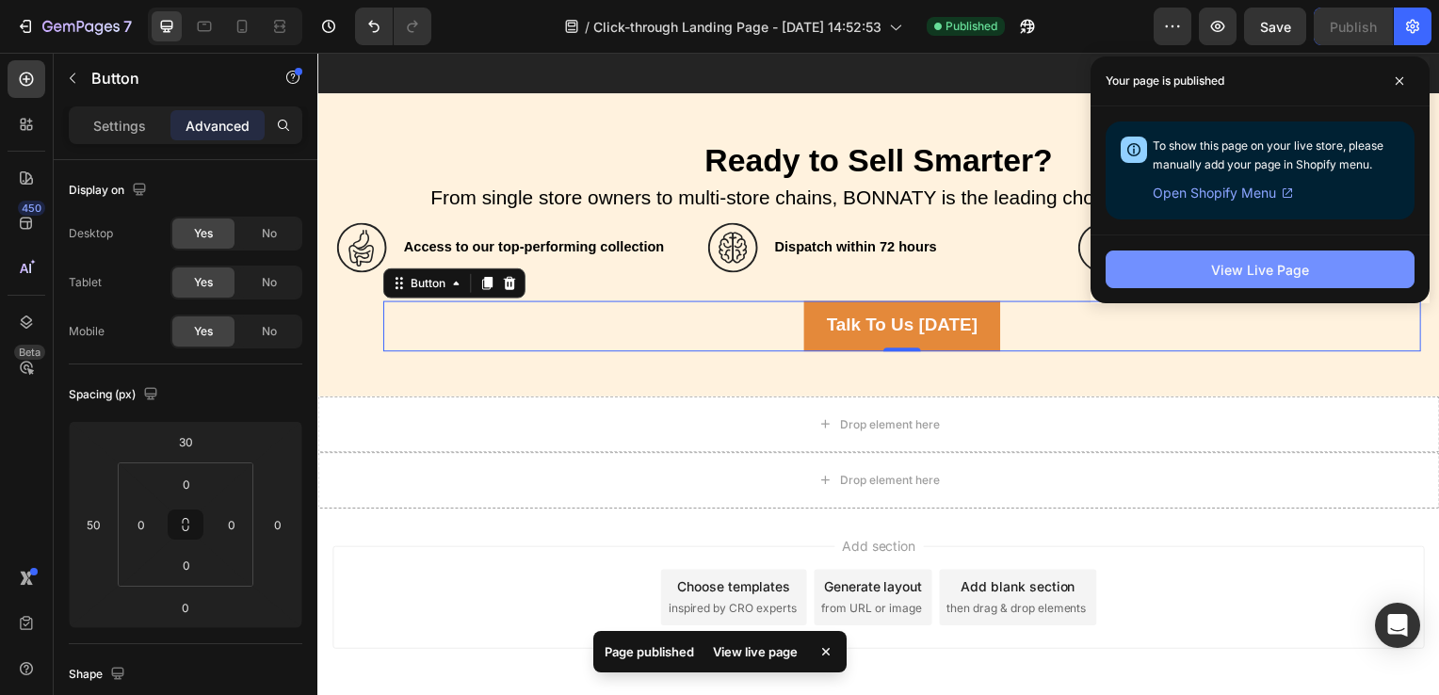
click at [1241, 271] on div "View Live Page" at bounding box center [1260, 270] width 98 height 20
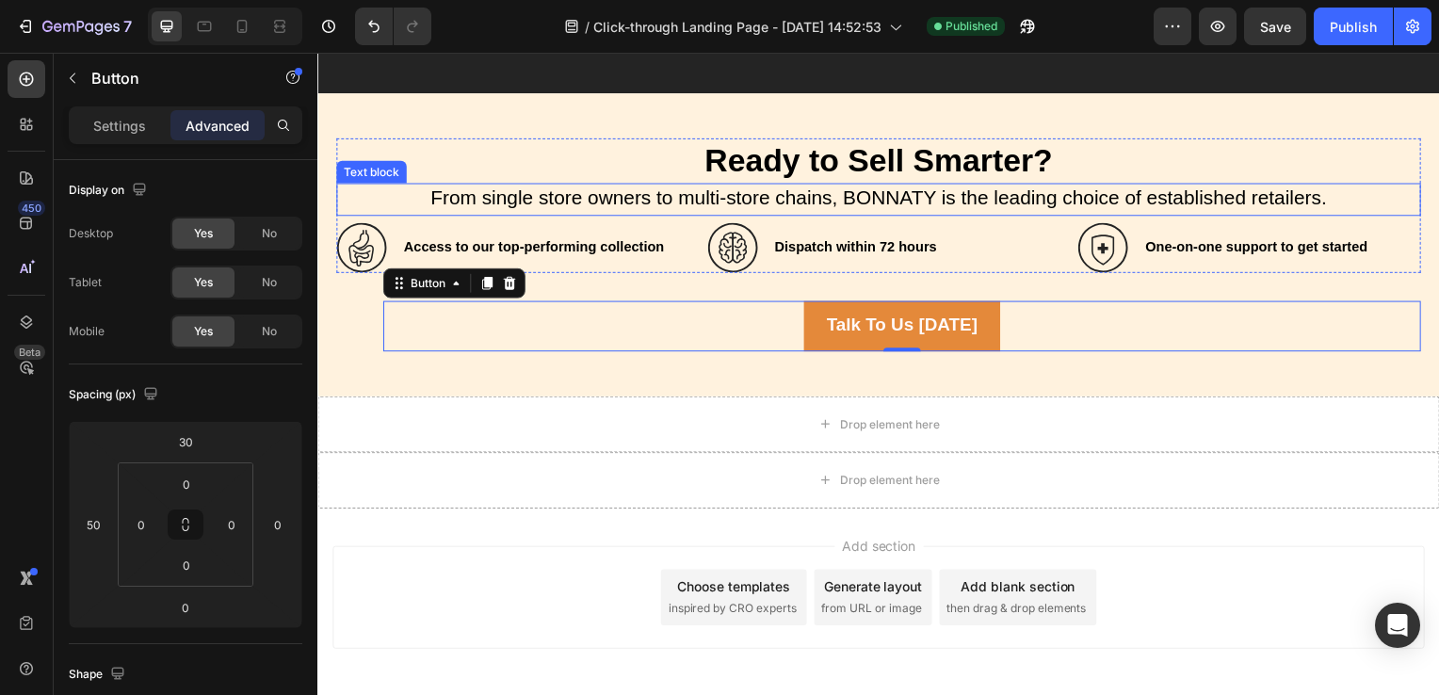
click at [764, 204] on span "From single store owners to multi-store chains, BONNATY is the leading choice o…" at bounding box center [882, 199] width 903 height 22
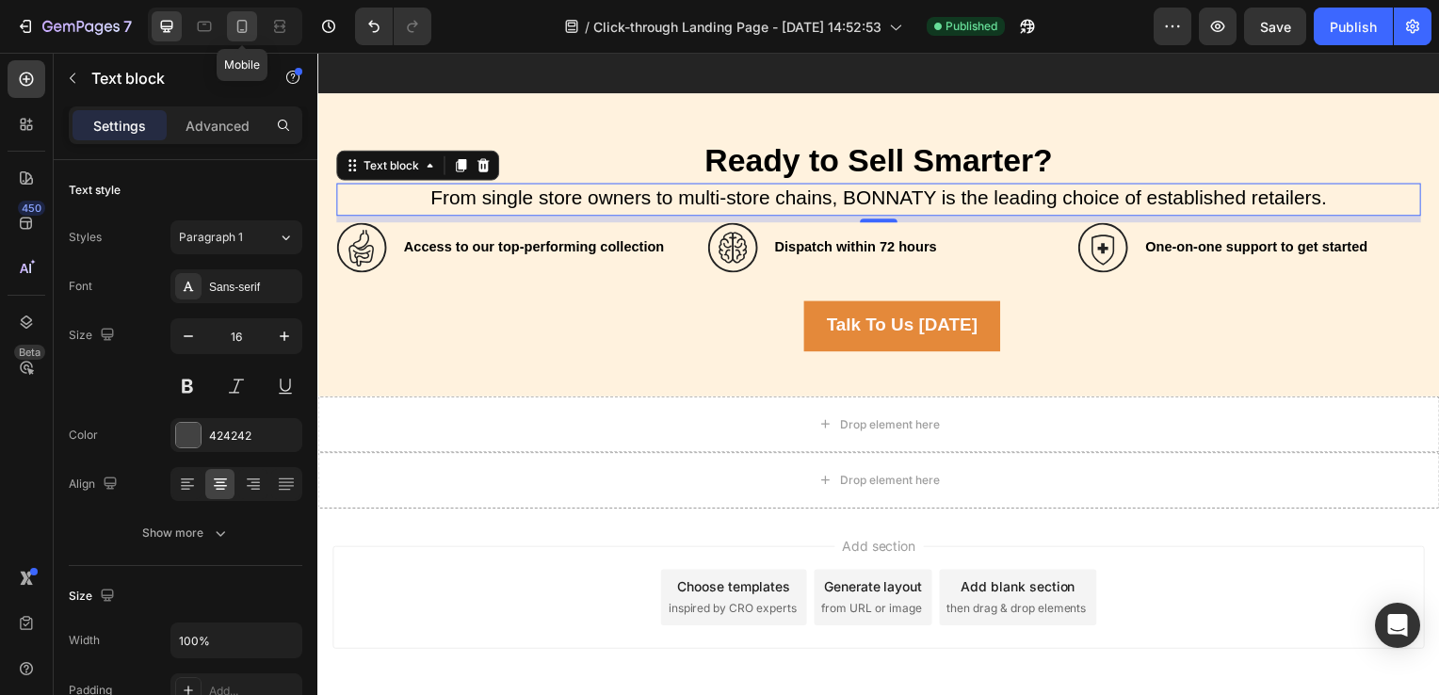
click at [252, 23] on div at bounding box center [242, 26] width 30 height 30
type input "14"
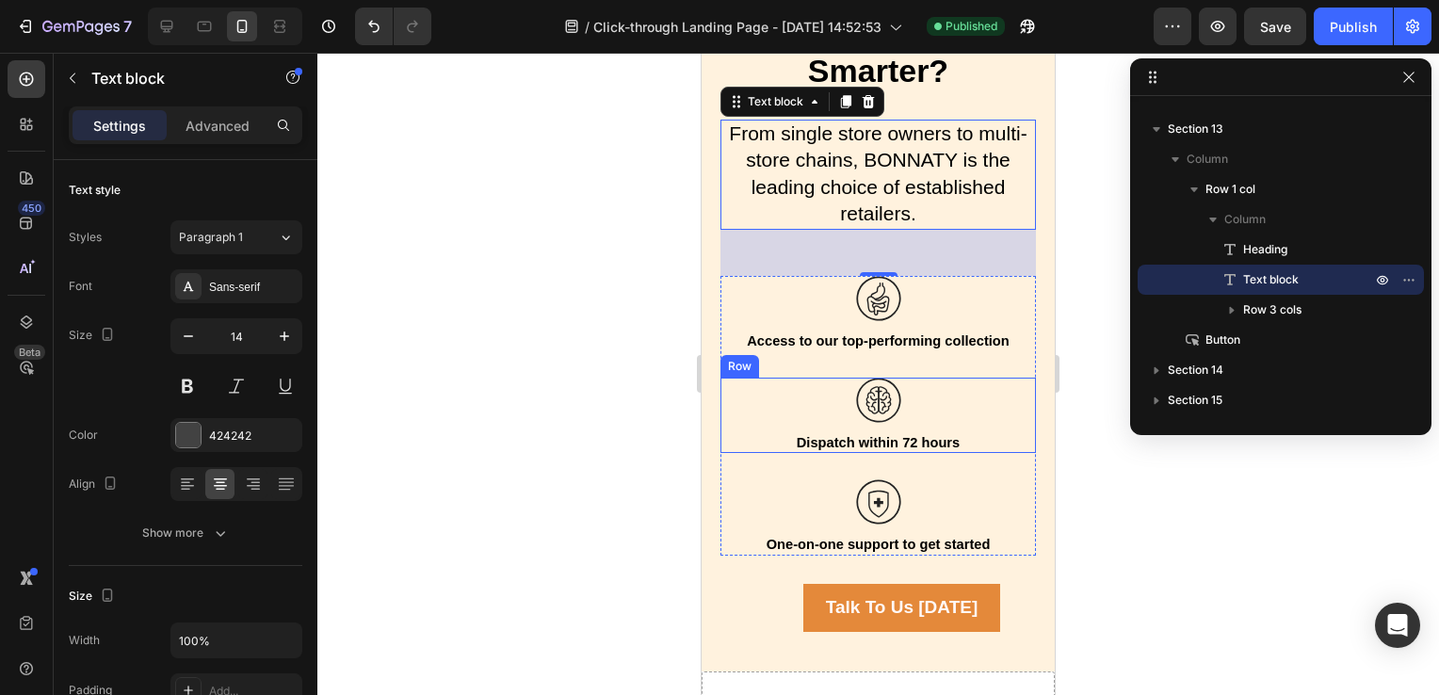
scroll to position [4987, 0]
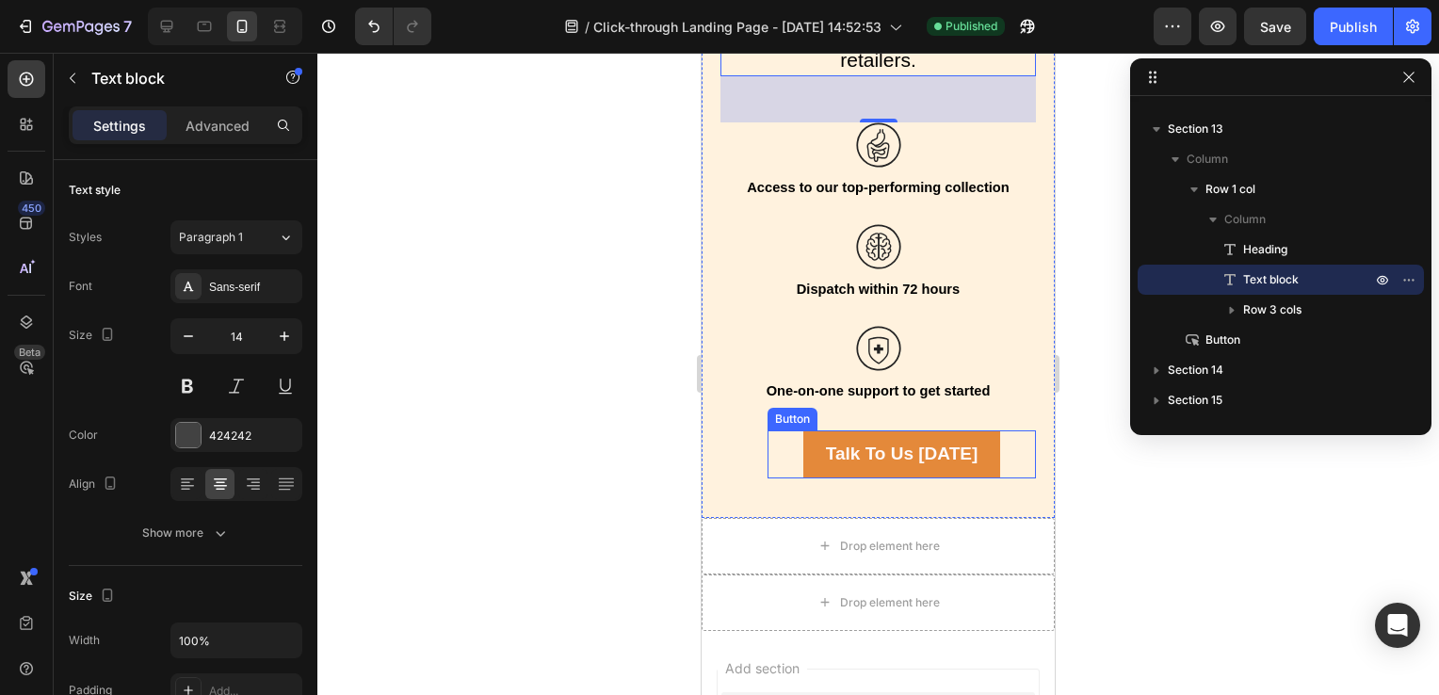
click at [795, 448] on div "Talk To Us [DATE] Button" at bounding box center [902, 454] width 268 height 48
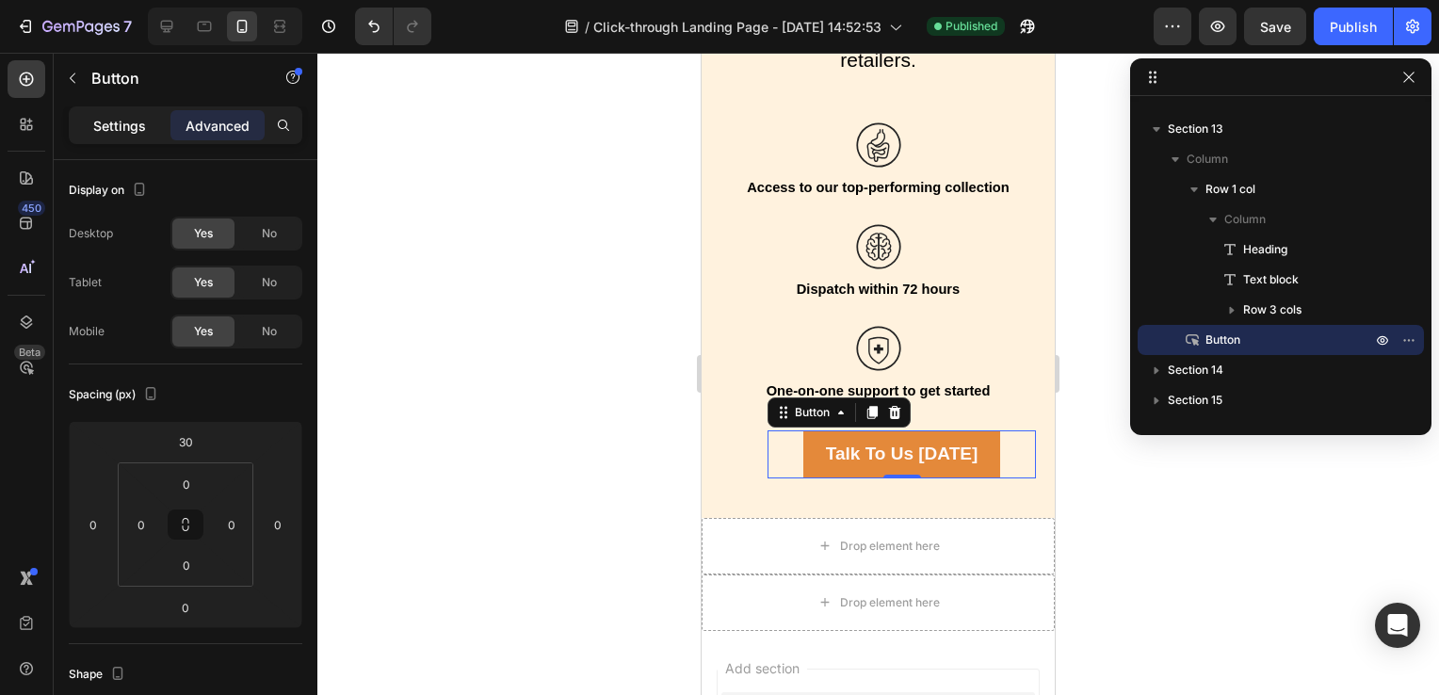
click at [134, 128] on p "Settings" at bounding box center [119, 126] width 53 height 20
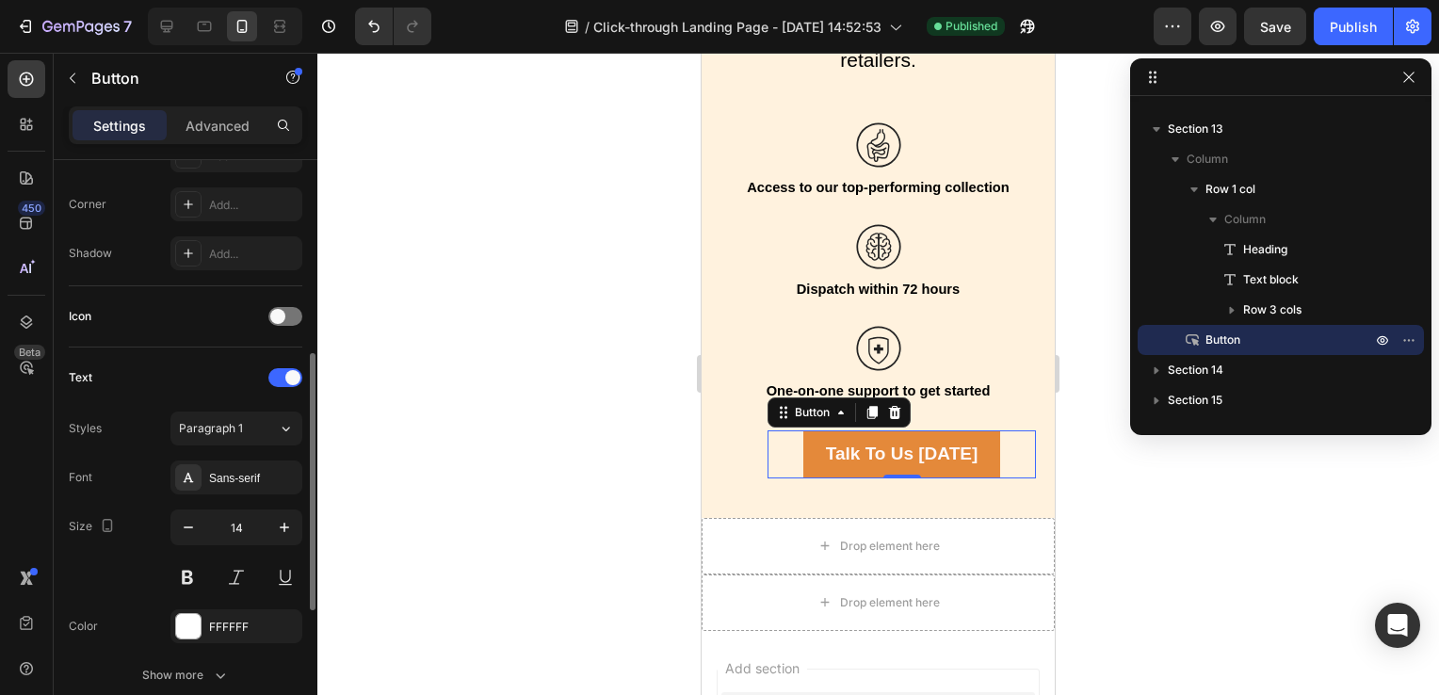
scroll to position [758, 0]
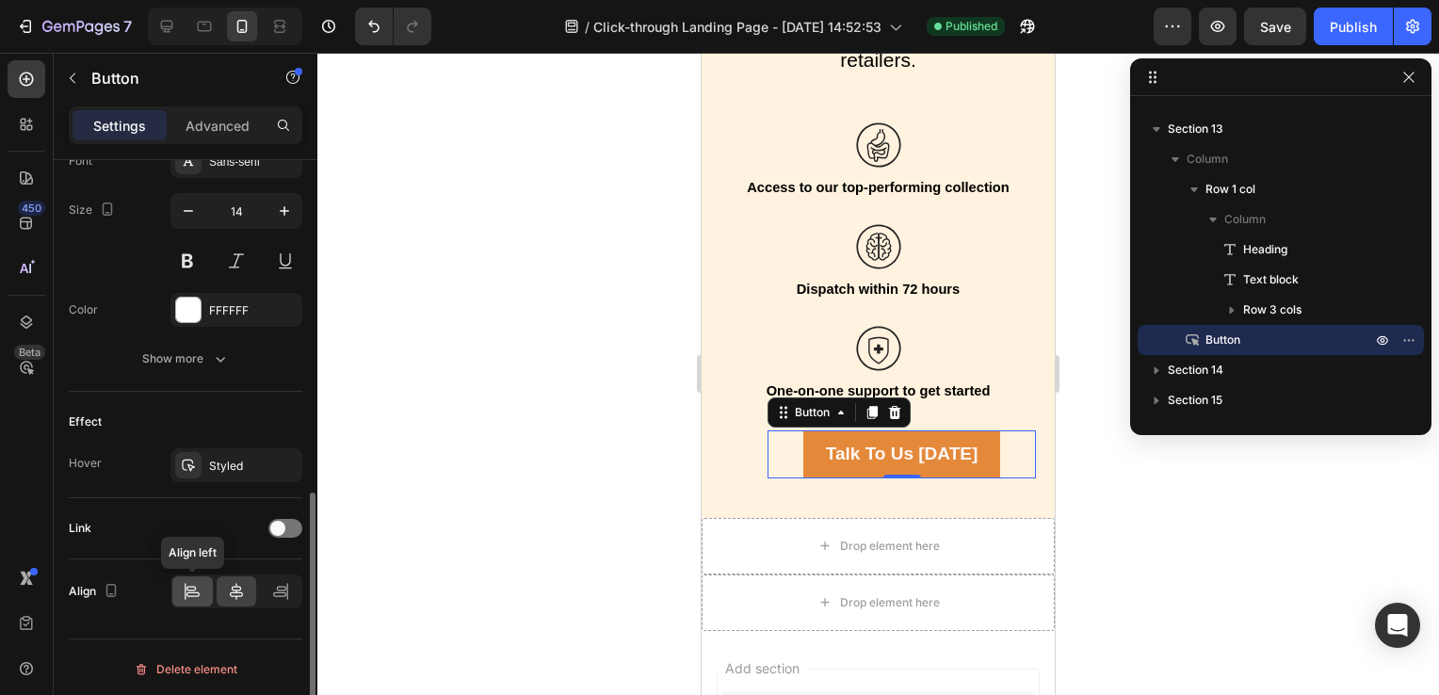
click at [186, 600] on div at bounding box center [192, 591] width 40 height 30
click at [234, 592] on icon at bounding box center [236, 591] width 13 height 17
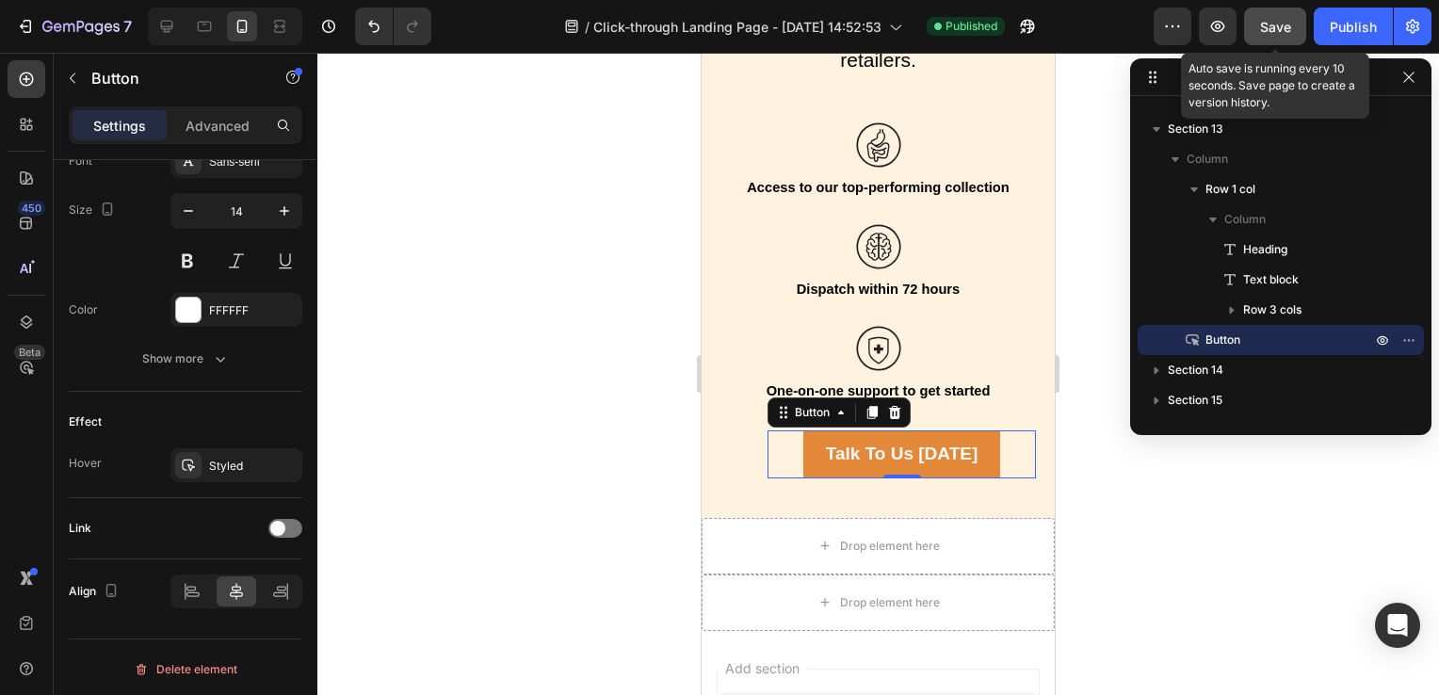
click at [1266, 37] on button "Save" at bounding box center [1275, 27] width 62 height 38
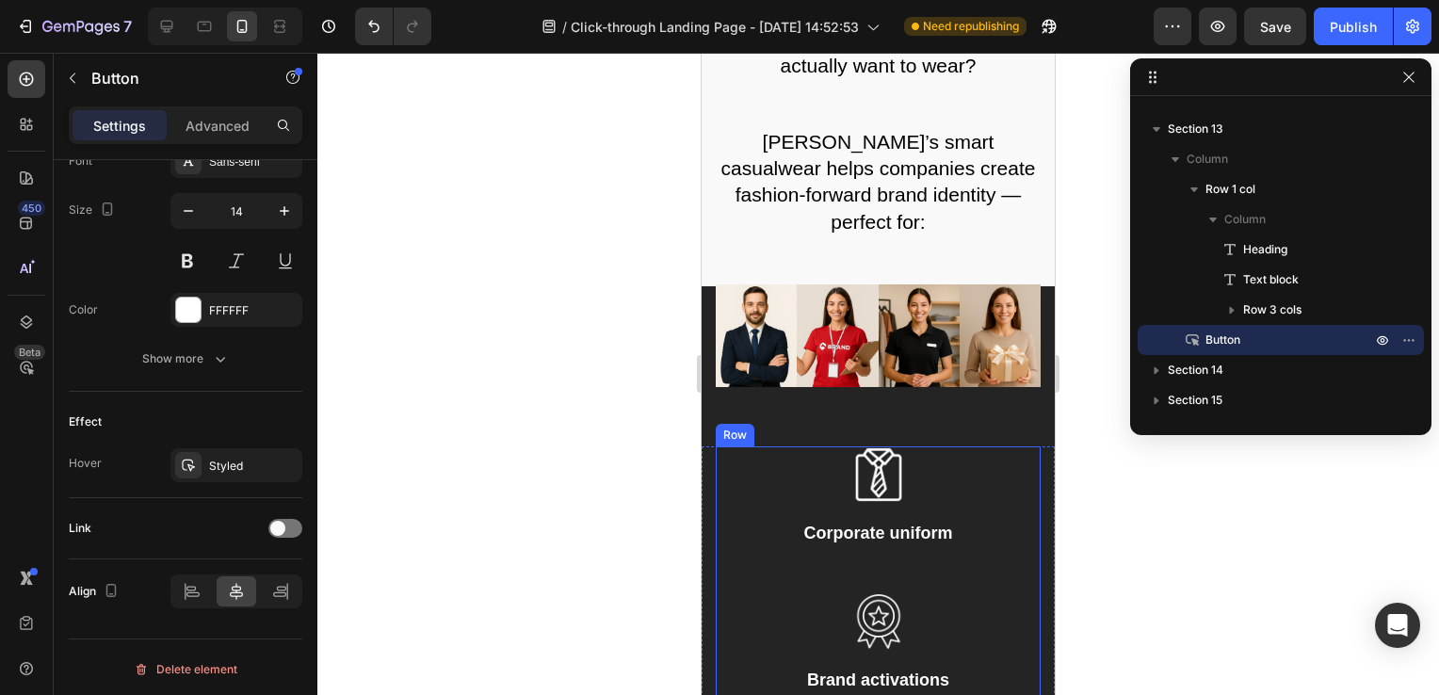
scroll to position [3635, 0]
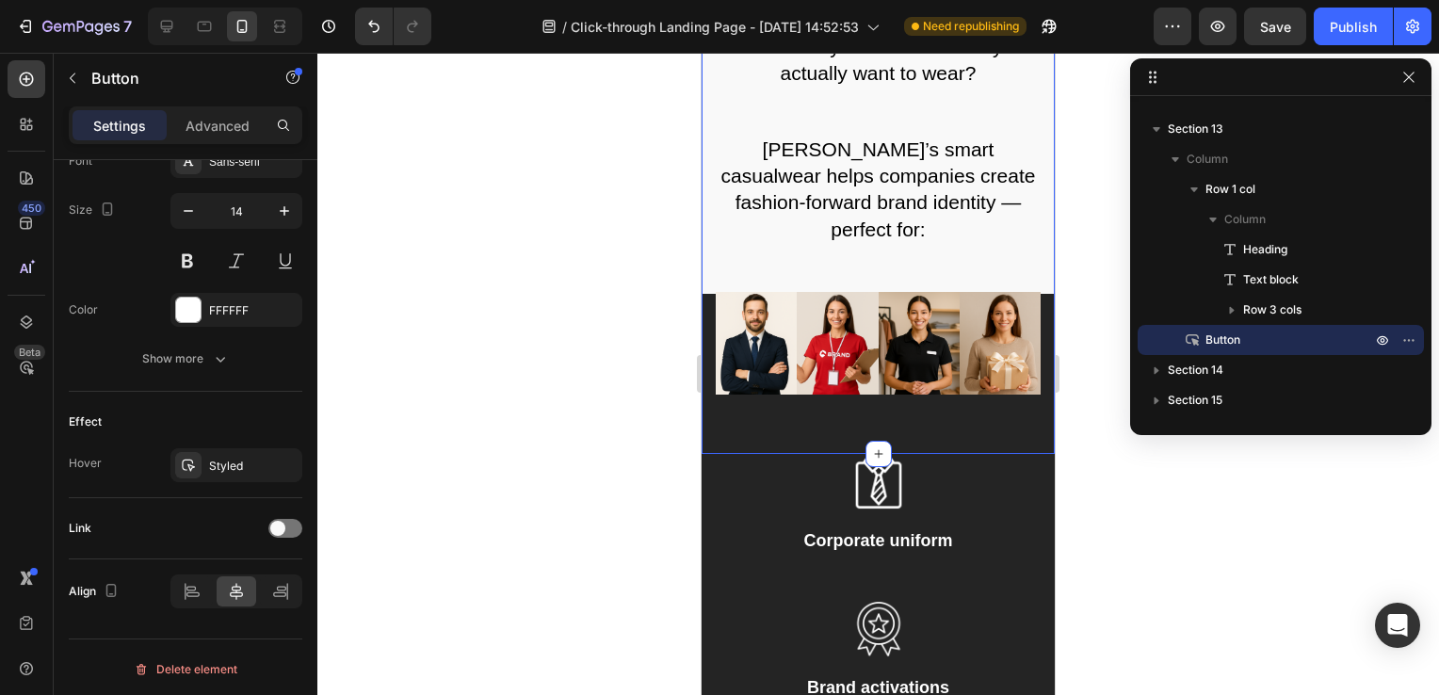
click at [836, 454] on div "Tired of Boring Corporate T-shirts? Heading Looking to make your team stand out…" at bounding box center [878, 140] width 353 height 627
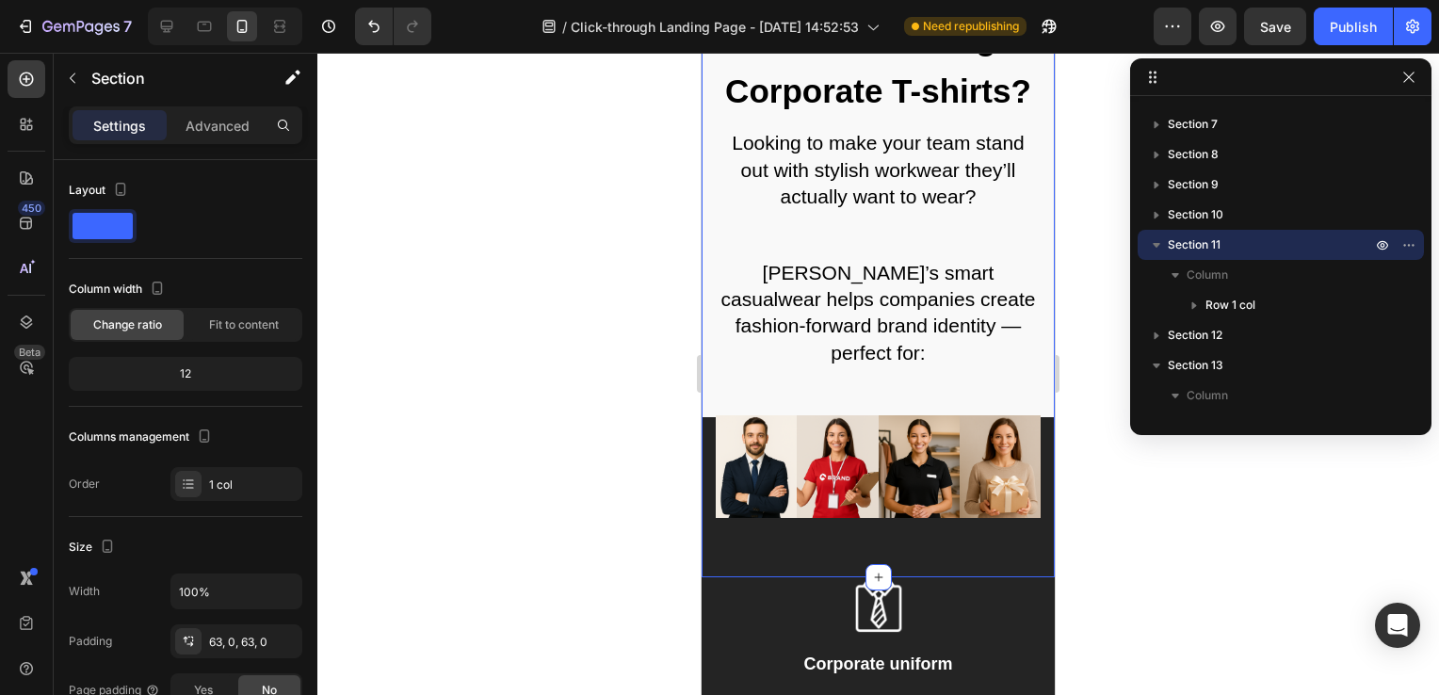
scroll to position [3749, 0]
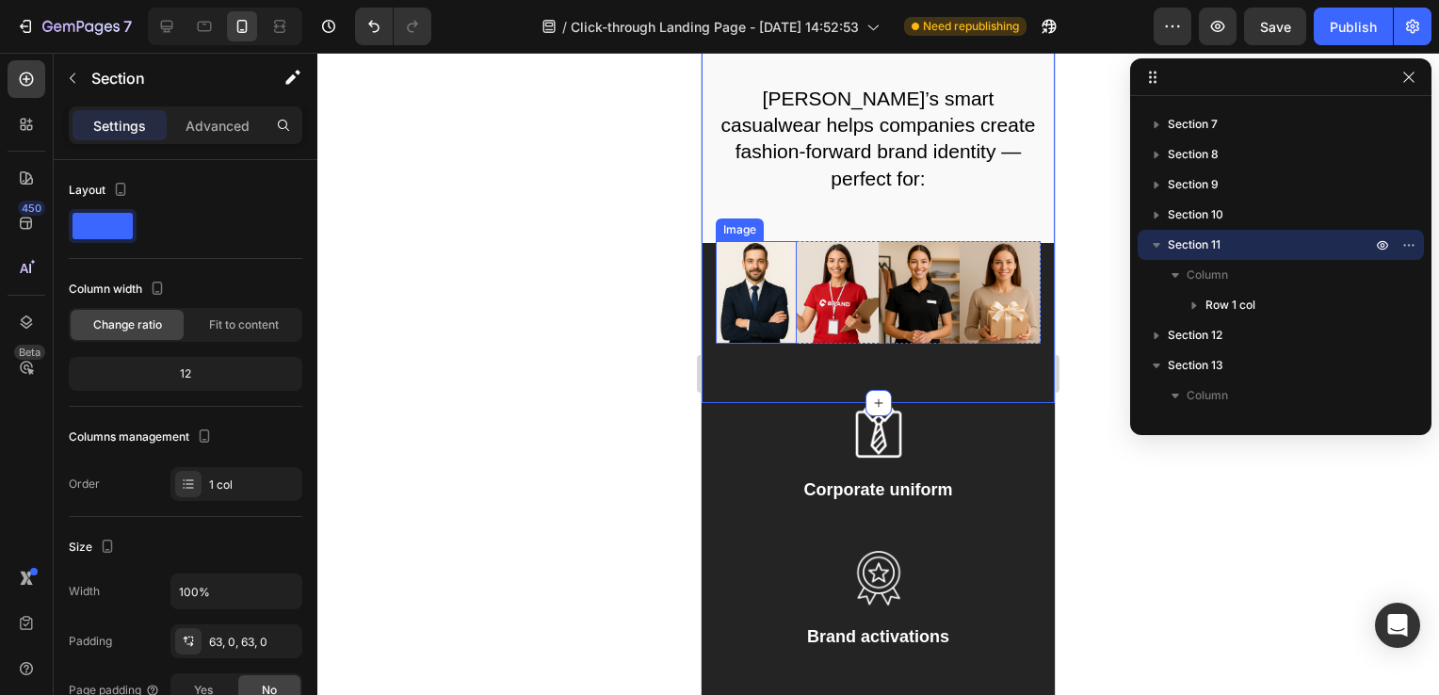
click at [724, 301] on img at bounding box center [756, 292] width 81 height 103
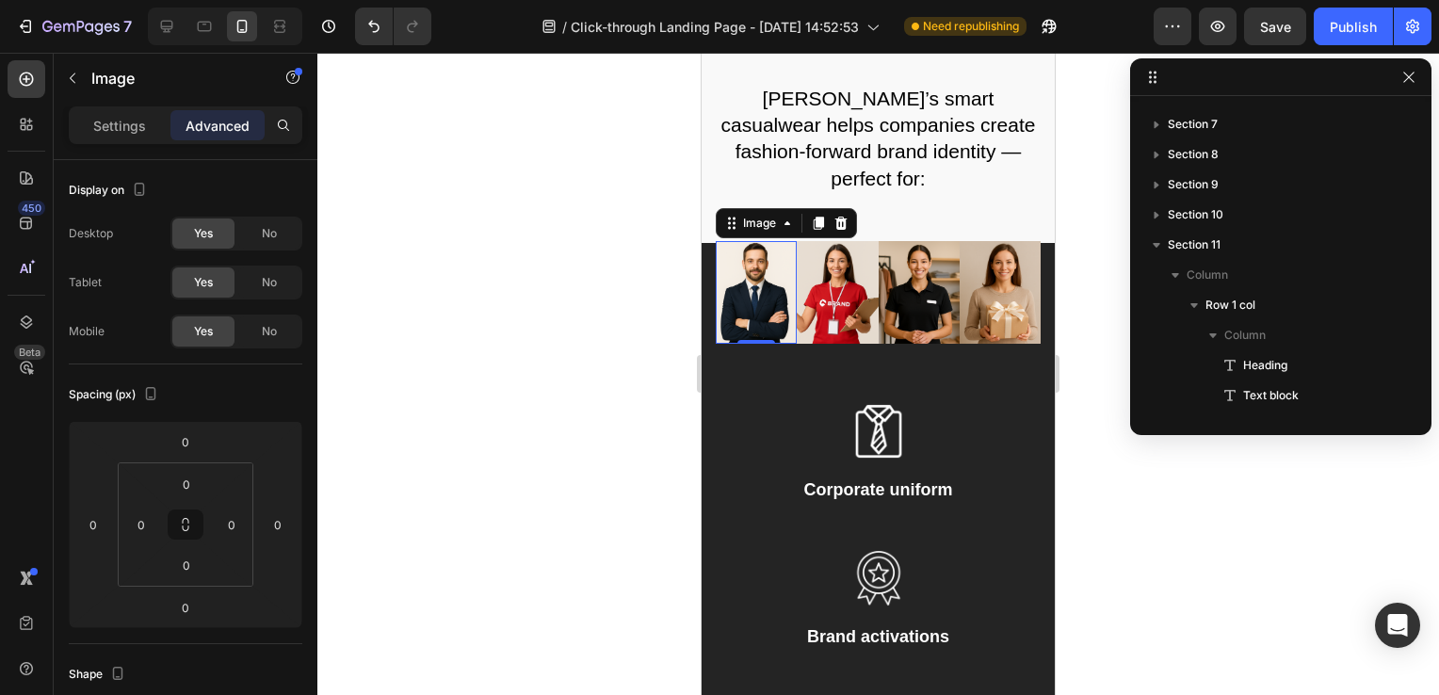
scroll to position [446, 0]
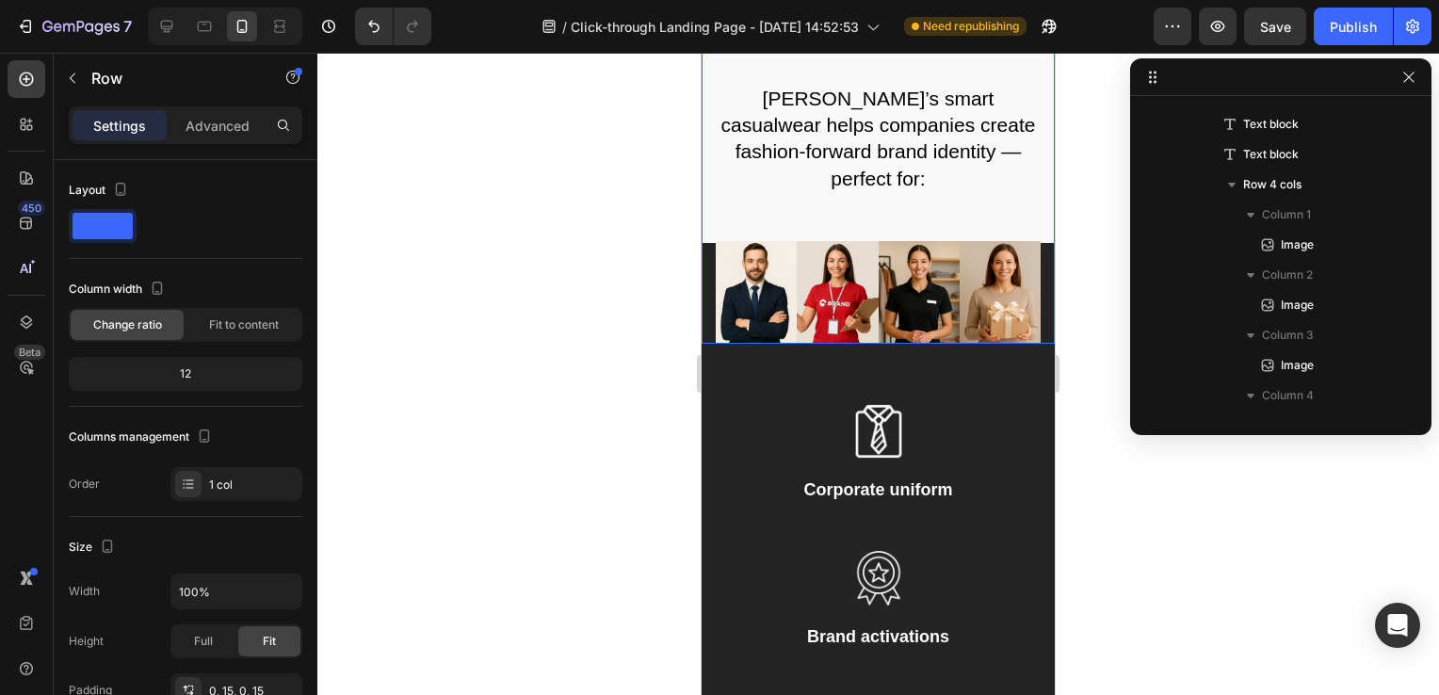
click at [1028, 327] on div "Tired of Boring Corporate T-shirts? Heading Looking to make your team stand out…" at bounding box center [878, 89] width 353 height 509
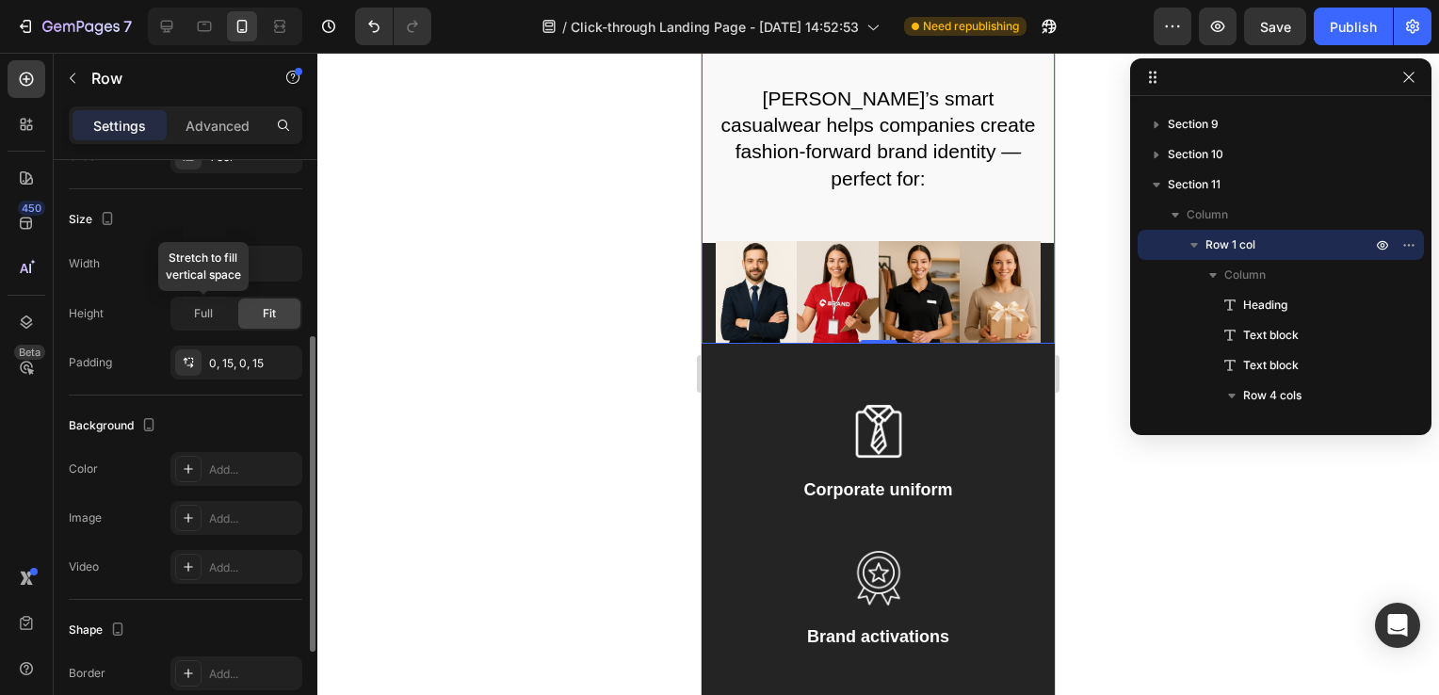
scroll to position [509, 0]
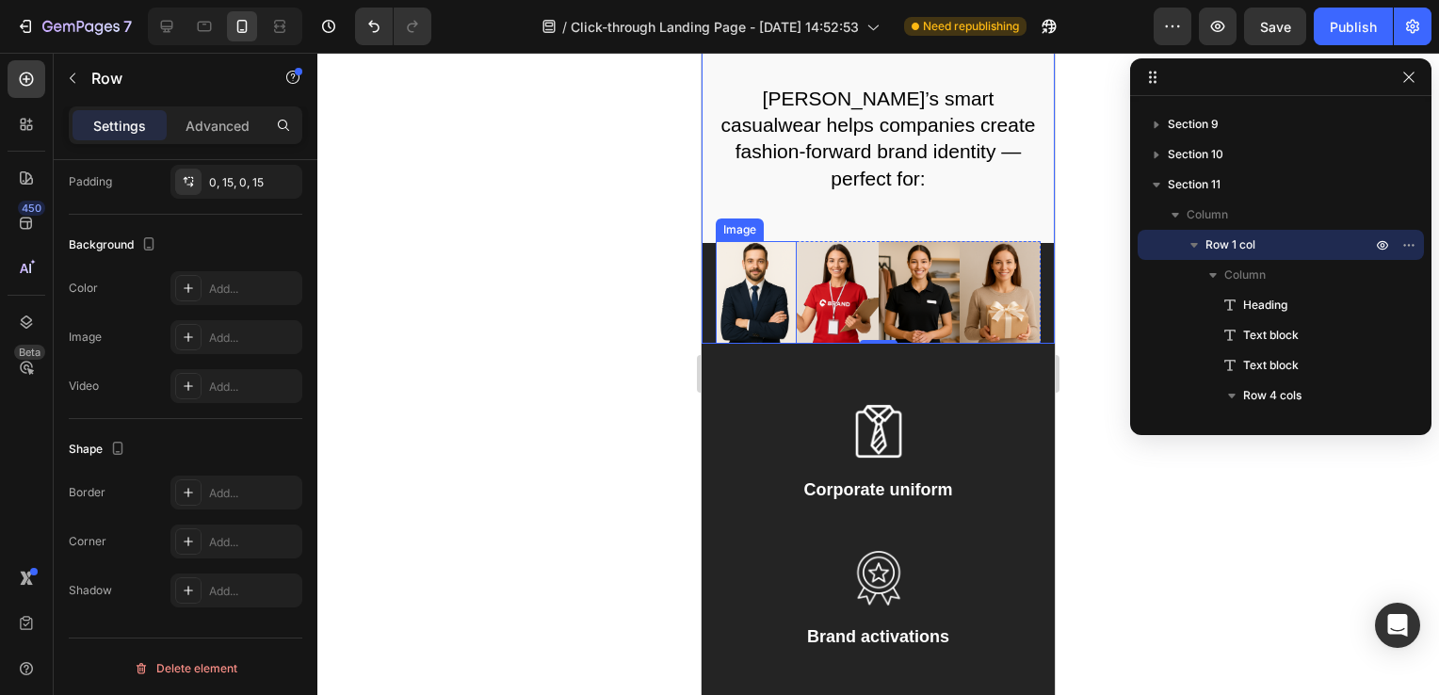
click at [720, 315] on img at bounding box center [756, 292] width 81 height 103
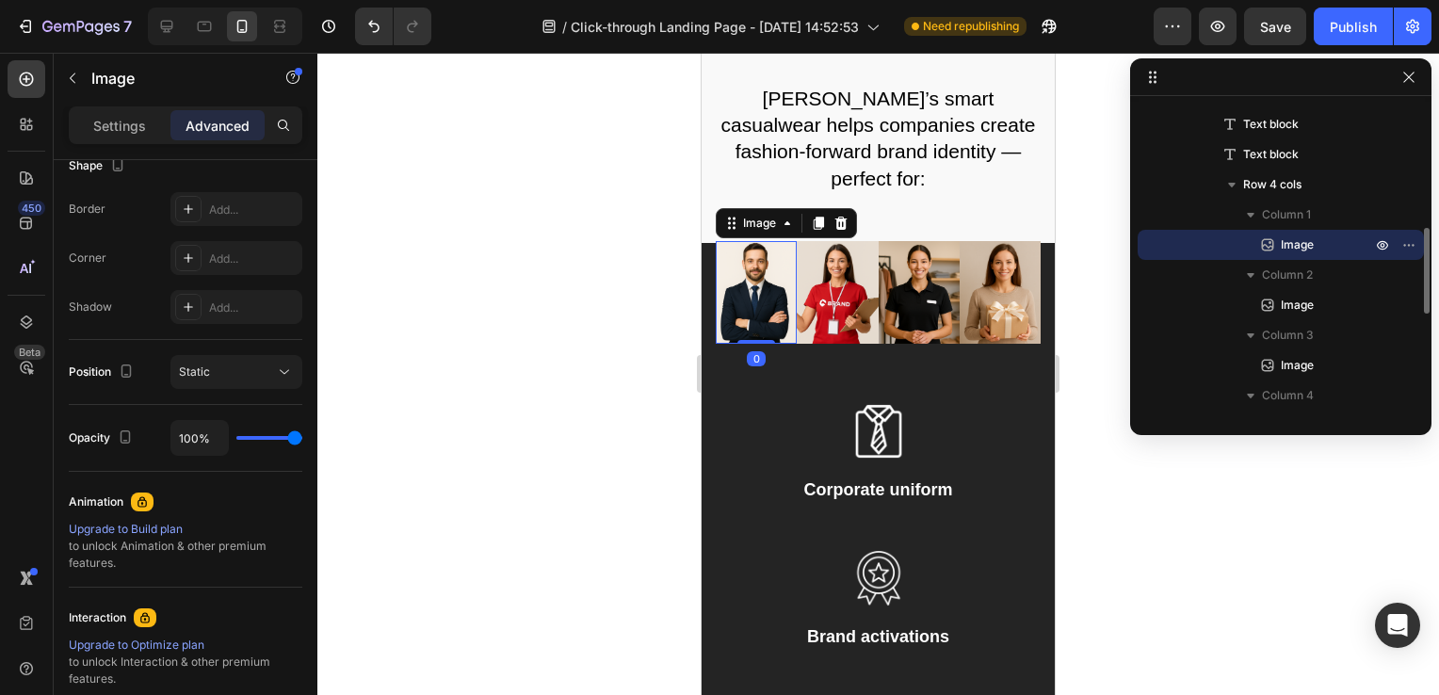
scroll to position [0, 0]
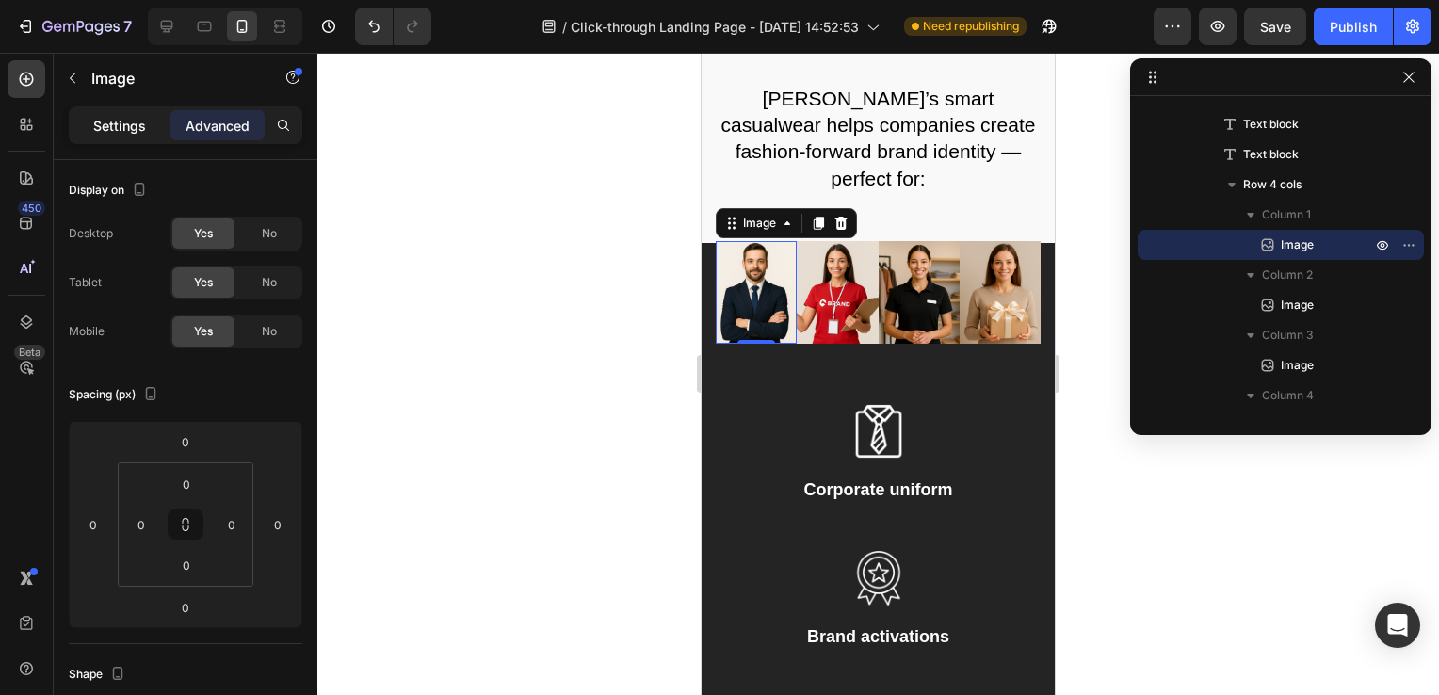
click at [133, 126] on p "Settings" at bounding box center [119, 126] width 53 height 20
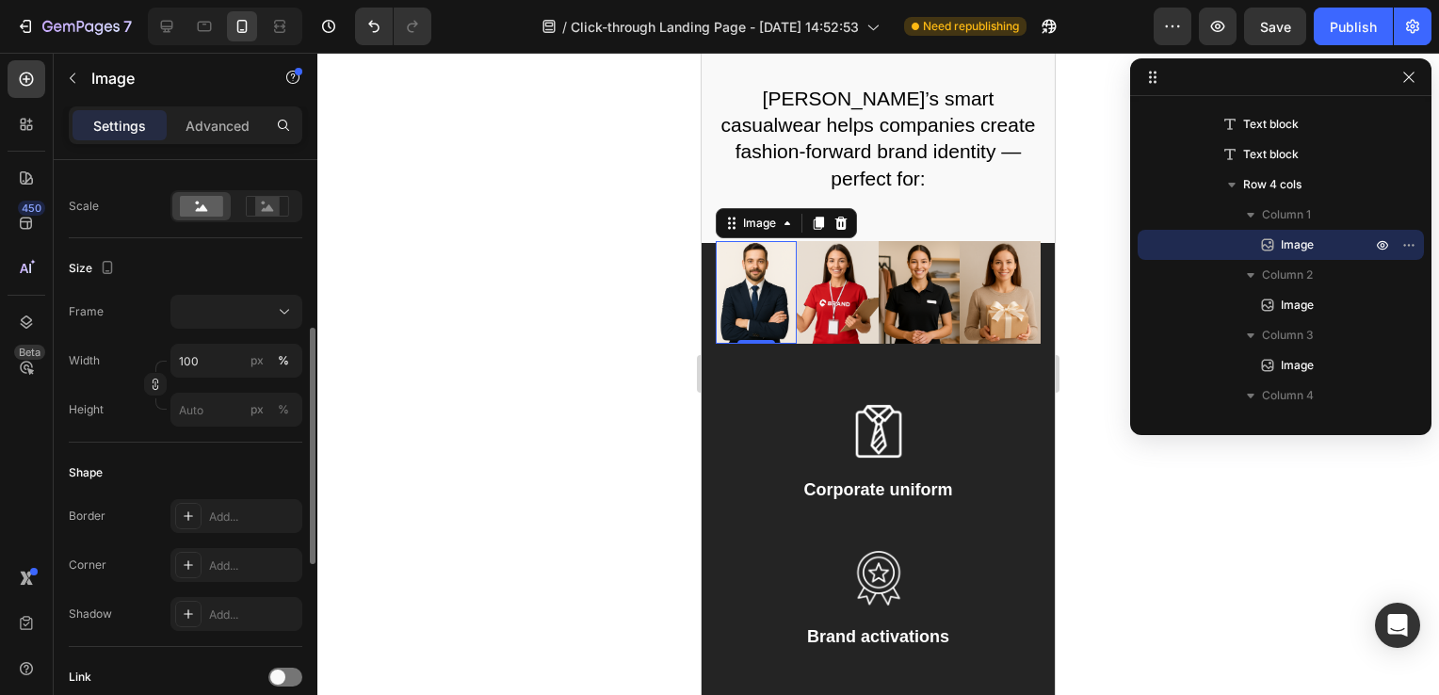
scroll to position [416, 0]
click at [283, 299] on button at bounding box center [236, 313] width 132 height 34
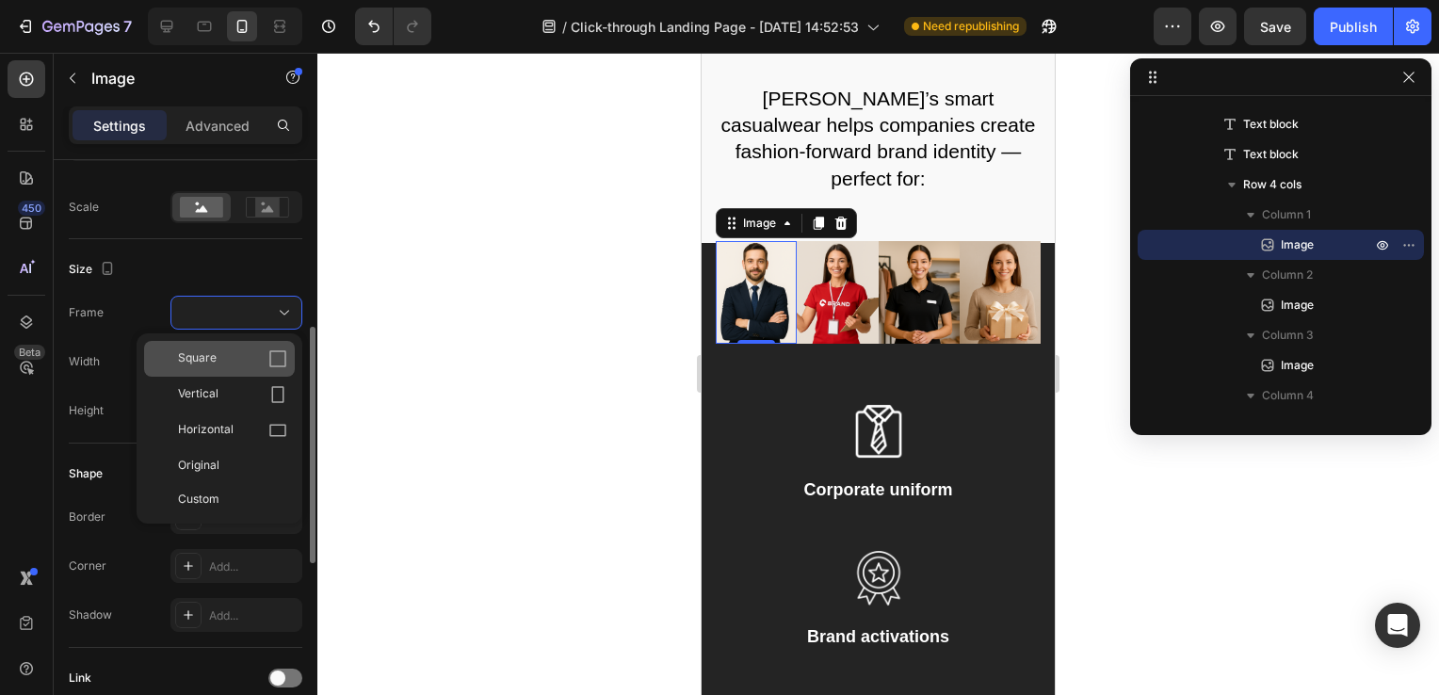
click at [280, 356] on icon at bounding box center [277, 358] width 19 height 19
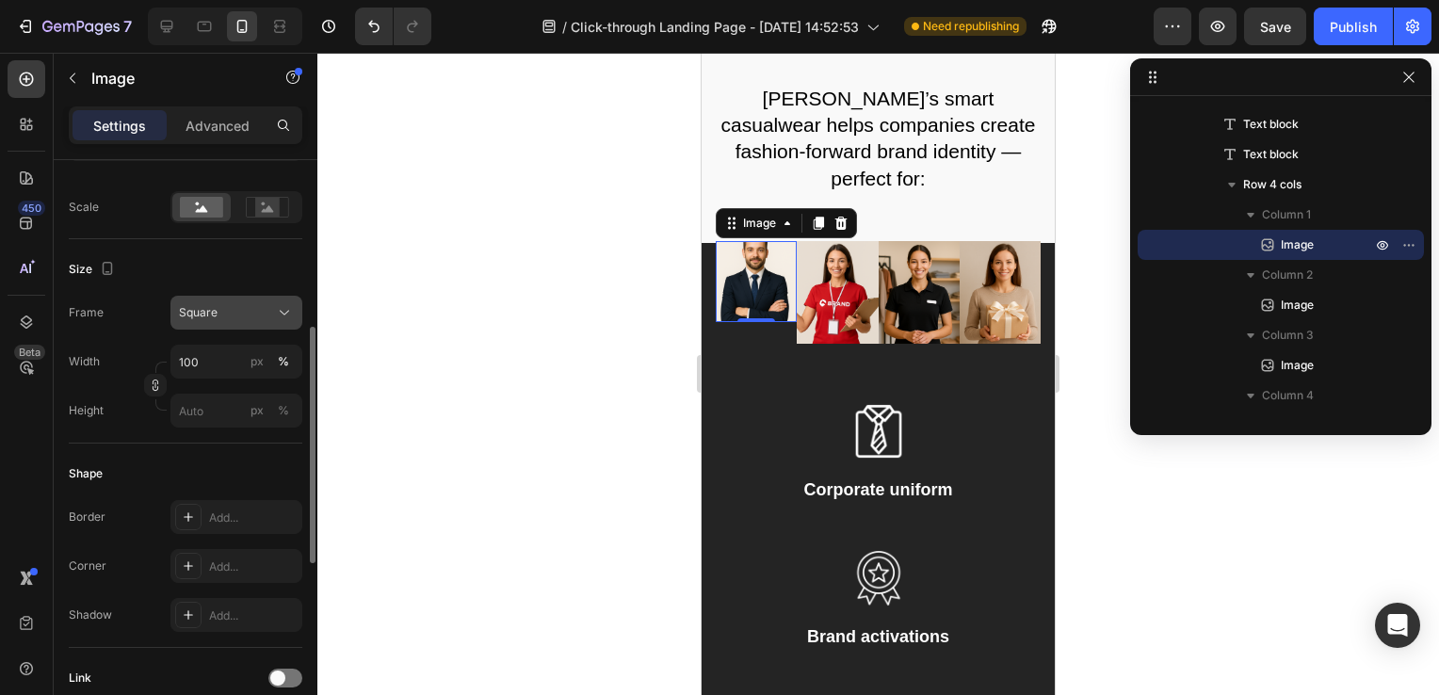
click at [275, 297] on button "Square" at bounding box center [236, 313] width 132 height 34
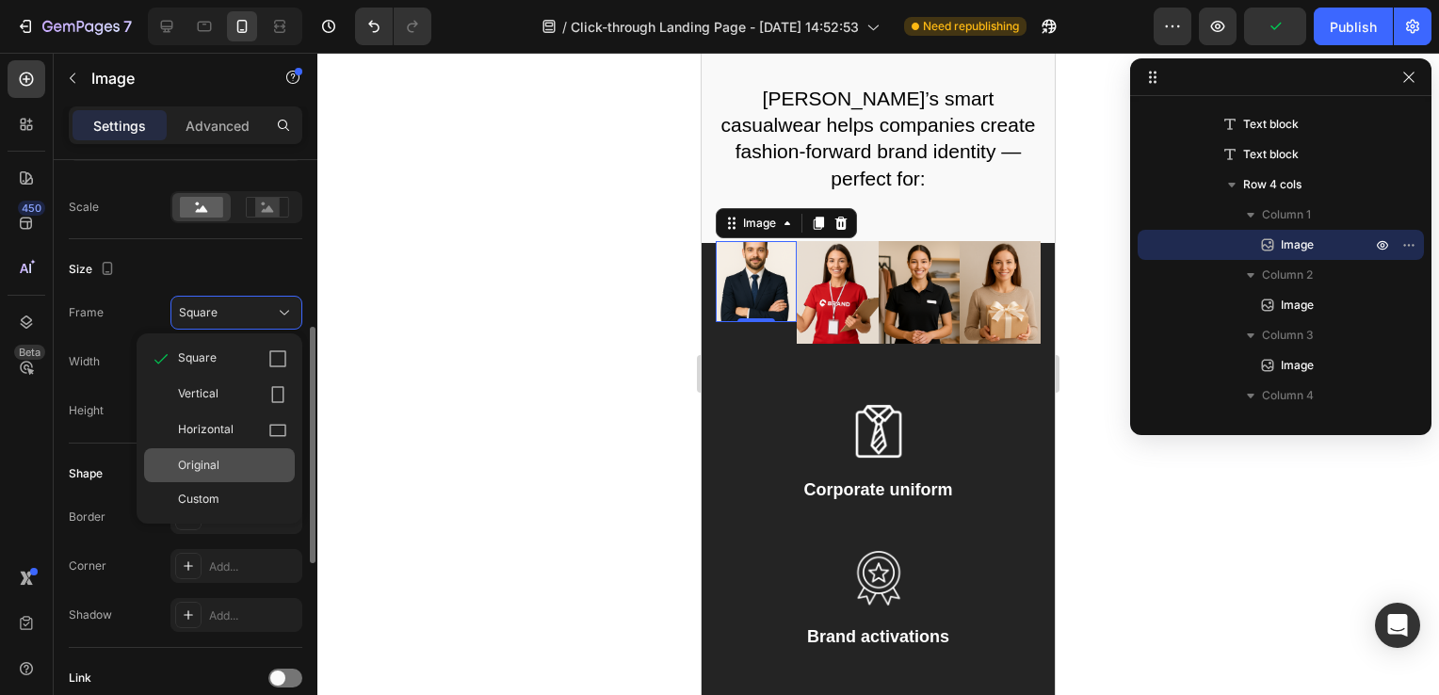
click at [204, 459] on span "Original" at bounding box center [198, 465] width 41 height 17
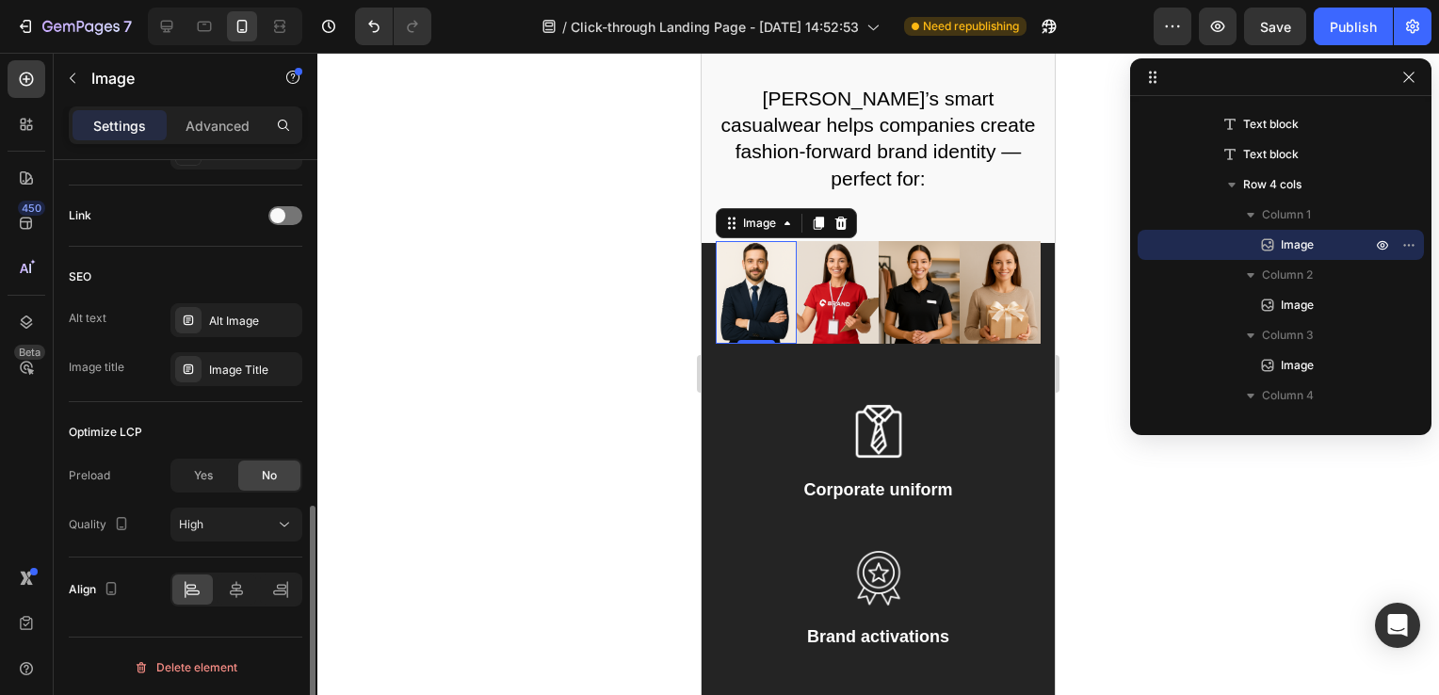
scroll to position [831, 0]
click at [230, 597] on div at bounding box center [237, 590] width 40 height 30
click at [199, 591] on icon at bounding box center [192, 593] width 13 height 5
click at [231, 581] on icon at bounding box center [236, 590] width 19 height 19
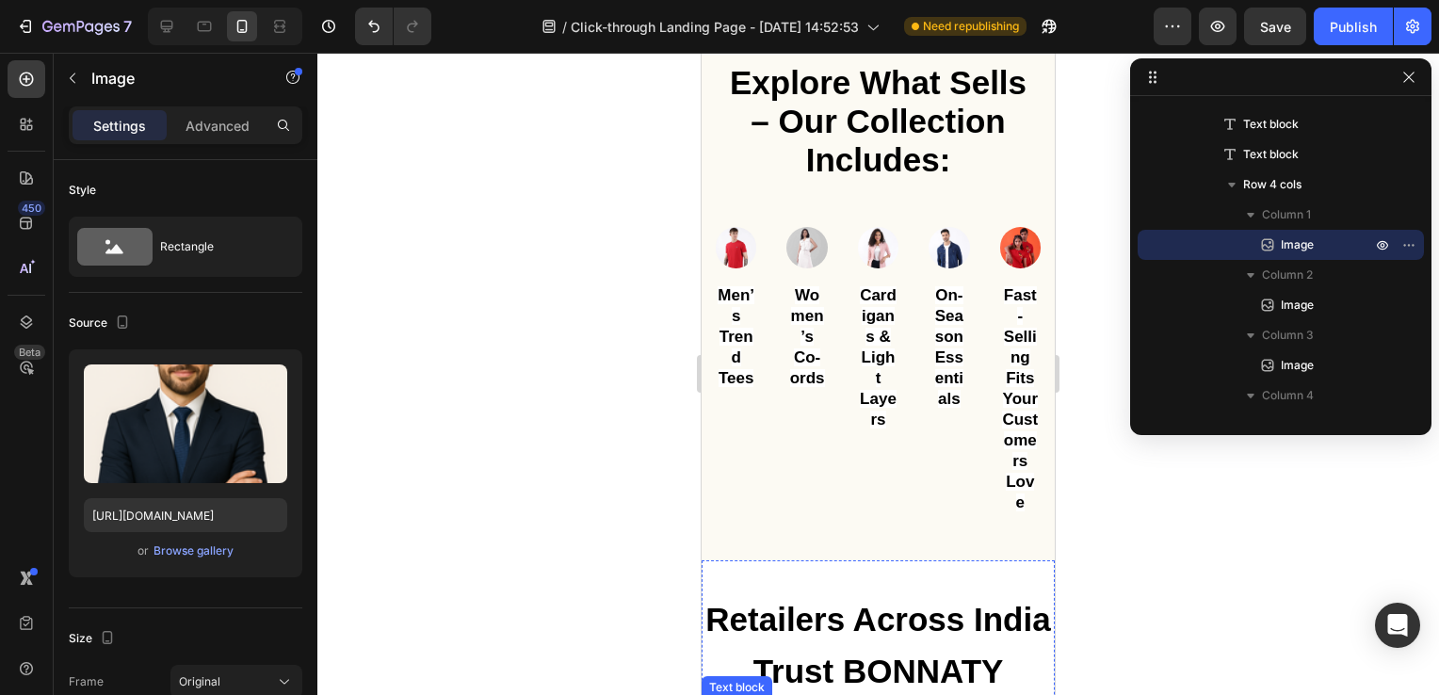
scroll to position [2814, 0]
click at [757, 258] on div "Image Men’s Trend Tees Text block Image Women’s Co-ords Text block Image Cardig…" at bounding box center [878, 370] width 325 height 287
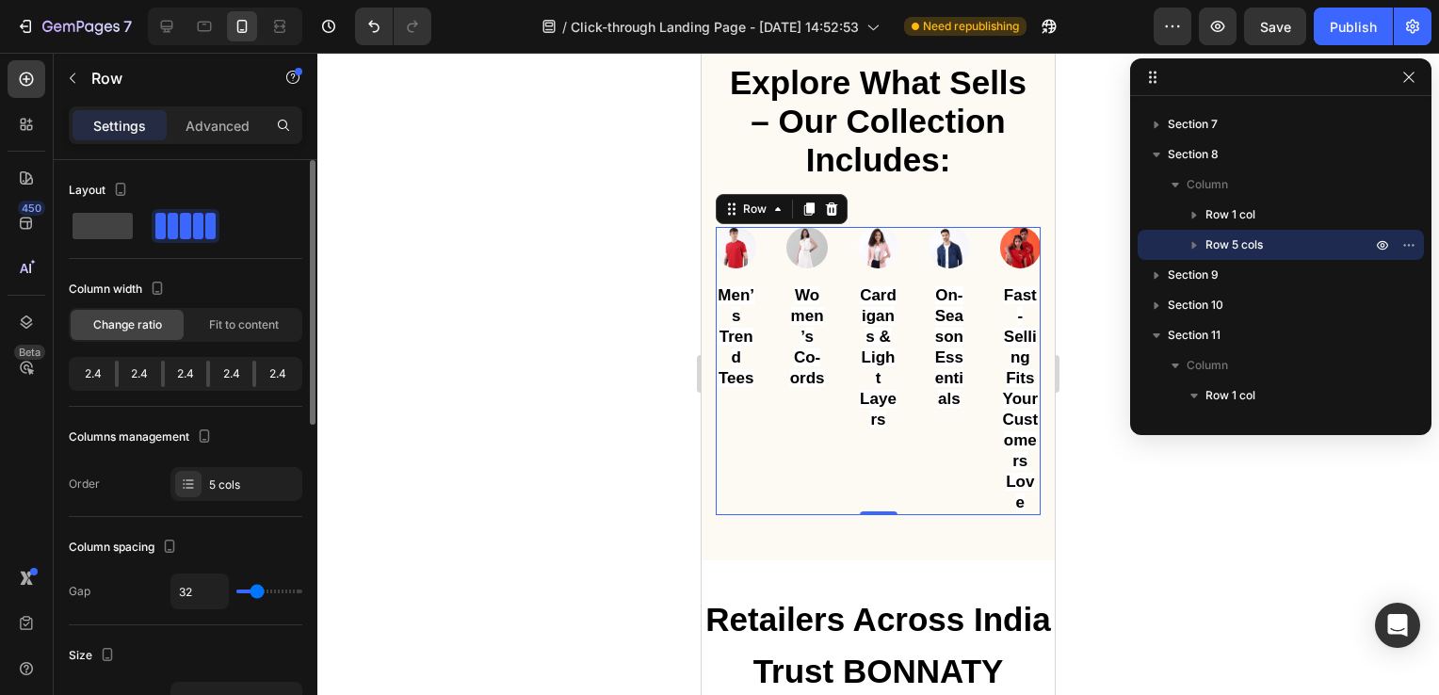
scroll to position [0, 0]
click at [114, 230] on span at bounding box center [103, 226] width 60 height 26
type input "0"
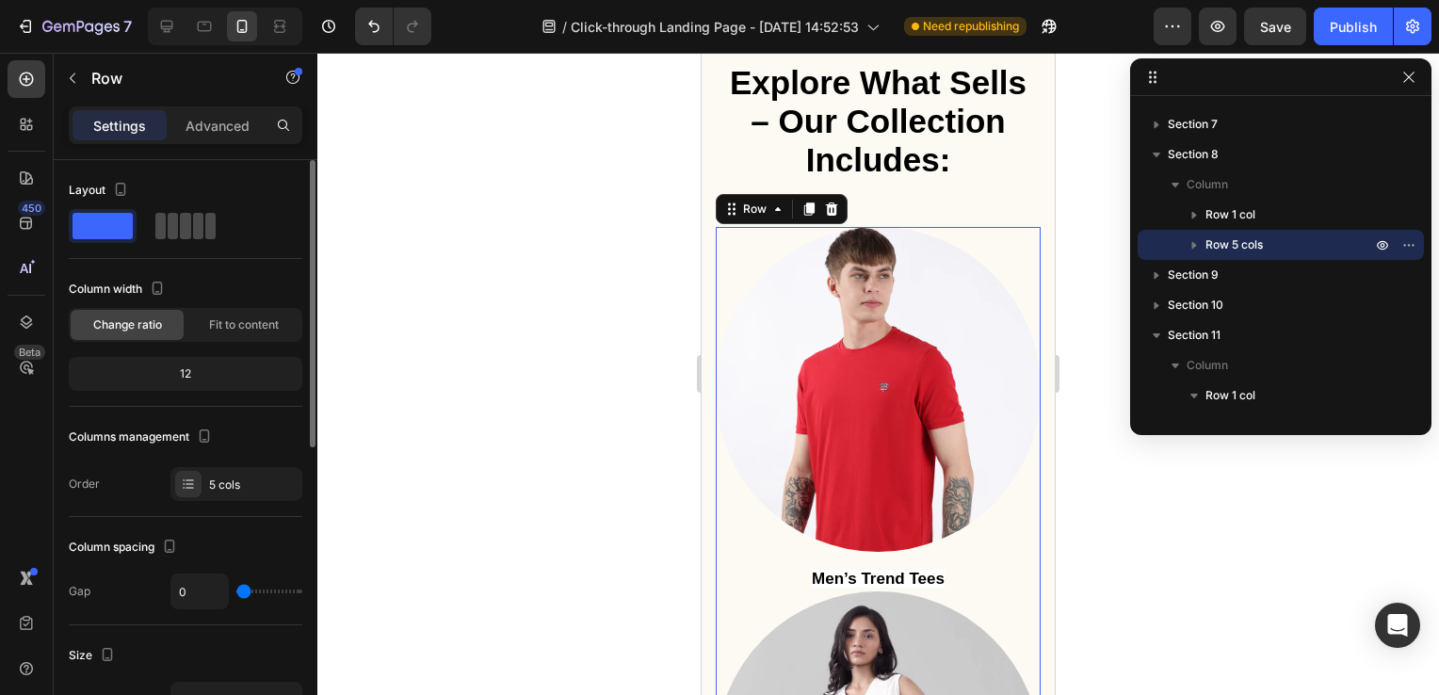
click at [205, 224] on span at bounding box center [210, 226] width 10 height 26
type input "32"
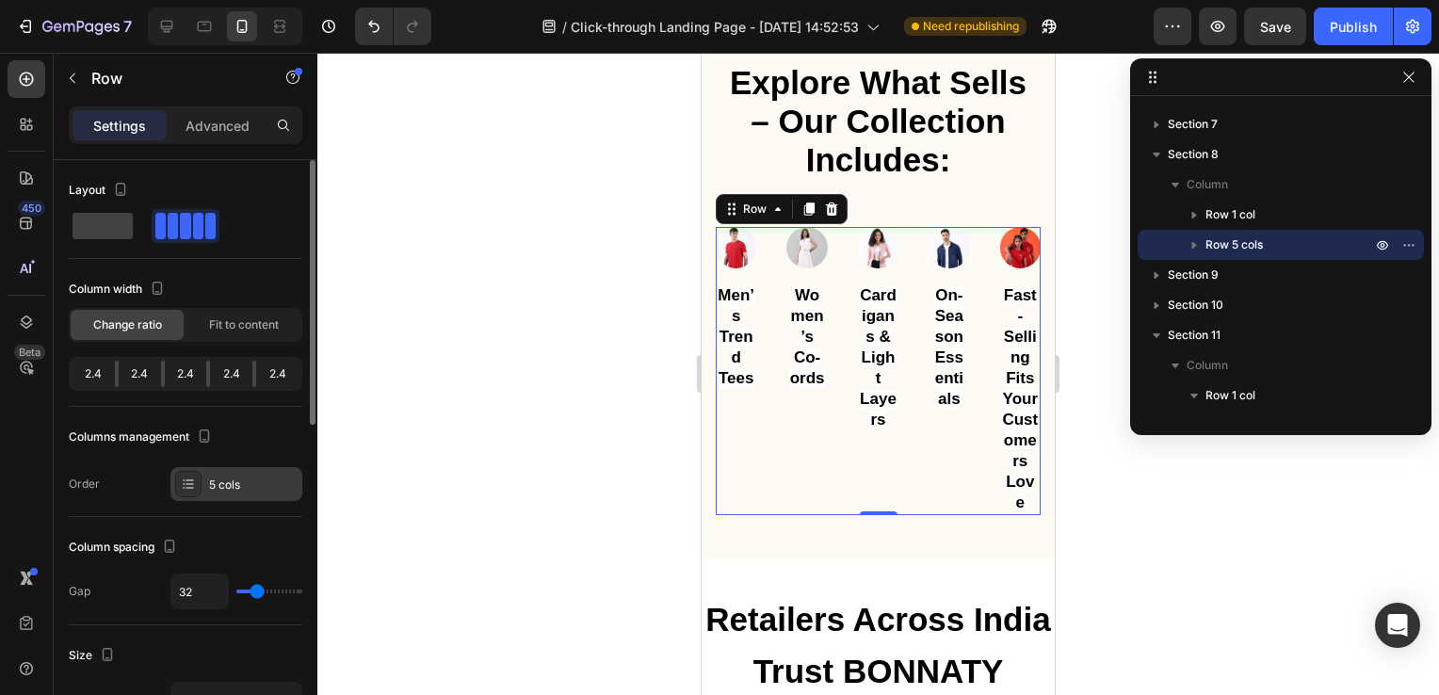
click at [192, 477] on icon at bounding box center [188, 484] width 15 height 15
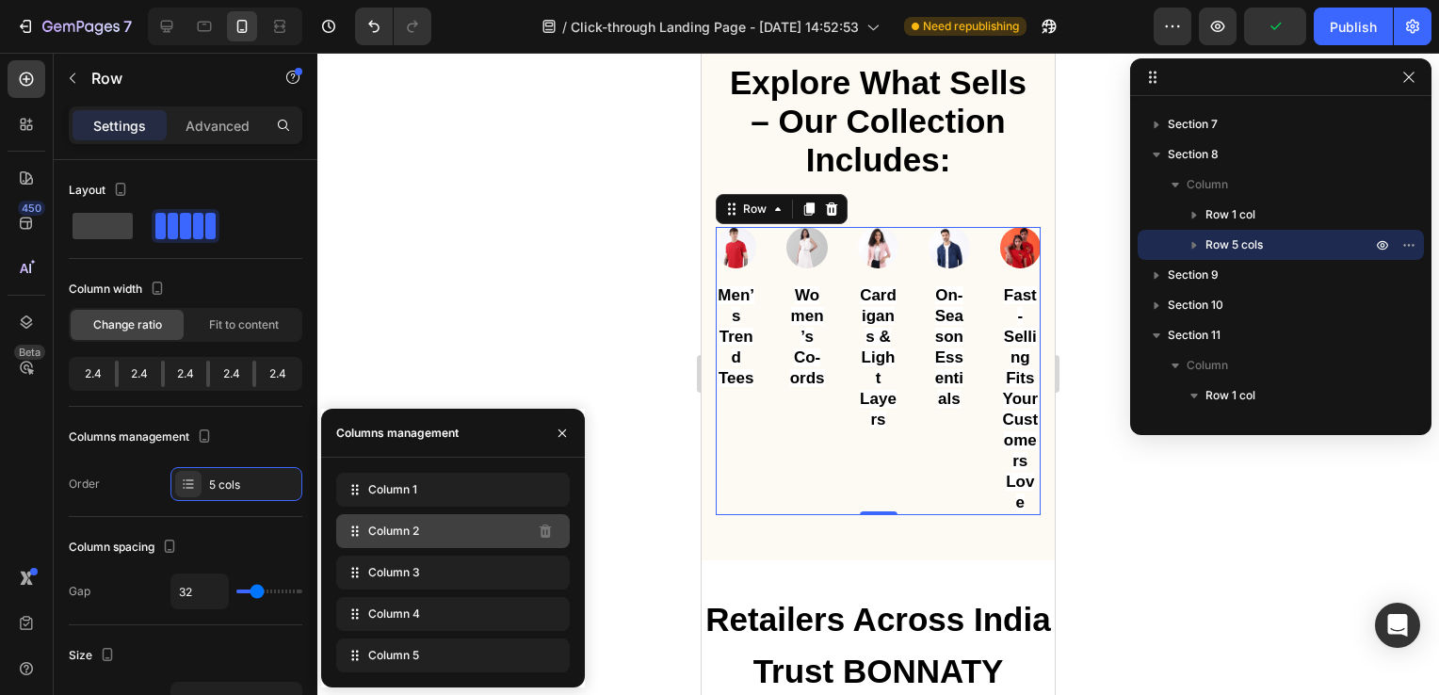
click at [393, 531] on span "Column 2" at bounding box center [393, 531] width 51 height 17
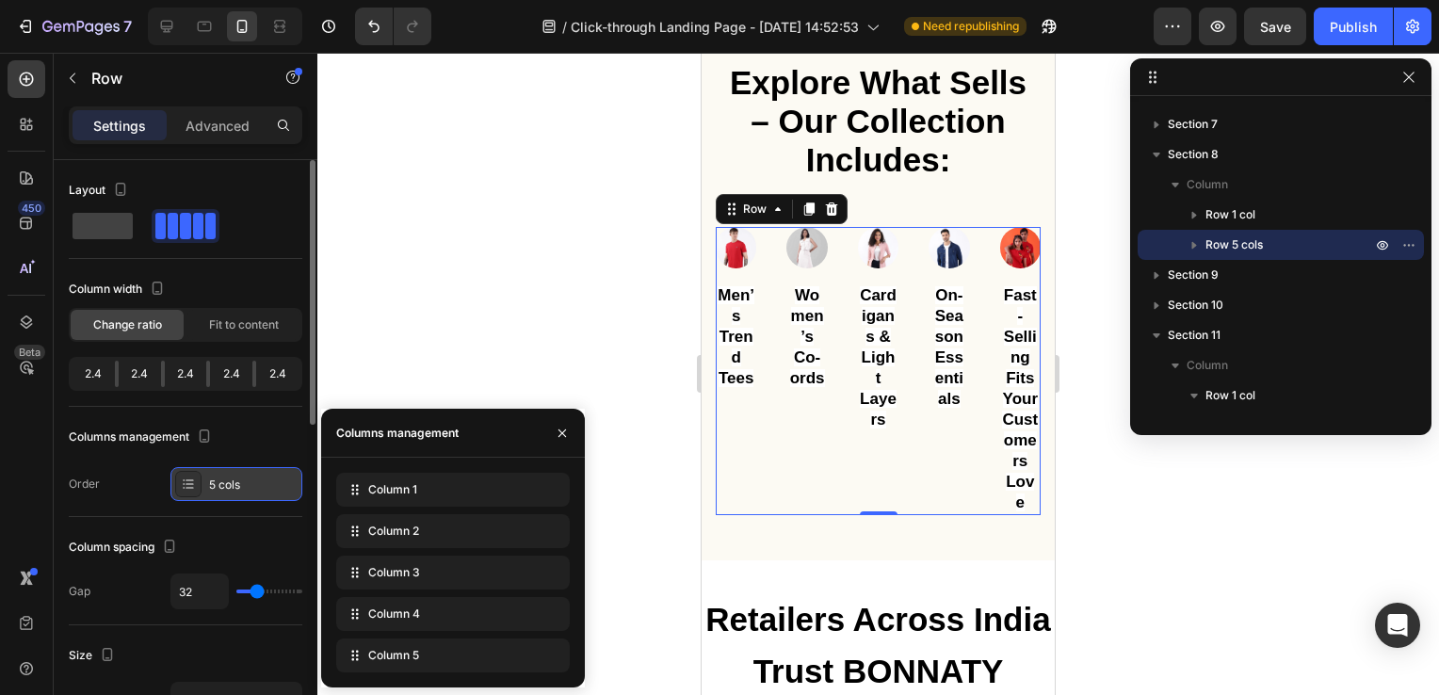
click at [186, 477] on icon at bounding box center [188, 484] width 15 height 15
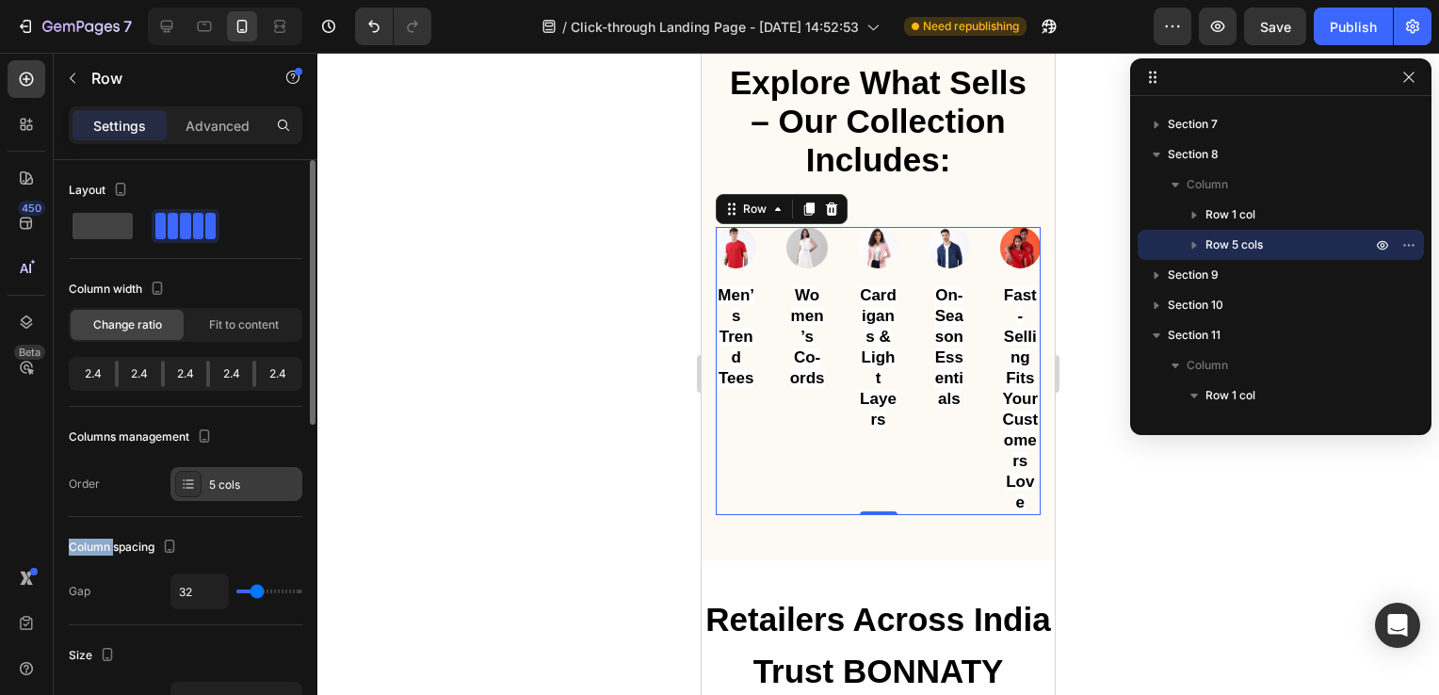
click at [186, 477] on icon at bounding box center [188, 484] width 15 height 15
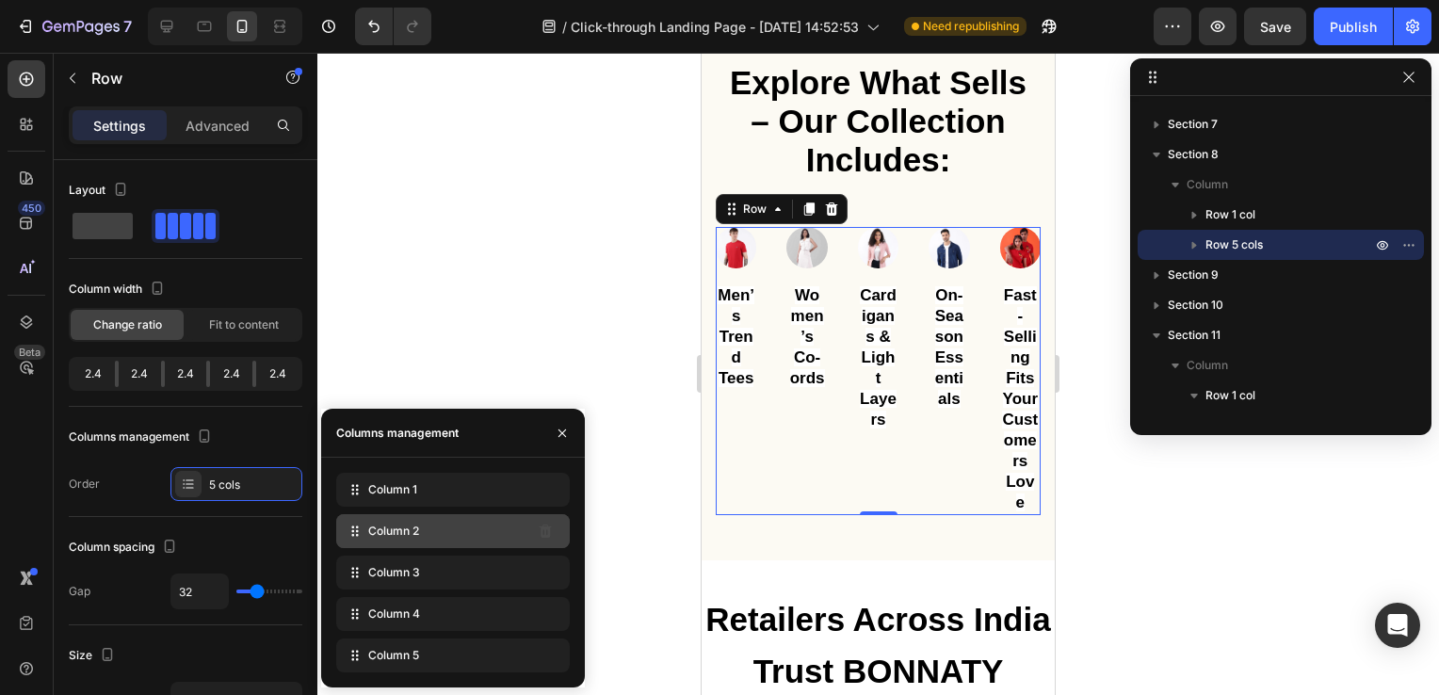
drag, startPoint x: 186, startPoint y: 475, endPoint x: 396, endPoint y: 530, distance: 217.2
click at [396, 530] on span "Column 2" at bounding box center [393, 531] width 51 height 17
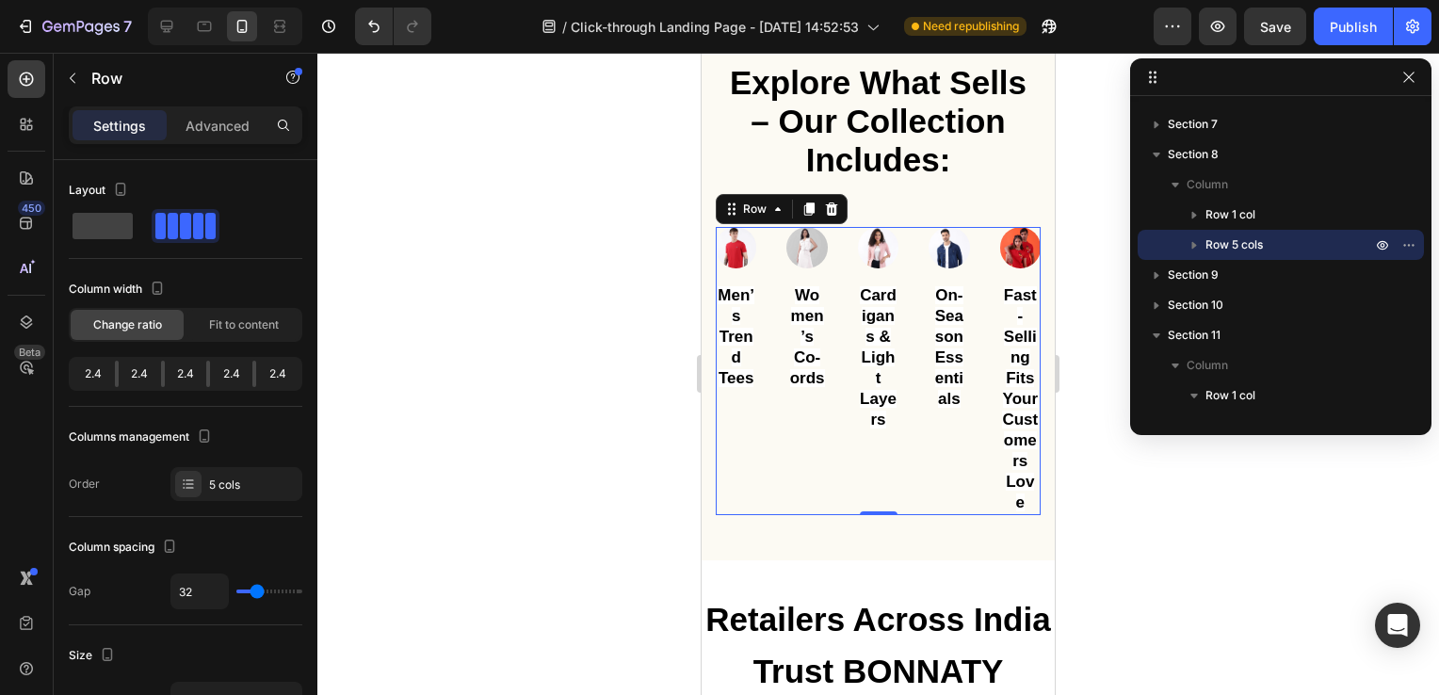
click at [39, 475] on div "450 Beta" at bounding box center [27, 309] width 38 height 499
click at [190, 490] on div at bounding box center [188, 484] width 26 height 26
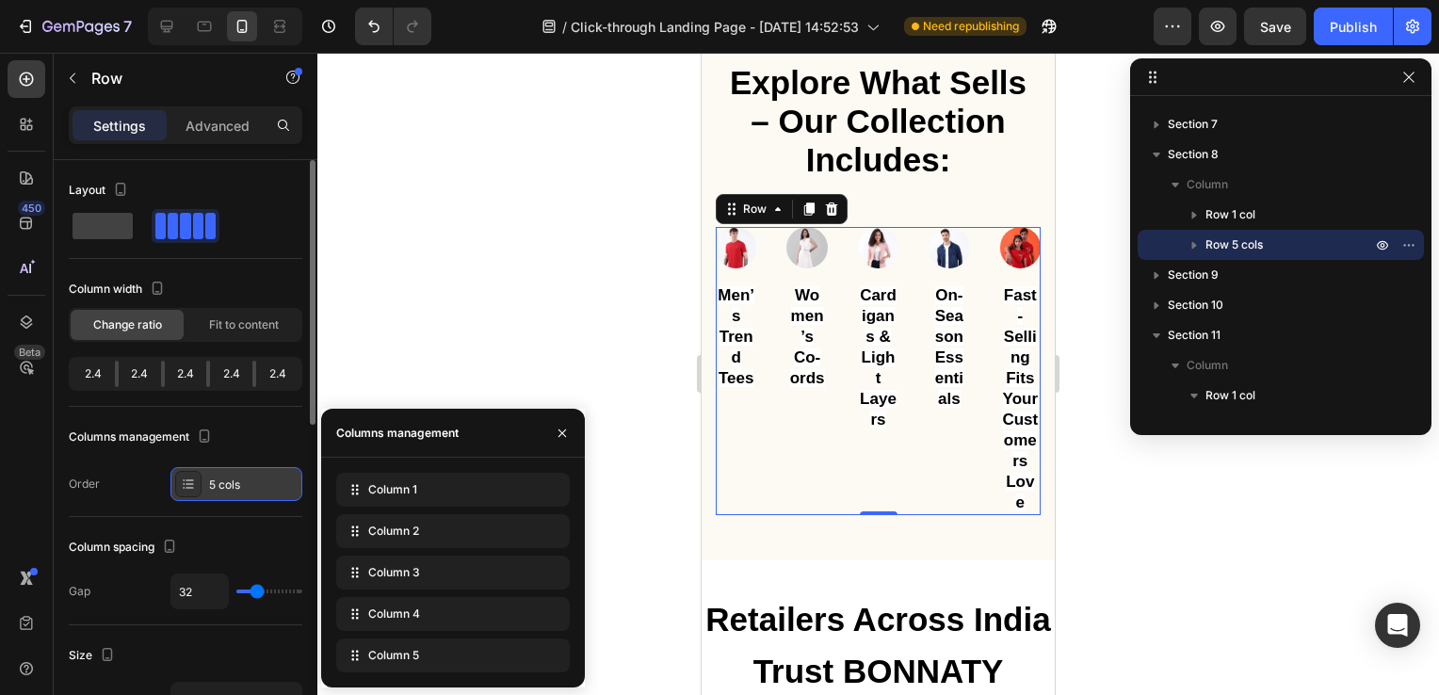
click at [190, 490] on div at bounding box center [188, 484] width 26 height 26
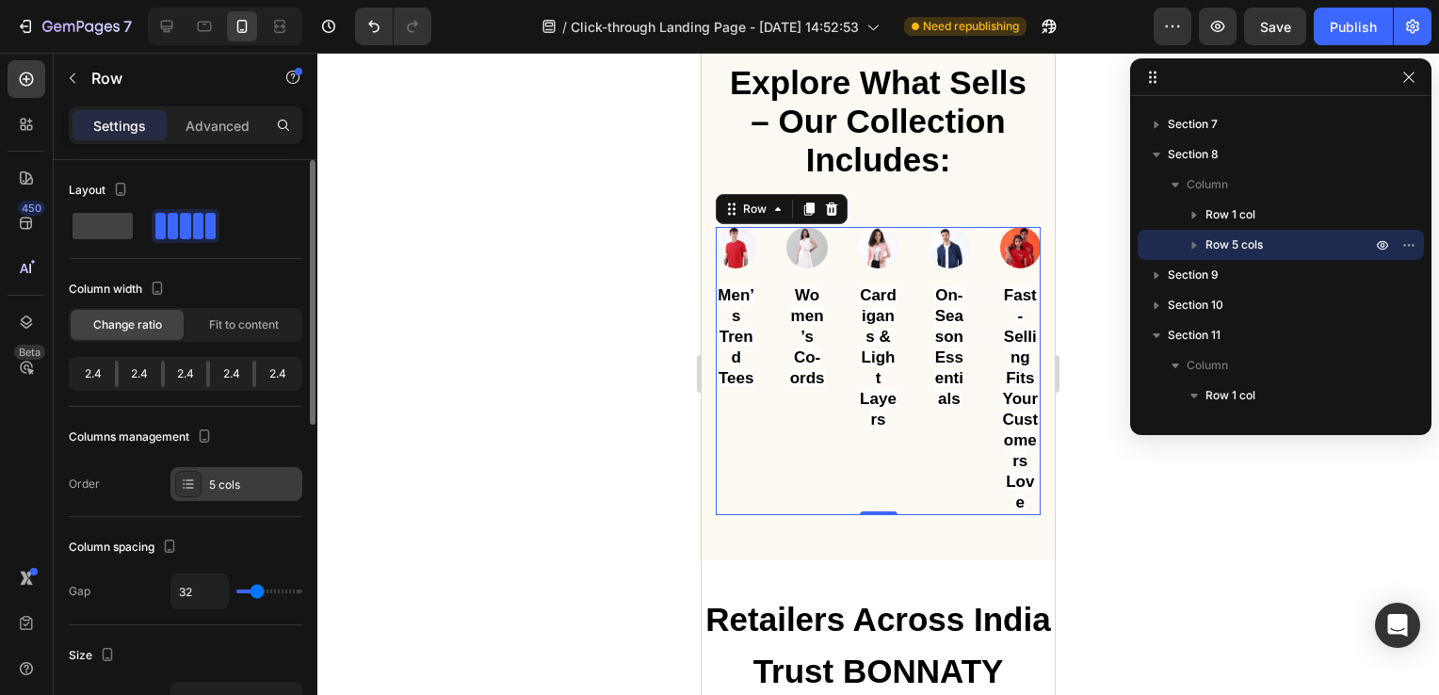
click at [190, 490] on div at bounding box center [188, 484] width 26 height 26
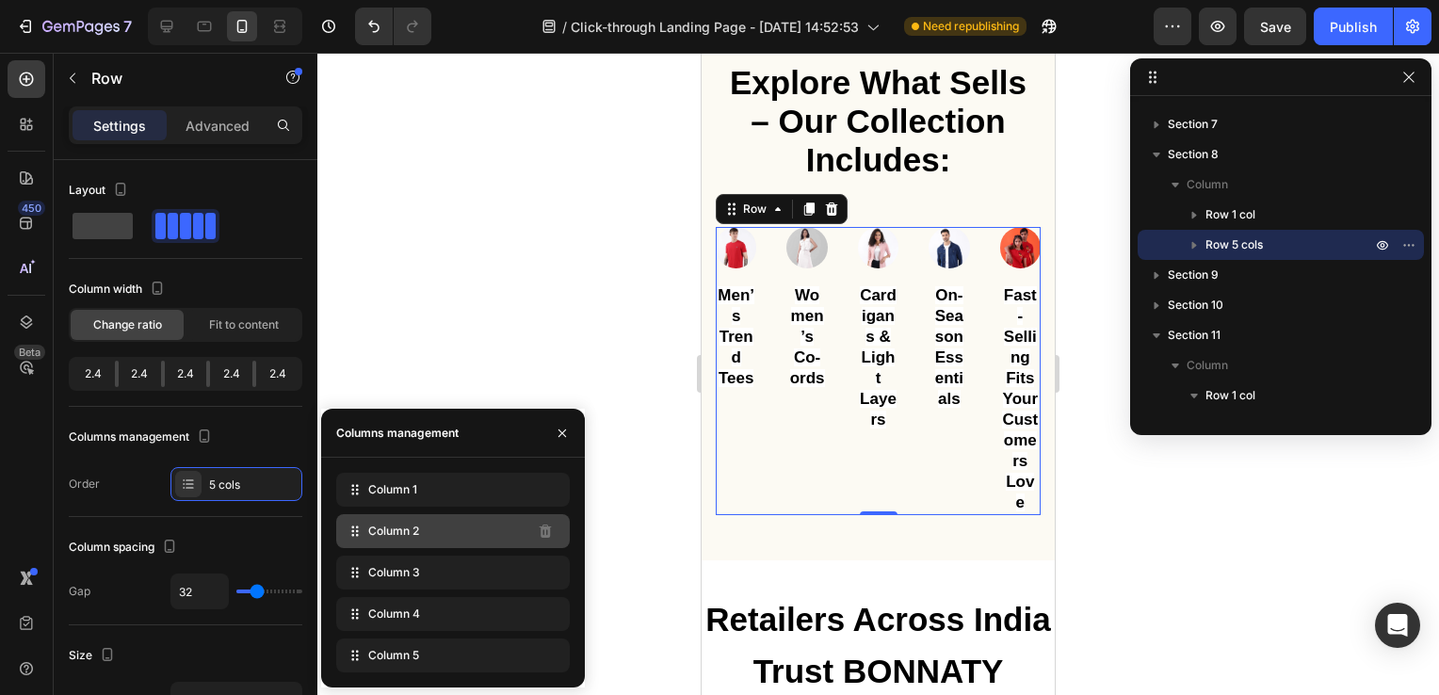
click at [349, 531] on icon at bounding box center [355, 531] width 19 height 19
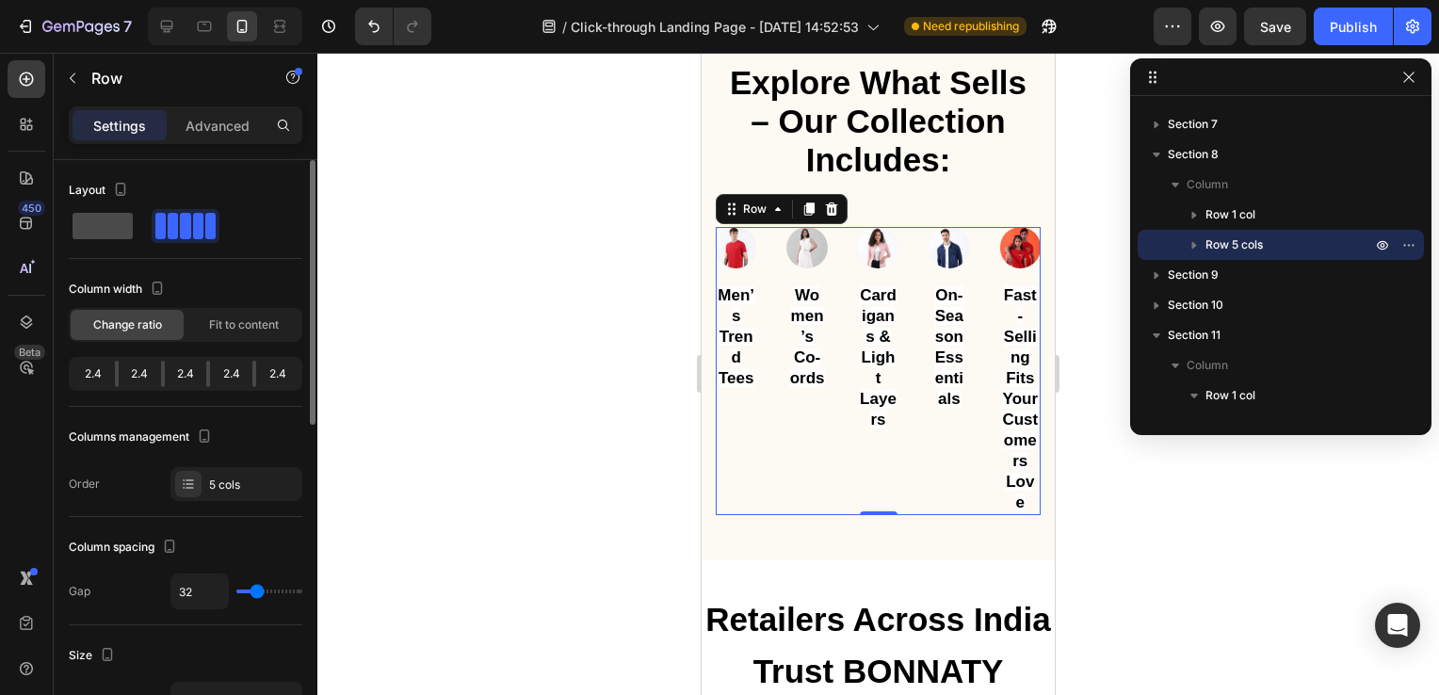
click at [108, 220] on span at bounding box center [103, 226] width 60 height 26
type input "0"
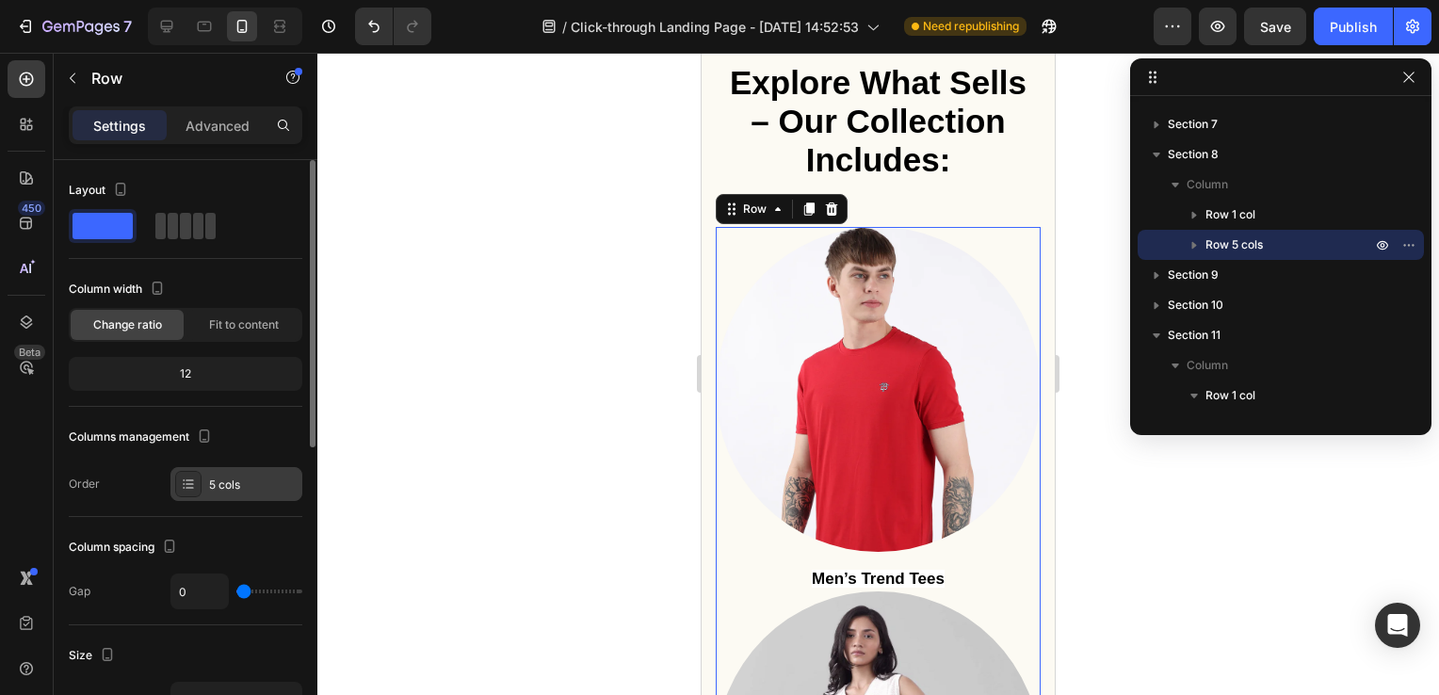
click at [181, 479] on icon at bounding box center [188, 484] width 15 height 15
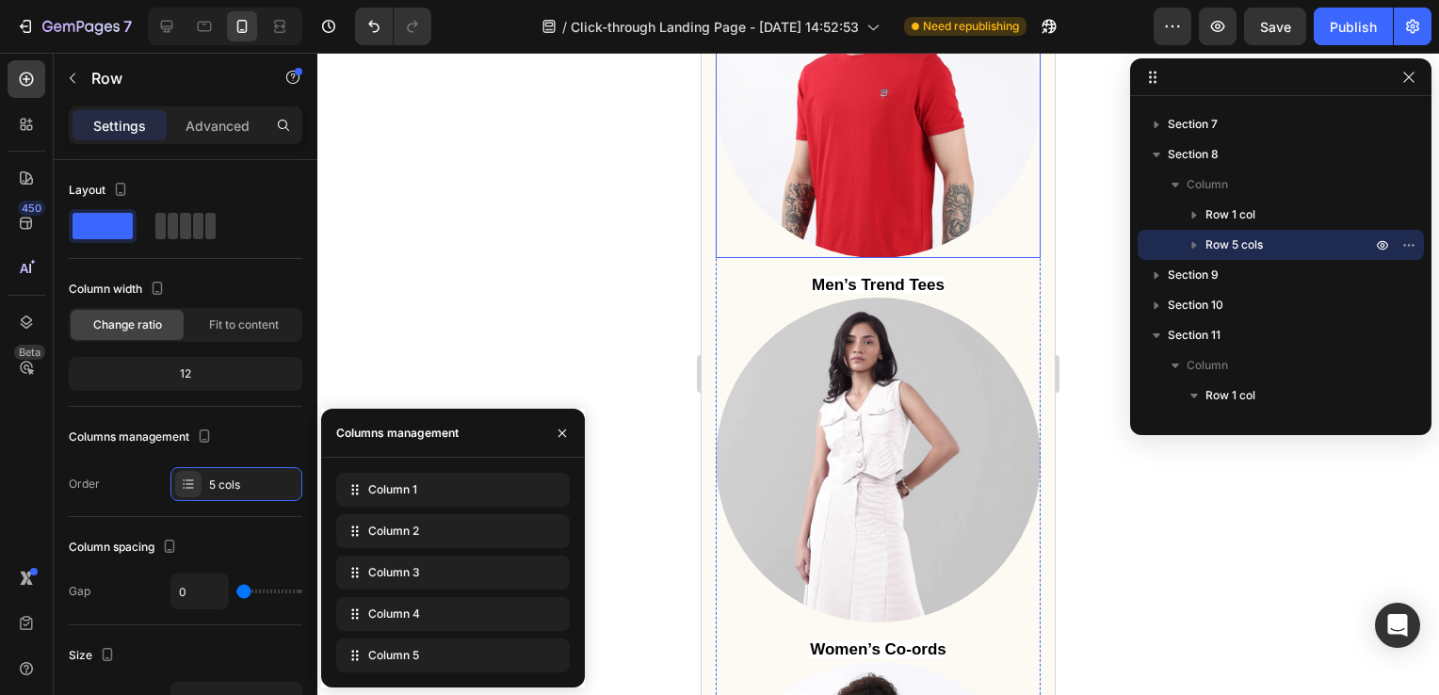
scroll to position [3107, 0]
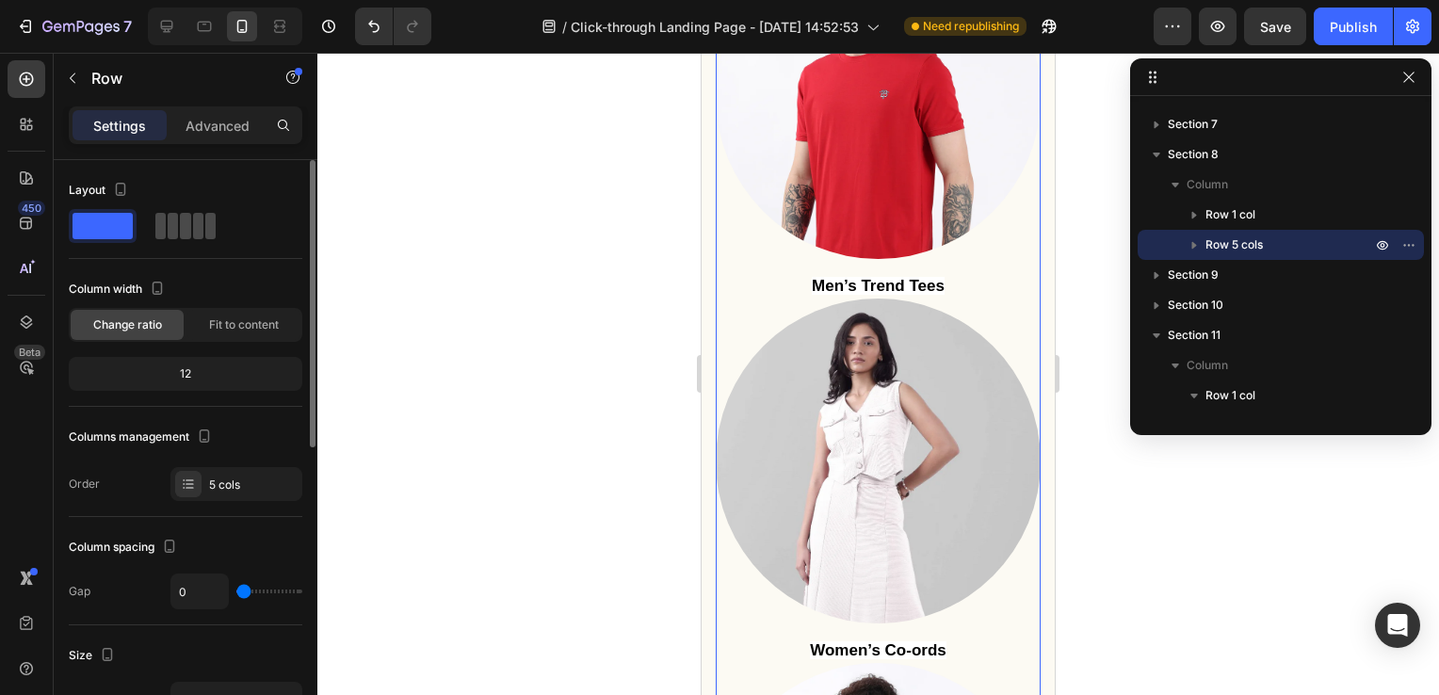
click at [213, 219] on span at bounding box center [210, 226] width 10 height 26
type input "32"
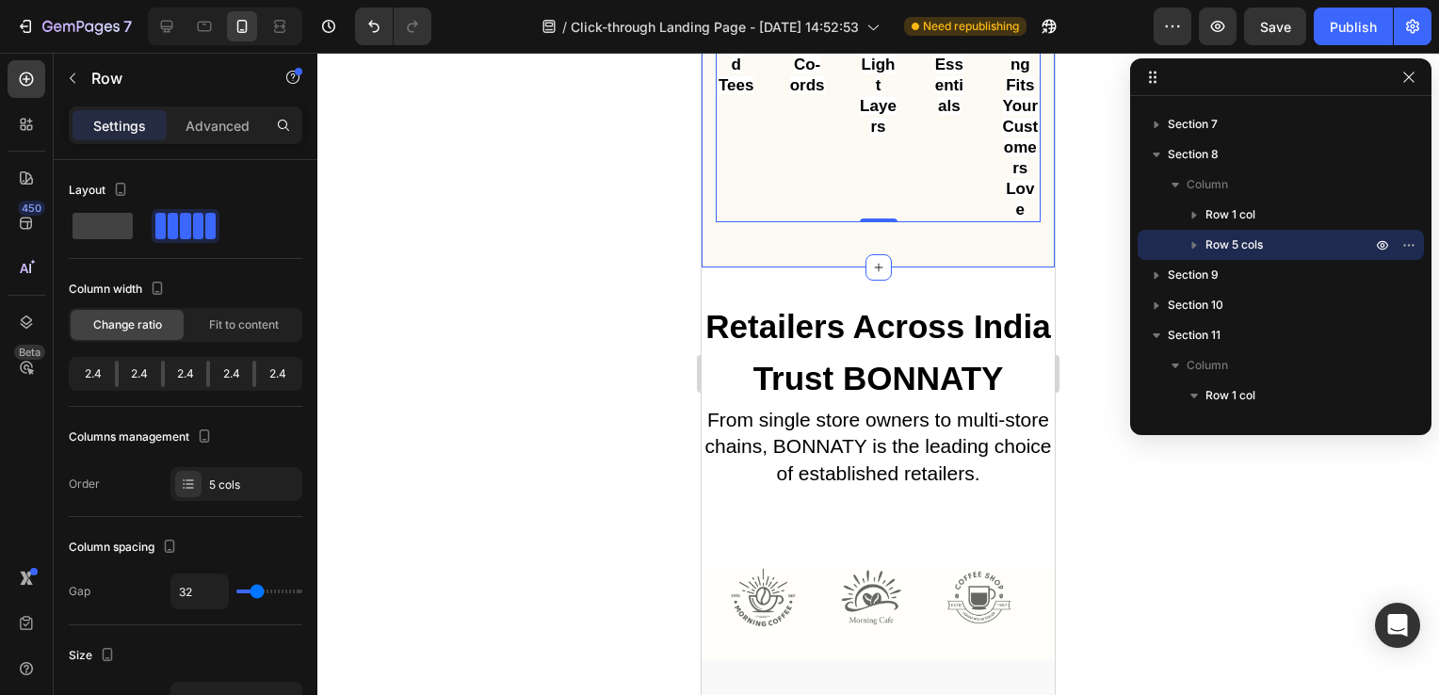
scroll to position [2860, 0]
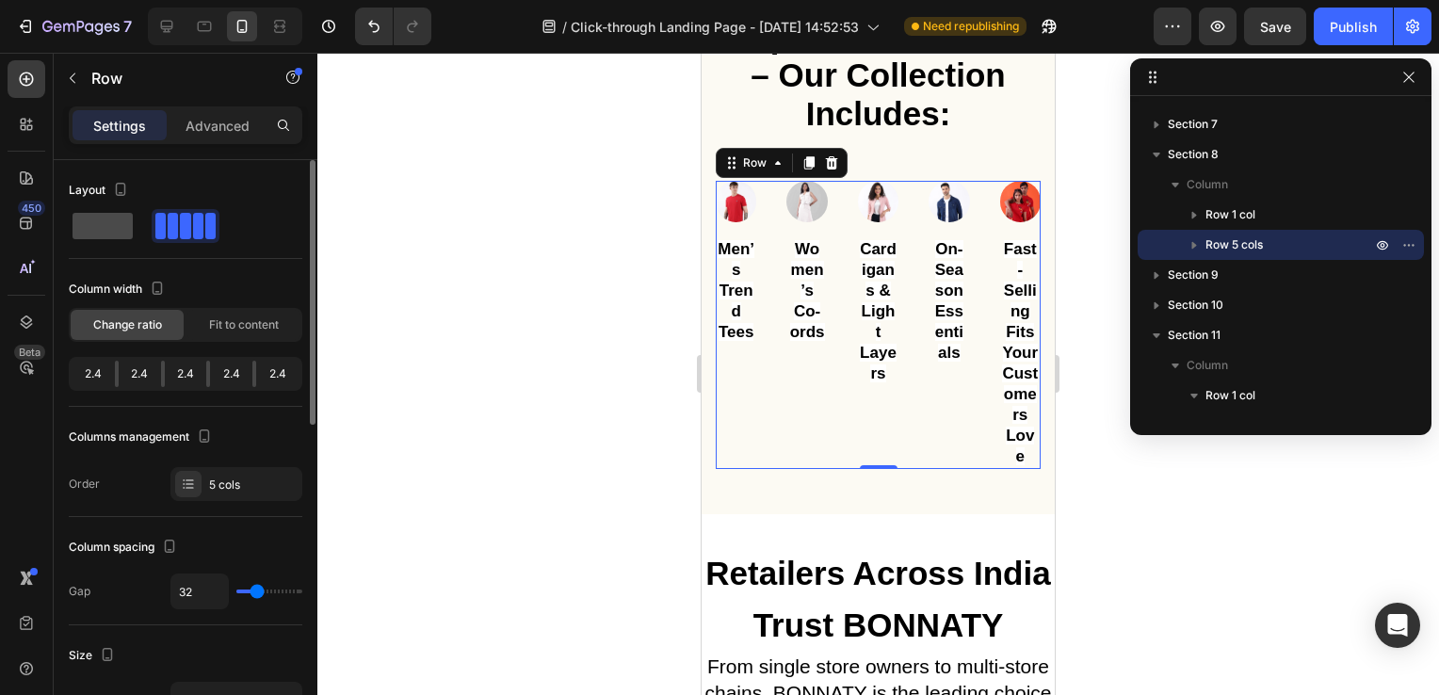
click at [114, 221] on span at bounding box center [103, 226] width 60 height 26
type input "0"
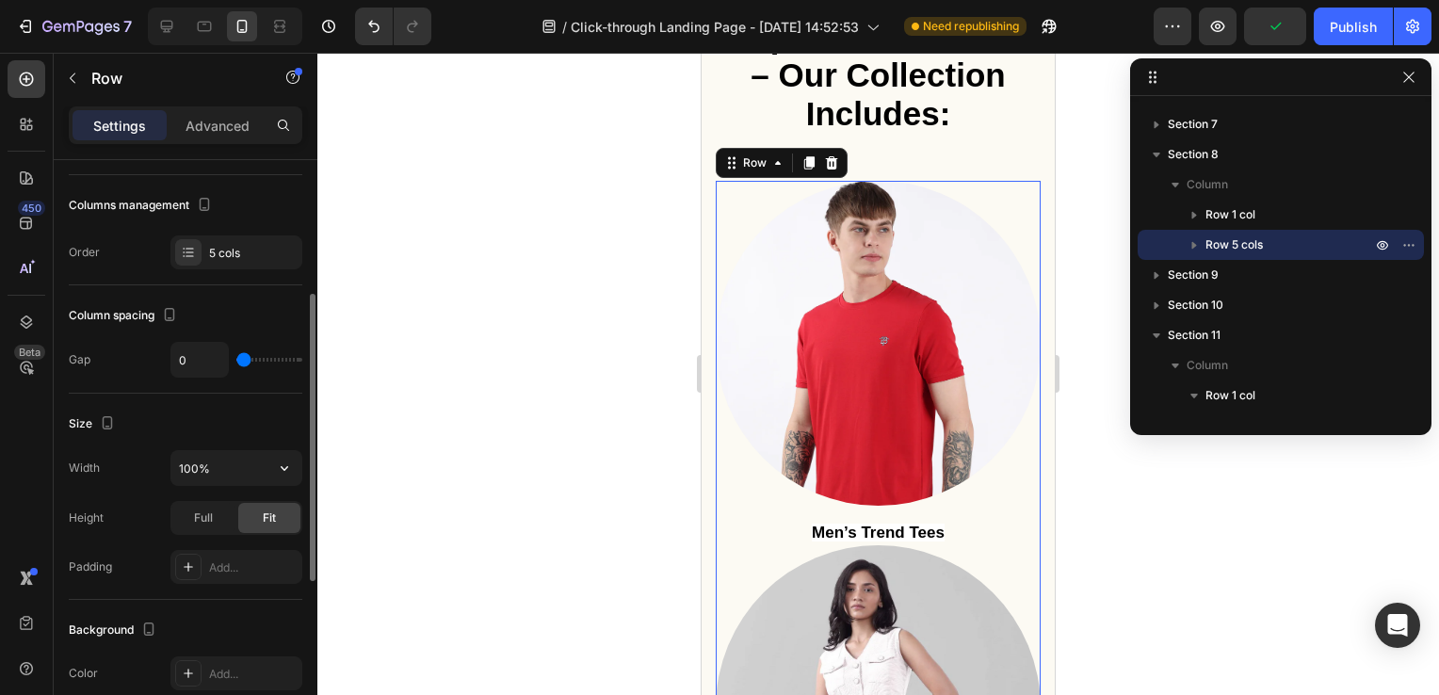
scroll to position [332, 0]
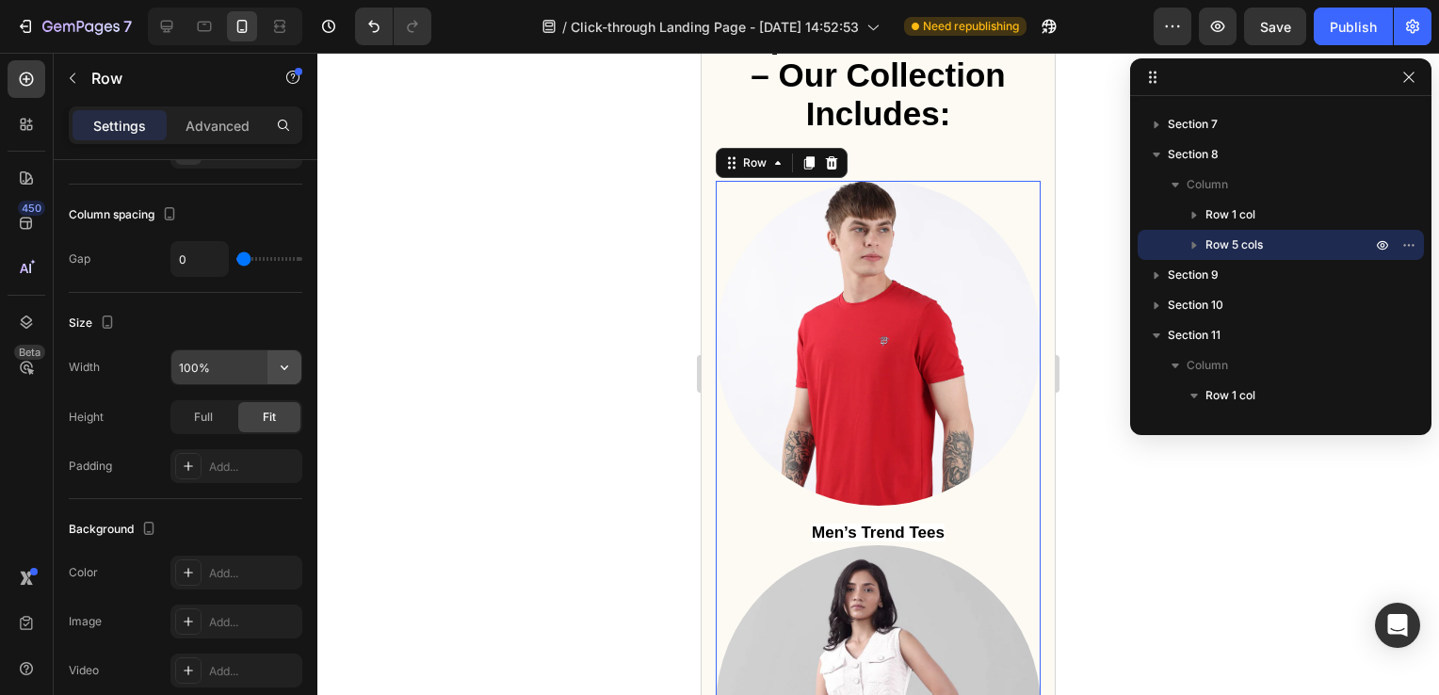
click at [292, 379] on button "button" at bounding box center [284, 367] width 34 height 34
click at [191, 363] on input "100%" at bounding box center [236, 367] width 130 height 34
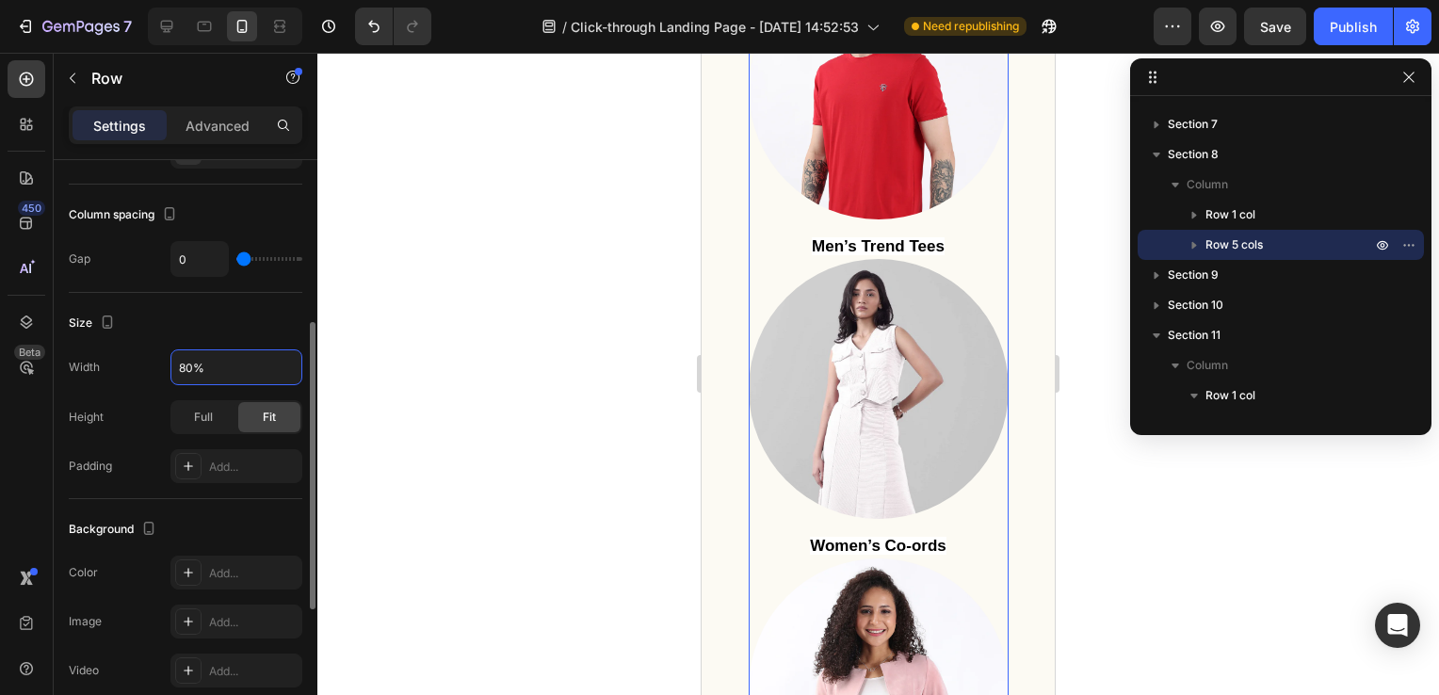
scroll to position [0, 0]
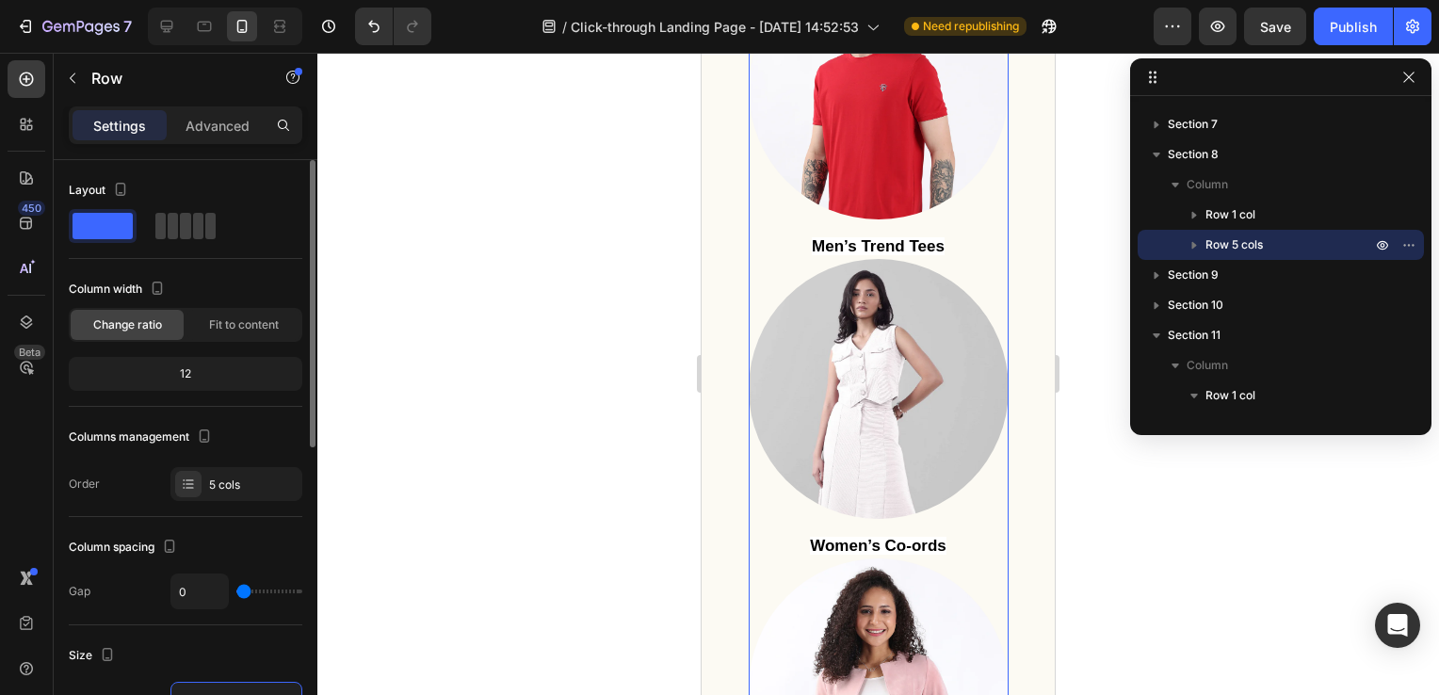
type input "80%"
type input "11"
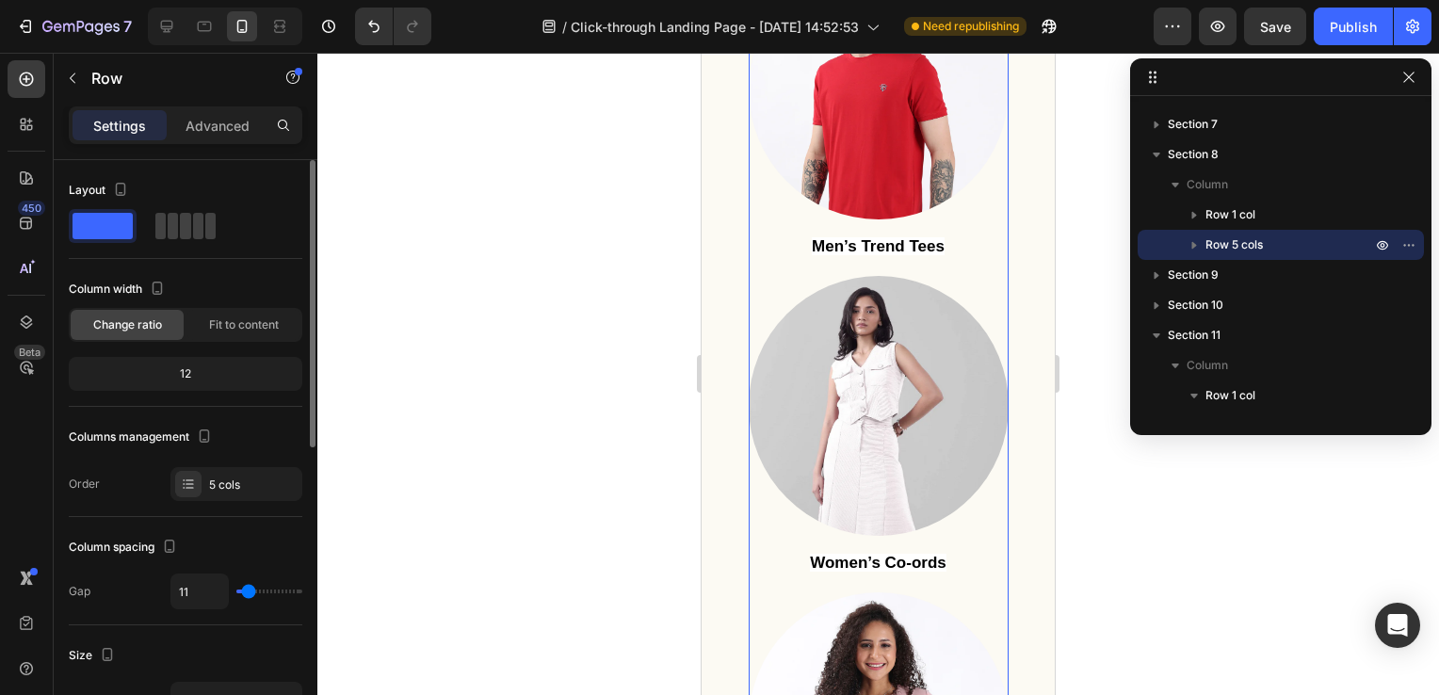
type input "18"
type input "22"
type input "24"
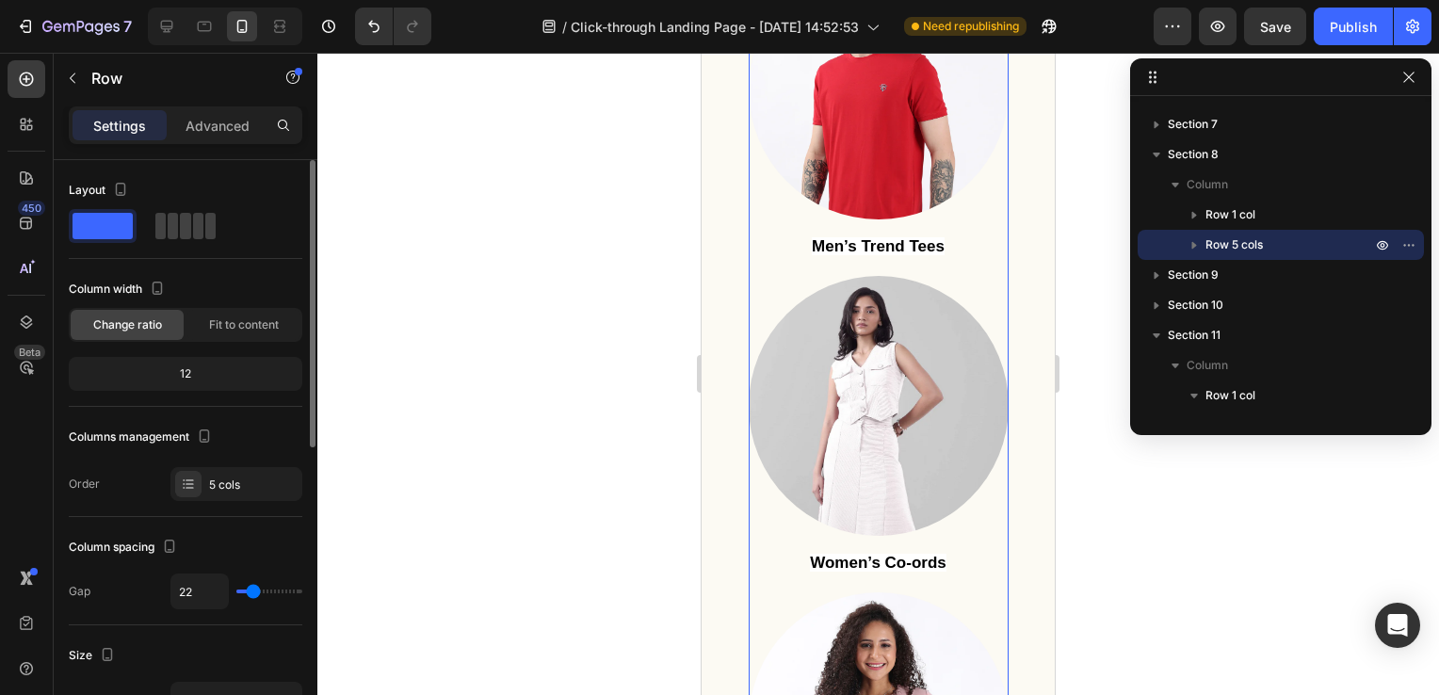
type input "24"
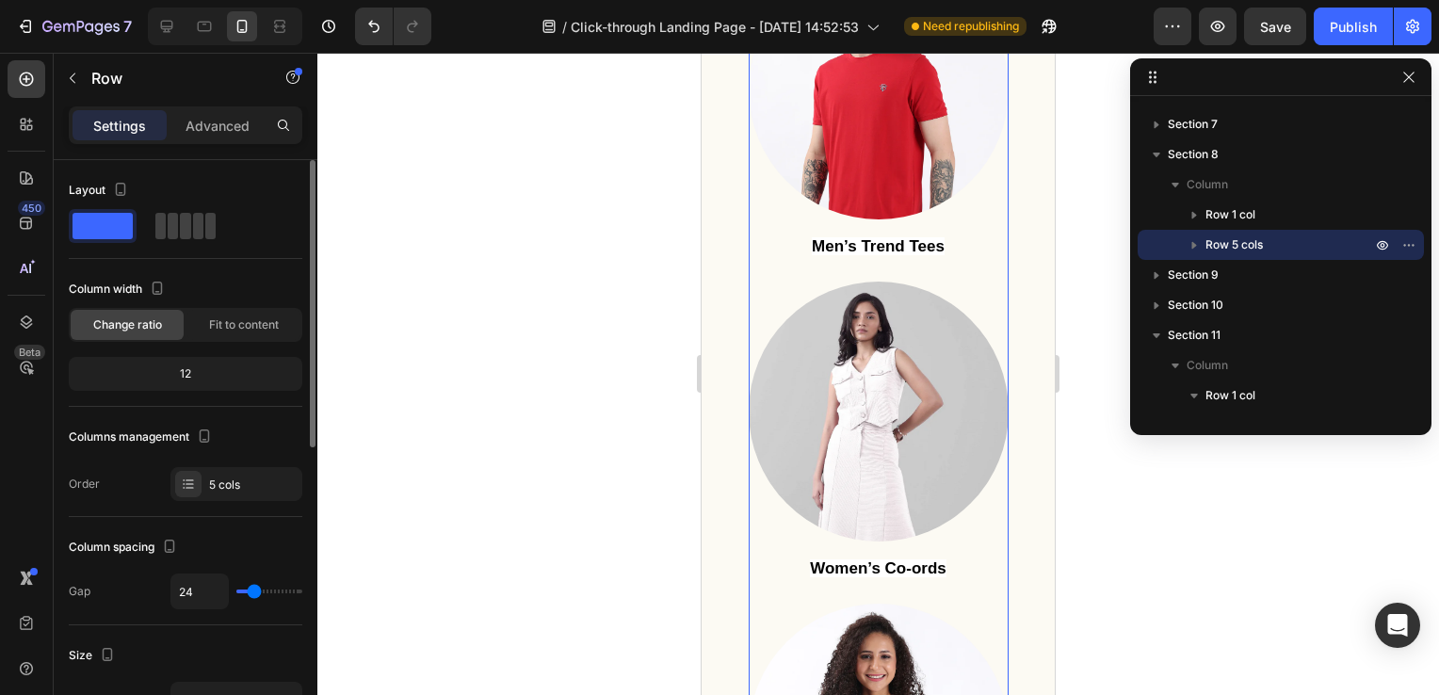
type input "25"
type input "27"
type input "29"
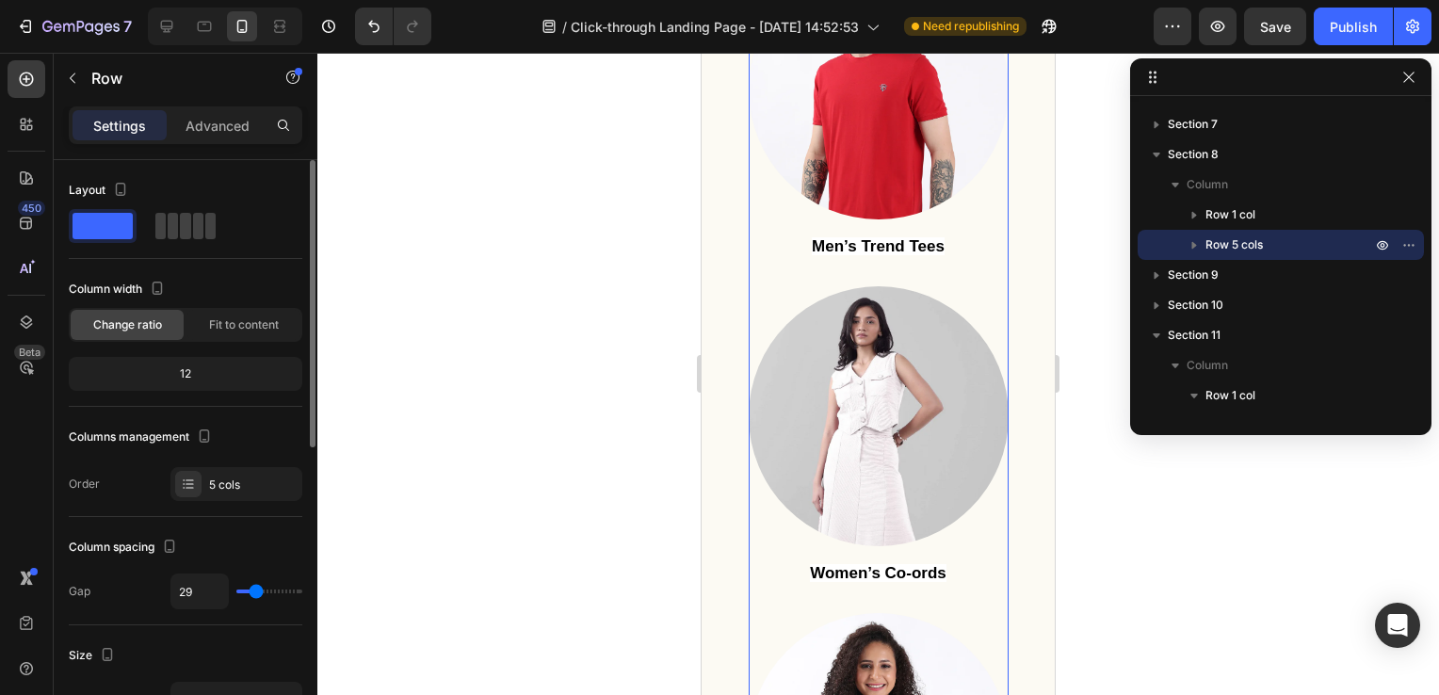
drag, startPoint x: 245, startPoint y: 596, endPoint x: 256, endPoint y: 595, distance: 11.3
type input "29"
click at [256, 593] on input "range" at bounding box center [269, 592] width 66 height 4
click at [193, 366] on div "12" at bounding box center [186, 374] width 226 height 26
click at [188, 370] on div "12" at bounding box center [186, 374] width 226 height 26
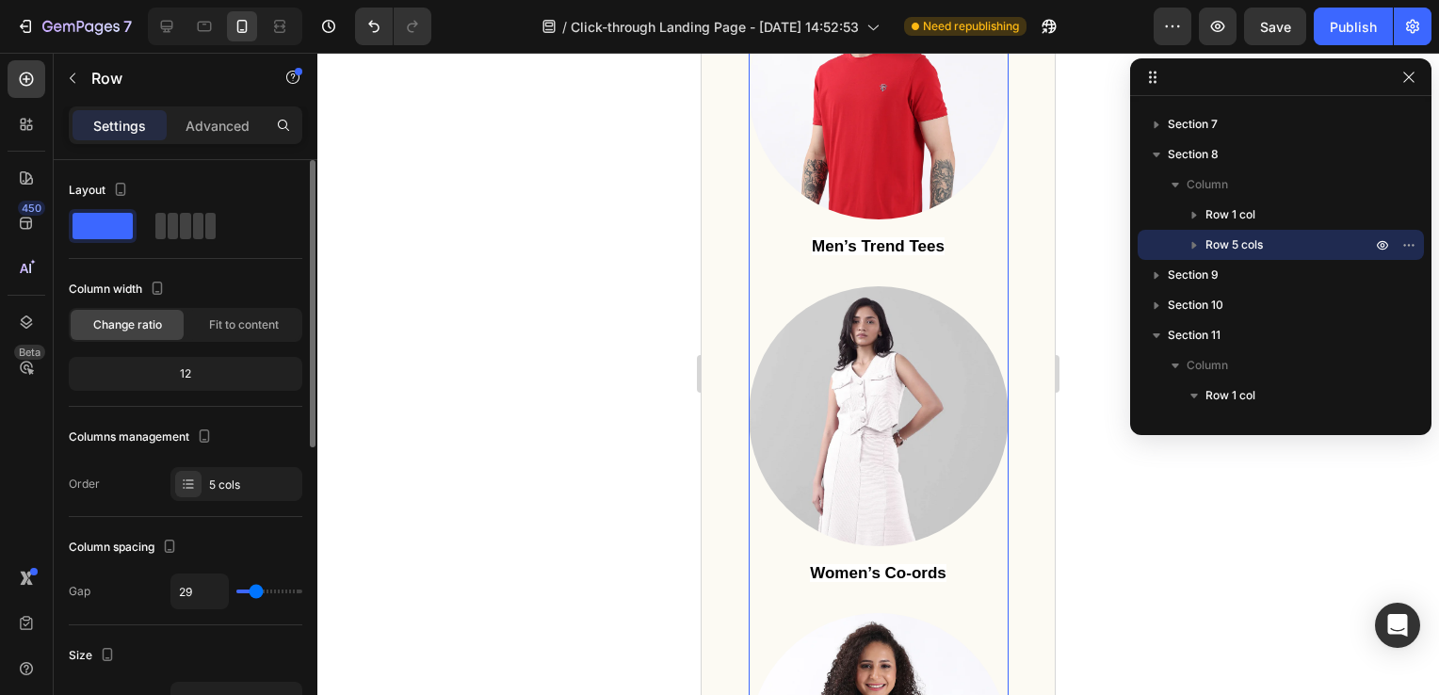
click at [188, 370] on div "12" at bounding box center [186, 374] width 226 height 26
click at [244, 331] on span "Fit to content" at bounding box center [244, 324] width 70 height 17
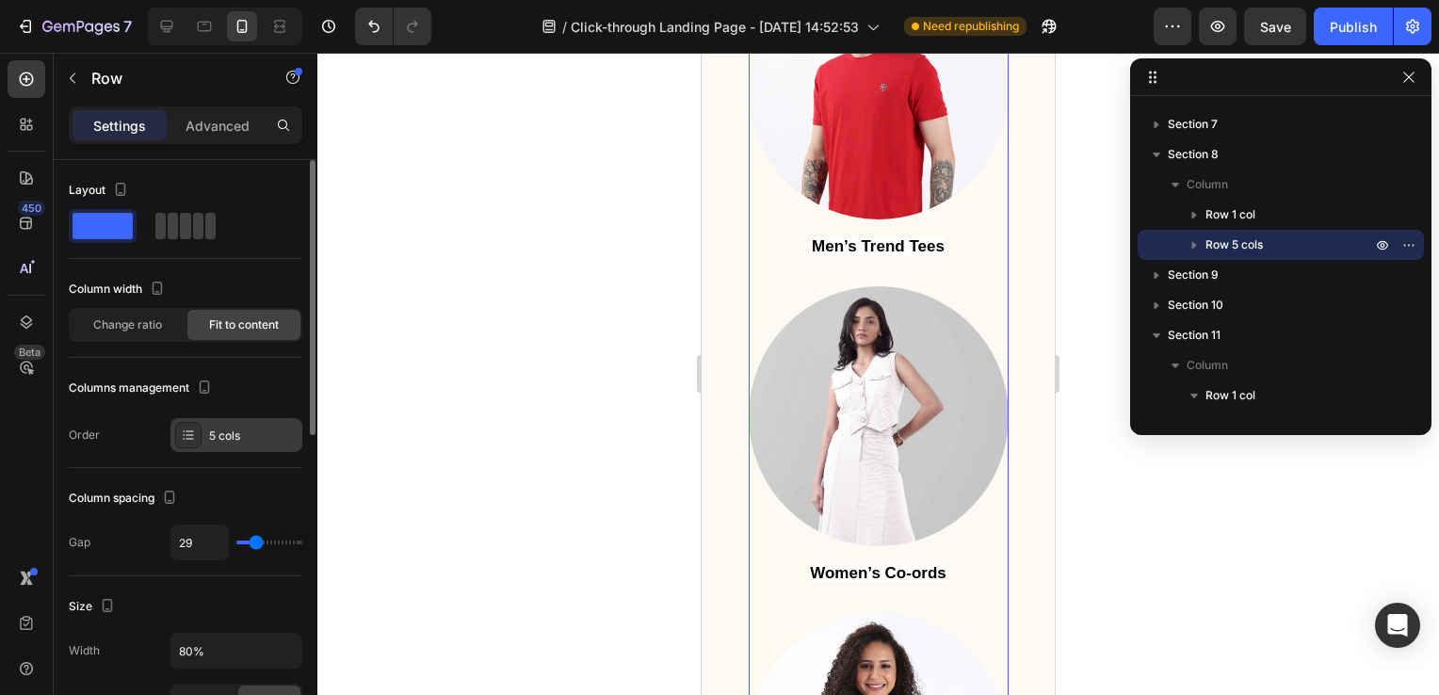
click at [178, 448] on div "5 cols" at bounding box center [236, 435] width 132 height 34
click at [102, 308] on div "Change ratio Fit to content" at bounding box center [186, 325] width 234 height 34
click at [104, 327] on span "Change ratio" at bounding box center [127, 324] width 69 height 17
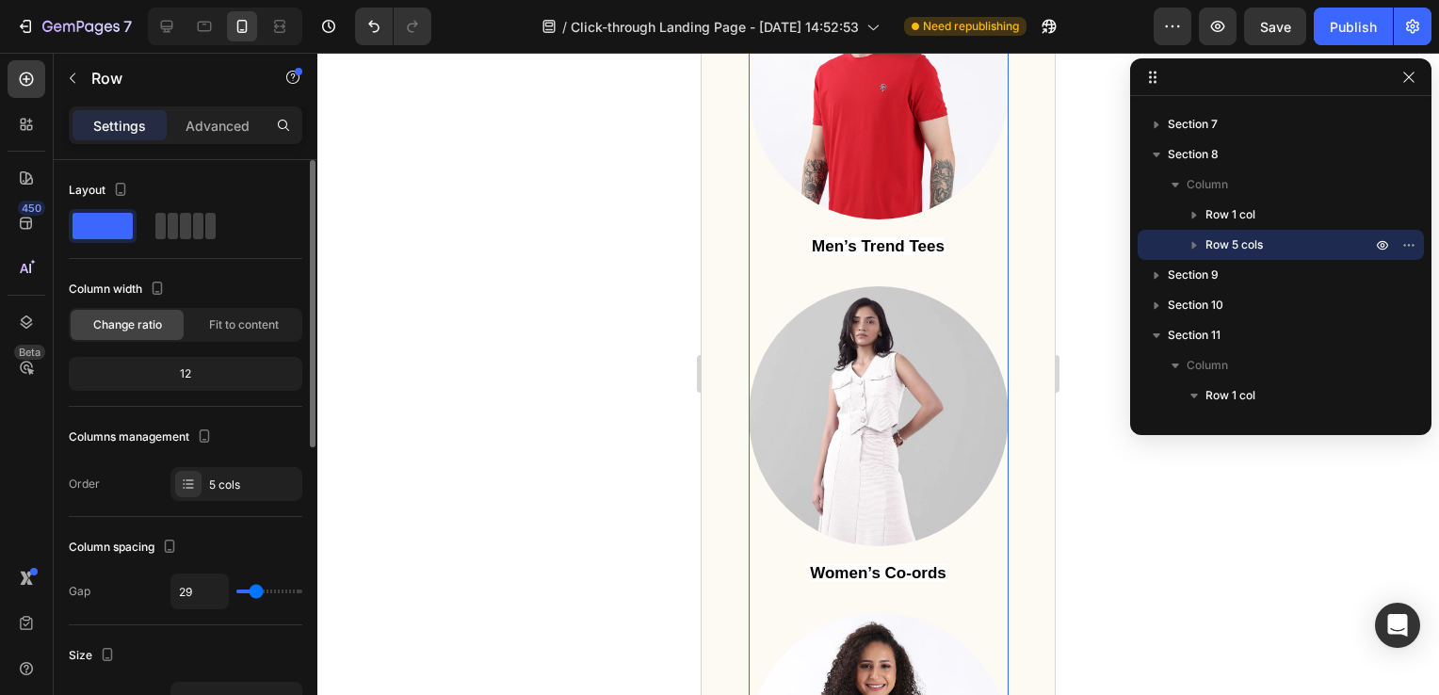
click at [183, 375] on div "12" at bounding box center [186, 374] width 226 height 26
click at [205, 223] on span at bounding box center [210, 226] width 10 height 26
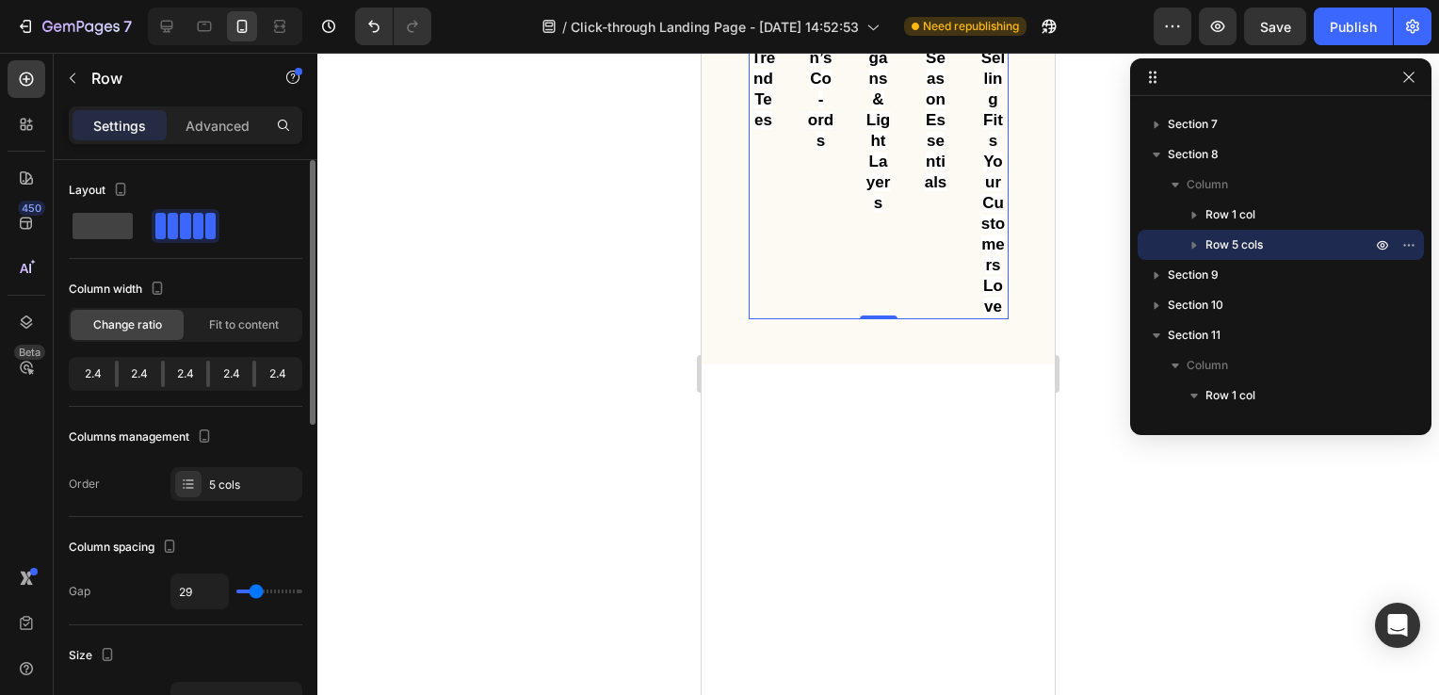
drag, startPoint x: 114, startPoint y: 383, endPoint x: 139, endPoint y: 382, distance: 25.4
click at [139, 382] on div "2.4 2.4 2.4 2.4 2.4" at bounding box center [186, 374] width 234 height 34
drag, startPoint x: 139, startPoint y: 382, endPoint x: 101, endPoint y: 375, distance: 39.3
click at [119, 375] on div "2.4" at bounding box center [140, 374] width 42 height 26
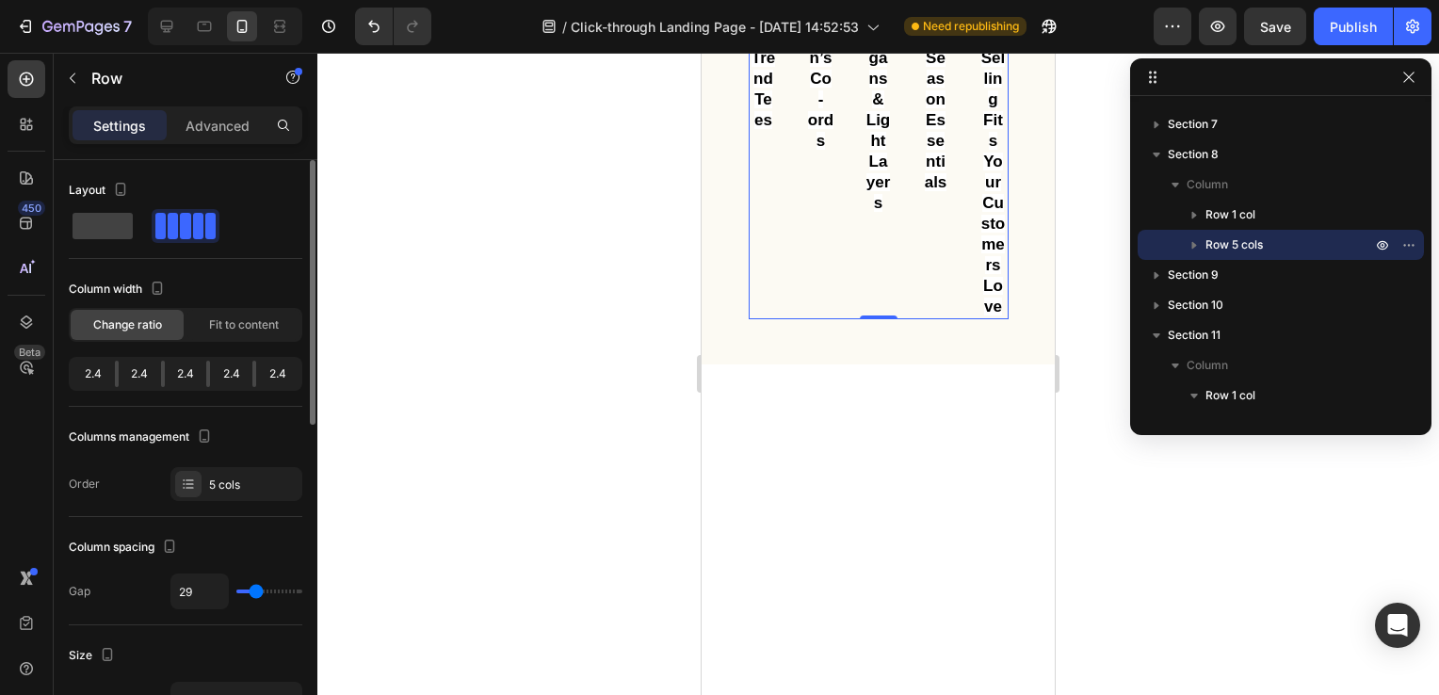
click at [119, 375] on div "2.4" at bounding box center [140, 374] width 42 height 26
click at [1194, 248] on icon "button" at bounding box center [1194, 244] width 19 height 19
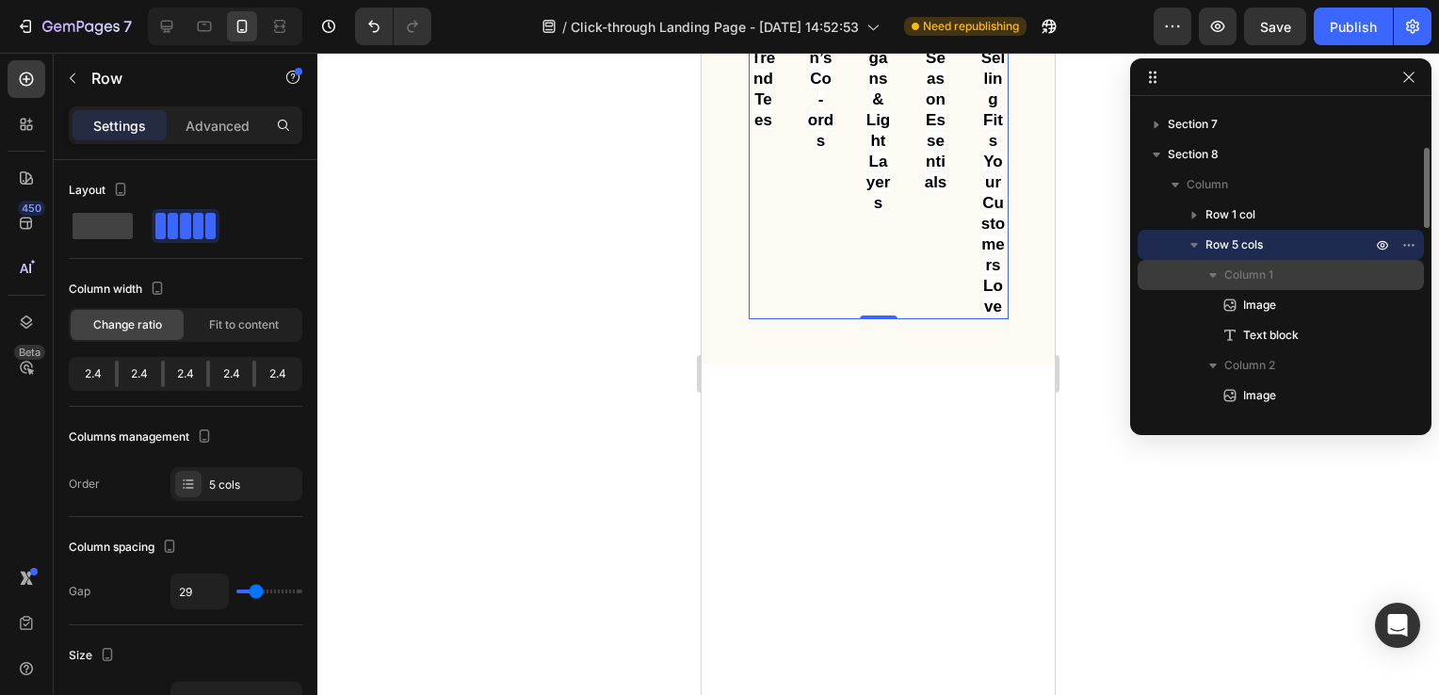
click at [1218, 278] on icon "button" at bounding box center [1213, 275] width 19 height 19
click at [1269, 276] on span "Column 1" at bounding box center [1248, 275] width 49 height 19
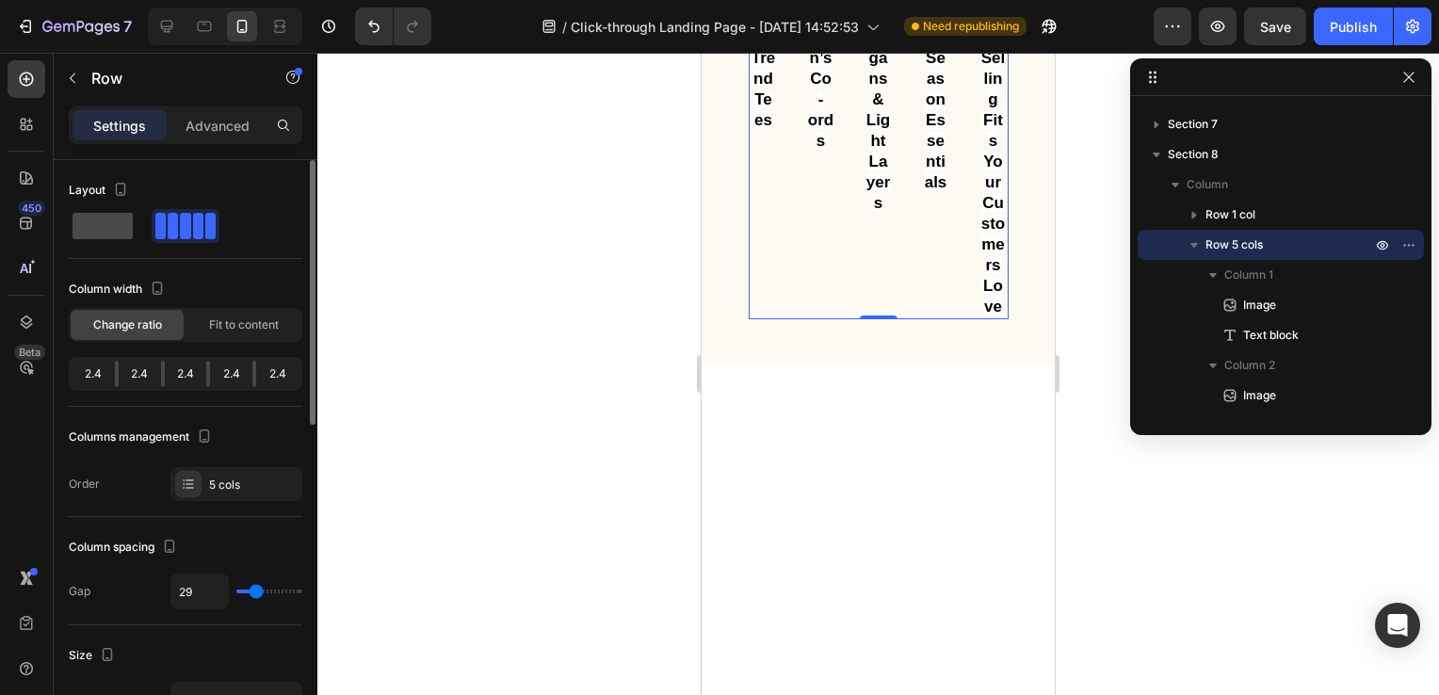
click at [102, 233] on span at bounding box center [103, 226] width 60 height 26
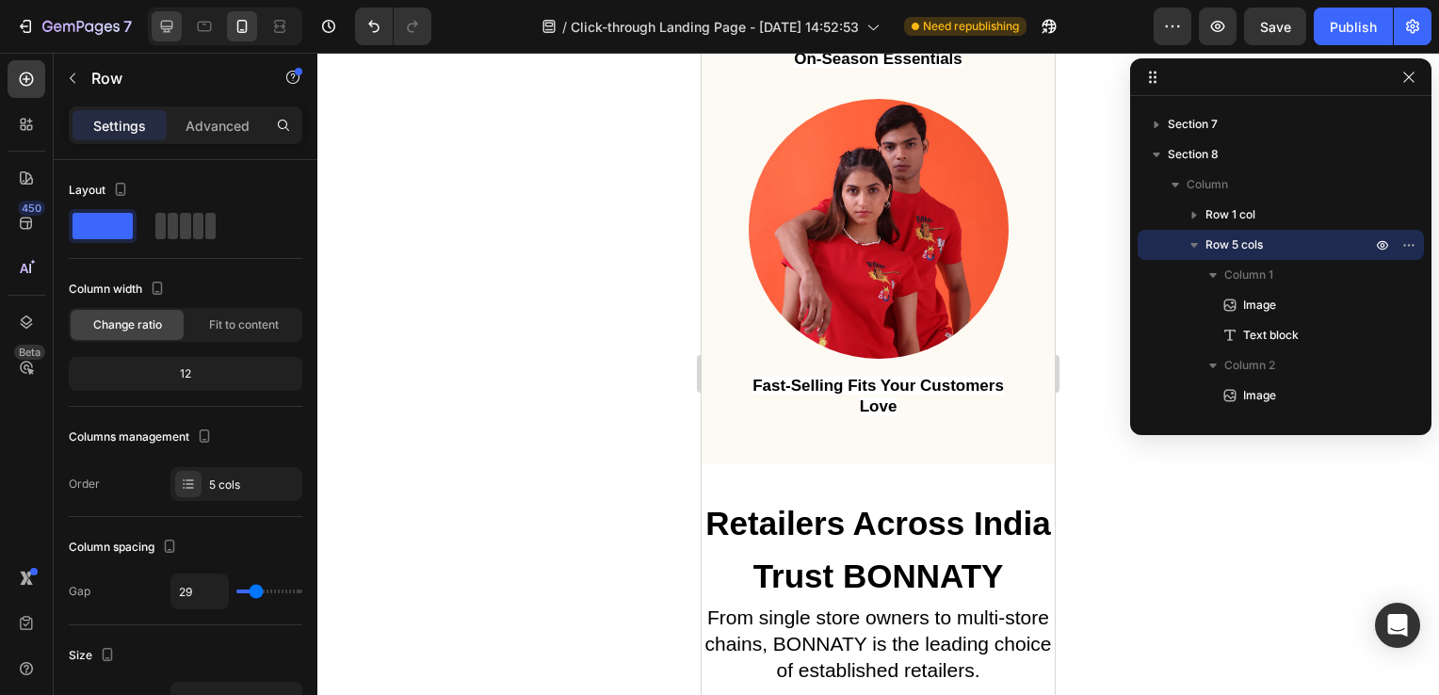
scroll to position [6291, 0]
click at [170, 28] on icon at bounding box center [167, 27] width 12 height 12
type input "32"
type input "1200"
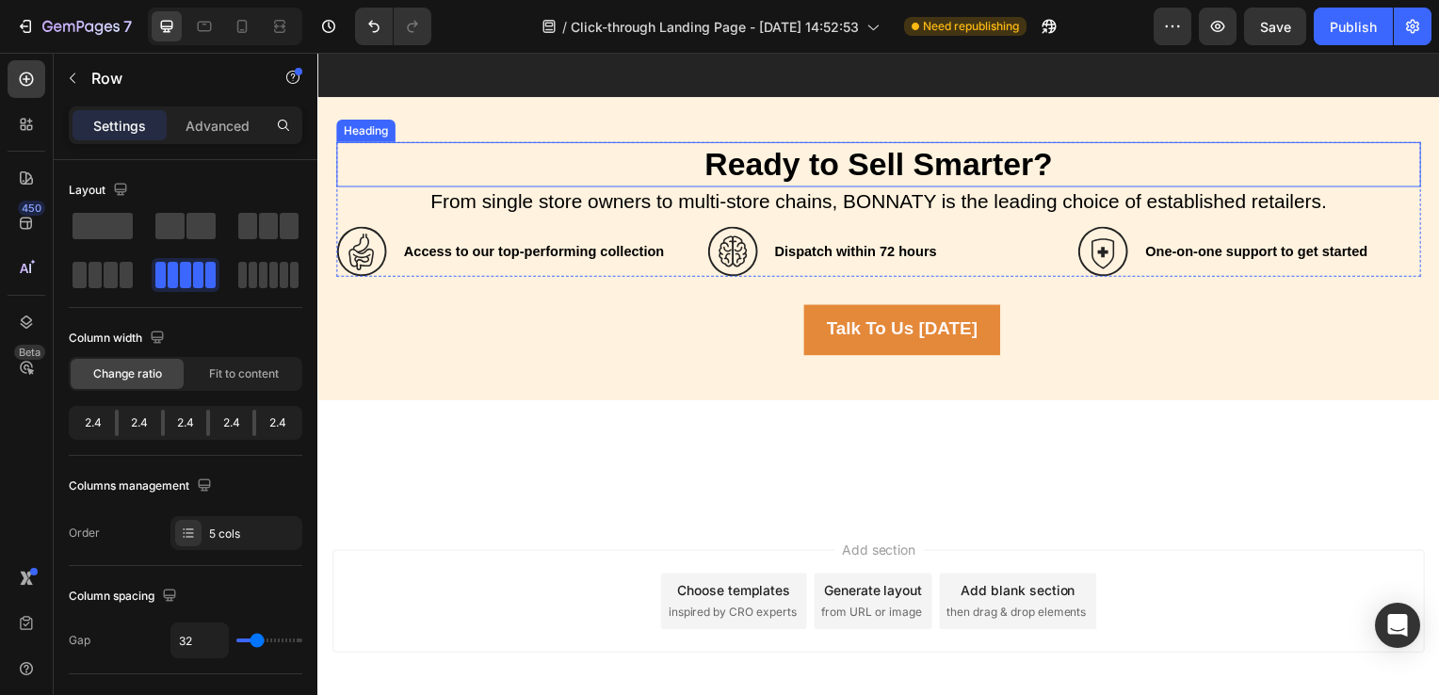
scroll to position [6265, 0]
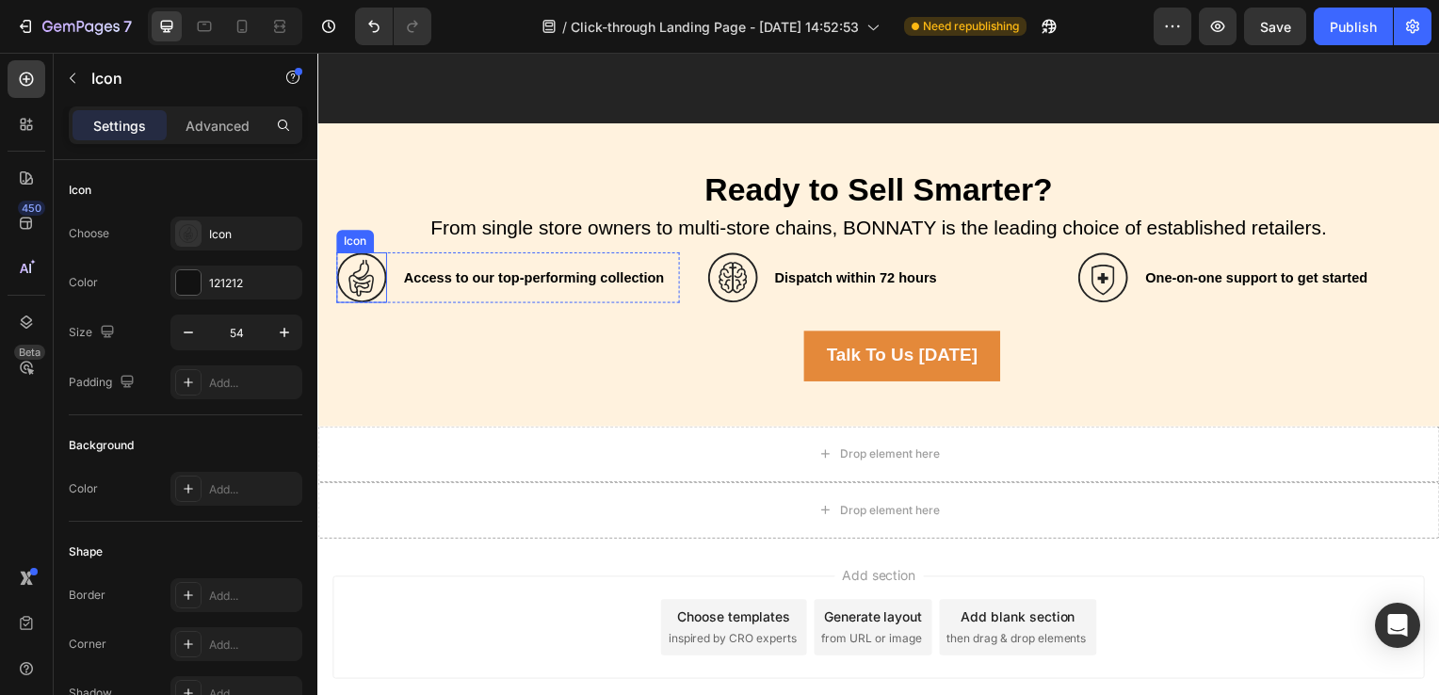
click at [359, 287] on icon at bounding box center [361, 279] width 51 height 51
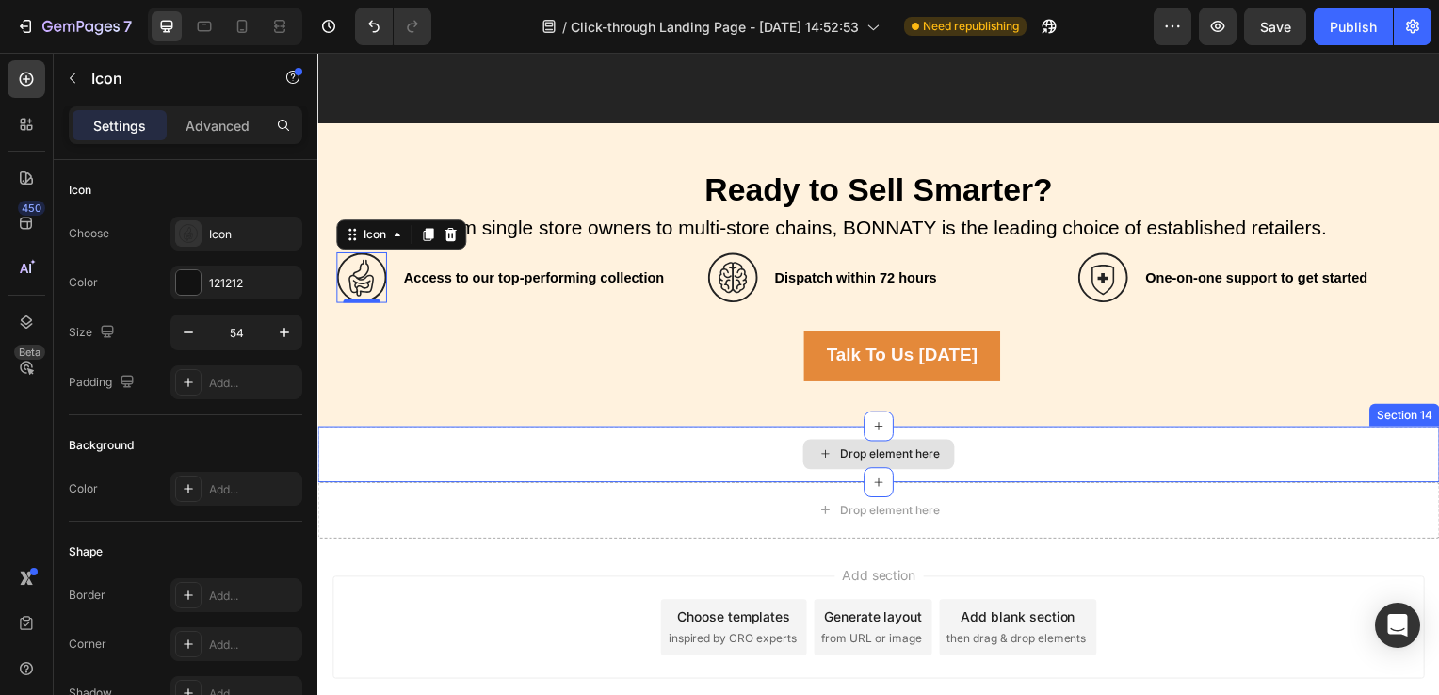
click at [768, 452] on div "Drop element here" at bounding box center [882, 457] width 1130 height 57
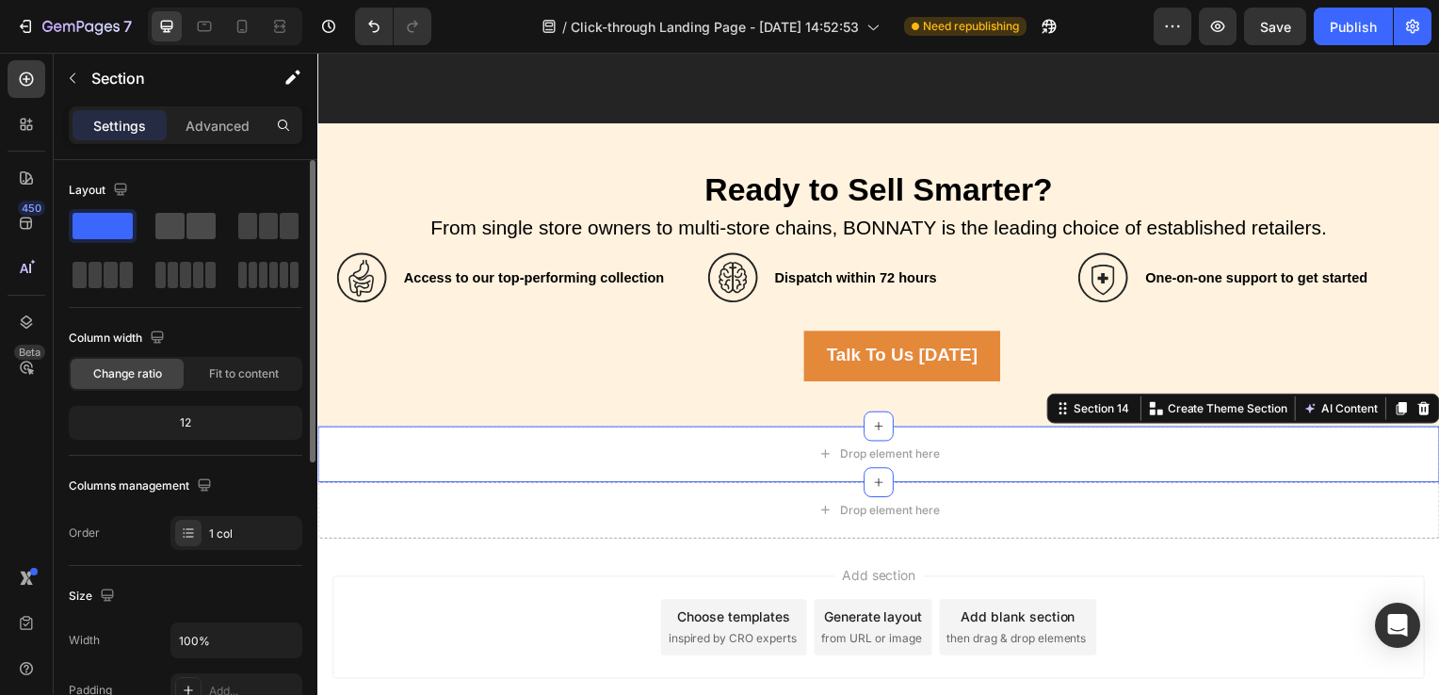
click at [185, 221] on div at bounding box center [185, 226] width 60 height 26
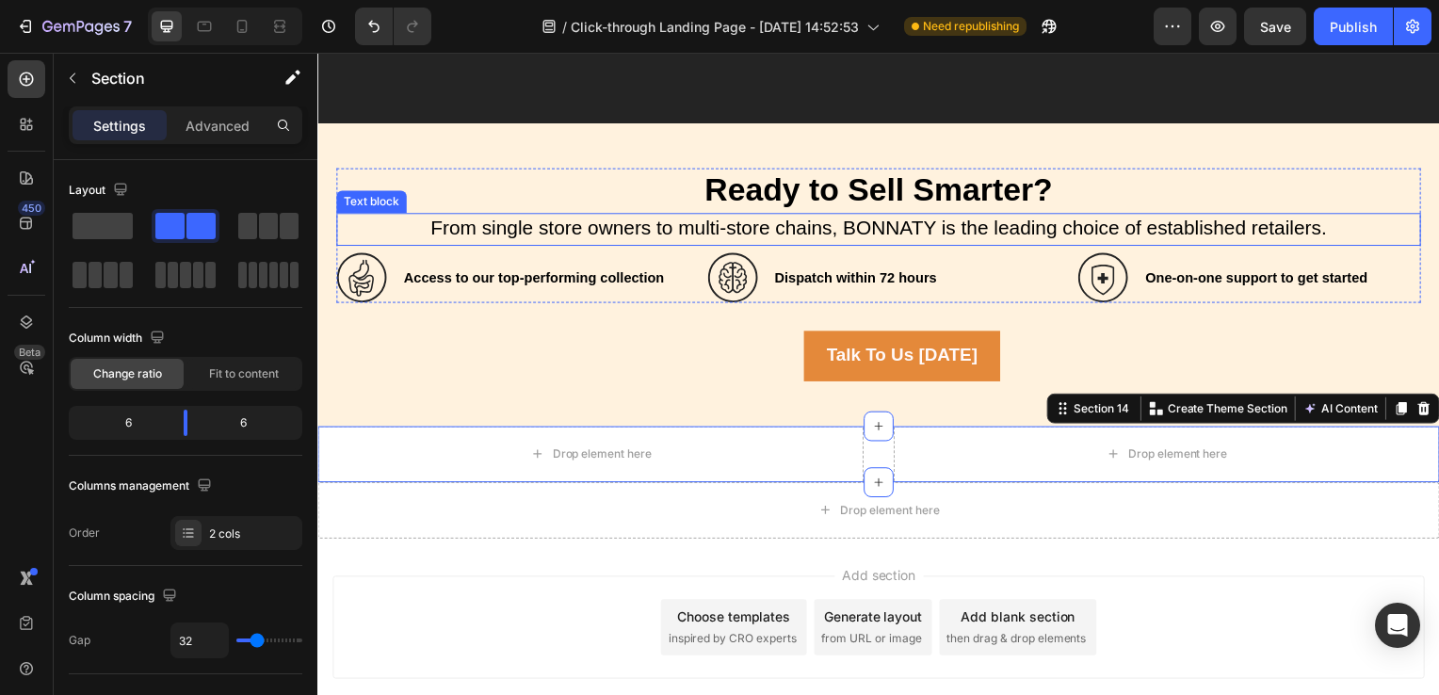
click at [600, 234] on span "From single store owners to multi-store chains, BONNATY is the leading choice o…" at bounding box center [882, 229] width 903 height 22
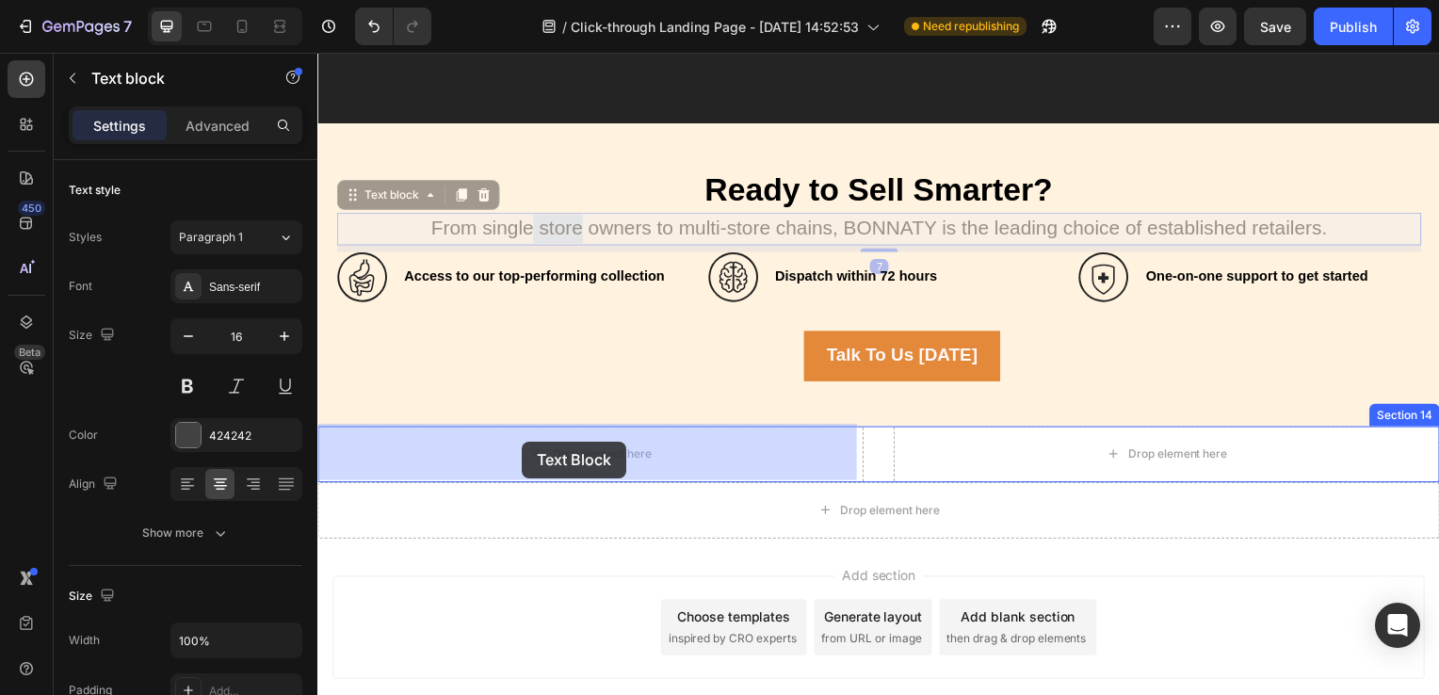
drag, startPoint x: 578, startPoint y: 232, endPoint x: 524, endPoint y: 442, distance: 217.0
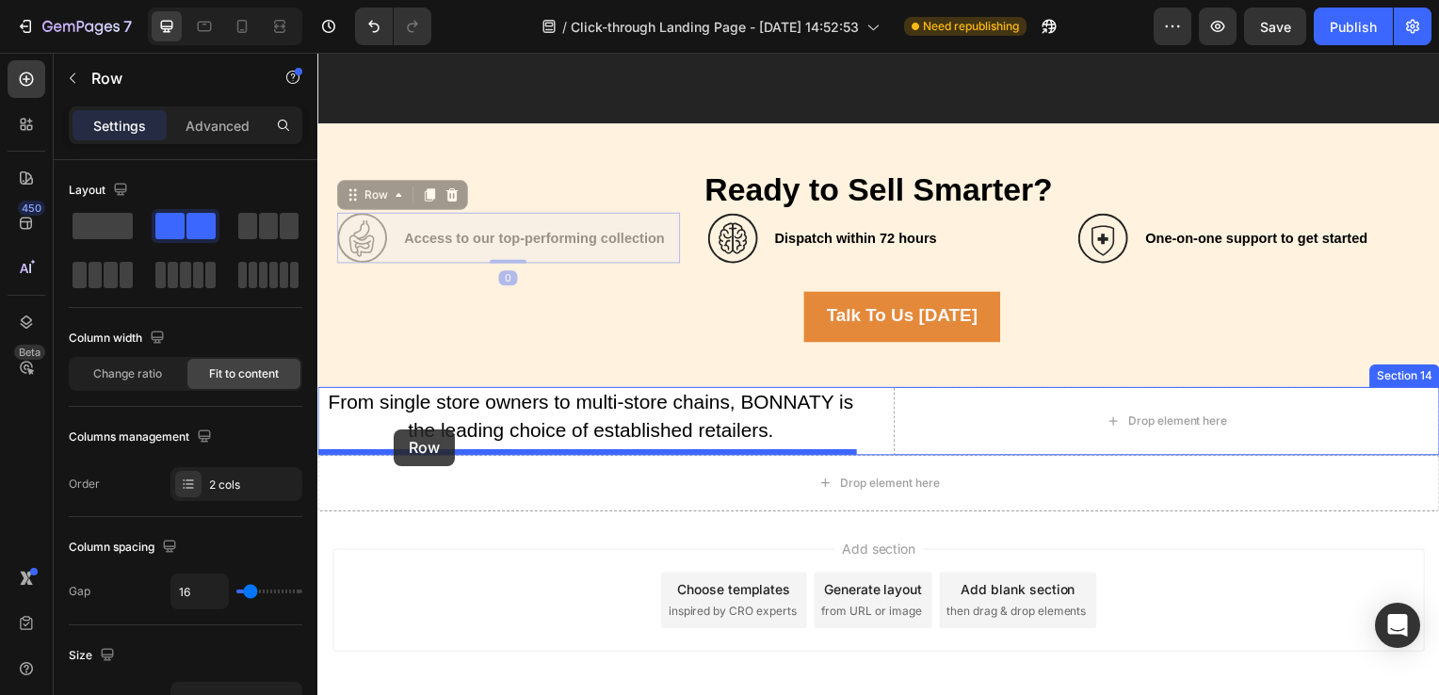
drag, startPoint x: 398, startPoint y: 251, endPoint x: 395, endPoint y: 432, distance: 181.8
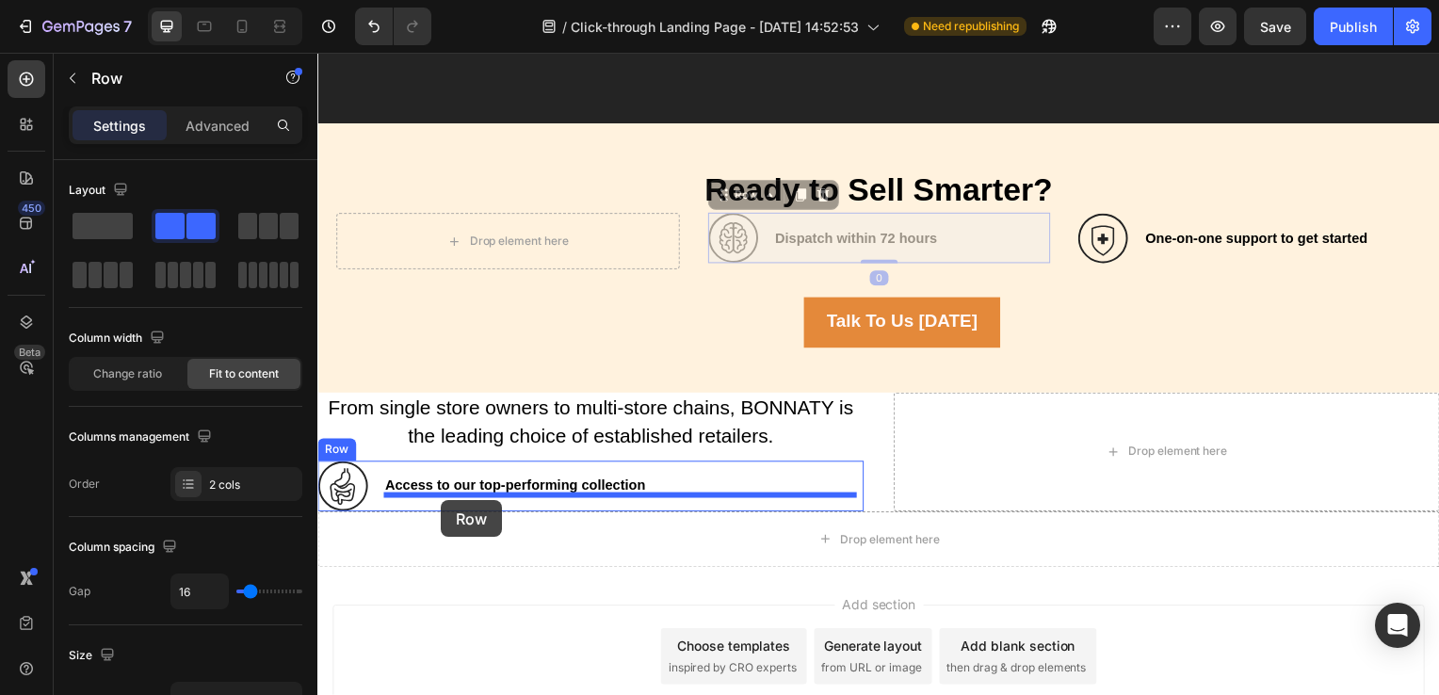
drag, startPoint x: 768, startPoint y: 223, endPoint x: 442, endPoint y: 504, distance: 430.0
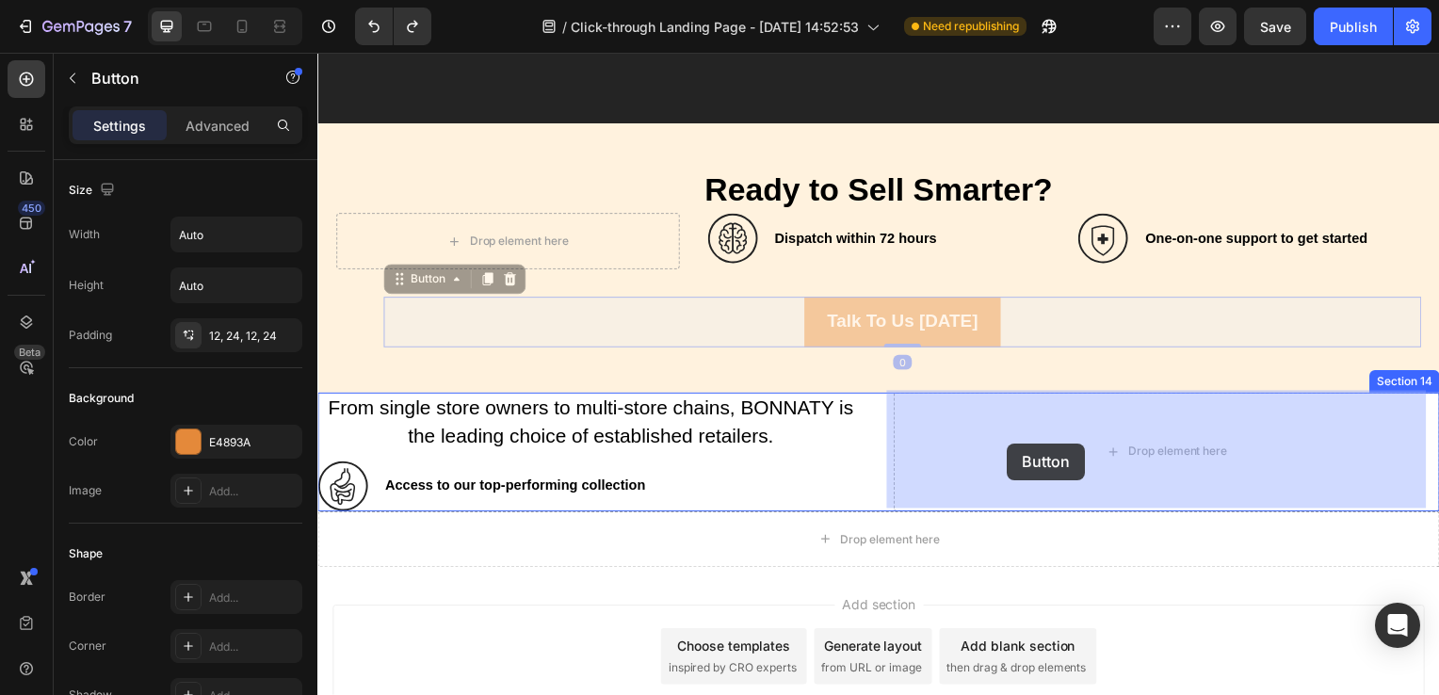
drag, startPoint x: 814, startPoint y: 341, endPoint x: 1012, endPoint y: 447, distance: 225.4
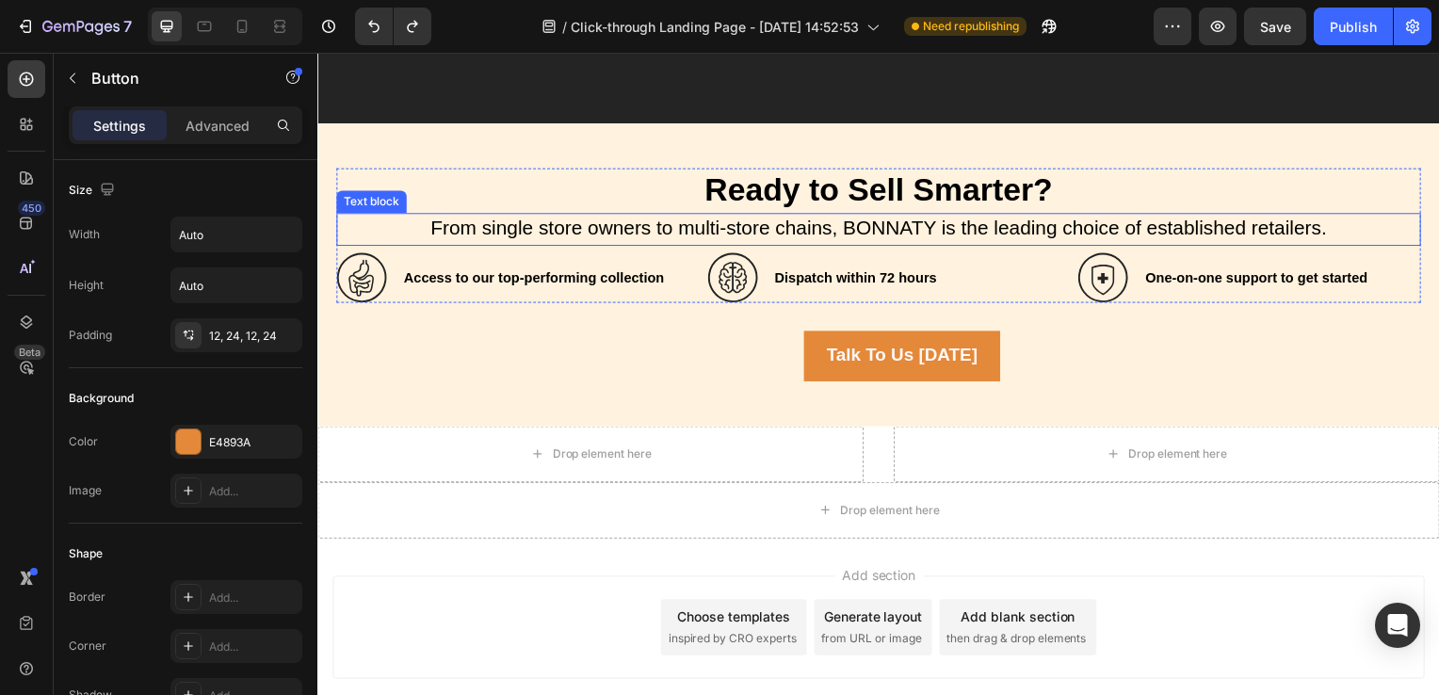
click at [896, 227] on span "From single store owners to multi-store chains, BONNATY is the leading choice o…" at bounding box center [882, 229] width 903 height 22
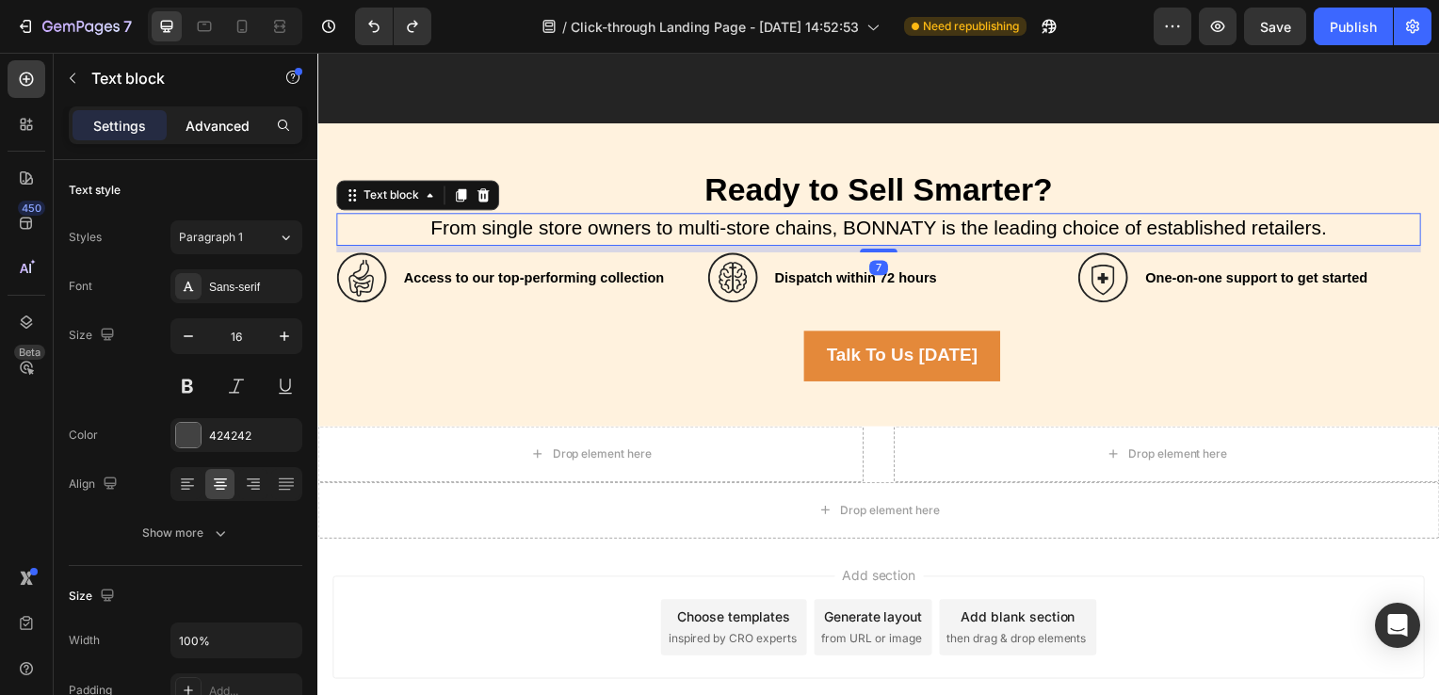
click at [222, 134] on p "Advanced" at bounding box center [218, 126] width 64 height 20
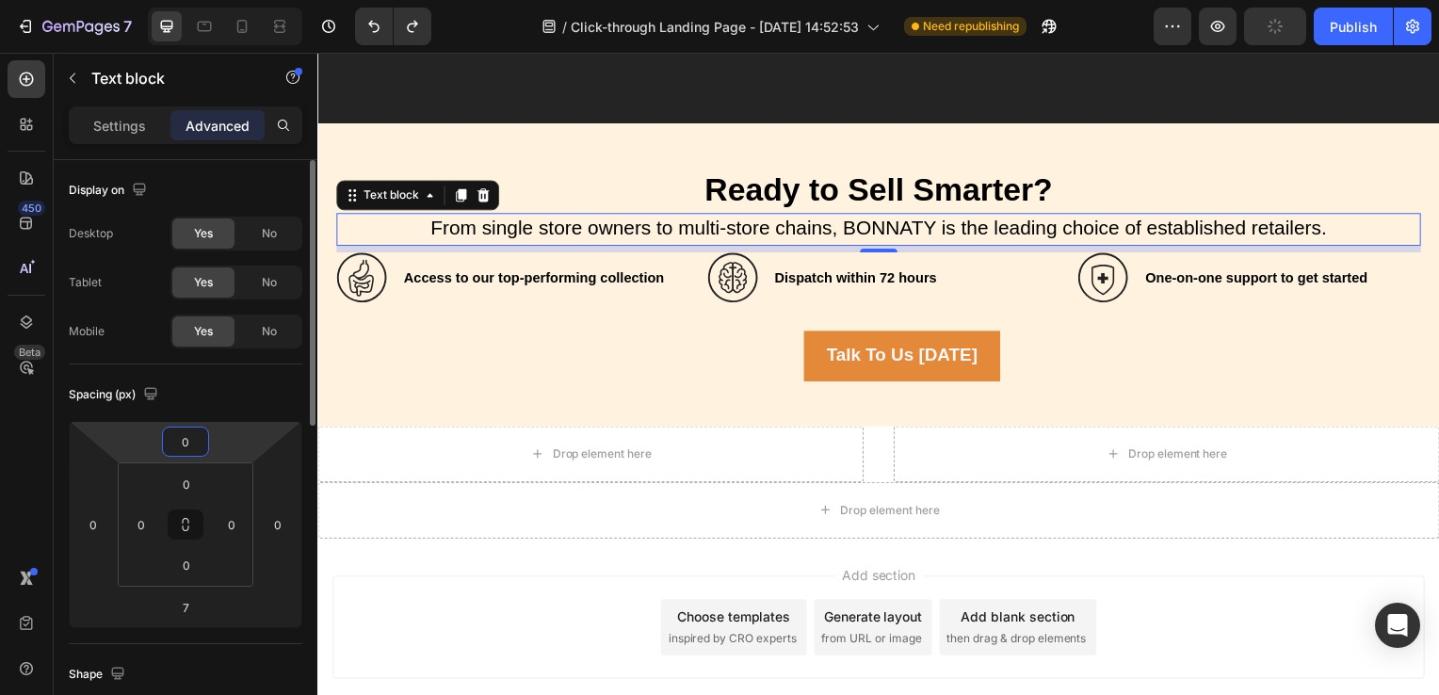
click at [186, 440] on input "0" at bounding box center [186, 442] width 38 height 28
type input "10"
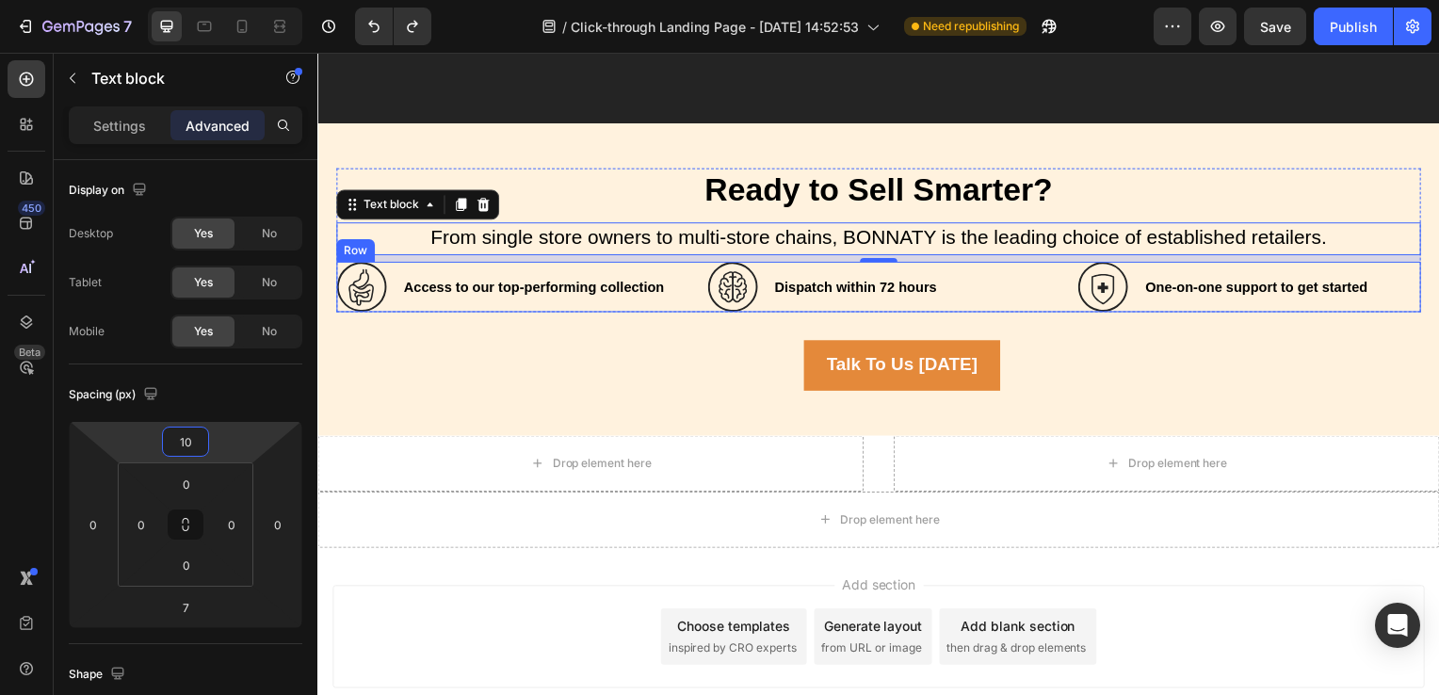
click at [1053, 294] on div "Icon Access to our top-performing collection Heading Row Icon Dispatch within 7…" at bounding box center [882, 289] width 1092 height 51
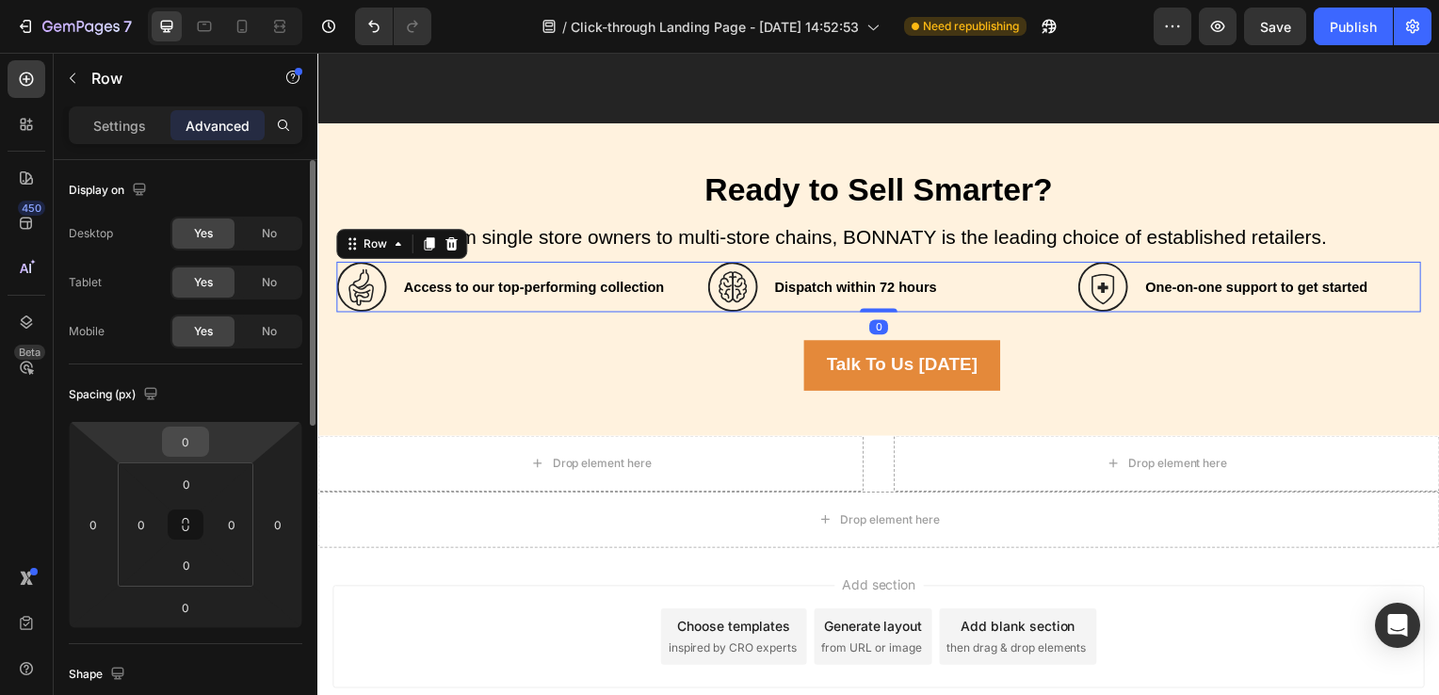
click at [197, 438] on input "0" at bounding box center [186, 442] width 38 height 28
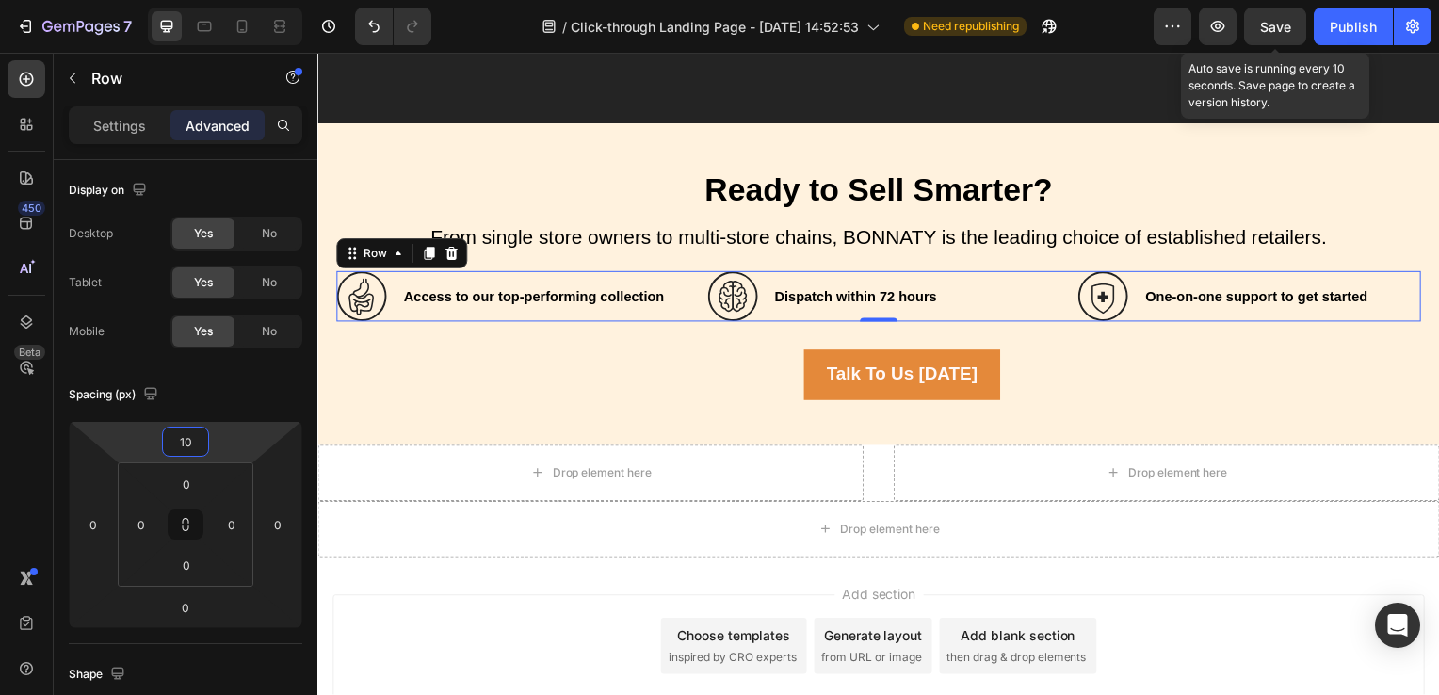
type input "10"
click at [1286, 32] on span "Save" at bounding box center [1275, 27] width 31 height 16
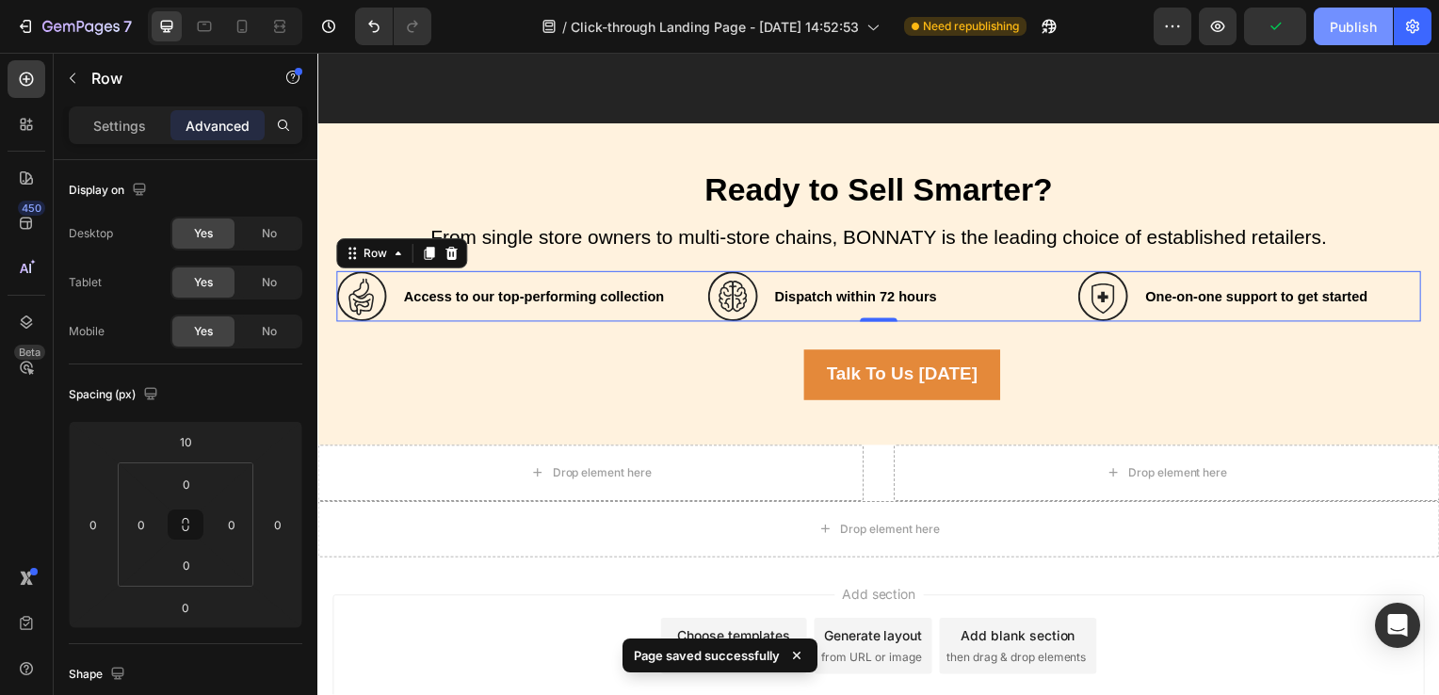
click at [1330, 25] on button "Publish" at bounding box center [1353, 27] width 79 height 38
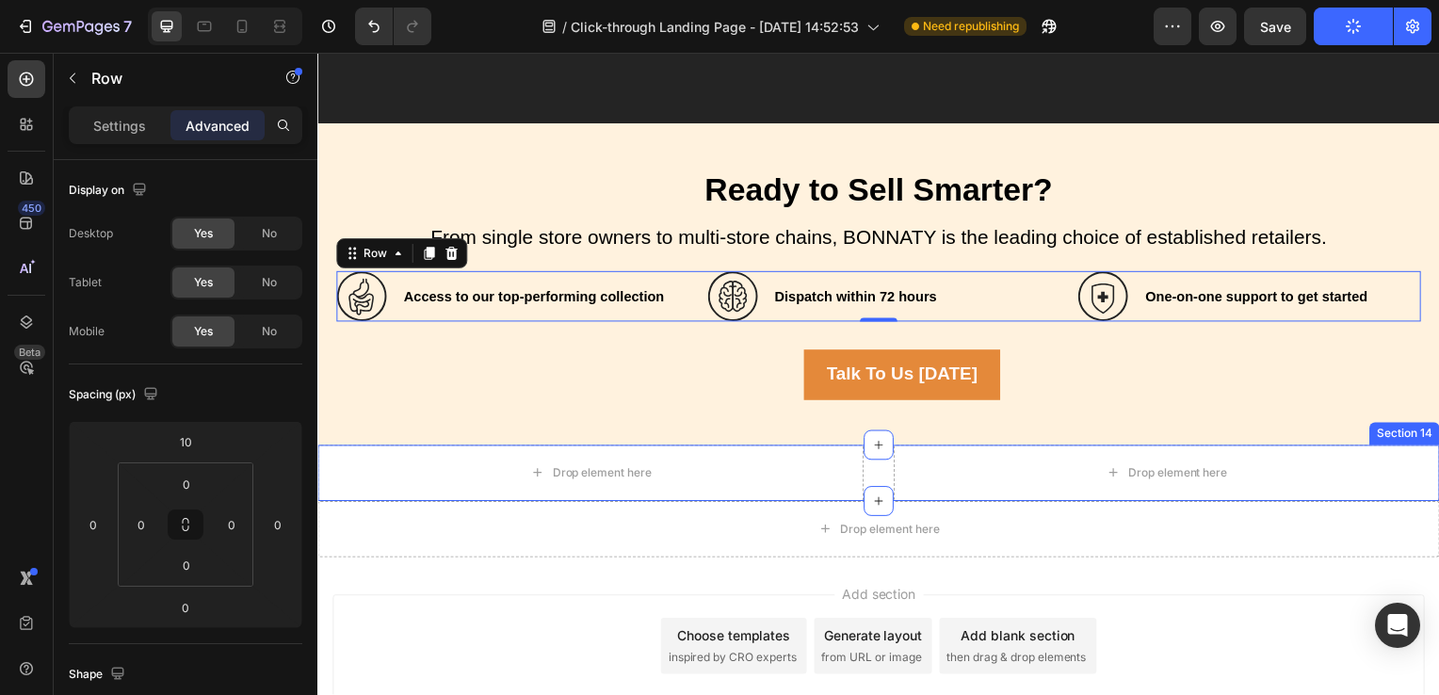
click at [1392, 436] on div "Section 14" at bounding box center [1412, 437] width 71 height 23
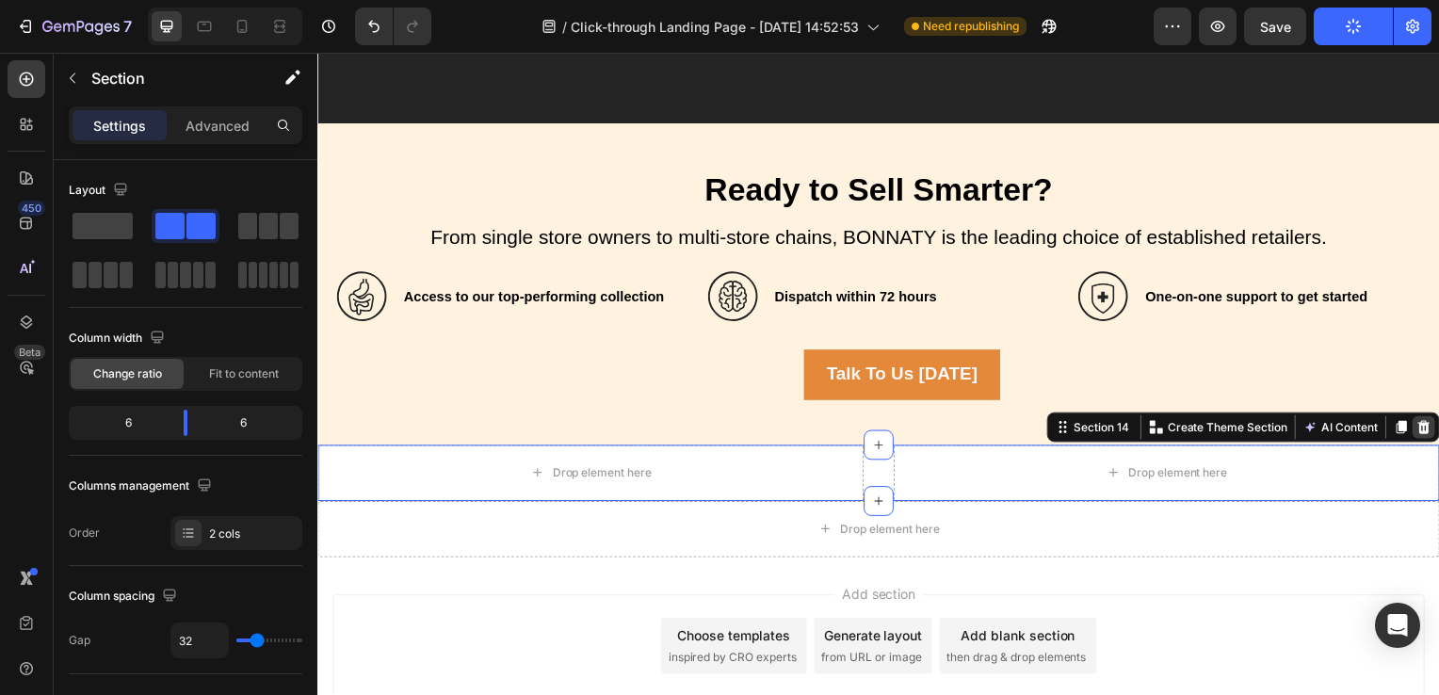
click at [1426, 431] on icon at bounding box center [1432, 430] width 12 height 13
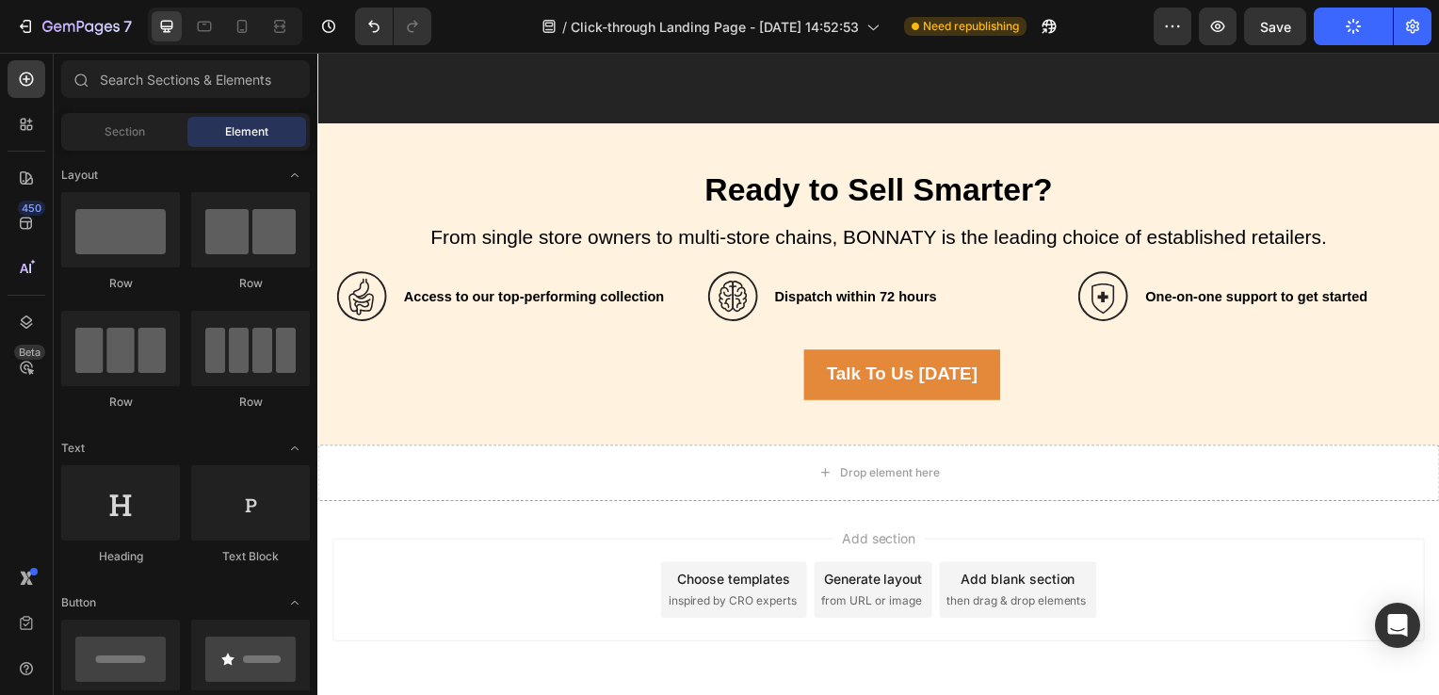
click at [723, 609] on span "inspired by CRO experts" at bounding box center [735, 605] width 129 height 17
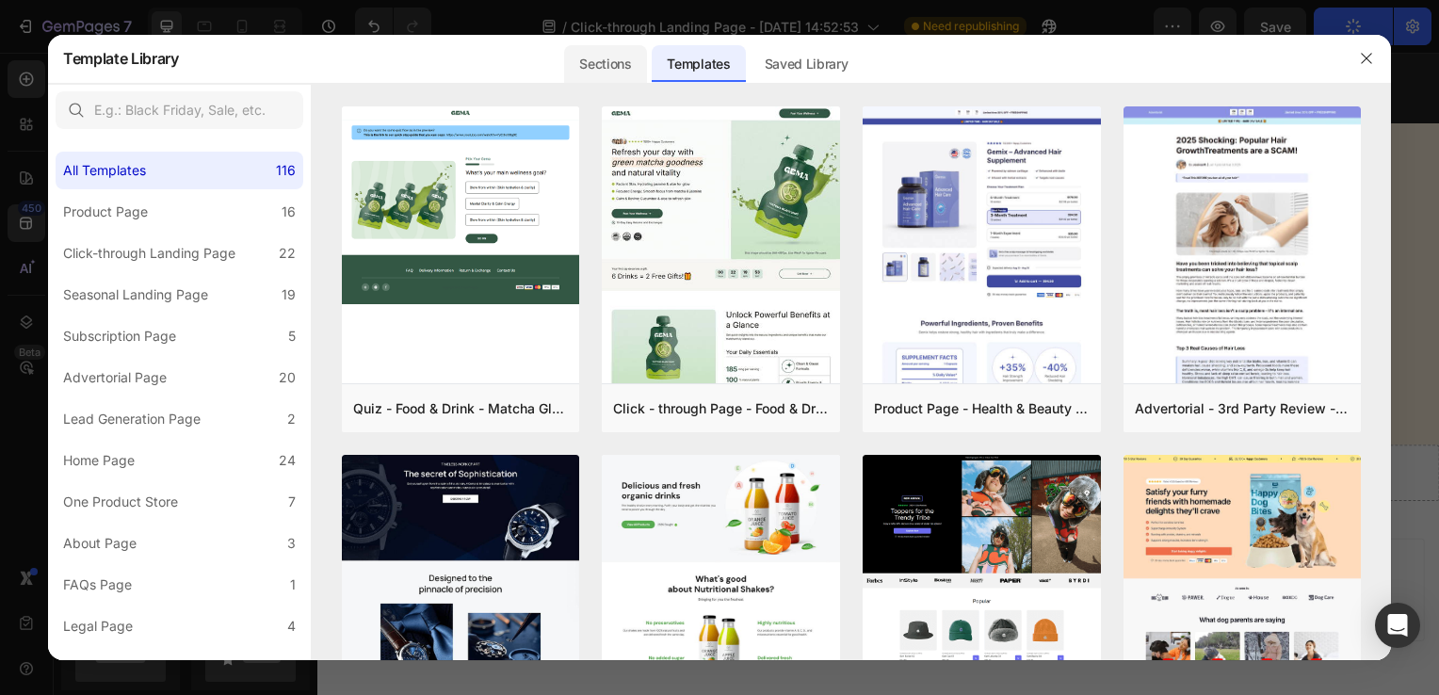
click at [599, 73] on div "Sections" at bounding box center [605, 64] width 82 height 38
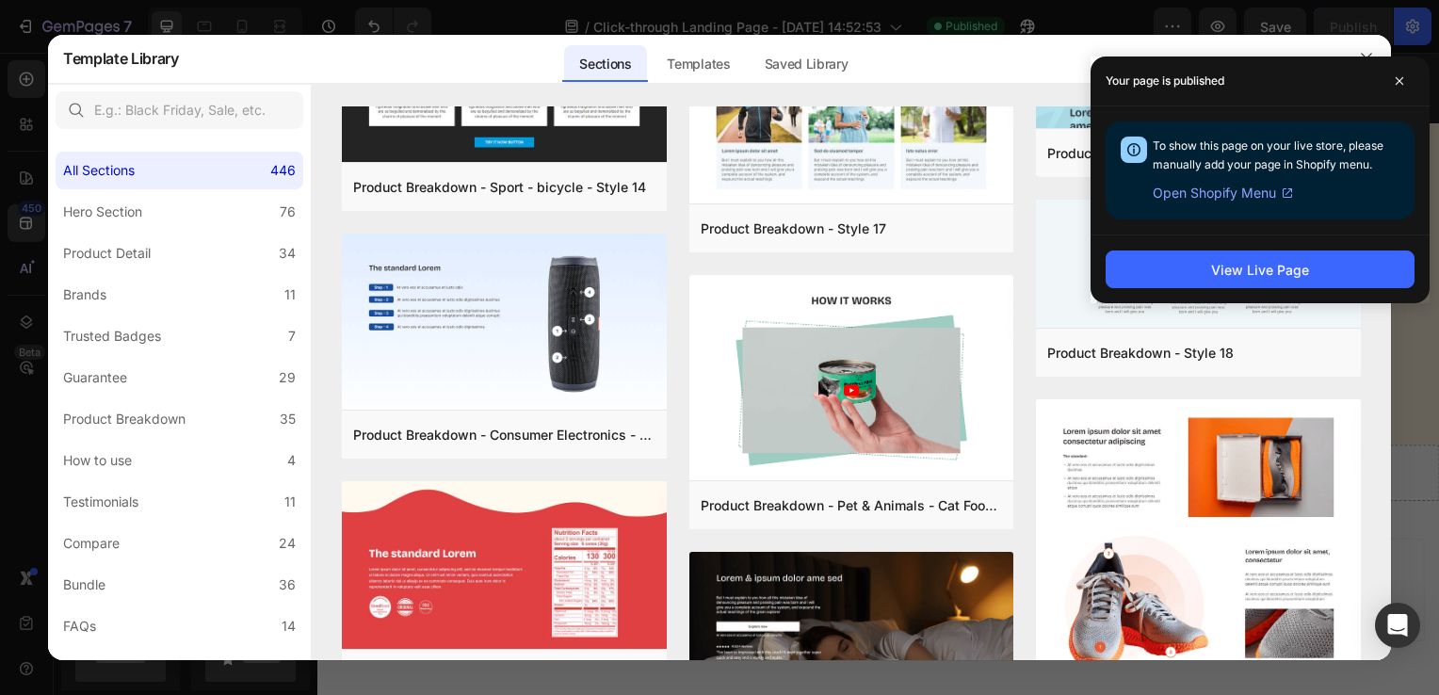
scroll to position [9433, 0]
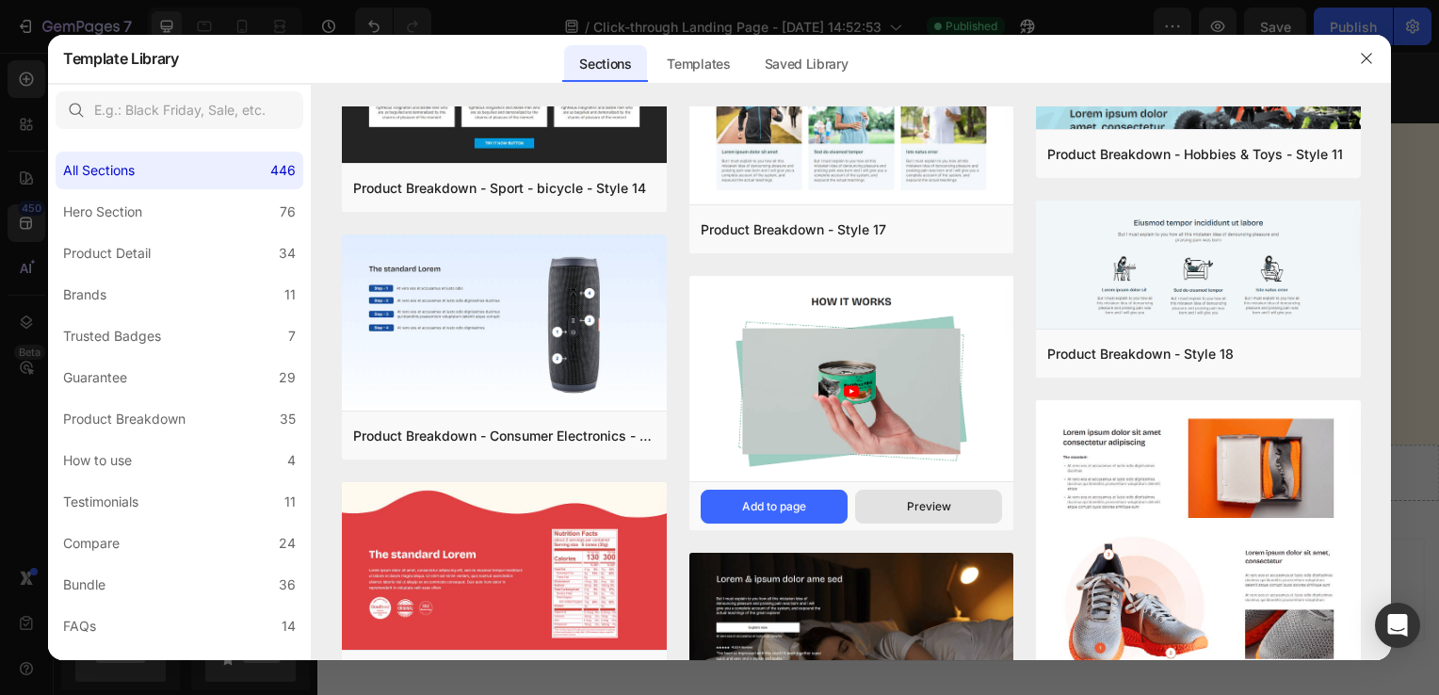
click at [907, 507] on div "Preview" at bounding box center [929, 506] width 44 height 17
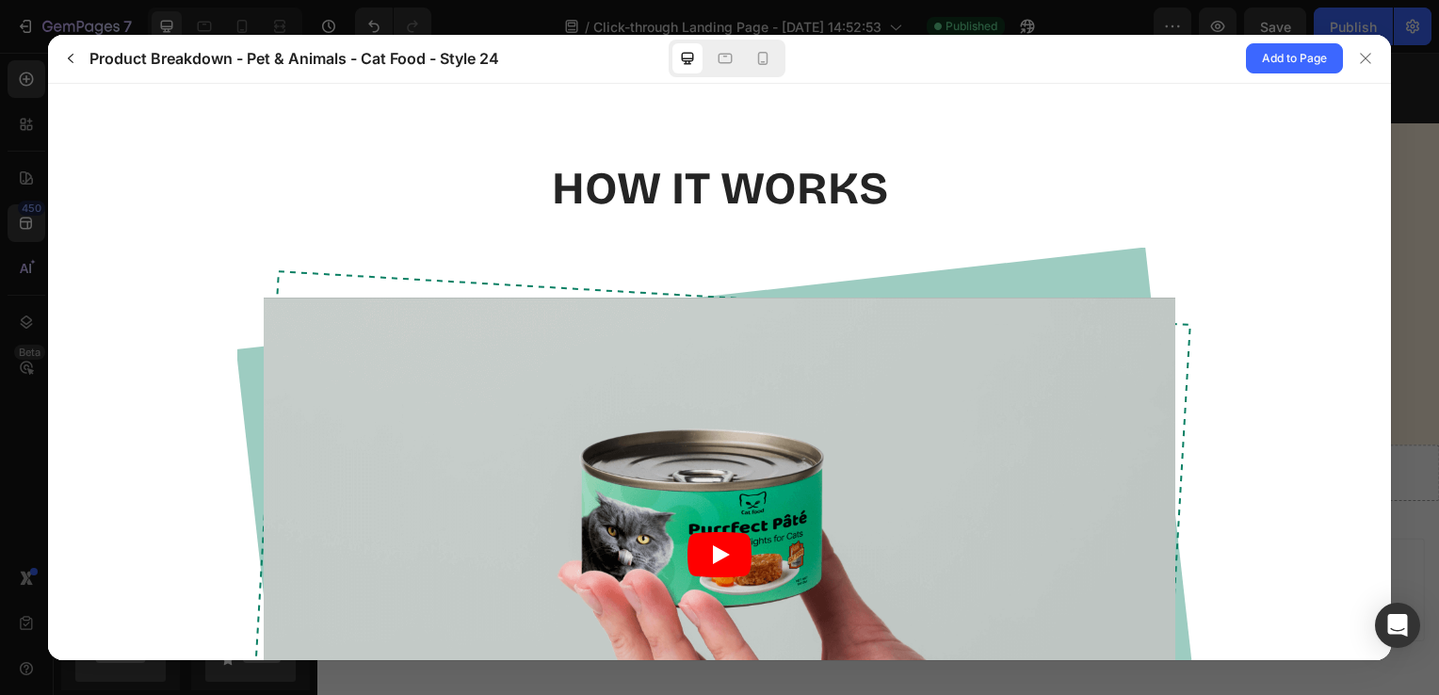
scroll to position [275, 0]
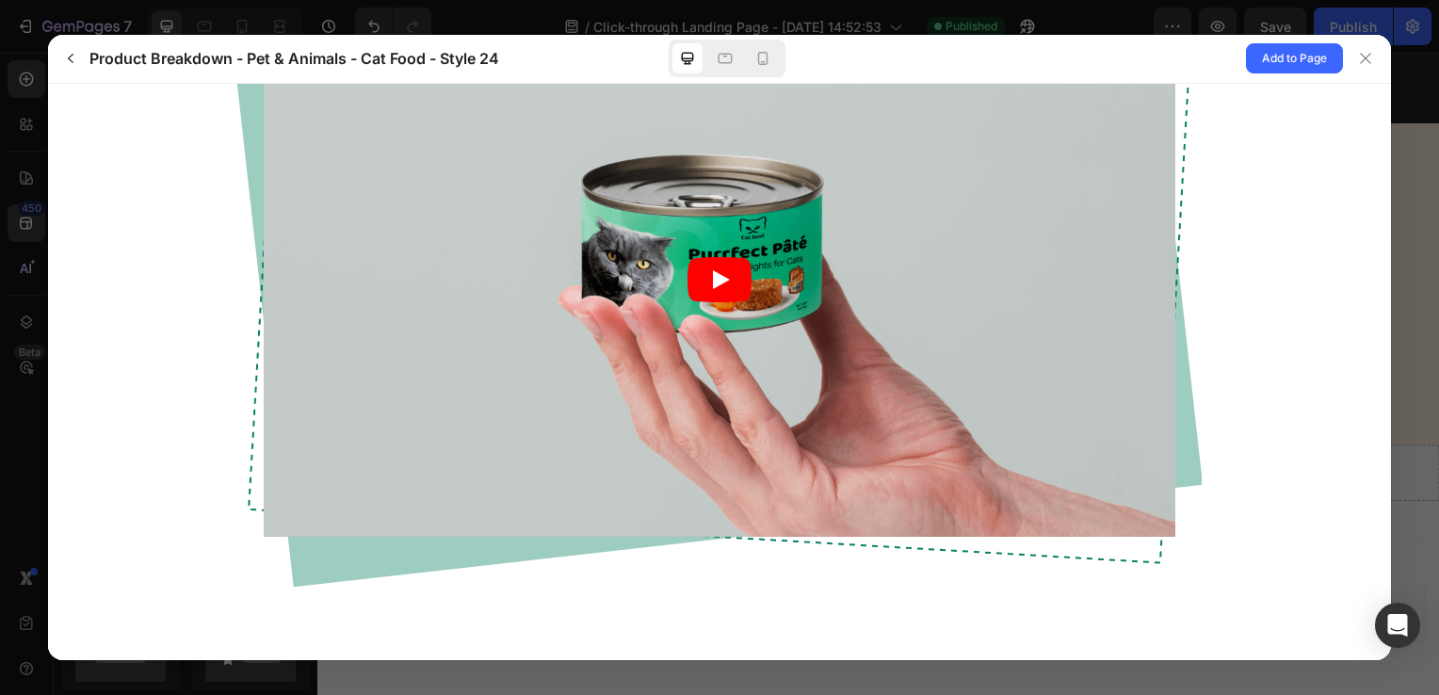
click at [1122, 299] on article at bounding box center [719, 278] width 912 height 513
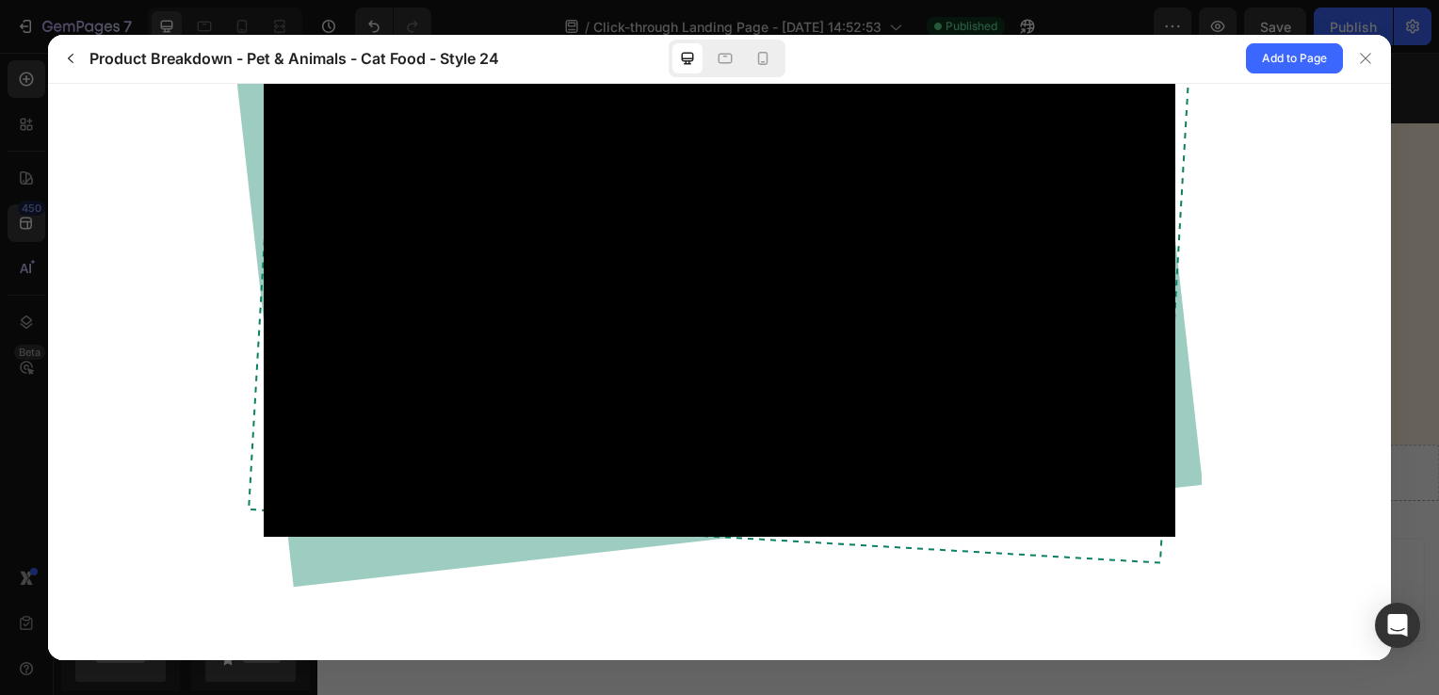
click at [1246, 468] on div "HOW IT WORKS" at bounding box center [718, 249] width 1315 height 733
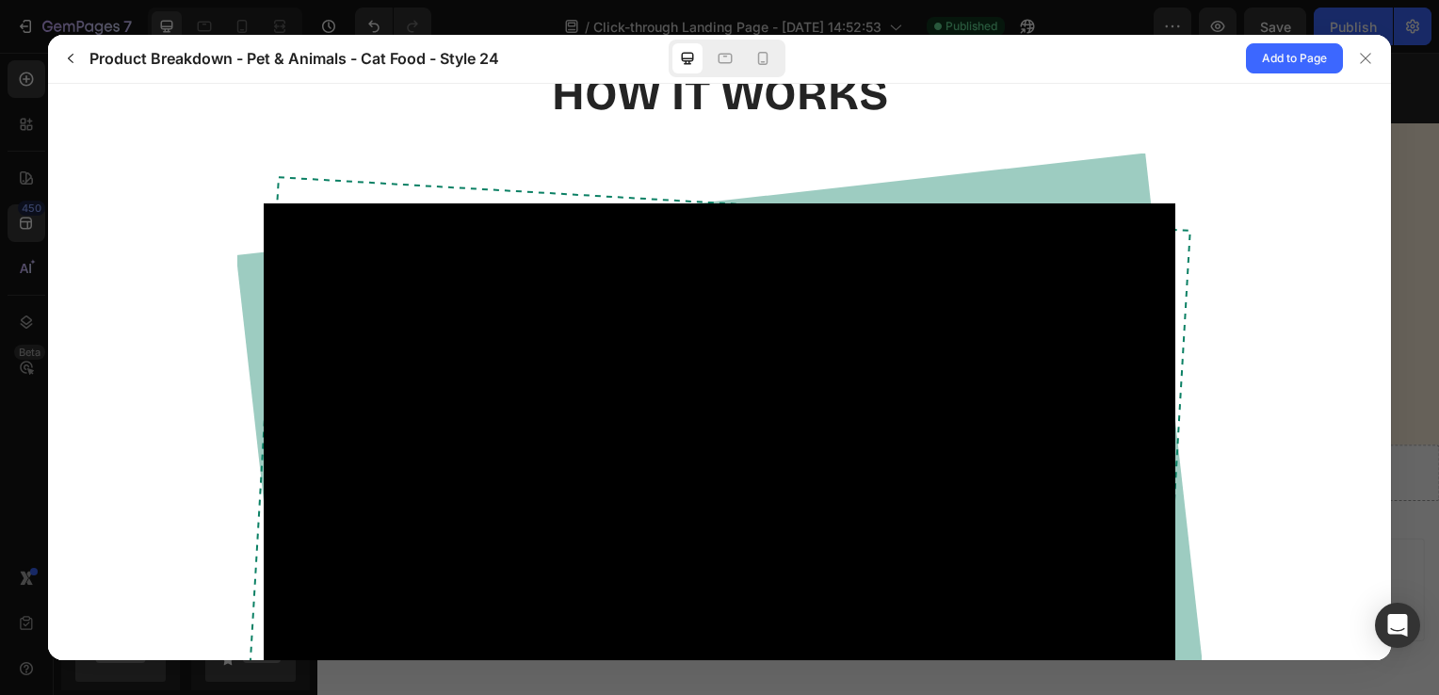
scroll to position [72, 0]
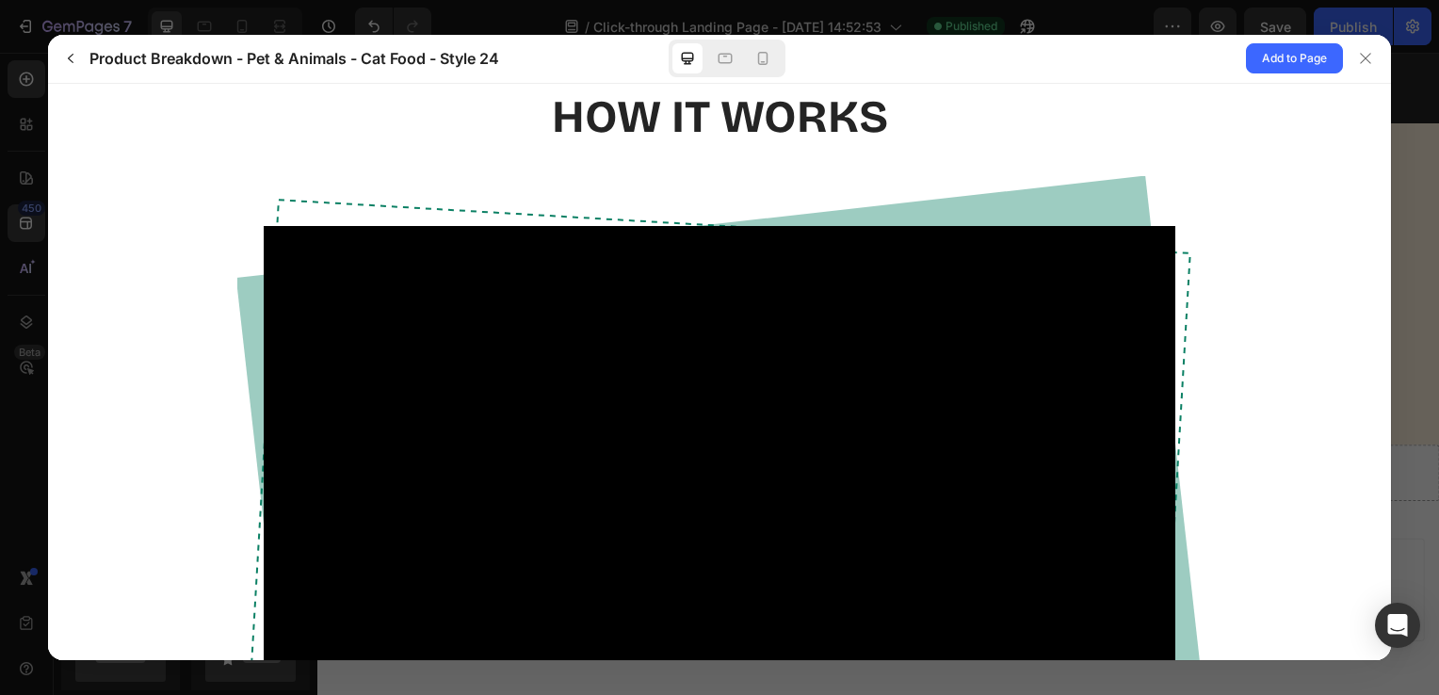
click at [1071, 216] on div at bounding box center [718, 481] width 964 height 613
click at [1082, 206] on div at bounding box center [718, 481] width 964 height 613
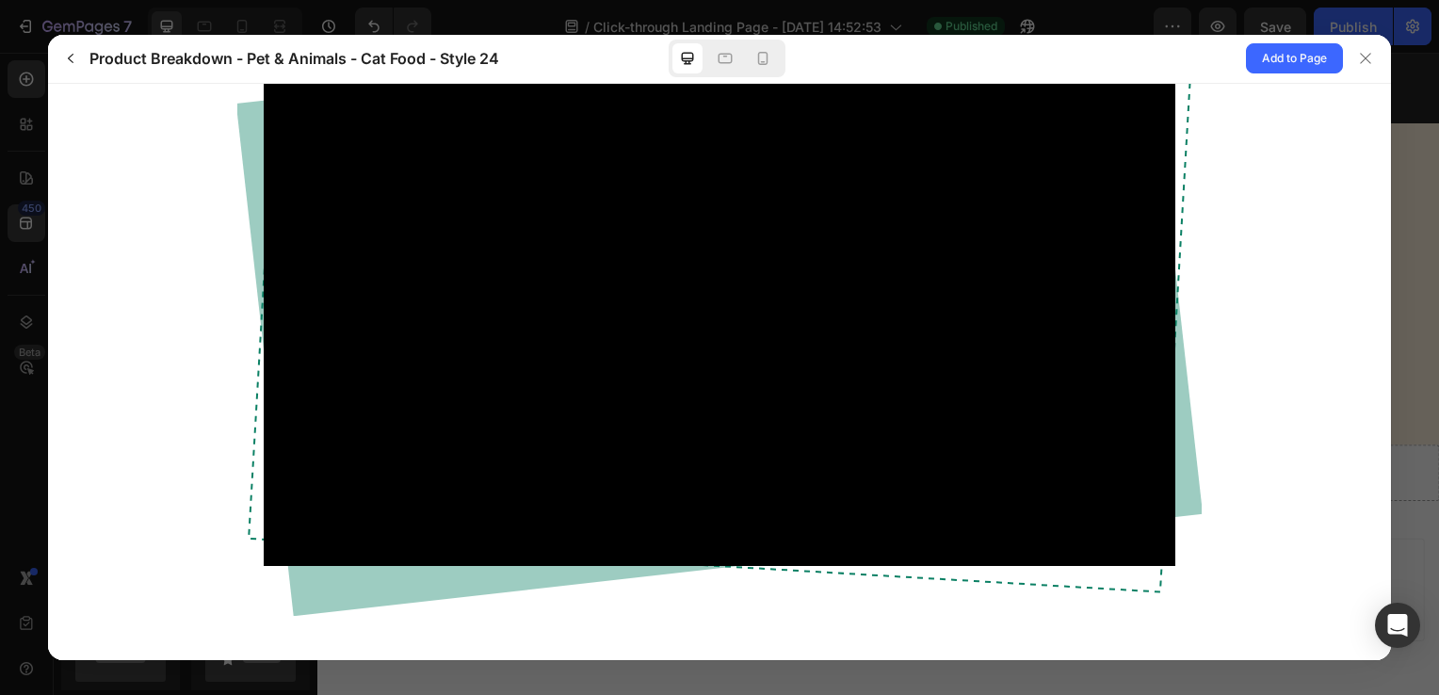
scroll to position [117, 0]
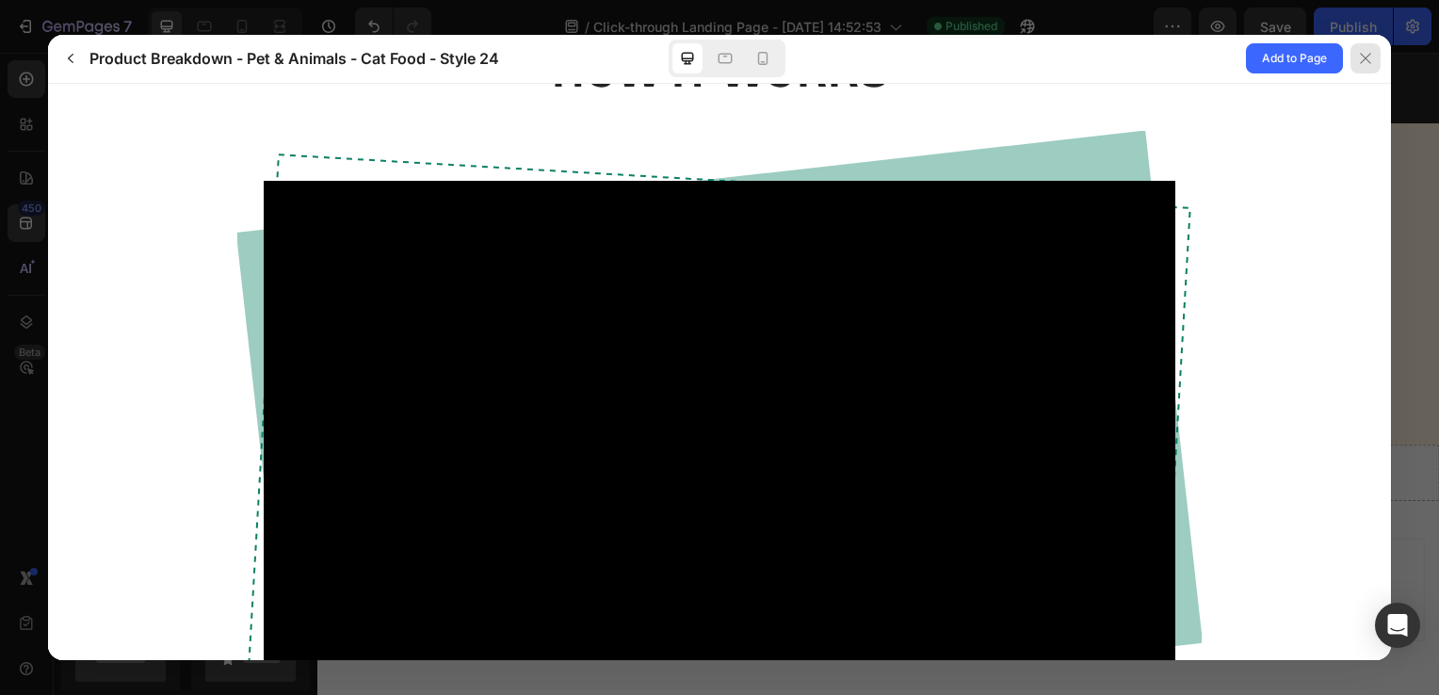
click at [1364, 52] on icon at bounding box center [1365, 58] width 15 height 15
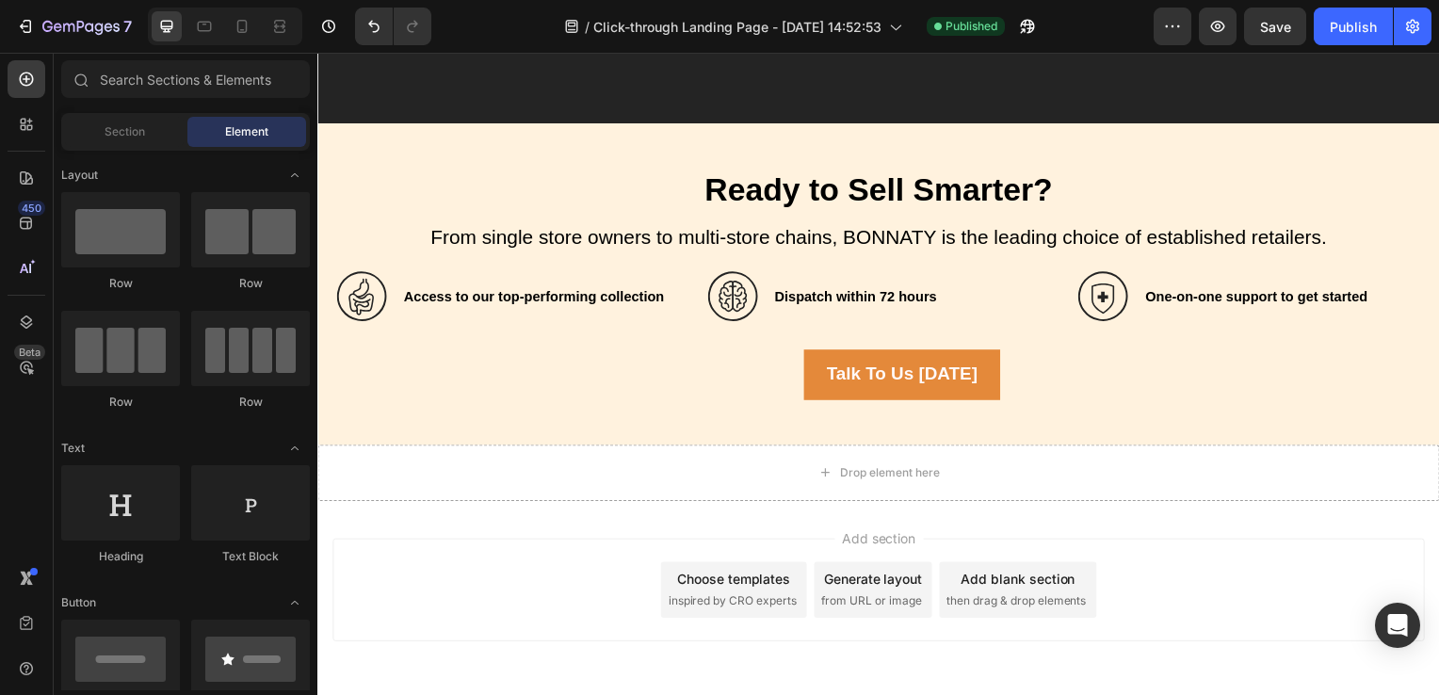
click at [759, 607] on span "inspired by CRO experts" at bounding box center [735, 605] width 129 height 17
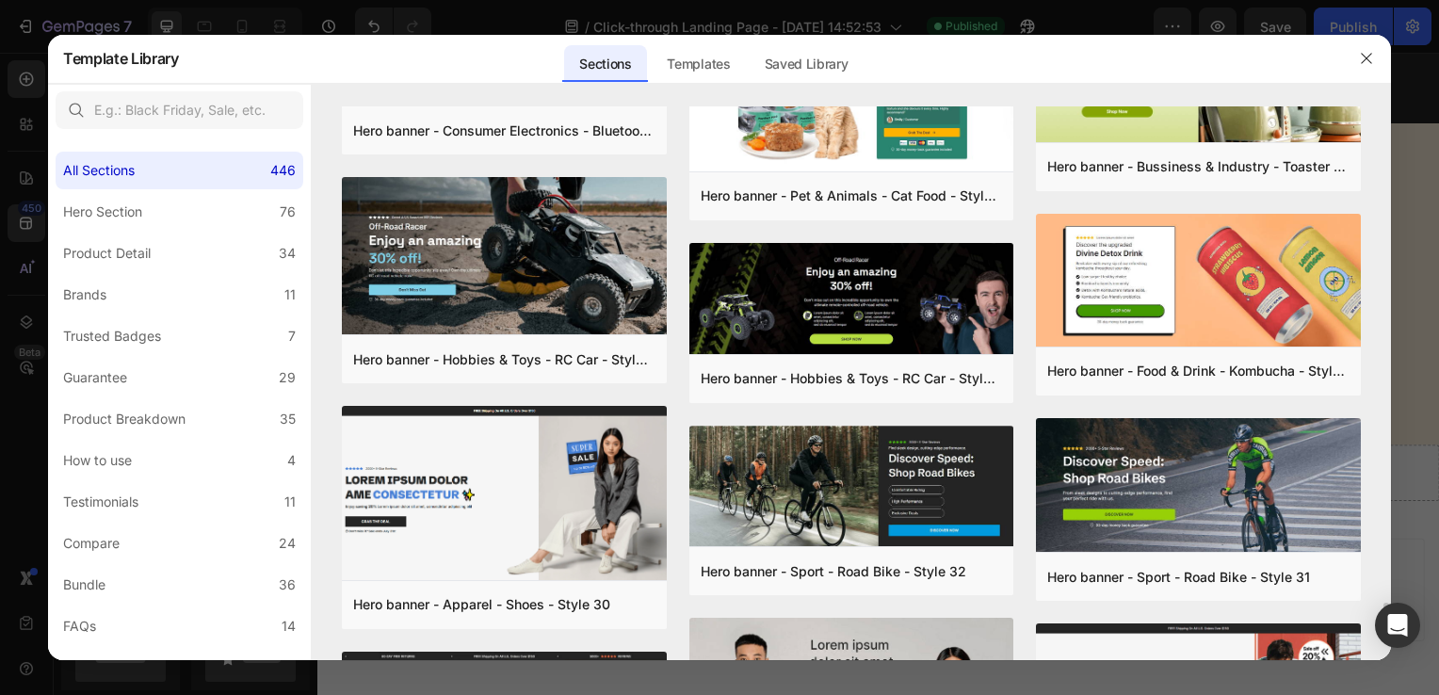
scroll to position [10348, 0]
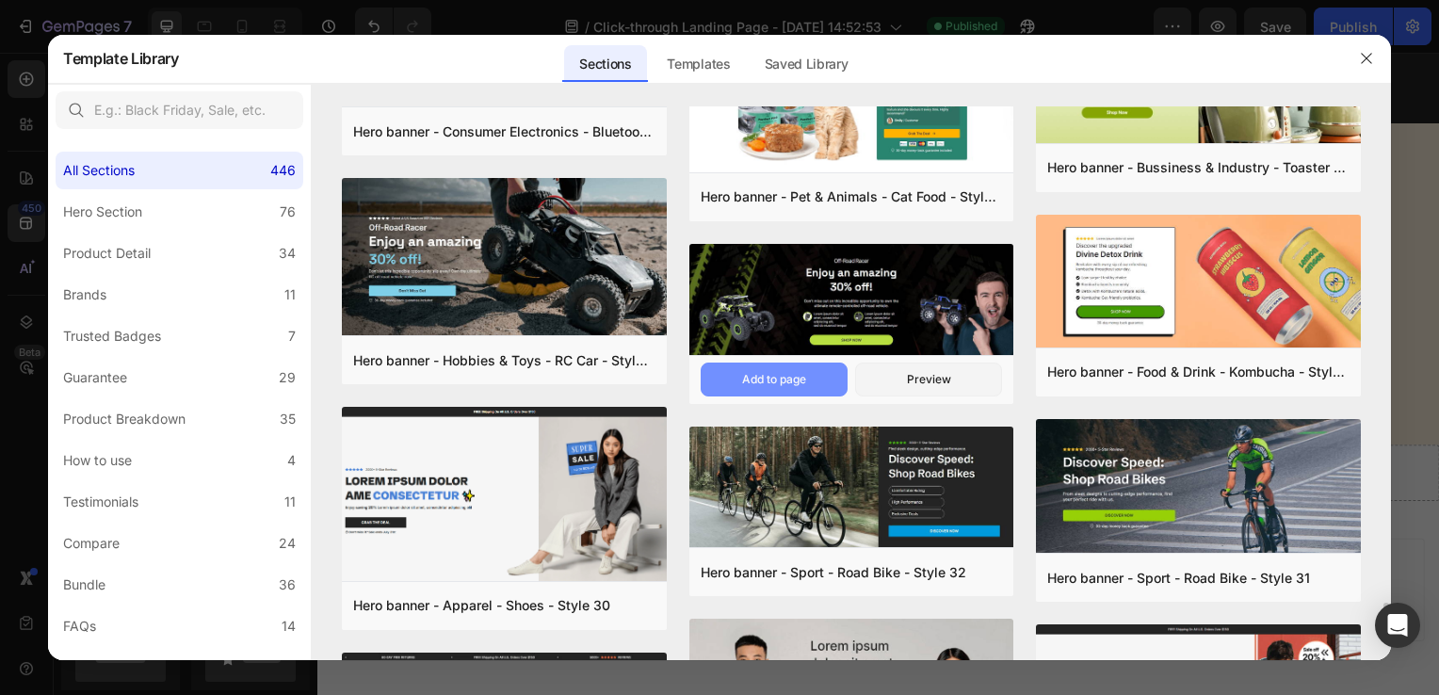
click at [803, 371] on div "Add to page" at bounding box center [774, 379] width 64 height 17
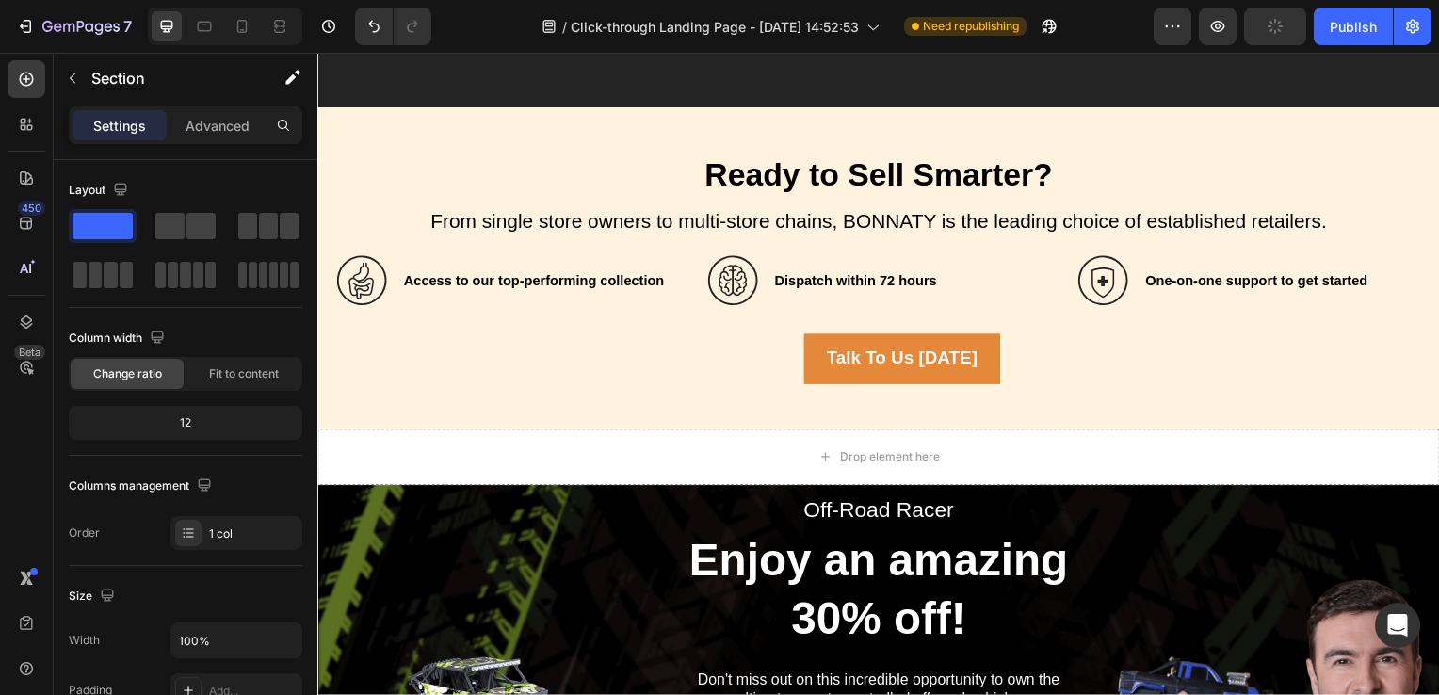
scroll to position [6447, 0]
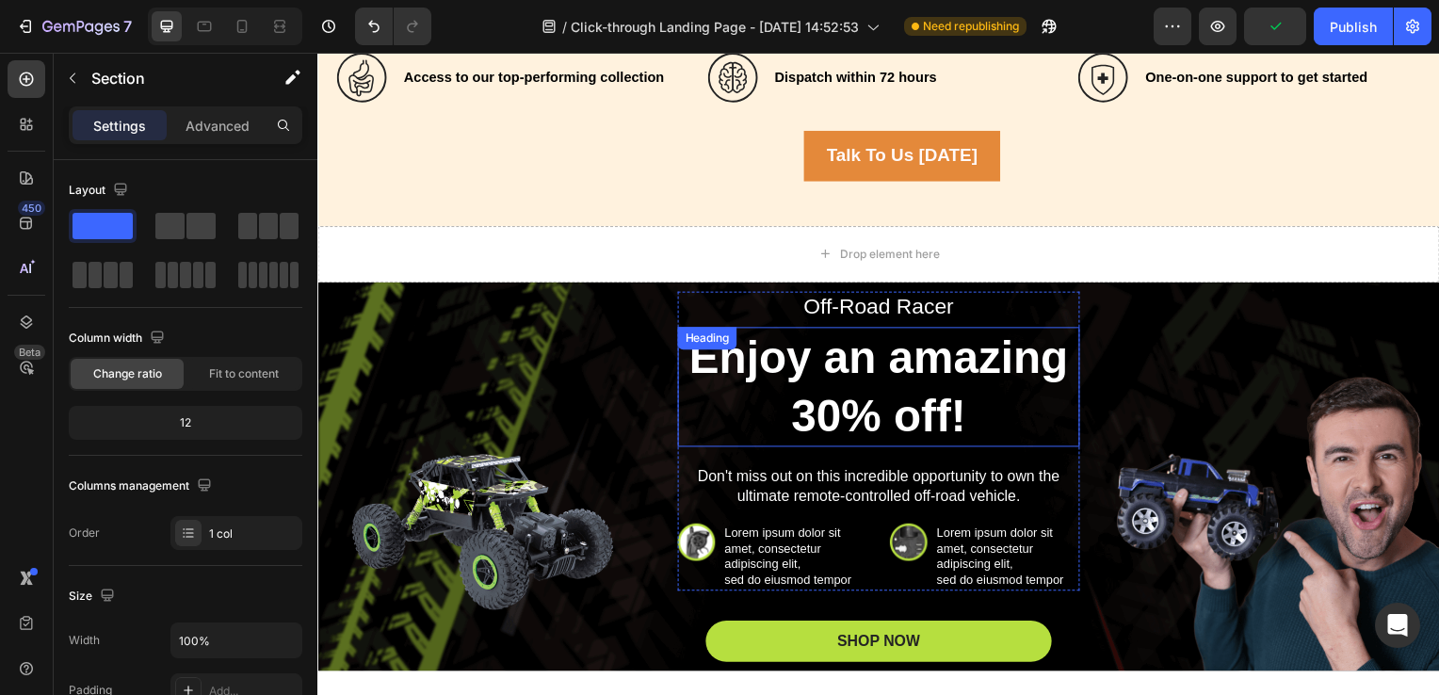
click at [789, 371] on h2 "Enjoy an amazing 30% off!" at bounding box center [882, 390] width 405 height 121
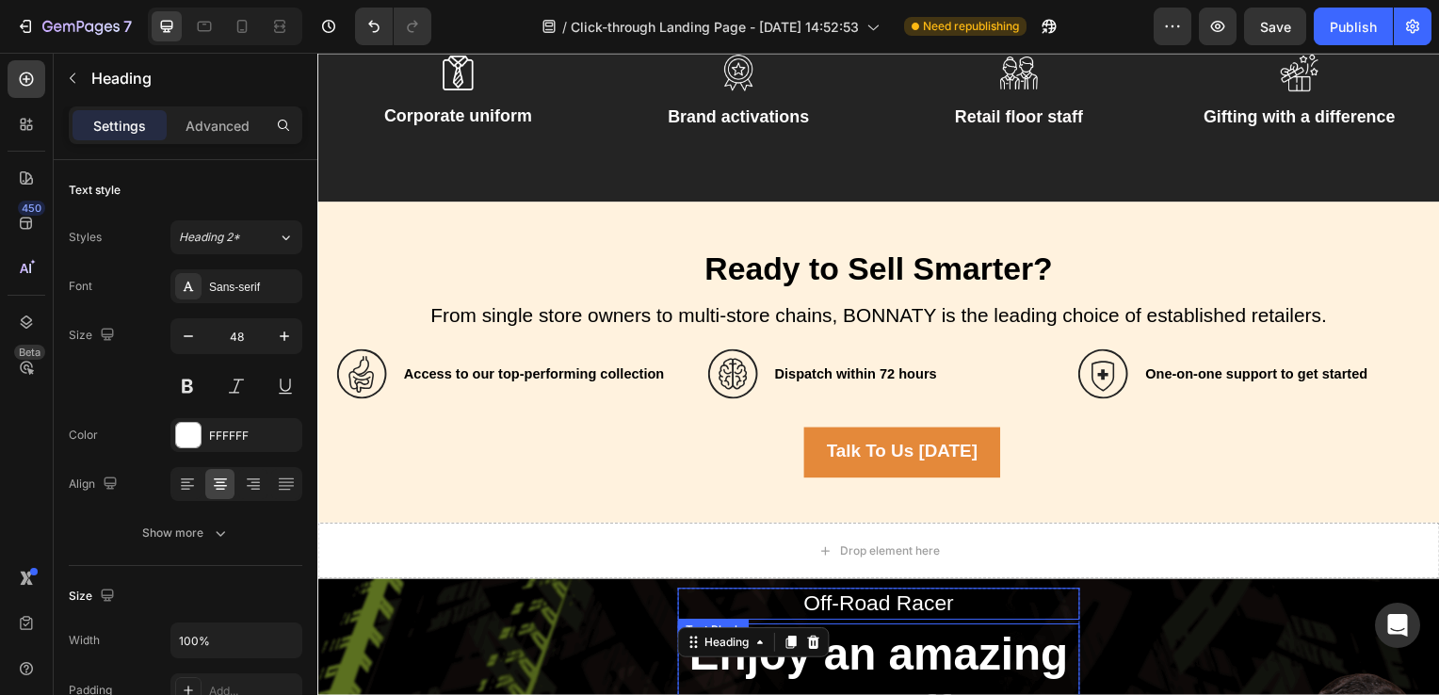
scroll to position [6146, 0]
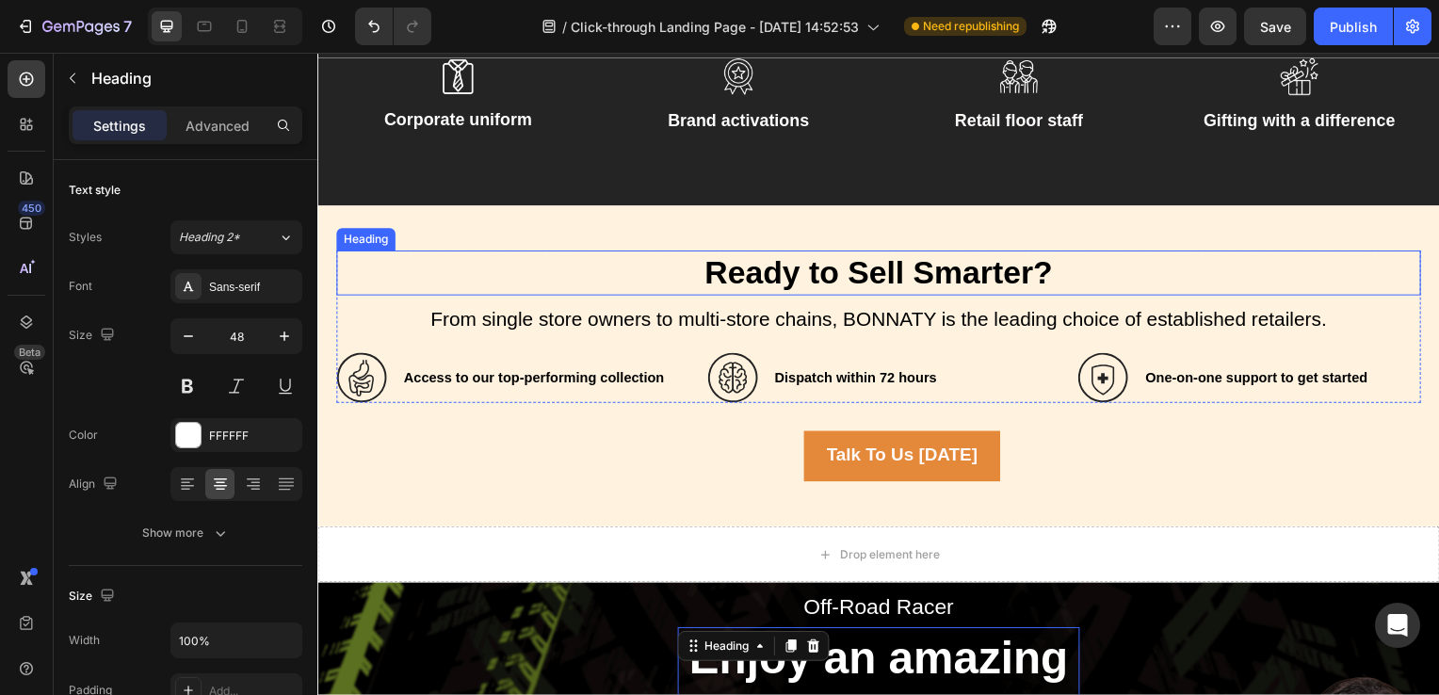
click at [950, 282] on span "Ready to Sell Smarter?" at bounding box center [882, 274] width 350 height 36
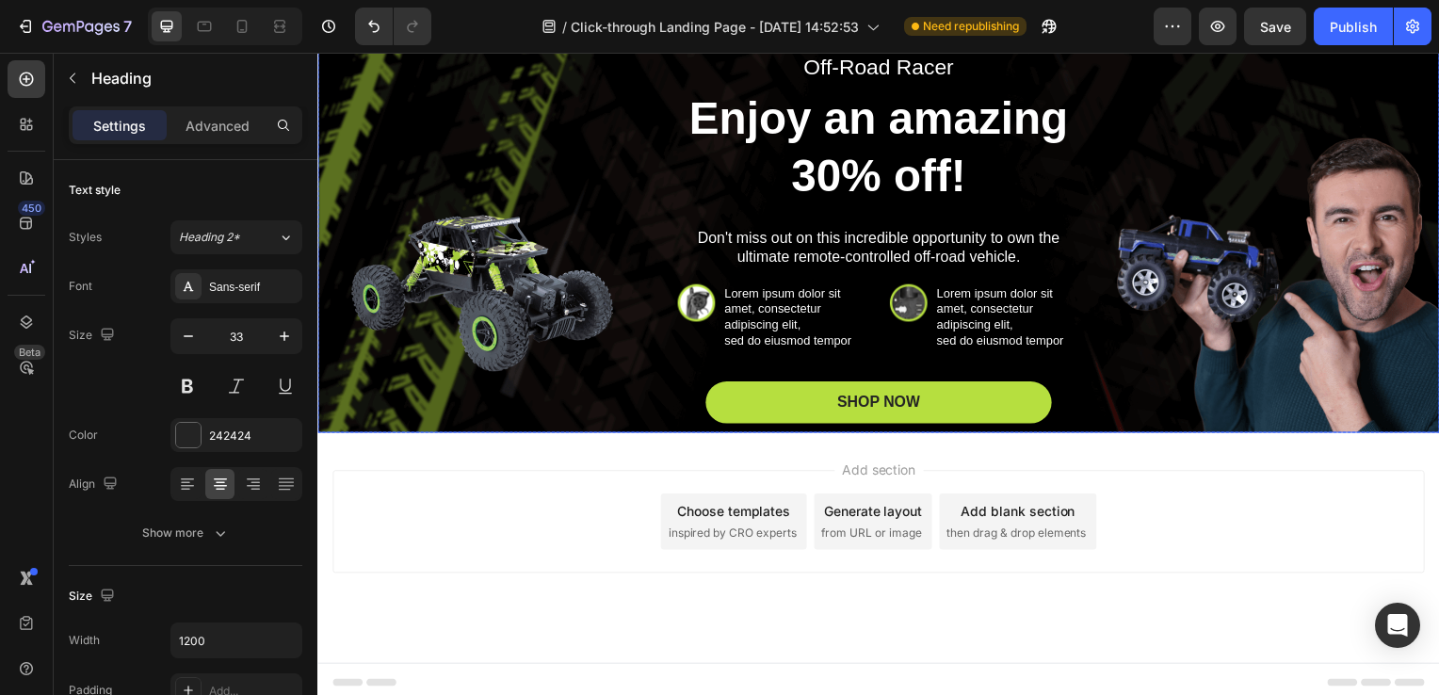
scroll to position [6687, 0]
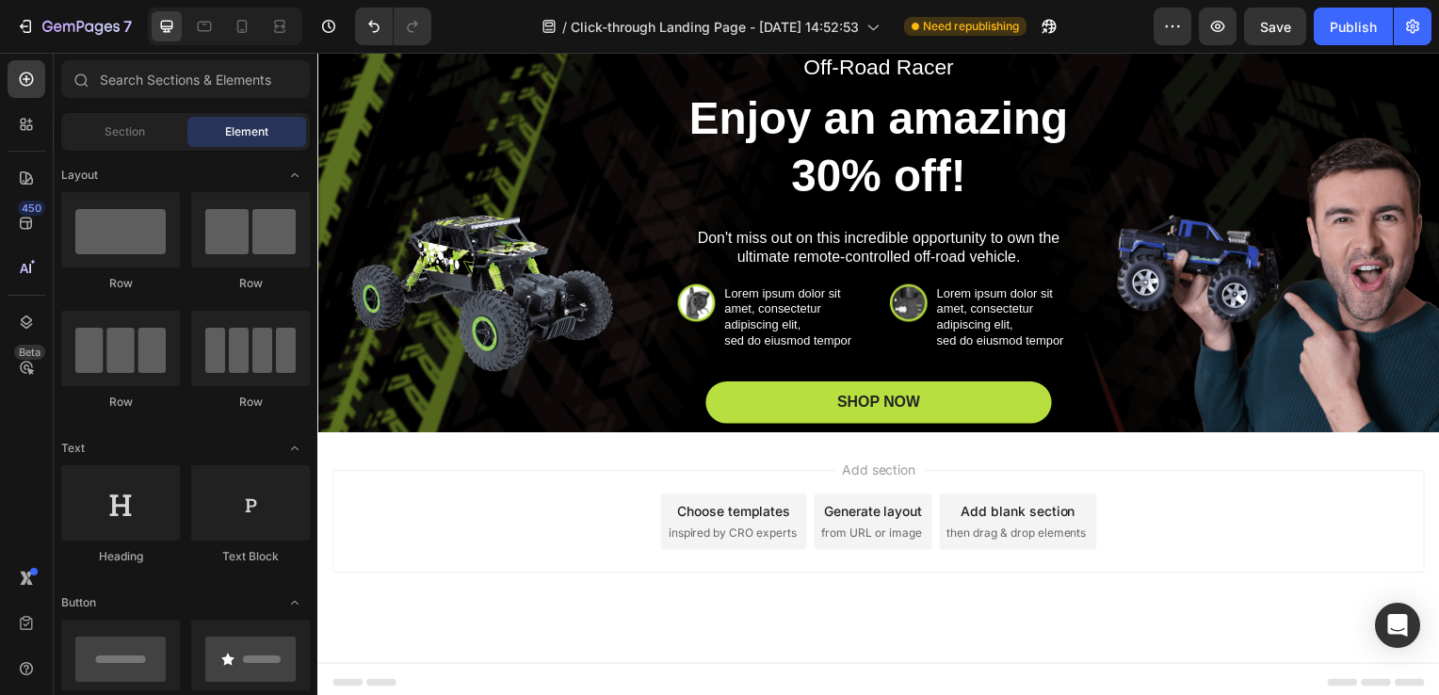
click at [768, 528] on span "inspired by CRO experts" at bounding box center [735, 536] width 129 height 17
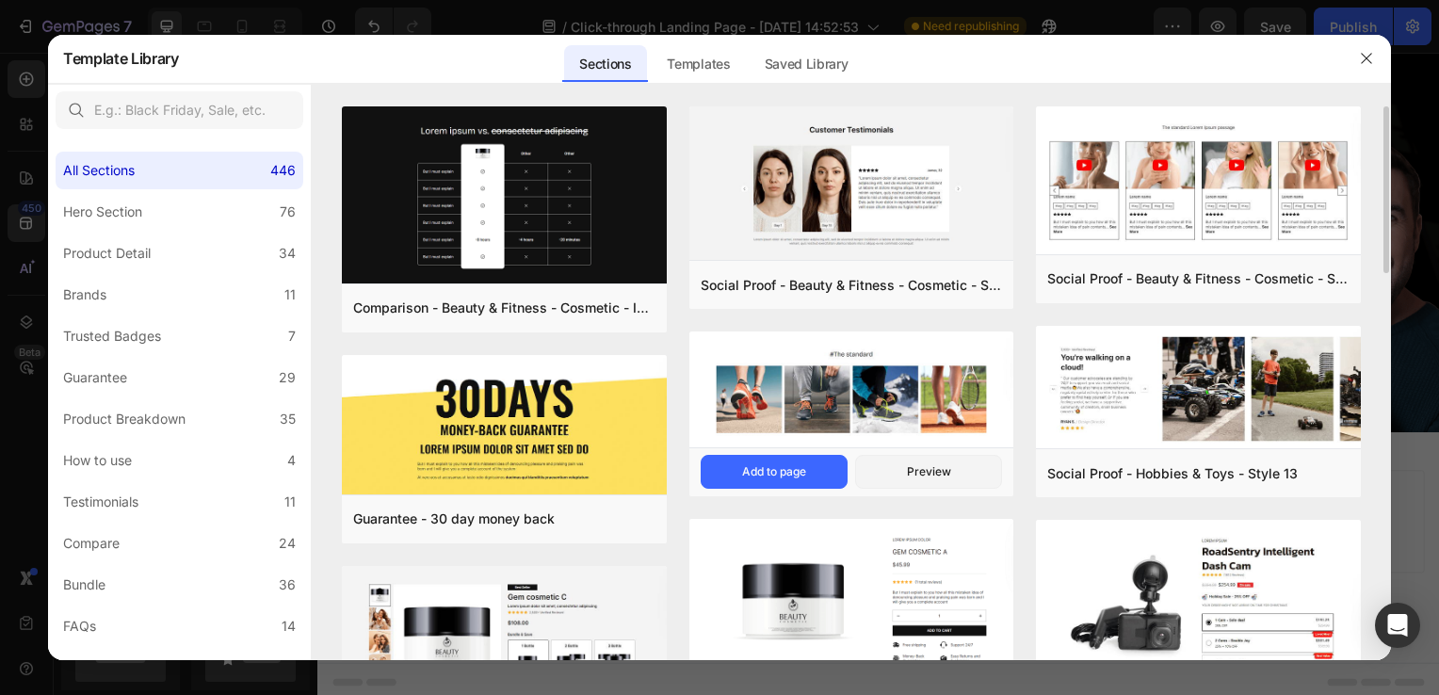
click at [889, 414] on img at bounding box center [851, 391] width 325 height 120
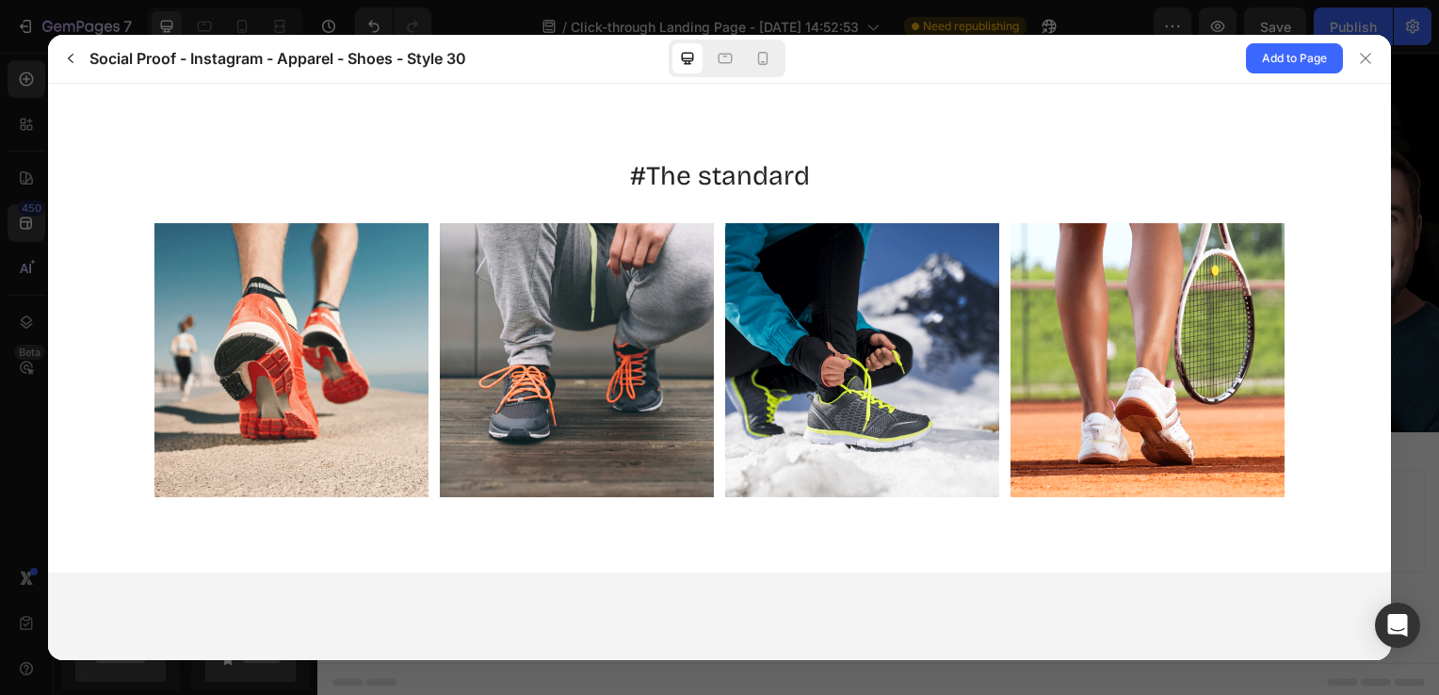
scroll to position [0, 0]
click at [1253, 358] on rect "Carousel Next Arrow" at bounding box center [1252, 360] width 34 height 34
click at [1307, 46] on button "Add to Page" at bounding box center [1294, 58] width 97 height 30
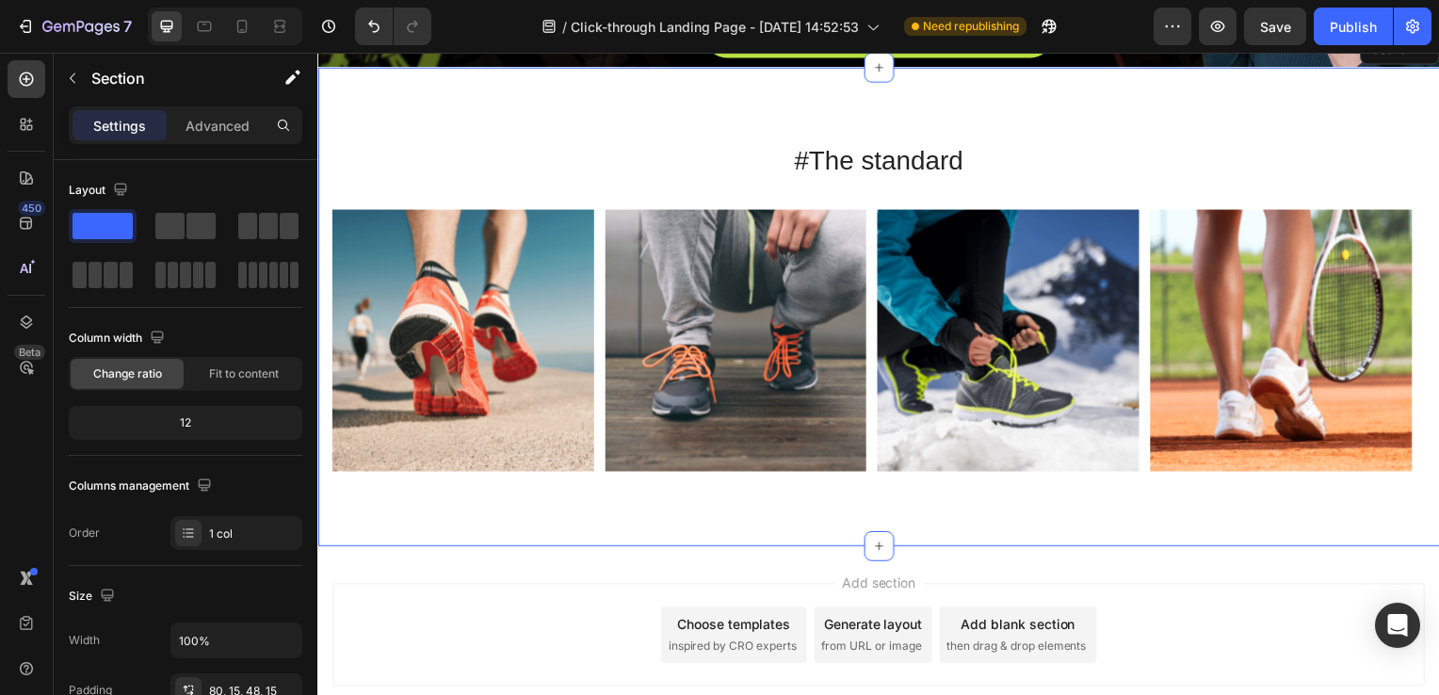
scroll to position [7064, 0]
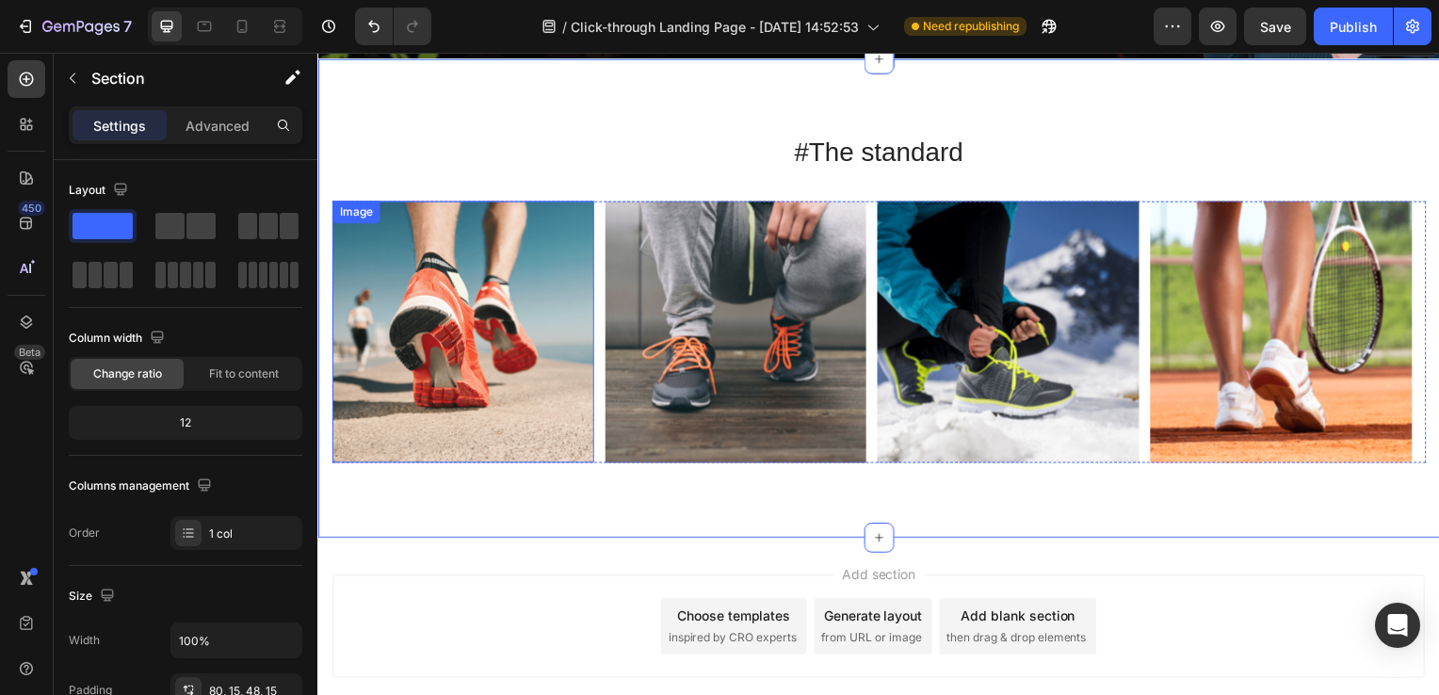
click at [565, 361] on img at bounding box center [463, 334] width 264 height 264
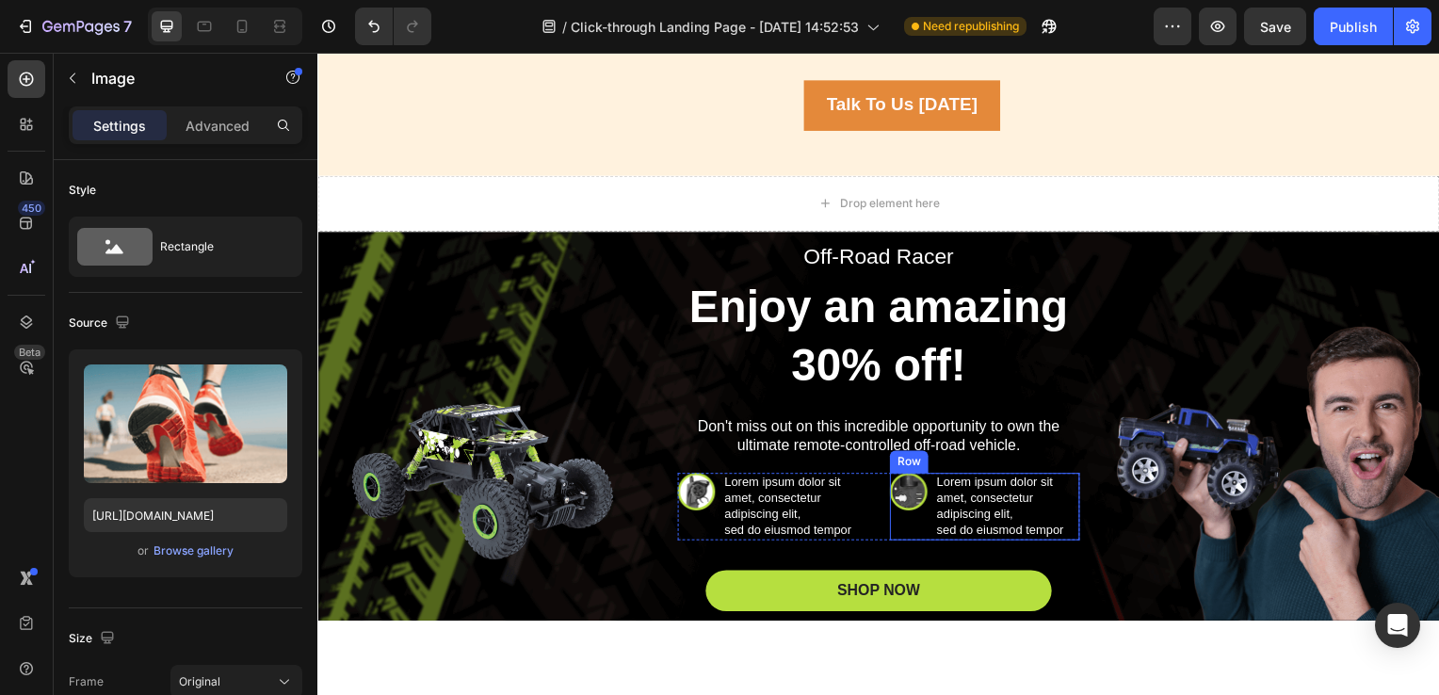
scroll to position [6848, 0]
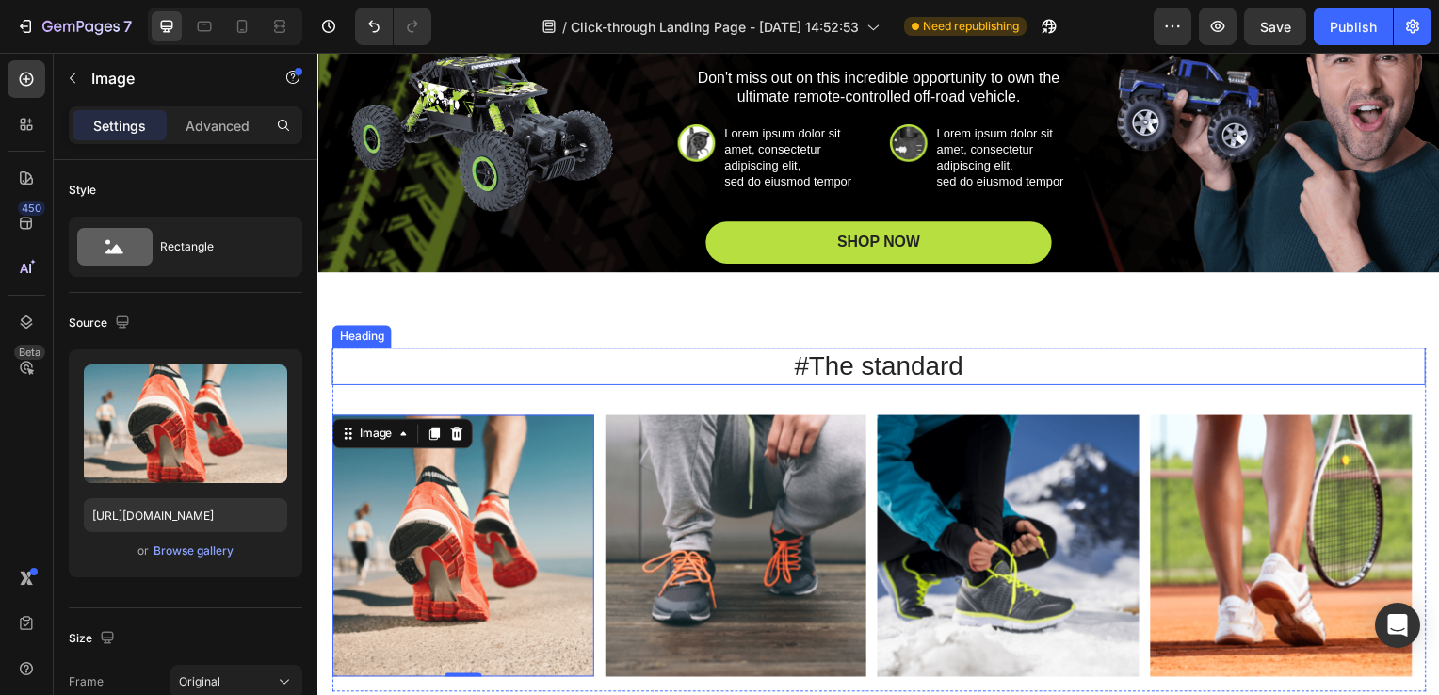
click at [921, 367] on h2 "#The standard" at bounding box center [882, 369] width 1102 height 38
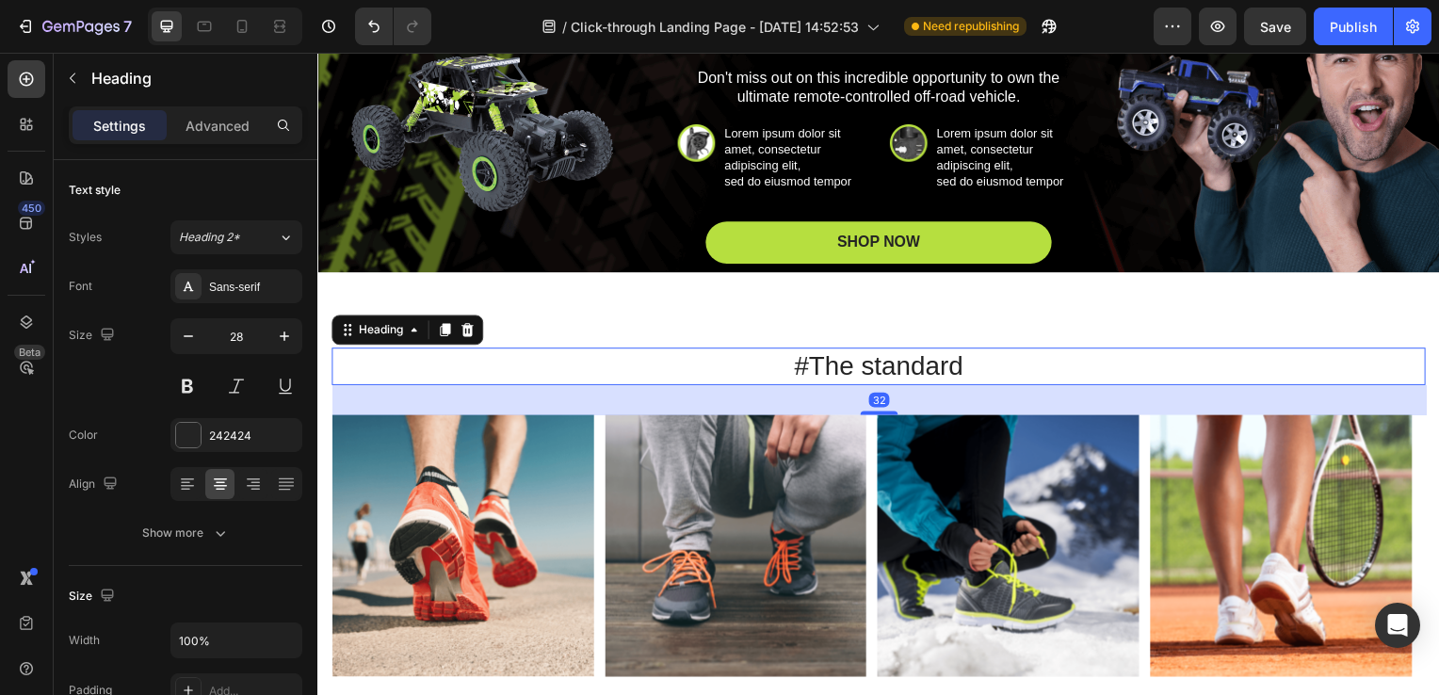
click at [921, 367] on h2 "#The standard" at bounding box center [882, 369] width 1102 height 38
click at [921, 367] on p "#The standard" at bounding box center [882, 369] width 1098 height 34
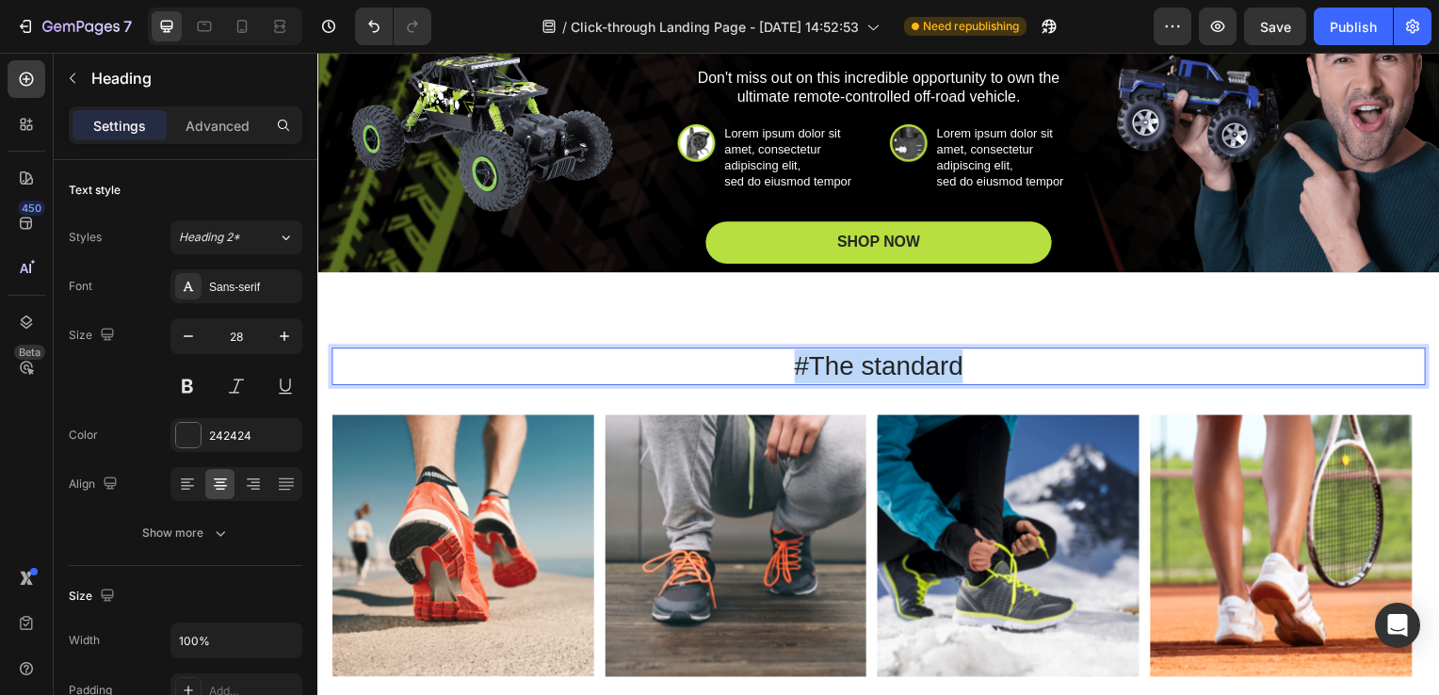
click at [921, 367] on p "#The standard" at bounding box center [882, 369] width 1098 height 34
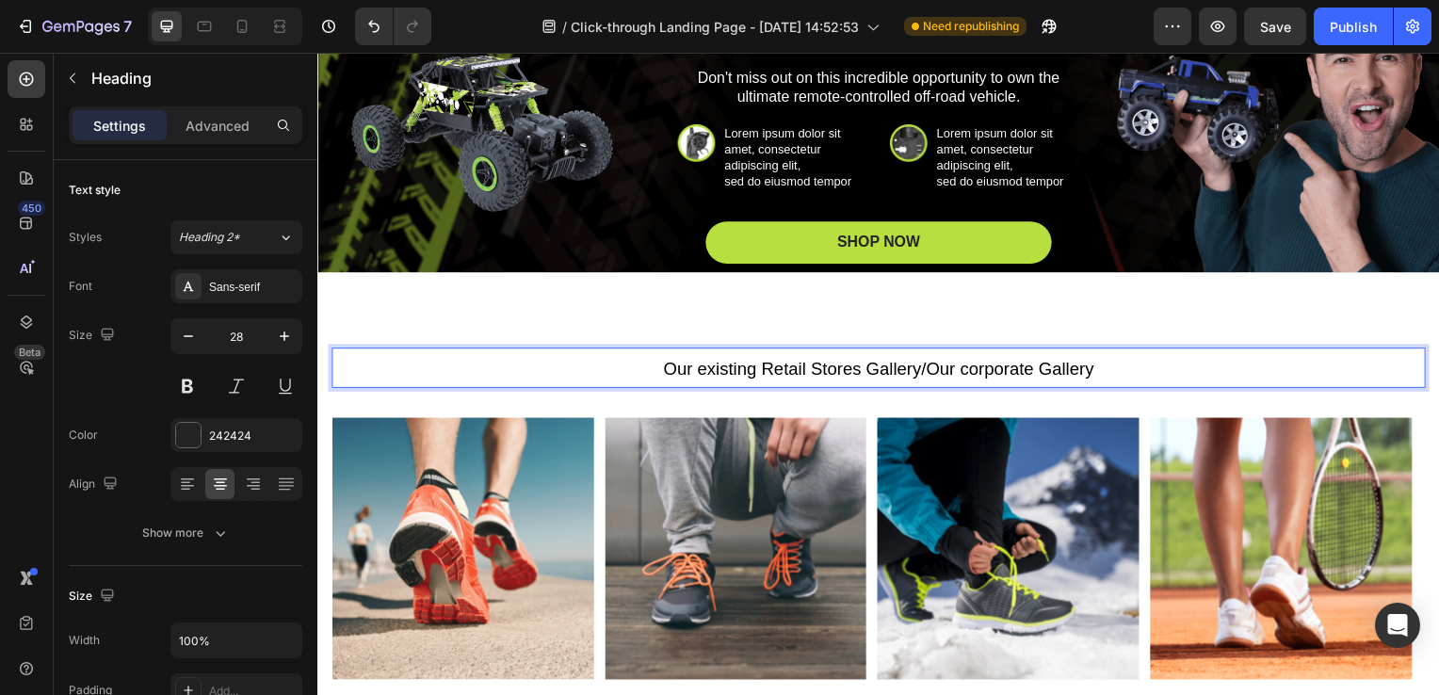
click at [1155, 356] on p "Our existing Retail Stores Gallery/Our corporate Gallery" at bounding box center [882, 370] width 1098 height 37
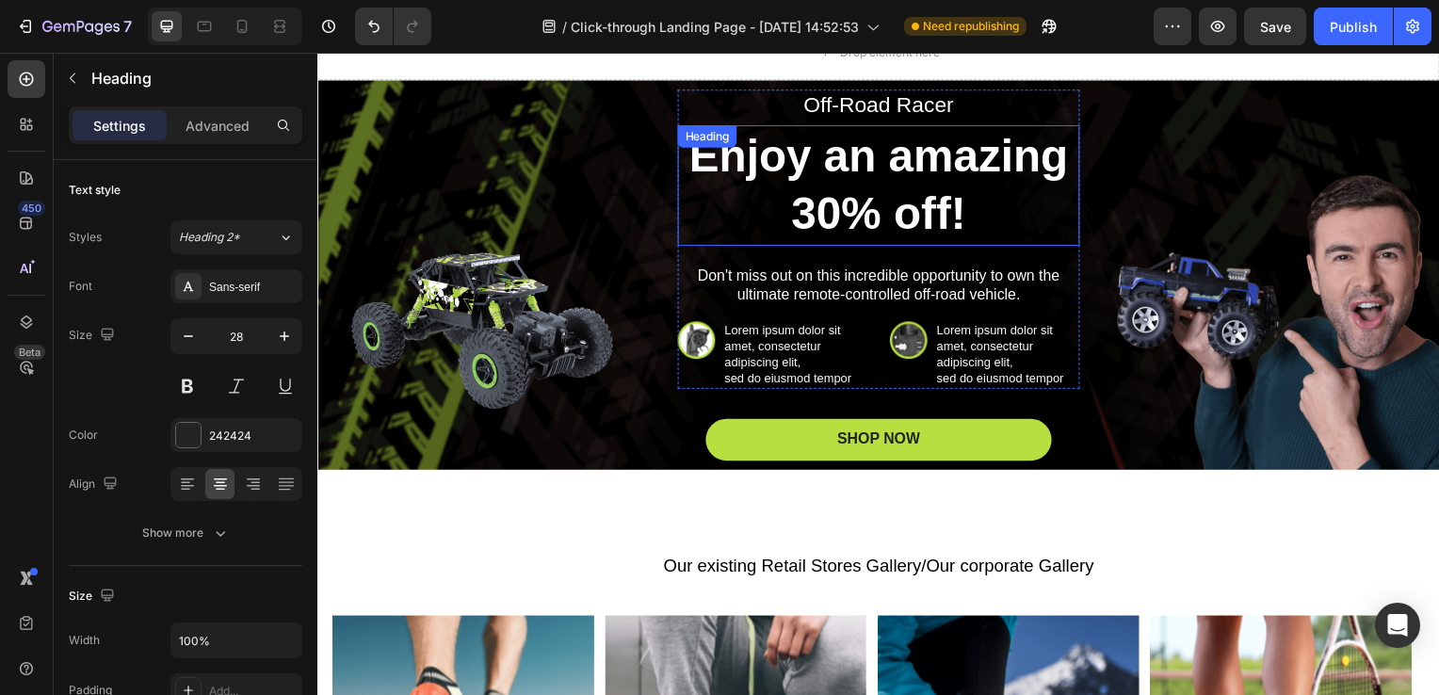
scroll to position [6631, 0]
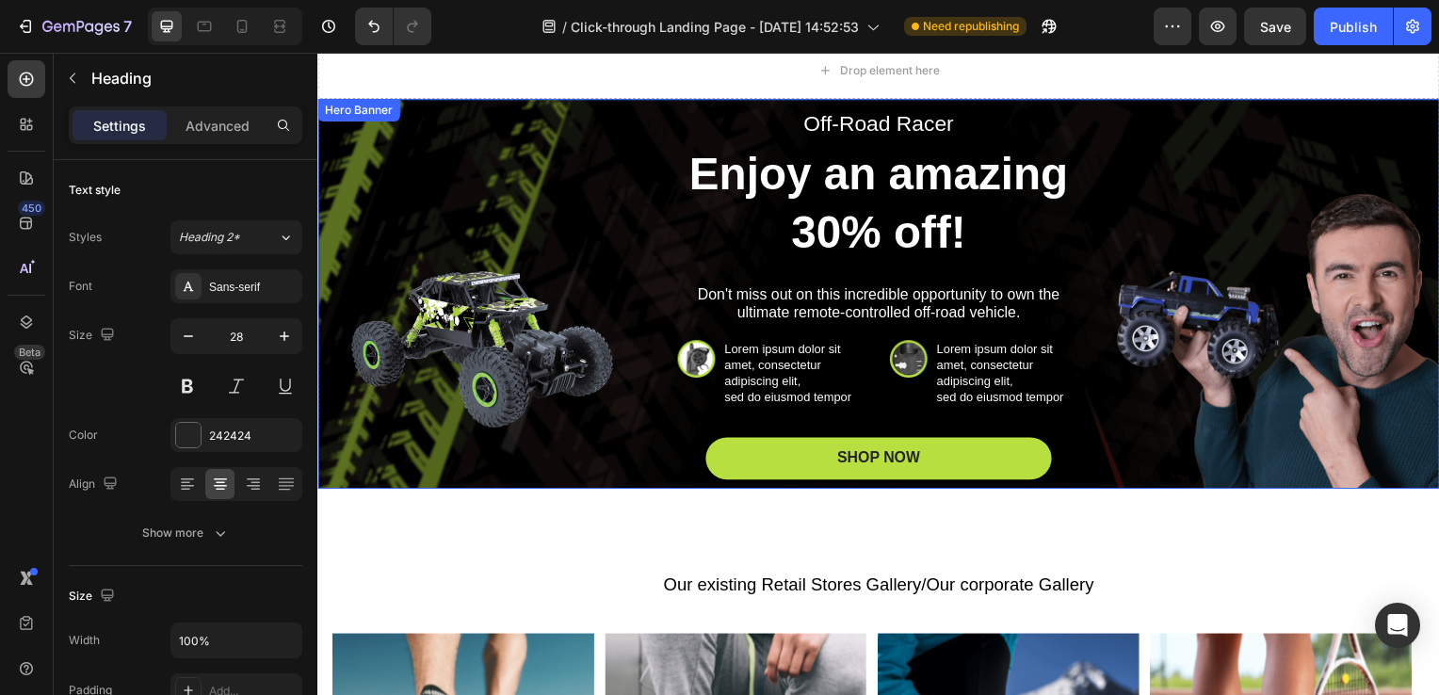
click at [555, 180] on div "Off-Road Racer Text Block Enjoy an amazing 30% off! Heading Don't miss out on t…" at bounding box center [883, 296] width 1070 height 374
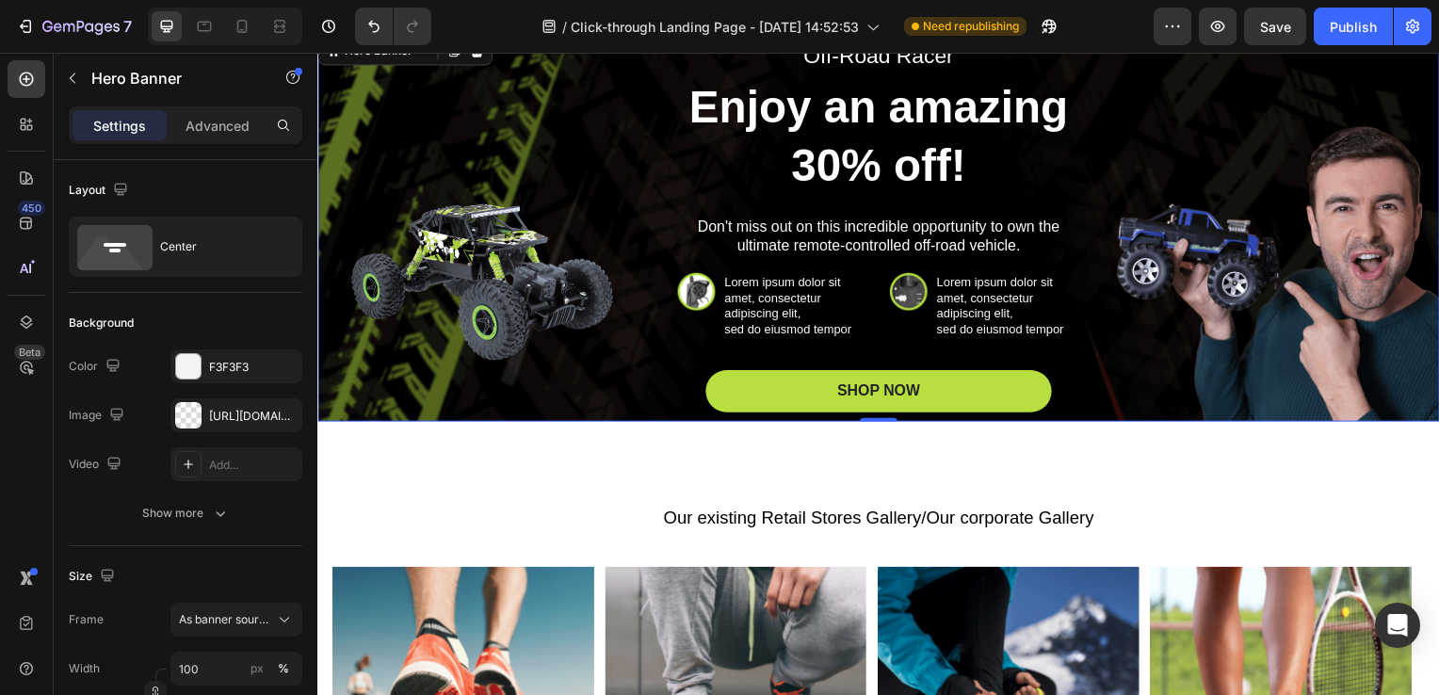
scroll to position [6863, 0]
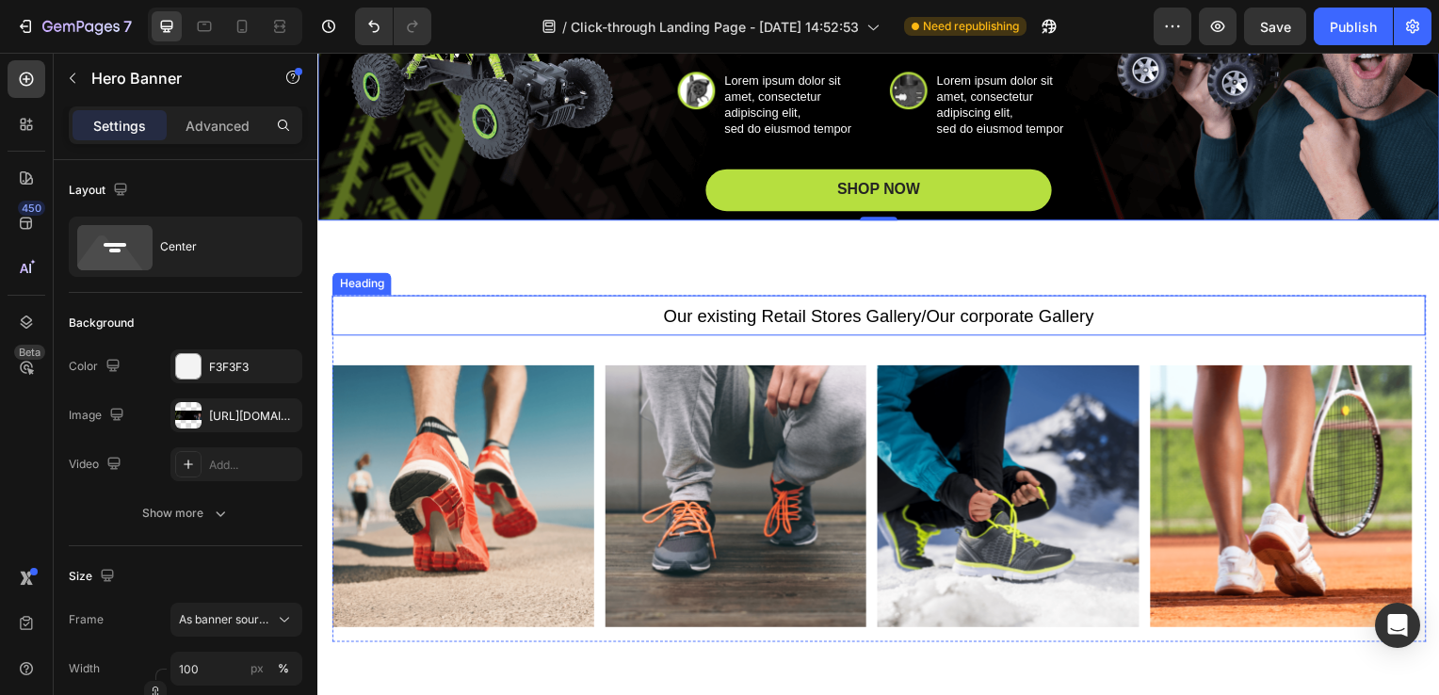
click at [677, 309] on span "Our existing Retail Stores Gallery/Our corporate Gallery" at bounding box center [882, 319] width 433 height 20
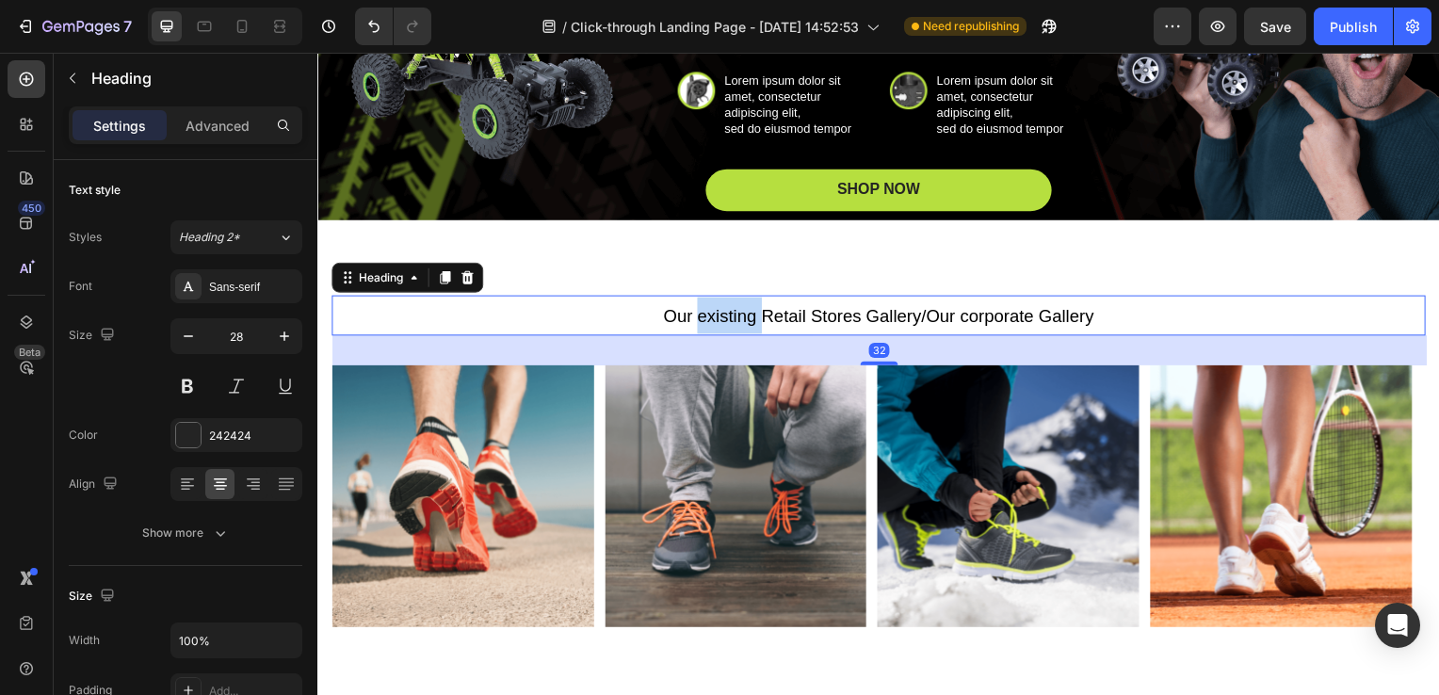
click at [729, 309] on span "Our existing Retail Stores Gallery/Our corporate Gallery" at bounding box center [882, 319] width 433 height 20
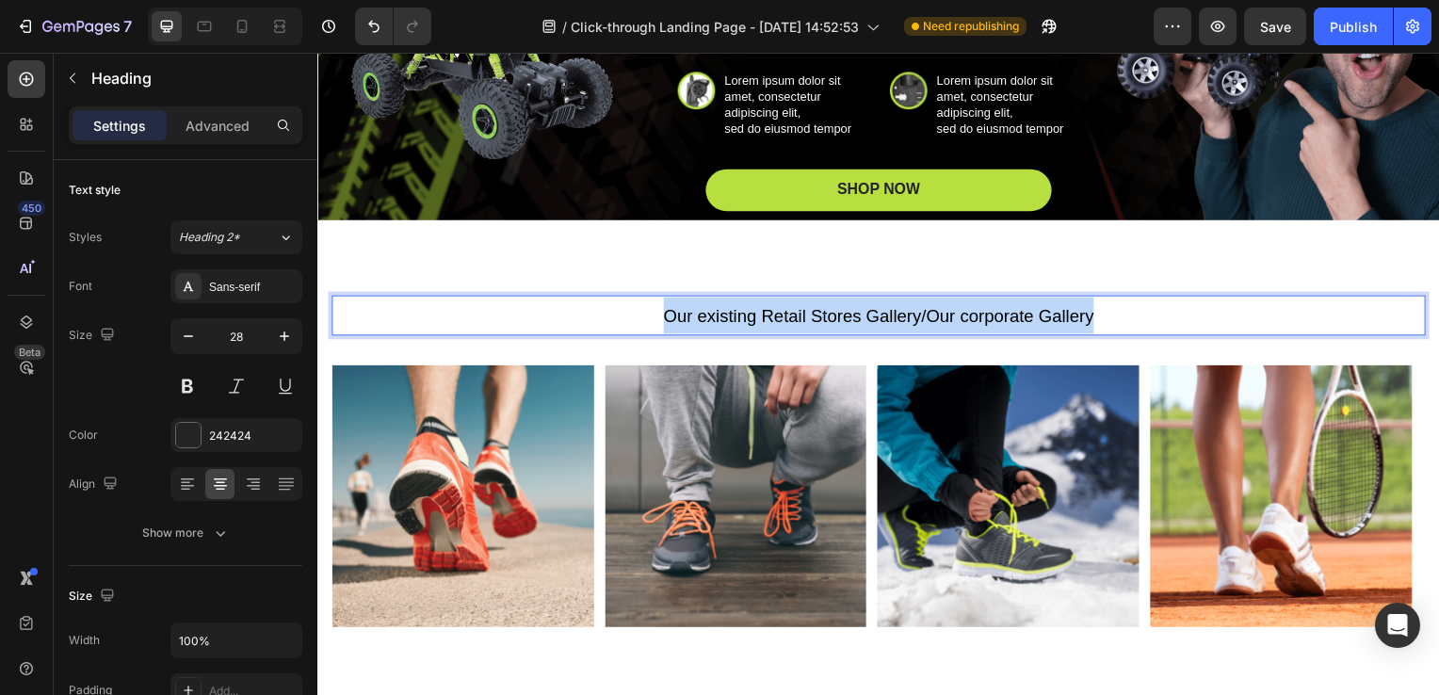
click at [729, 309] on span "Our existing Retail Stores Gallery/Our corporate Gallery" at bounding box center [882, 319] width 433 height 20
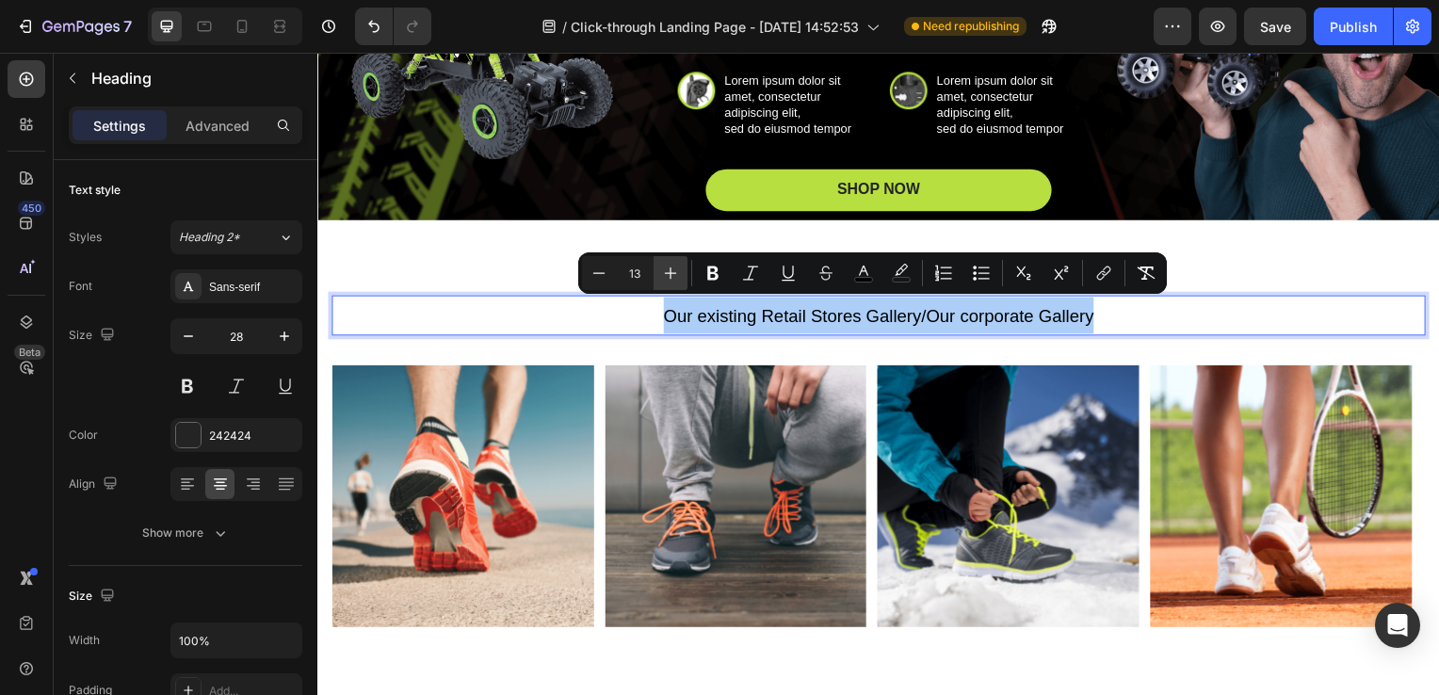
click at [664, 275] on icon "Editor contextual toolbar" at bounding box center [670, 273] width 19 height 19
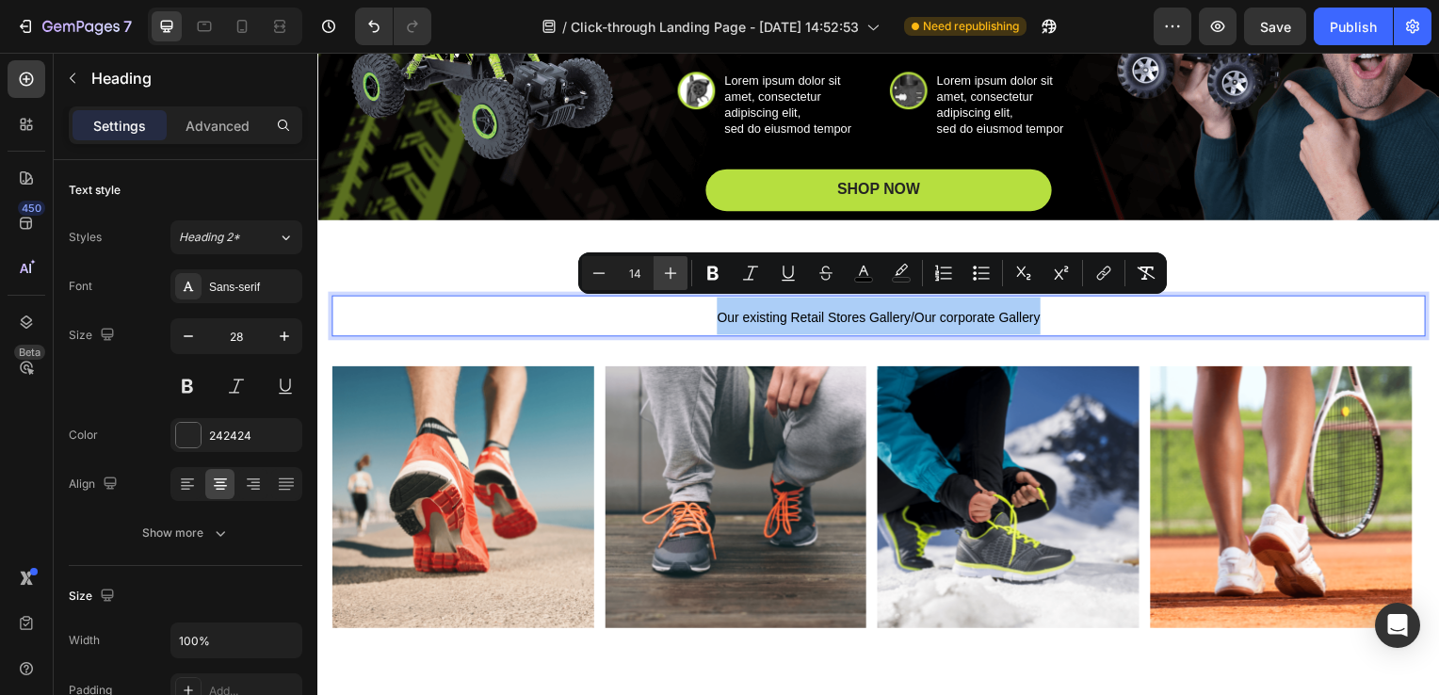
click at [664, 275] on icon "Editor contextual toolbar" at bounding box center [670, 273] width 19 height 19
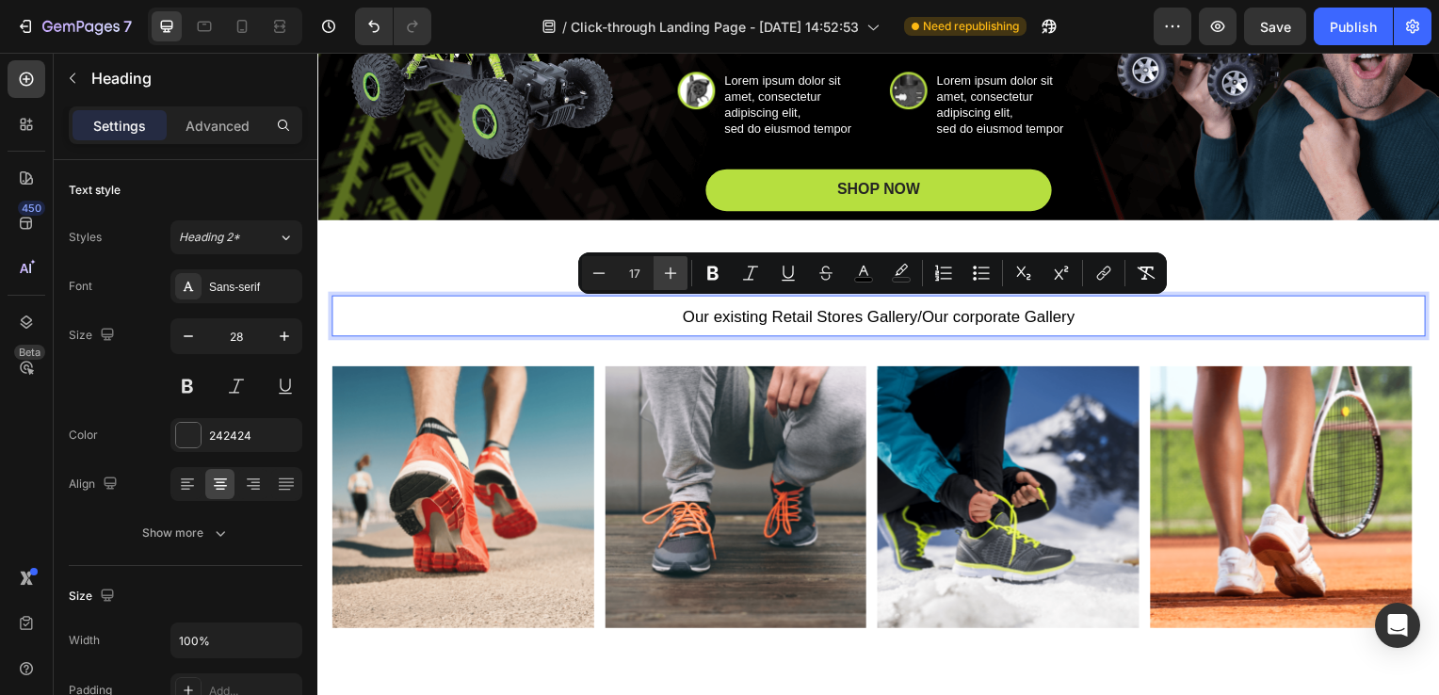
click at [664, 275] on icon "Editor contextual toolbar" at bounding box center [670, 273] width 19 height 19
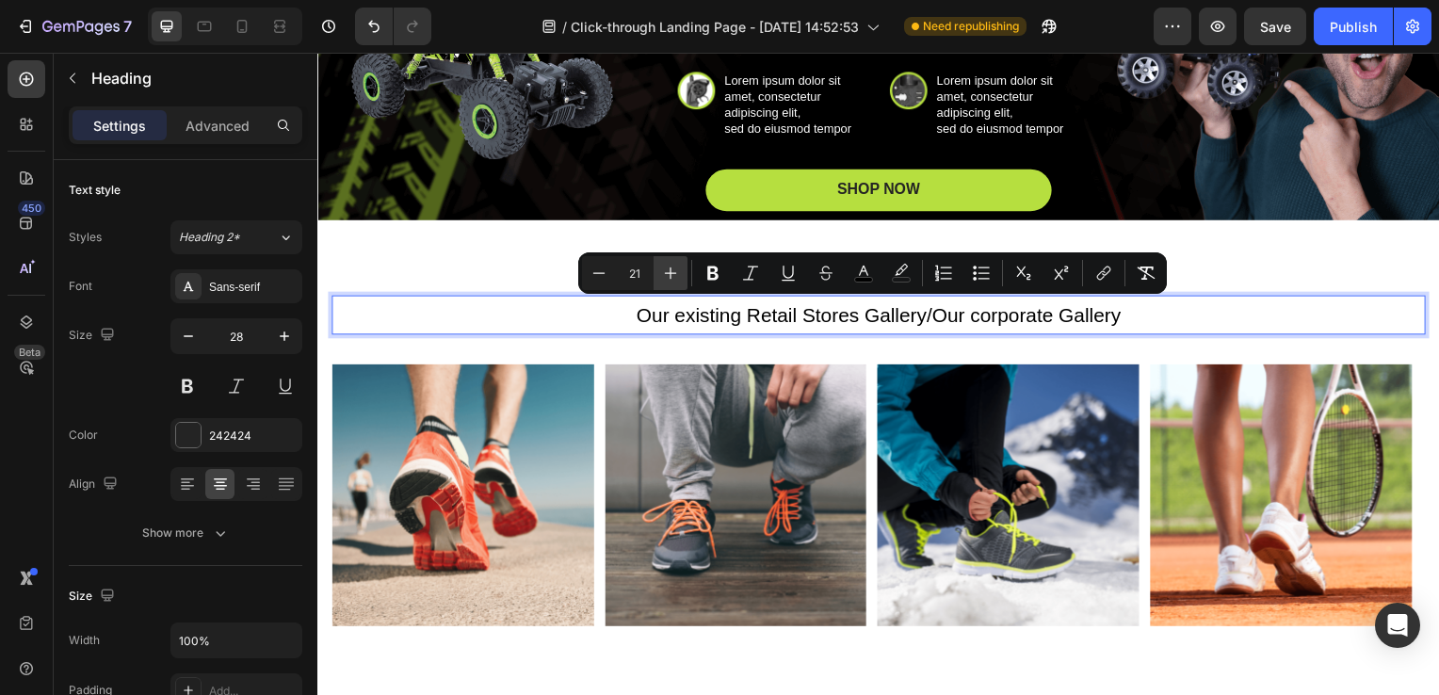
click at [664, 275] on icon "Editor contextual toolbar" at bounding box center [670, 273] width 19 height 19
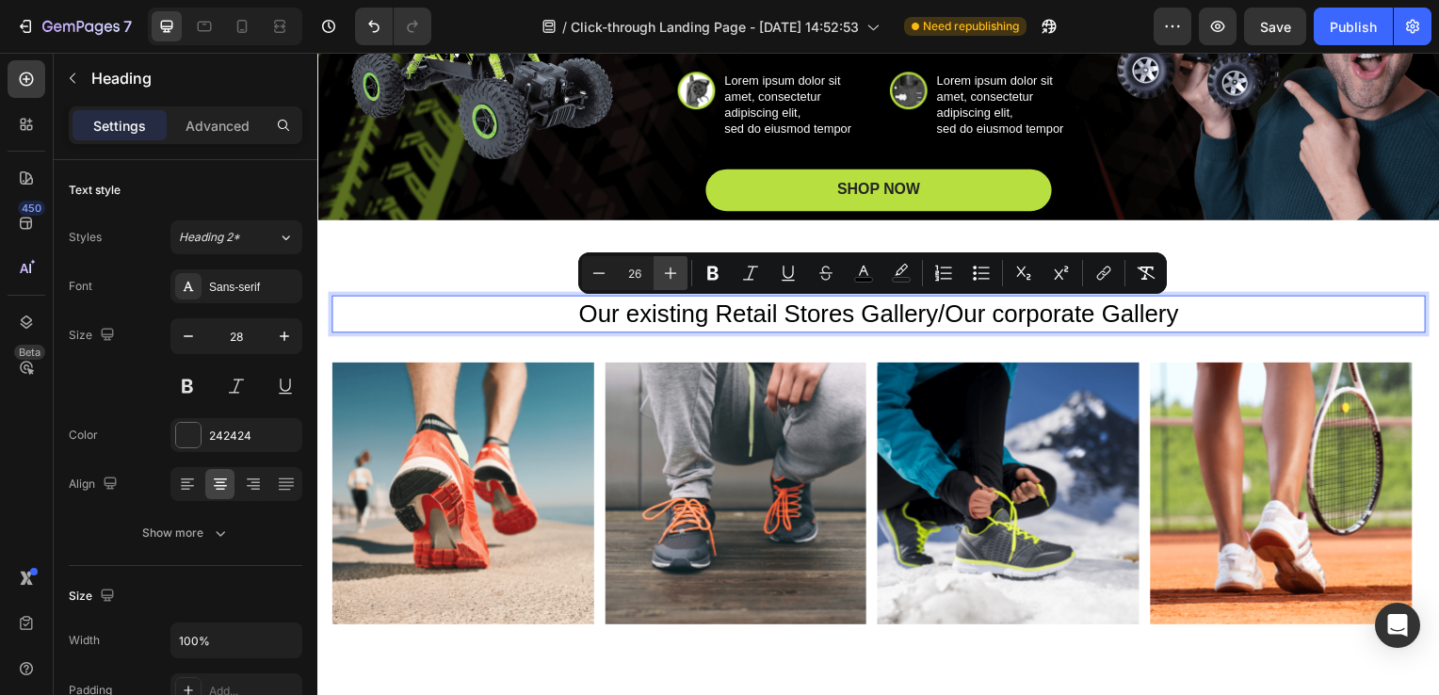
click at [664, 275] on icon "Editor contextual toolbar" at bounding box center [670, 273] width 19 height 19
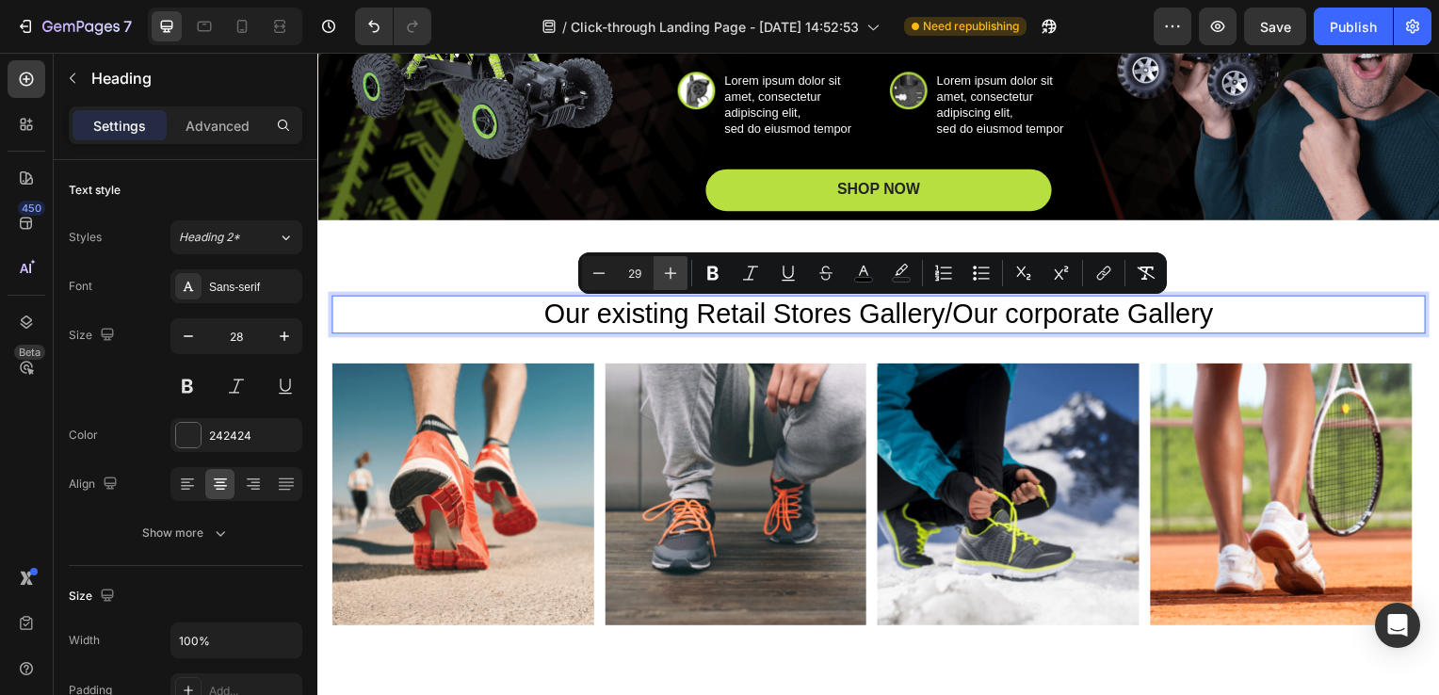
click at [664, 275] on icon "Editor contextual toolbar" at bounding box center [670, 273] width 19 height 19
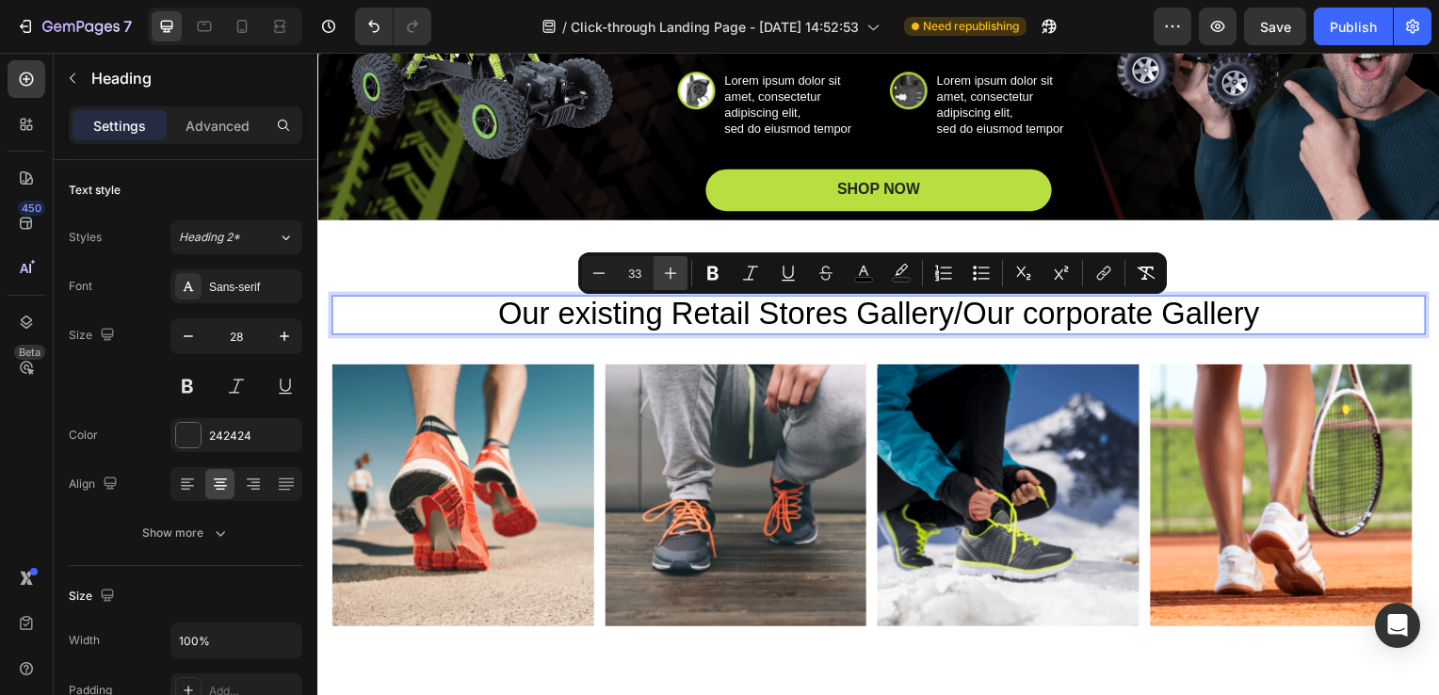
click at [664, 275] on icon "Editor contextual toolbar" at bounding box center [670, 273] width 19 height 19
type input "34"
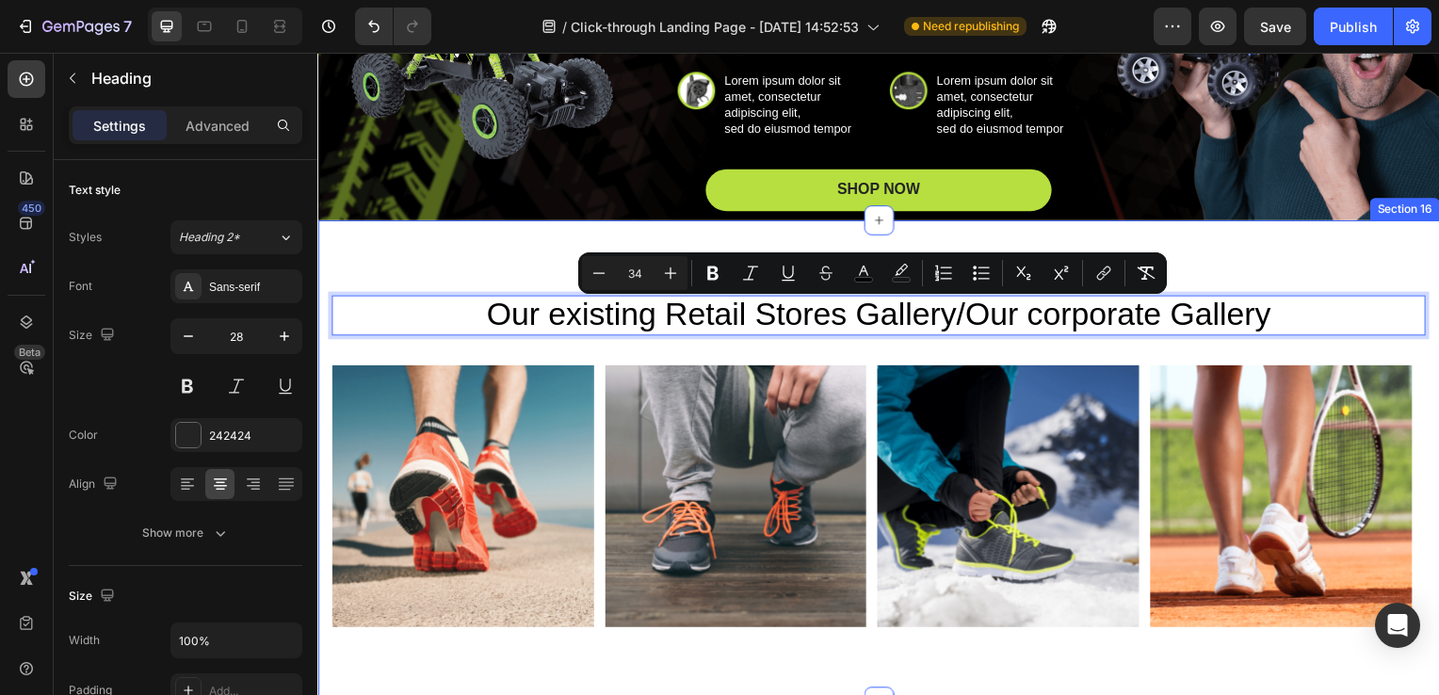
click at [500, 238] on div "Our existing Retail Stores Gallery/Our corporate Gallery Heading 32 Image Image…" at bounding box center [882, 464] width 1130 height 485
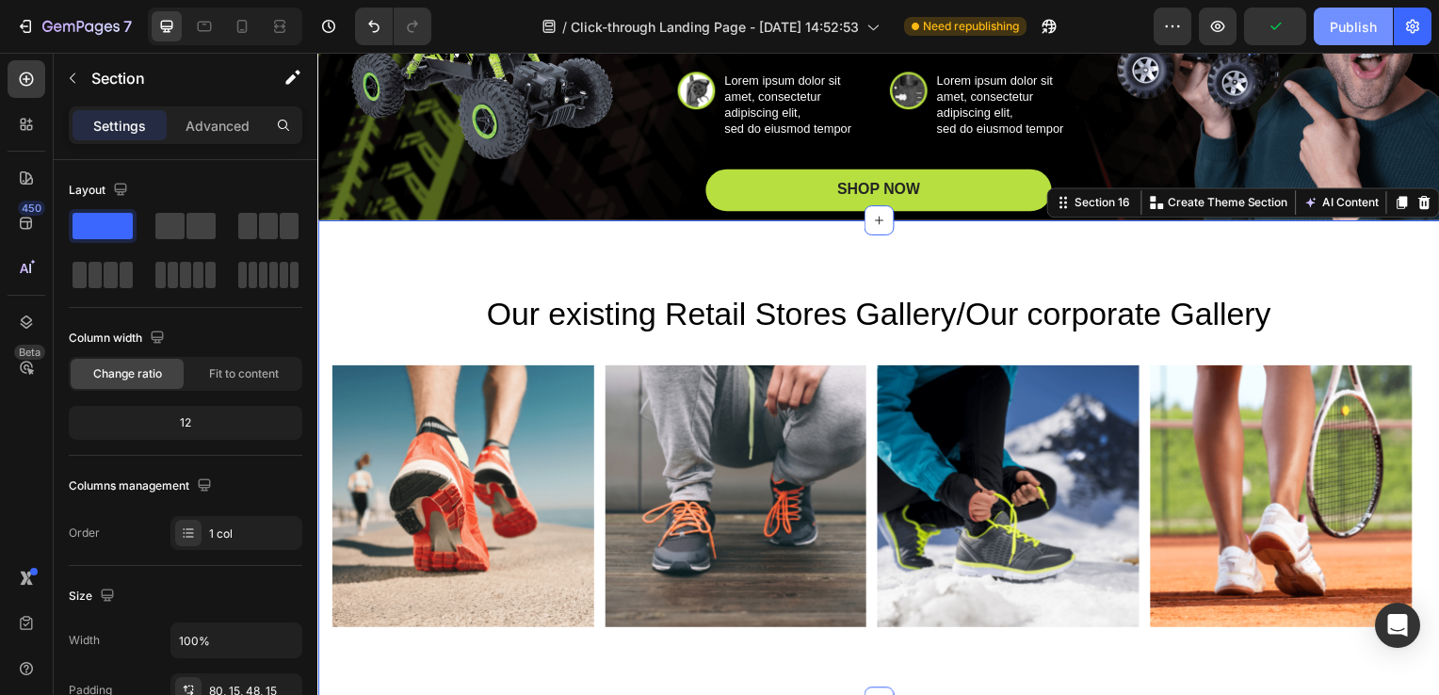
click at [1353, 24] on div "Publish" at bounding box center [1353, 27] width 47 height 20
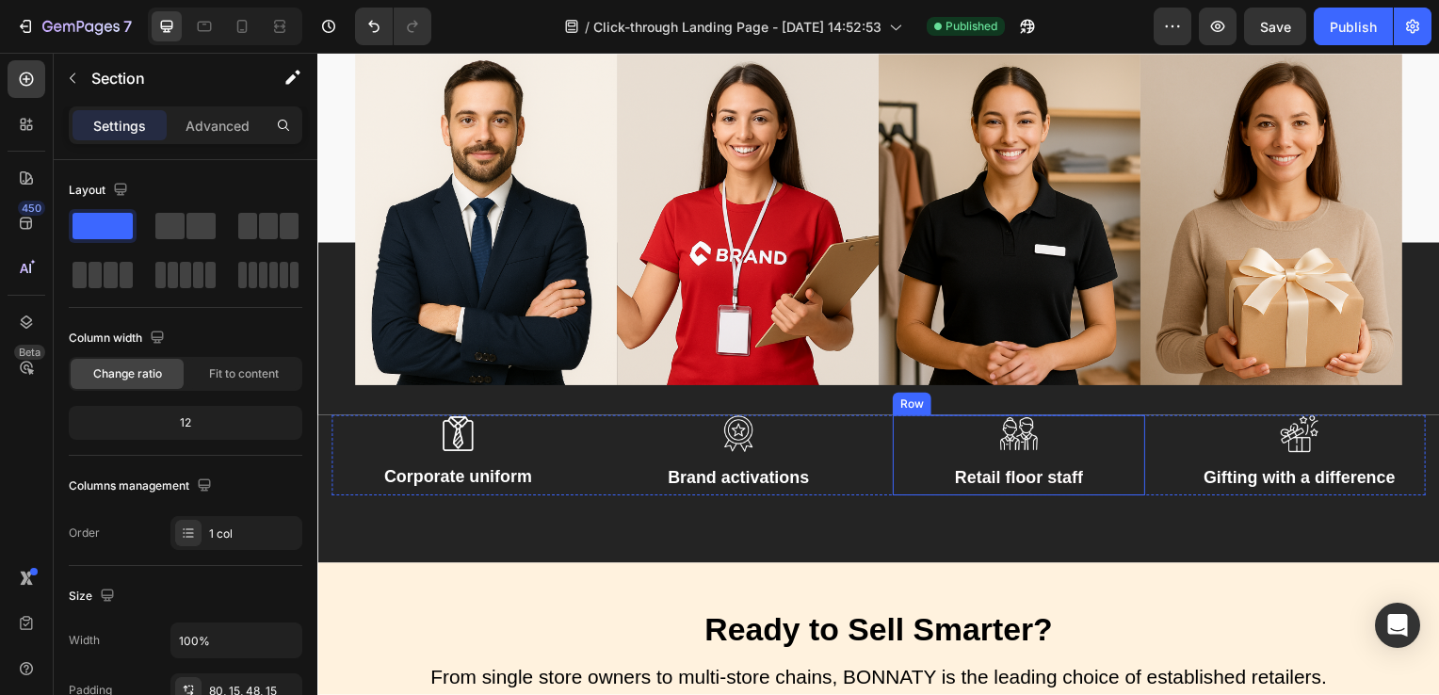
scroll to position [6087, 0]
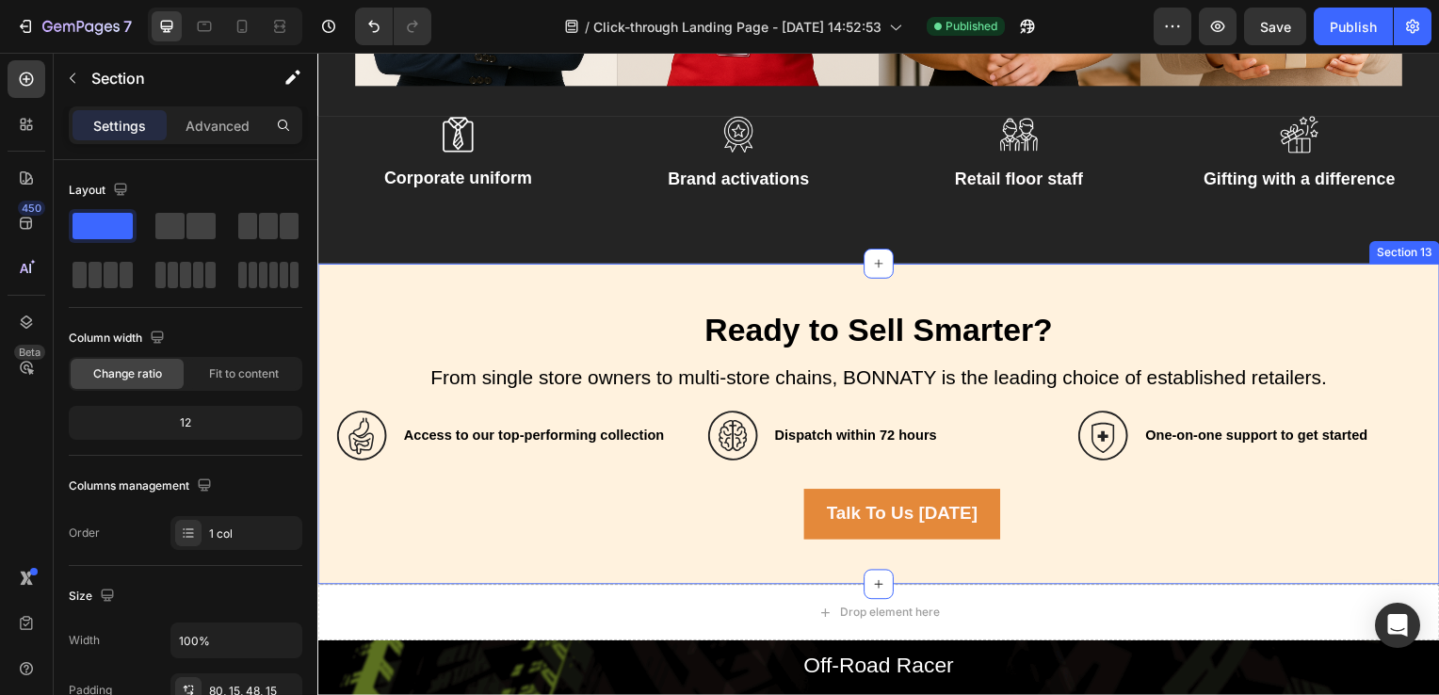
click at [935, 289] on div "Ready to Sell Smarter? Heading From single store owners to multi-store chains, …" at bounding box center [882, 428] width 1130 height 324
click at [1426, 246] on icon at bounding box center [1432, 246] width 12 height 13
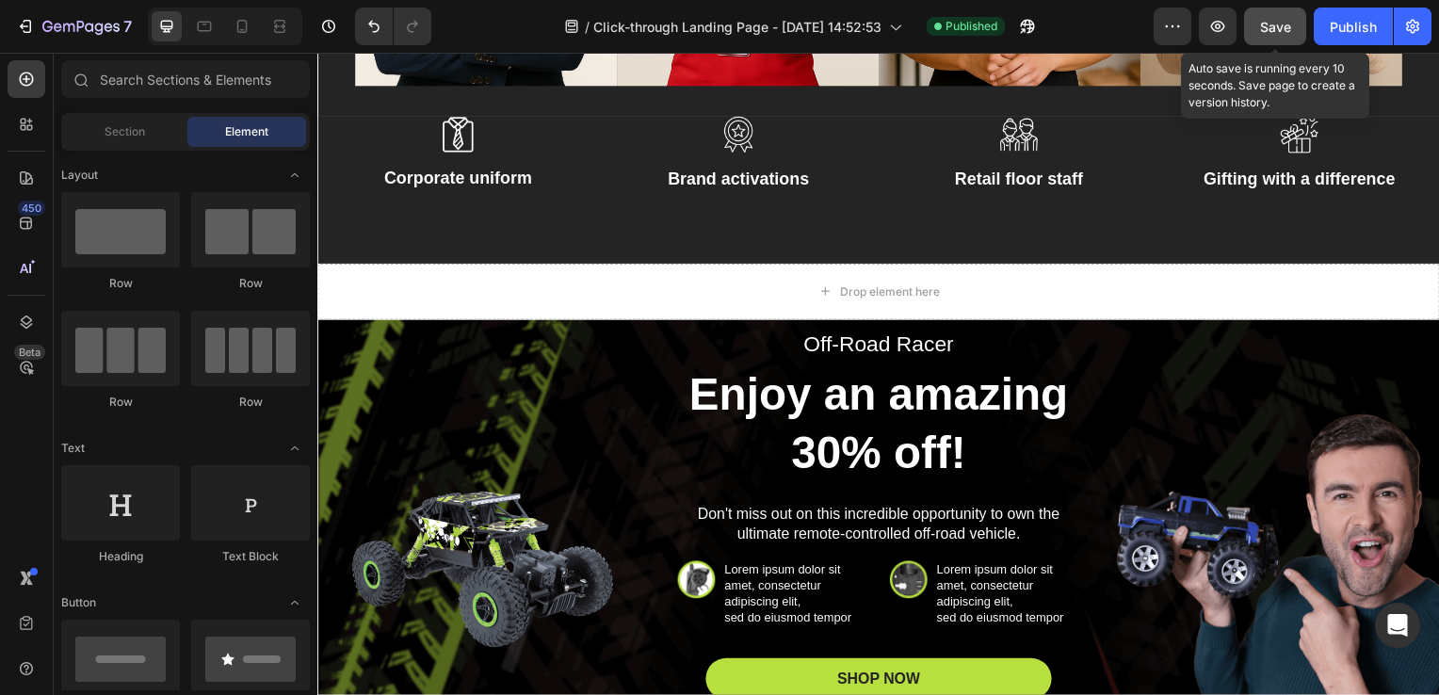
click at [1275, 13] on button "Save" at bounding box center [1275, 27] width 62 height 38
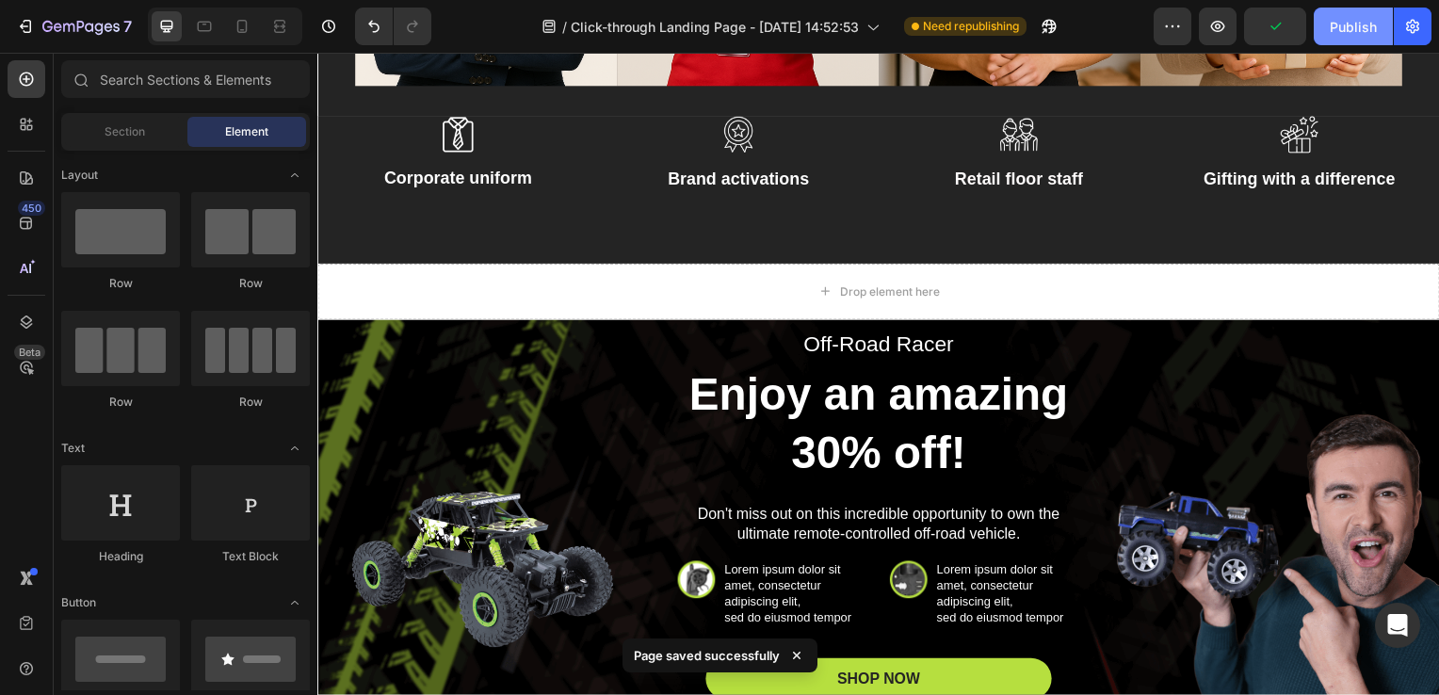
click at [1341, 22] on div "Publish" at bounding box center [1353, 27] width 47 height 20
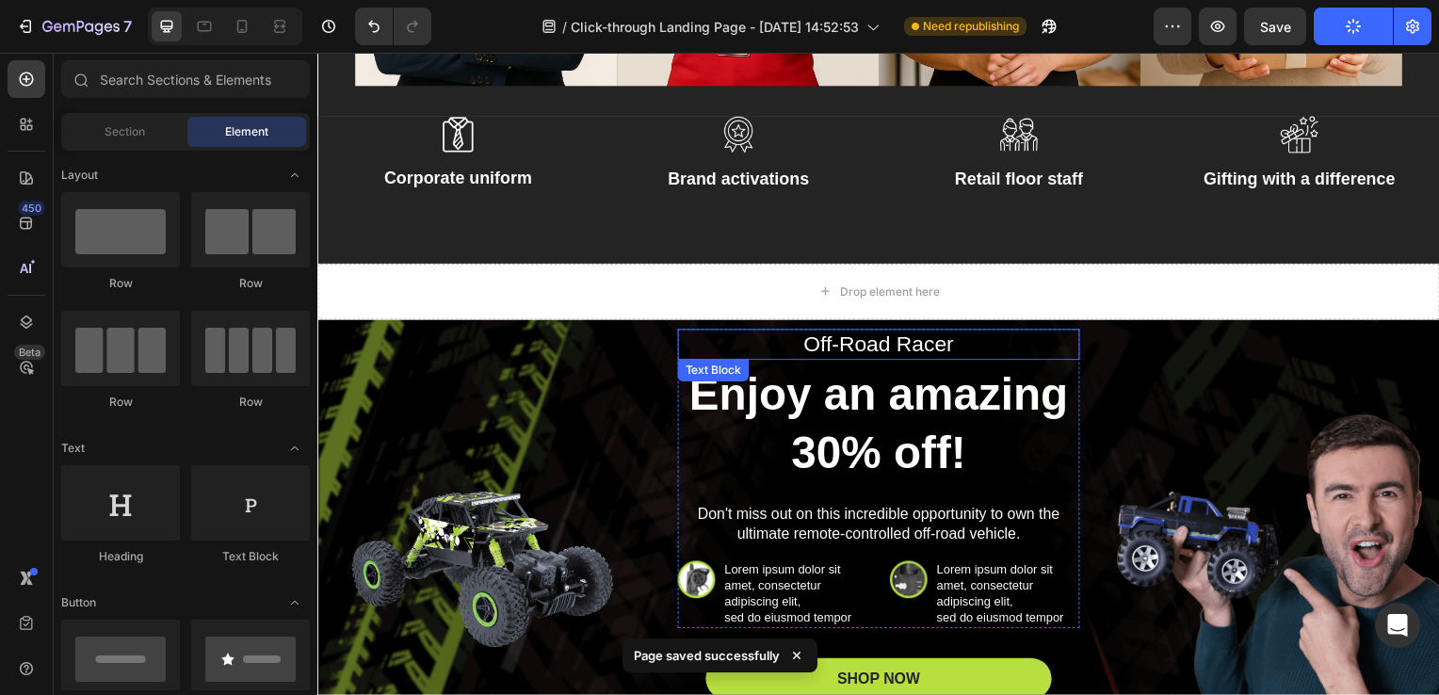
click at [927, 338] on p "Off-Road Racer" at bounding box center [882, 347] width 401 height 28
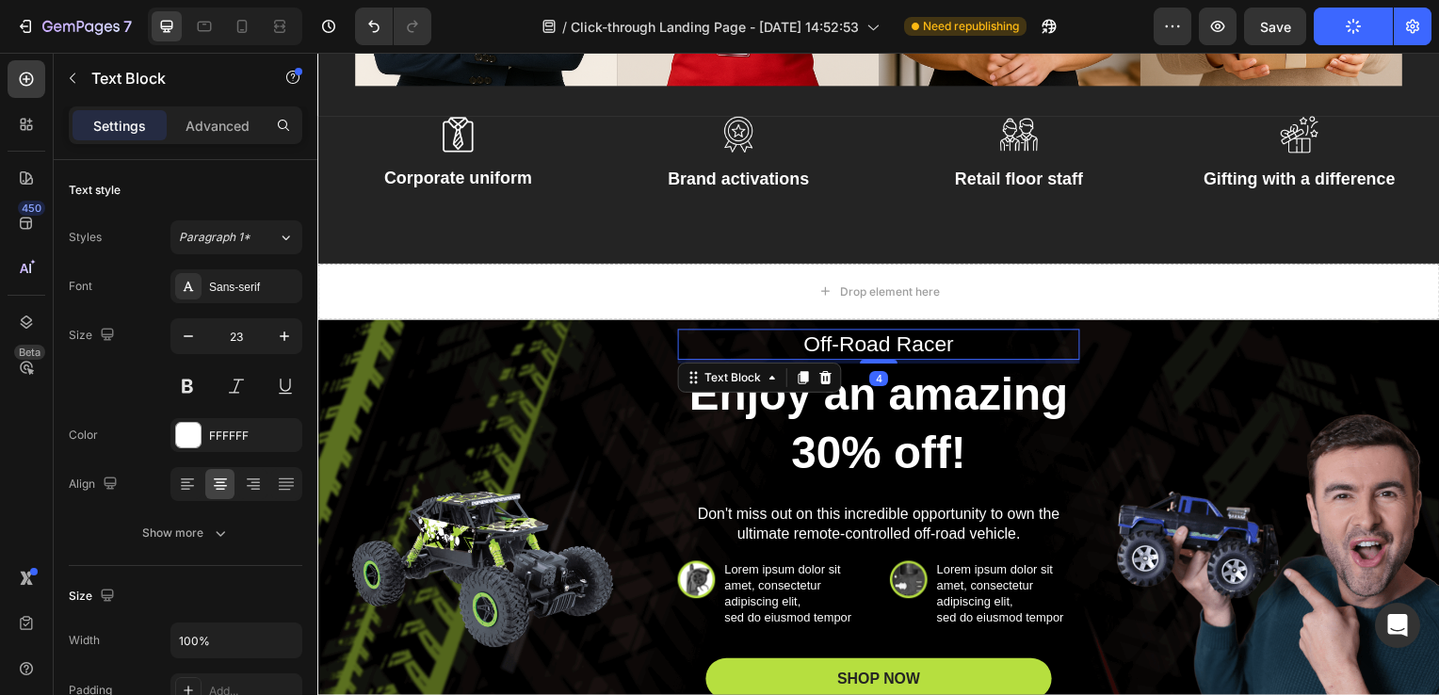
click at [927, 338] on p "Off-Road Racer" at bounding box center [882, 347] width 401 height 28
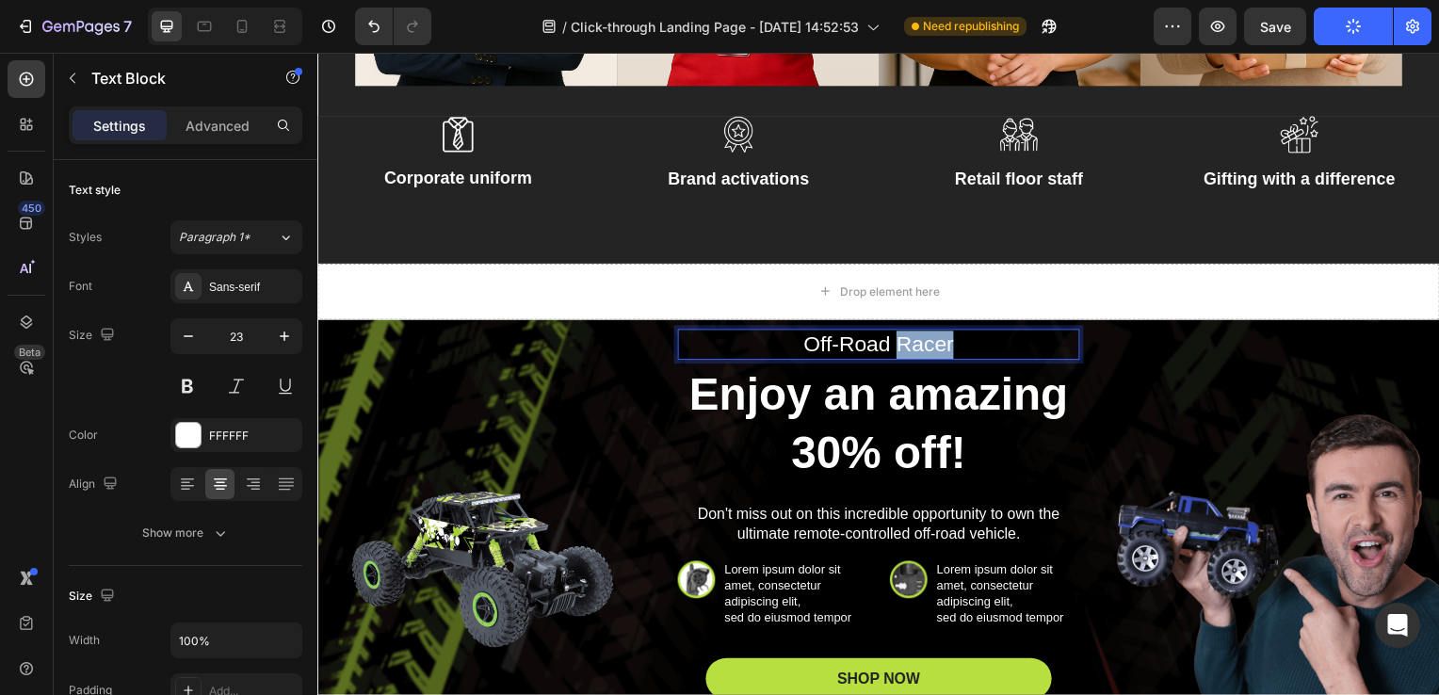
click at [927, 338] on p "Off-Road Racer" at bounding box center [882, 347] width 401 height 28
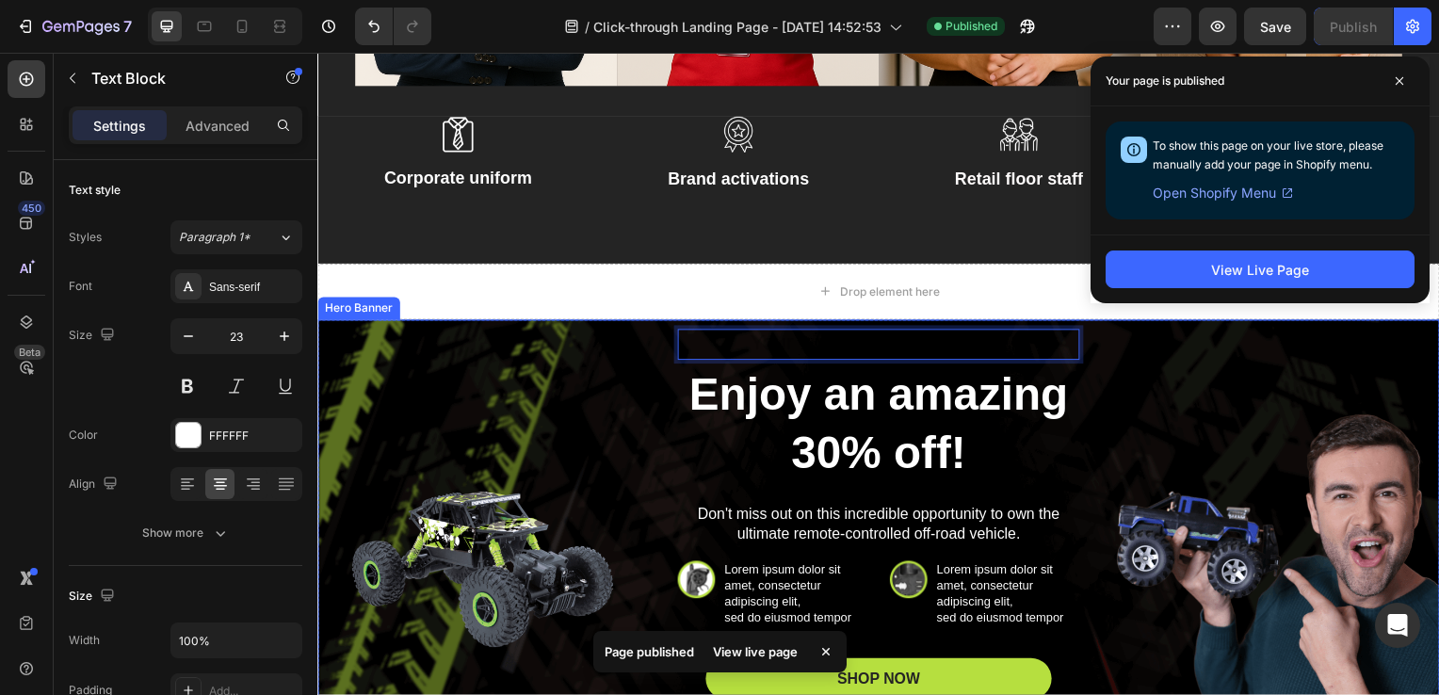
click at [1173, 417] on div "Text Block 4 Enjoy an amazing 30% off! Heading Don't miss out on this incredibl…" at bounding box center [883, 518] width 1070 height 374
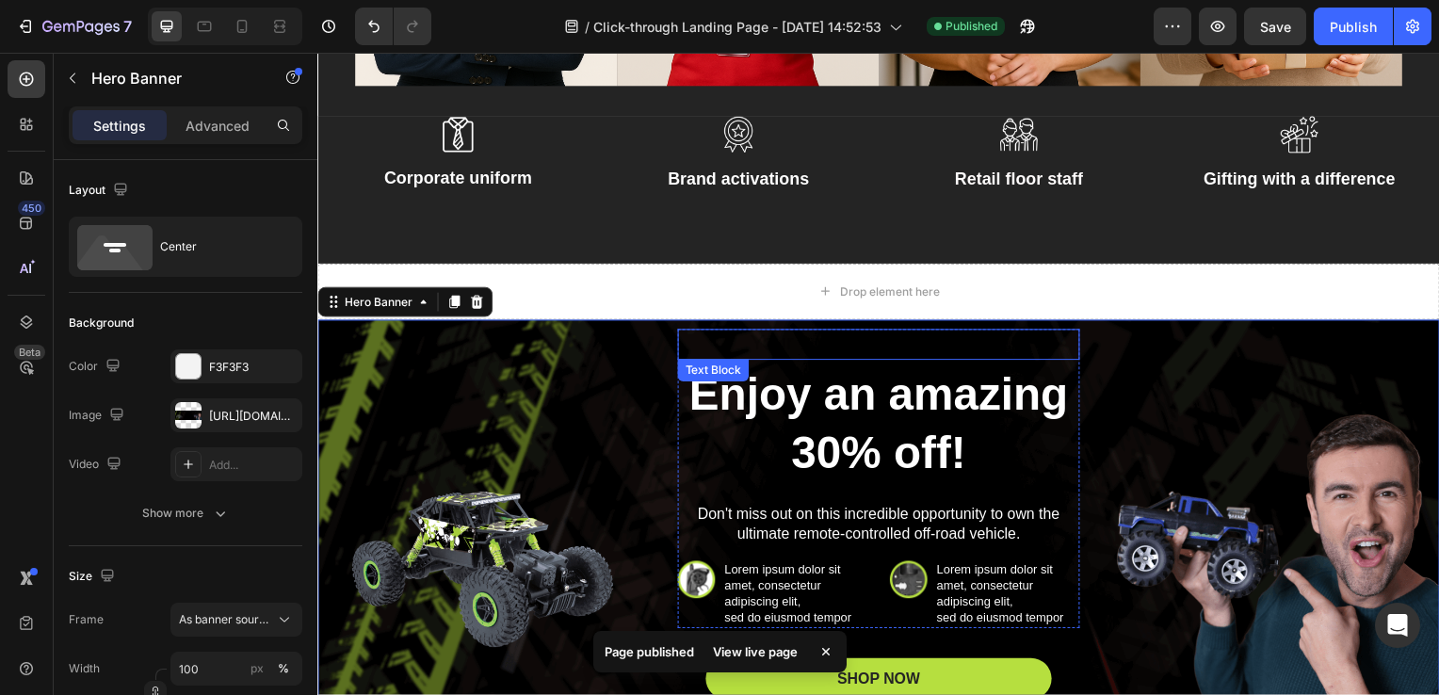
click at [977, 346] on div "Rich Text Editor. Editing area: main" at bounding box center [882, 347] width 405 height 32
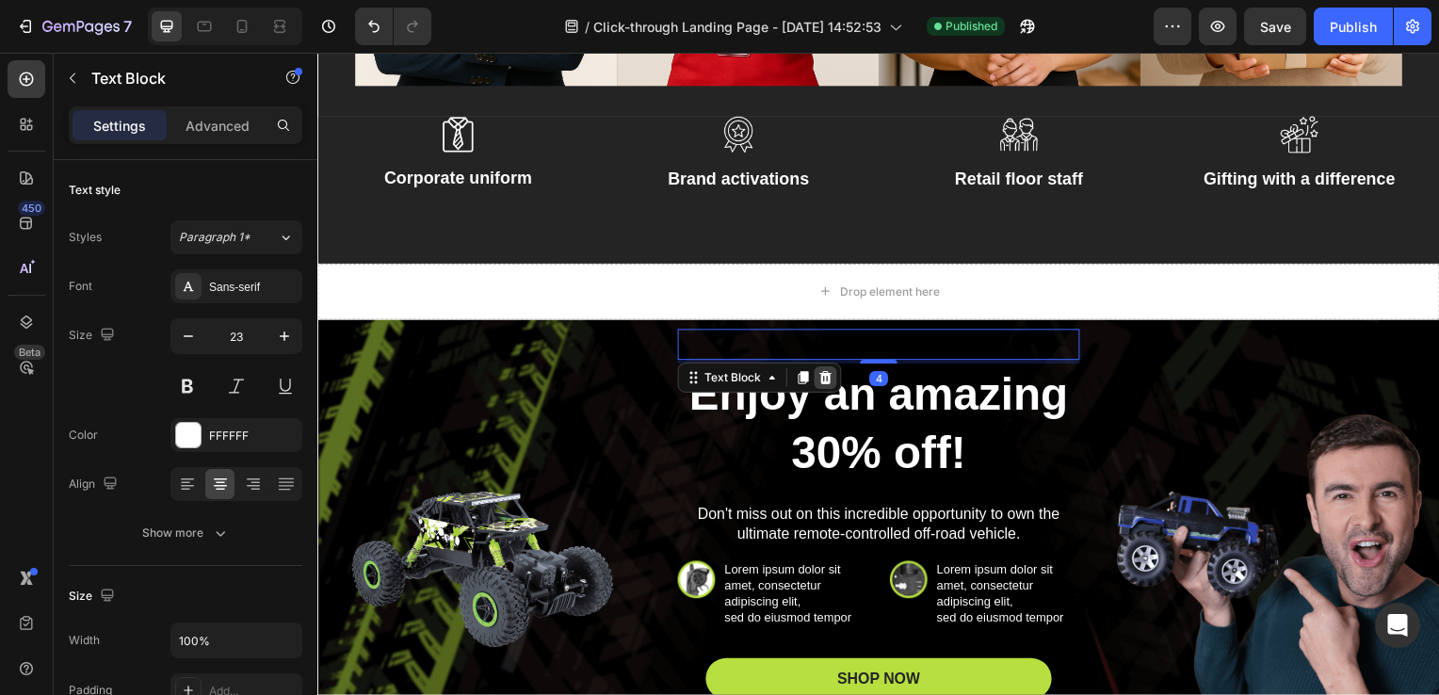
click at [829, 380] on div at bounding box center [828, 380] width 23 height 23
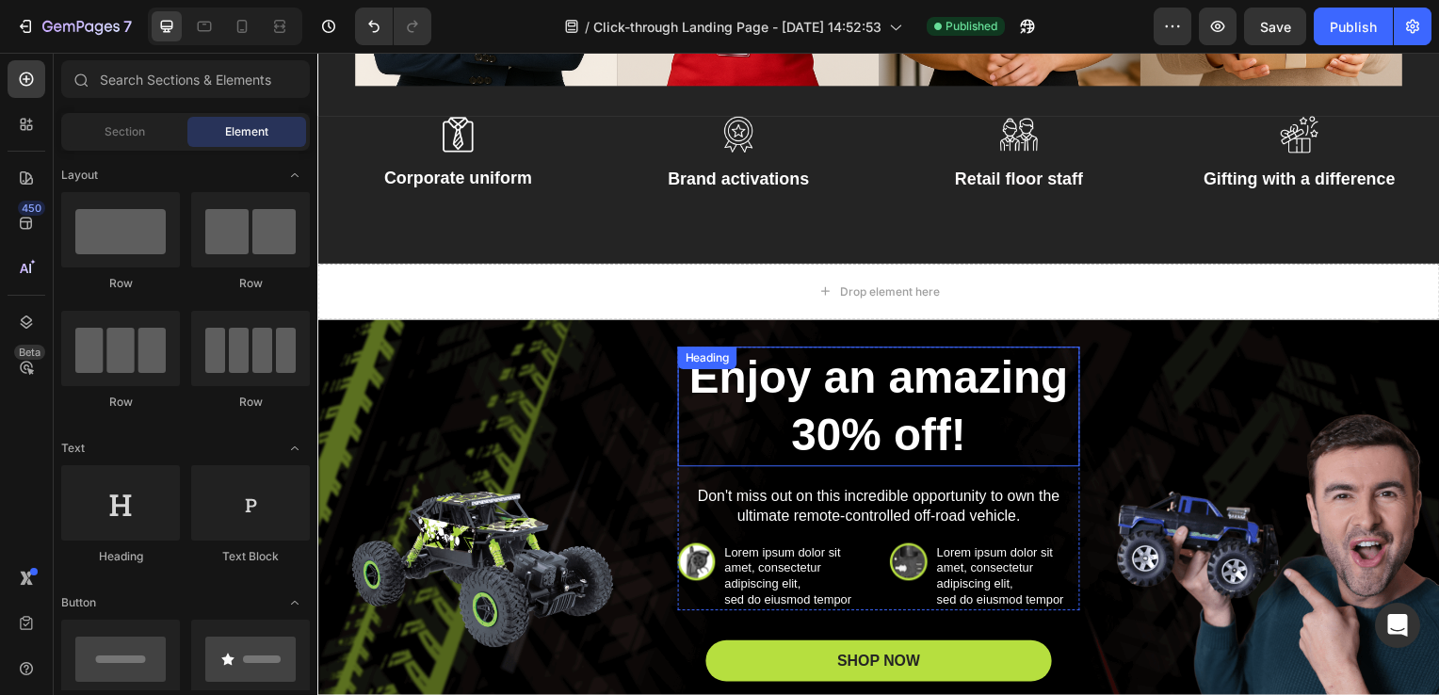
click at [869, 389] on h2 "Enjoy an amazing 30% off!" at bounding box center [882, 409] width 405 height 121
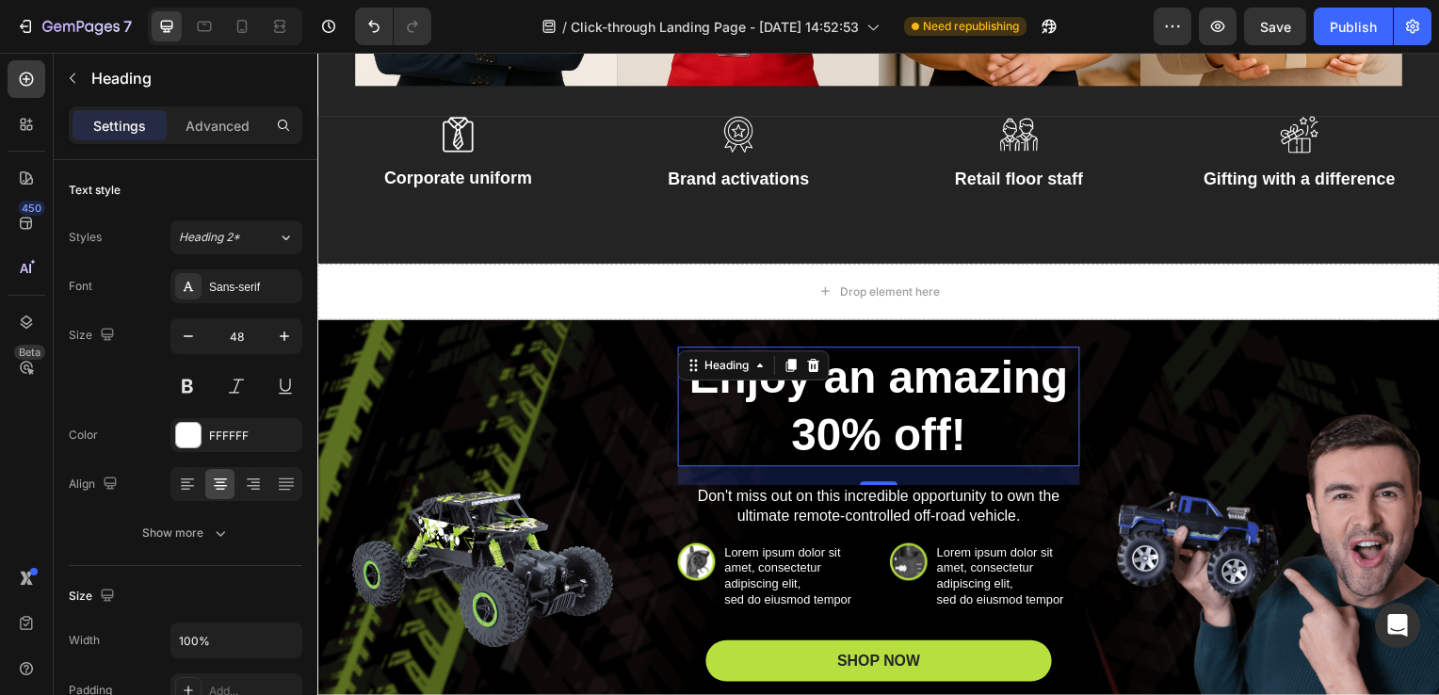
click at [852, 427] on h2 "Enjoy an amazing 30% off!" at bounding box center [882, 409] width 405 height 121
click at [852, 427] on p "Enjoy an amazing 30% off!" at bounding box center [882, 410] width 401 height 118
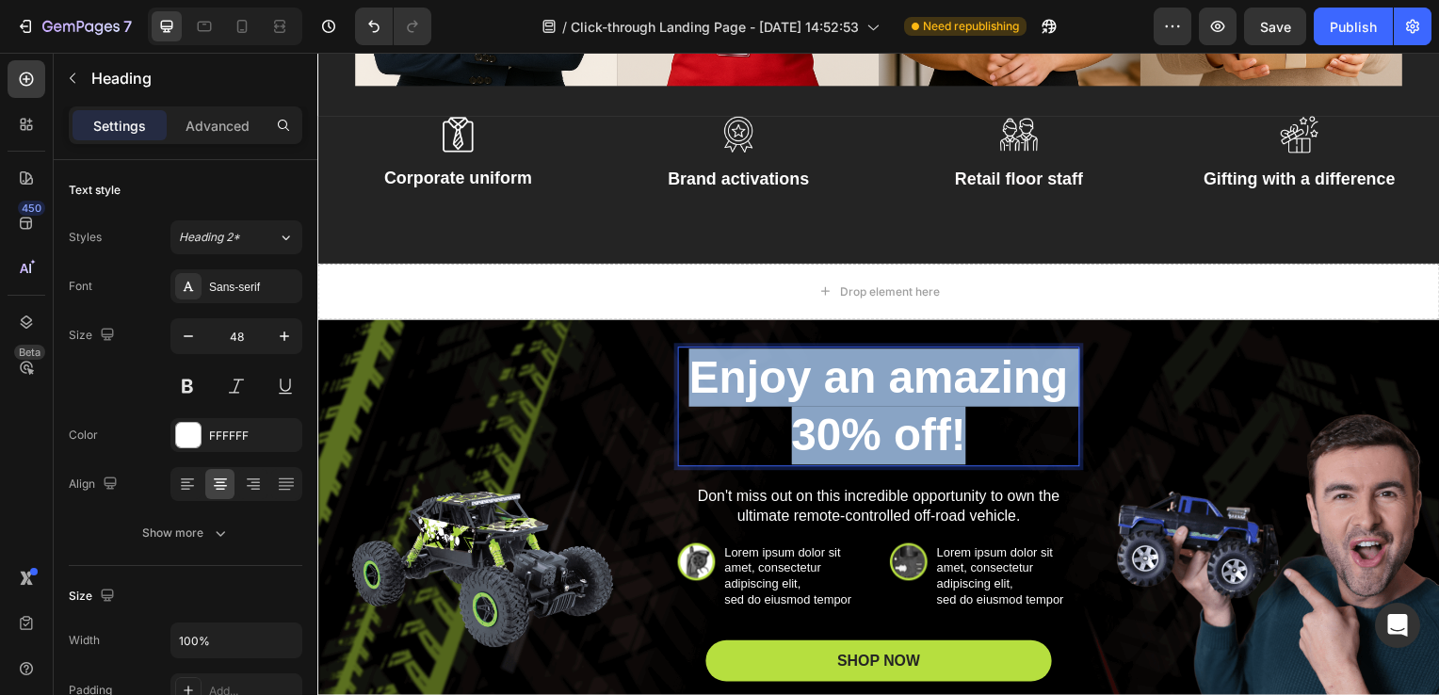
click at [852, 427] on p "Enjoy an amazing 30% off!" at bounding box center [882, 410] width 401 height 118
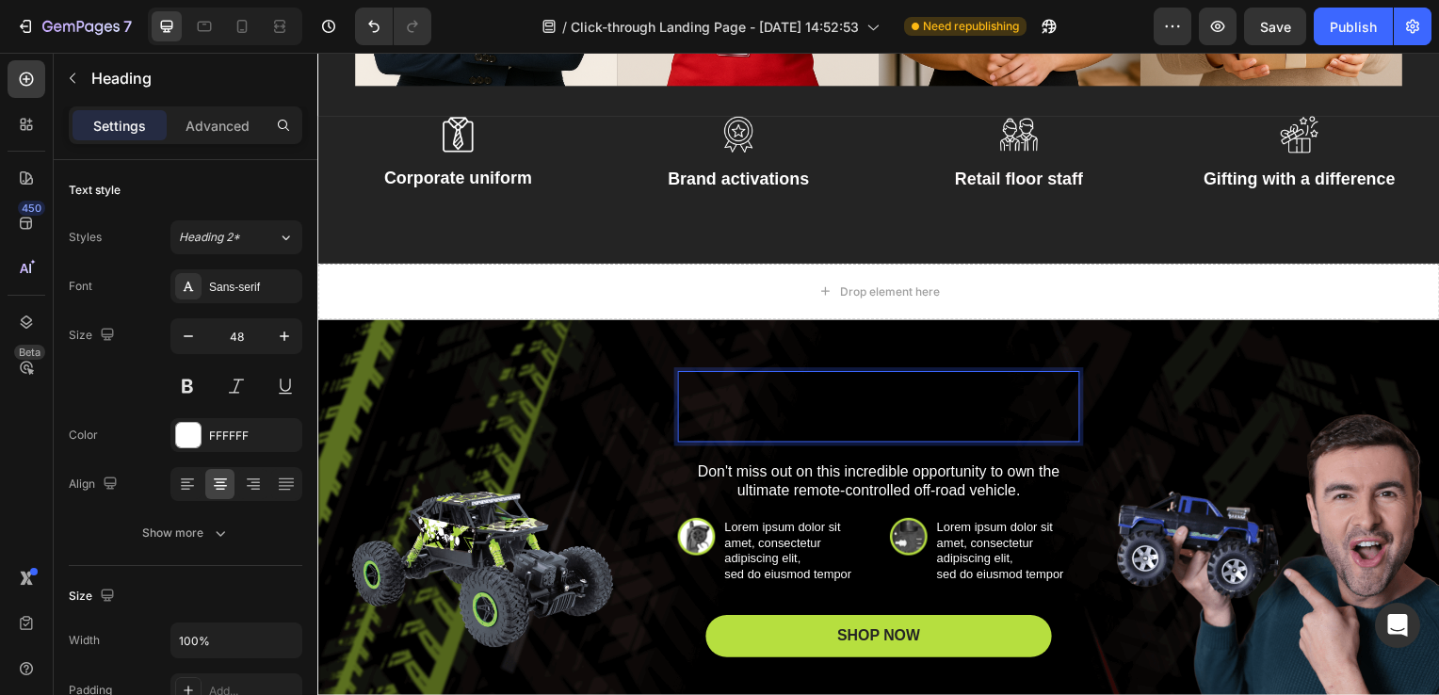
scroll to position [6112, 0]
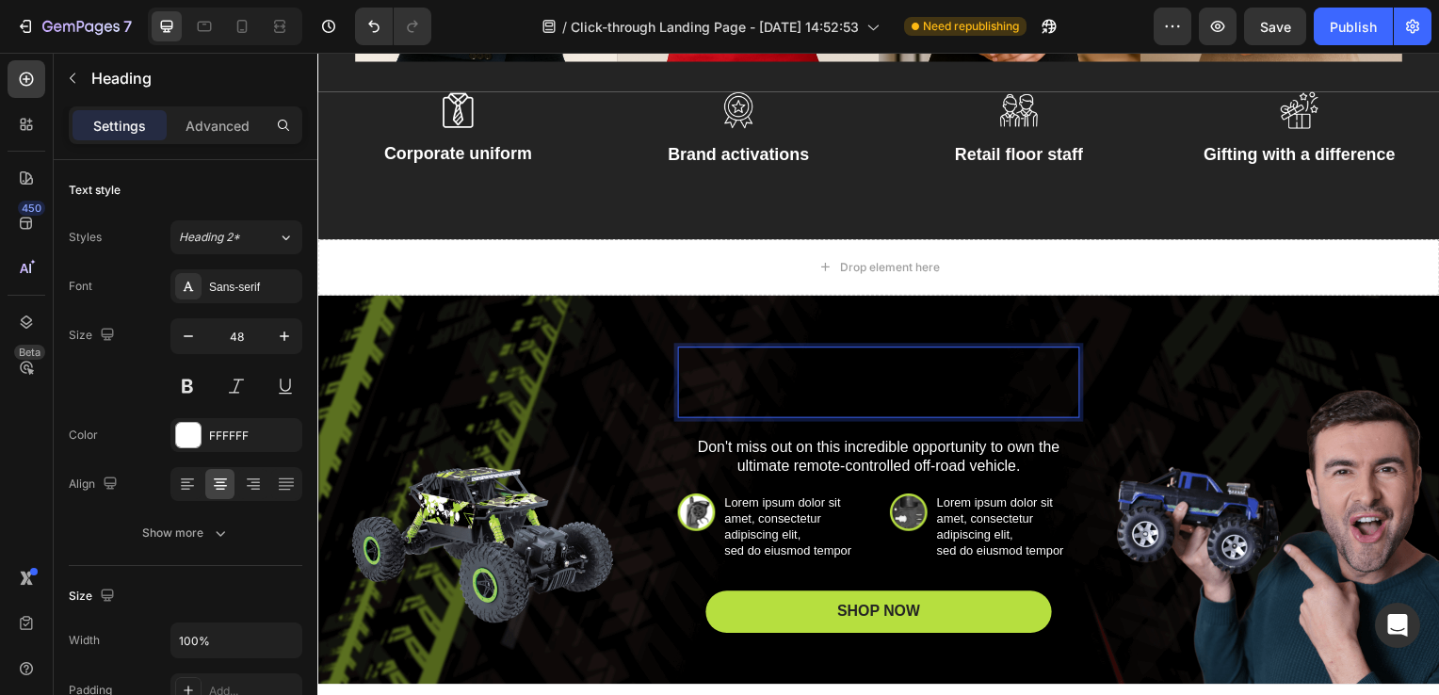
click at [932, 382] on span "Ready to Sell Smarter?" at bounding box center [883, 389] width 206 height 21
click at [887, 387] on span "Ready to Sell Smarter?" at bounding box center [883, 389] width 206 height 21
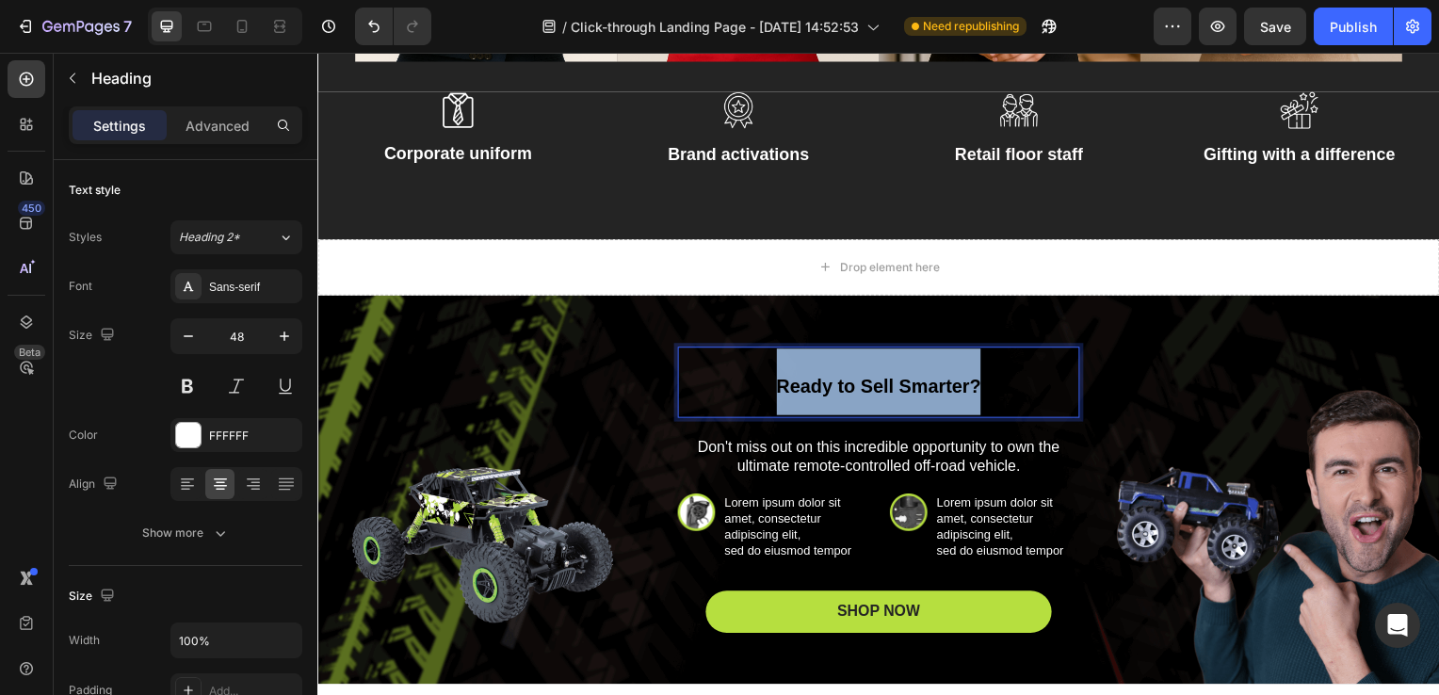
click at [887, 387] on span "Ready to Sell Smarter?" at bounding box center [883, 389] width 206 height 21
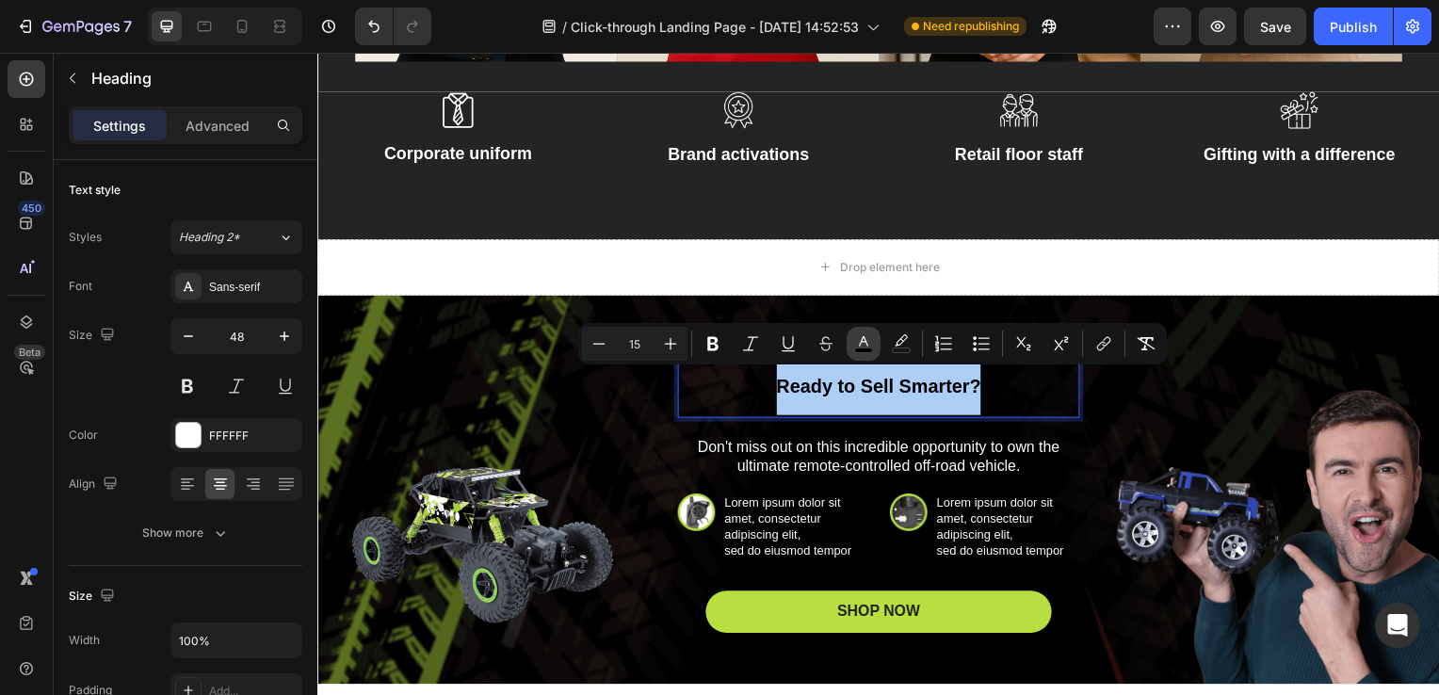
click at [859, 338] on icon "Editor contextual toolbar" at bounding box center [863, 343] width 19 height 19
type input "000000"
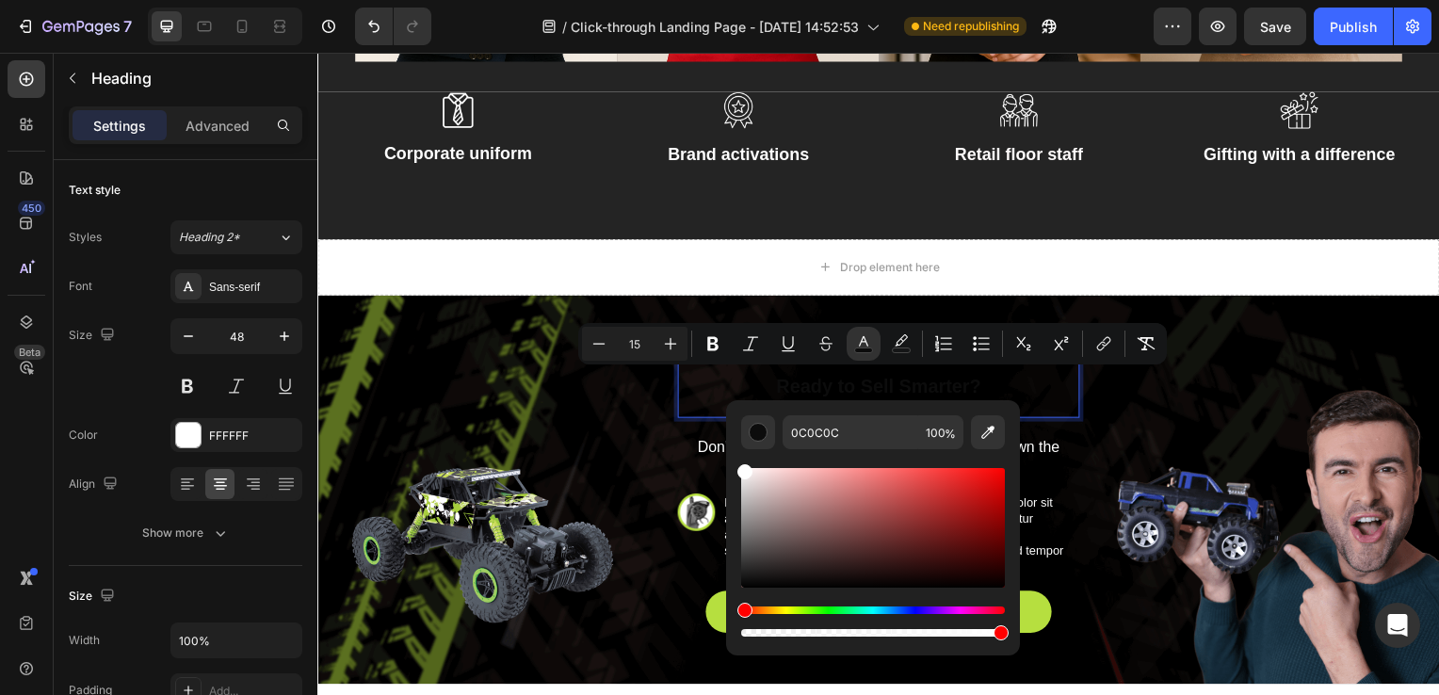
type input "FFFFFF"
drag, startPoint x: 747, startPoint y: 582, endPoint x: 734, endPoint y: 455, distance: 127.8
drag, startPoint x: 1051, startPoint y: 508, endPoint x: 633, endPoint y: 449, distance: 422.2
click at [633, 449] on div "Ready to Sell Smarter? Heading 20 Don't miss out on this incredible opportunity…" at bounding box center [883, 492] width 1070 height 287
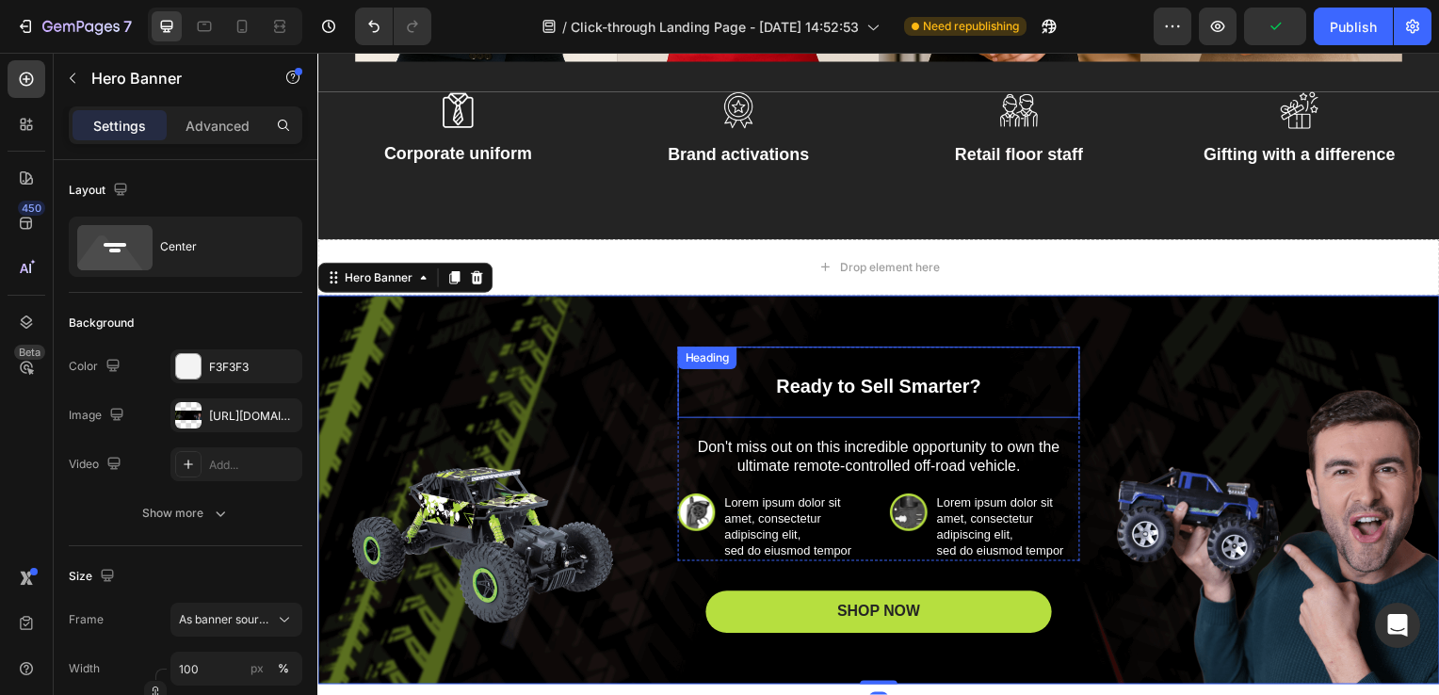
click at [855, 383] on span "Ready to Sell Smarter?" at bounding box center [883, 389] width 206 height 21
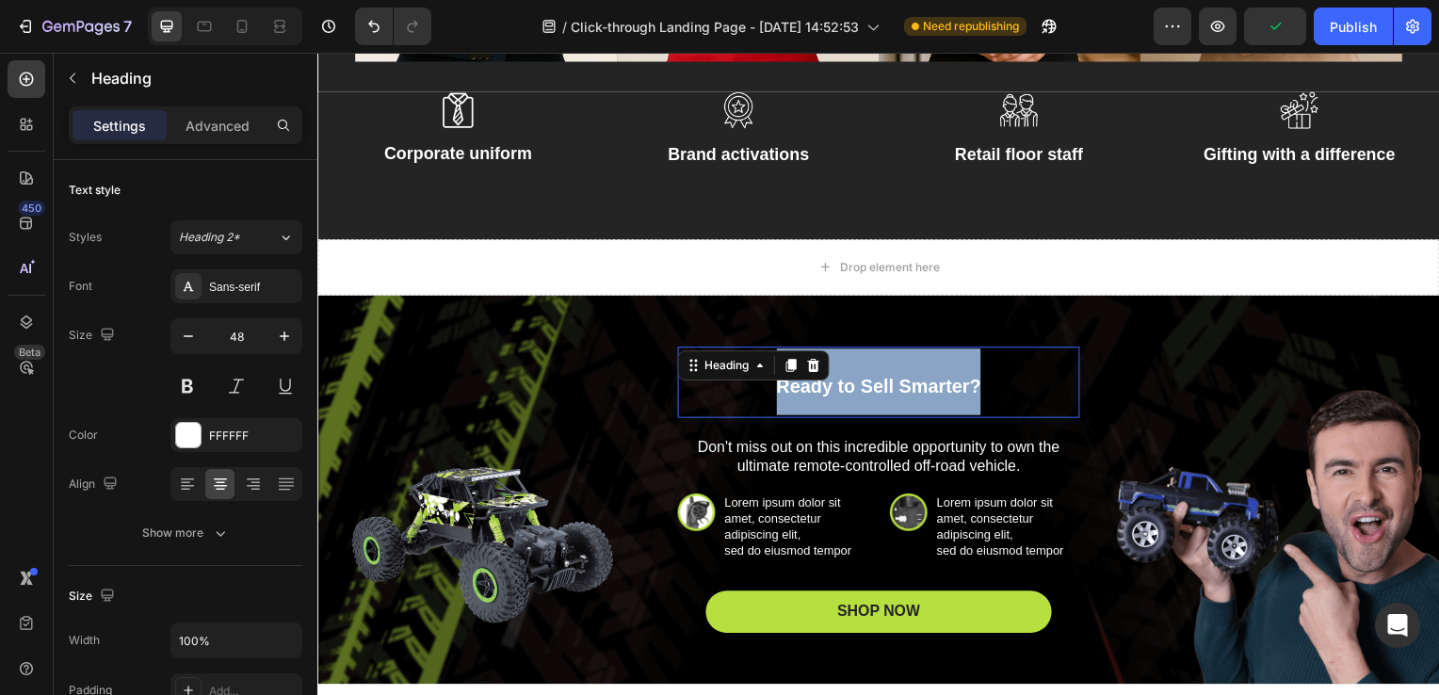
click at [855, 383] on span "Ready to Sell Smarter?" at bounding box center [883, 389] width 206 height 21
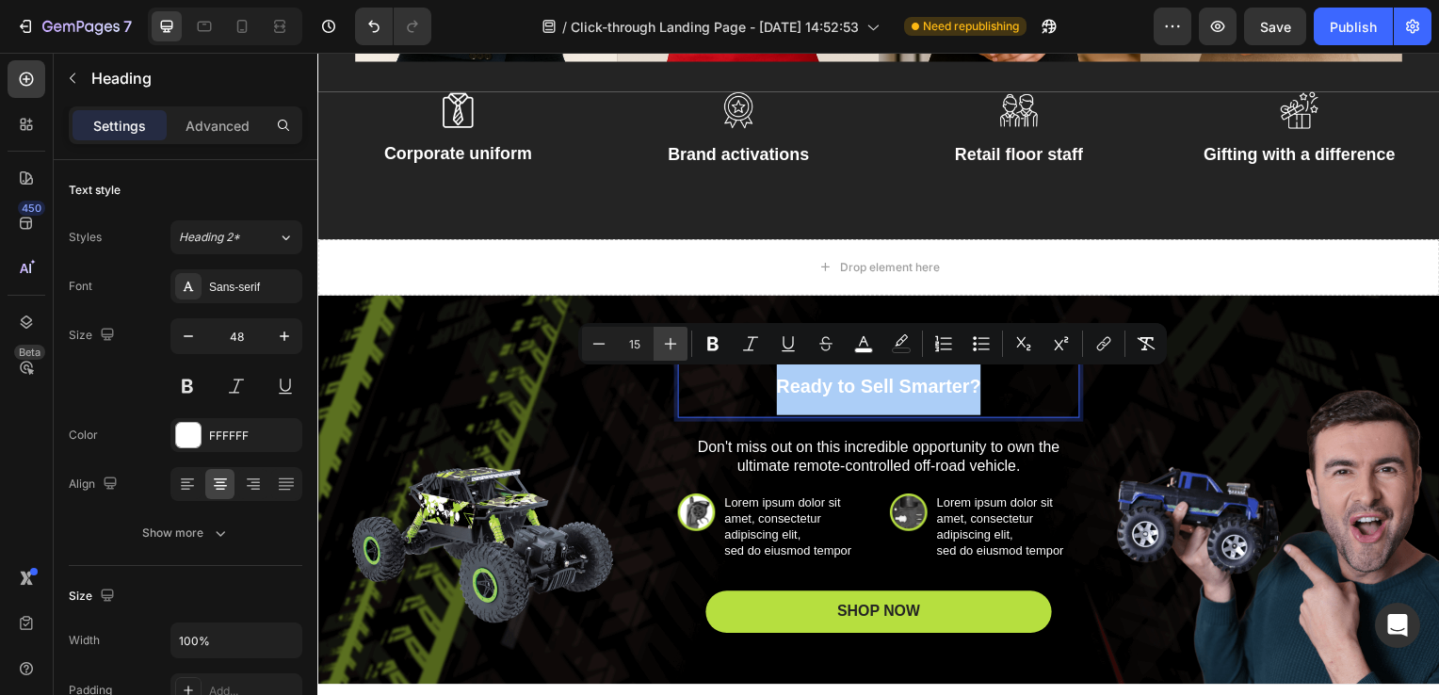
click at [678, 343] on icon "Editor contextual toolbar" at bounding box center [670, 343] width 19 height 19
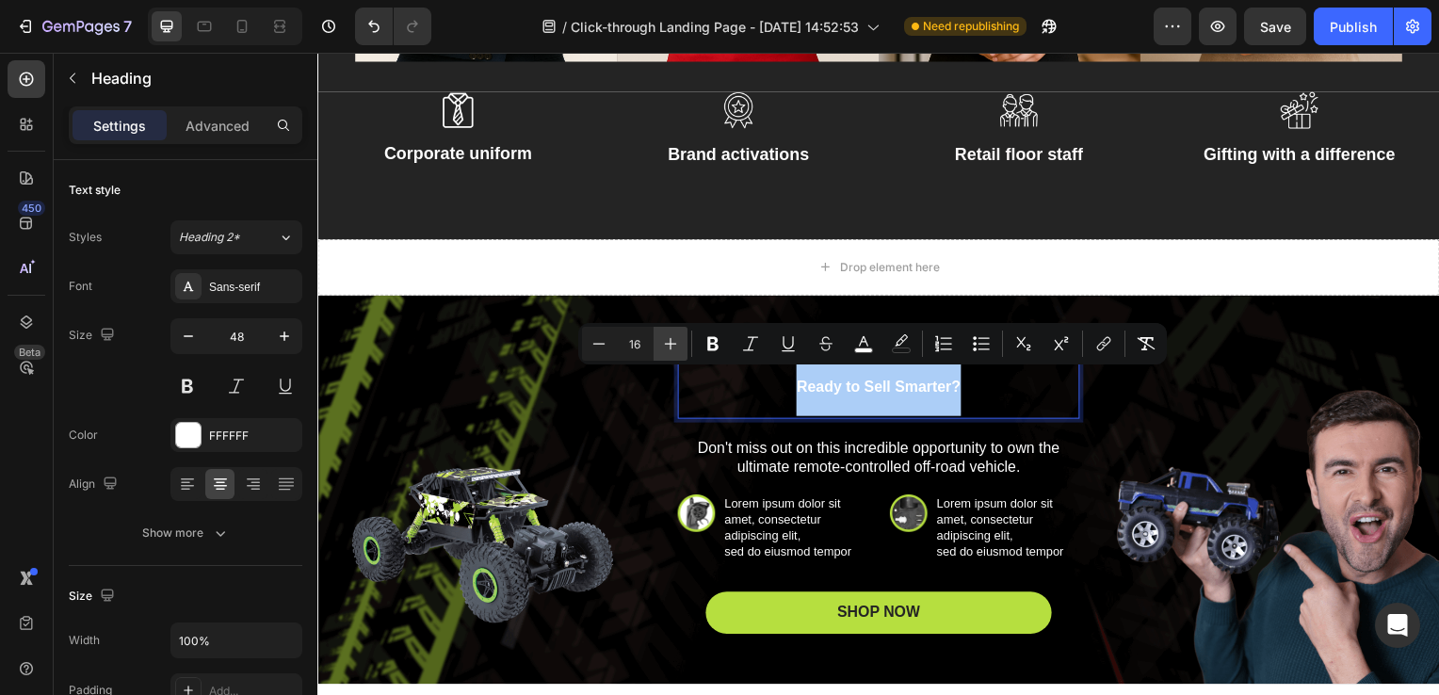
click at [678, 343] on icon "Editor contextual toolbar" at bounding box center [670, 343] width 19 height 19
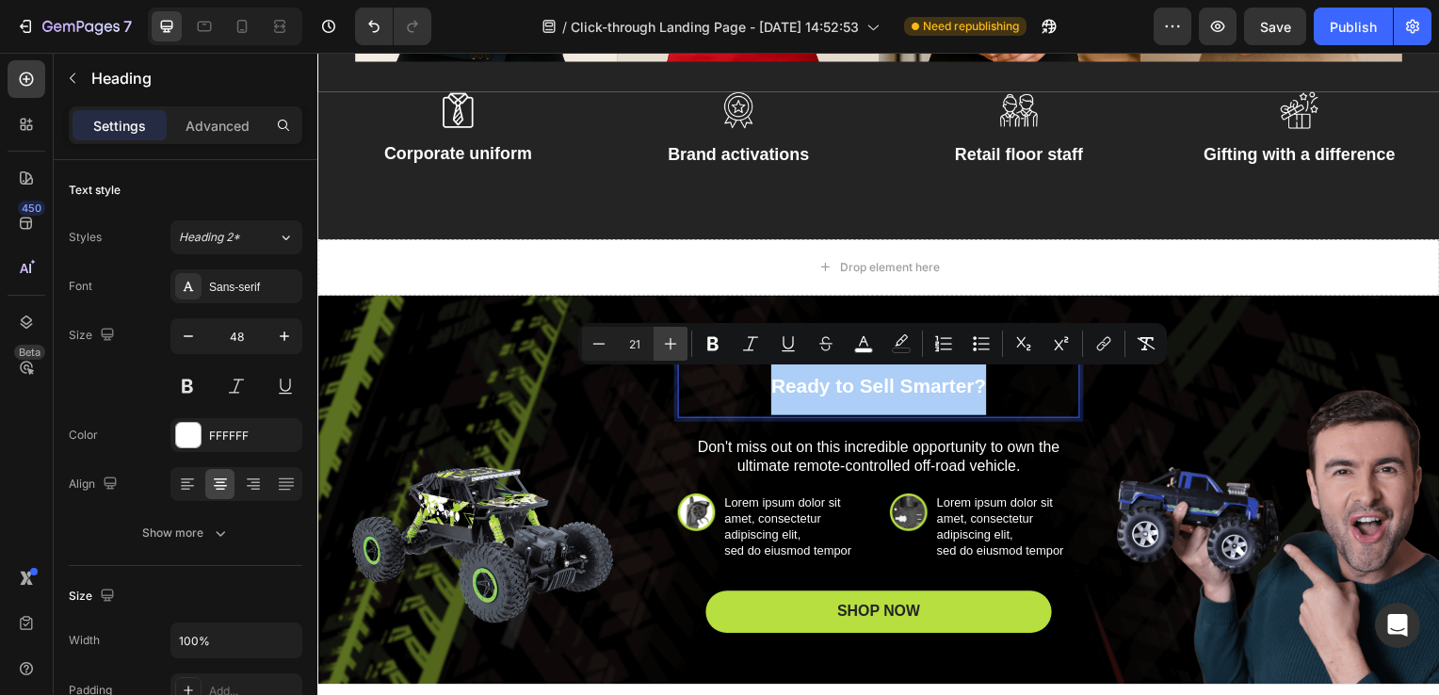
click at [678, 343] on icon "Editor contextual toolbar" at bounding box center [670, 343] width 19 height 19
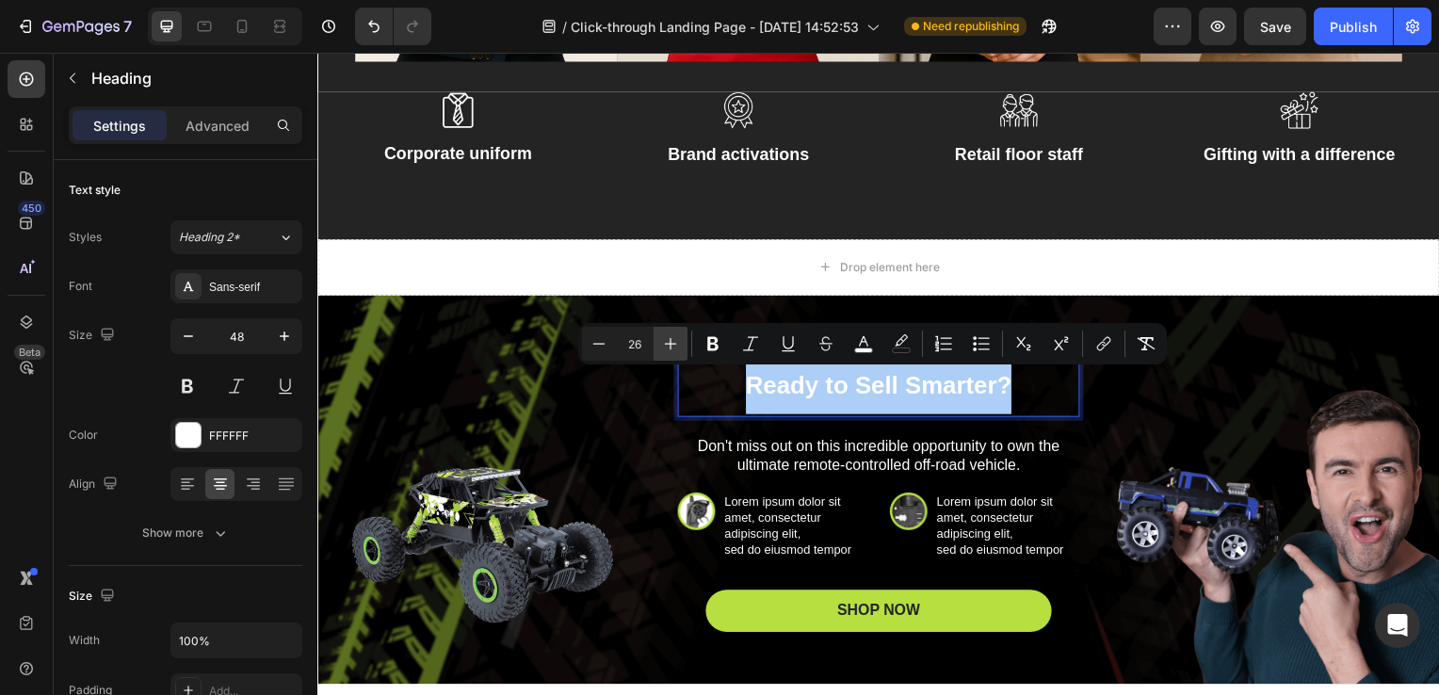
click at [678, 343] on icon "Editor contextual toolbar" at bounding box center [670, 343] width 19 height 19
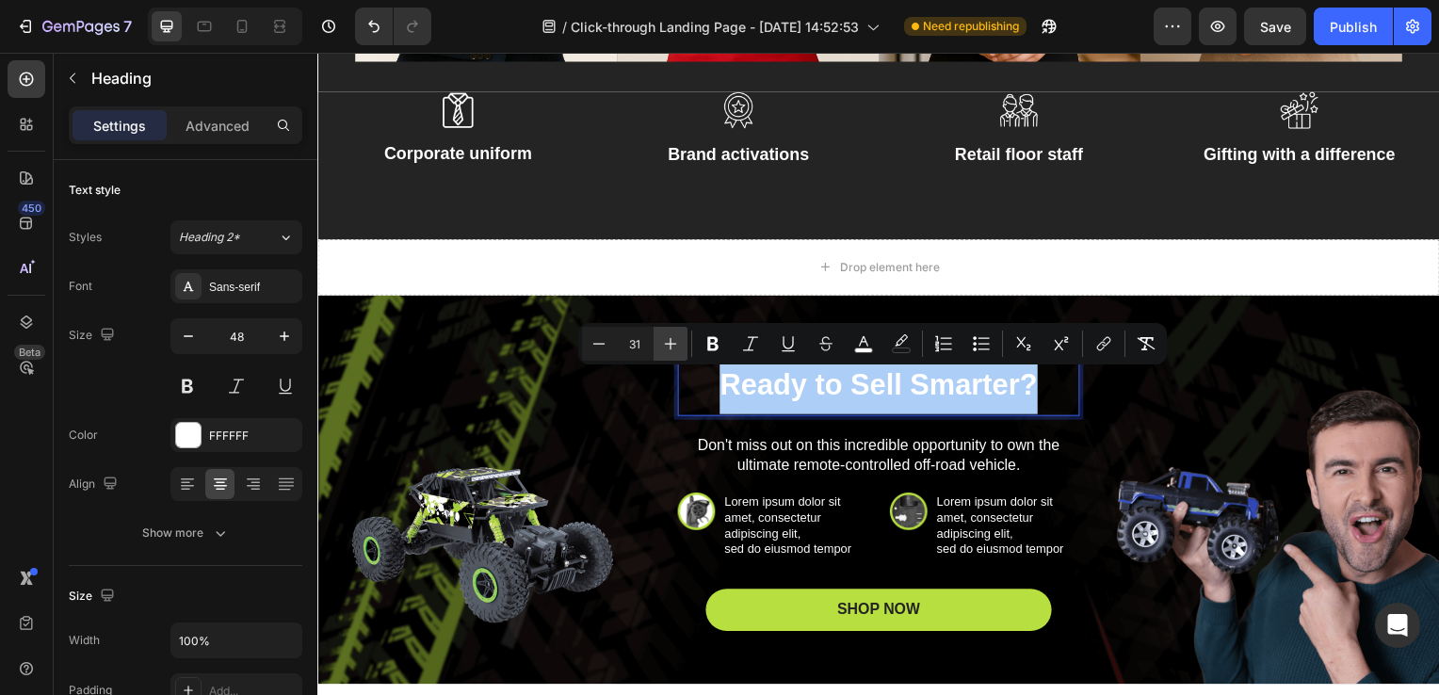
click at [678, 343] on icon "Editor contextual toolbar" at bounding box center [670, 343] width 19 height 19
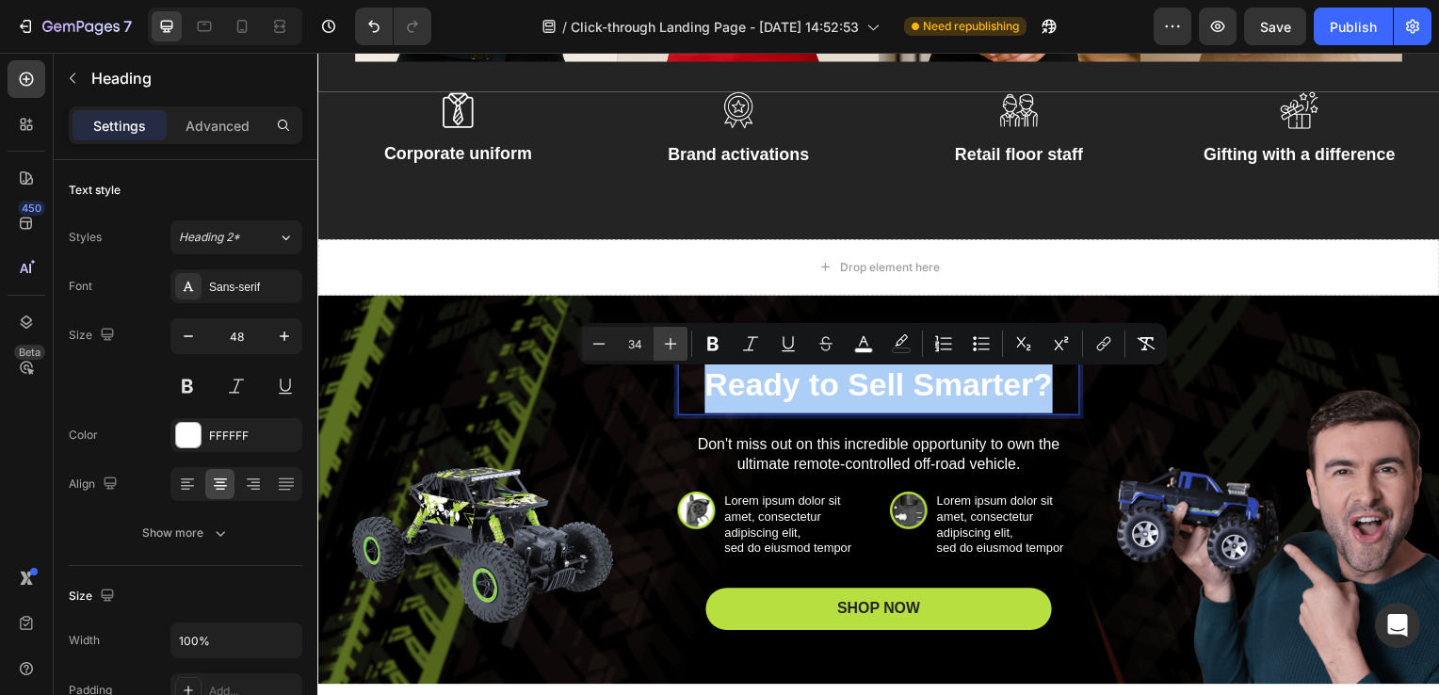
click at [678, 343] on icon "Editor contextual toolbar" at bounding box center [670, 343] width 19 height 19
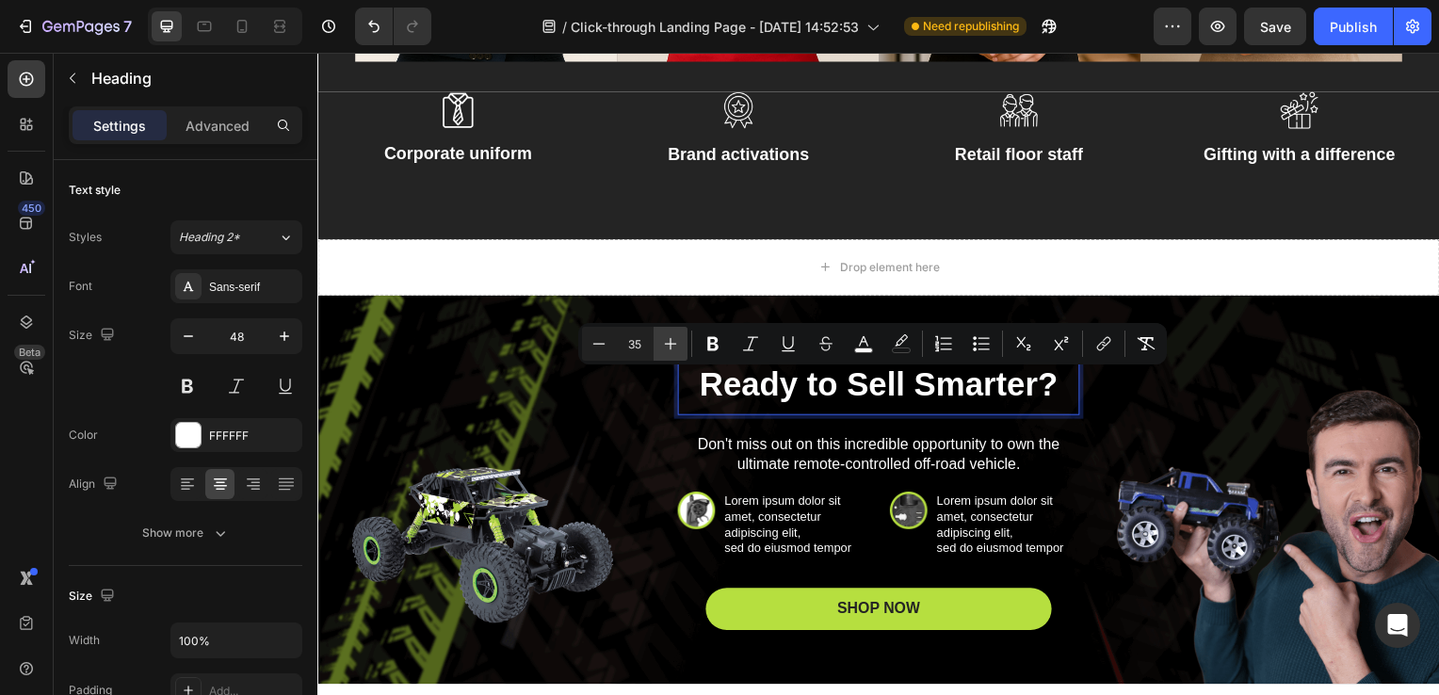
click at [678, 343] on icon "Editor contextual toolbar" at bounding box center [670, 343] width 19 height 19
click at [610, 342] on button "Minus" at bounding box center [599, 344] width 34 height 34
type input "34"
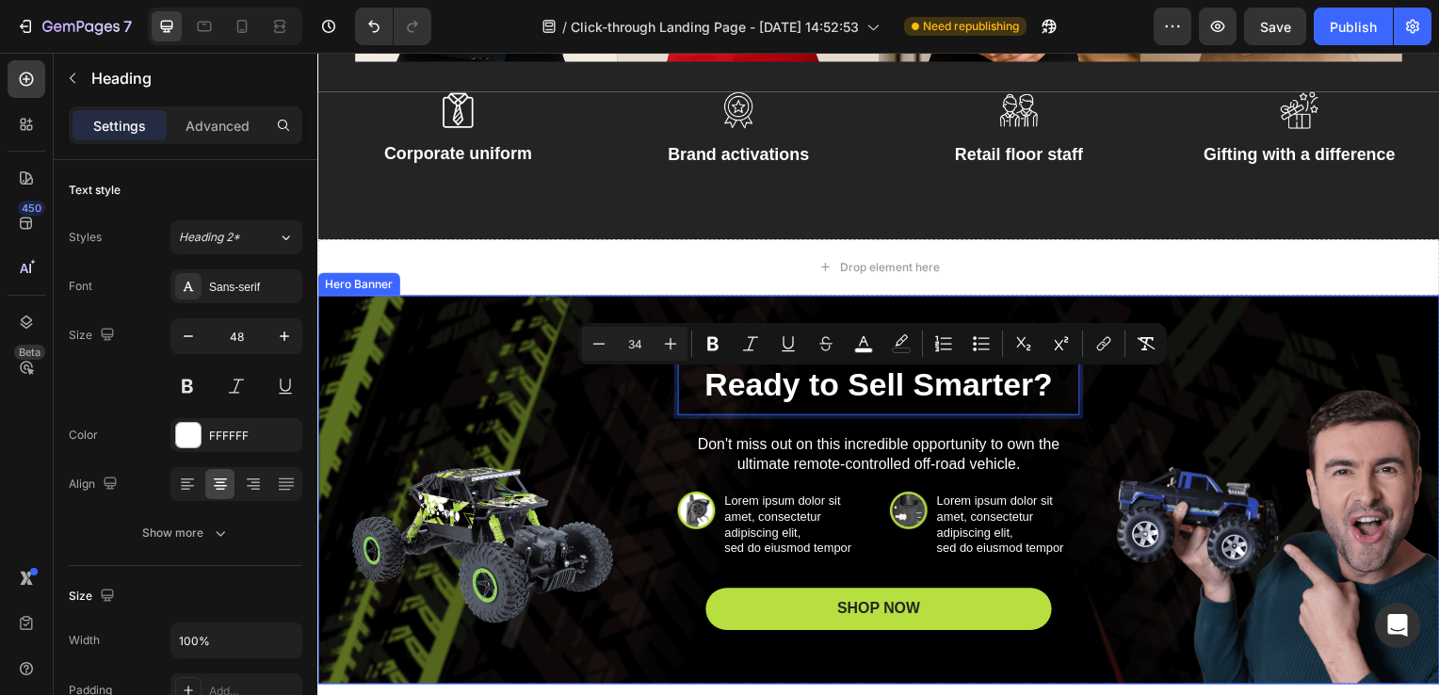
click at [628, 437] on div "Ready to Sell Smarter? Heading 20 Don't miss out on this incredible opportunity…" at bounding box center [883, 493] width 1070 height 283
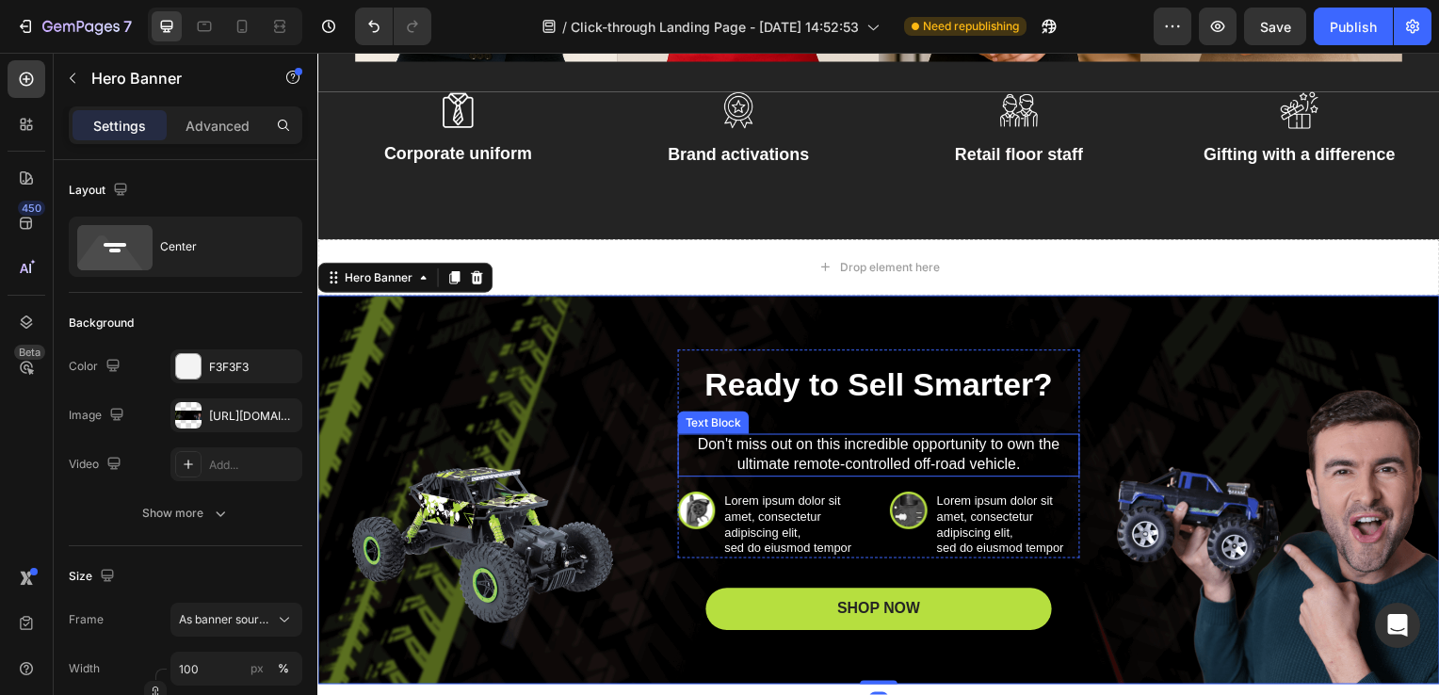
click at [782, 459] on p "Don't miss out on this incredible opportunity to own the ultimate remote-contro…" at bounding box center [882, 459] width 401 height 40
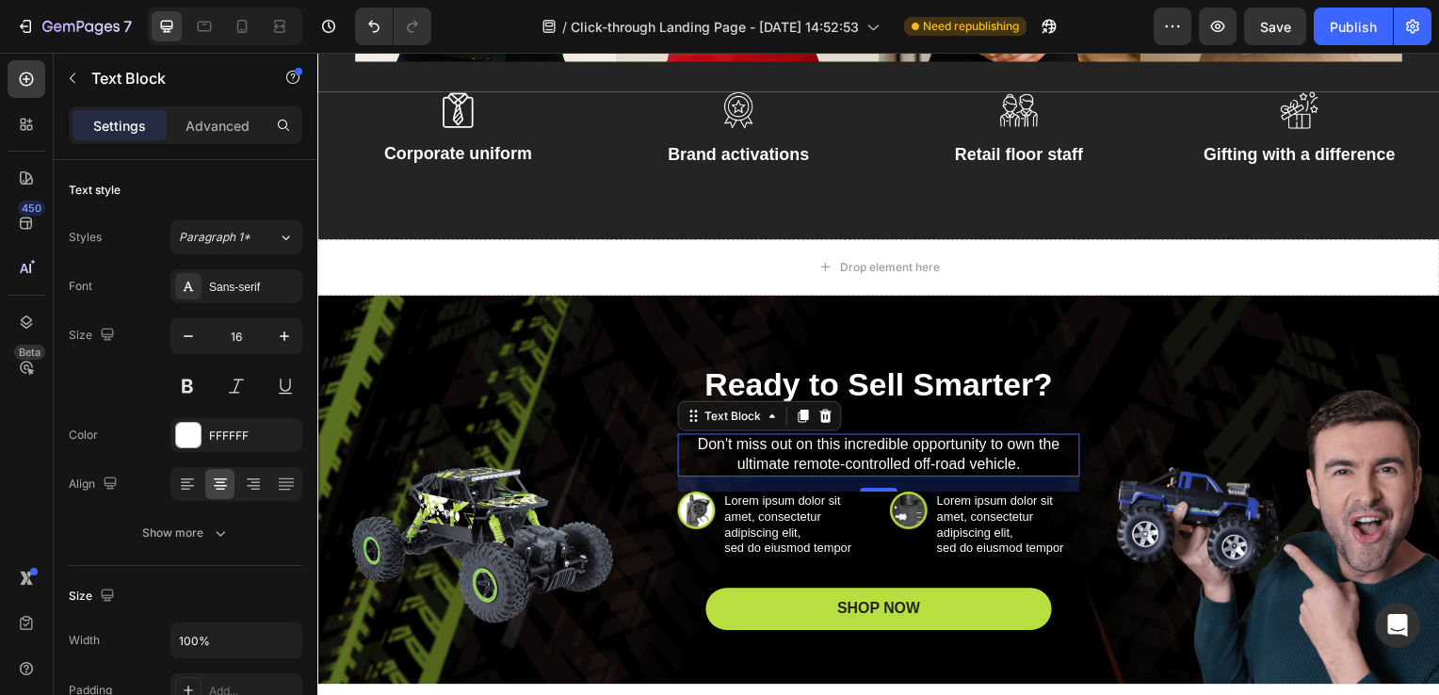
click at [792, 445] on p "Don't miss out on this incredible opportunity to own the ultimate remote-contro…" at bounding box center [882, 459] width 401 height 40
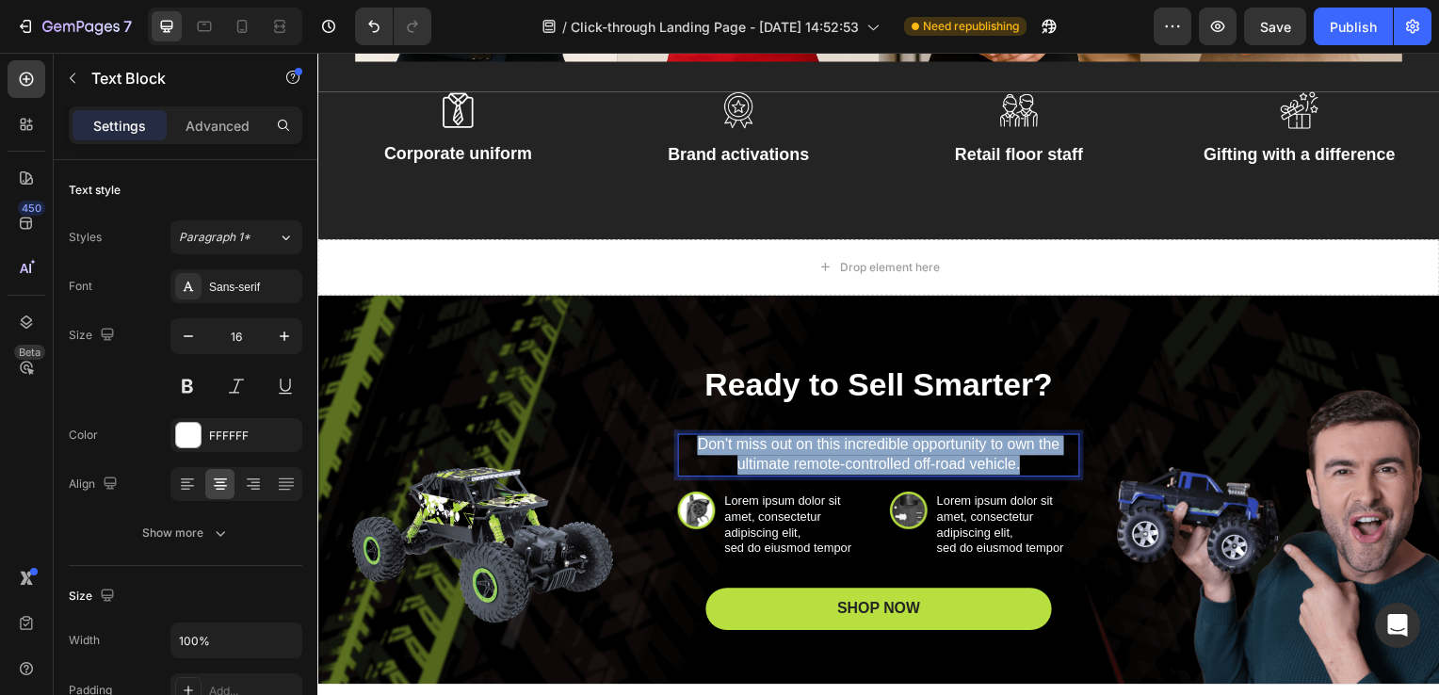
click at [792, 445] on p "Don't miss out on this incredible opportunity to own the ultimate remote-contro…" at bounding box center [882, 459] width 401 height 40
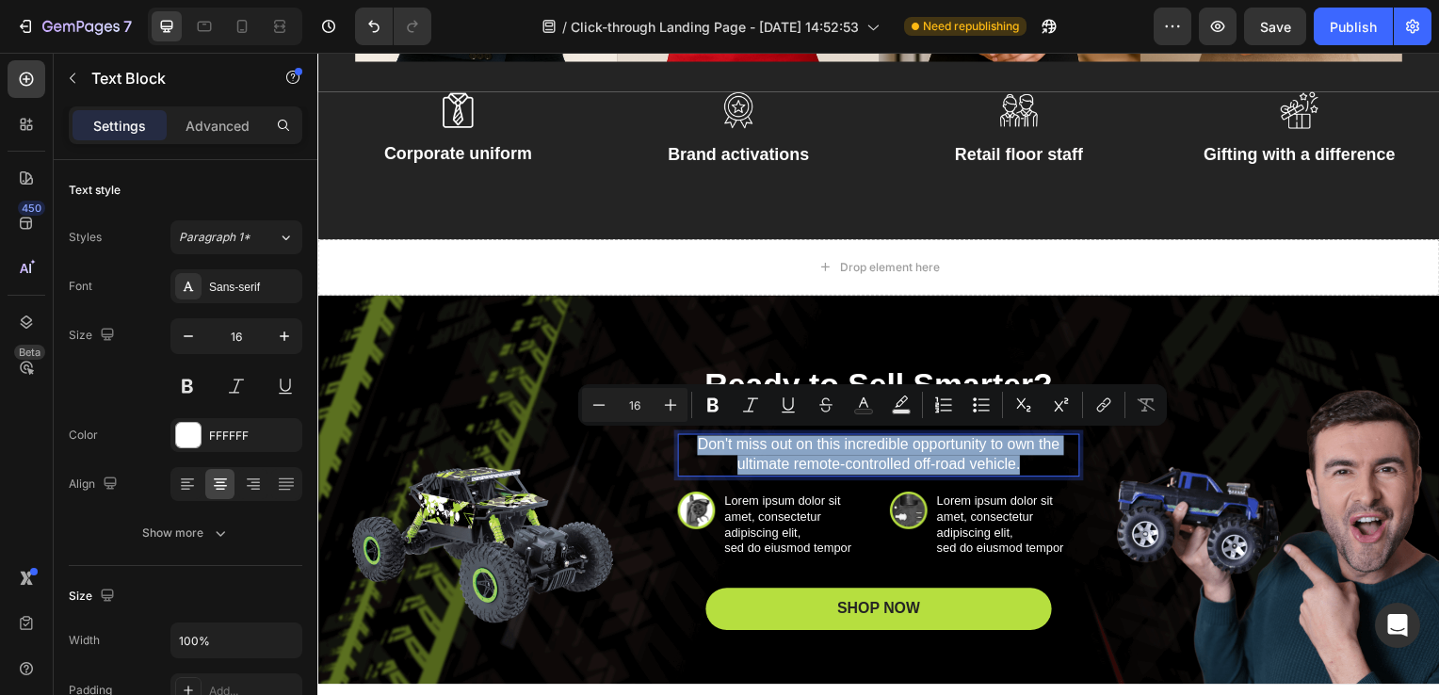
type input "13"
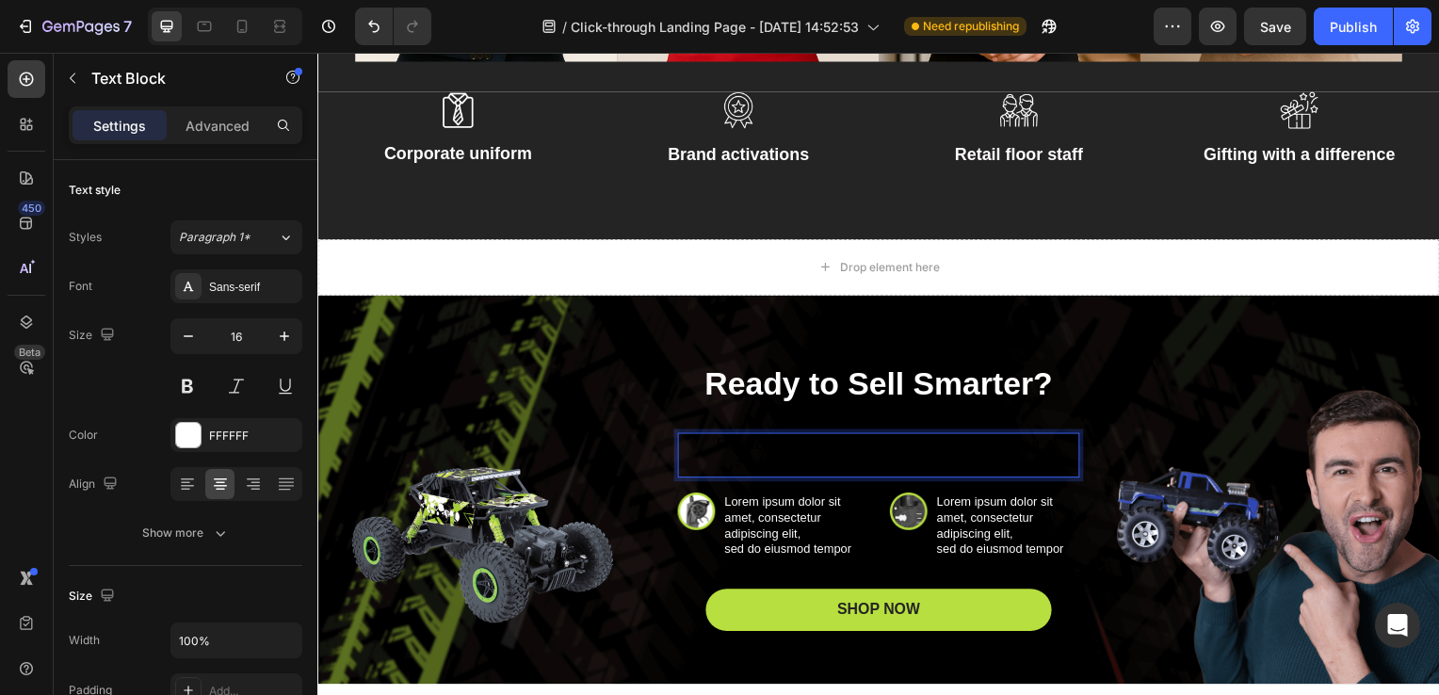
click at [791, 446] on span "Fill the form, and let’s talk about building your bestselling rack" at bounding box center [882, 458] width 327 height 40
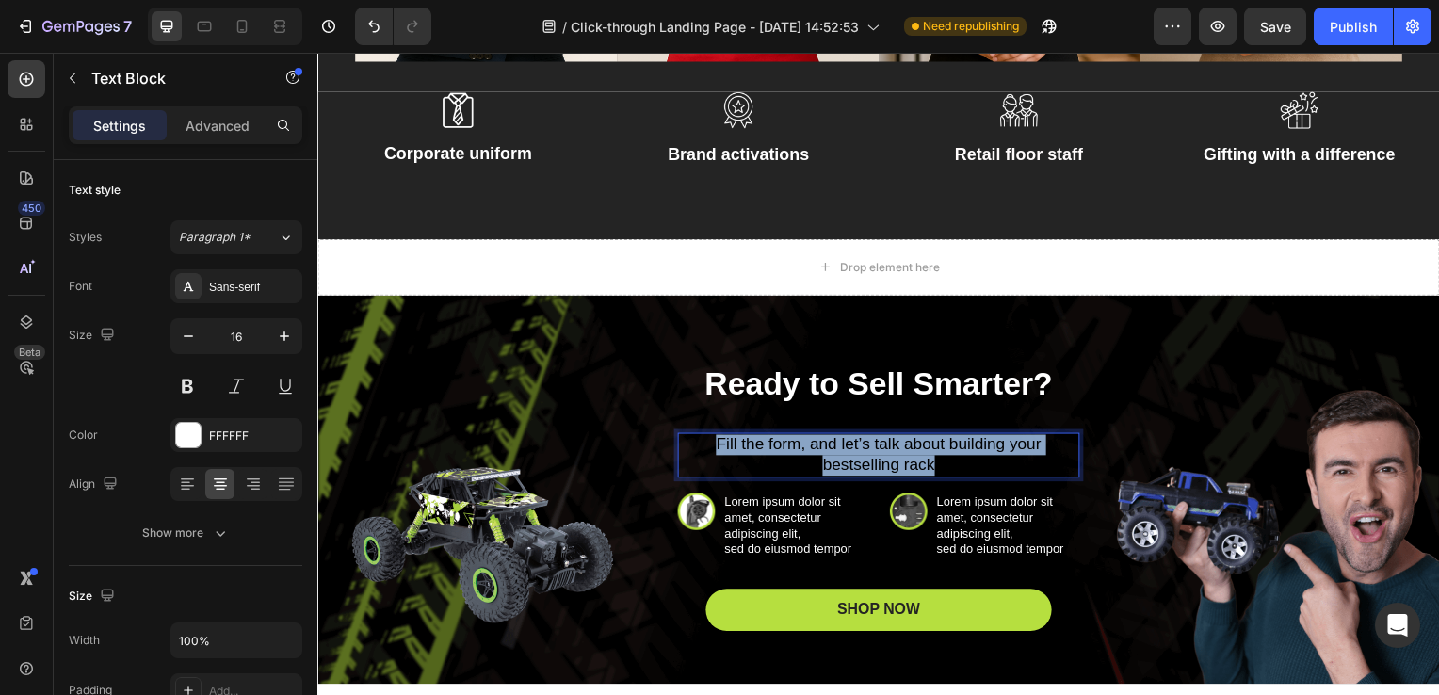
click at [791, 446] on span "Fill the form, and let’s talk about building your bestselling rack" at bounding box center [882, 458] width 327 height 40
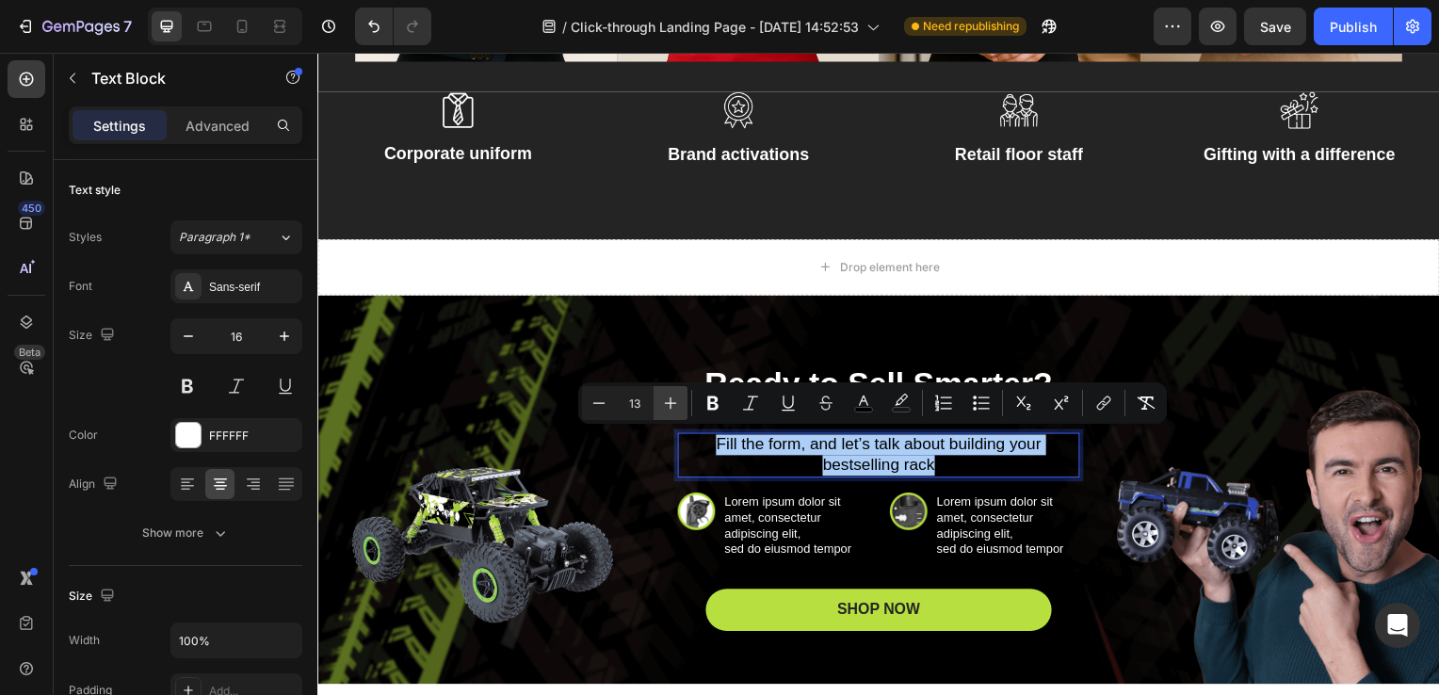
click at [684, 410] on button "Plus" at bounding box center [671, 403] width 34 height 34
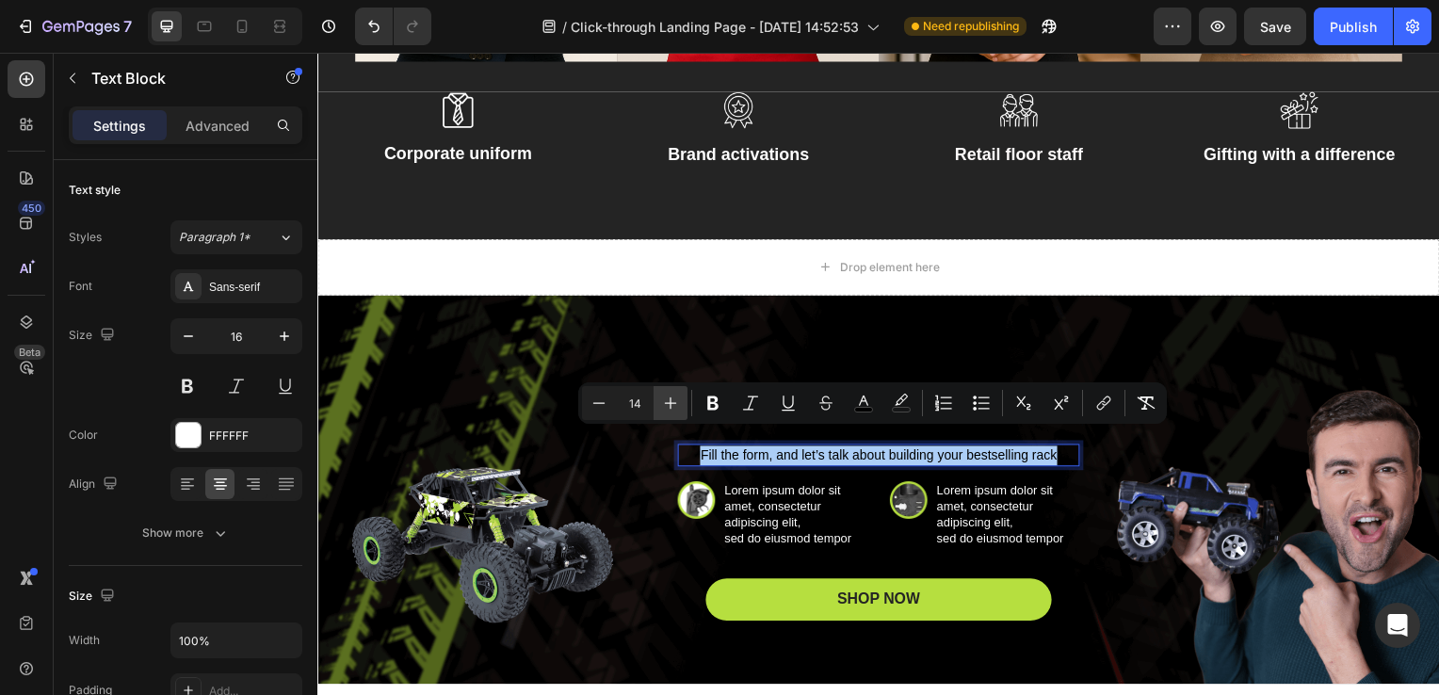
click at [684, 410] on button "Plus" at bounding box center [671, 403] width 34 height 34
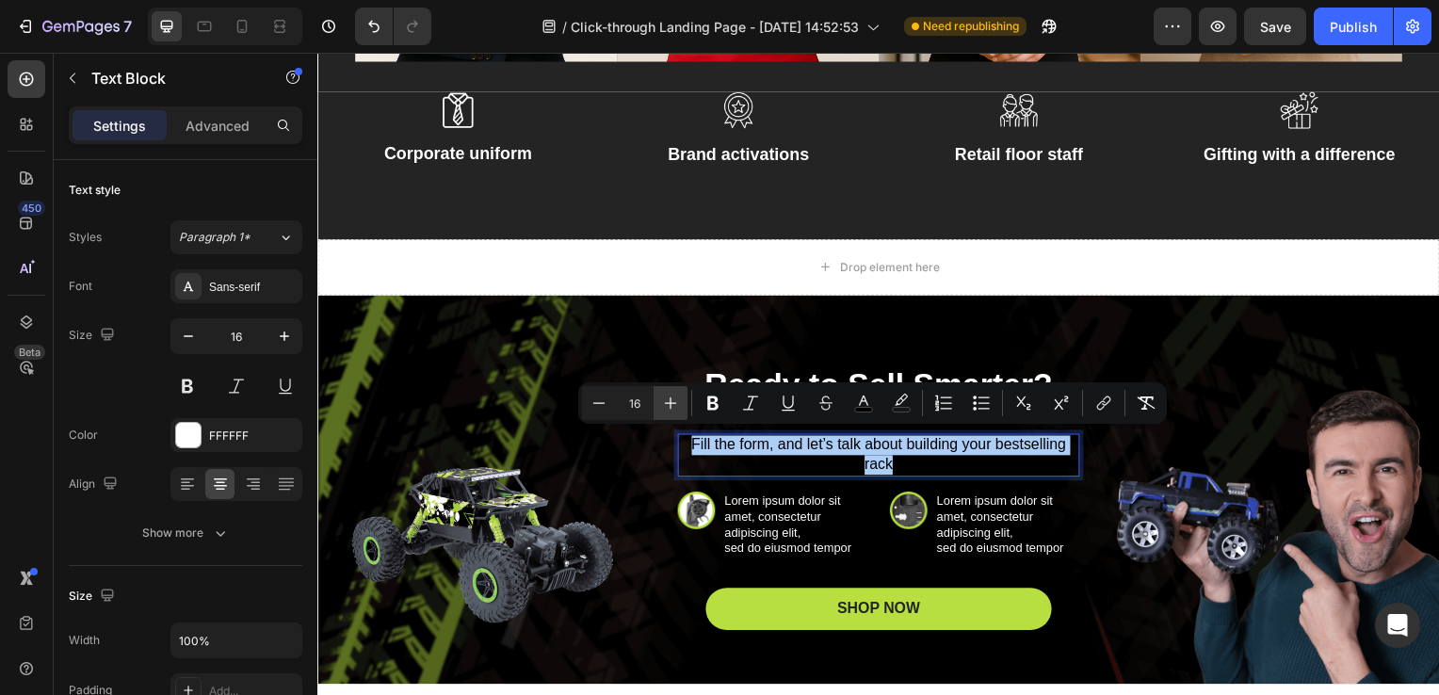
click at [684, 410] on button "Plus" at bounding box center [671, 403] width 34 height 34
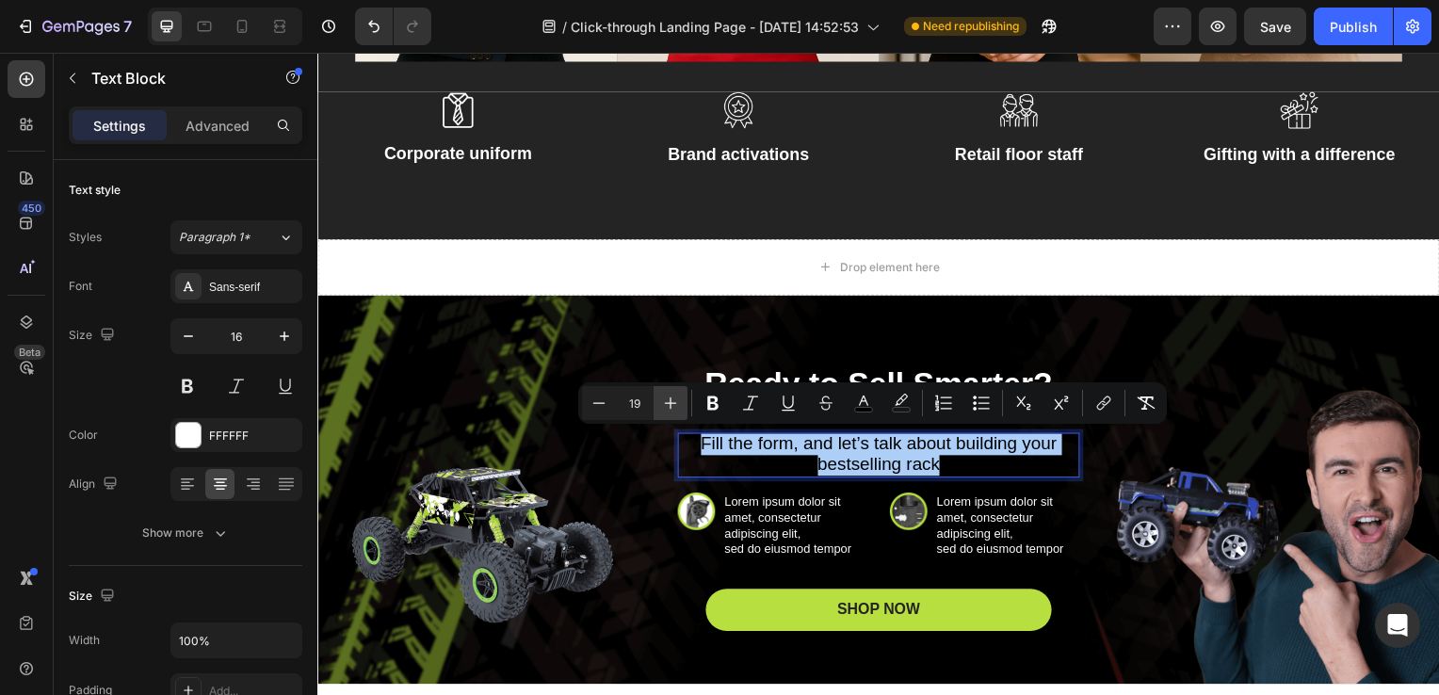
click at [684, 410] on button "Plus" at bounding box center [671, 403] width 34 height 34
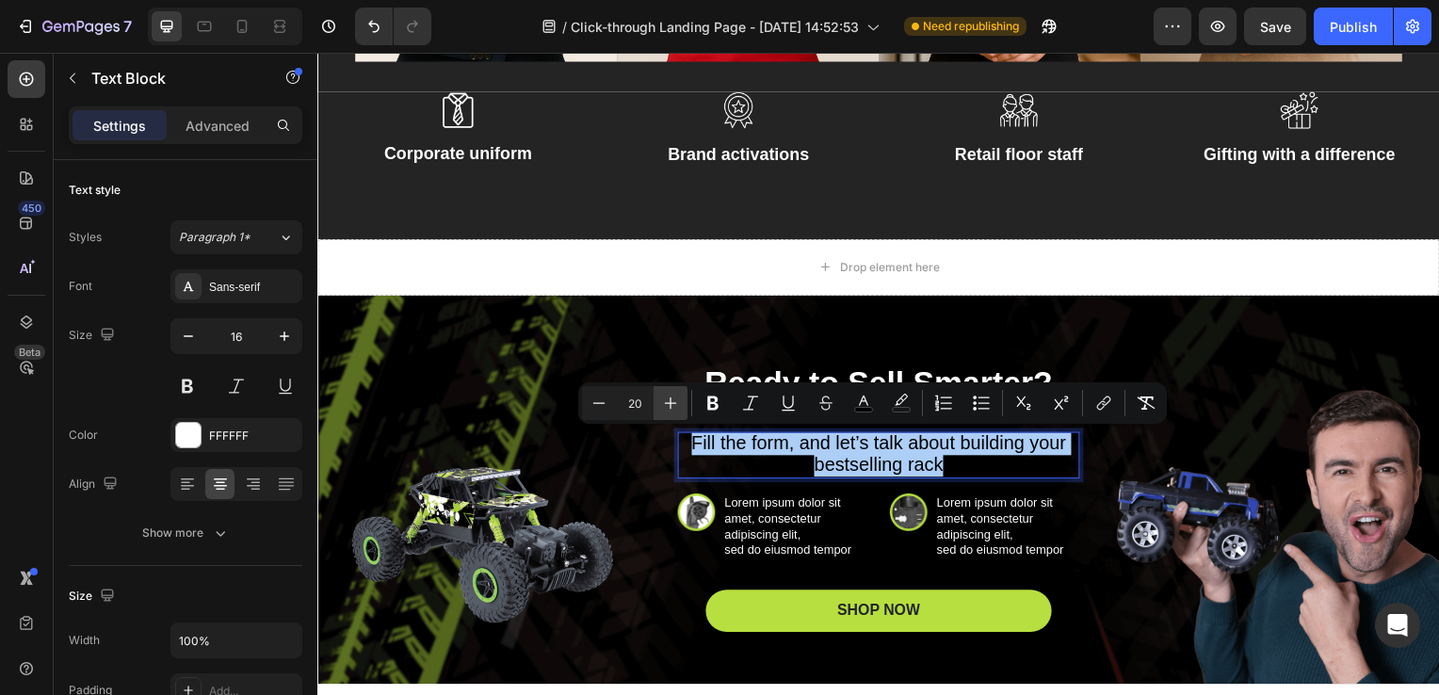
click at [684, 410] on button "Plus" at bounding box center [671, 403] width 34 height 34
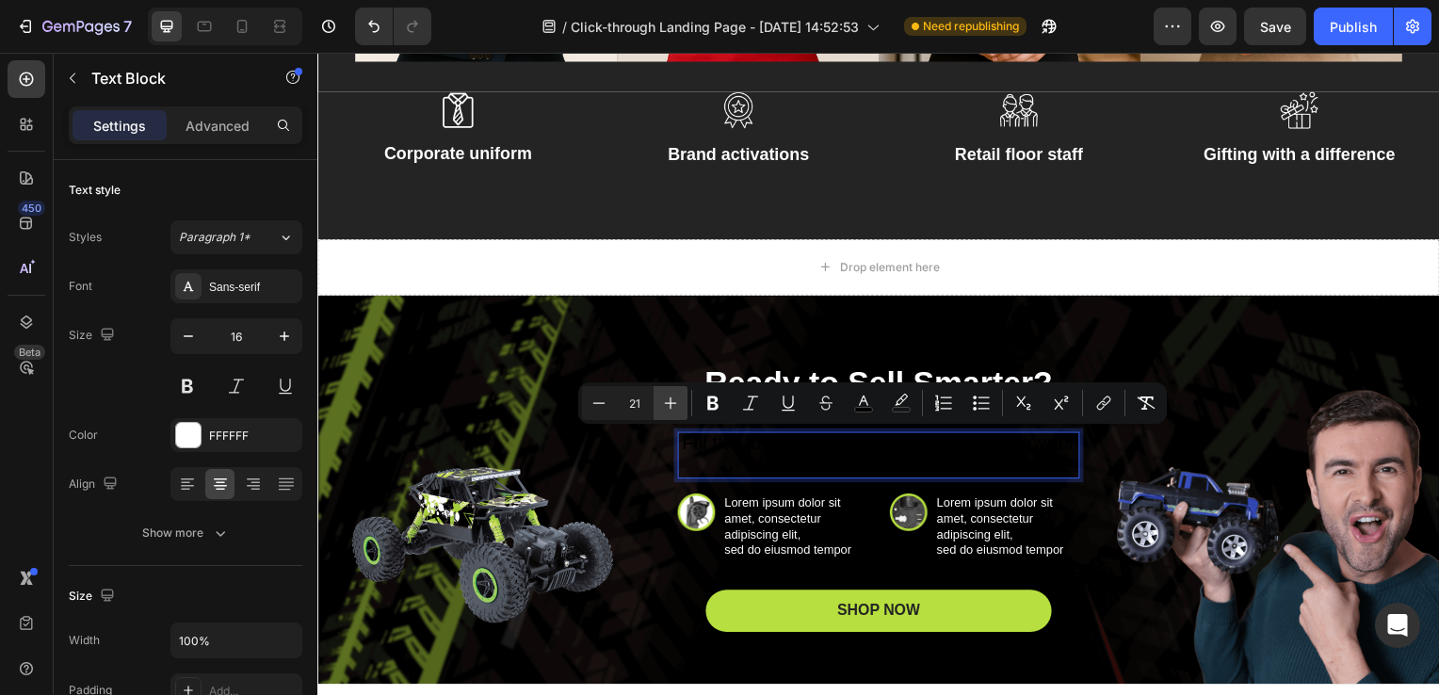
click at [684, 410] on button "Plus" at bounding box center [671, 403] width 34 height 34
click at [606, 406] on icon "Editor contextual toolbar" at bounding box center [599, 403] width 19 height 19
type input "21"
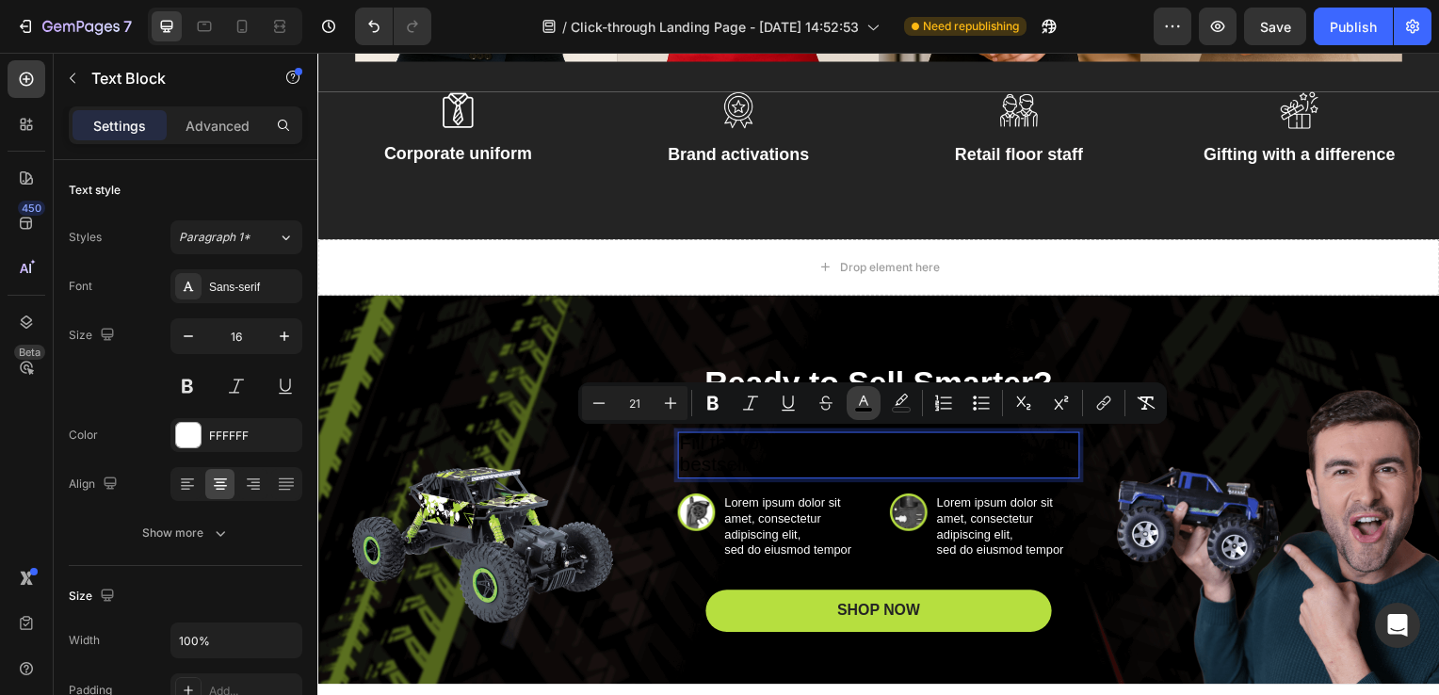
click at [860, 408] on rect "Editor contextual toolbar" at bounding box center [864, 410] width 18 height 5
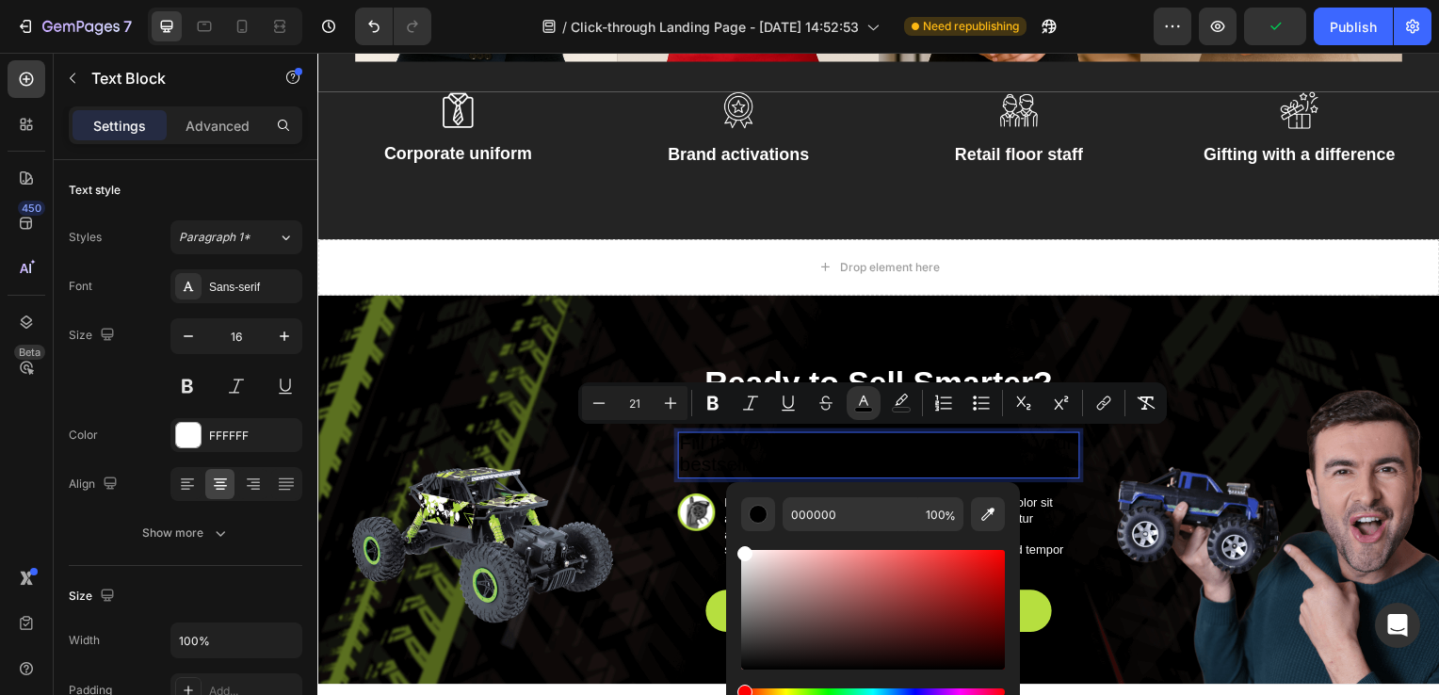
drag, startPoint x: 742, startPoint y: 664, endPoint x: 727, endPoint y: 519, distance: 145.8
click at [727, 519] on div "000000 100 %" at bounding box center [873, 602] width 294 height 240
type input "FFFFFF"
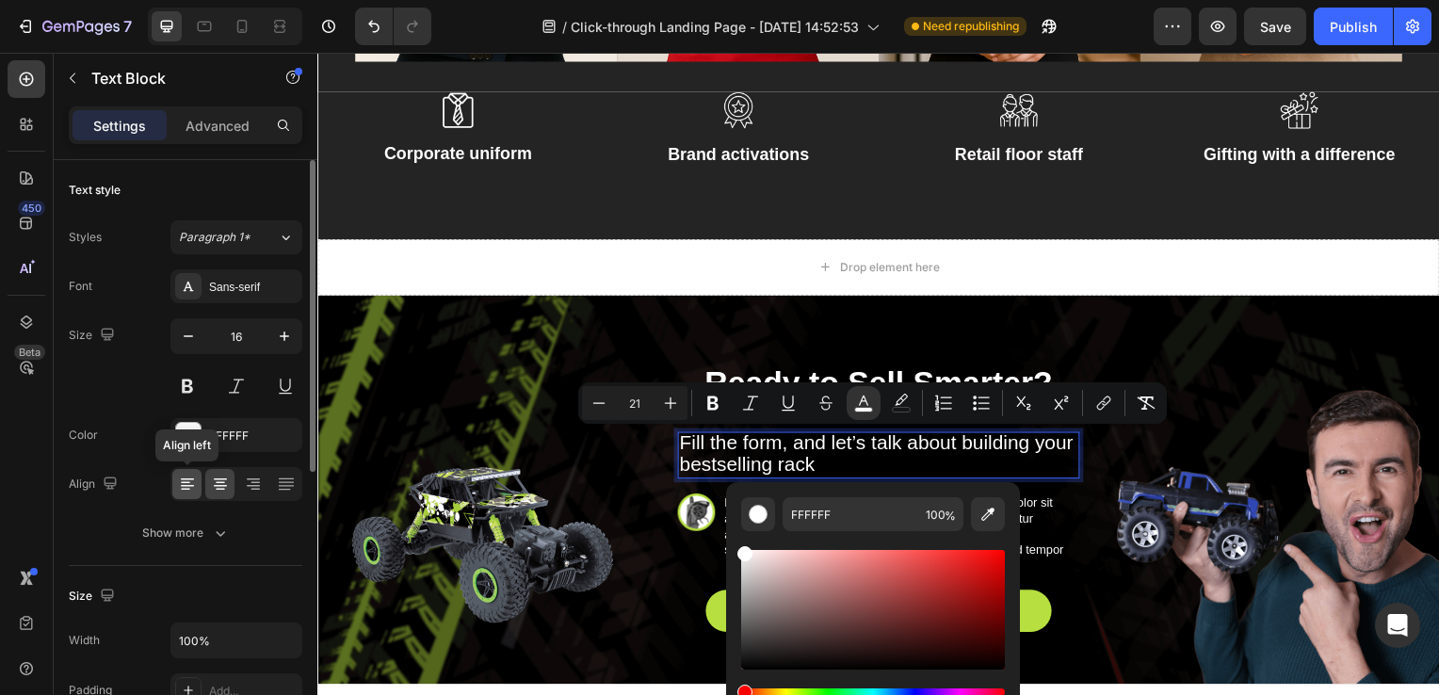
click at [182, 485] on icon at bounding box center [187, 486] width 13 height 2
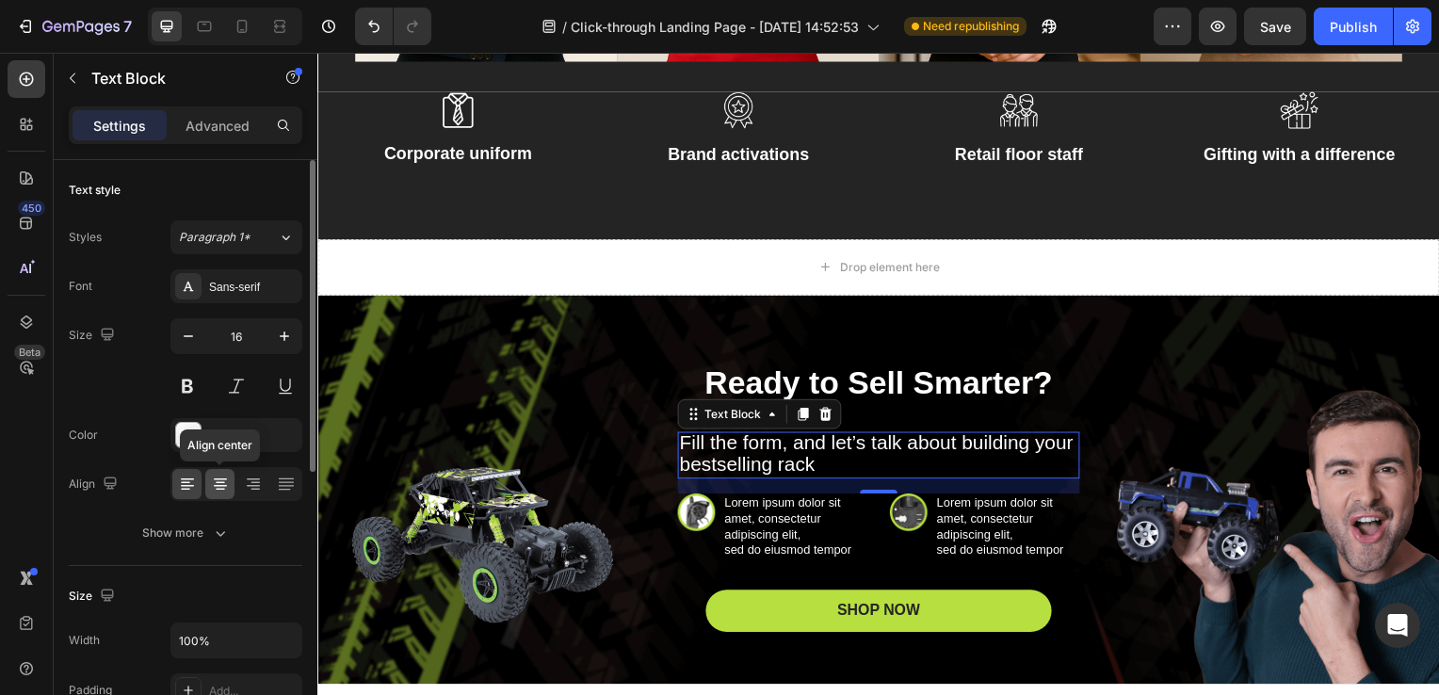
click at [214, 483] on icon at bounding box center [220, 484] width 19 height 19
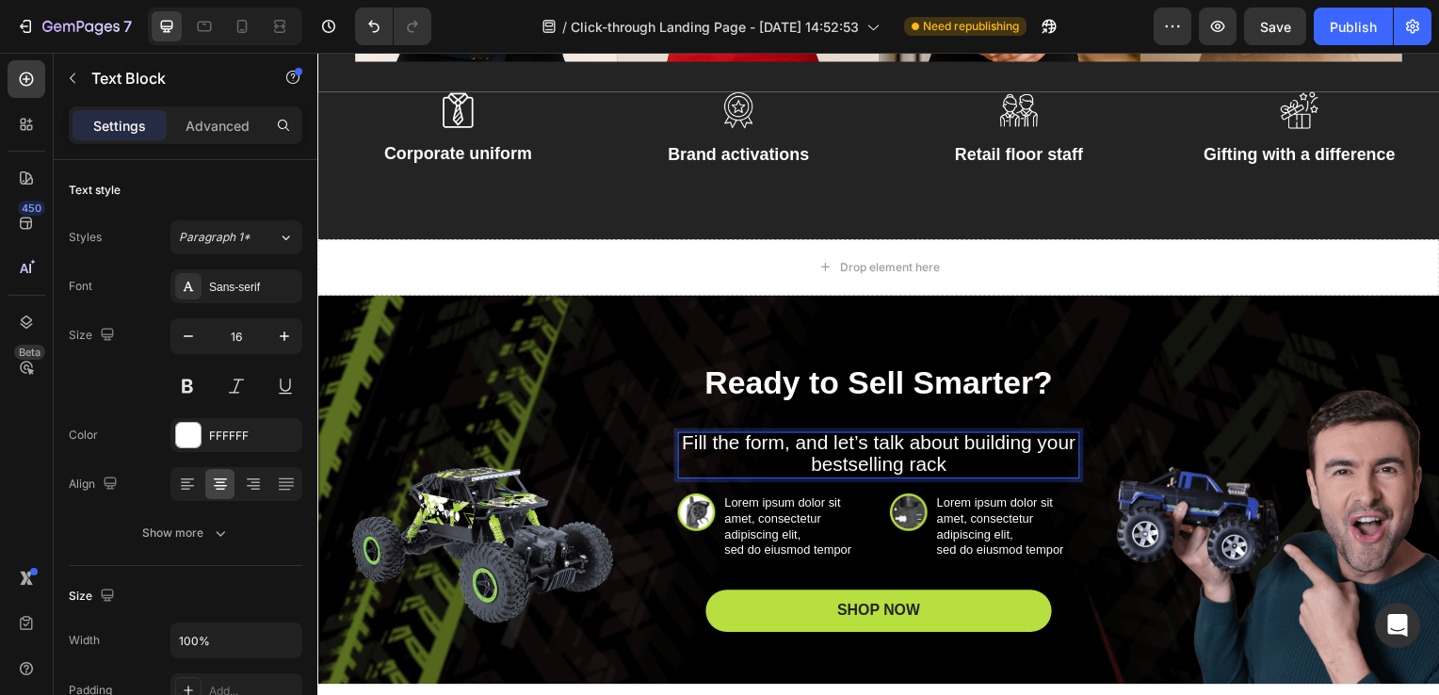
click at [805, 446] on span "Fill the form, and let’s talk about building your bestselling rack" at bounding box center [882, 456] width 396 height 43
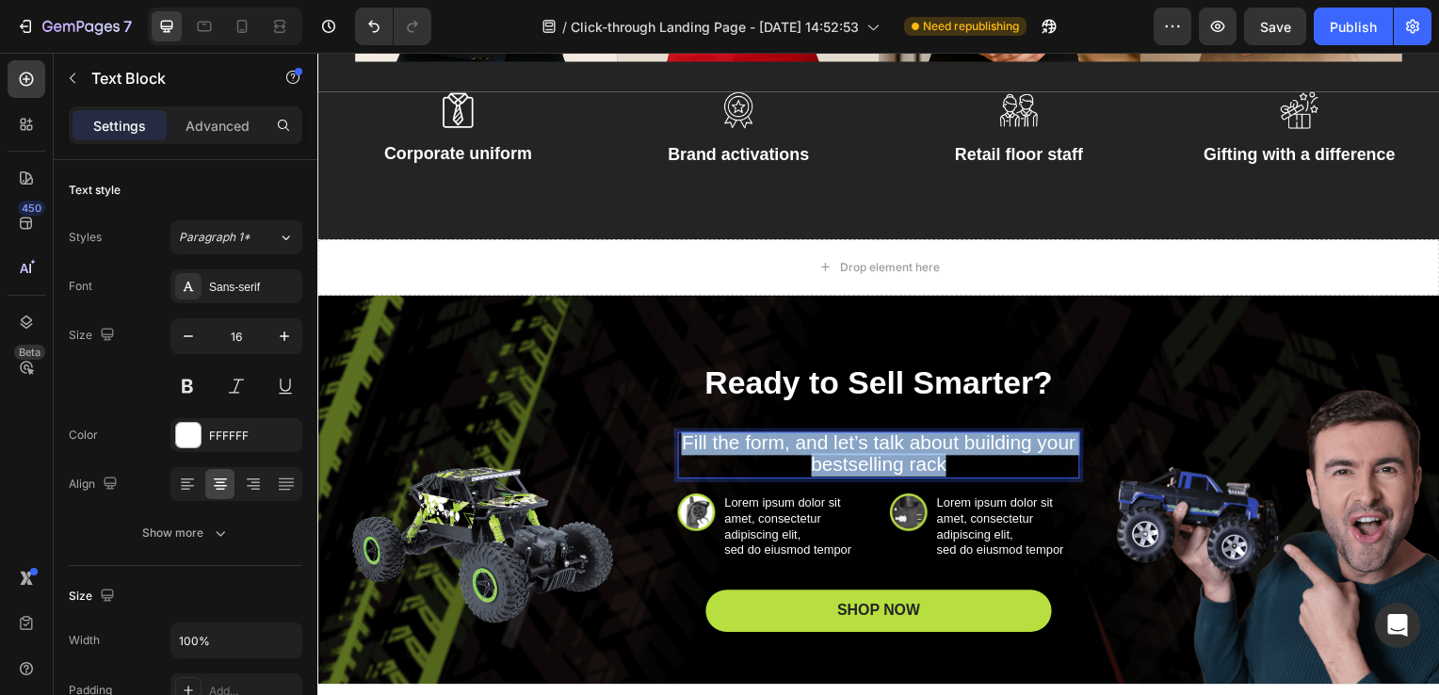
click at [805, 446] on span "Fill the form, and let’s talk about building your bestselling rack" at bounding box center [882, 456] width 396 height 43
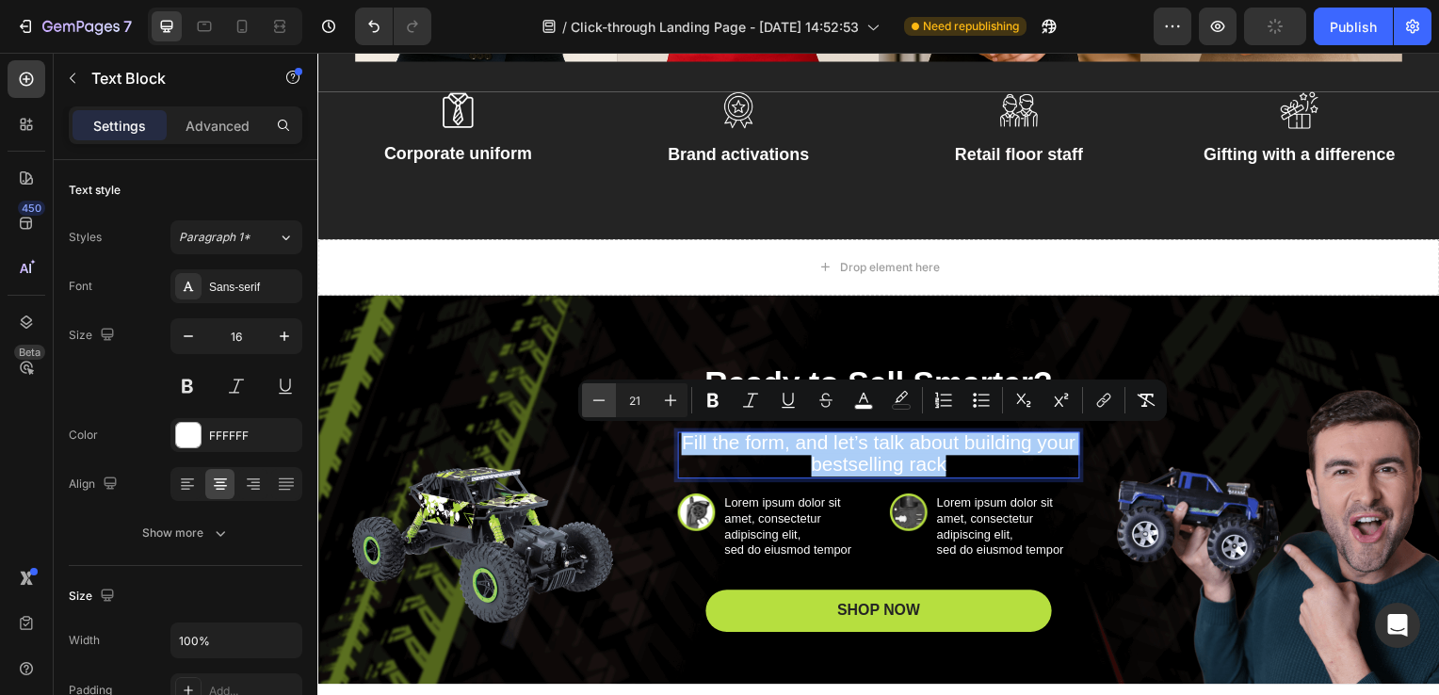
click at [605, 411] on button "Minus" at bounding box center [599, 400] width 34 height 34
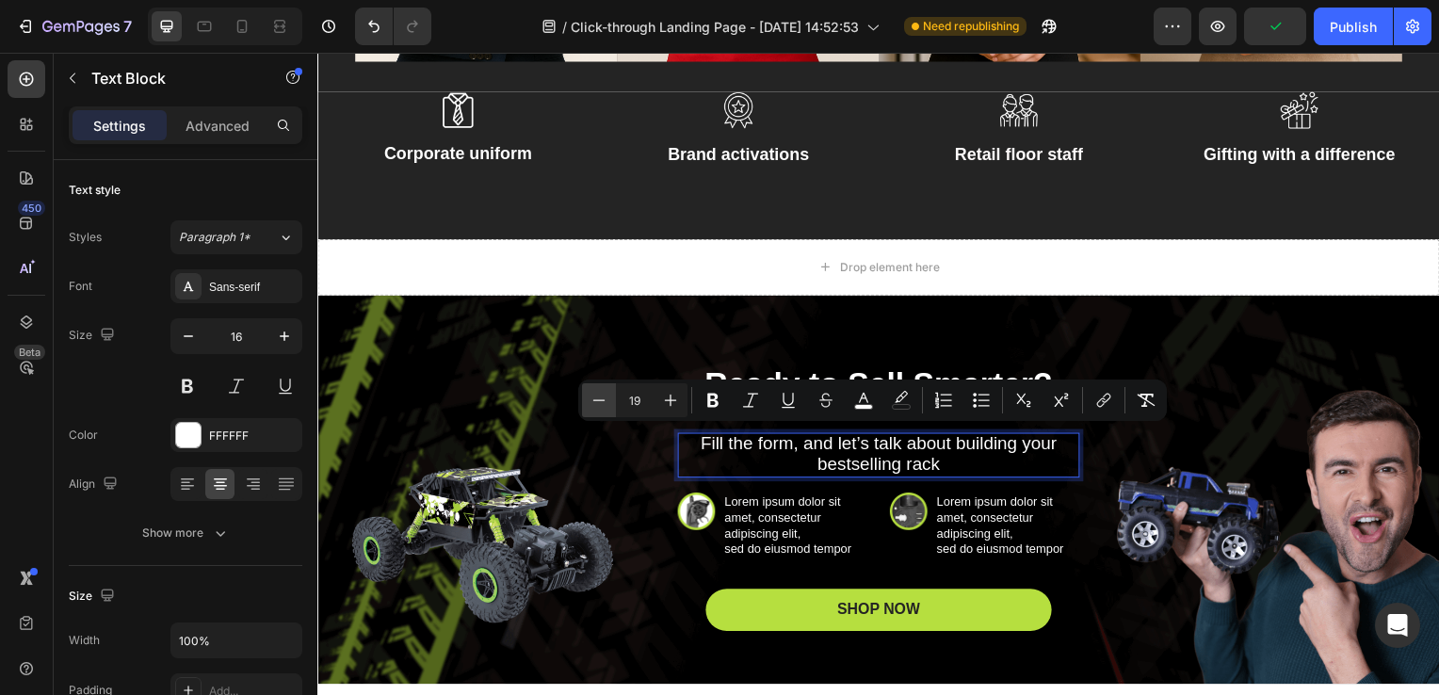
click at [605, 411] on button "Minus" at bounding box center [599, 400] width 34 height 34
type input "18"
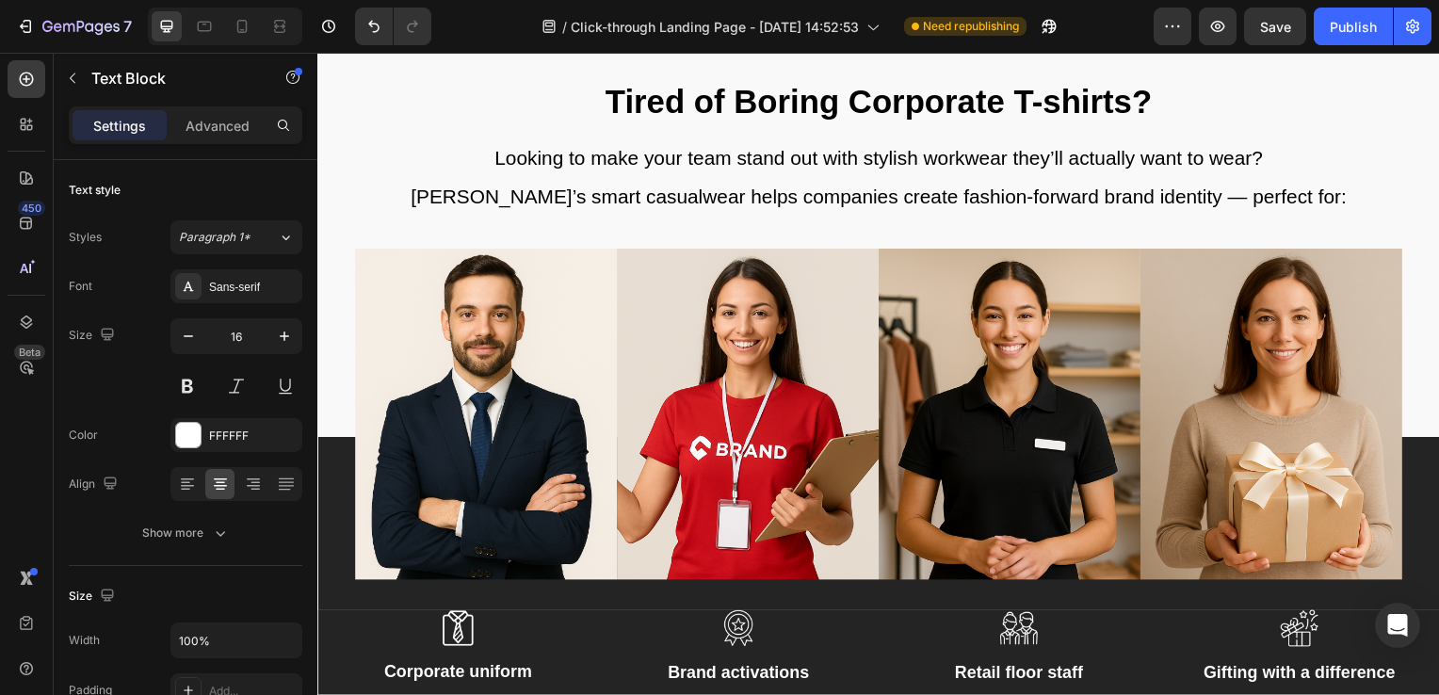
scroll to position [5580, 0]
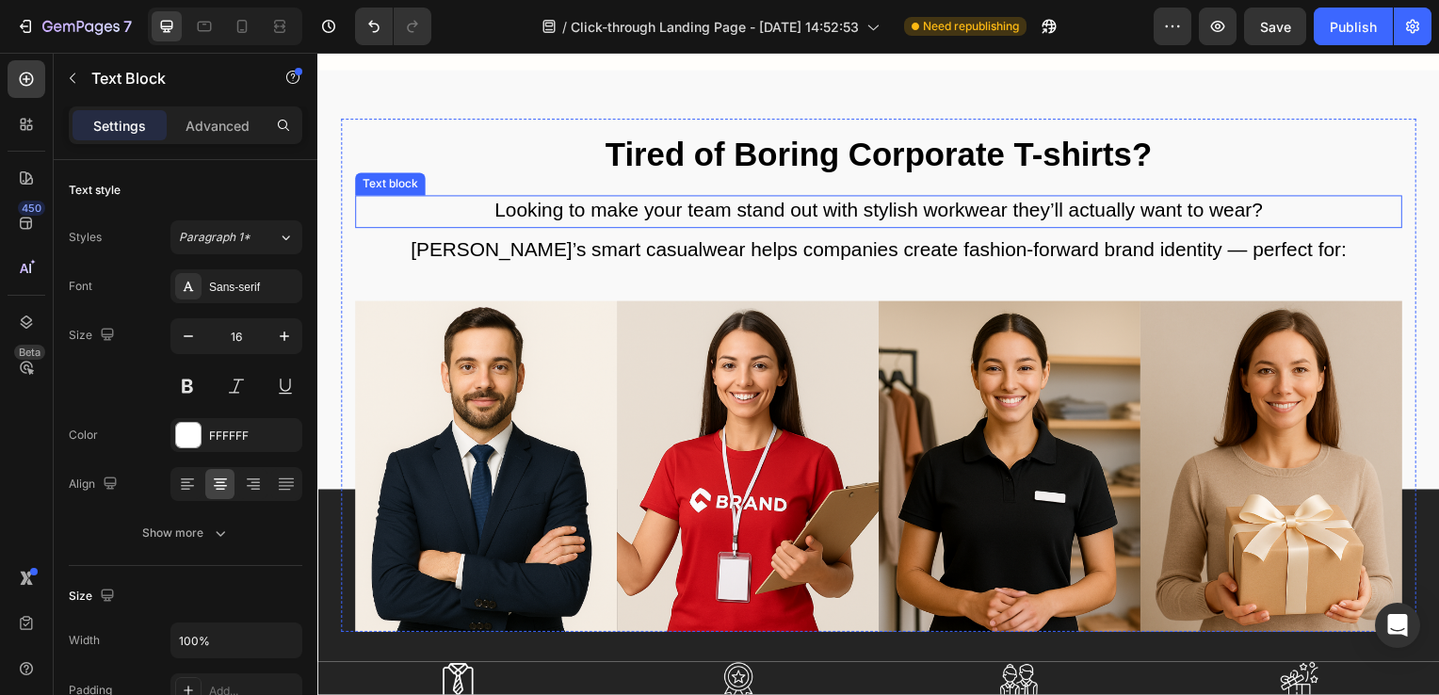
click at [833, 210] on span "Looking to make your team stand out with stylish workwear they’ll actually want…" at bounding box center [882, 212] width 774 height 22
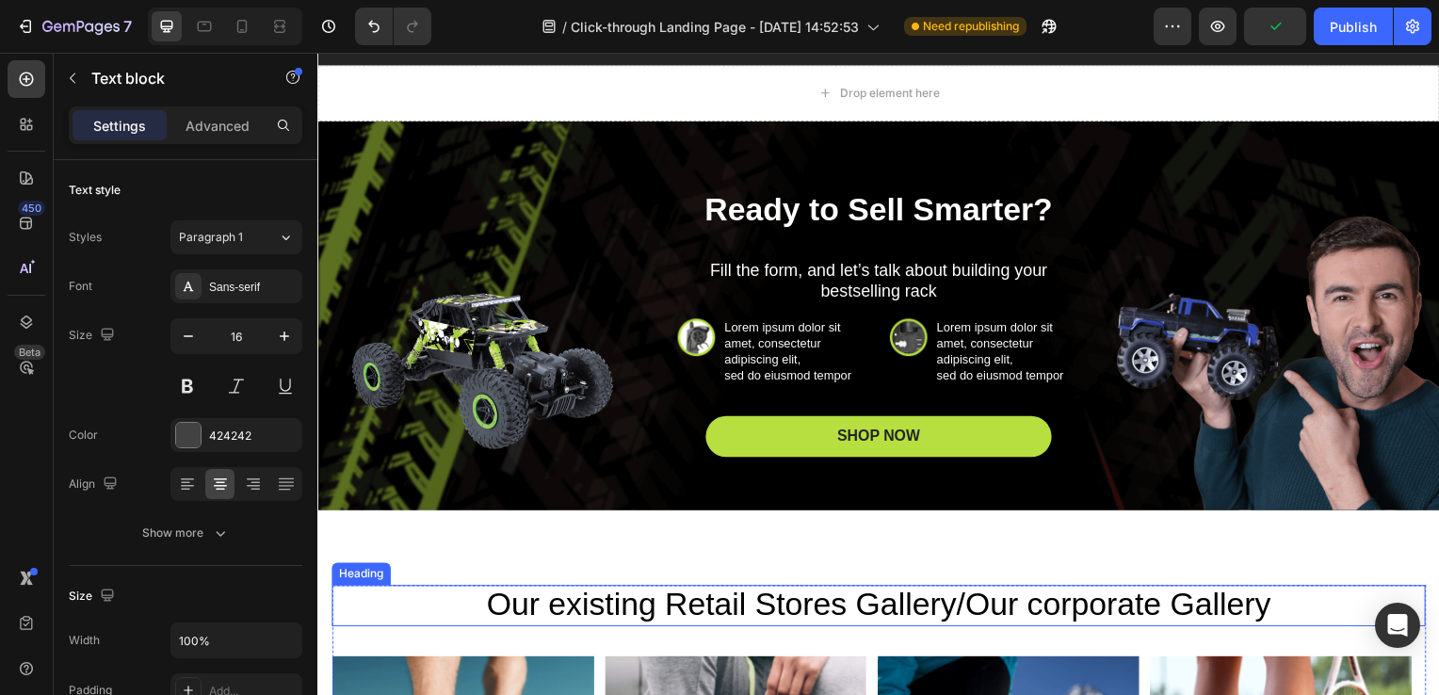
scroll to position [6305, 0]
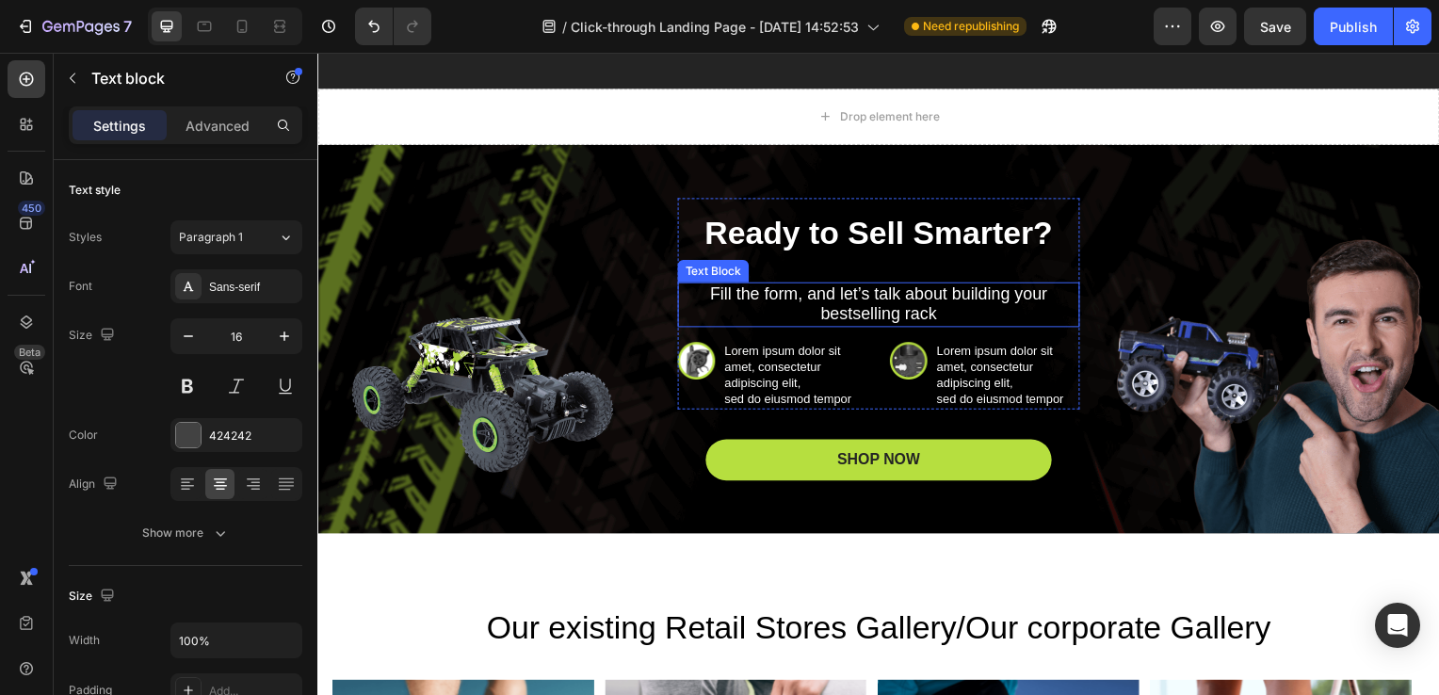
click at [836, 307] on span "Fill the form, and let’s talk about building your bestselling rack" at bounding box center [883, 306] width 340 height 40
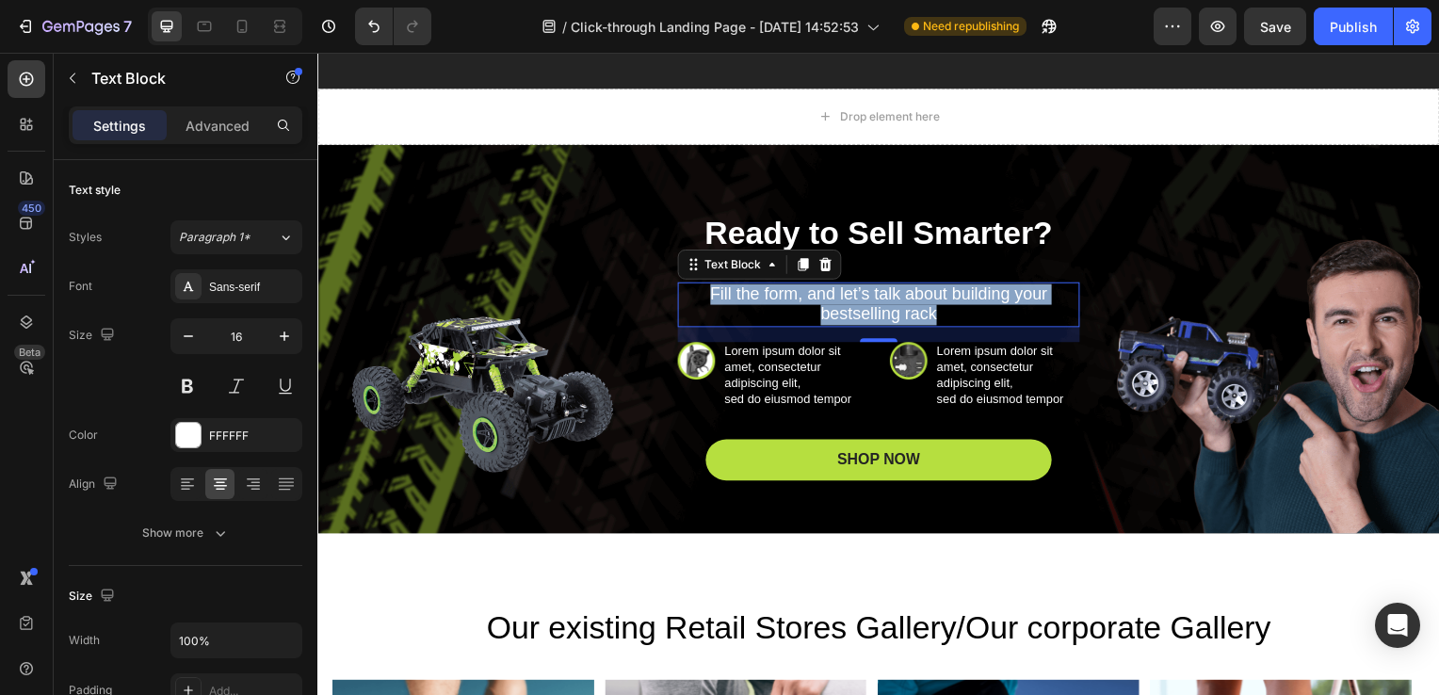
click at [836, 307] on span "Fill the form, and let’s talk about building your bestselling rack" at bounding box center [883, 306] width 340 height 40
